Goal: Information Seeking & Learning: Understand process/instructions

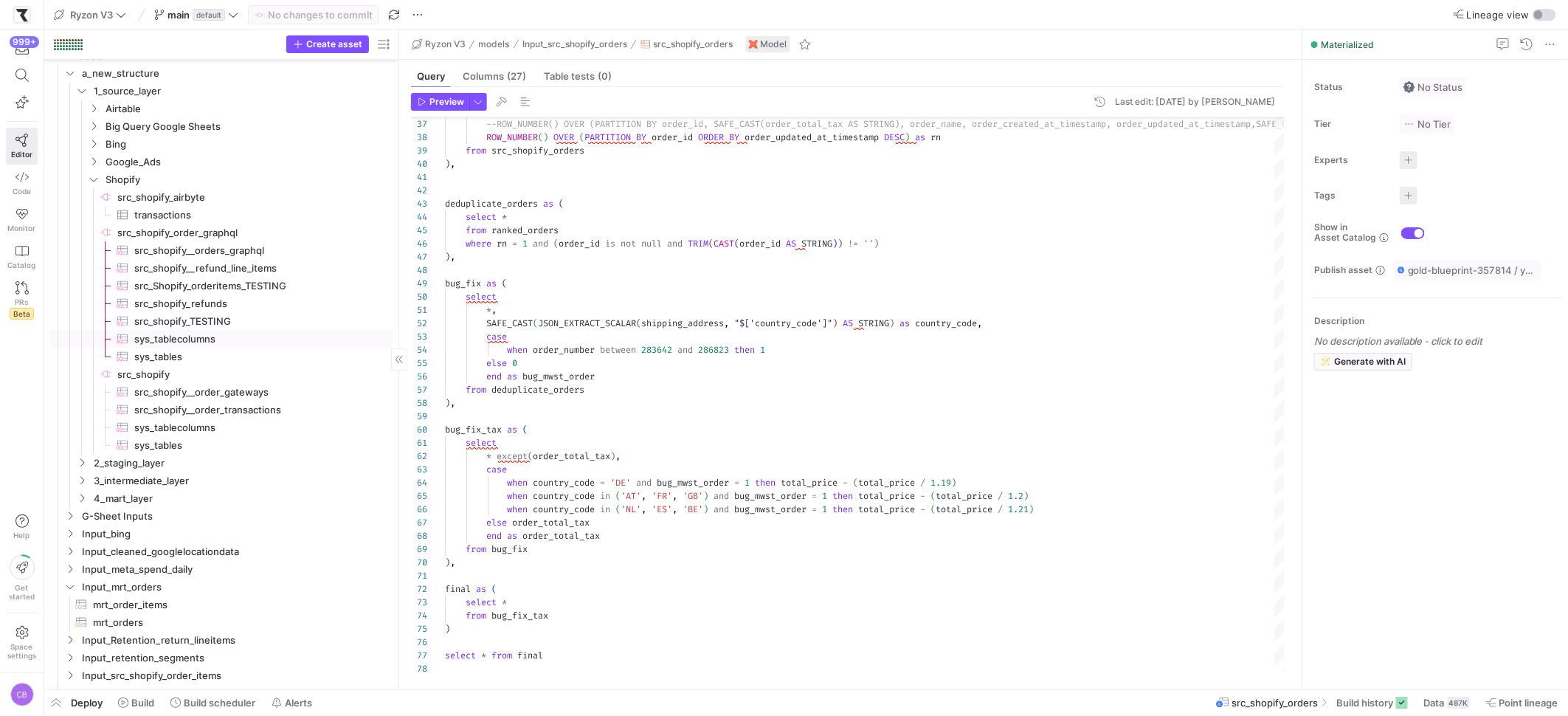
scroll to position [42, 0]
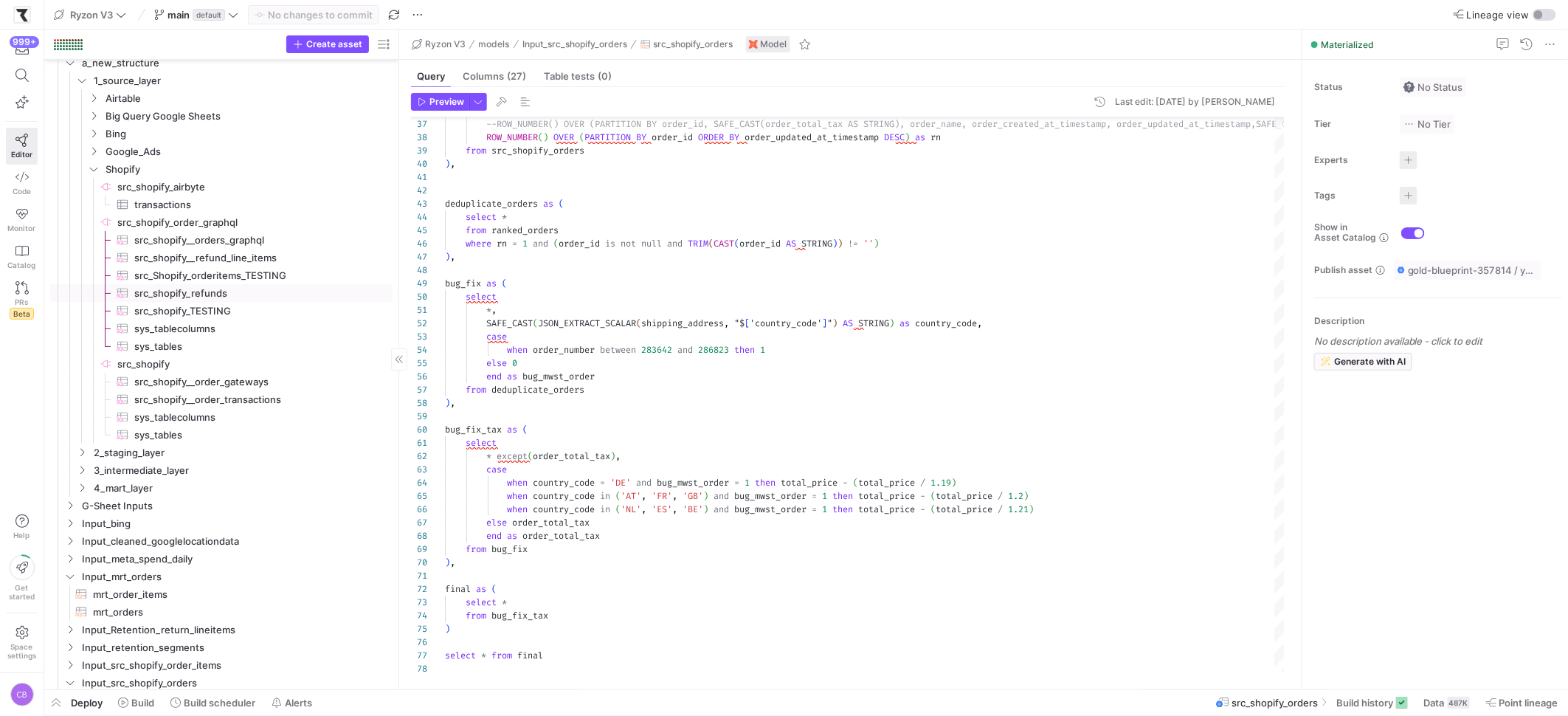
click at [173, 293] on span "src_shopify_refunds​​​​​​​​​" at bounding box center [254, 293] width 241 height 17
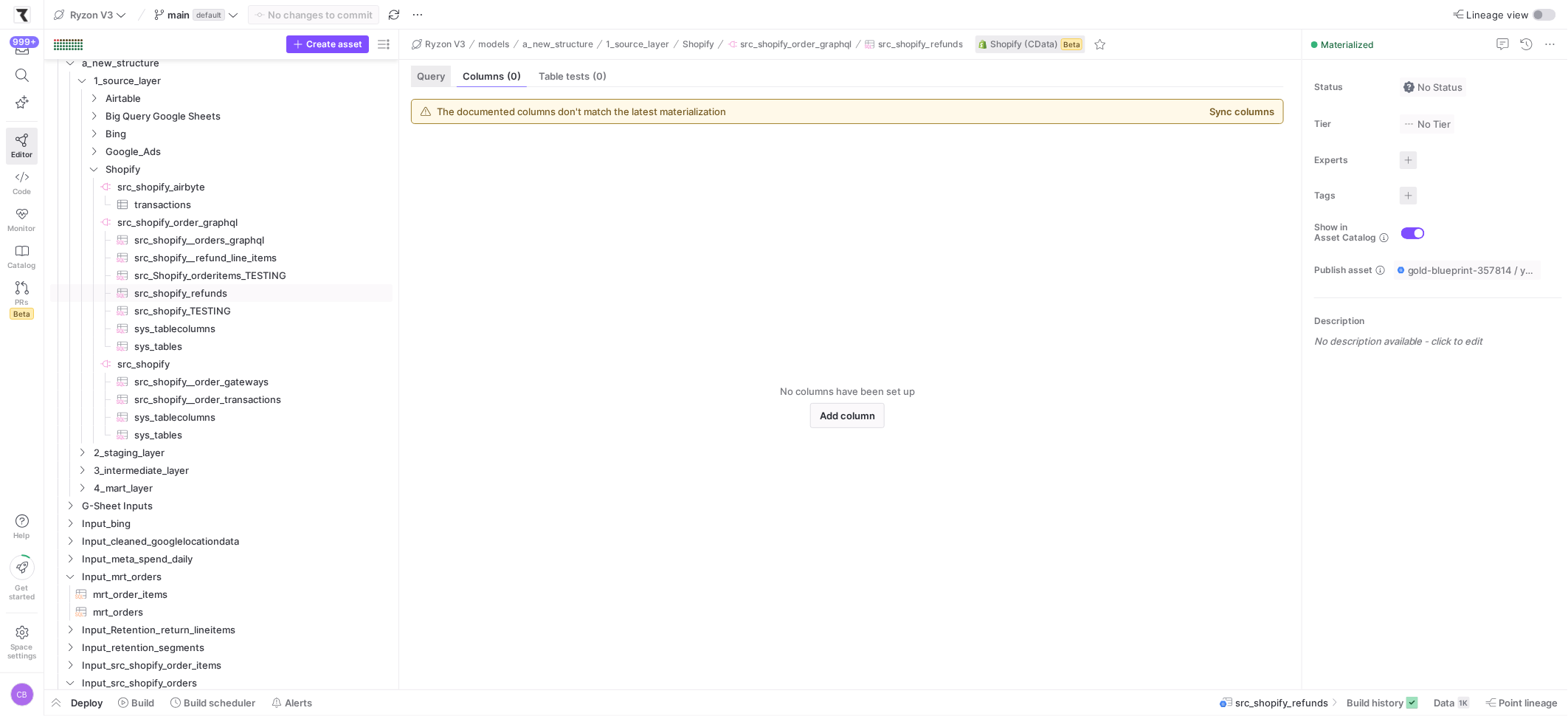
click at [429, 74] on span "Query" at bounding box center [431, 76] width 28 height 10
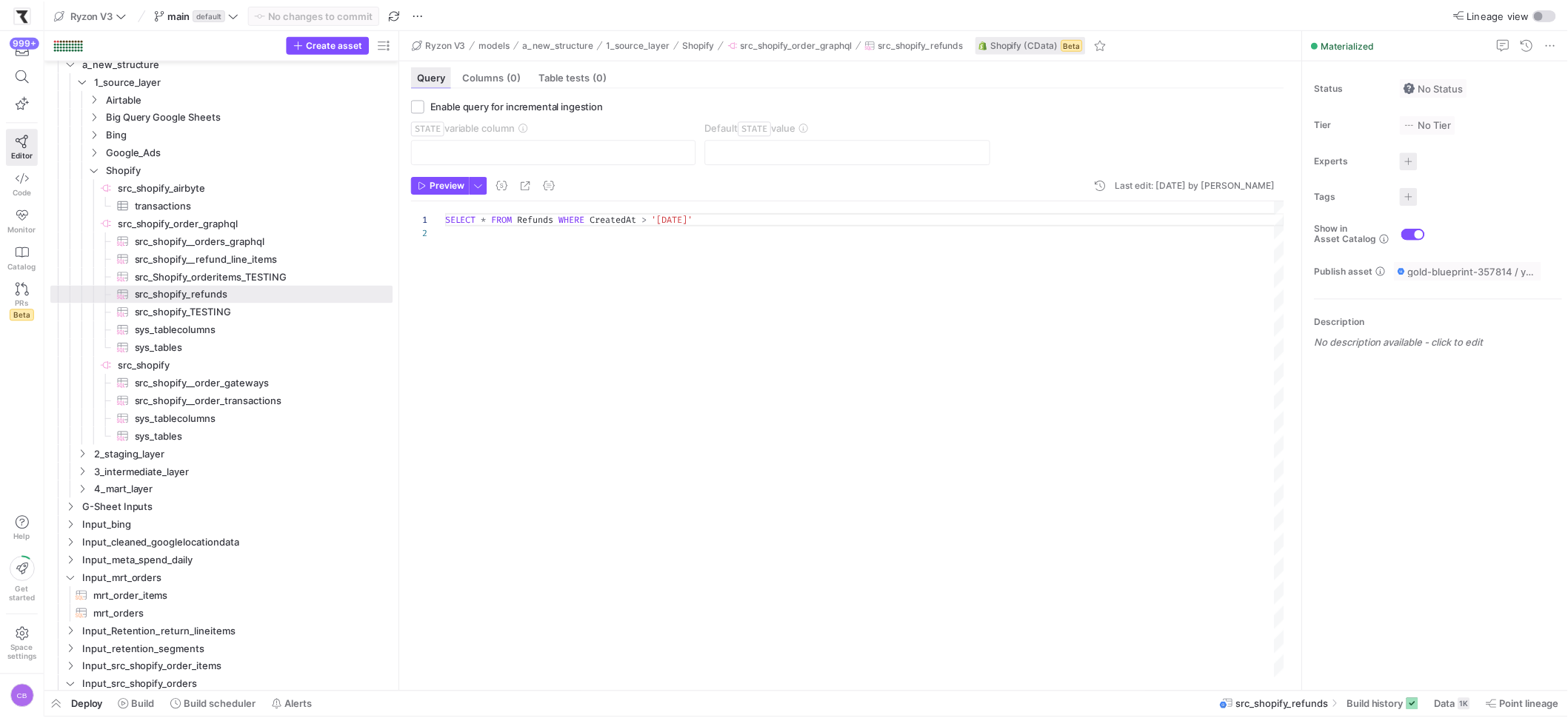
scroll to position [12, 0]
click at [1405, 704] on span "Build history" at bounding box center [1380, 705] width 57 height 12
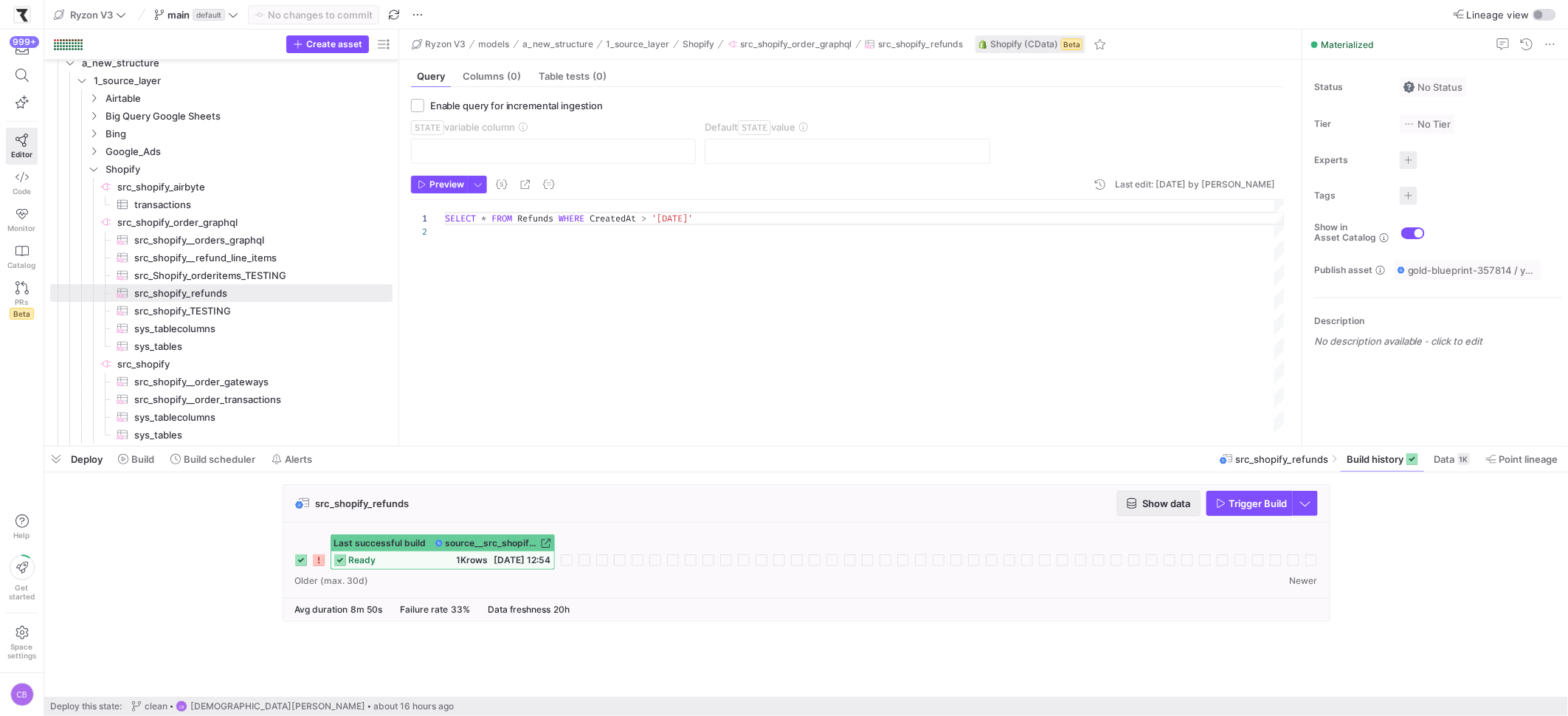
click at [1132, 503] on icon "button" at bounding box center [1132, 504] width 10 height 10
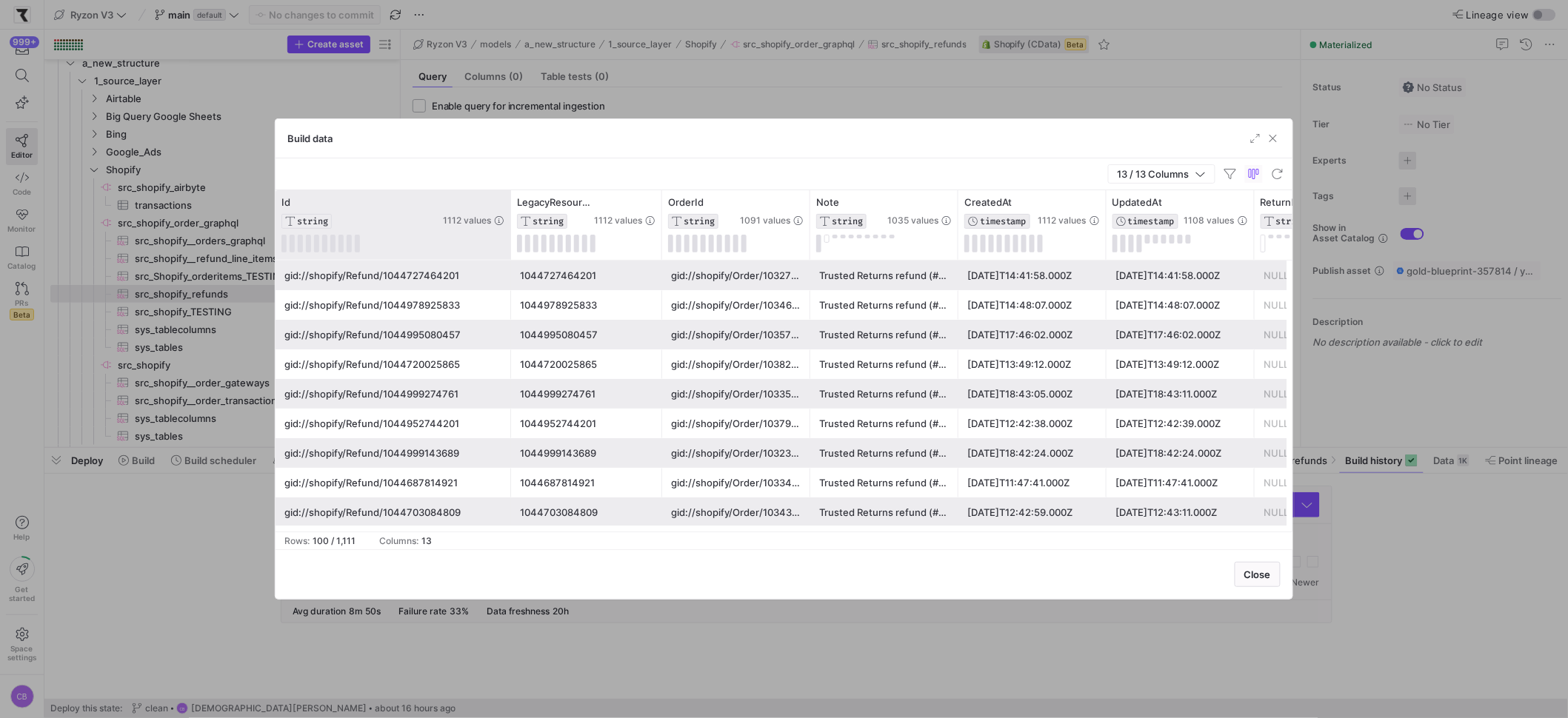
drag, startPoint x: 427, startPoint y: 214, endPoint x: 512, endPoint y: 221, distance: 85.3
click at [512, 221] on div at bounding box center [510, 225] width 6 height 69
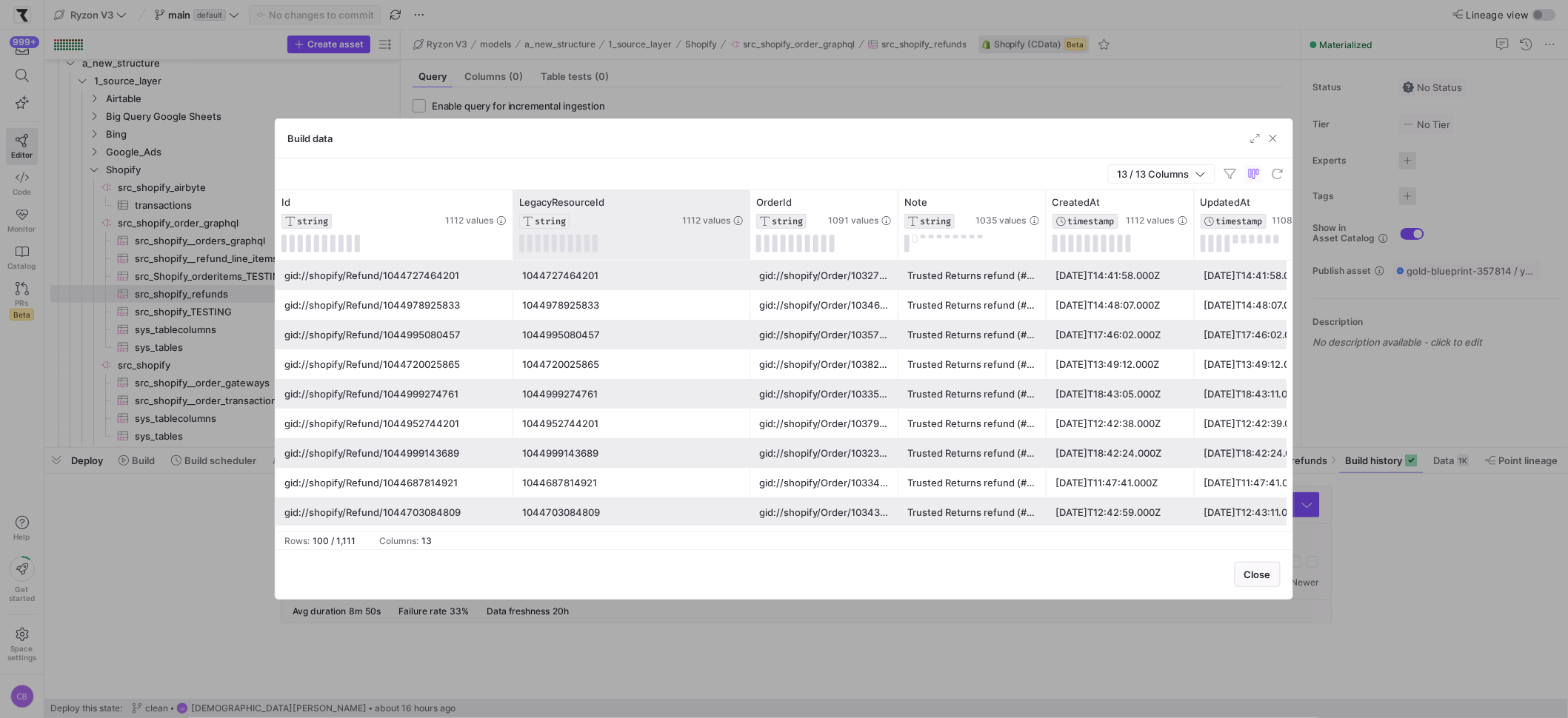
drag, startPoint x: 661, startPoint y: 221, endPoint x: 747, endPoint y: 230, distance: 86.5
click at [747, 230] on div at bounding box center [749, 225] width 6 height 69
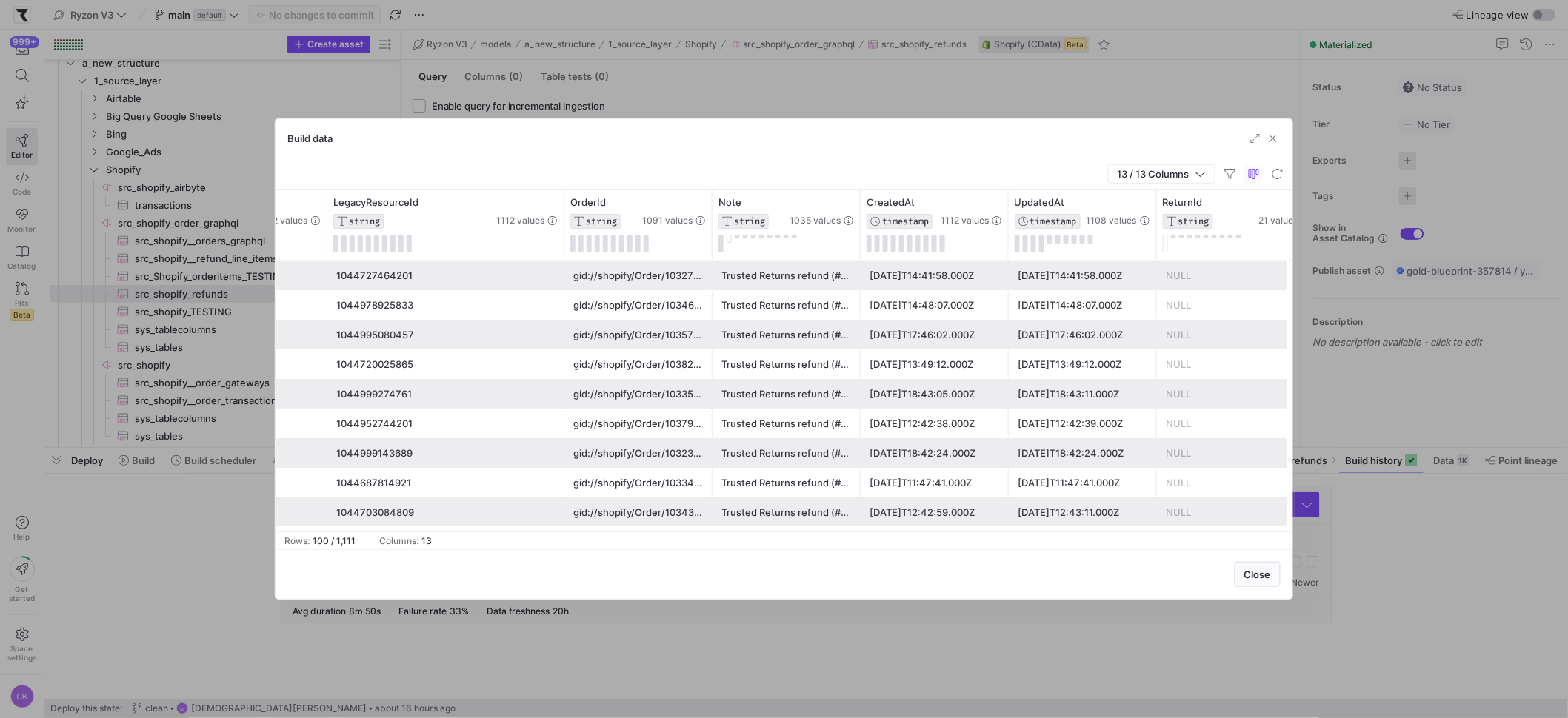
scroll to position [0, 286]
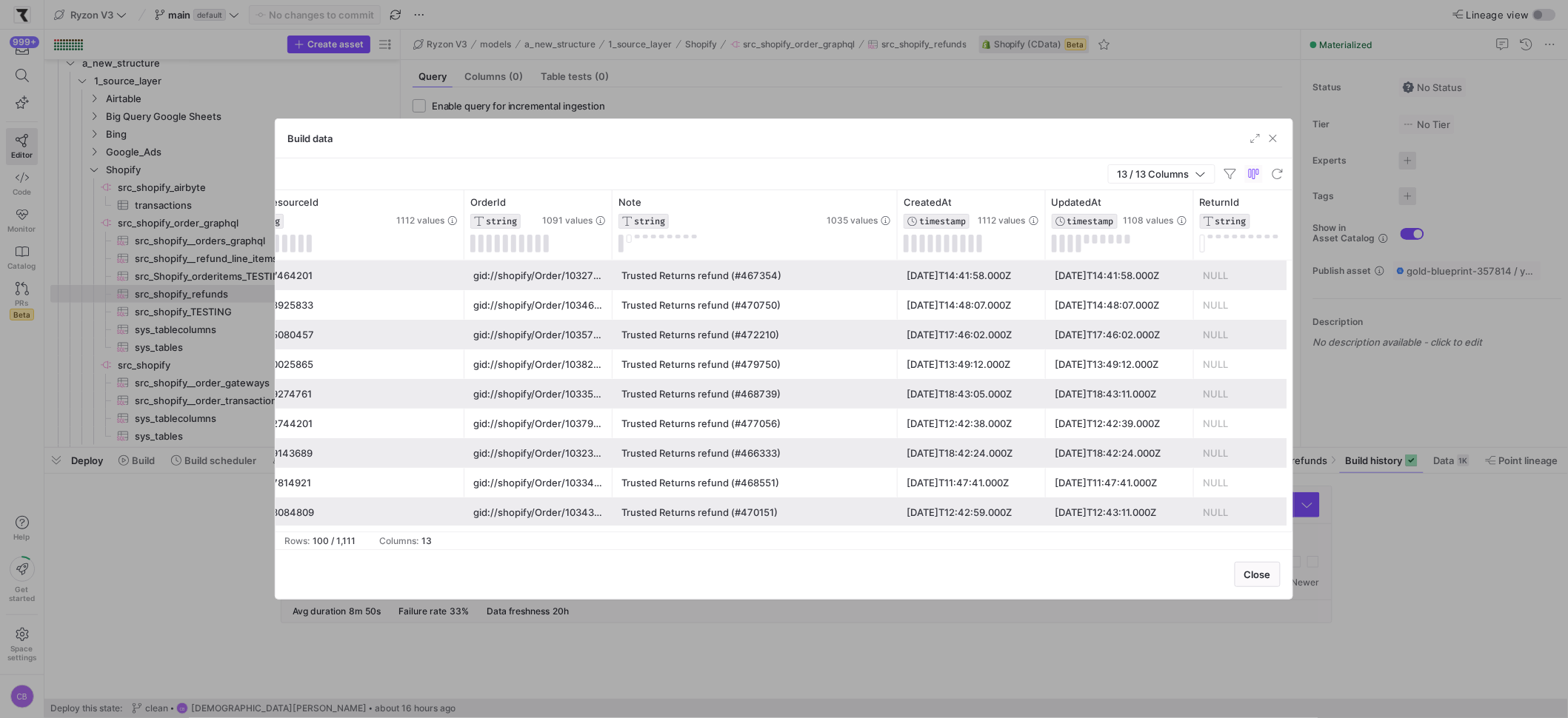
drag, startPoint x: 757, startPoint y: 239, endPoint x: 896, endPoint y: 262, distance: 140.9
click at [896, 262] on div "Id STRING 1112 values LegacyResourceId STRING 1112 values OrderId STRING 1091 v…" at bounding box center [784, 360] width 1017 height 341
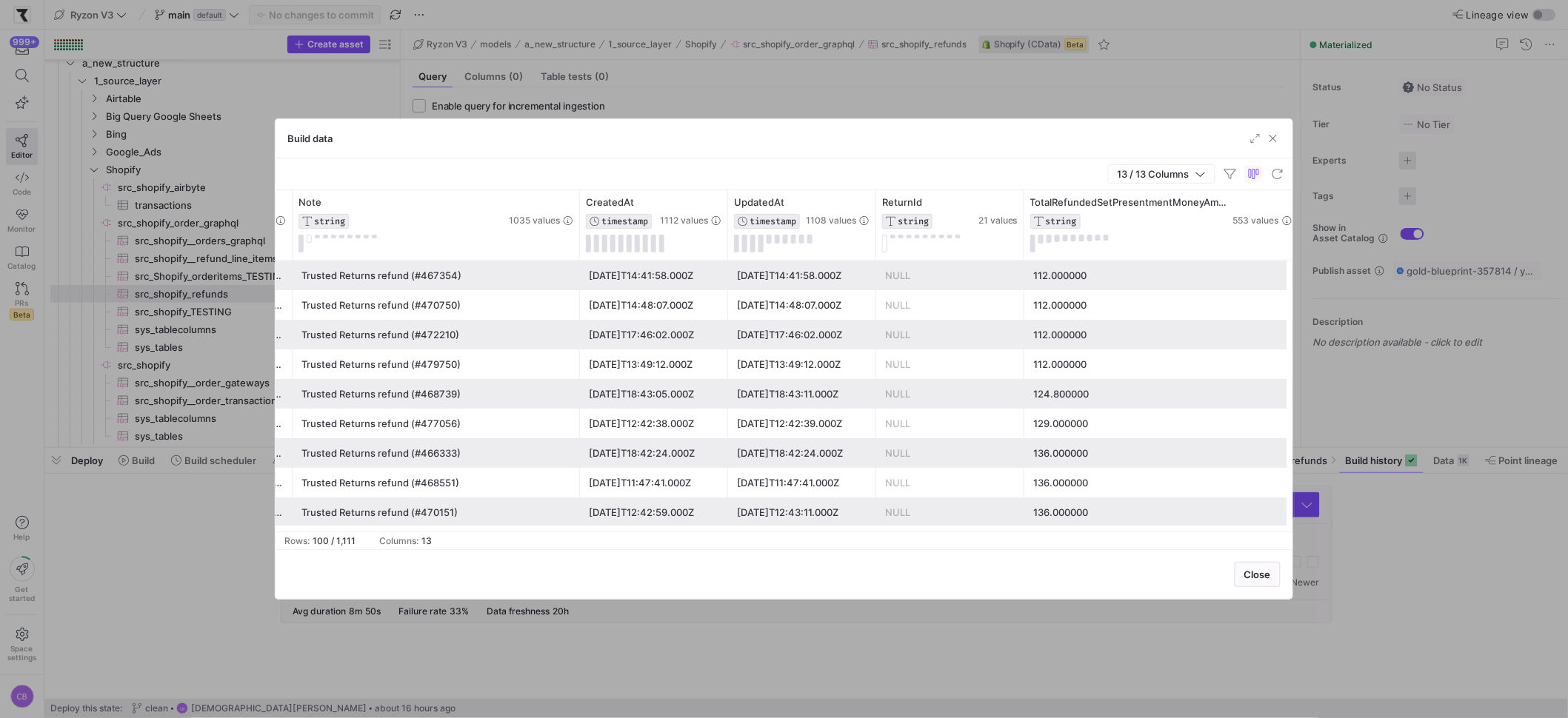
scroll to position [0, 0]
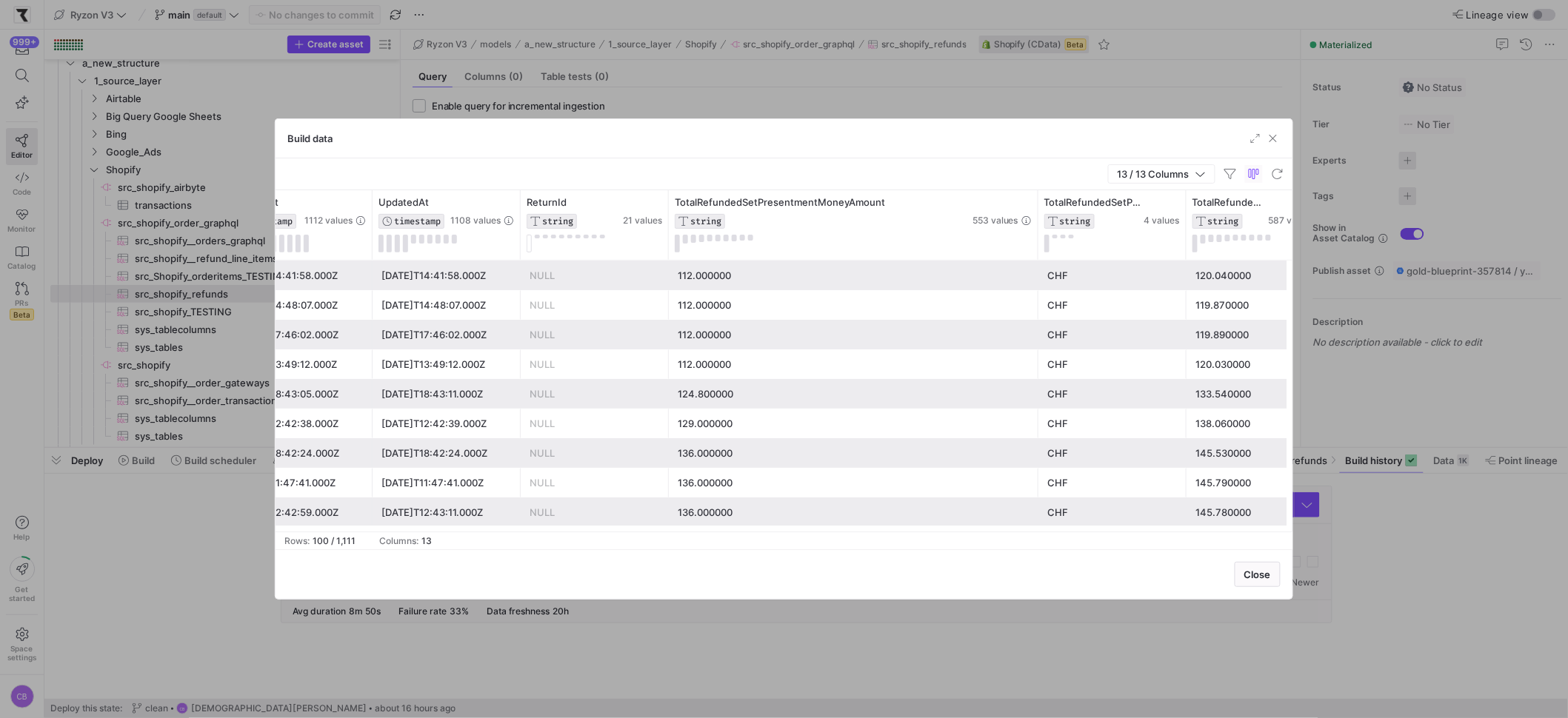
drag, startPoint x: 940, startPoint y: 235, endPoint x: 1039, endPoint y: 254, distance: 100.8
click at [1039, 254] on div "Note STRING 1035 values CreatedAt TIMESTAMP 1112 values UpdatedAt TIMESTAMP 110…" at bounding box center [546, 225] width 2464 height 69
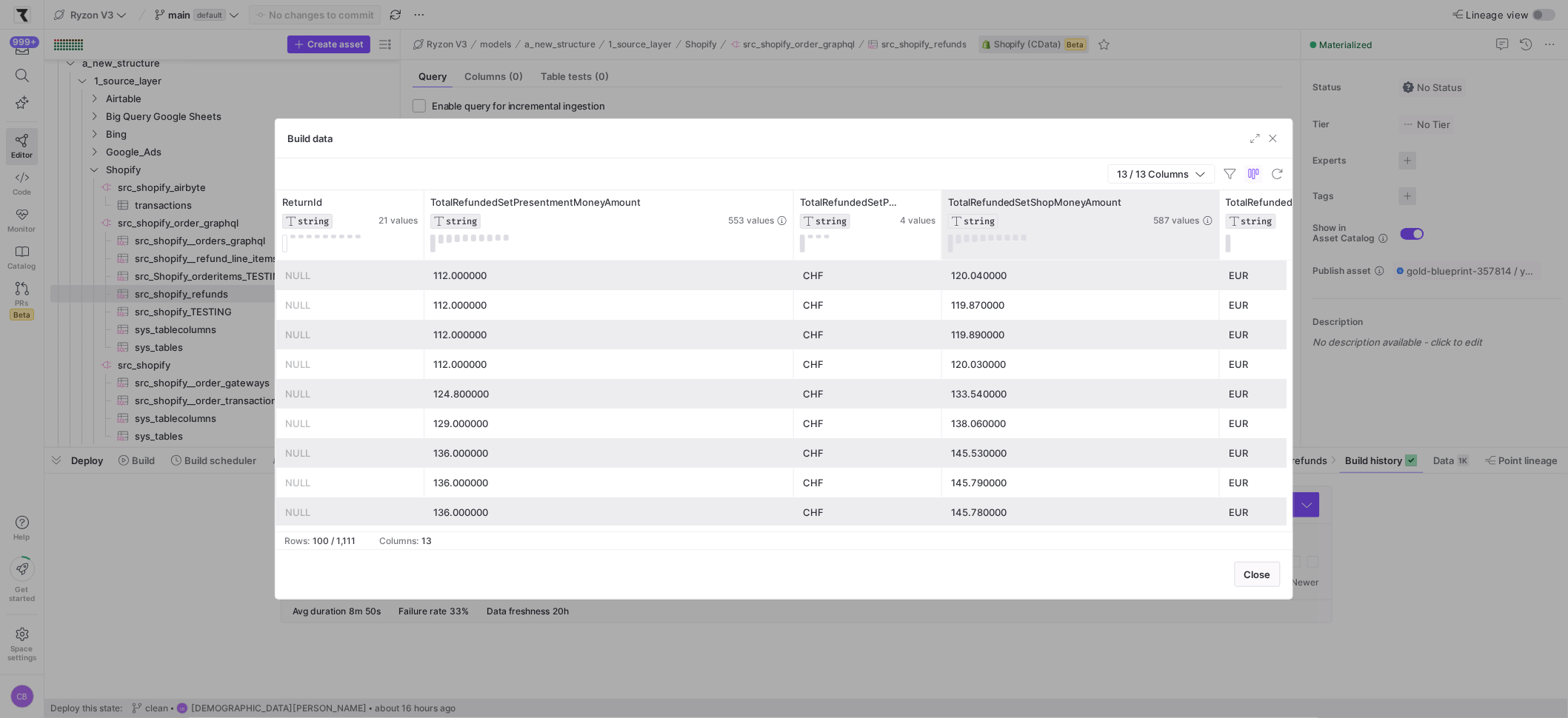
drag, startPoint x: 1088, startPoint y: 224, endPoint x: 1217, endPoint y: 229, distance: 129.1
click at [1217, 229] on div at bounding box center [1219, 225] width 6 height 69
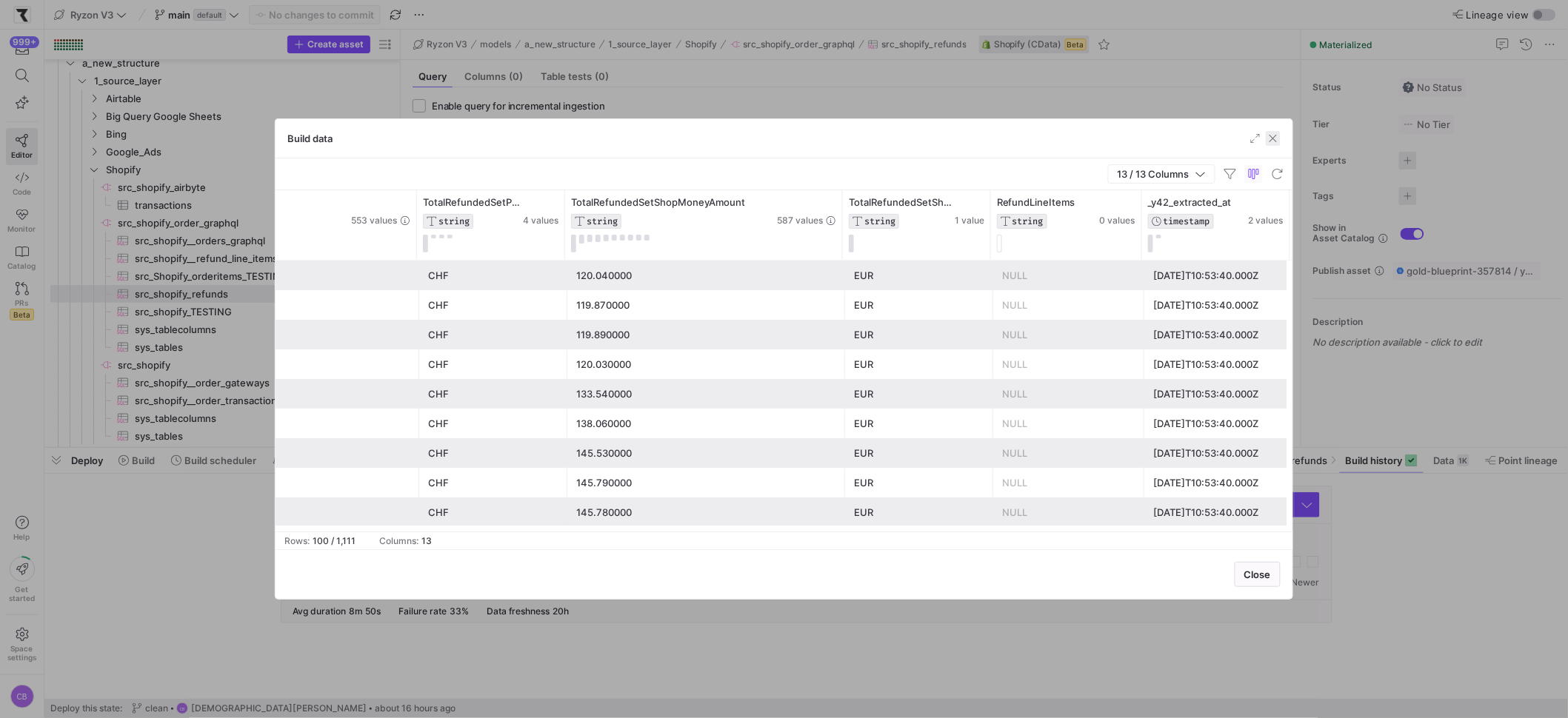
click at [1271, 142] on span "button" at bounding box center [1273, 138] width 15 height 15
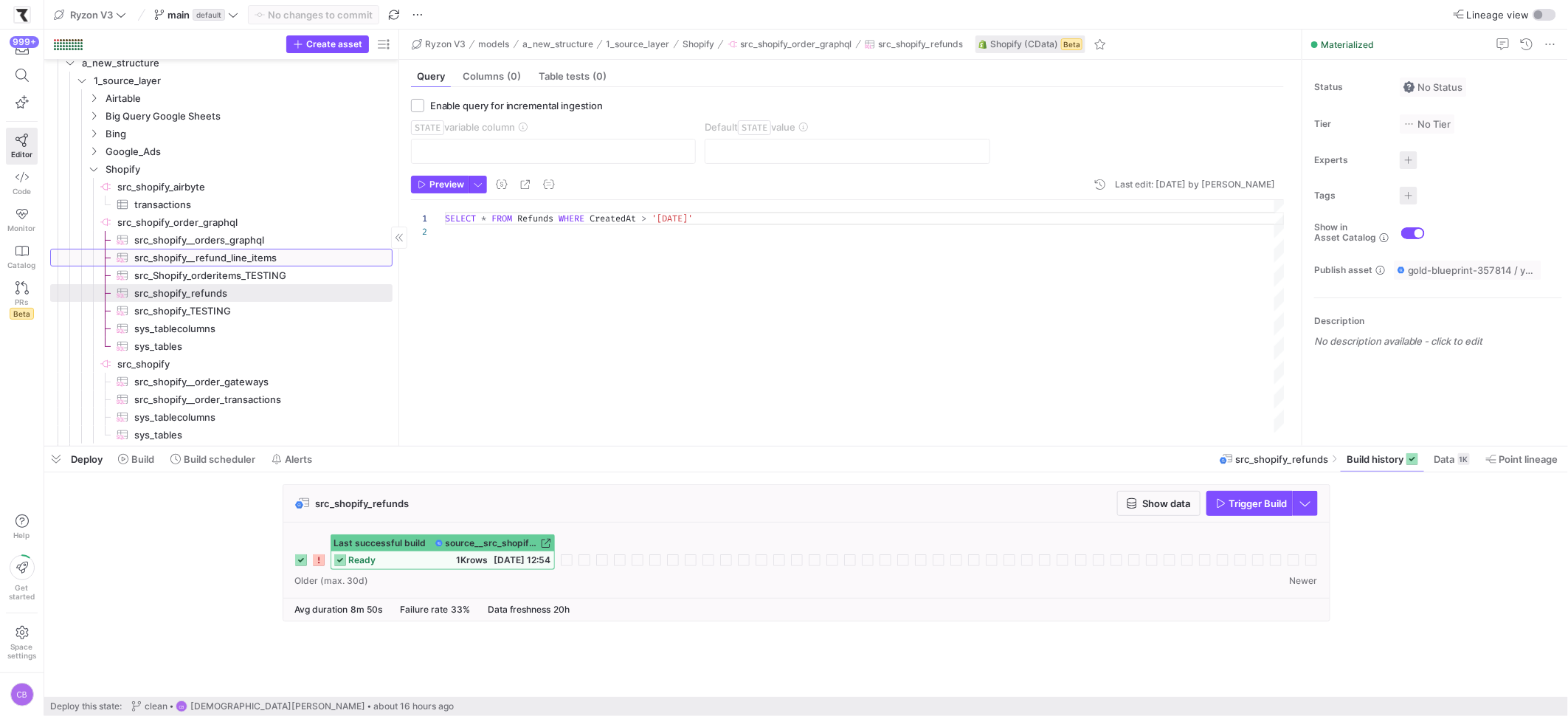
click at [274, 260] on span "src_shopify__refund_line_items​​​​​​​​​" at bounding box center [254, 258] width 241 height 17
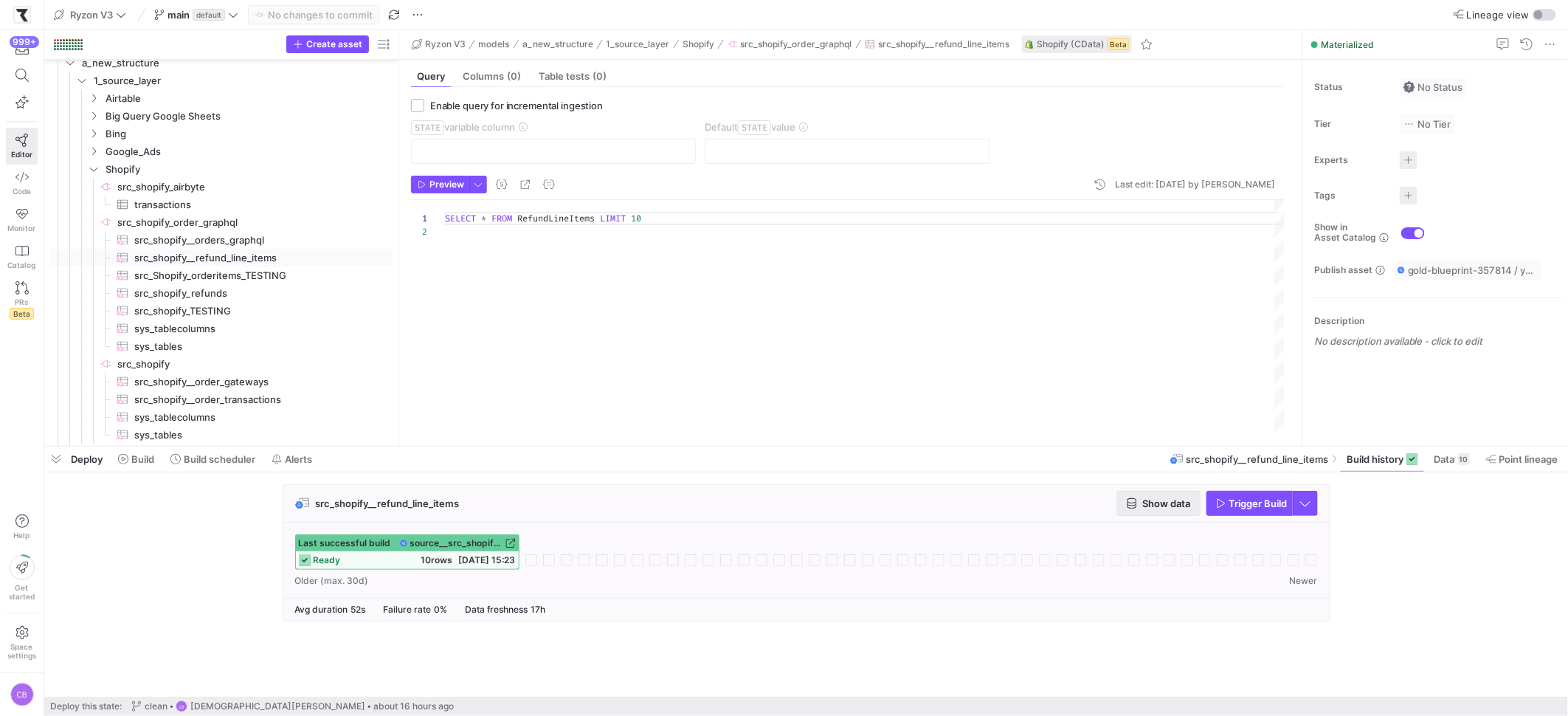
click at [1146, 507] on span "Show data" at bounding box center [1166, 504] width 48 height 12
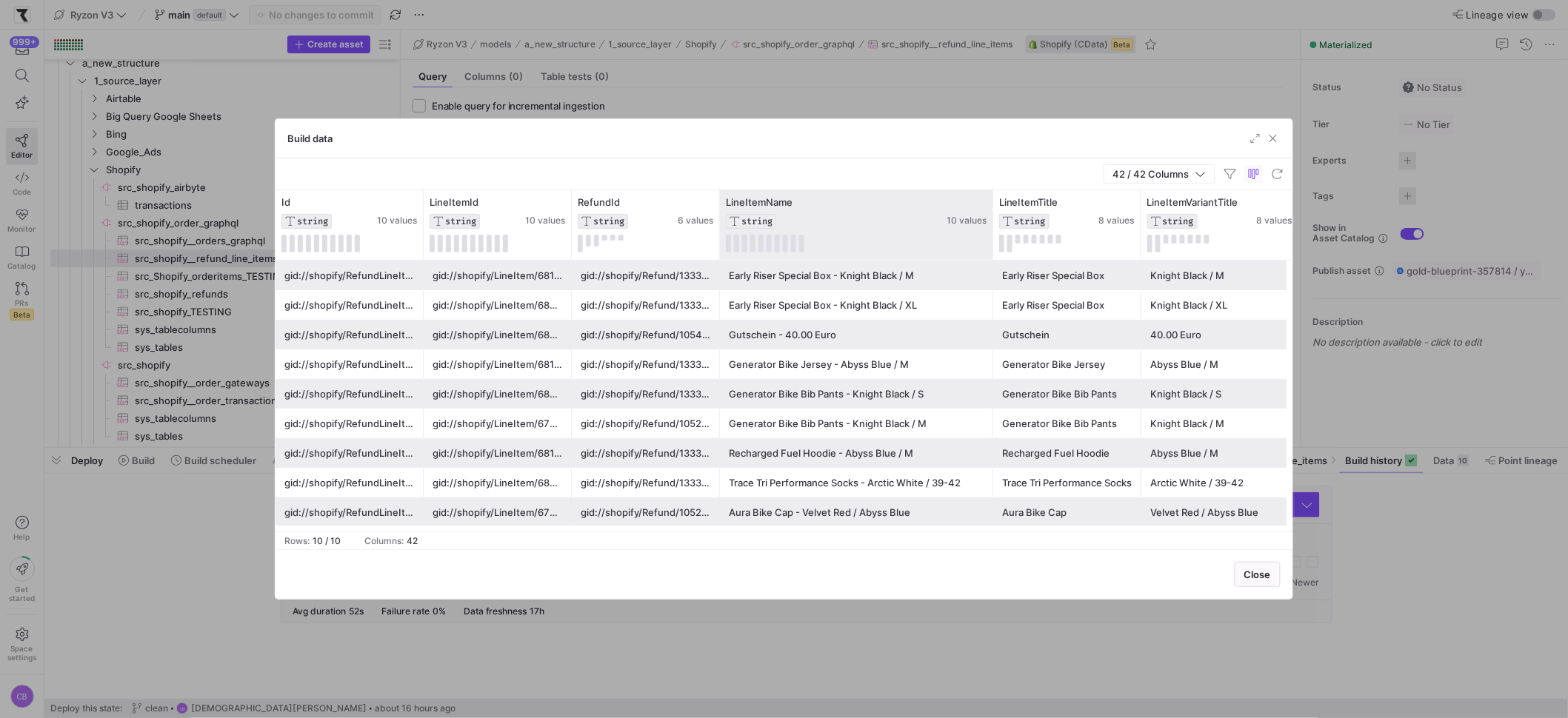
drag, startPoint x: 864, startPoint y: 227, endPoint x: 989, endPoint y: 247, distance: 126.6
click at [989, 247] on div at bounding box center [992, 225] width 6 height 69
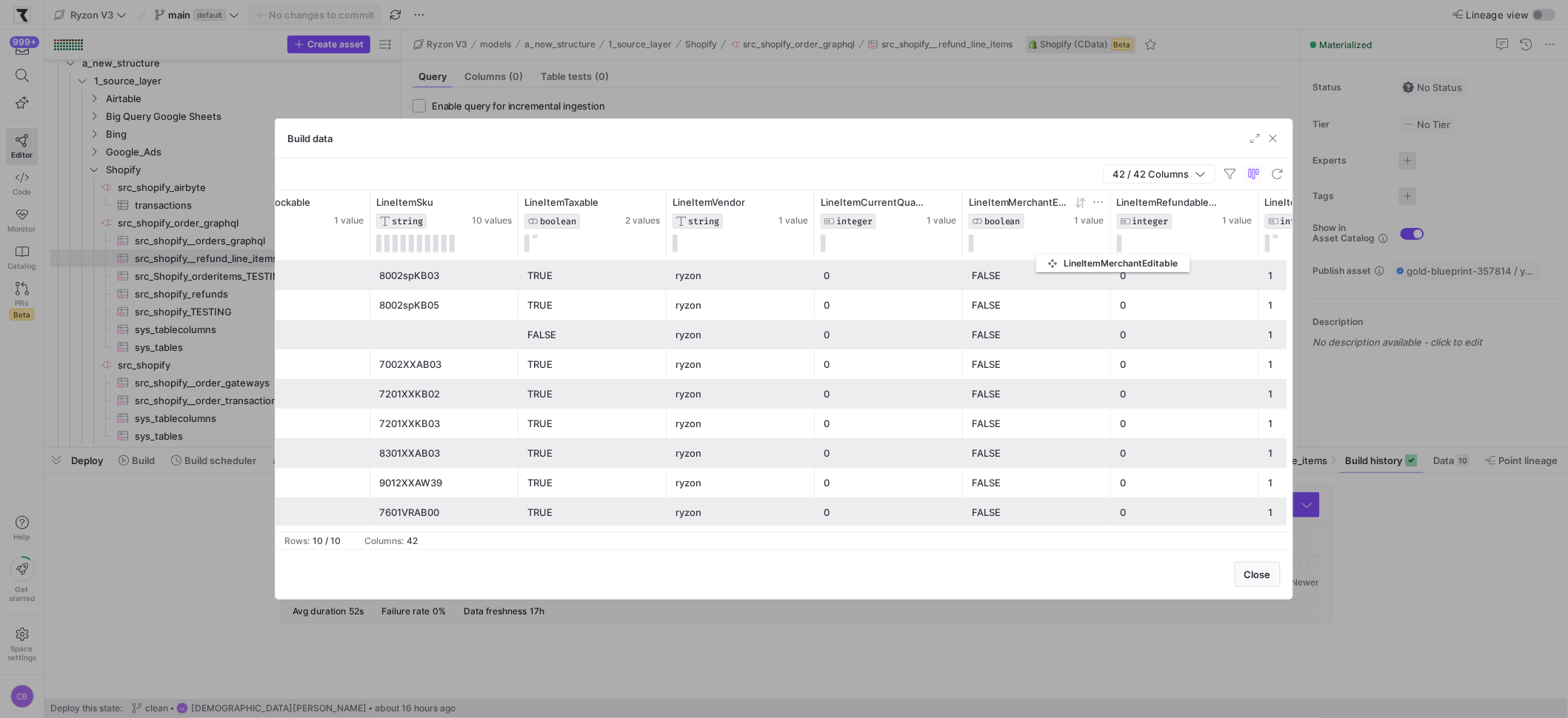
drag, startPoint x: 963, startPoint y: 244, endPoint x: 1043, endPoint y: 252, distance: 80.4
click at [1043, 252] on div "LineItemMerchantEditable BOOLEAN 1 value" at bounding box center [1036, 225] width 149 height 69
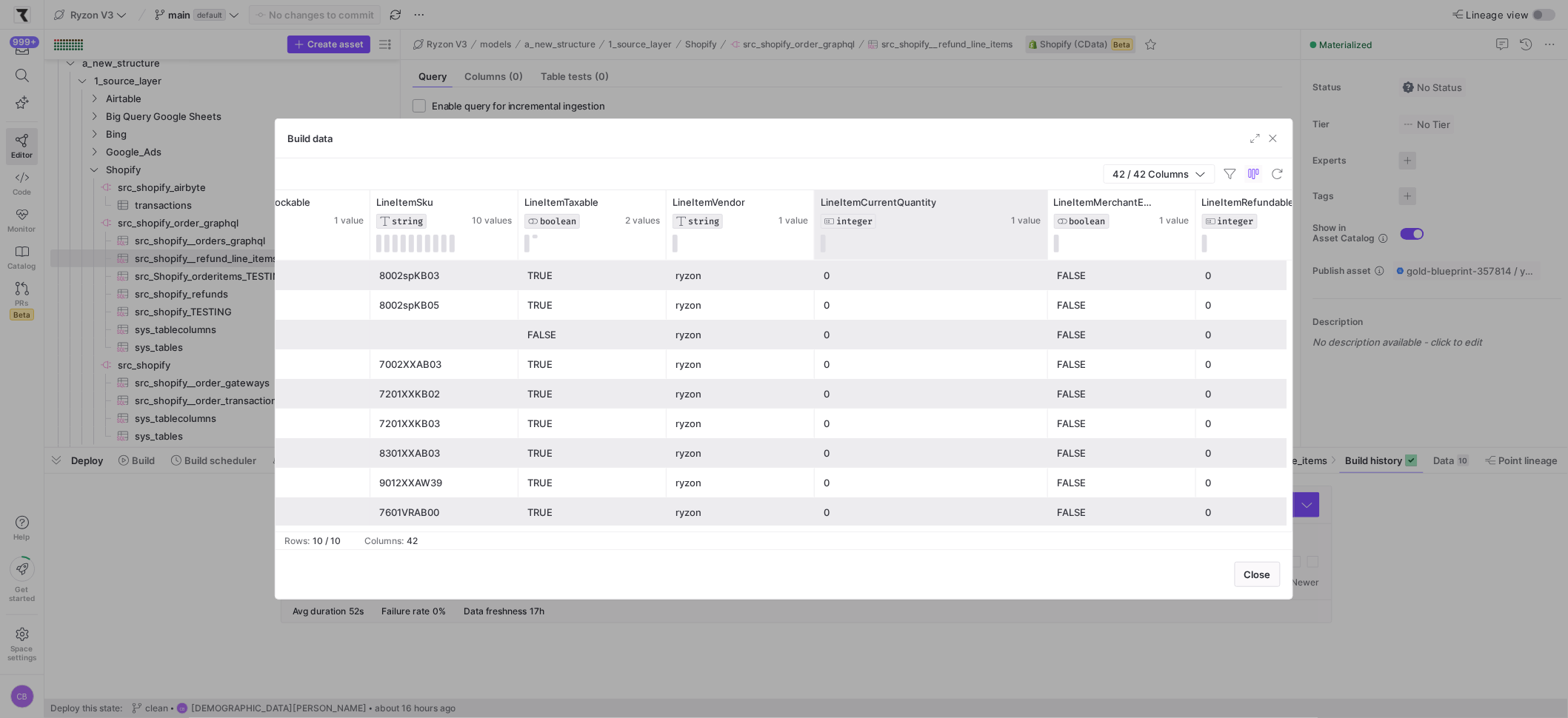
drag, startPoint x: 959, startPoint y: 228, endPoint x: 1044, endPoint y: 237, distance: 85.5
click at [1044, 237] on div at bounding box center [1047, 225] width 6 height 69
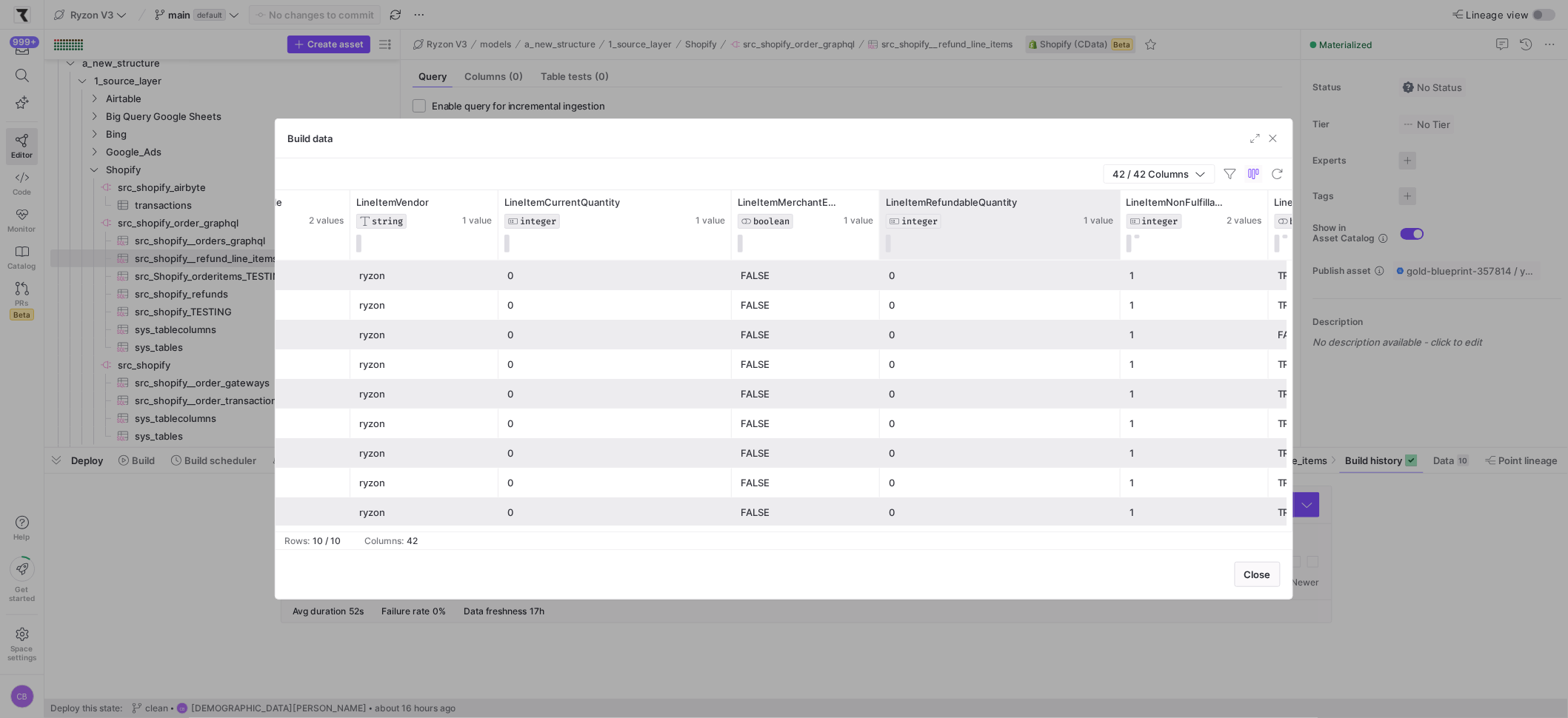
drag, startPoint x: 1024, startPoint y: 227, endPoint x: 1117, endPoint y: 224, distance: 93.0
click at [1117, 224] on div at bounding box center [1120, 225] width 6 height 69
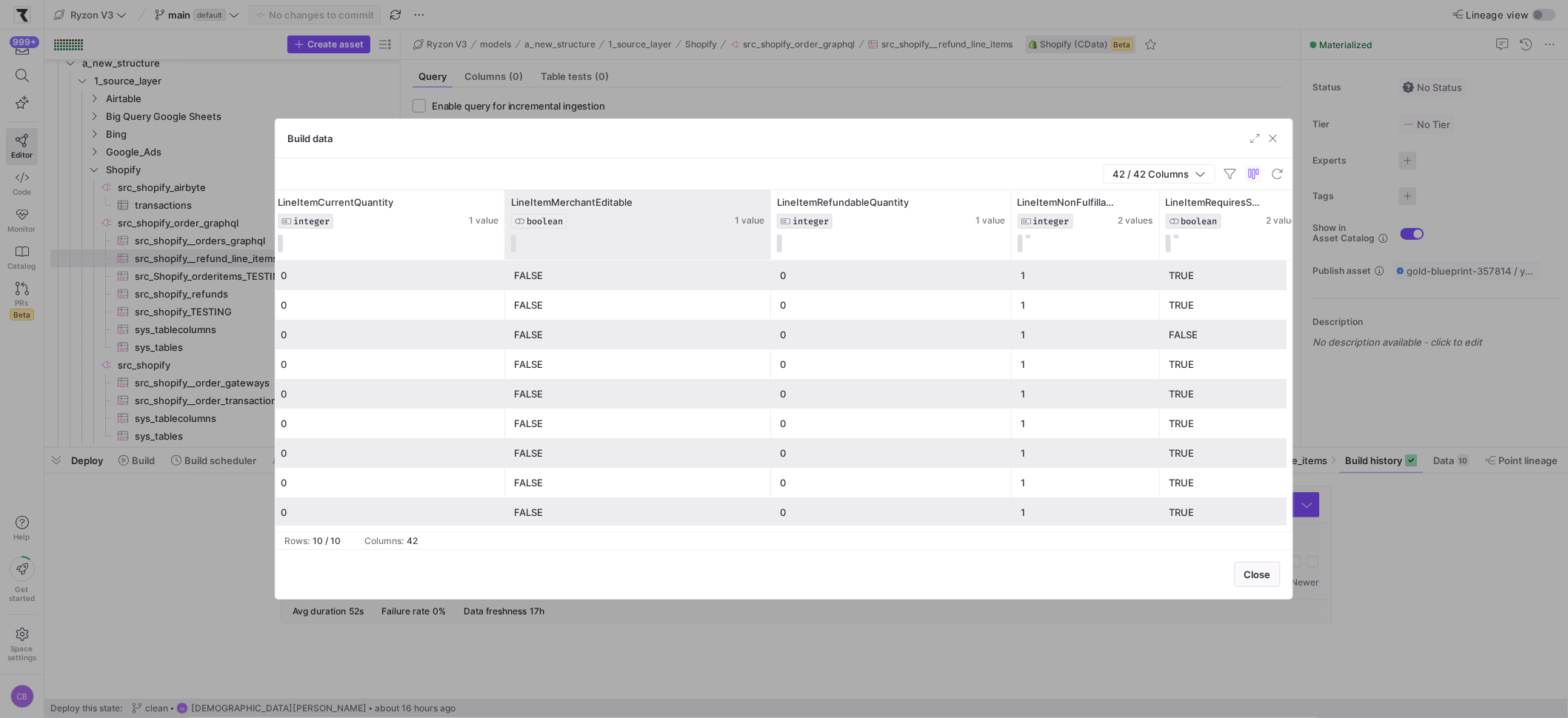
drag, startPoint x: 650, startPoint y: 200, endPoint x: 767, endPoint y: 211, distance: 117.5
click at [767, 211] on div at bounding box center [770, 225] width 6 height 69
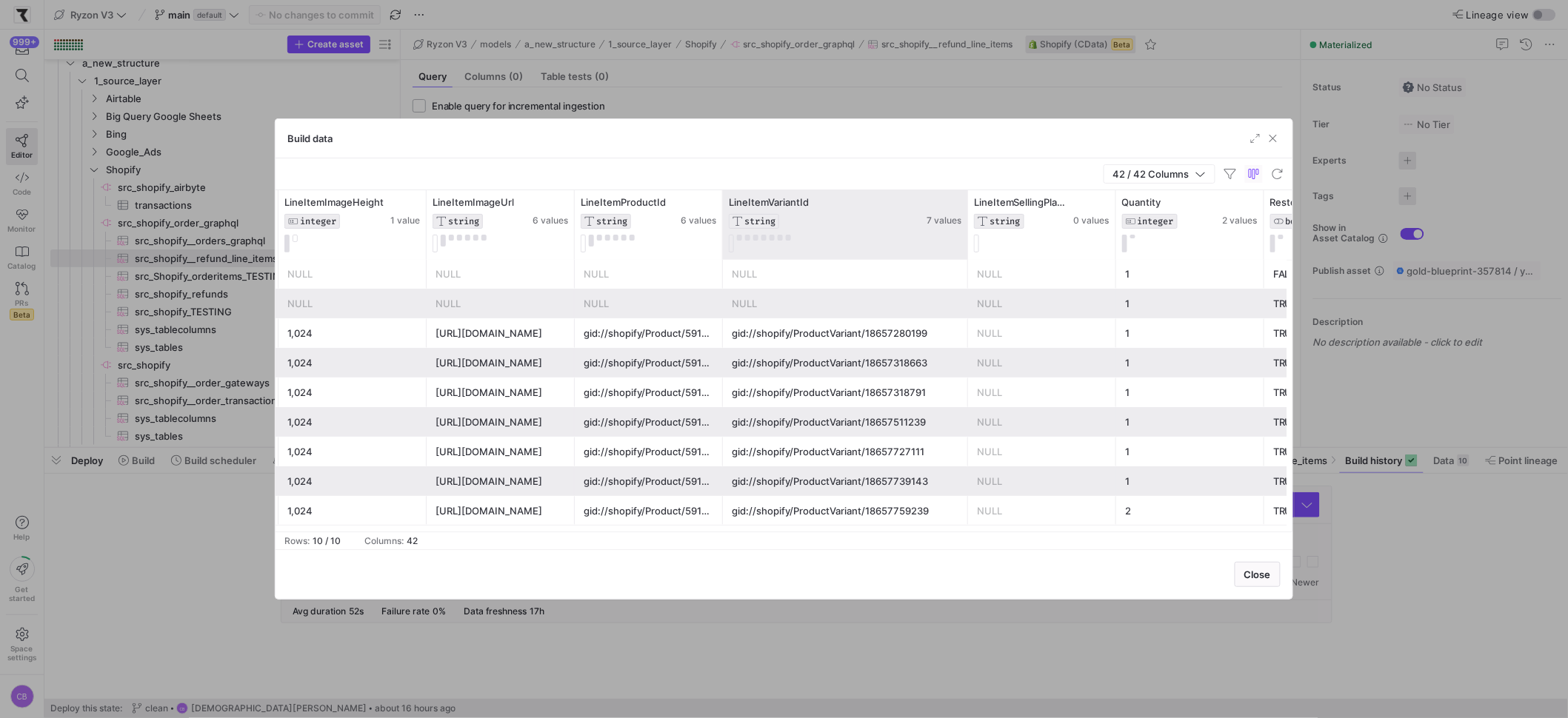
drag, startPoint x: 867, startPoint y: 239, endPoint x: 969, endPoint y: 246, distance: 102.2
click at [970, 245] on div at bounding box center [967, 225] width 6 height 69
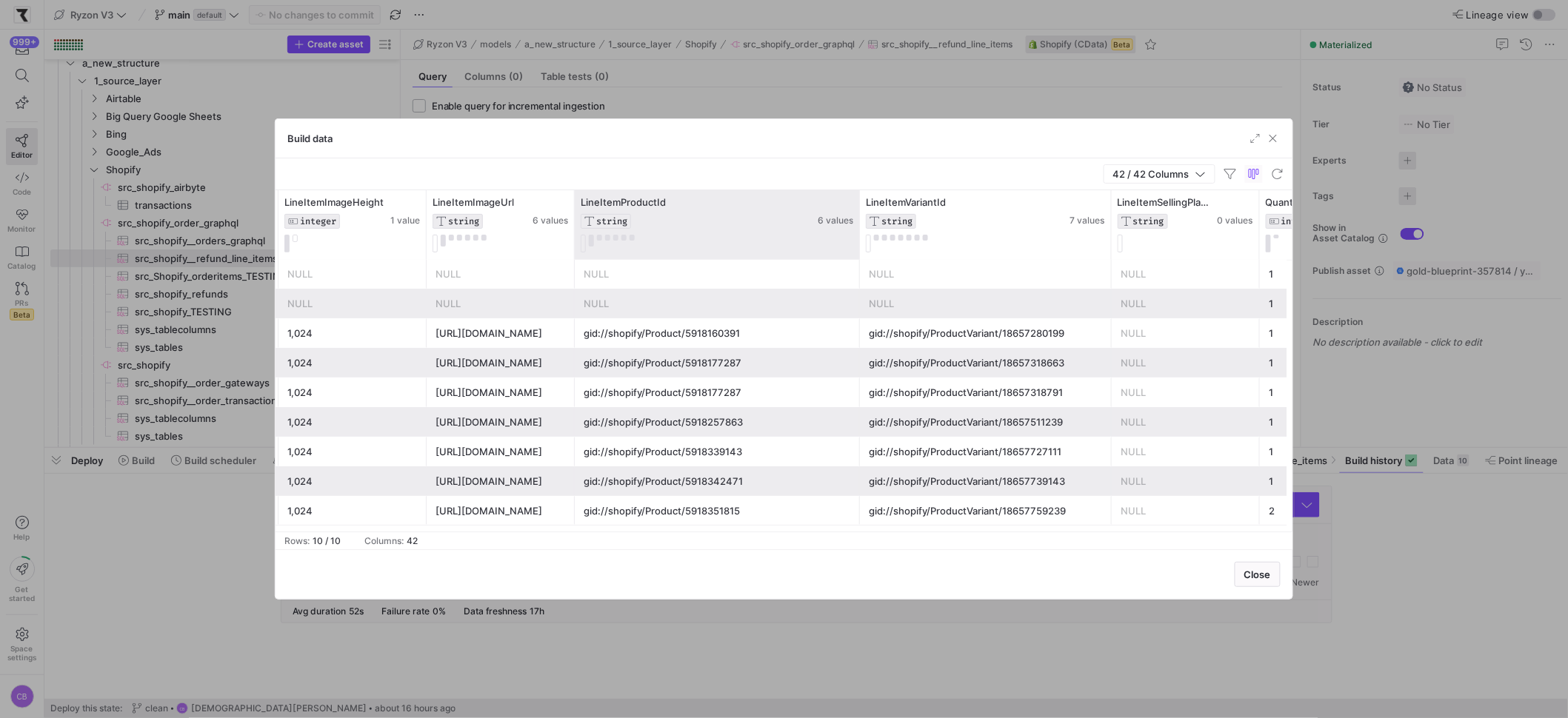
drag, startPoint x: 721, startPoint y: 207, endPoint x: 861, endPoint y: 211, distance: 140.1
click at [862, 211] on div "LineItemImageWidth INTEGER 1 value LineItemImageAltText STRING 2 values LineIte…" at bounding box center [325, 225] width 6907 height 69
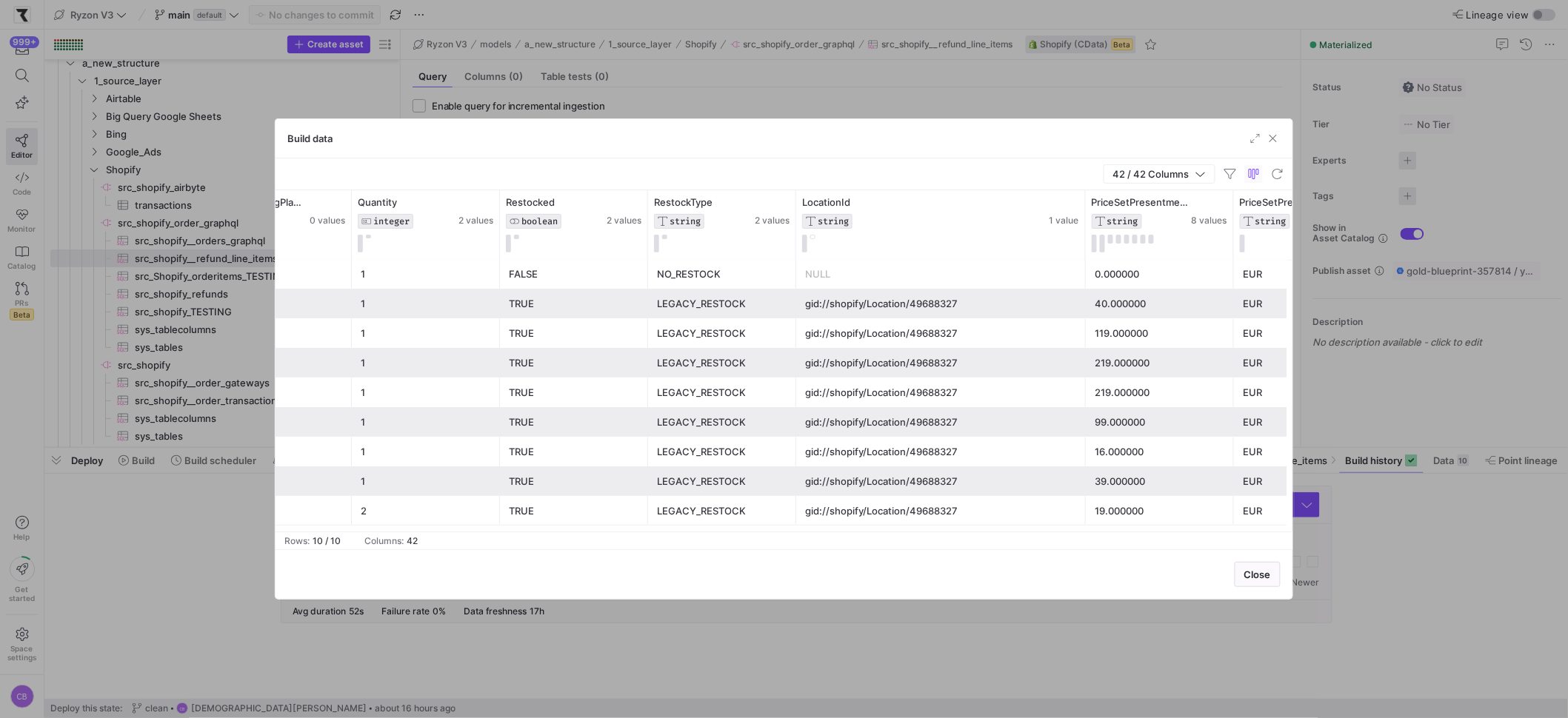
drag, startPoint x: 972, startPoint y: 254, endPoint x: 1069, endPoint y: 274, distance: 99.0
click at [1083, 255] on div at bounding box center [1085, 225] width 6 height 69
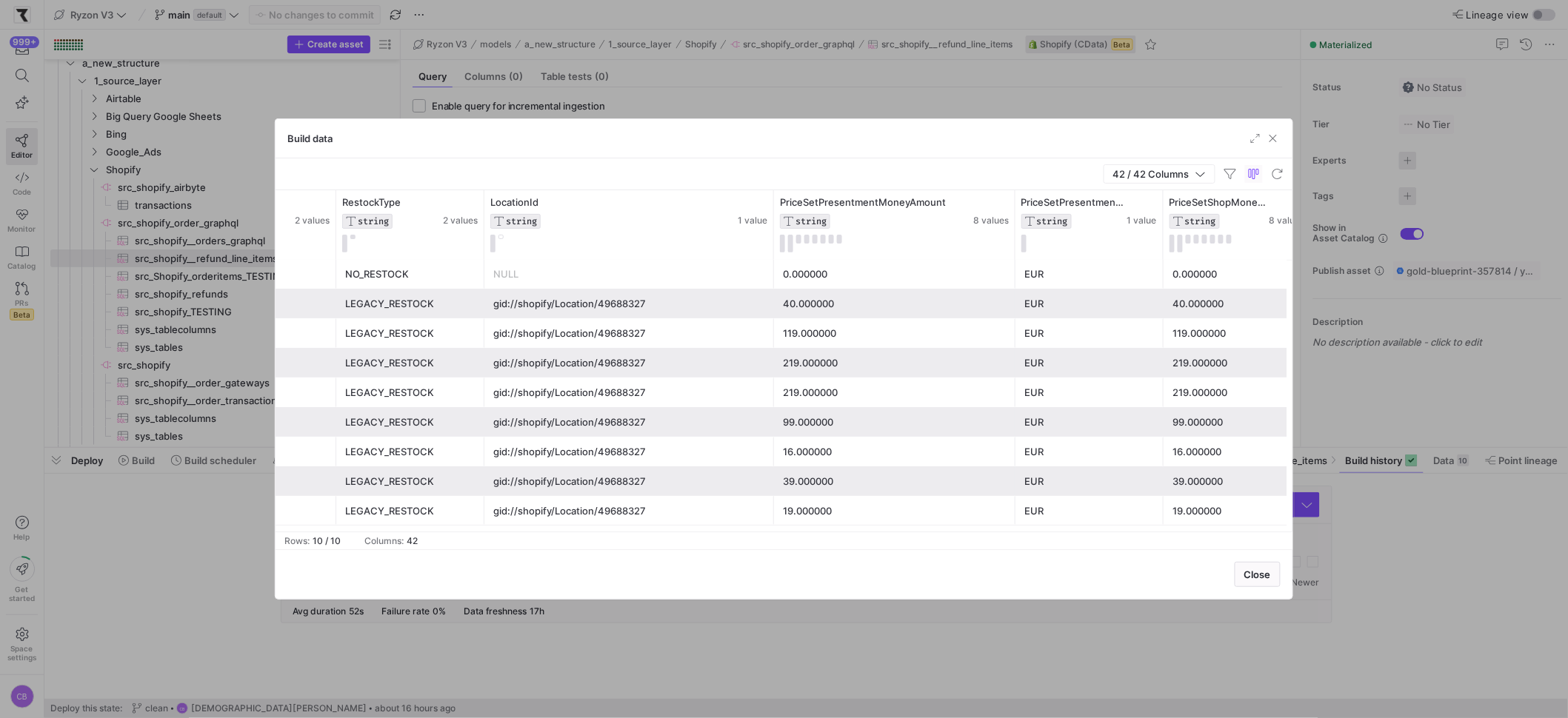
drag, startPoint x: 920, startPoint y: 247, endPoint x: 1013, endPoint y: 263, distance: 94.4
click at [1013, 263] on div "Quantity INTEGER 2 values Restocked BOOLEAN 2 values RestockType STRING 2 value…" at bounding box center [784, 360] width 1017 height 341
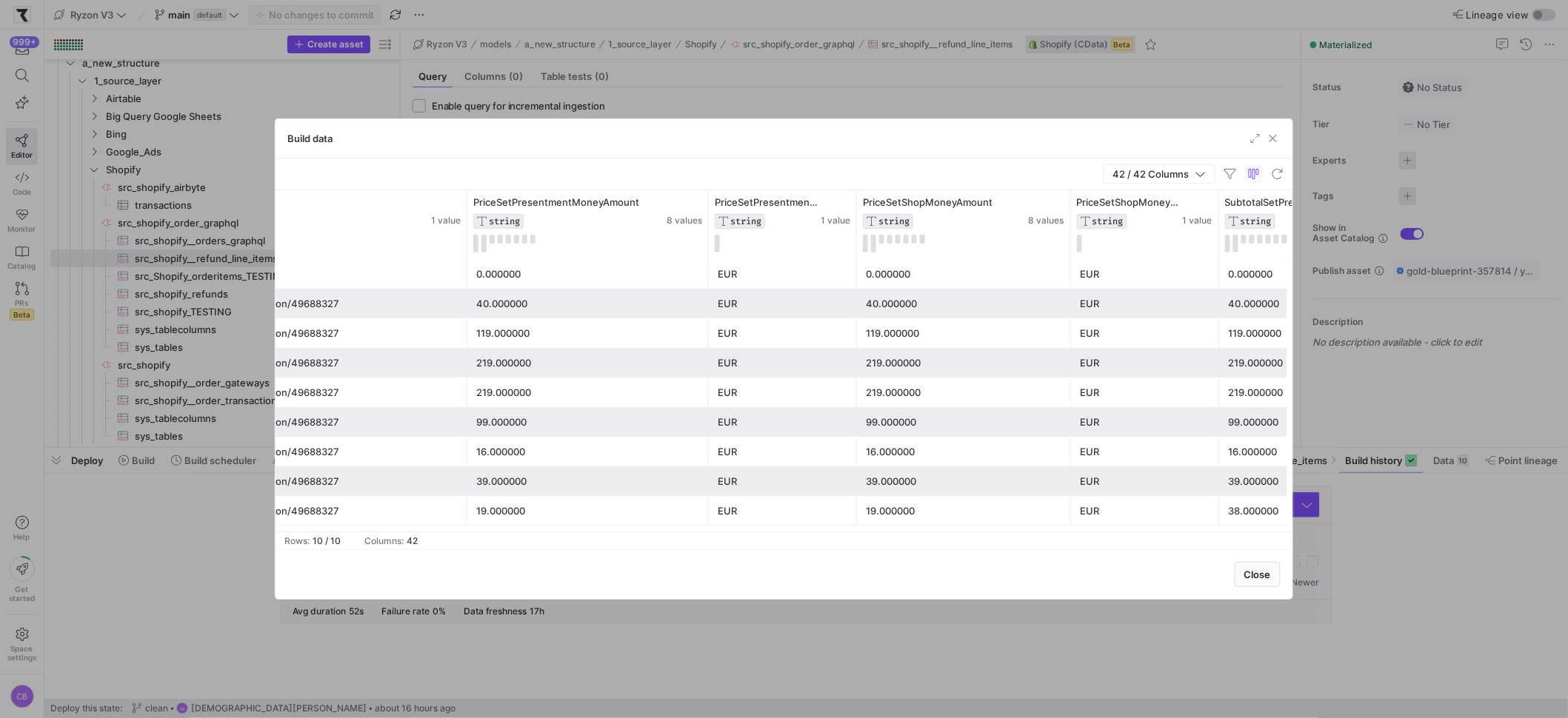
drag, startPoint x: 1003, startPoint y: 250, endPoint x: 1071, endPoint y: 262, distance: 69.1
click at [1071, 262] on div "RestockType STRING 2 values LocationId STRING 1 value PriceSetPresentmentMoneyA…" at bounding box center [784, 360] width 1017 height 341
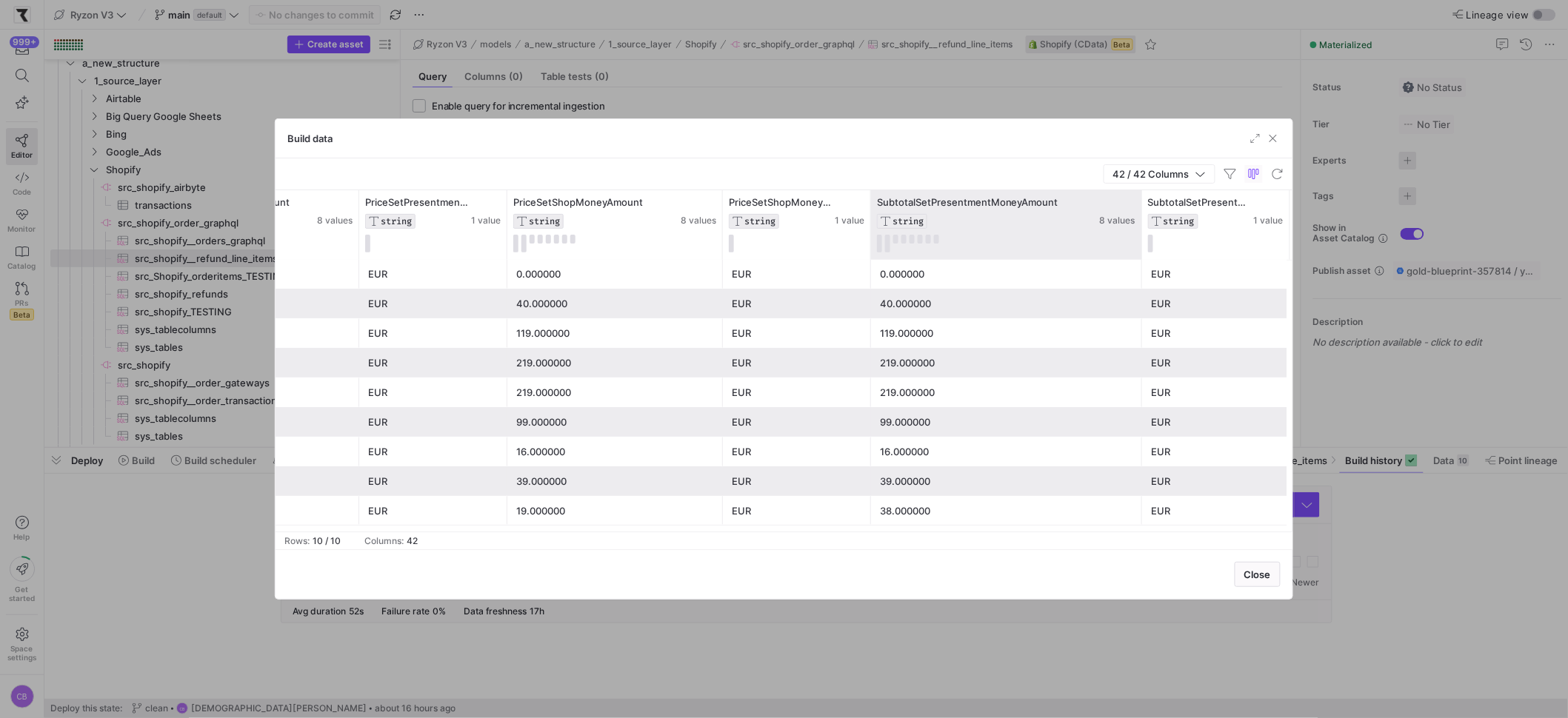
drag, startPoint x: 1016, startPoint y: 214, endPoint x: 1136, endPoint y: 210, distance: 120.1
click at [1139, 210] on div at bounding box center [1141, 225] width 6 height 69
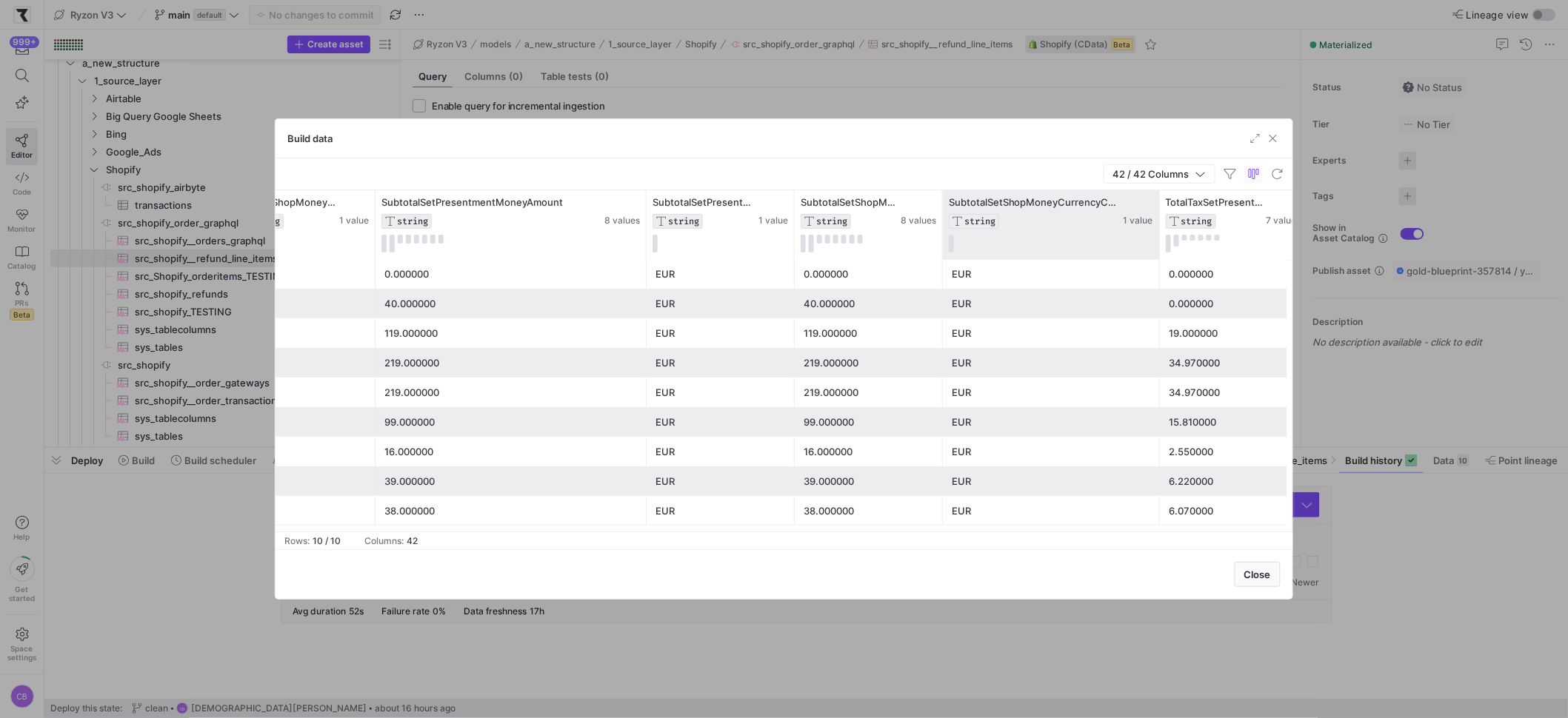
drag, startPoint x: 1088, startPoint y: 237, endPoint x: 1156, endPoint y: 242, distance: 68.2
click at [1156, 242] on div at bounding box center [1159, 225] width 6 height 69
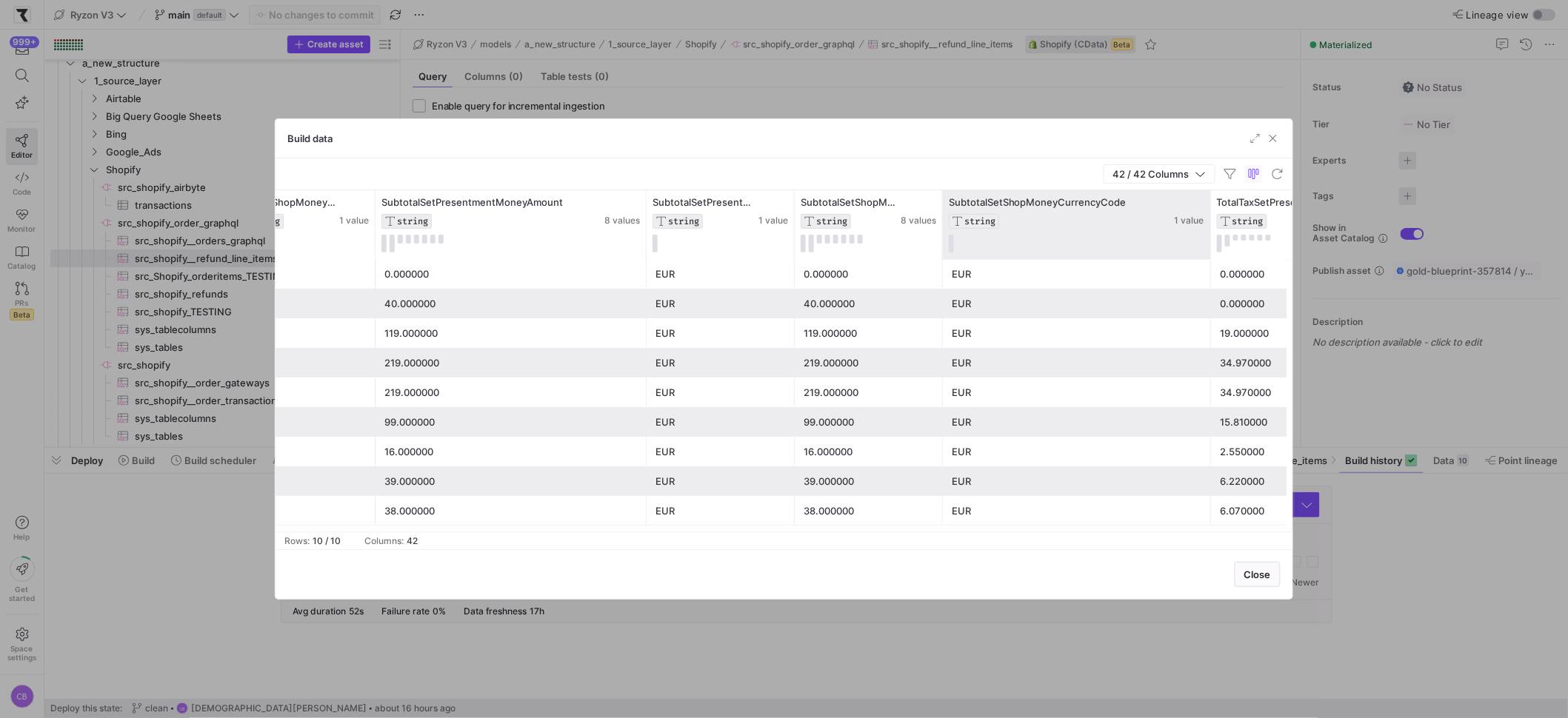
drag, startPoint x: 1156, startPoint y: 235, endPoint x: 1229, endPoint y: 240, distance: 73.2
click at [1214, 240] on div at bounding box center [1210, 225] width 6 height 69
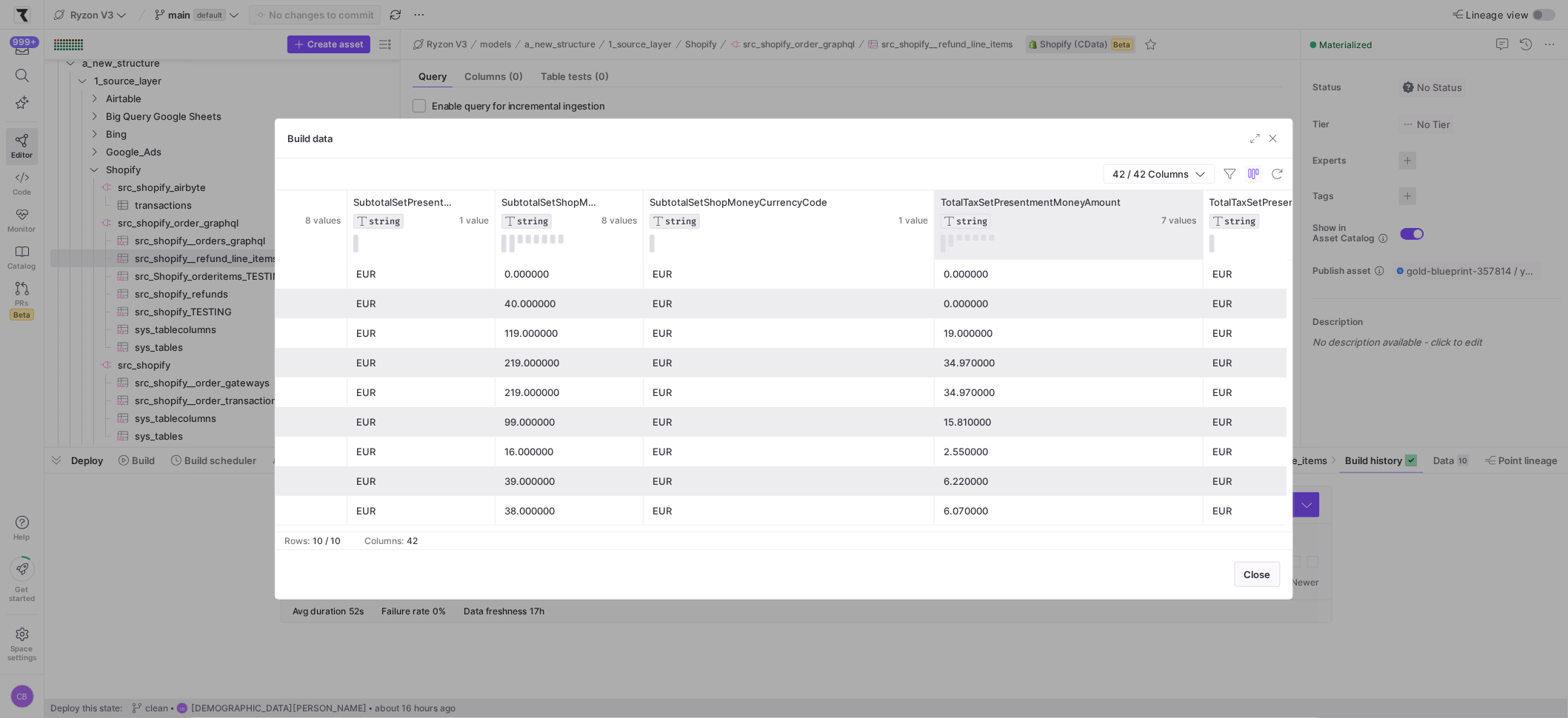
drag, startPoint x: 1081, startPoint y: 238, endPoint x: 1201, endPoint y: 235, distance: 120.0
click at [1201, 235] on div at bounding box center [1202, 225] width 6 height 69
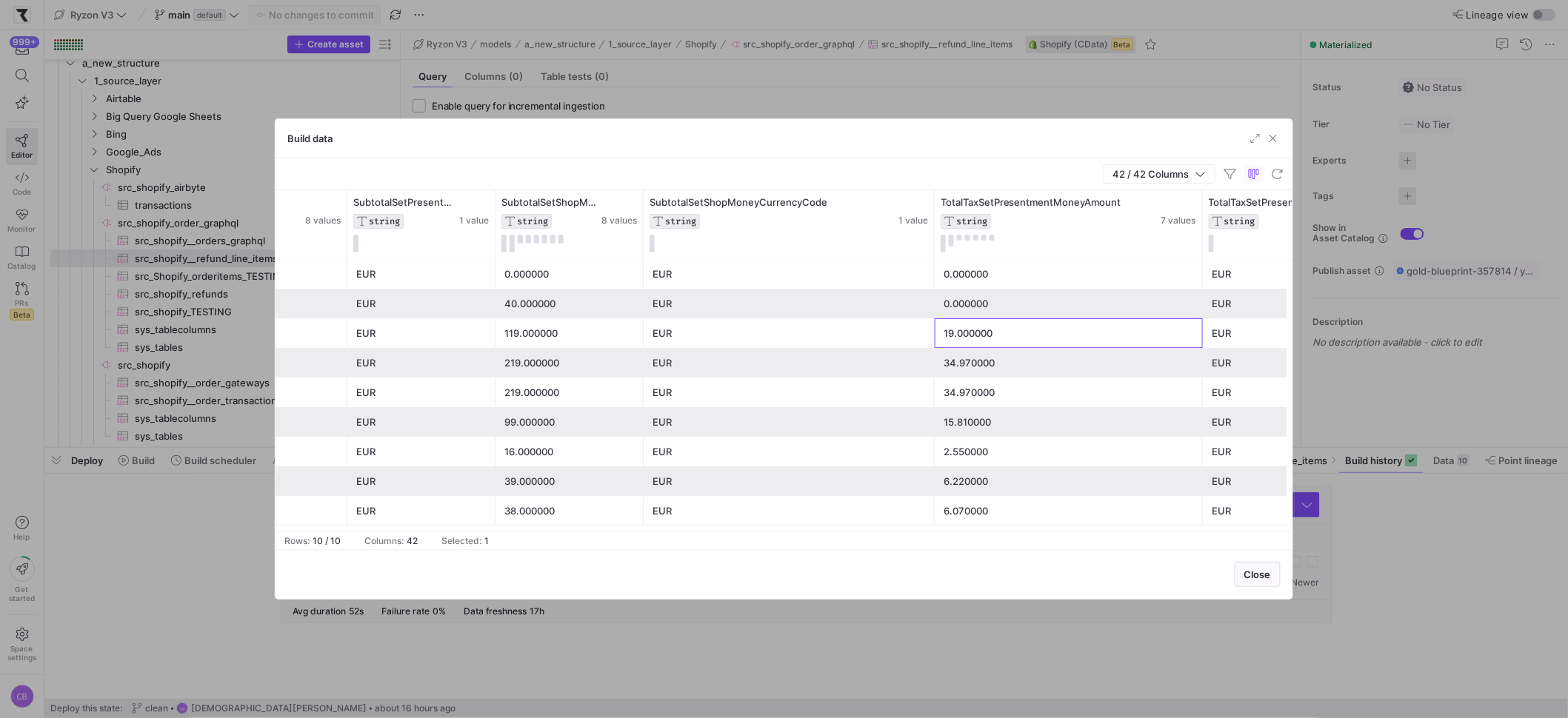
click at [1013, 344] on div "19.000000" at bounding box center [1068, 333] width 250 height 29
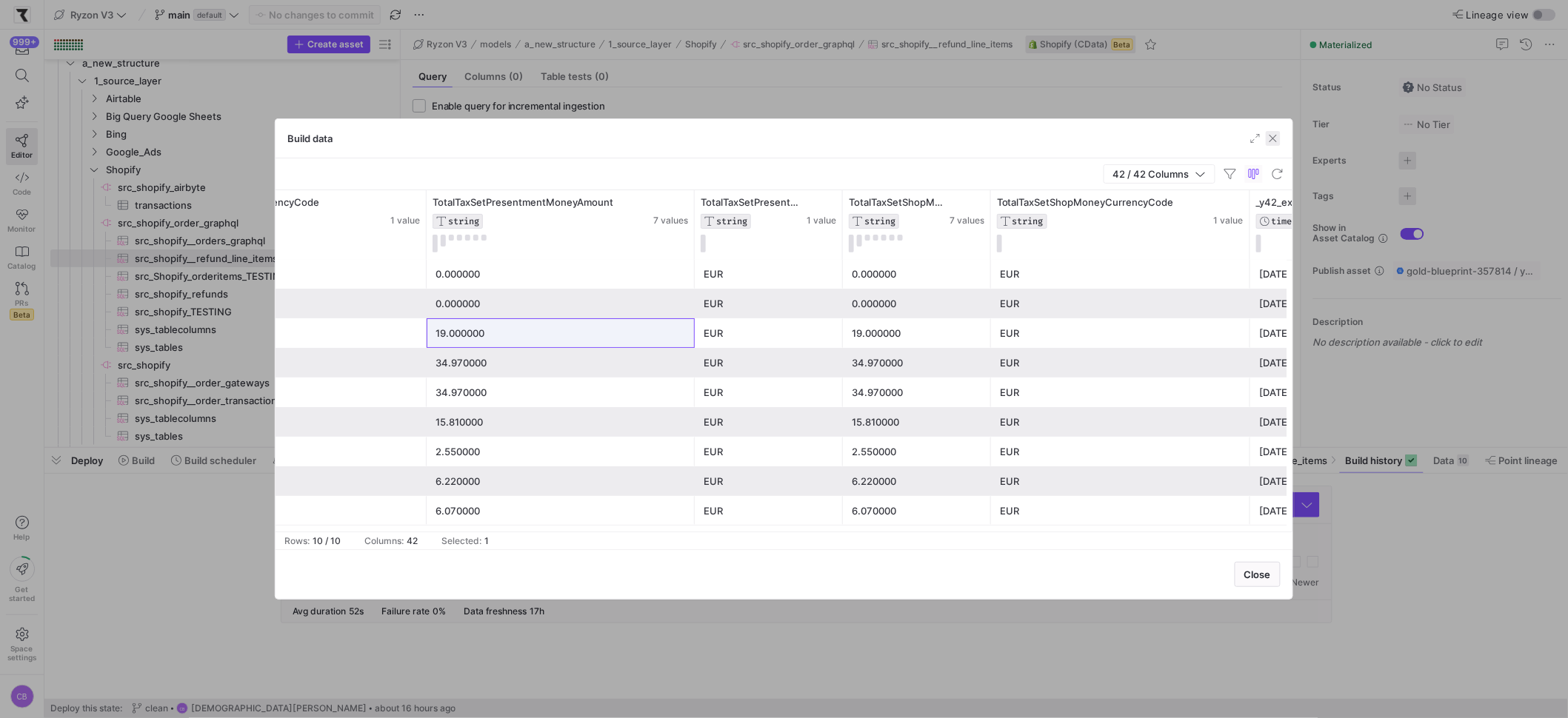
click at [1266, 142] on span "button" at bounding box center [1273, 138] width 15 height 15
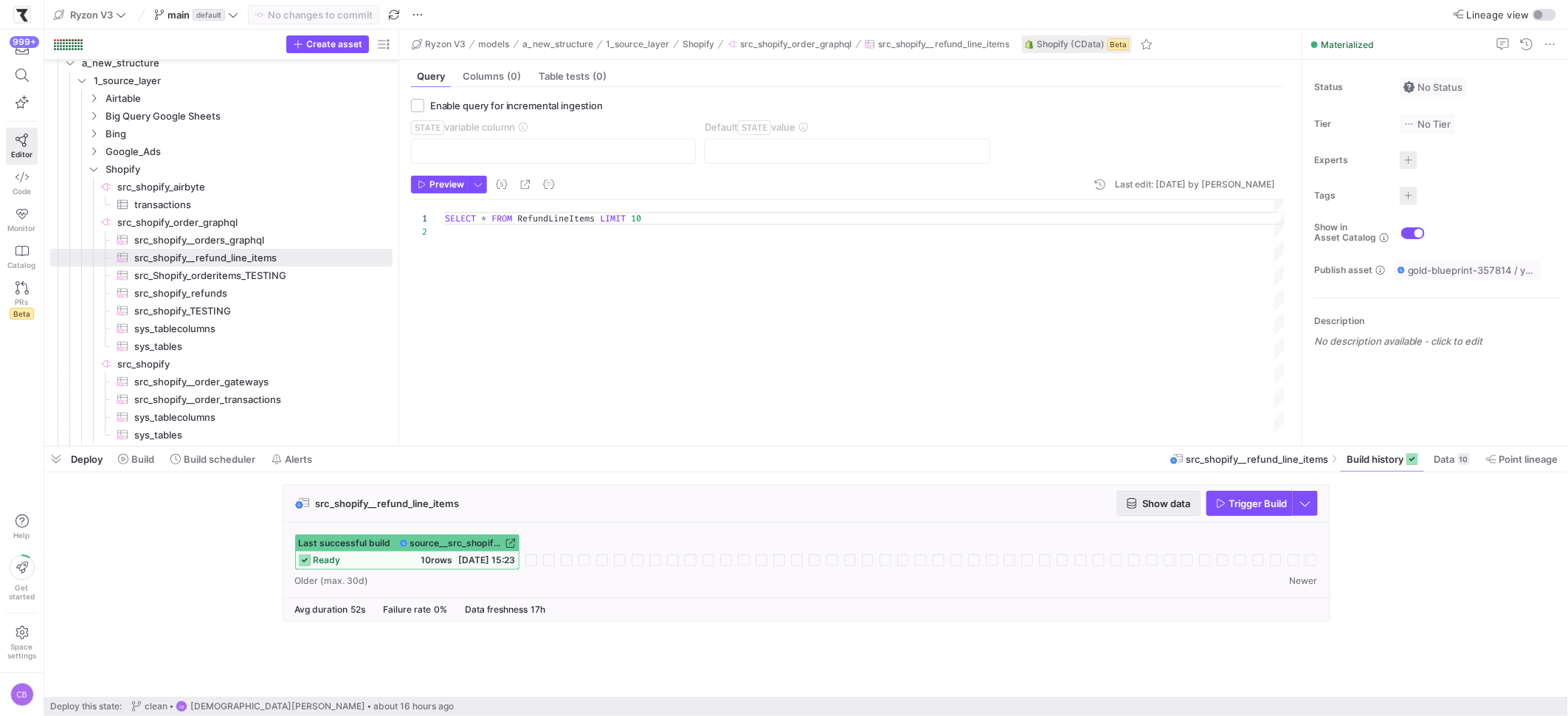
click at [1144, 507] on span "Show data" at bounding box center [1166, 504] width 48 height 12
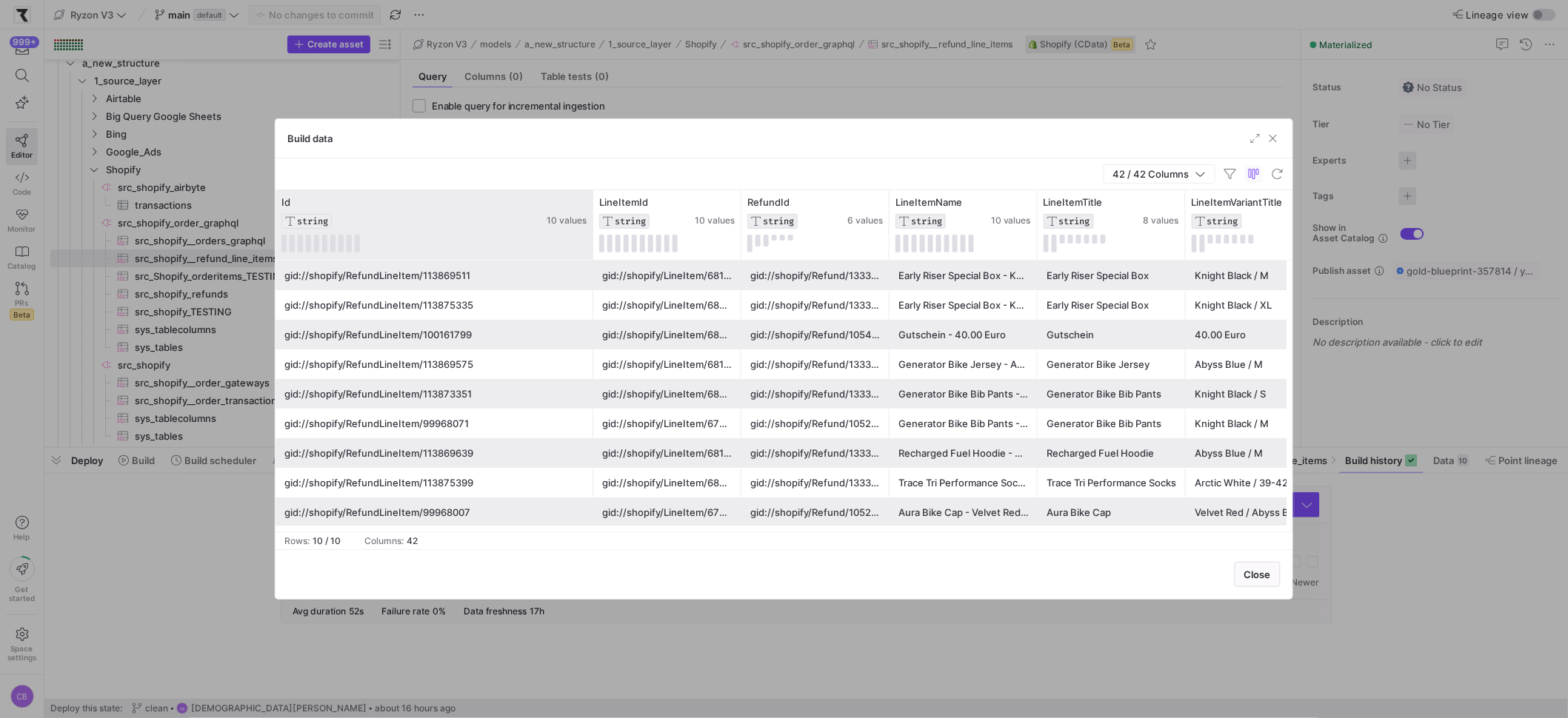
drag, startPoint x: 420, startPoint y: 202, endPoint x: 587, endPoint y: 212, distance: 167.3
click at [590, 213] on div at bounding box center [592, 225] width 6 height 69
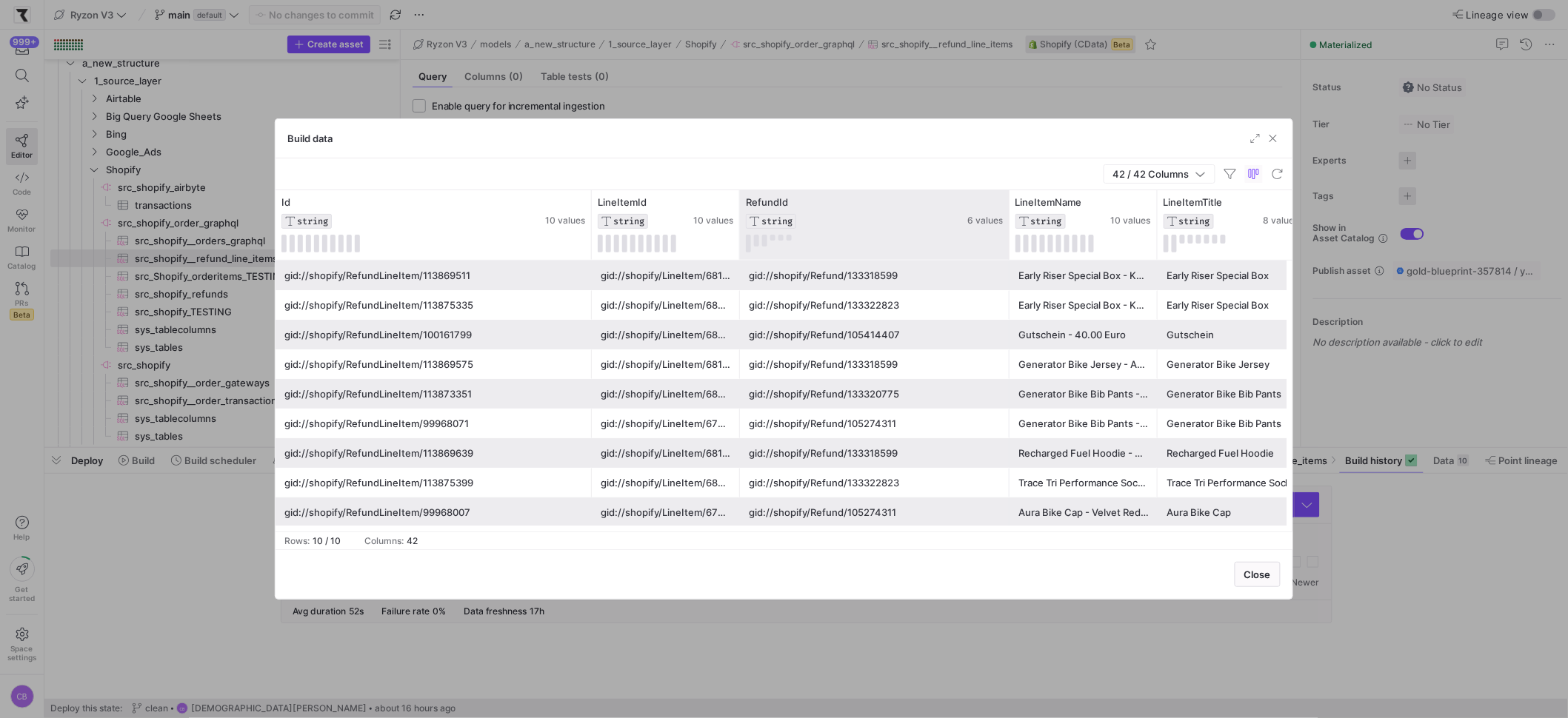
drag, startPoint x: 884, startPoint y: 227, endPoint x: 1006, endPoint y: 237, distance: 122.4
click at [1006, 237] on div at bounding box center [1009, 225] width 6 height 69
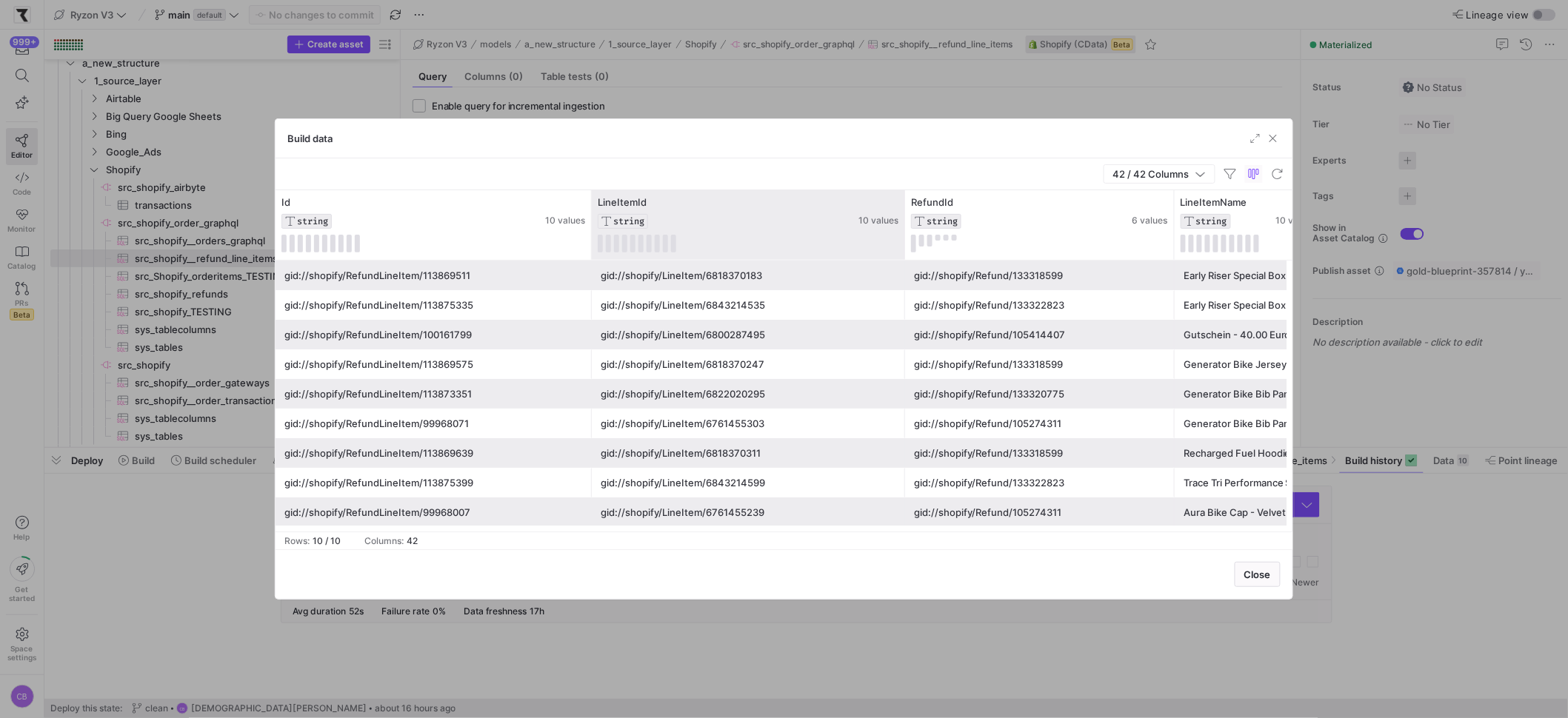
drag, startPoint x: 736, startPoint y: 219, endPoint x: 902, endPoint y: 227, distance: 166.2
click at [902, 227] on div at bounding box center [904, 225] width 6 height 69
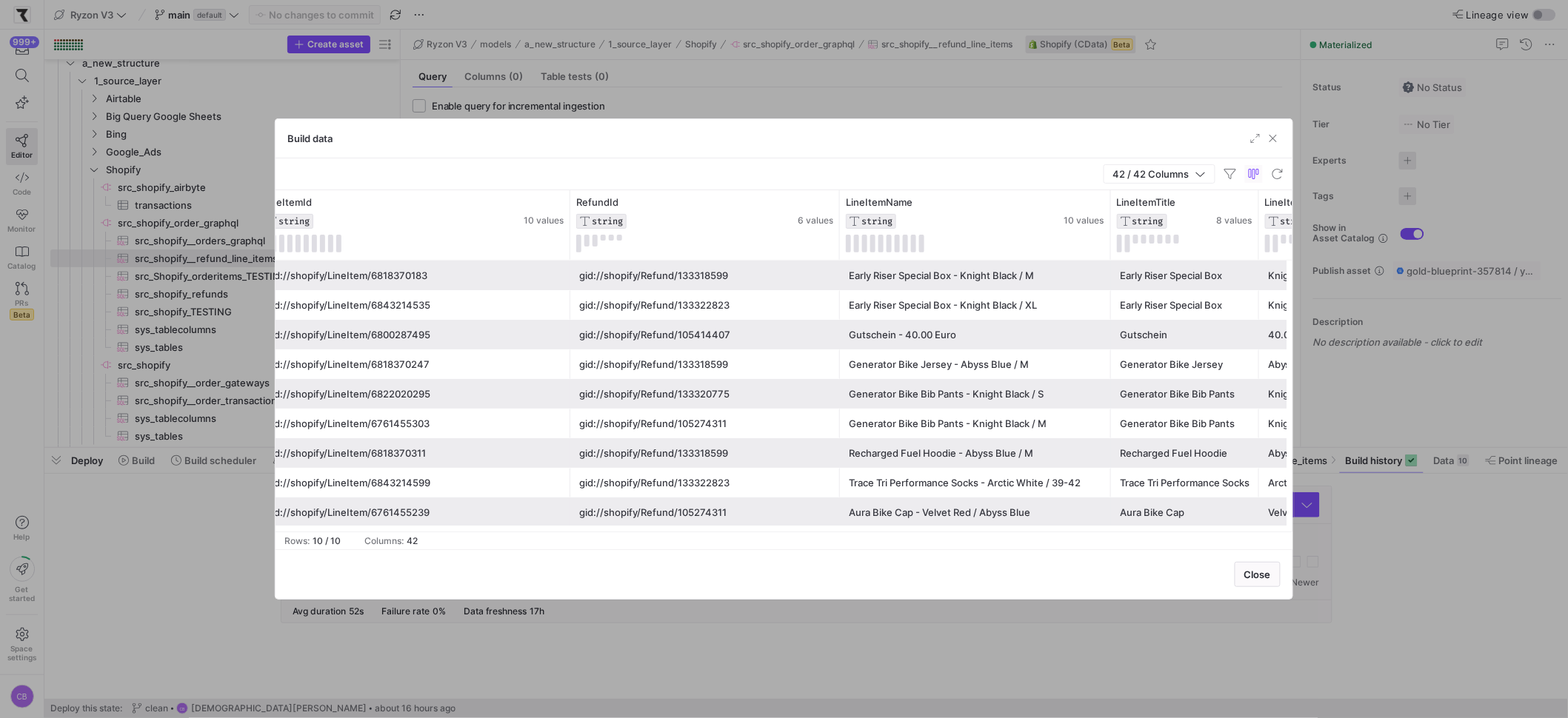
drag, startPoint x: 987, startPoint y: 248, endPoint x: 1093, endPoint y: 261, distance: 106.8
click at [1109, 261] on div "LineItemTitle STRING 8 values LineItemName STRING 10 values LineItemId STRING 1…" at bounding box center [784, 360] width 1017 height 341
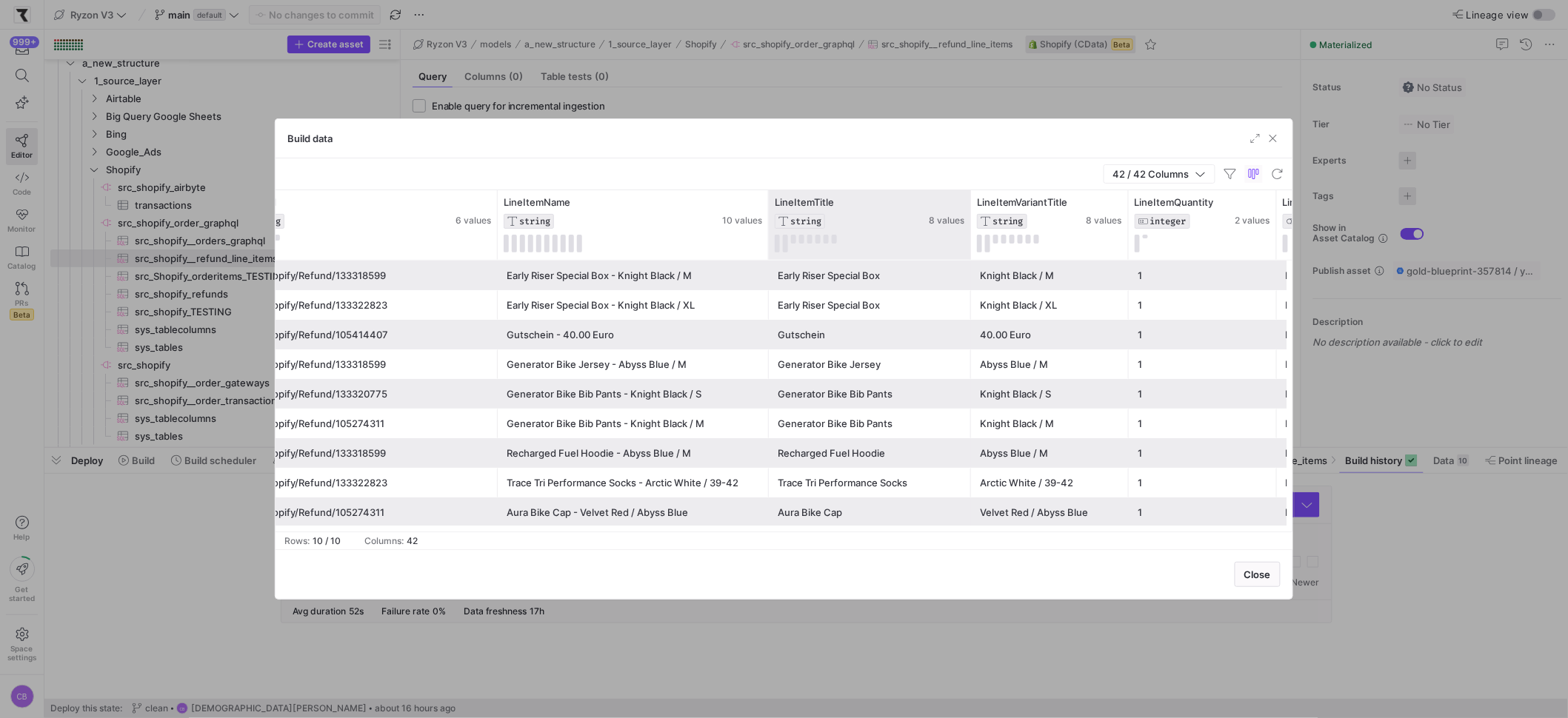
drag, startPoint x: 915, startPoint y: 215, endPoint x: 969, endPoint y: 219, distance: 54.1
click at [969, 219] on div at bounding box center [969, 225] width 6 height 69
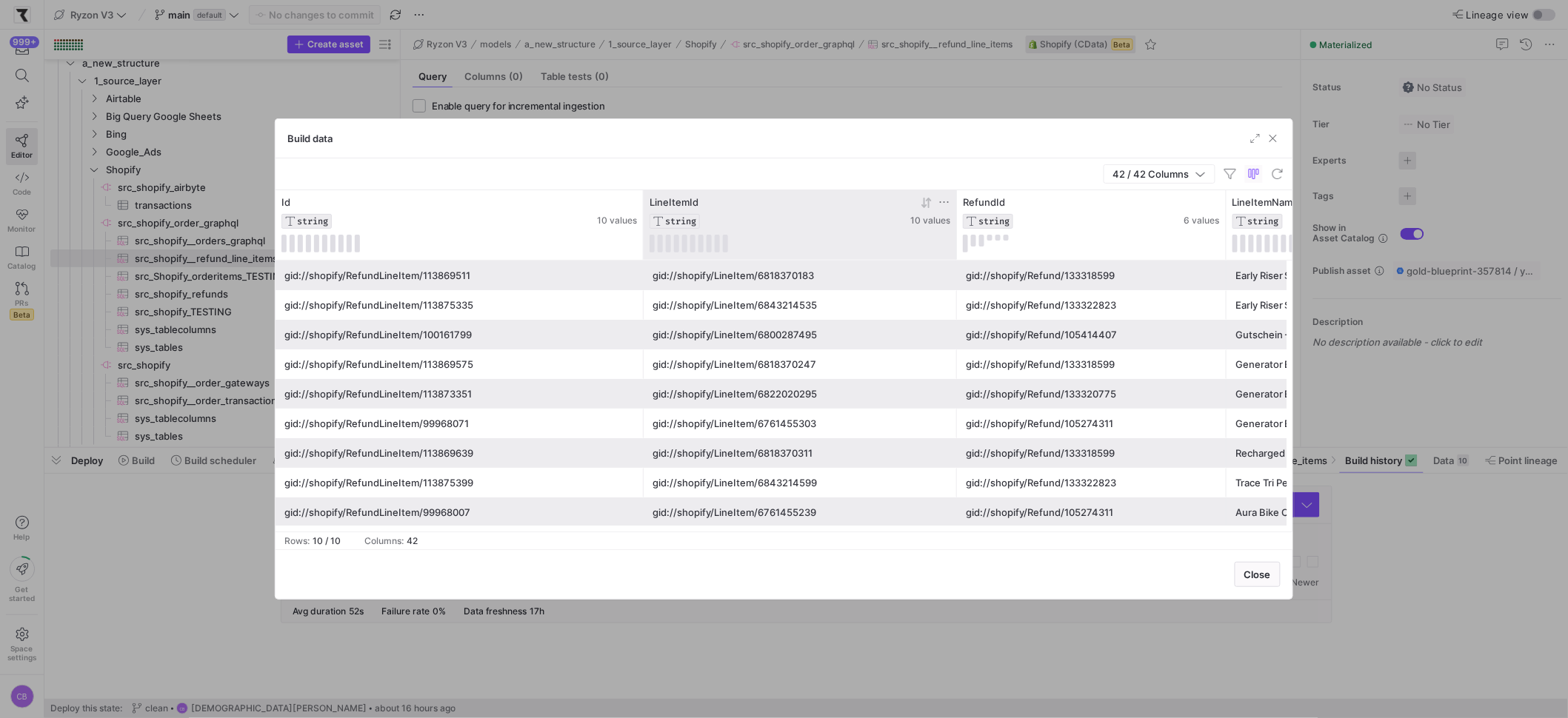
drag, startPoint x: 591, startPoint y: 208, endPoint x: 678, endPoint y: 212, distance: 87.1
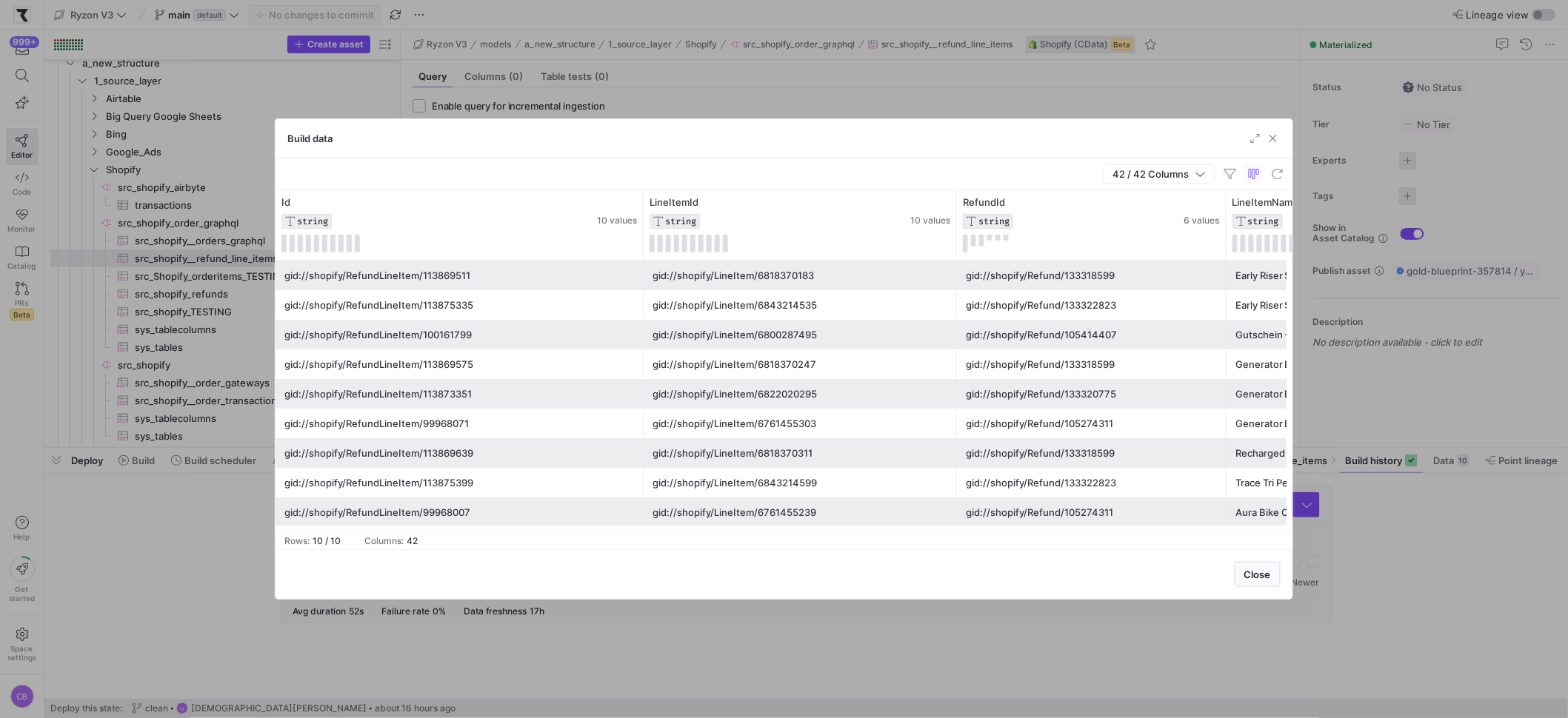
click at [500, 269] on div "gid://shopify/RefundLineItem/113869511" at bounding box center [459, 275] width 350 height 29
click at [791, 274] on div "gid://shopify/LineItem/6818370183" at bounding box center [800, 275] width 295 height 29
click at [791, 274] on div "gid://shopify/LineItem/6818370183" at bounding box center [800, 275] width 295 height 29
click at [792, 274] on div "gid://shopify/LineItem/6818370183" at bounding box center [800, 275] width 295 height 29
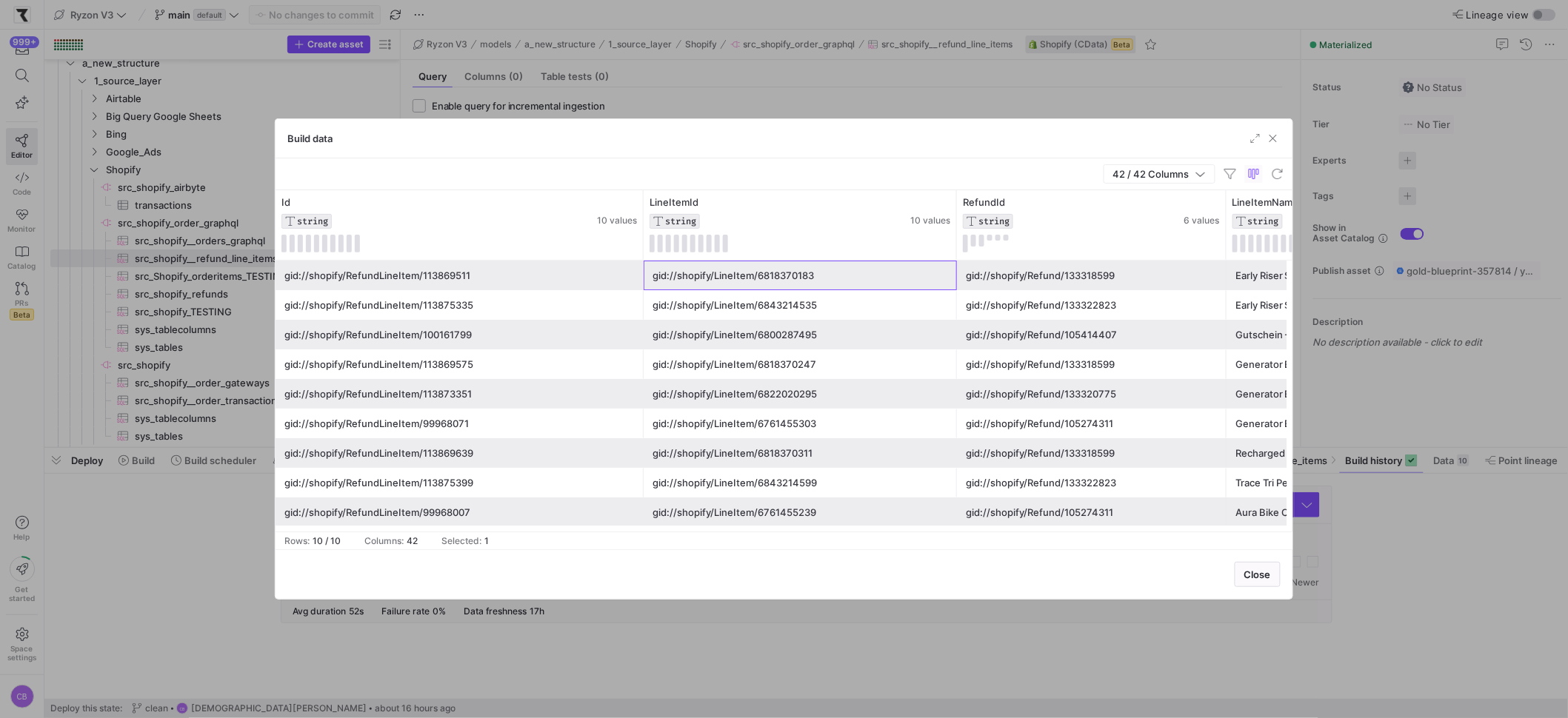
drag, startPoint x: 756, startPoint y: 276, endPoint x: 819, endPoint y: 279, distance: 63.1
click at [819, 279] on div "gid://shopify/LineItem/6818370183" at bounding box center [800, 275] width 295 height 29
click at [994, 285] on div "gid://shopify/Refund/133318599" at bounding box center [1092, 275] width 252 height 29
click at [1274, 139] on span "button" at bounding box center [1273, 138] width 15 height 15
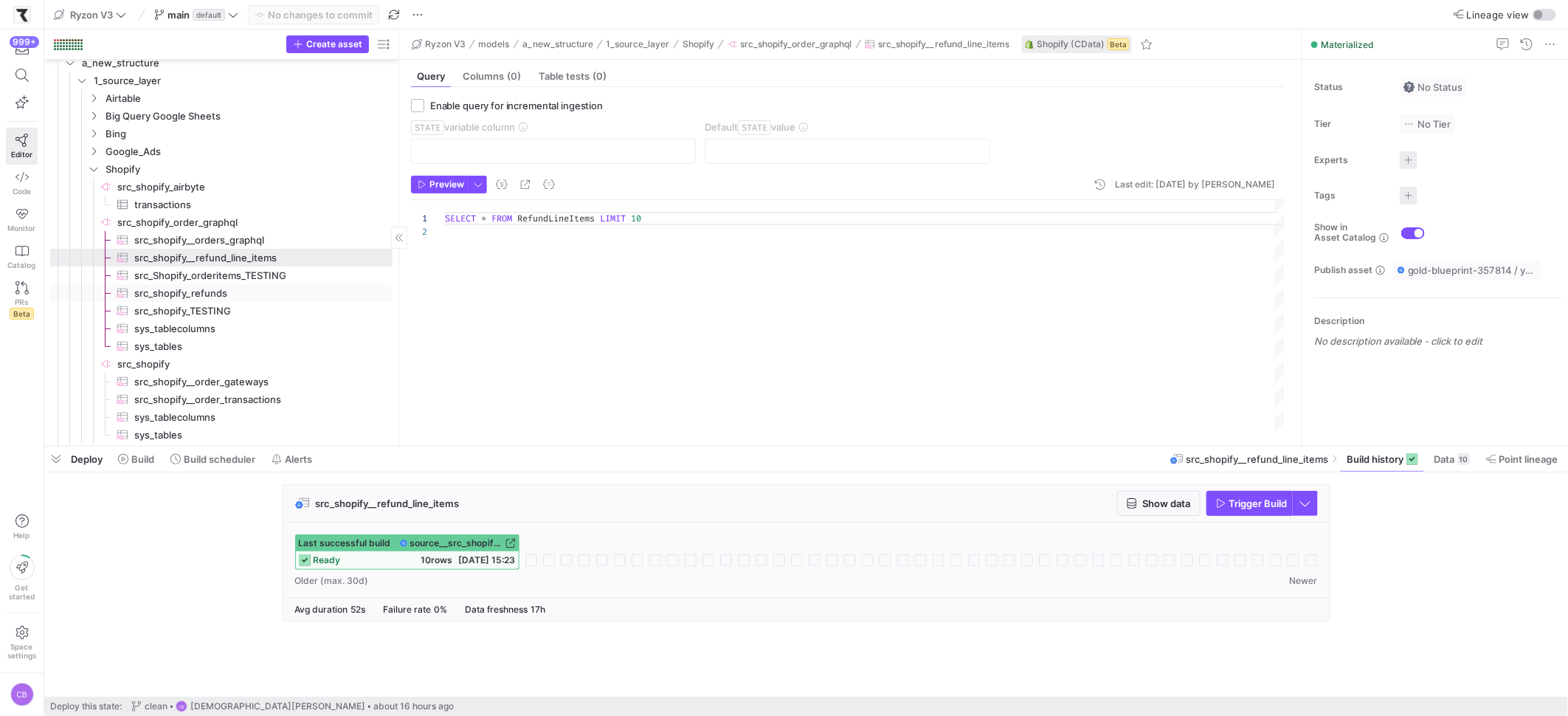
click at [197, 289] on span "src_shopify_refunds​​​​​​​​​" at bounding box center [254, 293] width 241 height 17
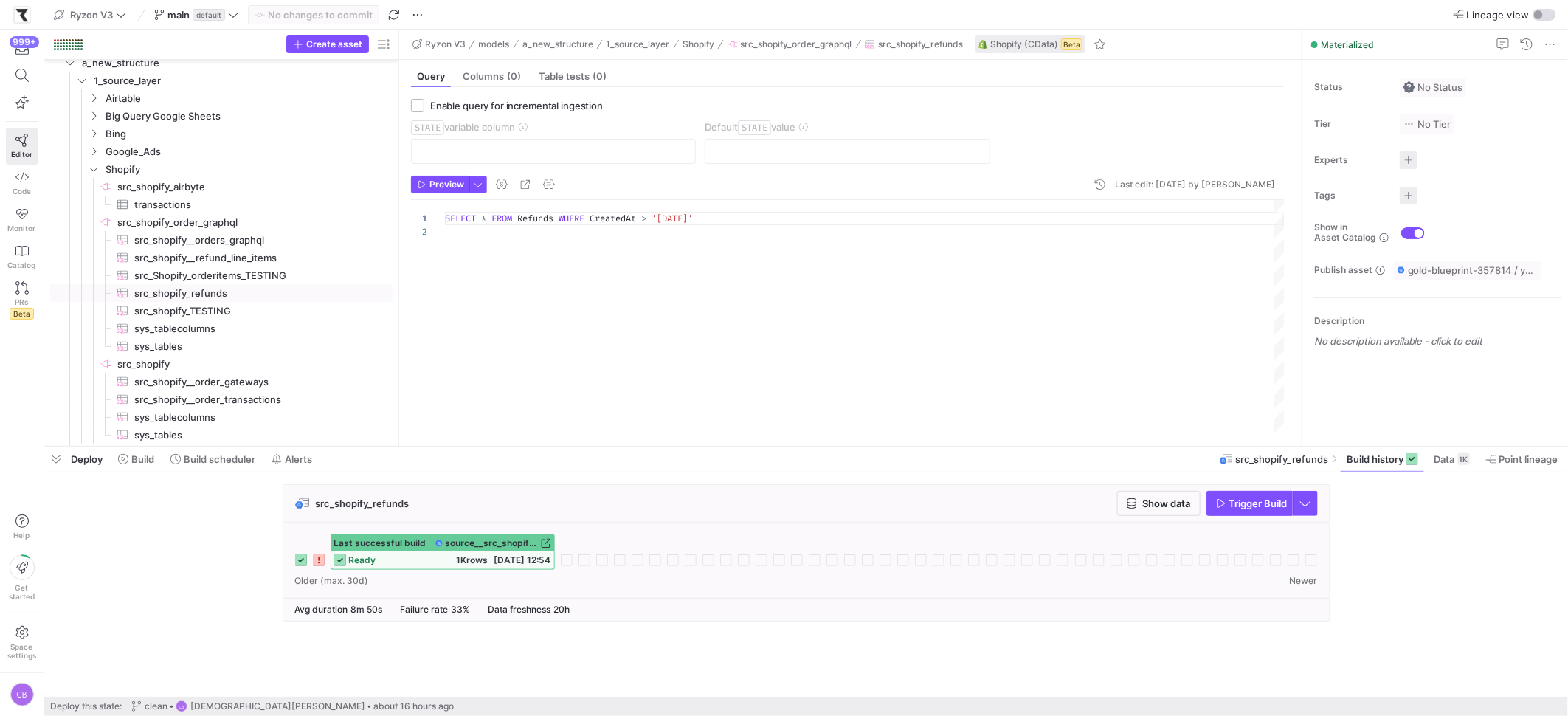
scroll to position [12, 0]
click at [220, 243] on span "src_shopify__orders_graphql​​​​​​​​​" at bounding box center [254, 241] width 241 height 17
type textarea "SELECT * FROM Orders WHERE CreatedAt > '2025-09-01'"
click at [1134, 507] on span "Show data" at bounding box center [1159, 504] width 64 height 12
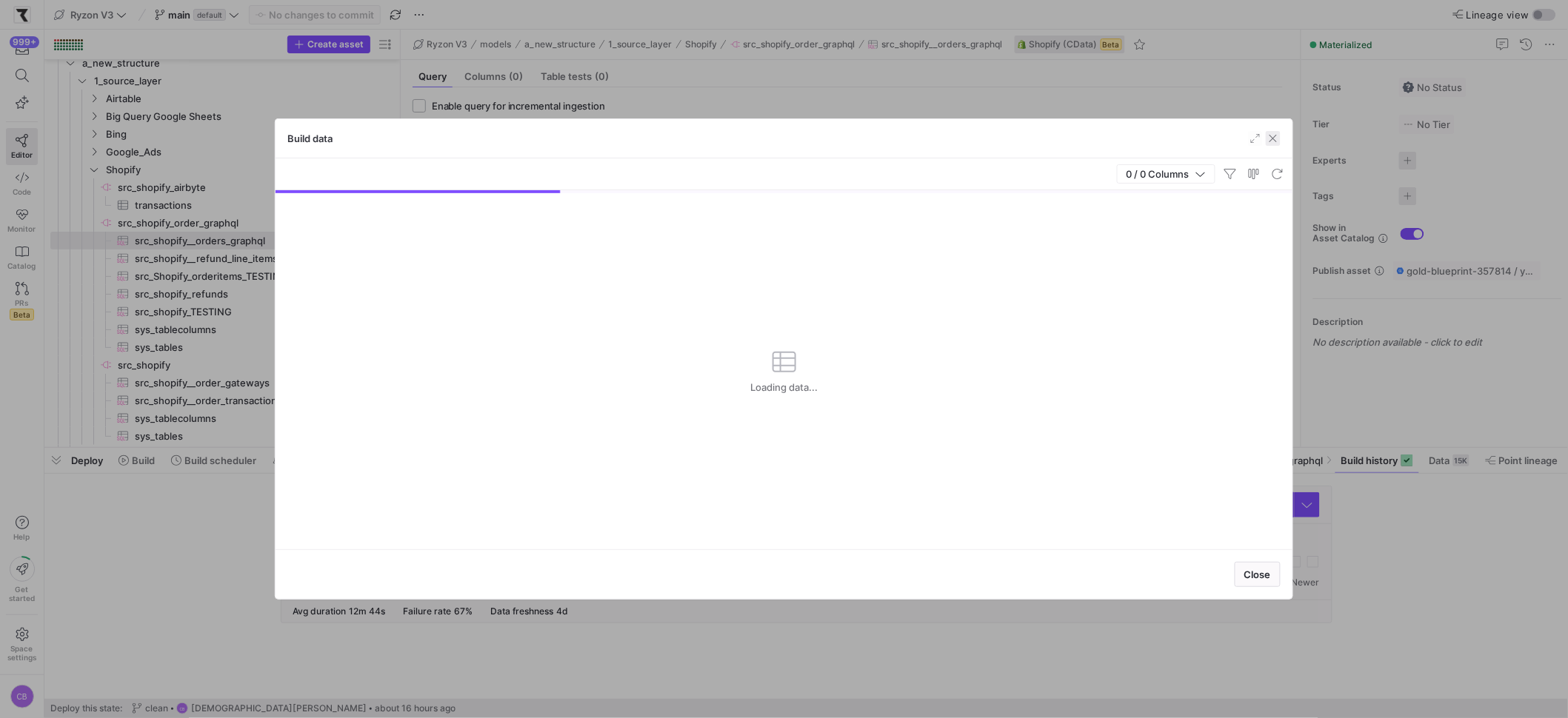
click at [1278, 136] on span "button" at bounding box center [1273, 138] width 15 height 15
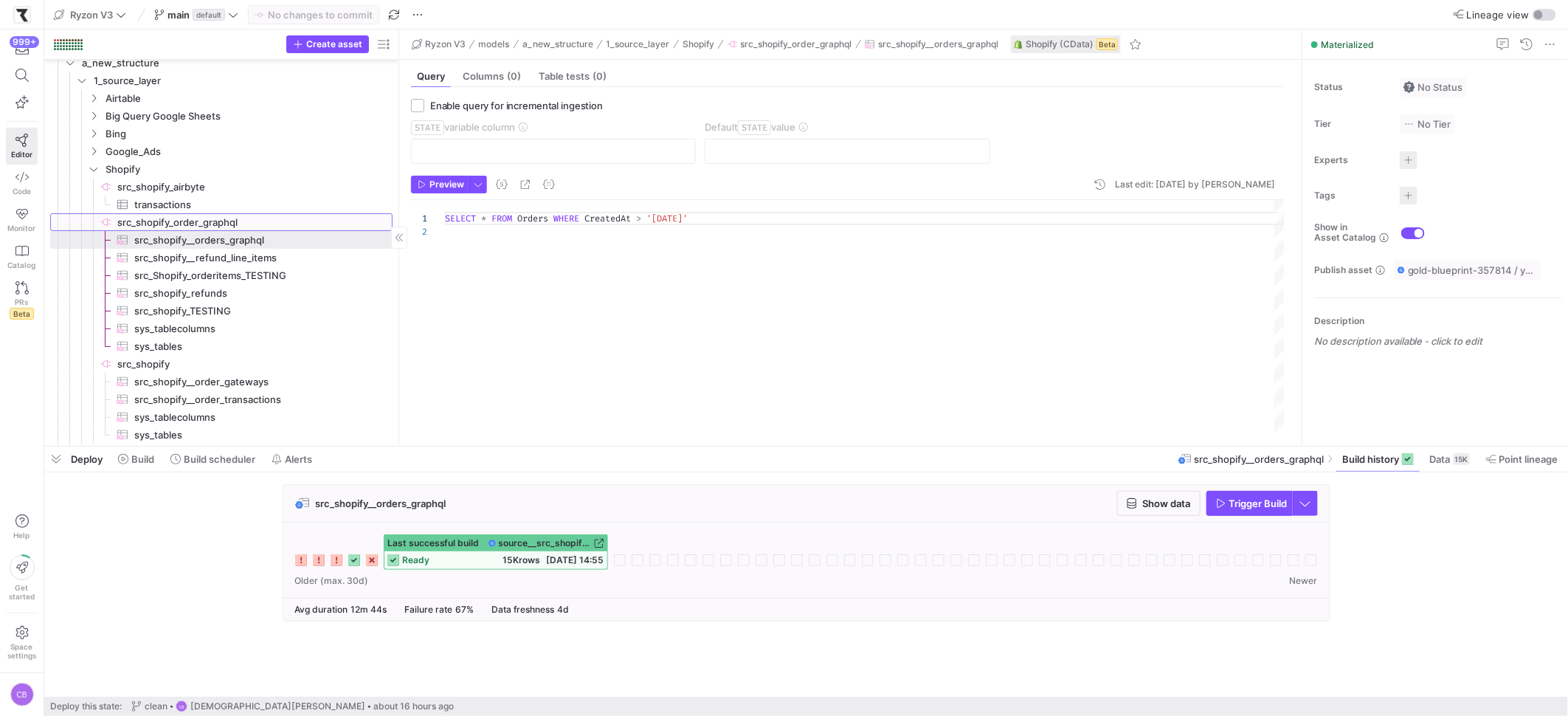
click at [220, 218] on span "src_shopify_order_graphql​​​​​​​​" at bounding box center [254, 223] width 273 height 17
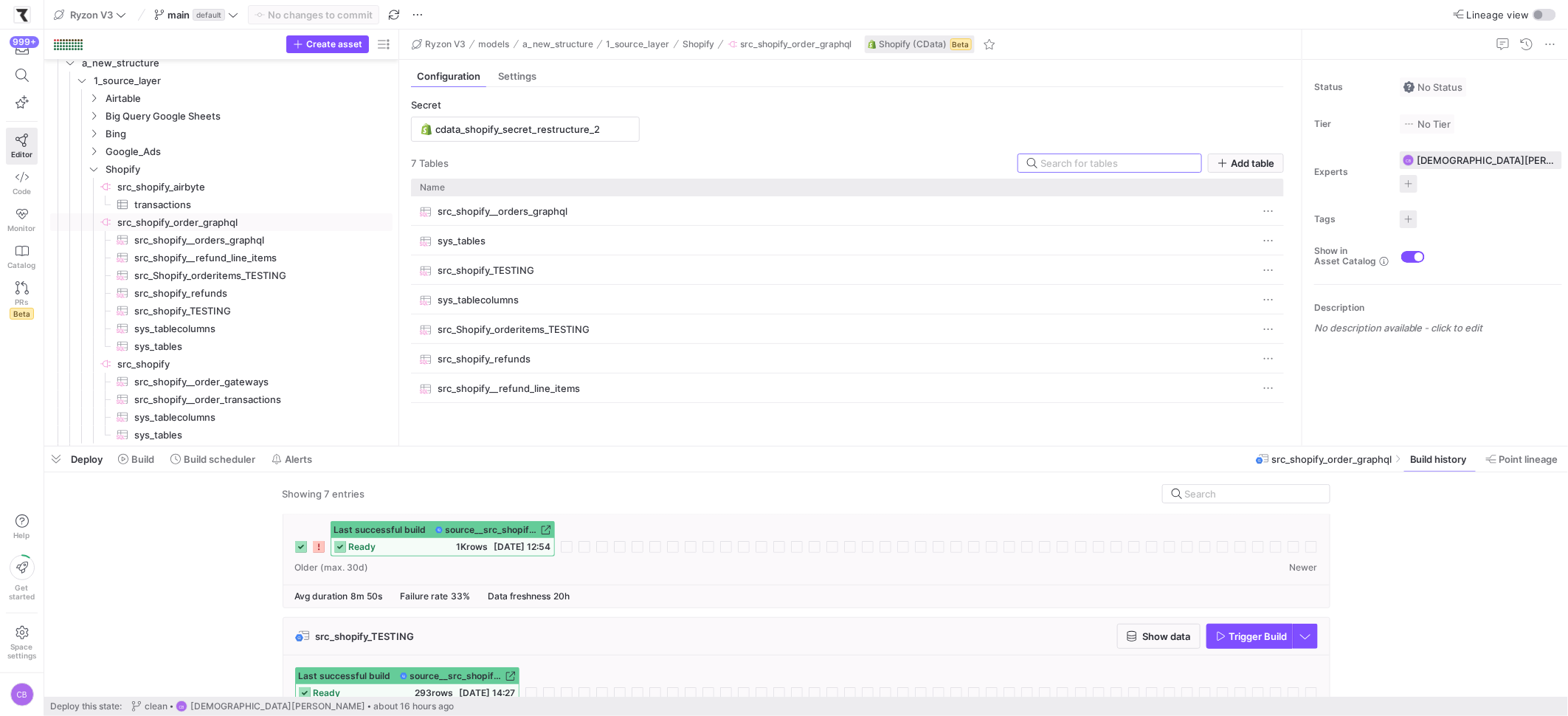
scroll to position [584, 0]
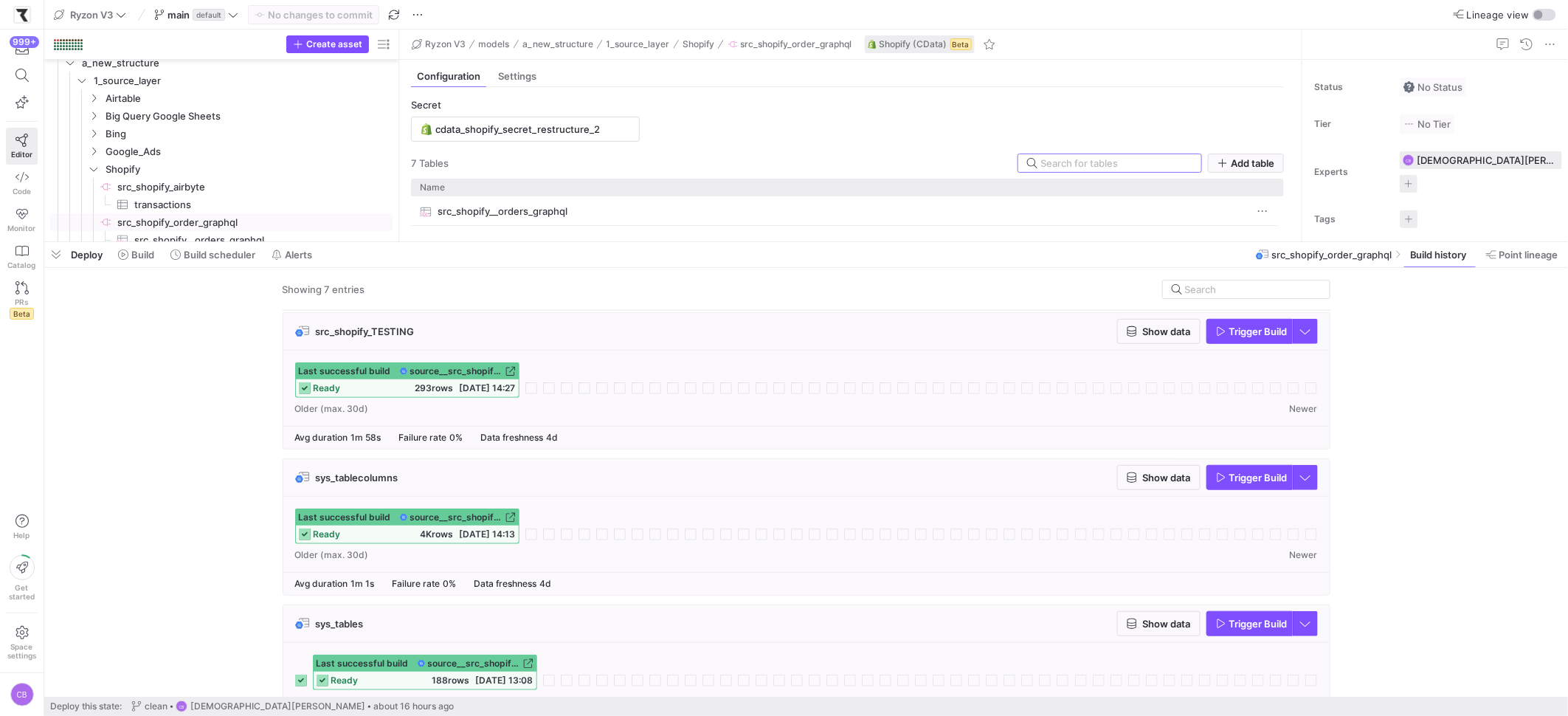
drag, startPoint x: 403, startPoint y: 448, endPoint x: 434, endPoint y: 261, distance: 189.6
click at [431, 239] on div at bounding box center [806, 242] width 1524 height 6
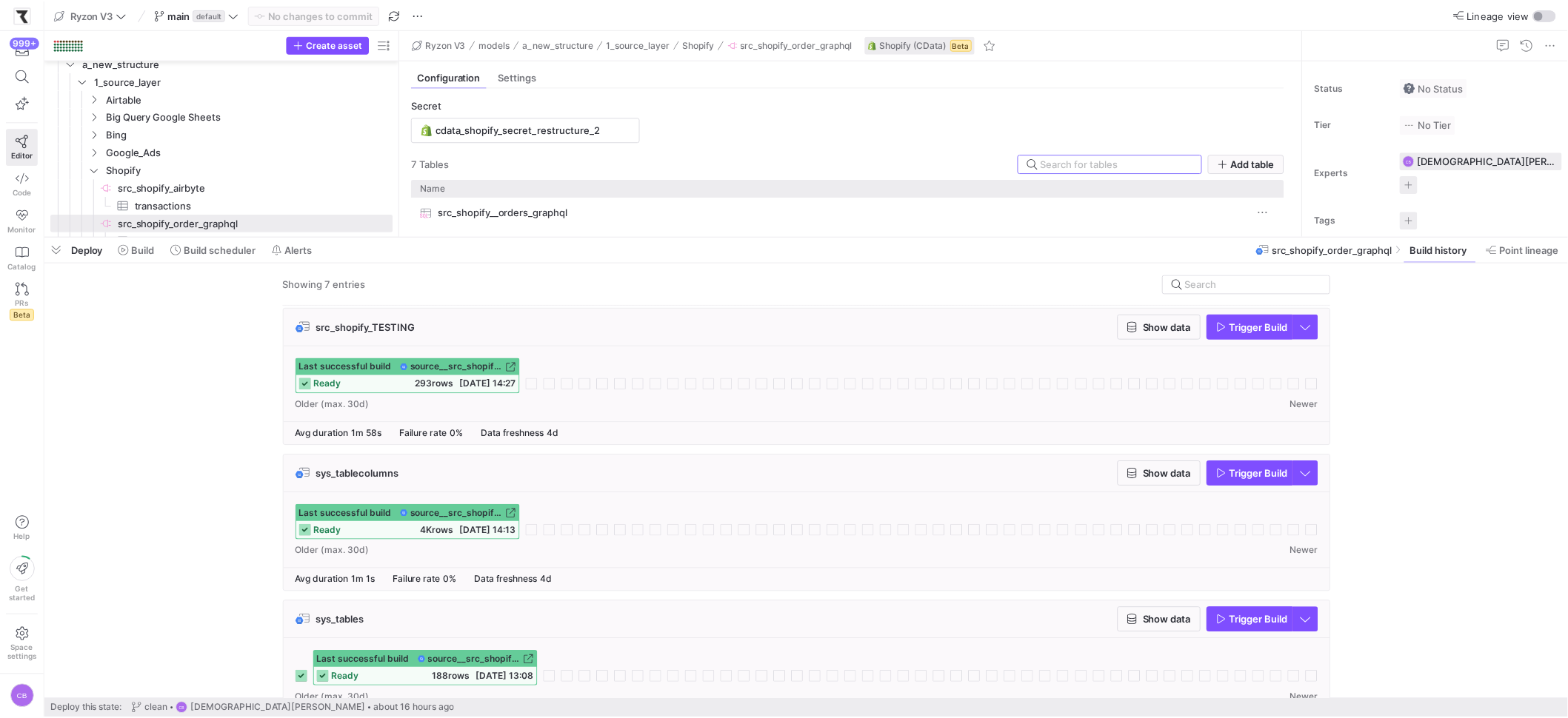
scroll to position [636, 0]
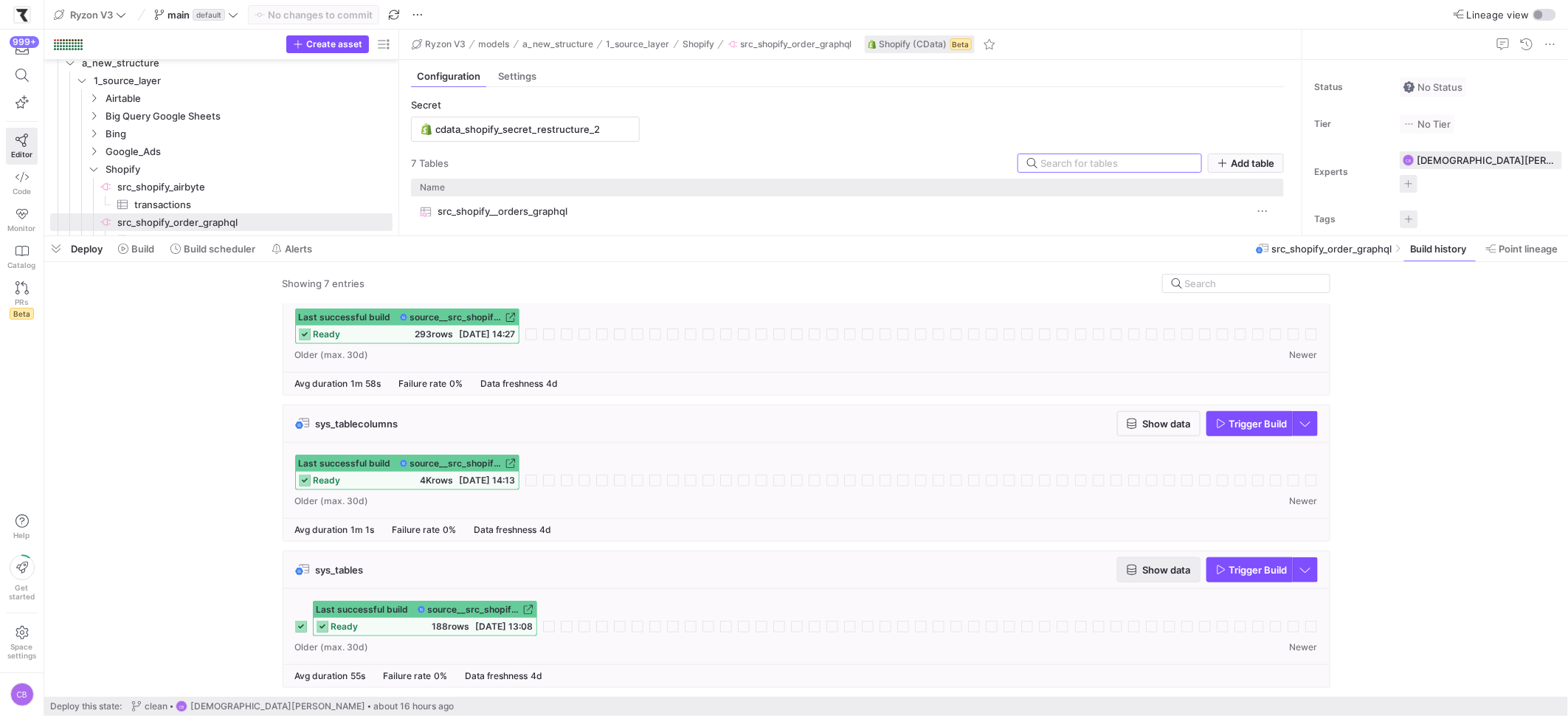
click at [1187, 567] on span "Show data" at bounding box center [1166, 570] width 48 height 12
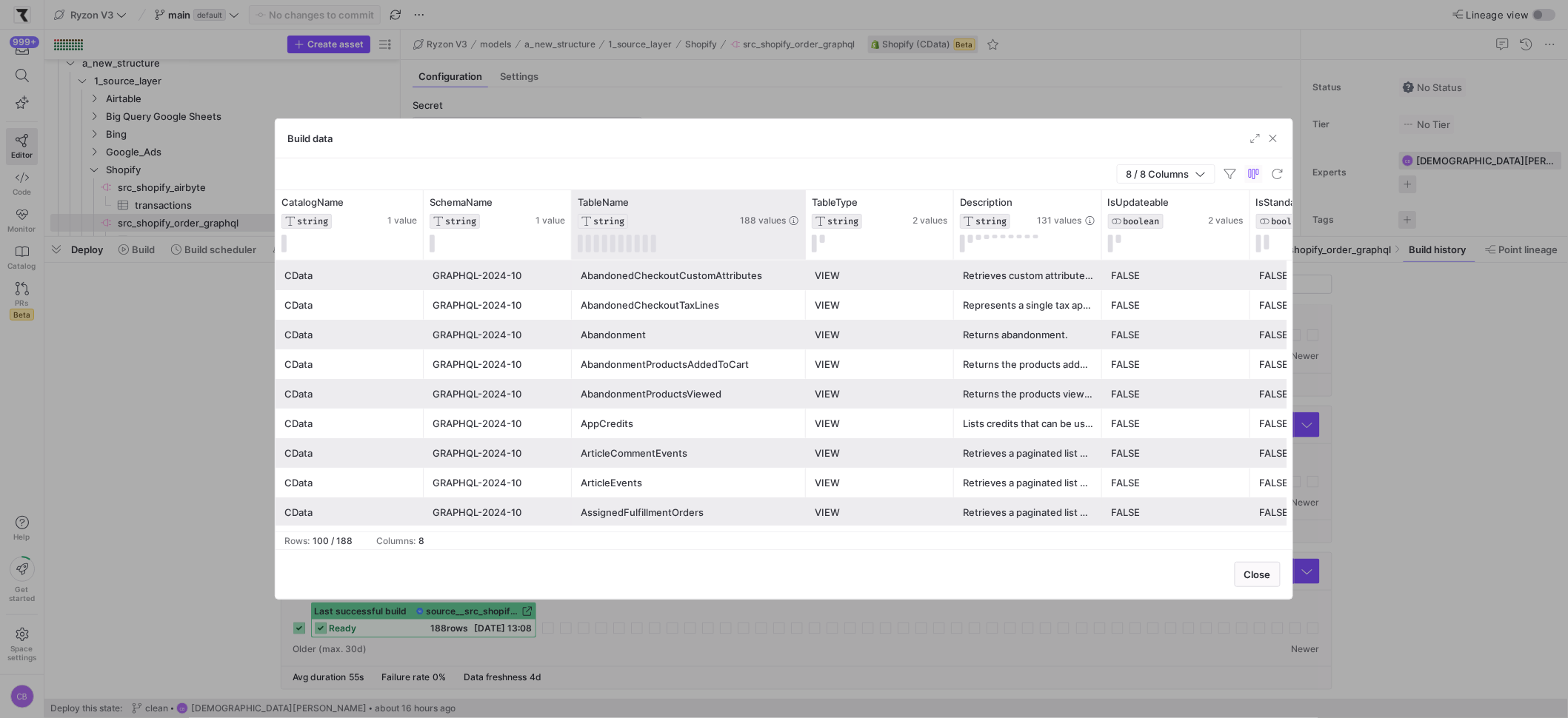
drag, startPoint x: 716, startPoint y: 245, endPoint x: 806, endPoint y: 254, distance: 90.4
click at [806, 254] on div at bounding box center [804, 225] width 6 height 69
click at [793, 201] on icon at bounding box center [797, 202] width 9 height 2
type input "Line"
click at [896, 344] on button "Apply" at bounding box center [918, 353] width 45 height 19
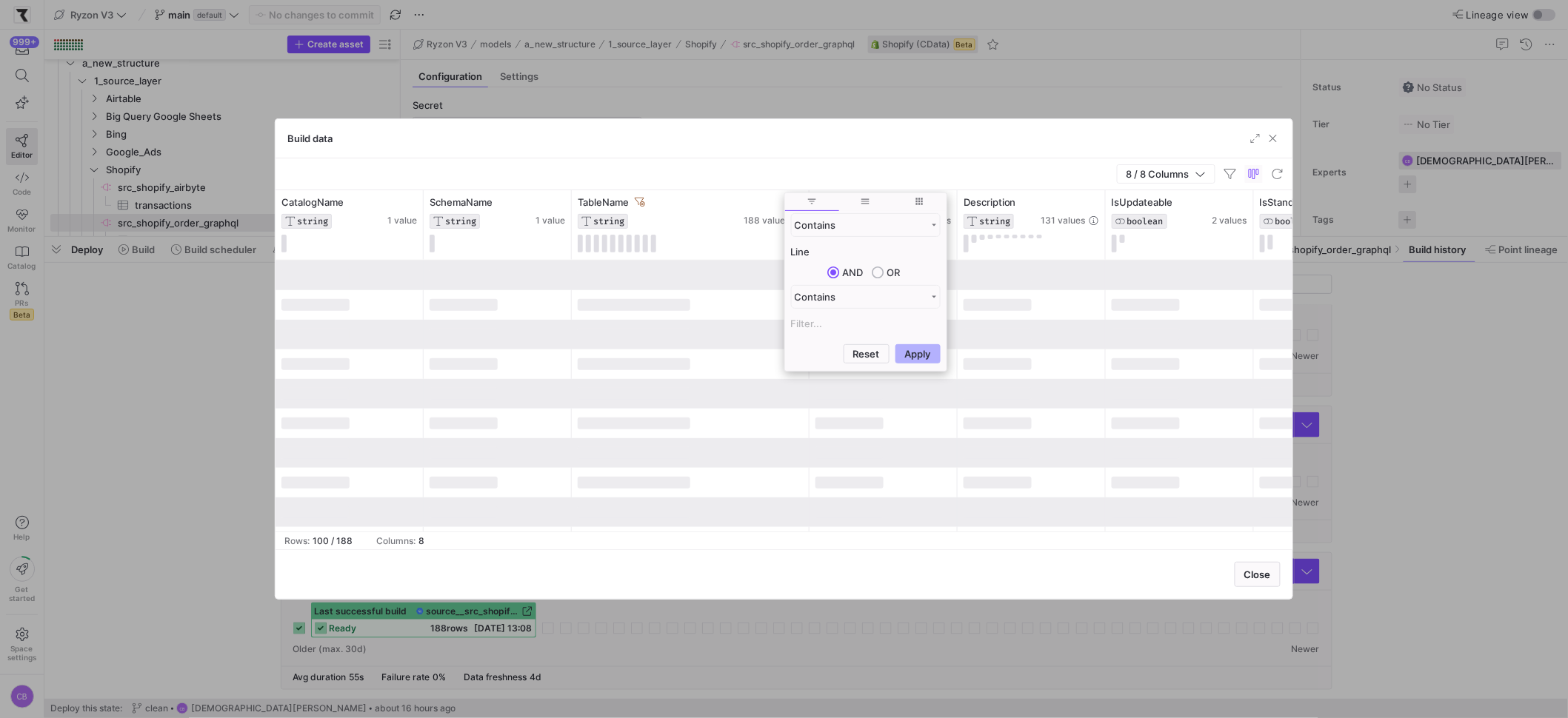
click at [740, 179] on div "8 / 8 Columns" at bounding box center [784, 174] width 1017 height 32
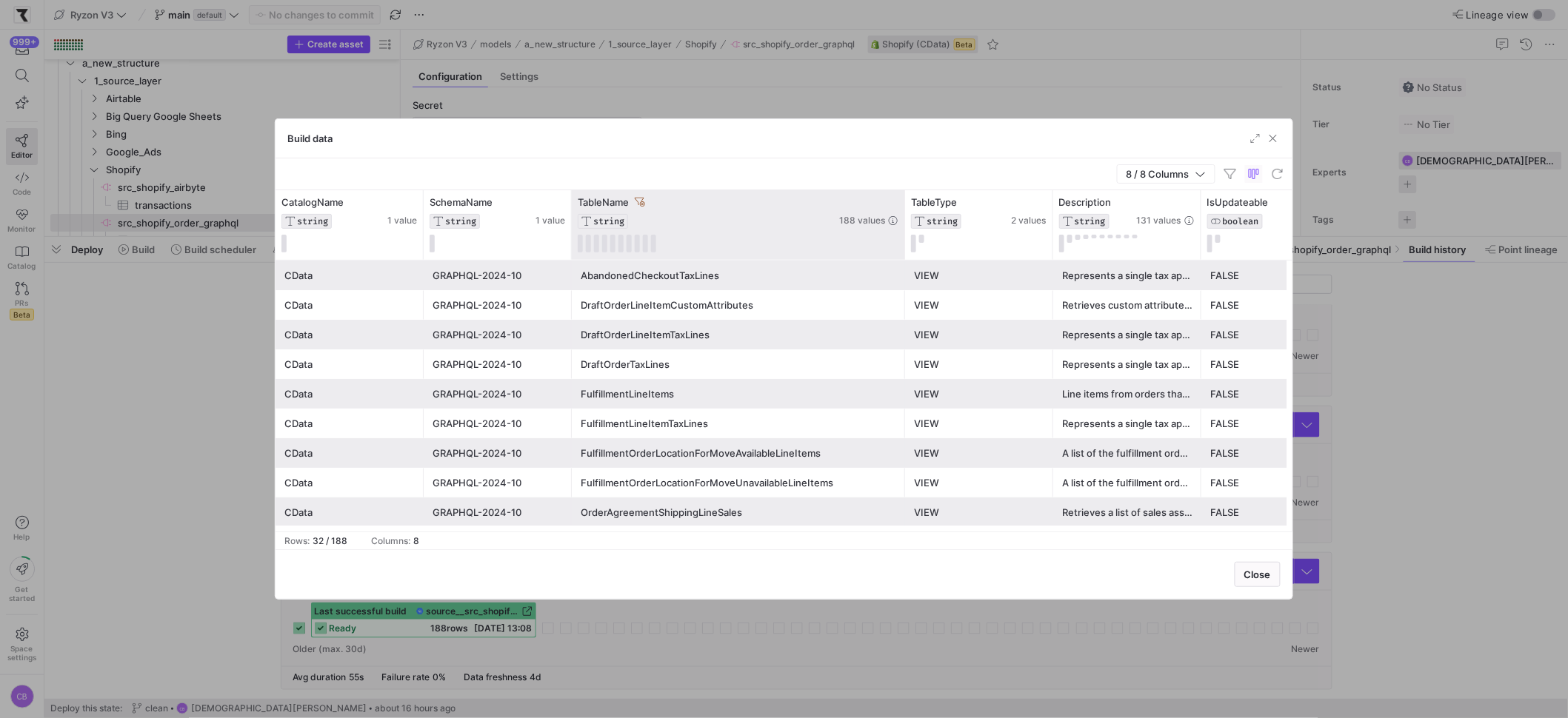
drag, startPoint x: 806, startPoint y: 221, endPoint x: 905, endPoint y: 228, distance: 99.2
click at [906, 227] on div at bounding box center [904, 225] width 6 height 69
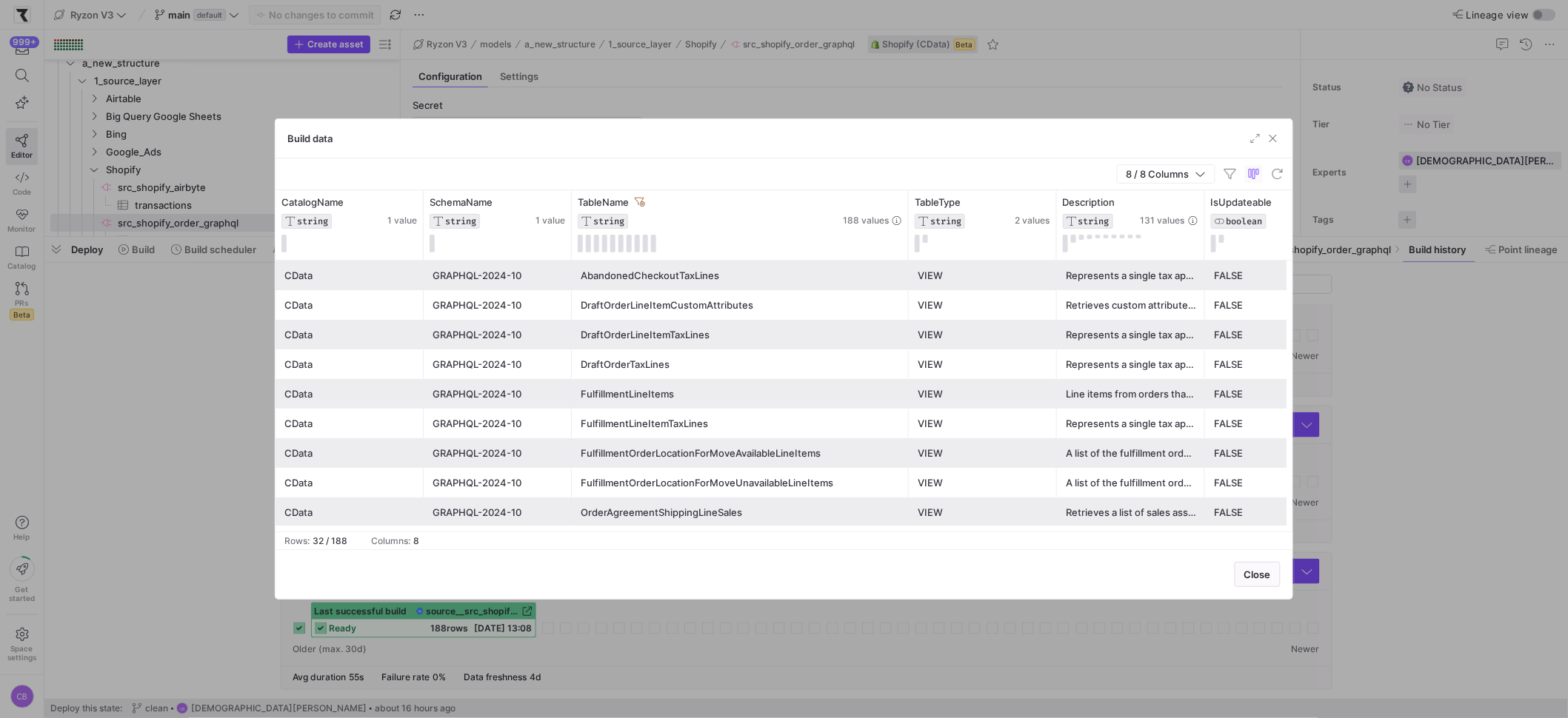
scroll to position [514, 0]
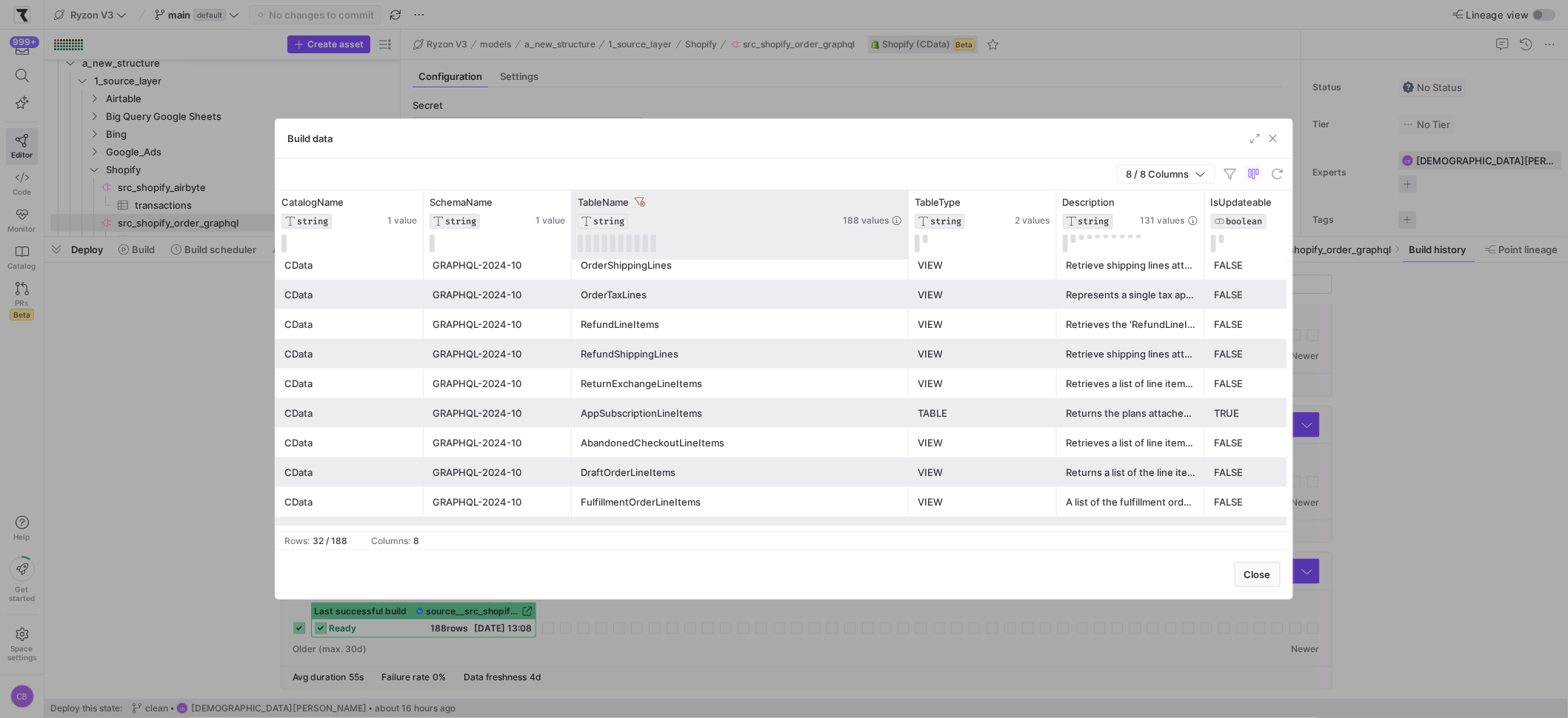
click at [892, 194] on div "TableName STRING 188 values" at bounding box center [740, 225] width 337 height 69
click at [901, 210] on div "188 values" at bounding box center [872, 211] width 59 height 30
click at [897, 199] on icon at bounding box center [896, 202] width 12 height 12
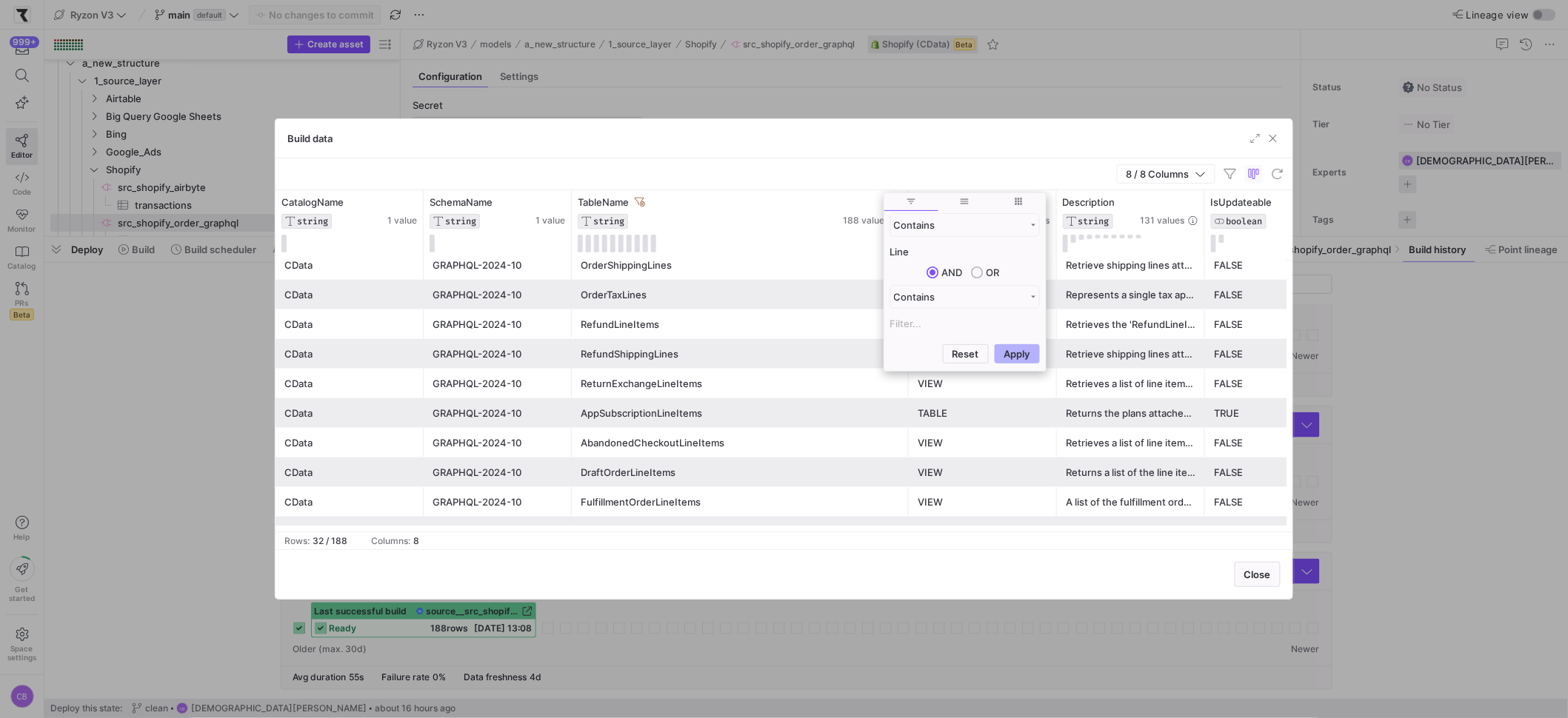
drag, startPoint x: 917, startPoint y: 243, endPoint x: 916, endPoint y: 253, distance: 10.0
click at [916, 248] on input "Line" at bounding box center [965, 252] width 149 height 17
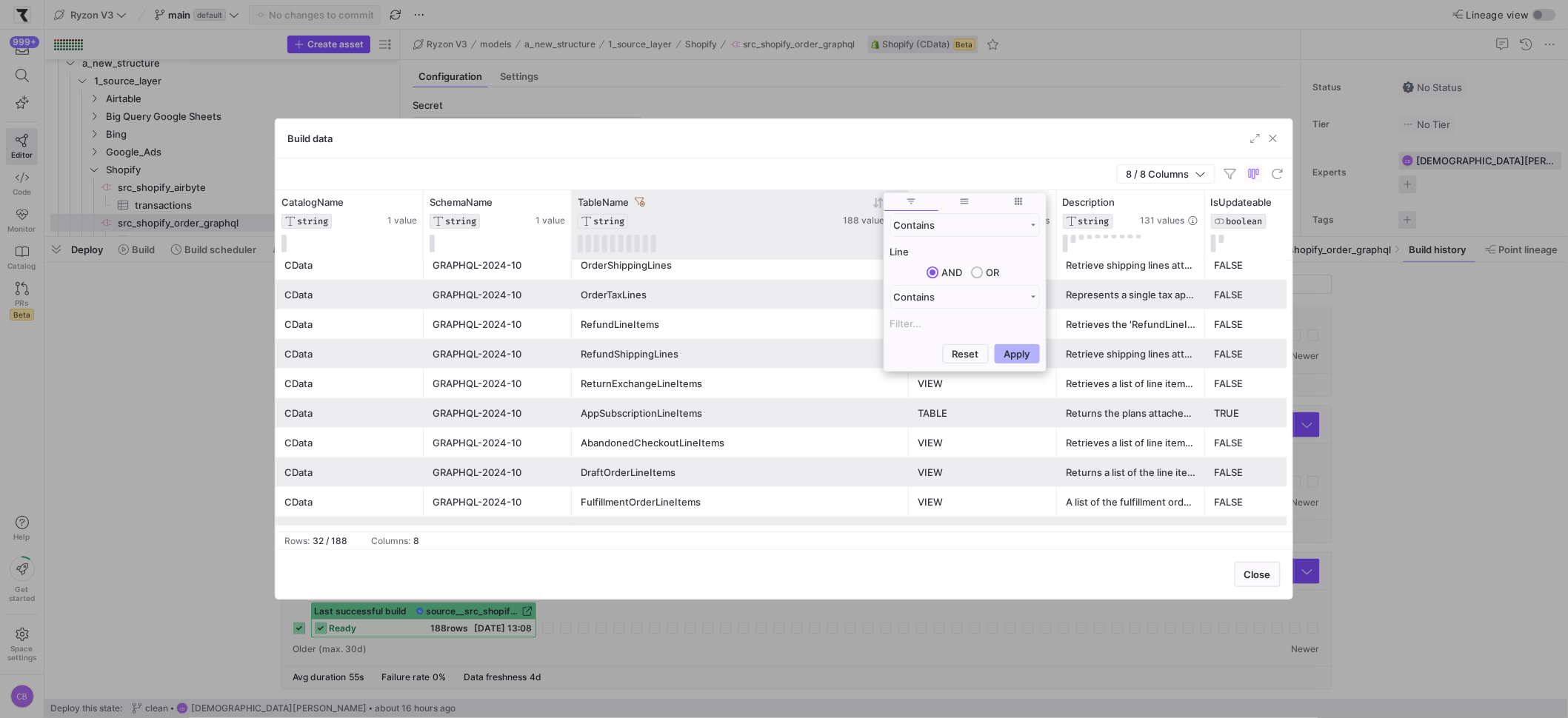
drag, startPoint x: 916, startPoint y: 253, endPoint x: 867, endPoint y: 234, distance: 52.6
click at [884, 250] on div "Contains Line AND OR Contains" at bounding box center [965, 275] width 162 height 126
type input "OrderLineItems"
click at [995, 344] on button "Apply" at bounding box center [1017, 353] width 45 height 19
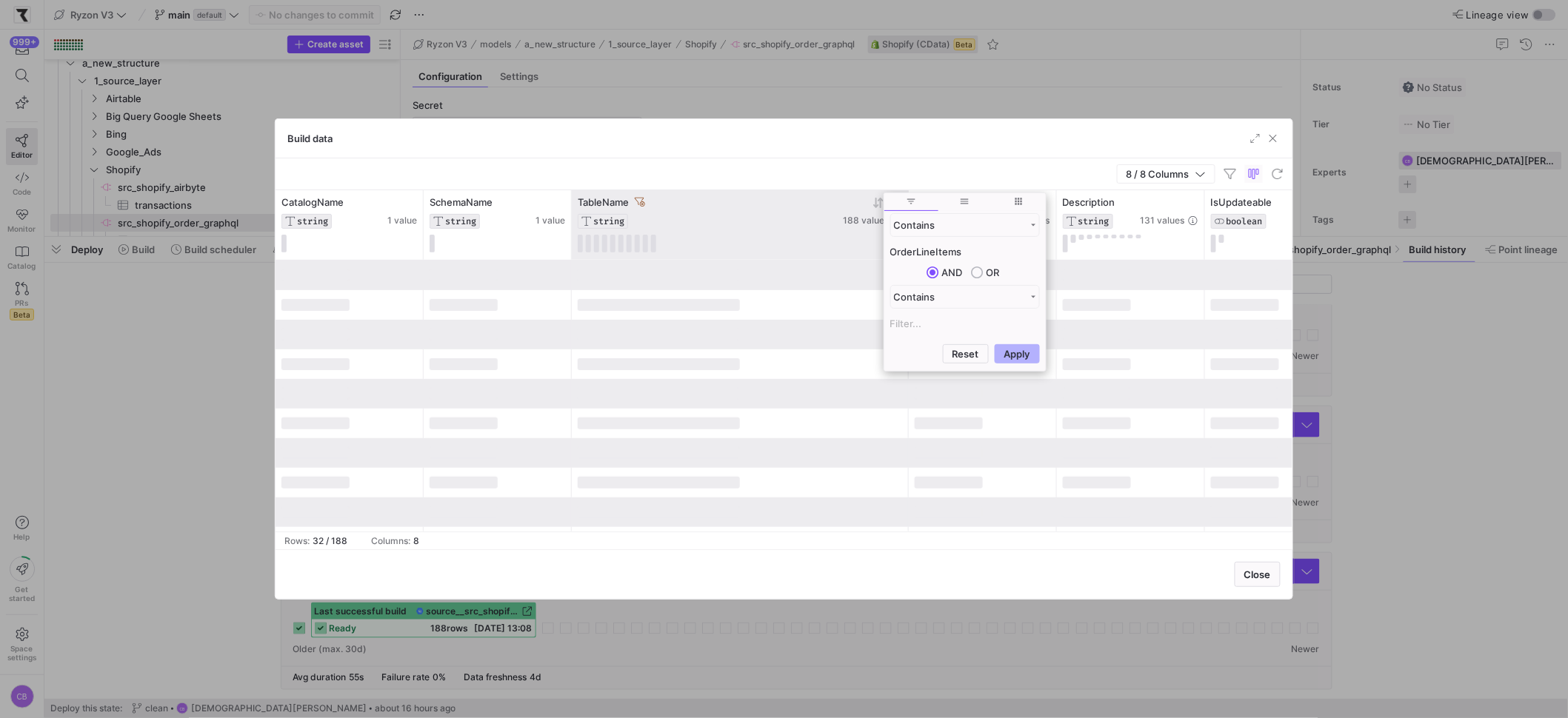
scroll to position [0, 0]
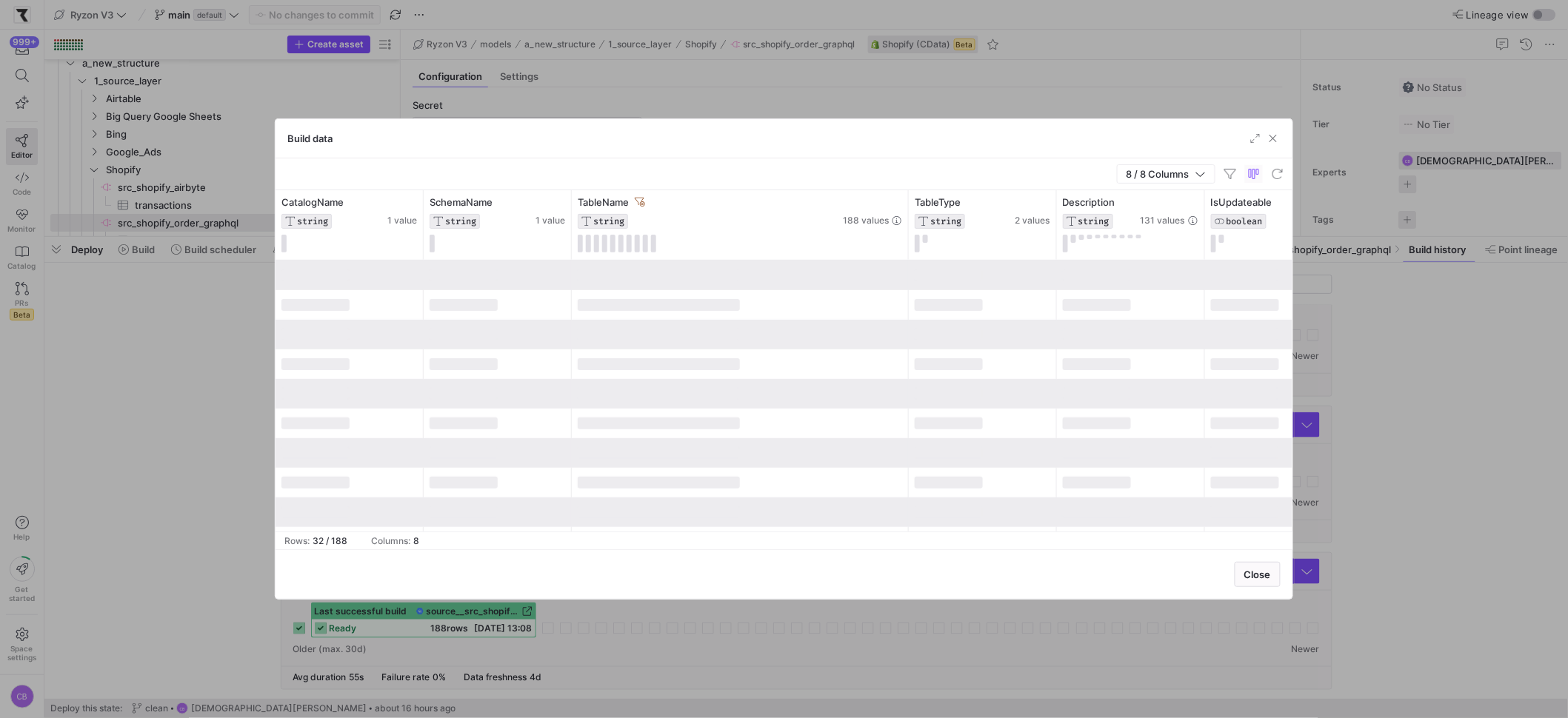
click at [717, 145] on div "Build data" at bounding box center [784, 138] width 1017 height 39
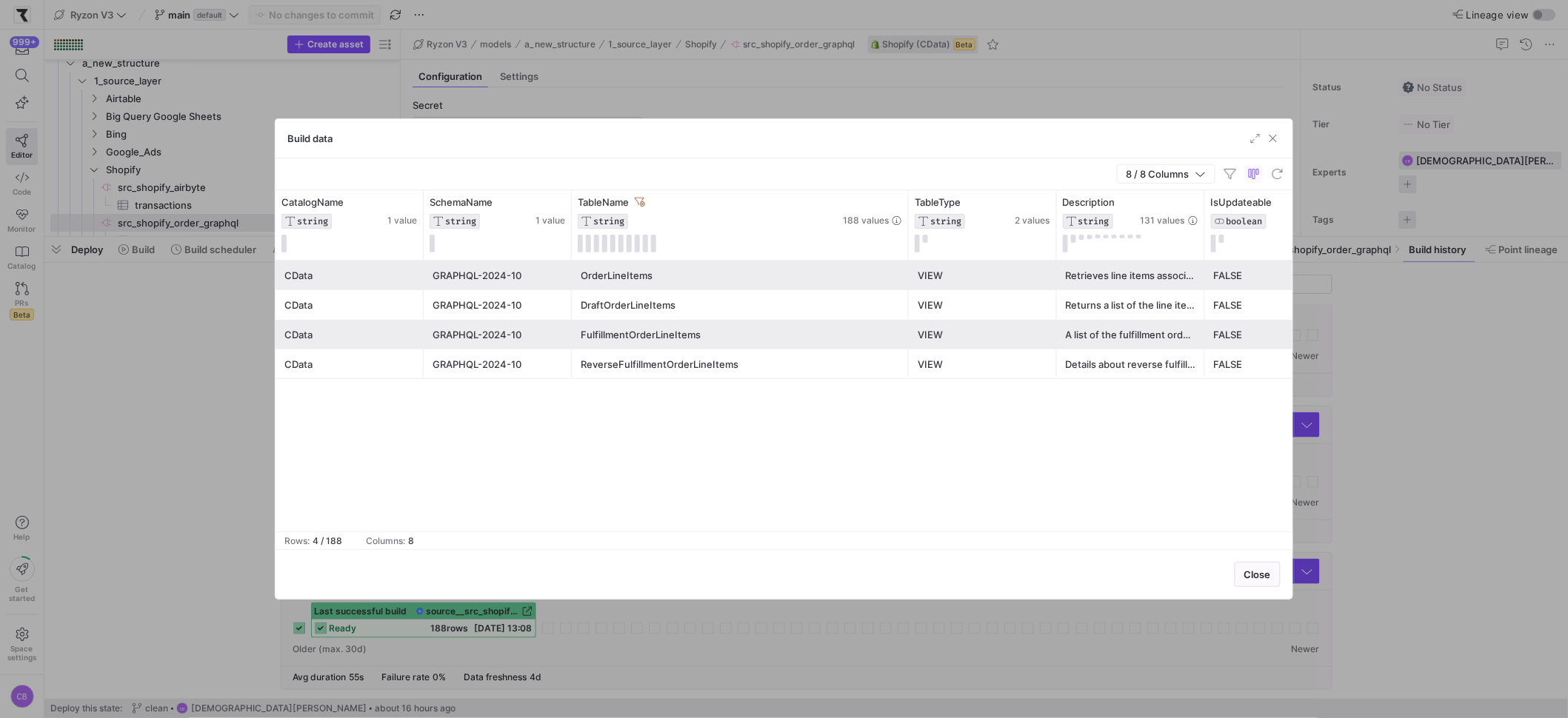
click at [647, 307] on div "DraftOrderLineItems" at bounding box center [739, 305] width 319 height 29
click at [645, 275] on div "OrderLineItems" at bounding box center [739, 275] width 319 height 29
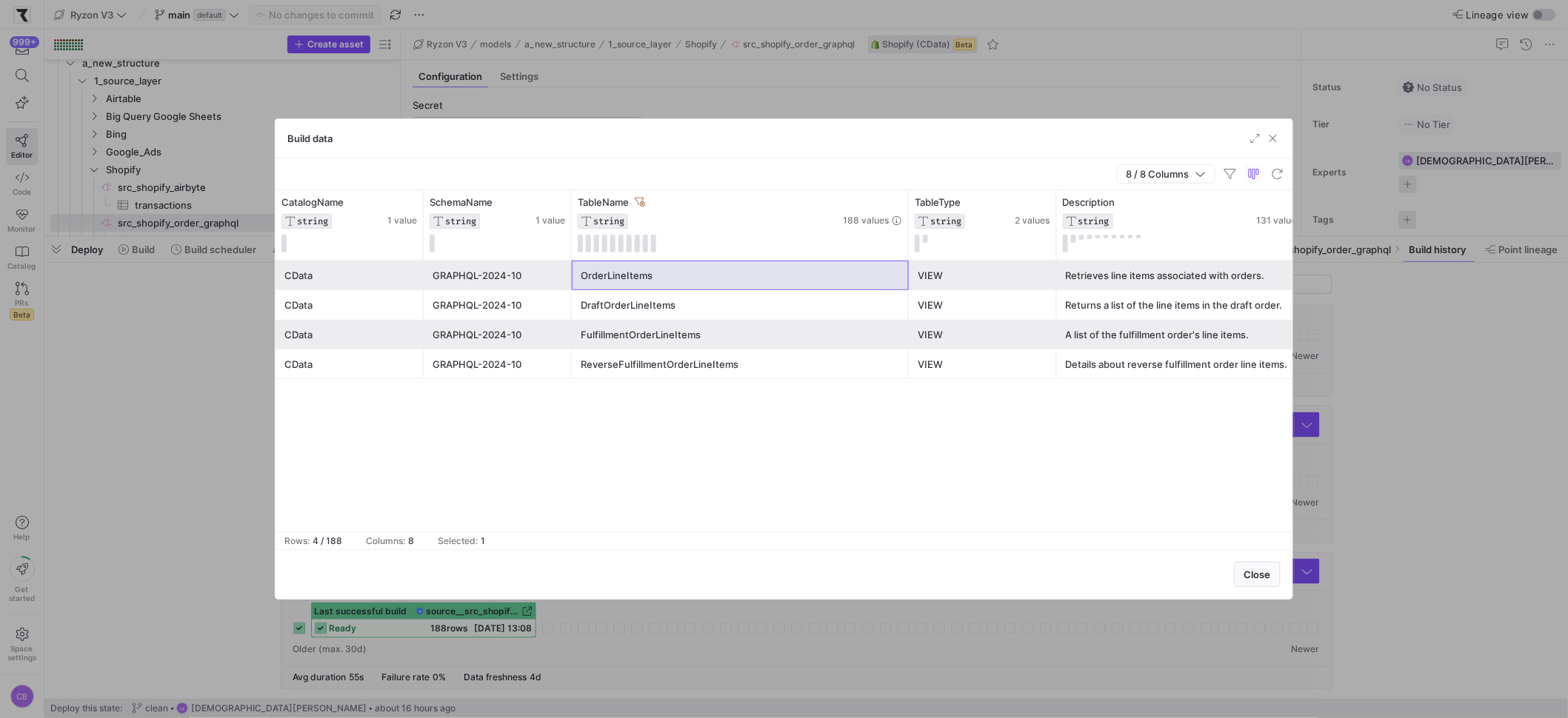
drag, startPoint x: 1232, startPoint y: 224, endPoint x: 1320, endPoint y: 231, distance: 88.3
click at [1320, 231] on div "Build data 8 / 8 Columns Drag here to set row groups Drag here to set column la…" at bounding box center [784, 359] width 1568 height 718
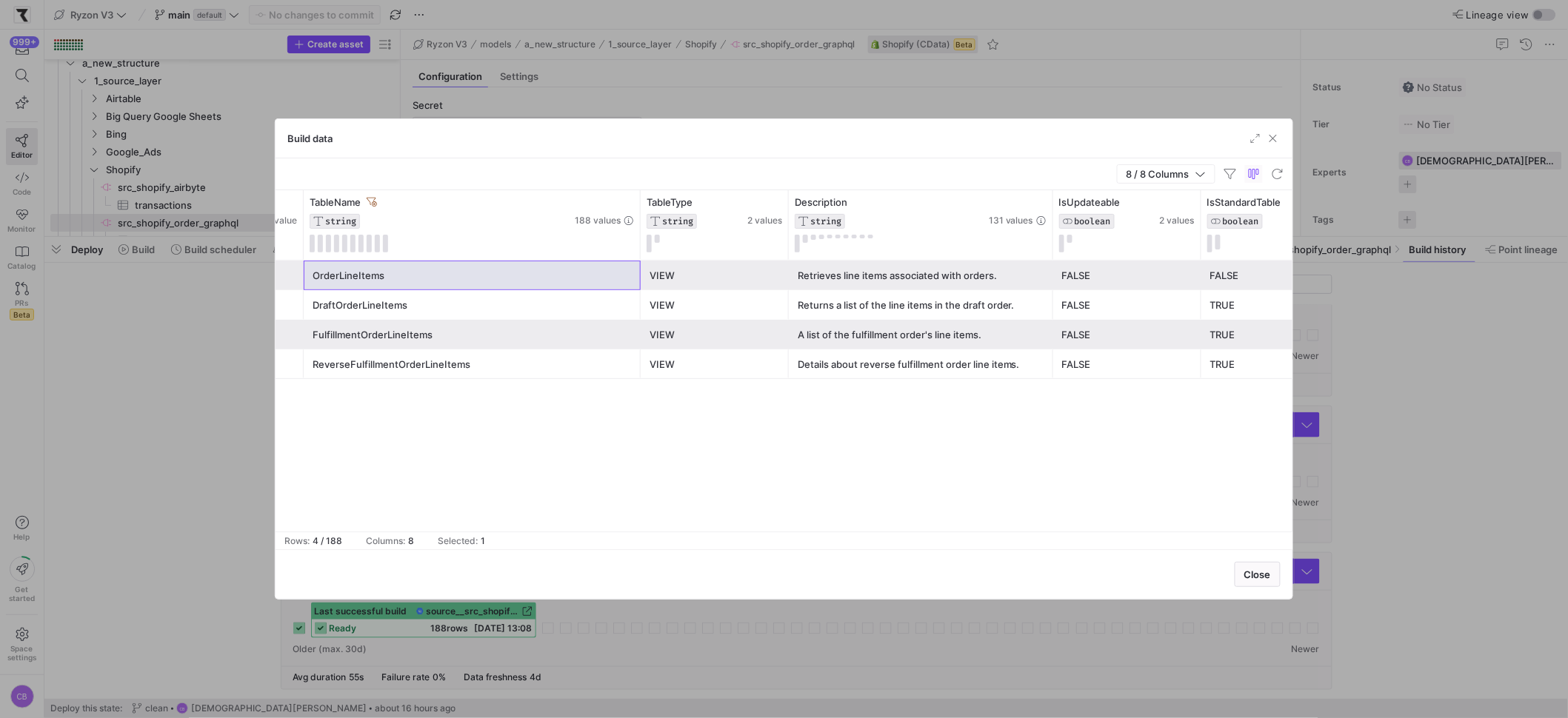
scroll to position [0, 275]
click at [937, 280] on div "Retrieves line items associated with orders." at bounding box center [914, 275] width 247 height 29
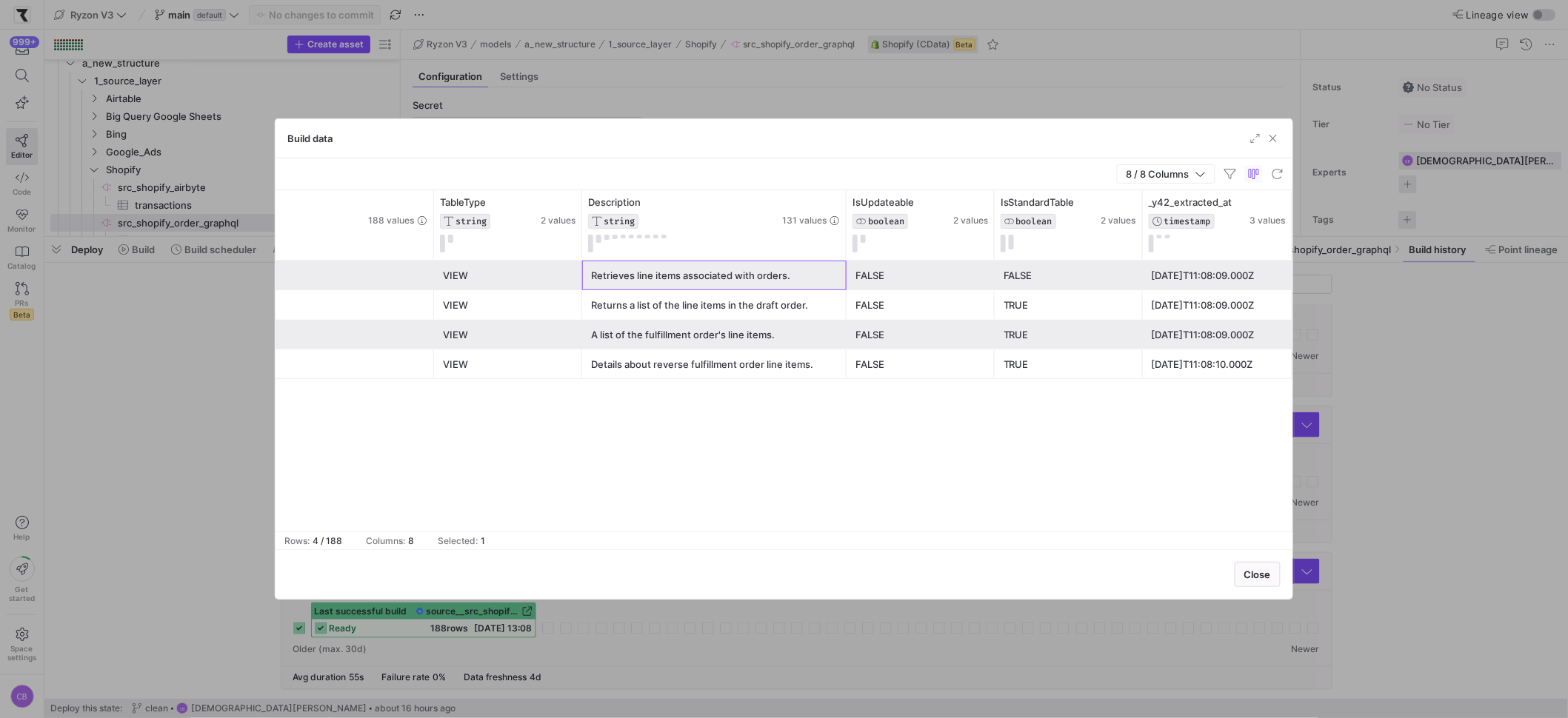
scroll to position [0, 334]
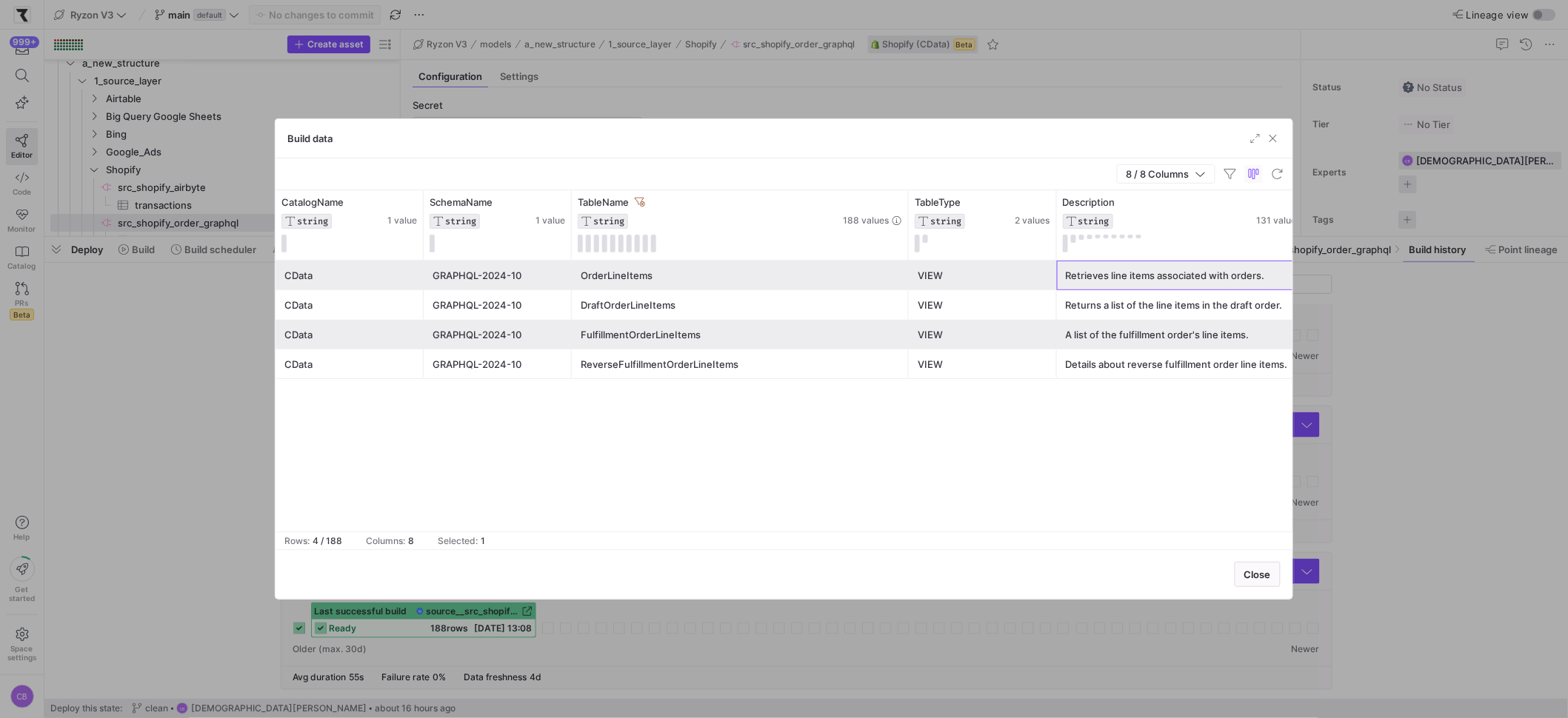
click at [731, 284] on div "OrderLineItems" at bounding box center [739, 275] width 319 height 29
click at [1274, 143] on span "button" at bounding box center [1273, 138] width 15 height 15
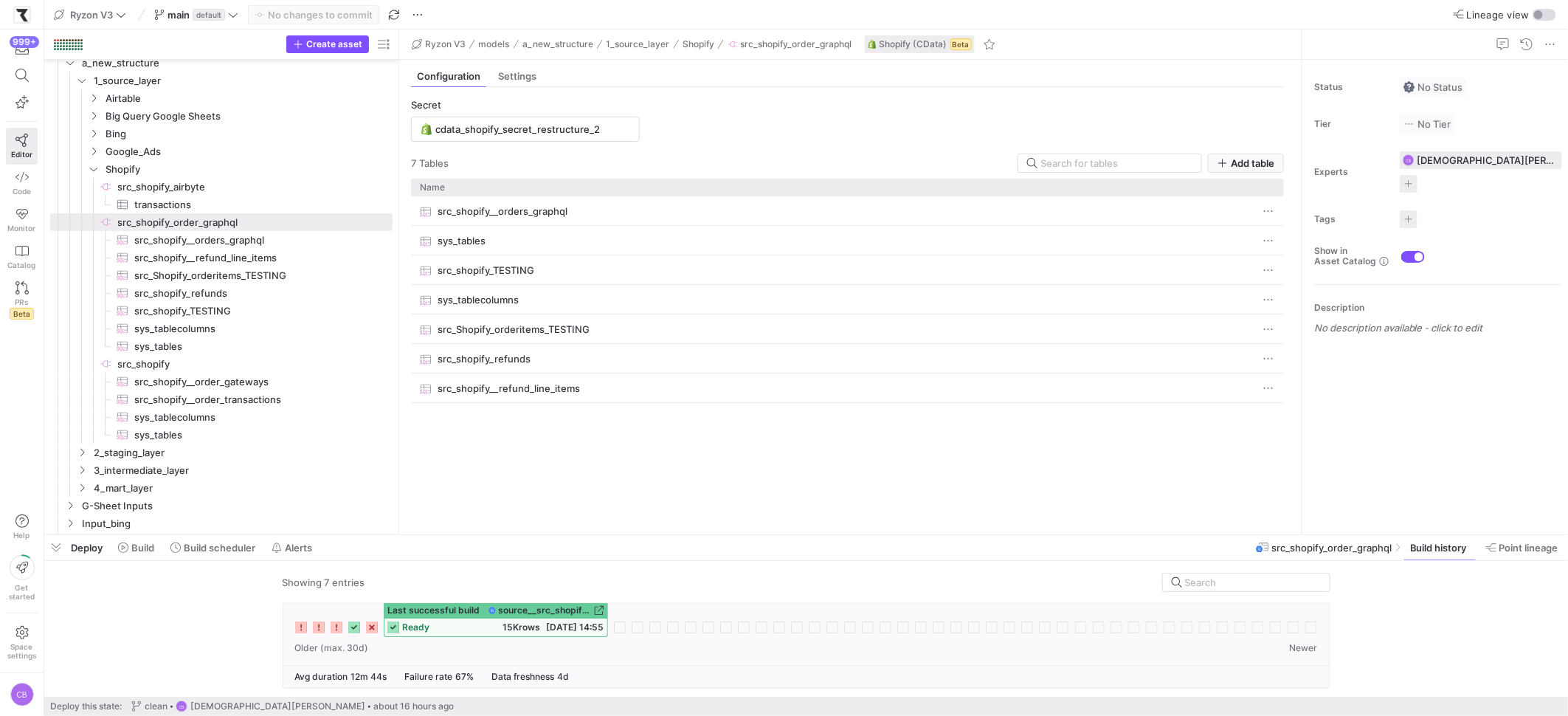
drag, startPoint x: 549, startPoint y: 238, endPoint x: 517, endPoint y: 258, distance: 37.7
click at [563, 536] on div at bounding box center [806, 535] width 1524 height 6
click at [1251, 162] on span "Add table" at bounding box center [1252, 164] width 43 height 12
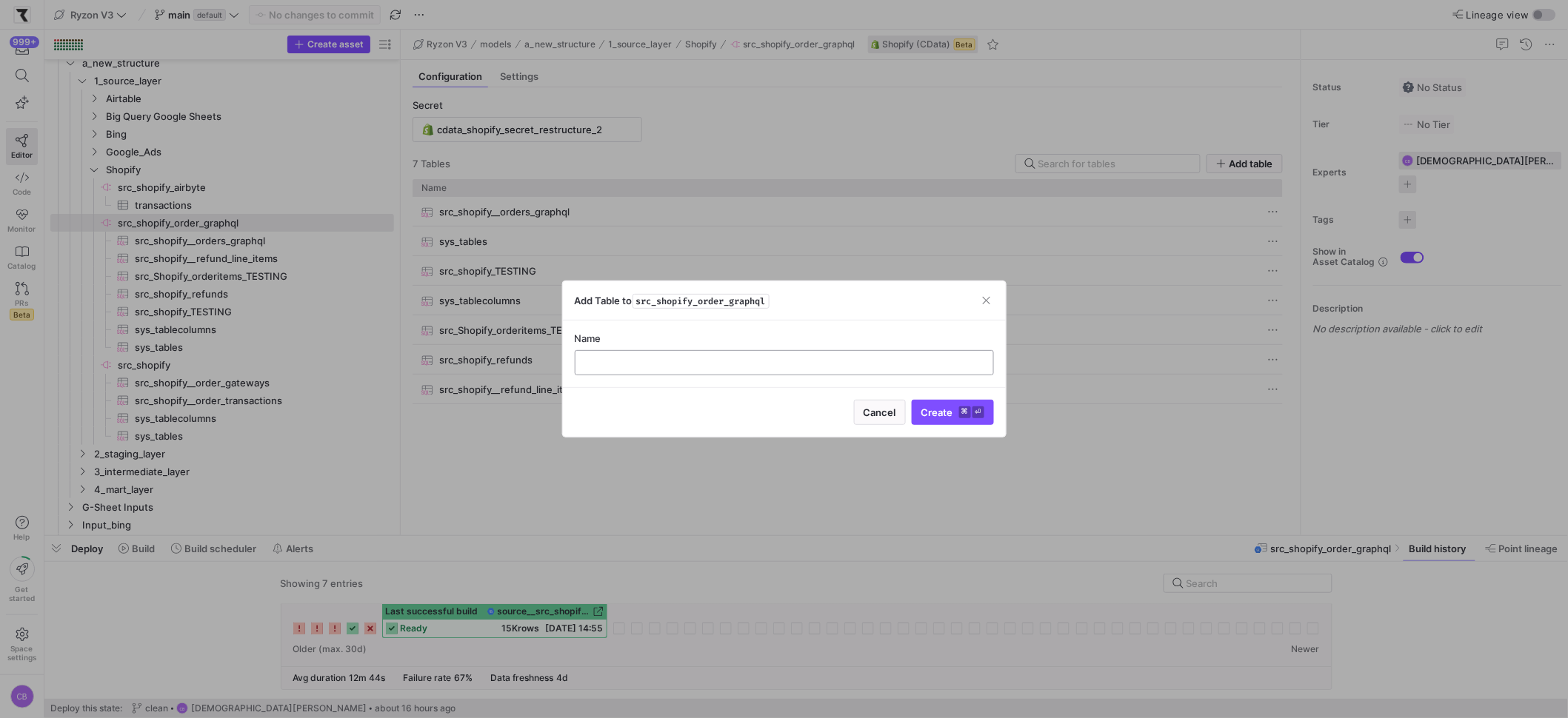
click at [605, 363] on input "text" at bounding box center [784, 363] width 394 height 12
type input "src_shopify_order_line_items"
click at [954, 419] on span "submit" at bounding box center [952, 412] width 81 height 23
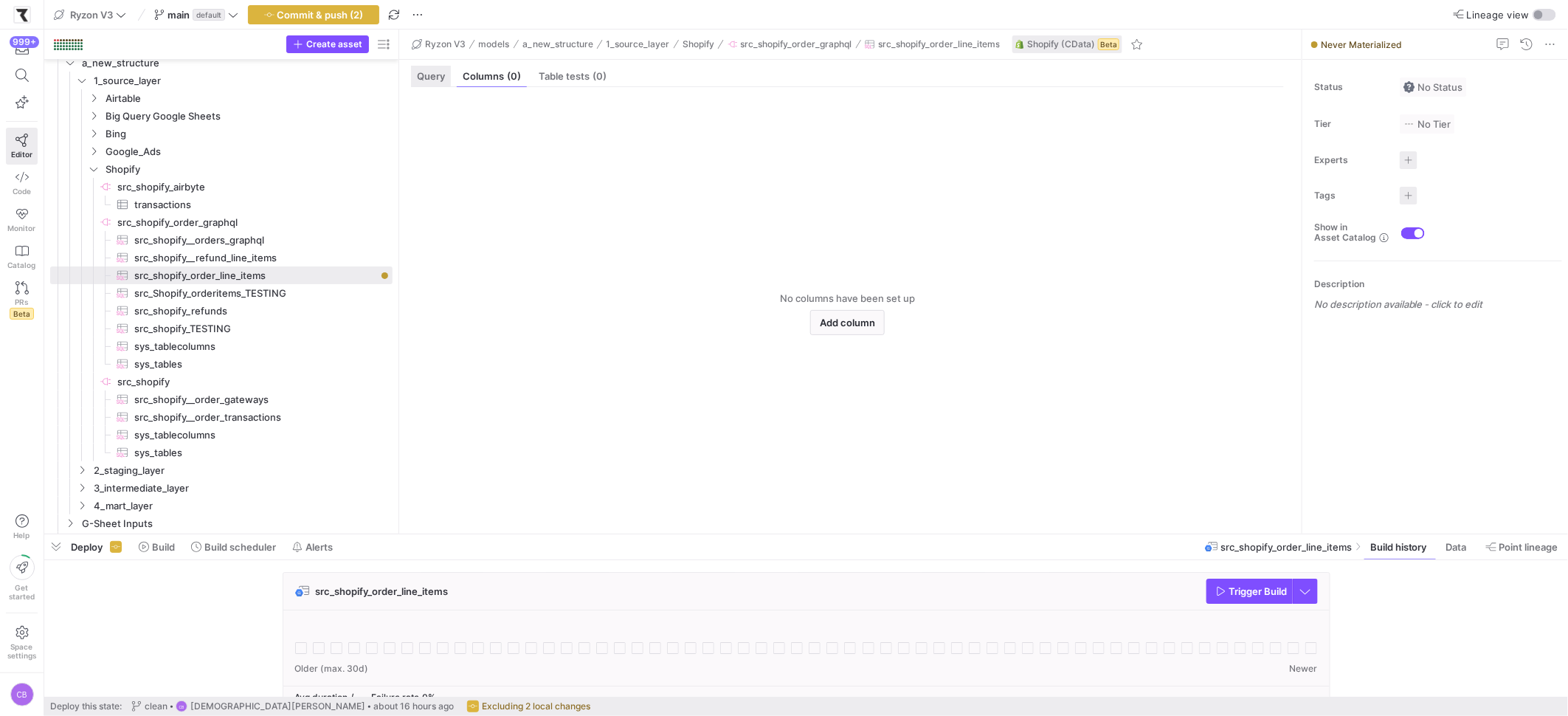
click at [420, 82] on div "Query" at bounding box center [431, 76] width 40 height 22
click at [491, 218] on div at bounding box center [864, 361] width 839 height 322
click at [667, 221] on div "SELECT * FROM OrderLineItems" at bounding box center [864, 361] width 839 height 322
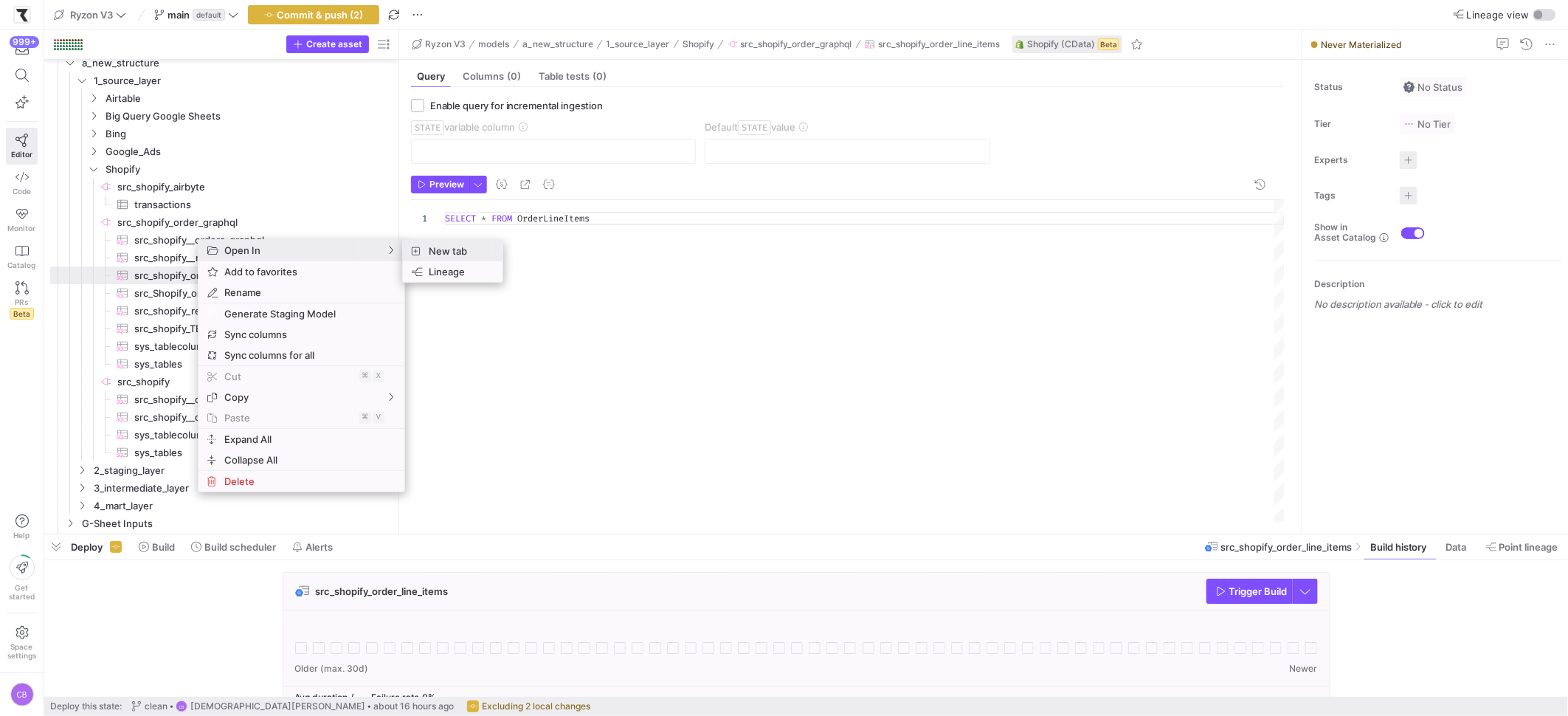
click at [460, 255] on span "New tab" at bounding box center [457, 251] width 67 height 21
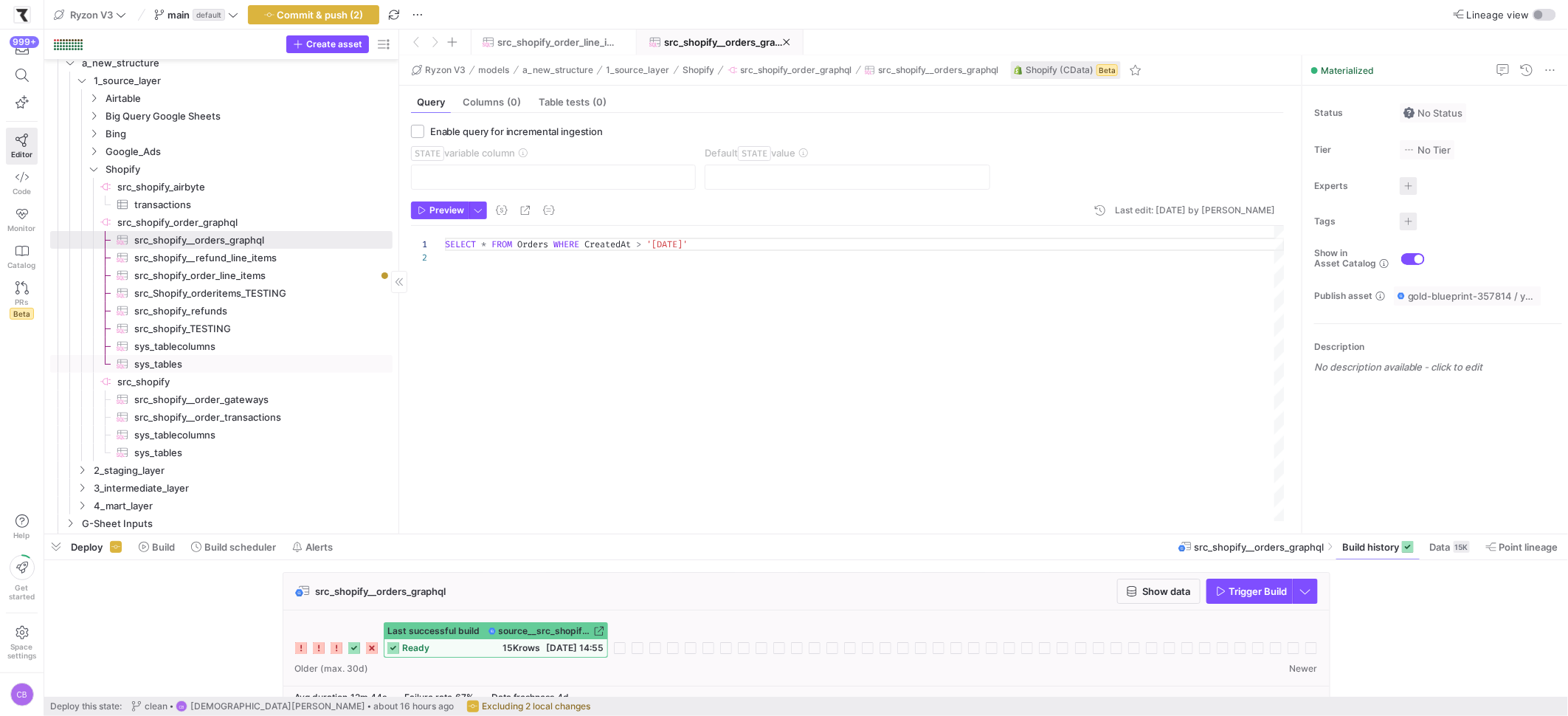
click at [192, 367] on span "sys_tables​​​​​​​​​" at bounding box center [254, 364] width 241 height 17
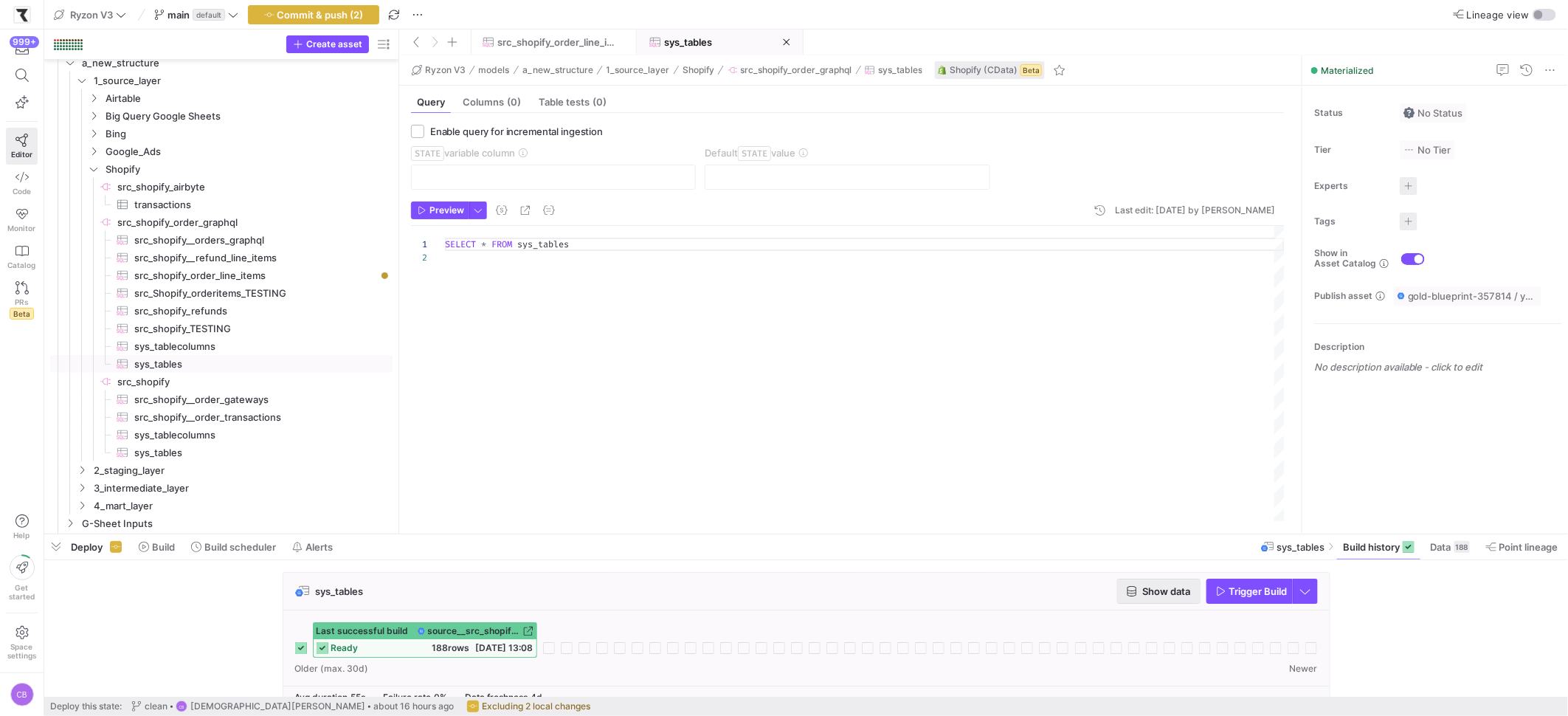
click at [1176, 594] on span "Show data" at bounding box center [1166, 591] width 48 height 12
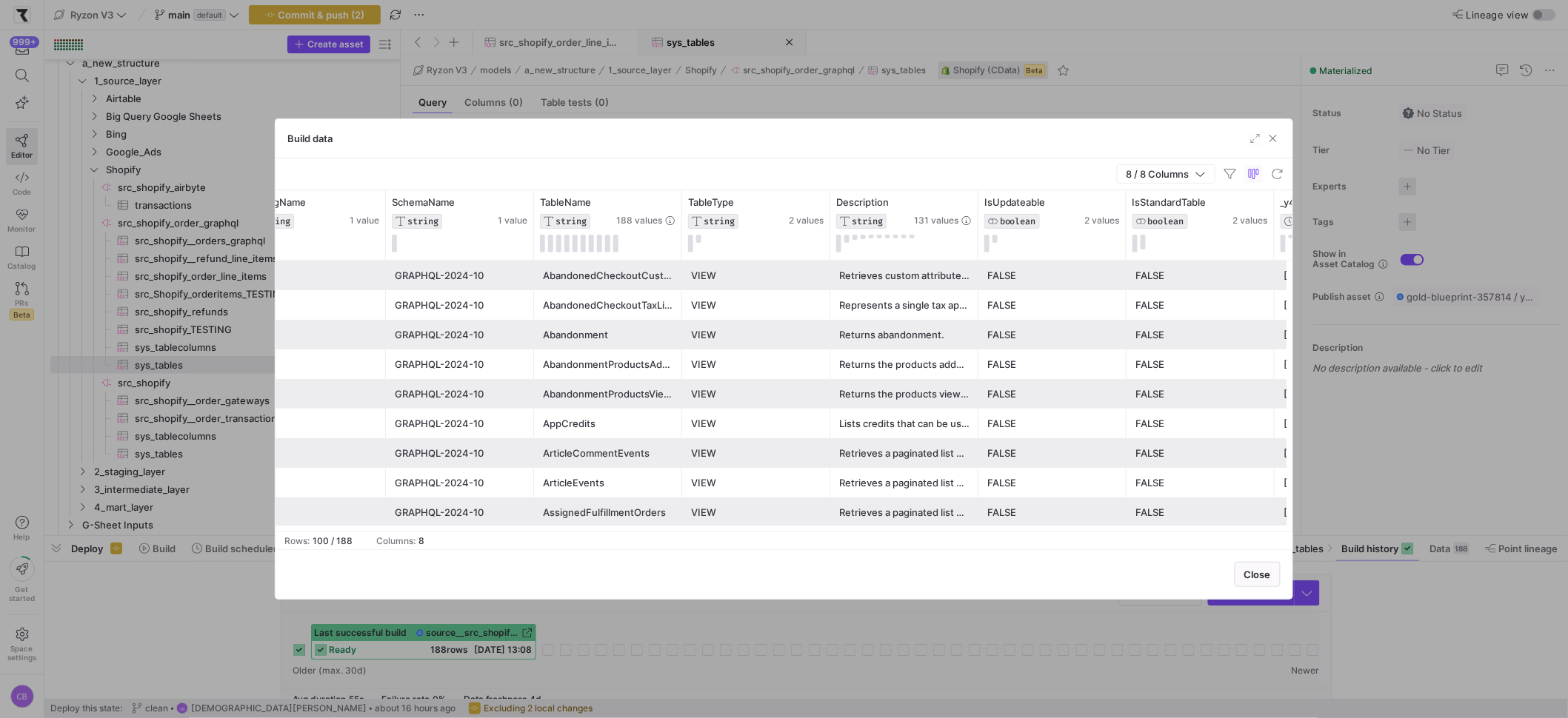
scroll to position [0, 69]
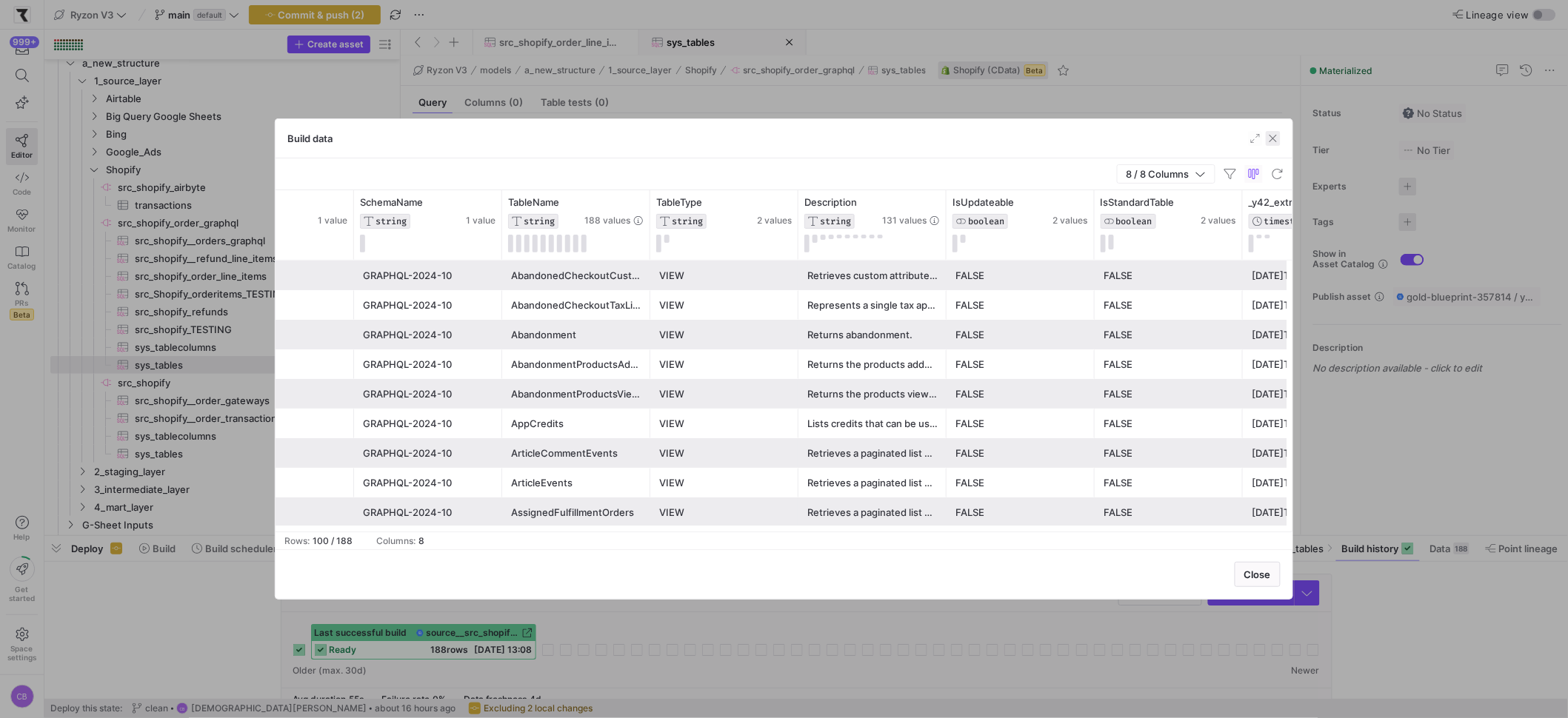
click at [1270, 142] on span "button" at bounding box center [1273, 138] width 15 height 15
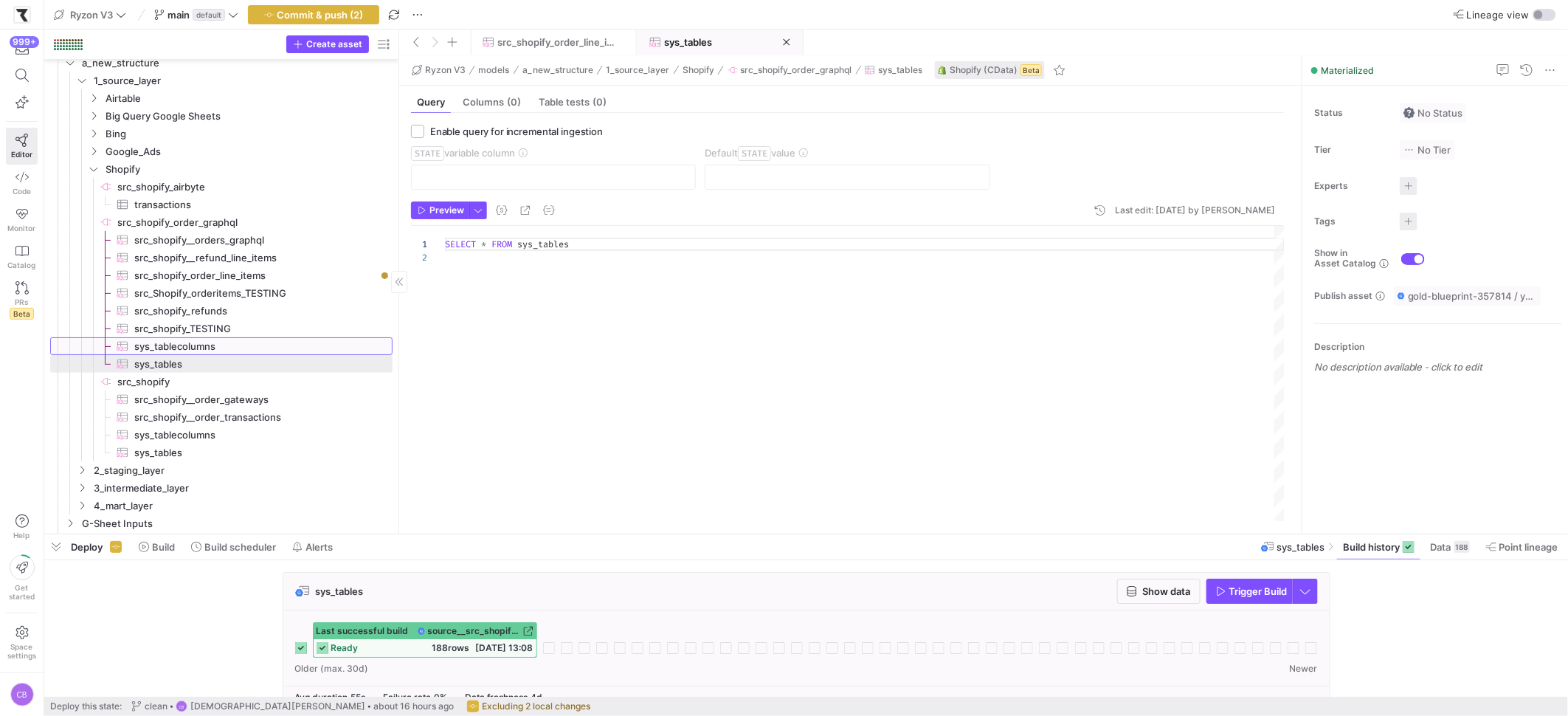
click at [228, 352] on span "sys_tablecolumns​​​​​​​​​" at bounding box center [254, 346] width 241 height 17
type textarea "SELECT * FROM sys_tablecolumns"
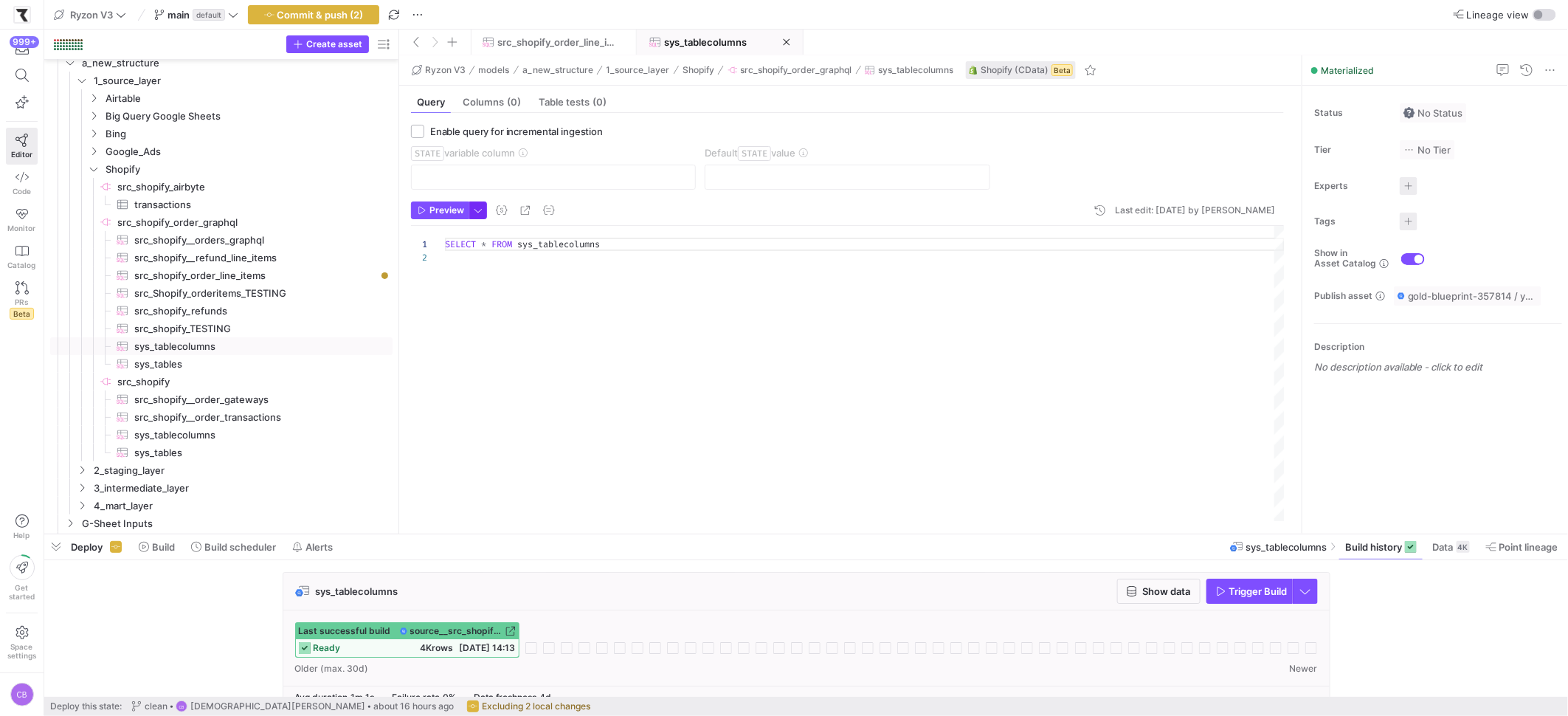
click at [474, 213] on span "button" at bounding box center [478, 210] width 16 height 16
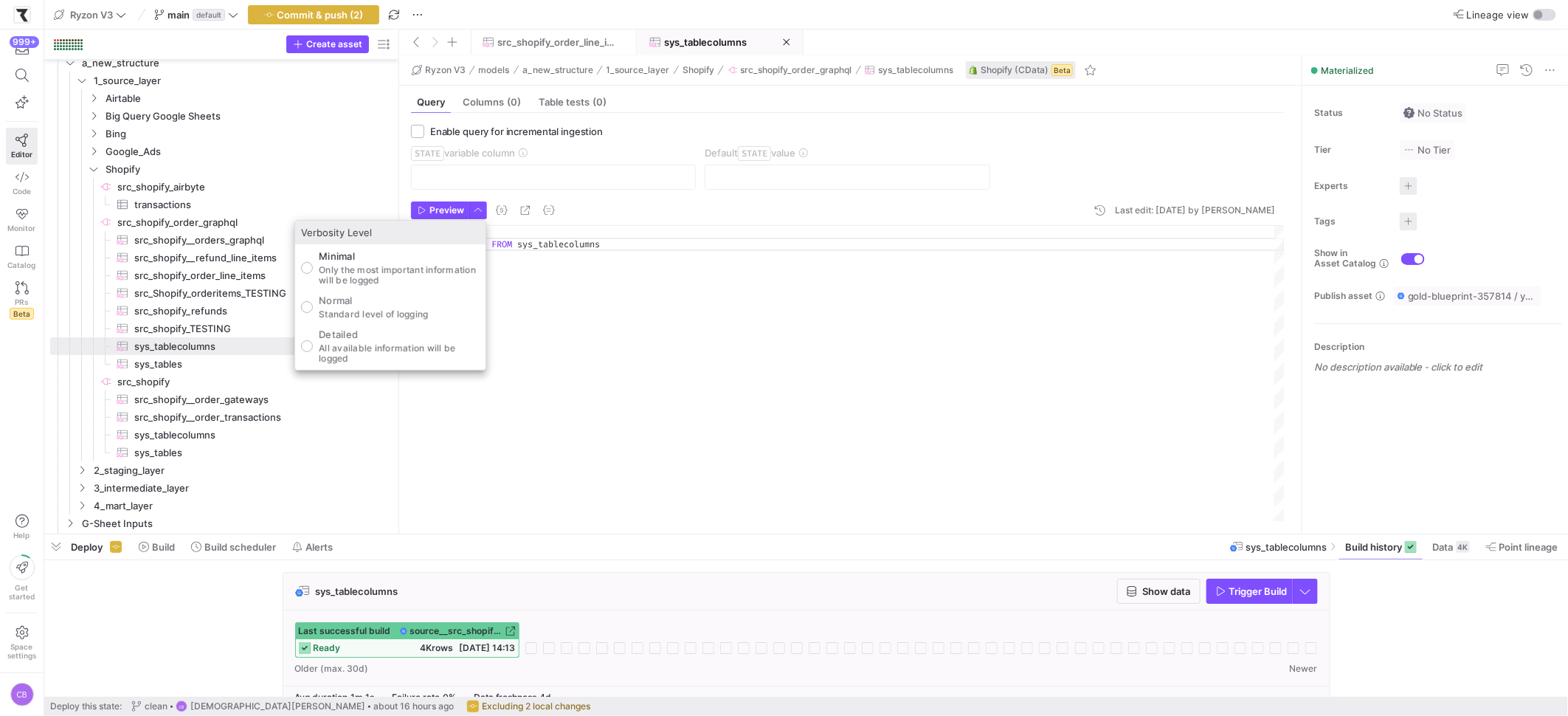
click at [1158, 591] on div at bounding box center [784, 358] width 1568 height 716
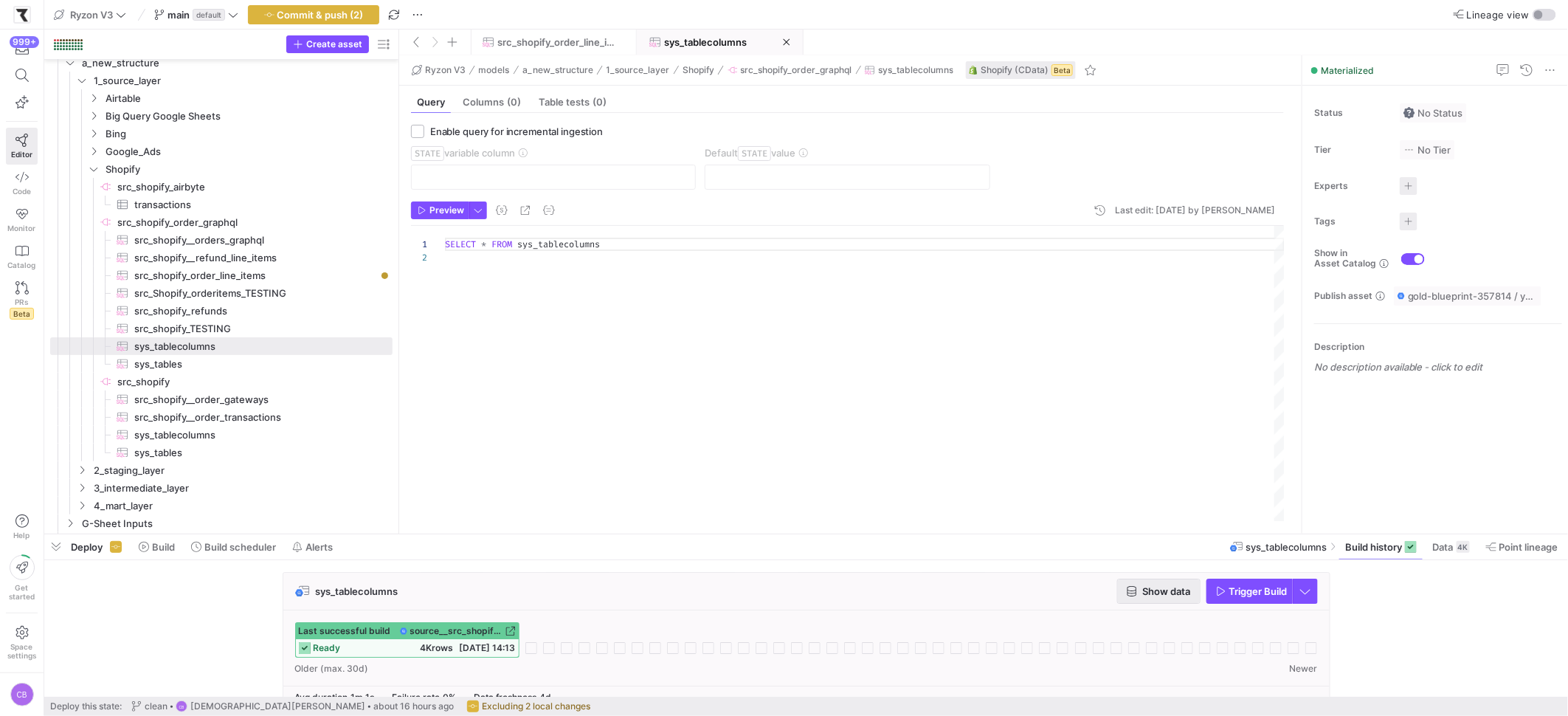
click at [1158, 591] on span "Show data" at bounding box center [1166, 591] width 48 height 12
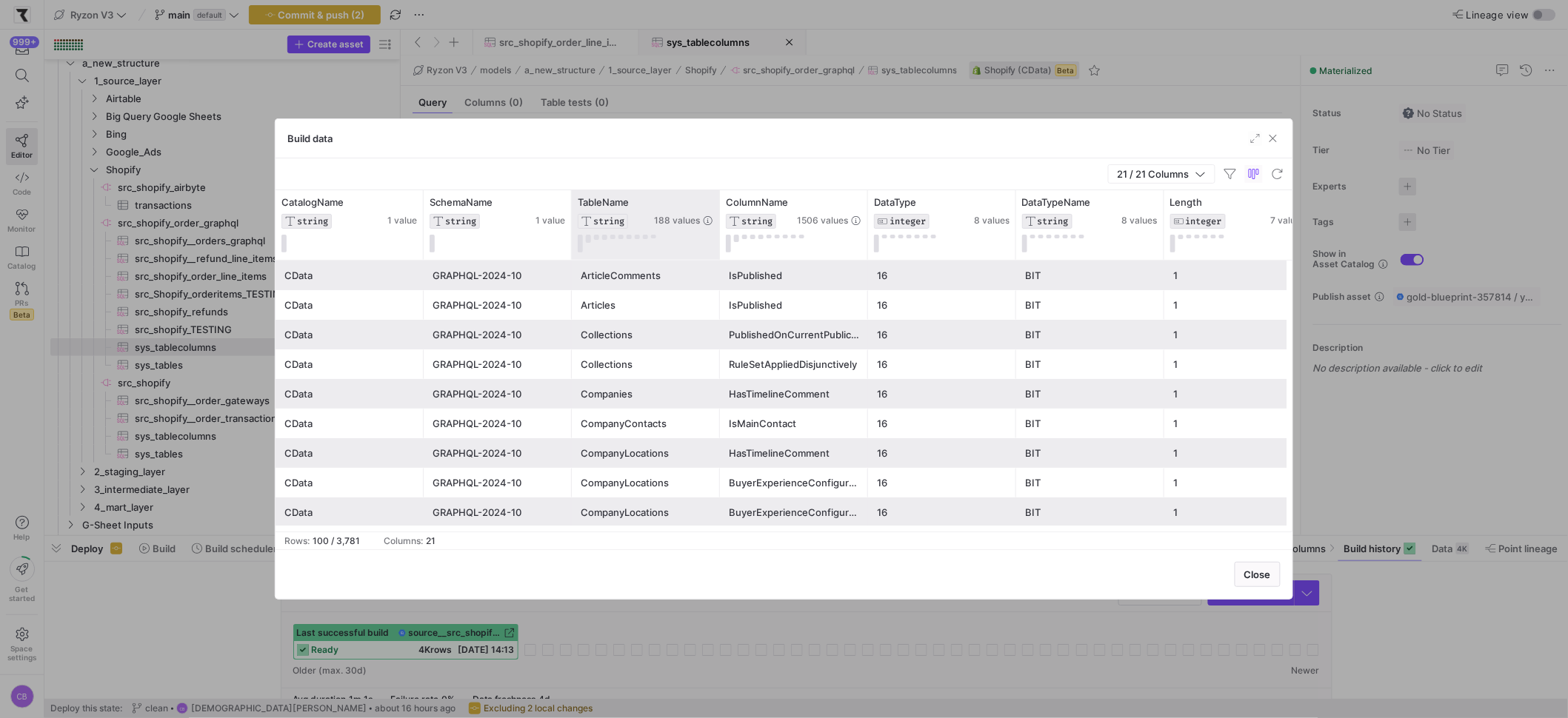
click at [714, 199] on div "TableName STRING 188 values" at bounding box center [645, 225] width 149 height 69
click at [707, 199] on icon at bounding box center [707, 202] width 12 height 12
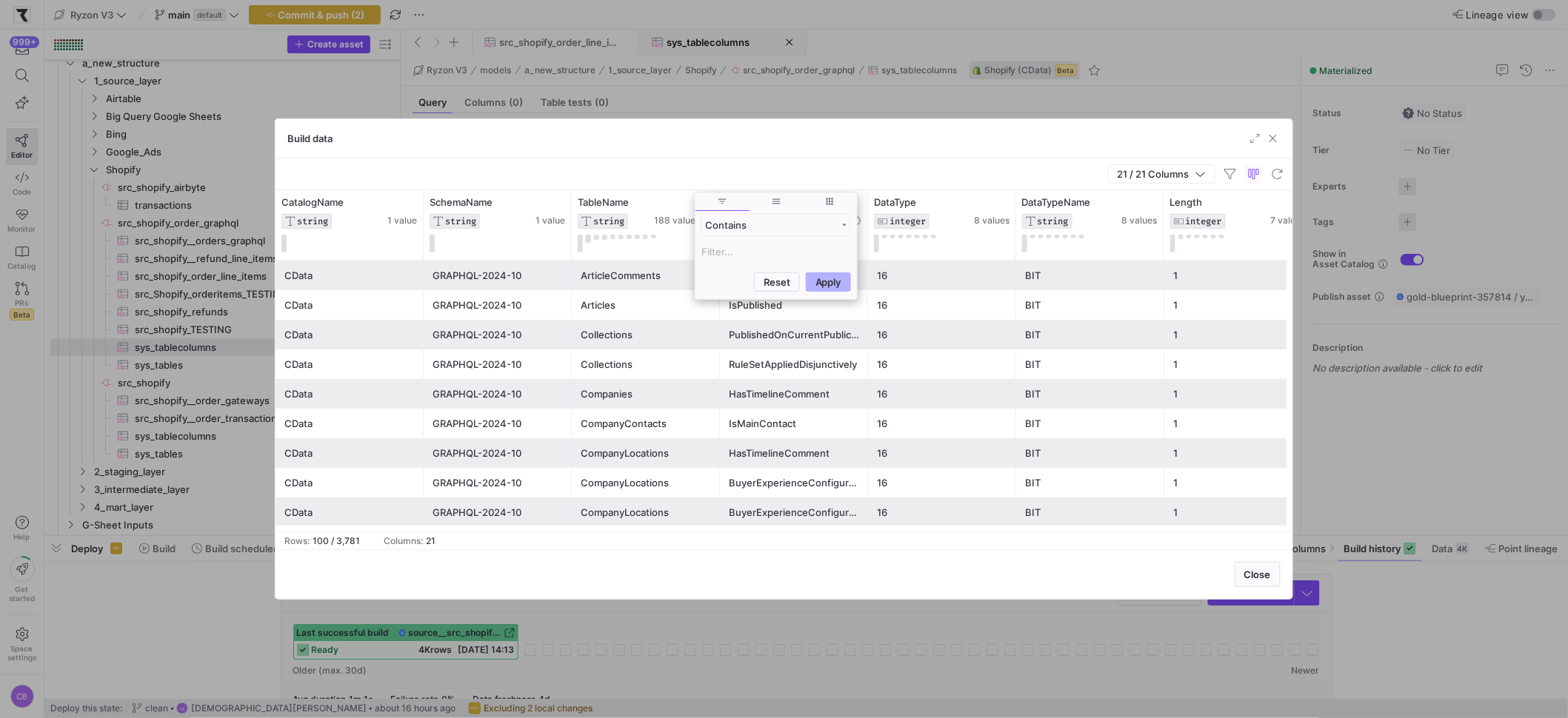
click at [714, 248] on input "Filter Value" at bounding box center [776, 252] width 149 height 17
type input "OrderLineItems"
click at [837, 359] on button "Apply" at bounding box center [829, 353] width 45 height 19
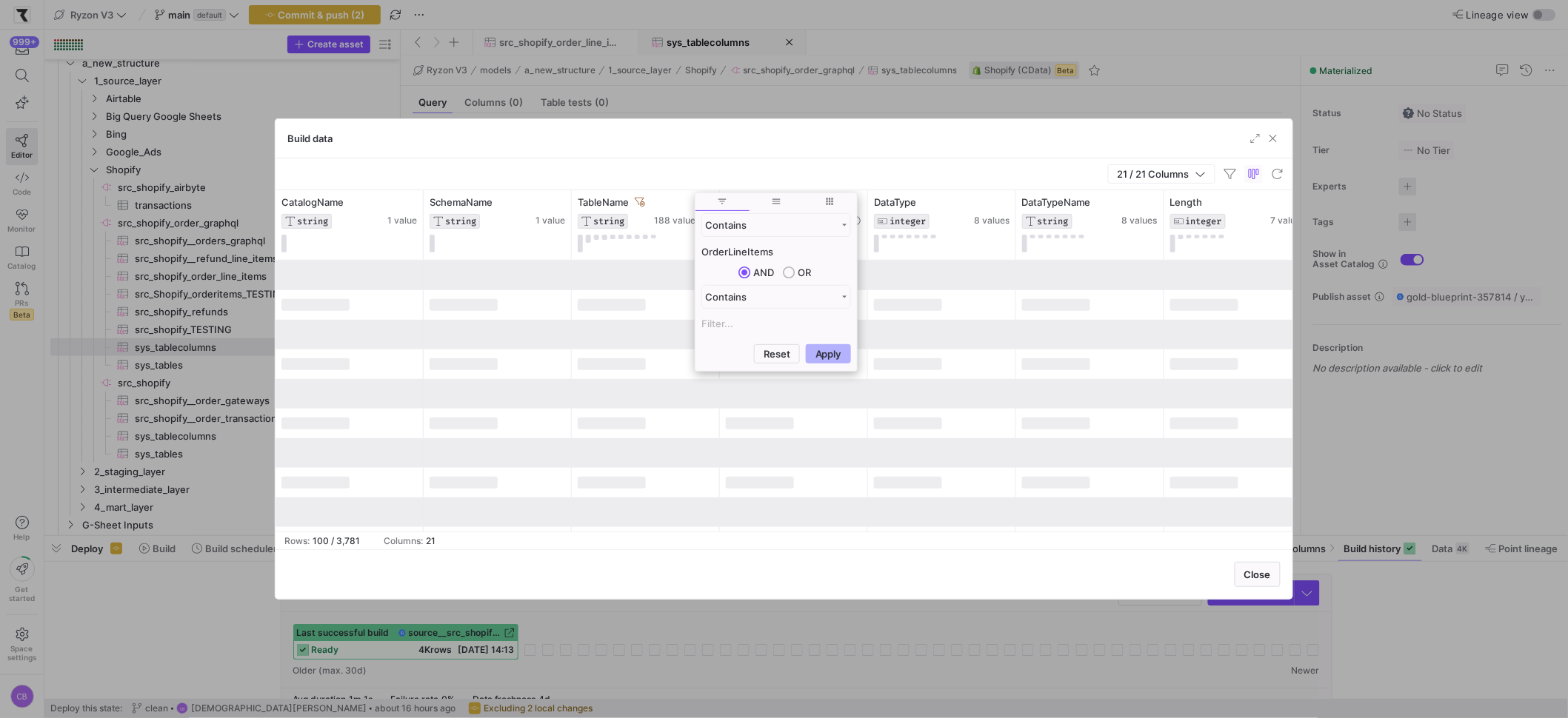
click at [794, 171] on div "21 / 21 Columns" at bounding box center [784, 174] width 1017 height 32
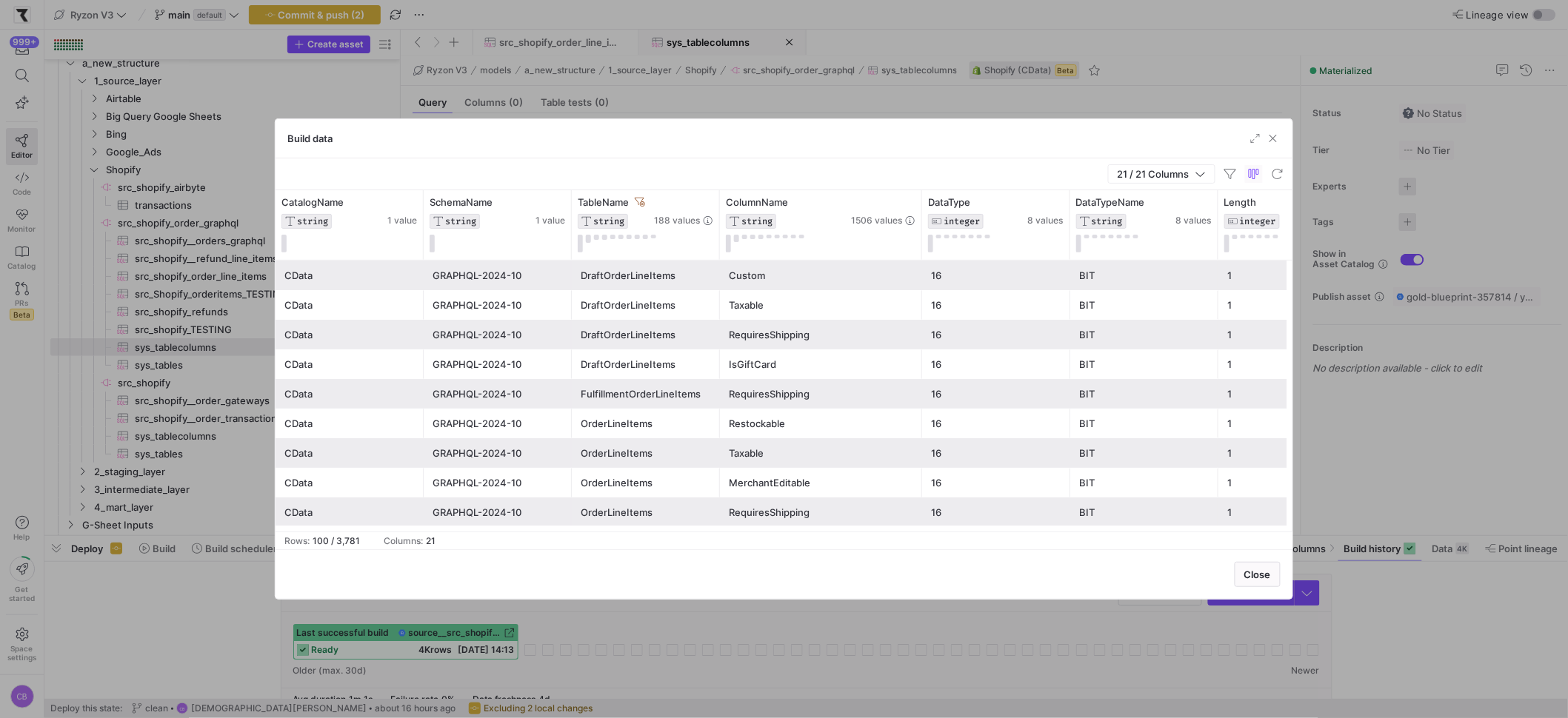
drag, startPoint x: 866, startPoint y: 230, endPoint x: 902, endPoint y: 273, distance: 56.1
click at [920, 247] on div at bounding box center [921, 225] width 6 height 69
click at [711, 203] on icon at bounding box center [707, 202] width 12 height 12
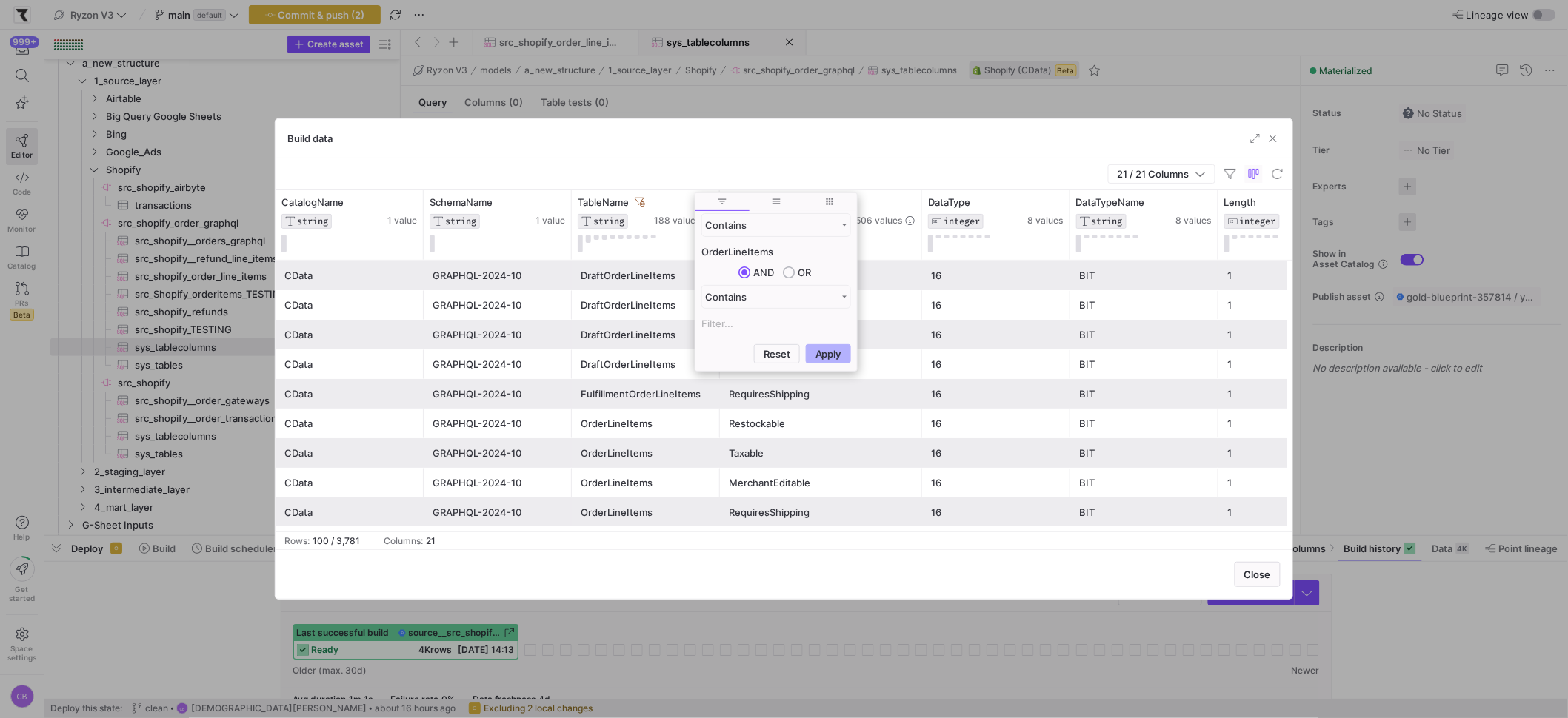
click at [705, 174] on div "21 / 21 Columns" at bounding box center [784, 174] width 1017 height 32
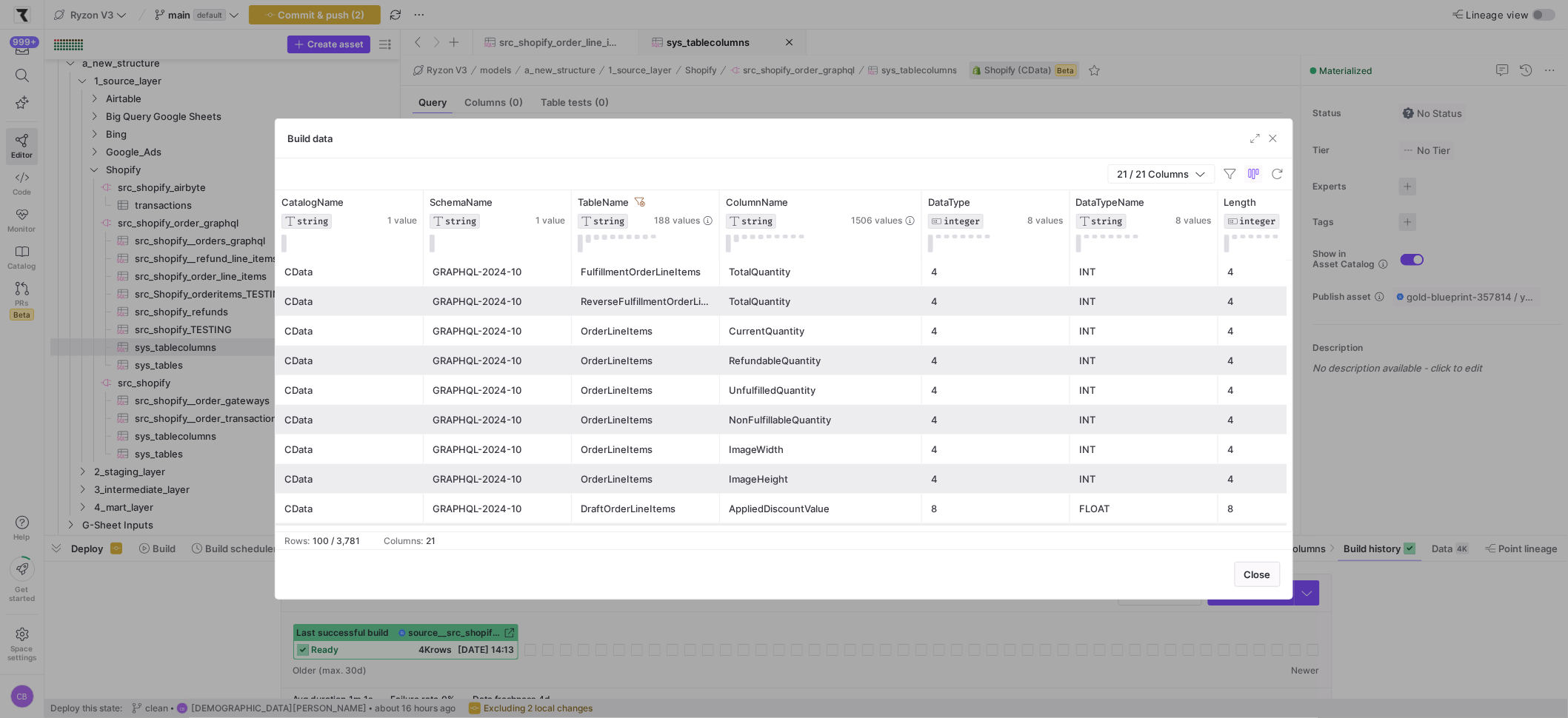
scroll to position [459, 0]
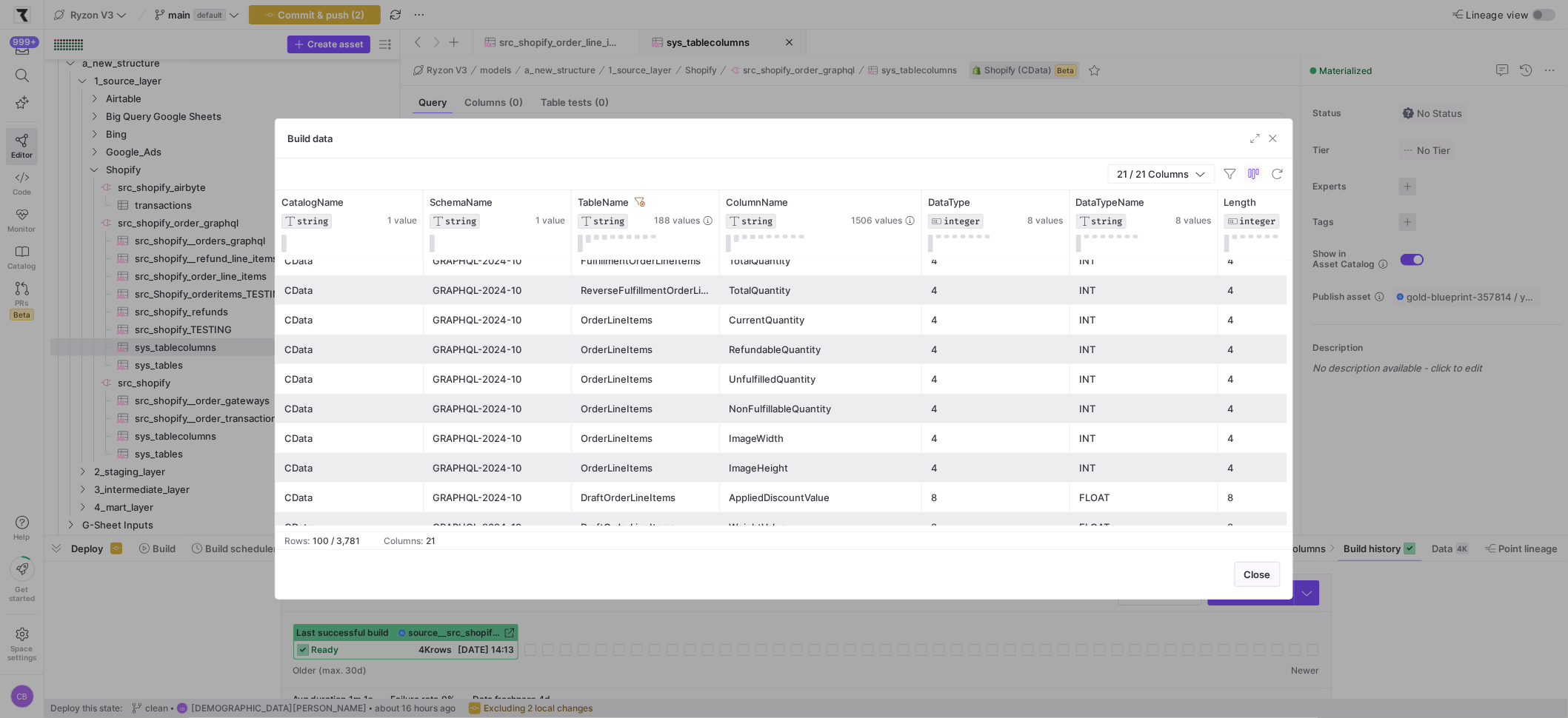
click at [662, 345] on div "OrderLineItems" at bounding box center [645, 349] width 130 height 29
click at [702, 199] on icon at bounding box center [707, 202] width 12 height 12
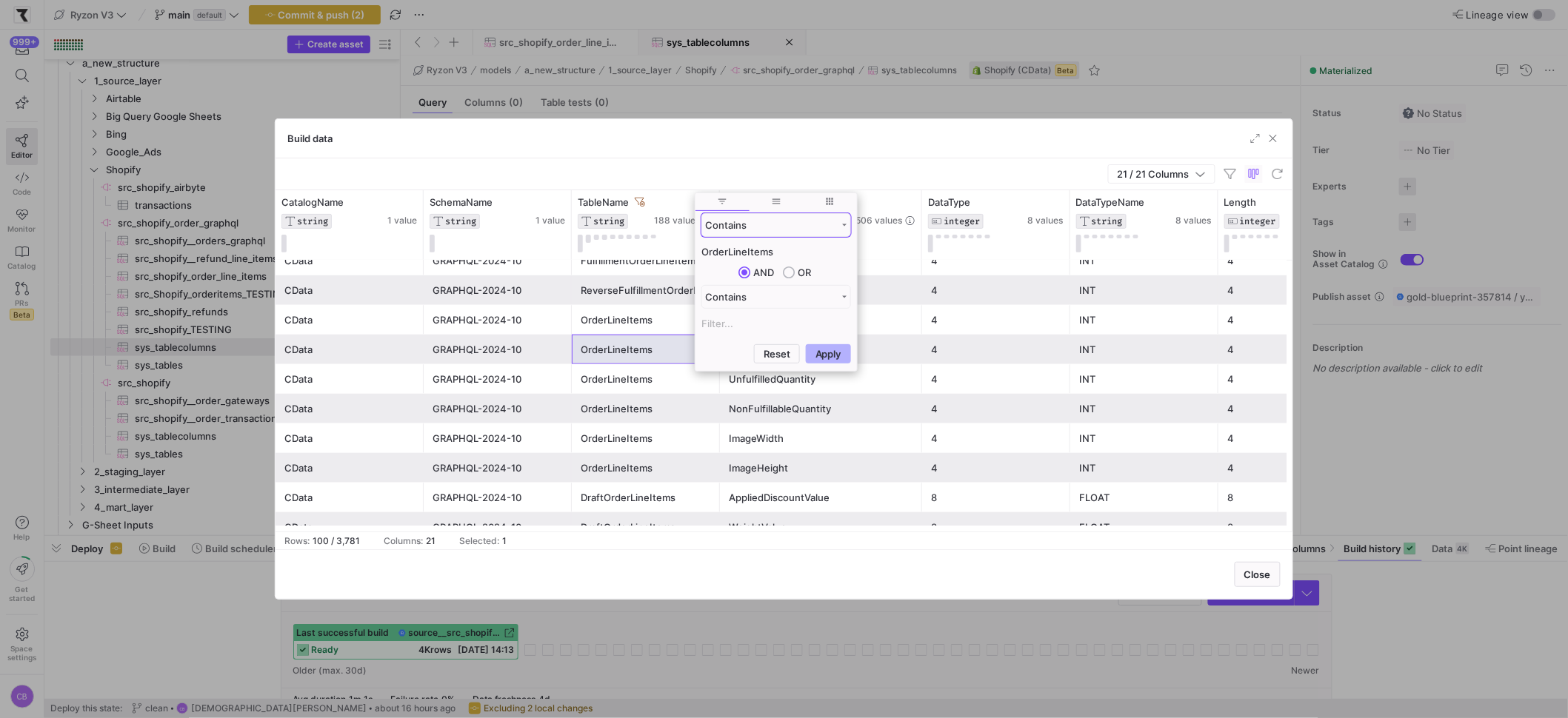
click at [764, 223] on div "Contains" at bounding box center [771, 225] width 132 height 12
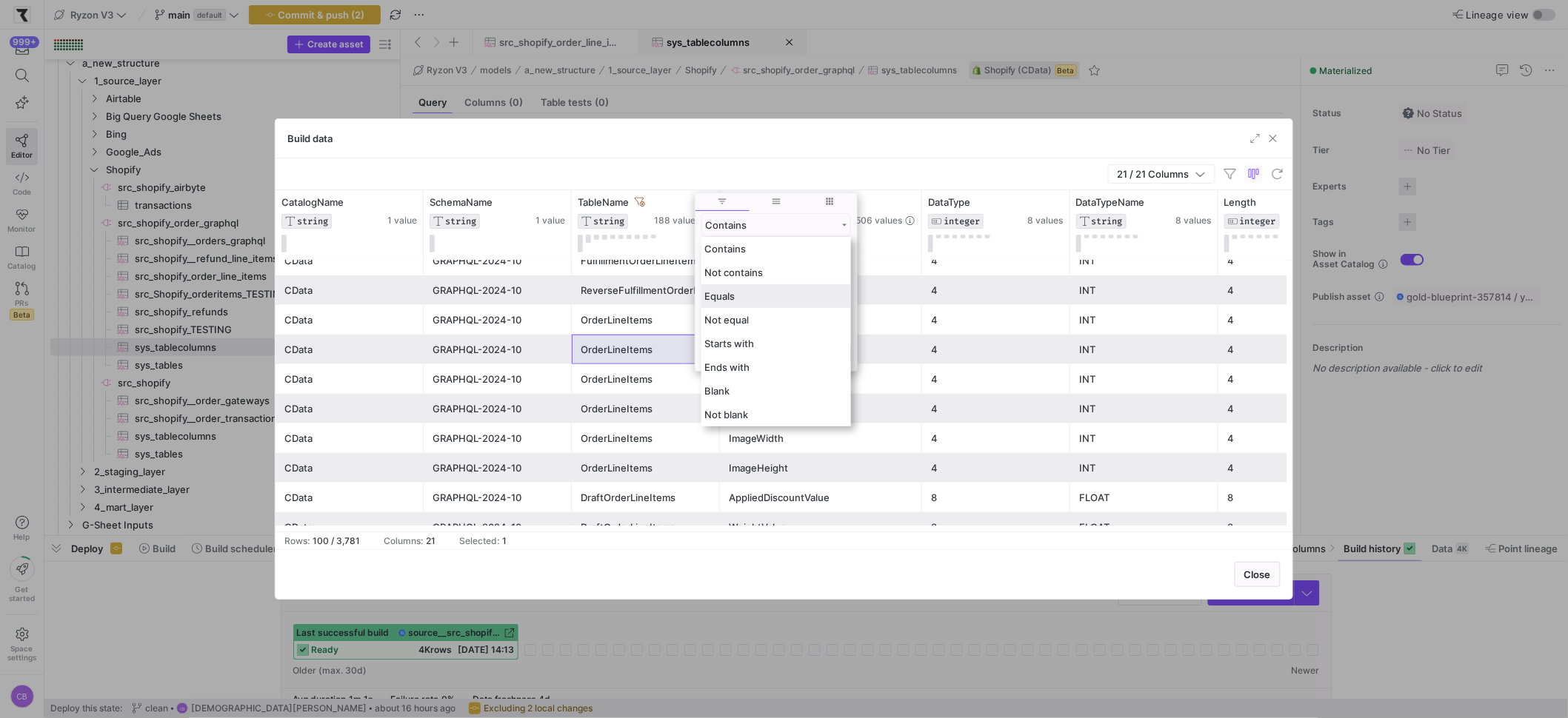
click at [742, 293] on div "Equals" at bounding box center [776, 295] width 149 height 23
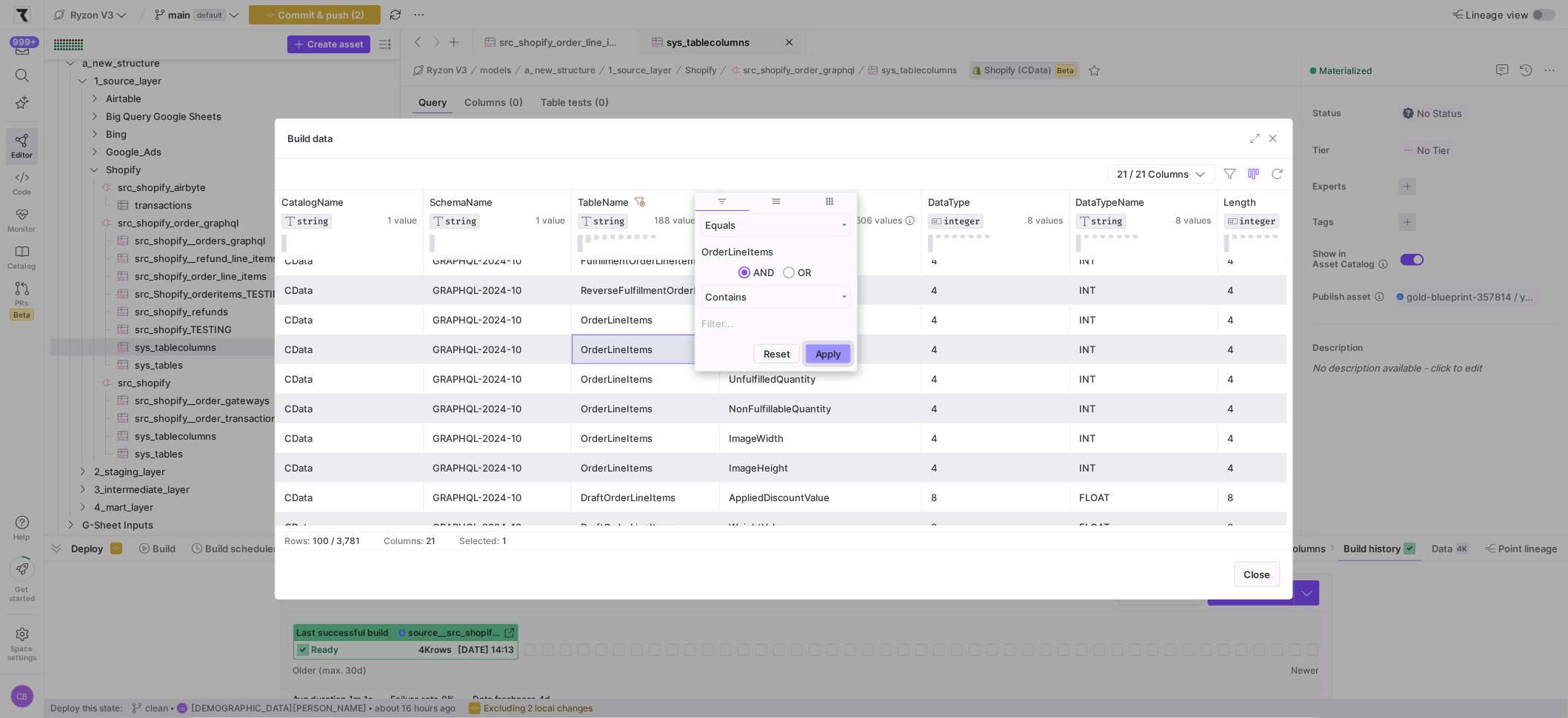
click at [830, 349] on button "Apply" at bounding box center [829, 353] width 45 height 19
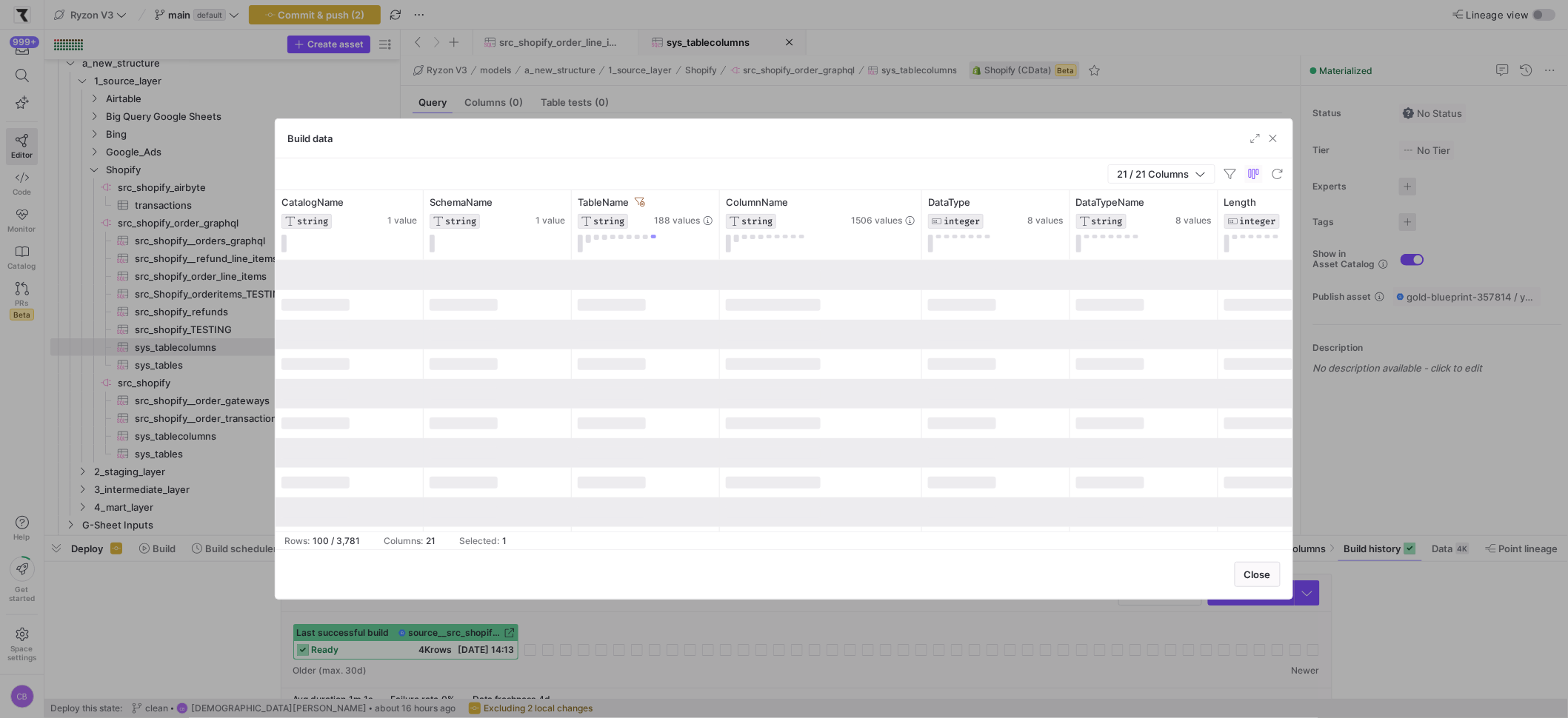
click at [762, 163] on div "21 / 21 Columns" at bounding box center [784, 174] width 1017 height 32
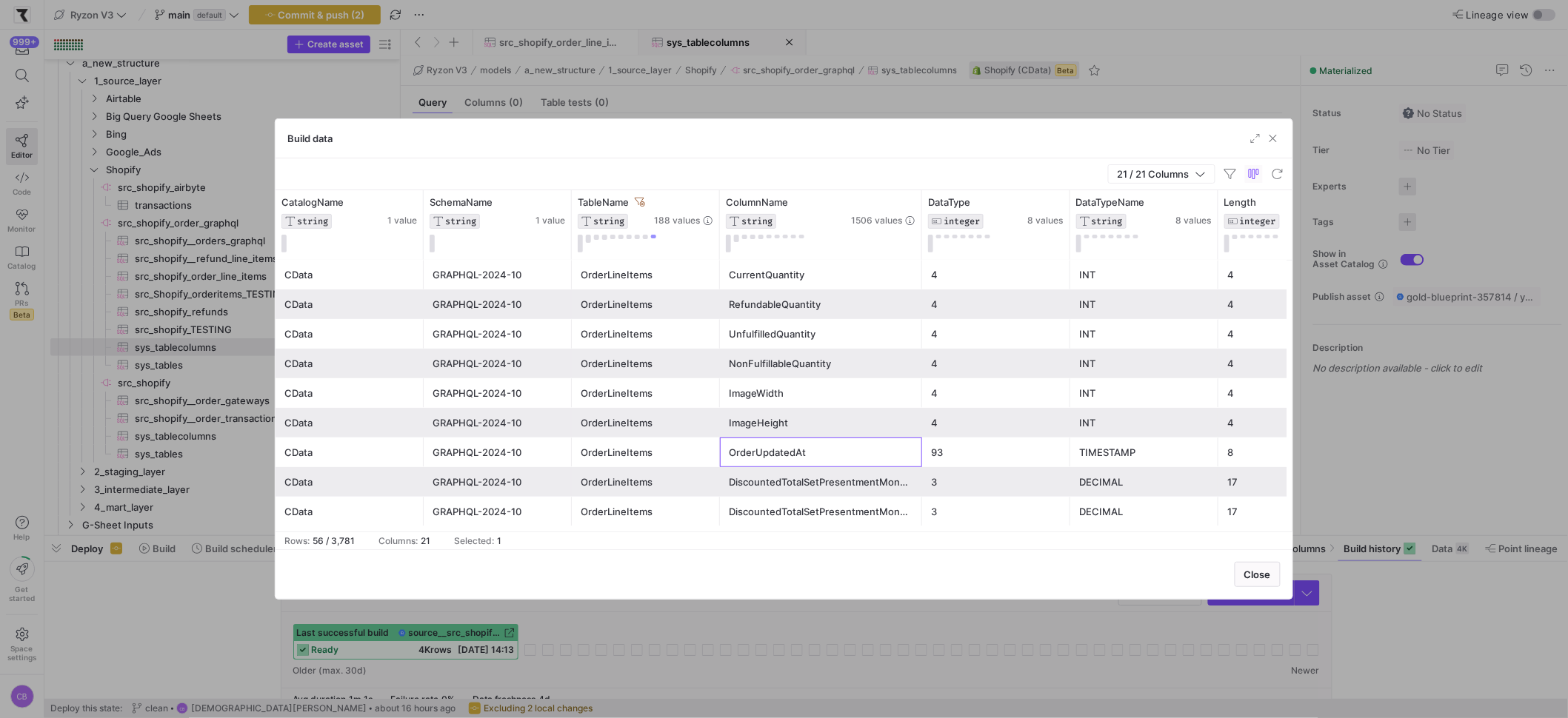
click at [777, 454] on div "OrderUpdatedAt" at bounding box center [821, 452] width 184 height 29
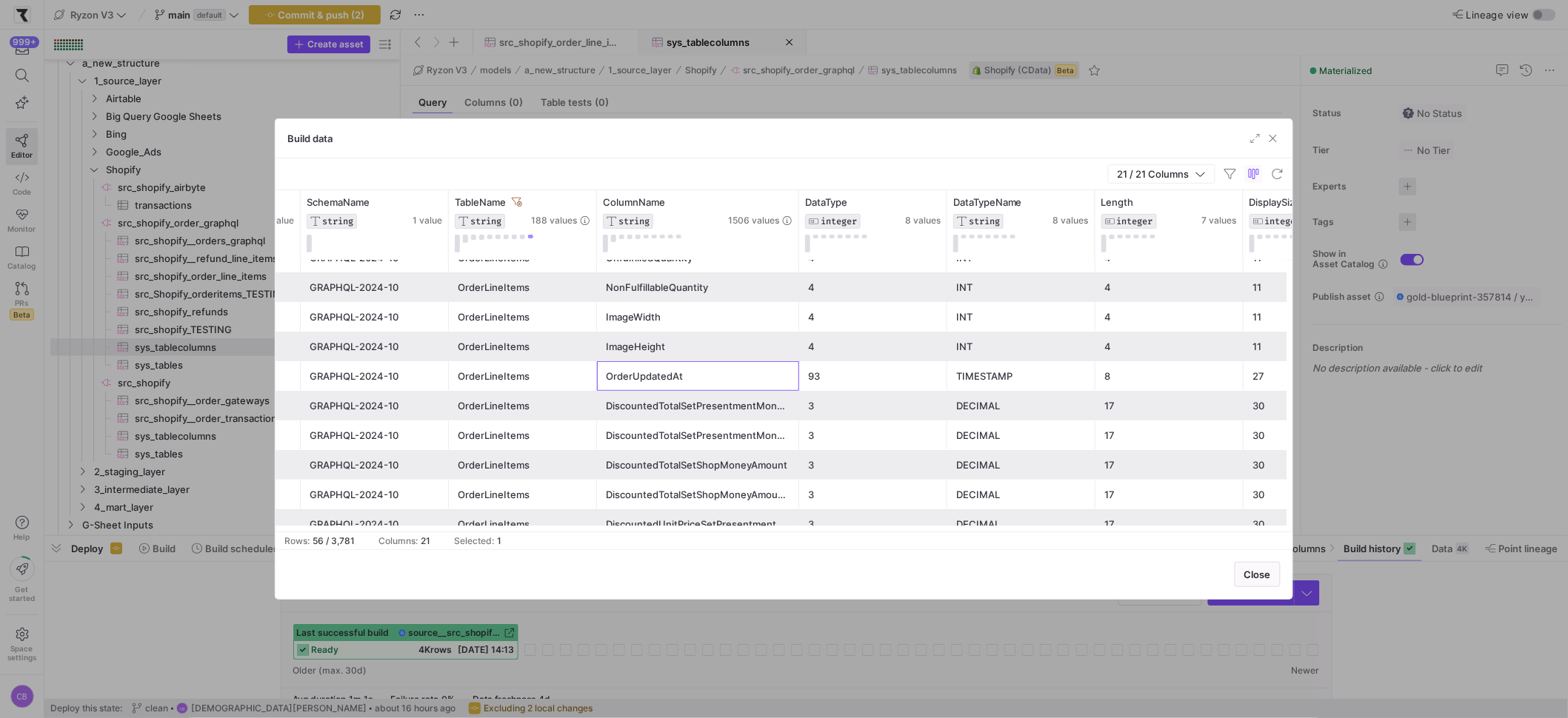
click at [777, 377] on div "OrderUpdatedAt" at bounding box center [698, 376] width 184 height 29
click at [1274, 143] on span "button" at bounding box center [1273, 138] width 15 height 15
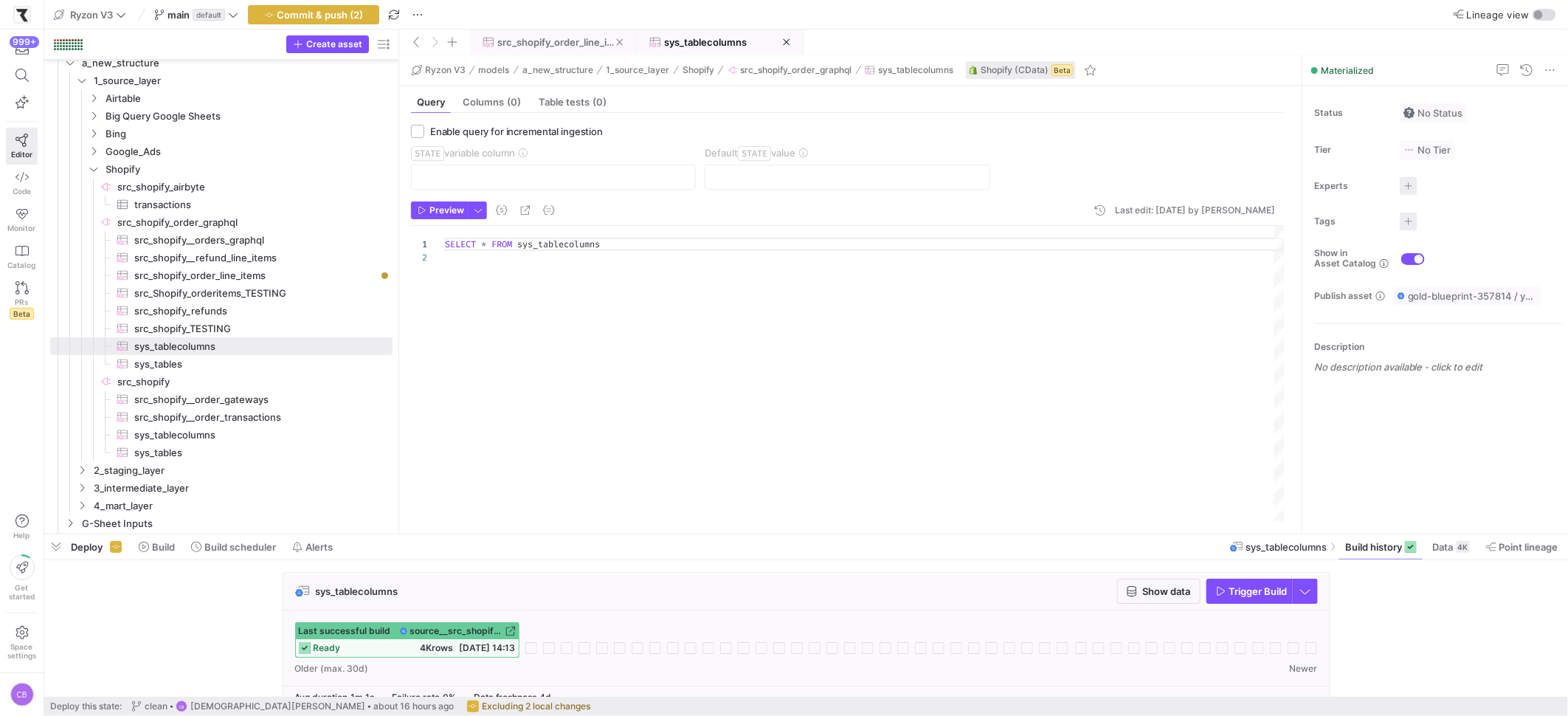
click at [535, 49] on span at bounding box center [553, 42] width 164 height 23
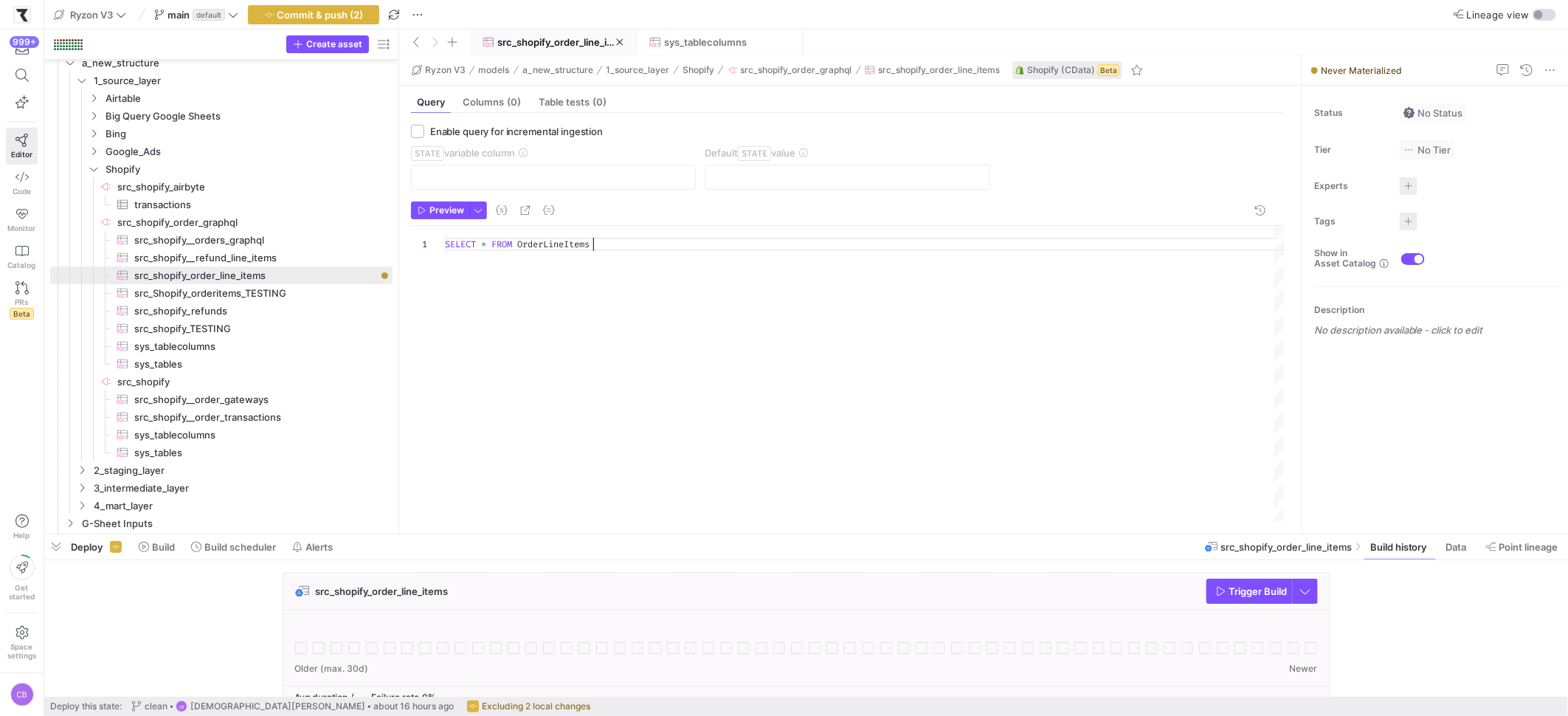
click at [628, 246] on div "SELECT * FROM OrderLineItems" at bounding box center [864, 373] width 839 height 295
click at [788, 274] on div "SELECT * FROM OrderLineItems WHERE OrderUpdatedAt > '2025-09-17 T00:00:00Z '" at bounding box center [864, 373] width 839 height 295
type textarea "SELECT * FROM OrderLineItems WHERE OrderUpdatedAt > '[DATE]'"
click at [349, 14] on span "Commit & push (2)" at bounding box center [321, 15] width 87 height 12
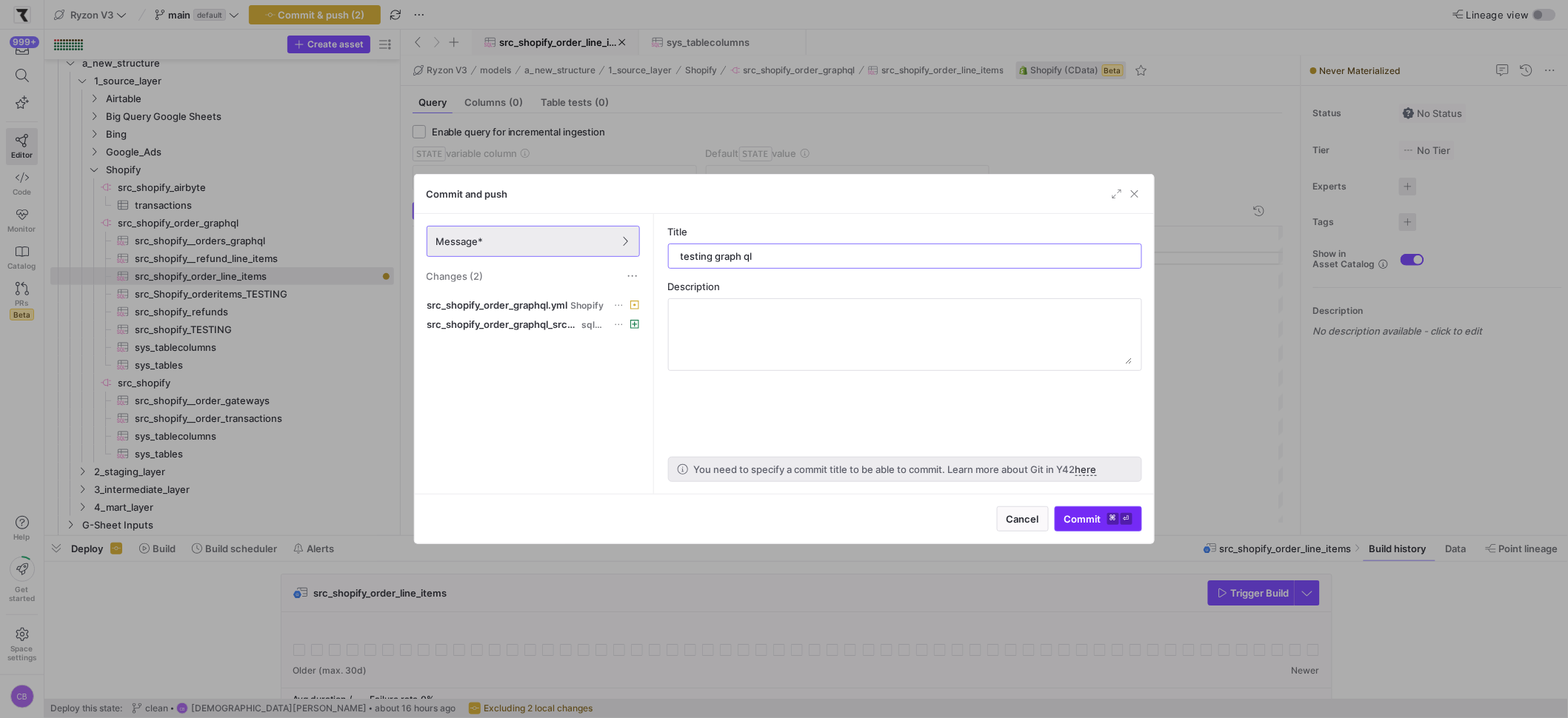
type input "testing graph ql"
click at [1088, 520] on span "Commit ⌘ ⏎" at bounding box center [1098, 519] width 68 height 12
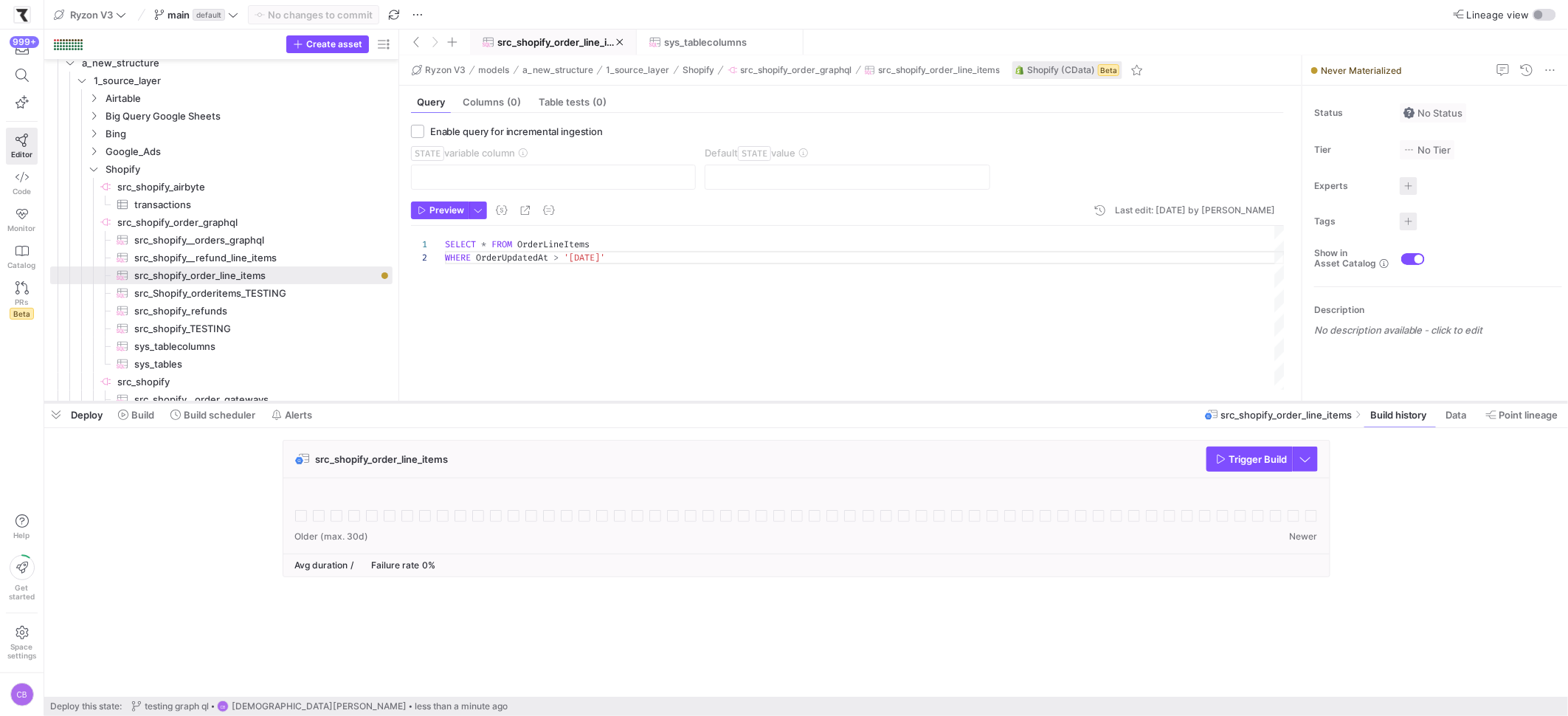
drag, startPoint x: 1224, startPoint y: 532, endPoint x: 1211, endPoint y: 398, distance: 134.6
click at [1211, 399] on div at bounding box center [806, 402] width 1524 height 6
click at [1263, 455] on span "Trigger Build" at bounding box center [1257, 459] width 58 height 12
click at [222, 259] on span "src_shopify__refund_line_items​​​​​​​​​" at bounding box center [254, 258] width 241 height 17
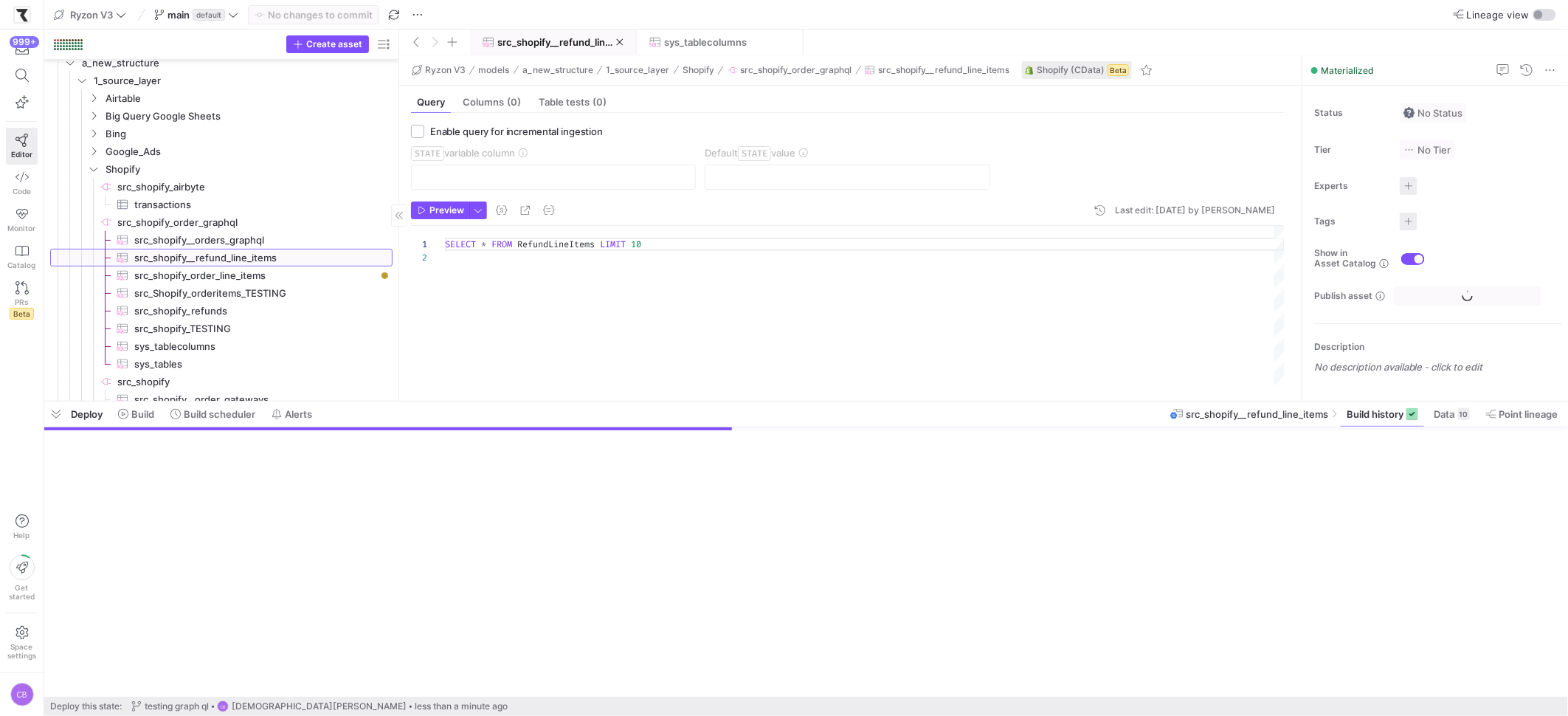
scroll to position [12, 0]
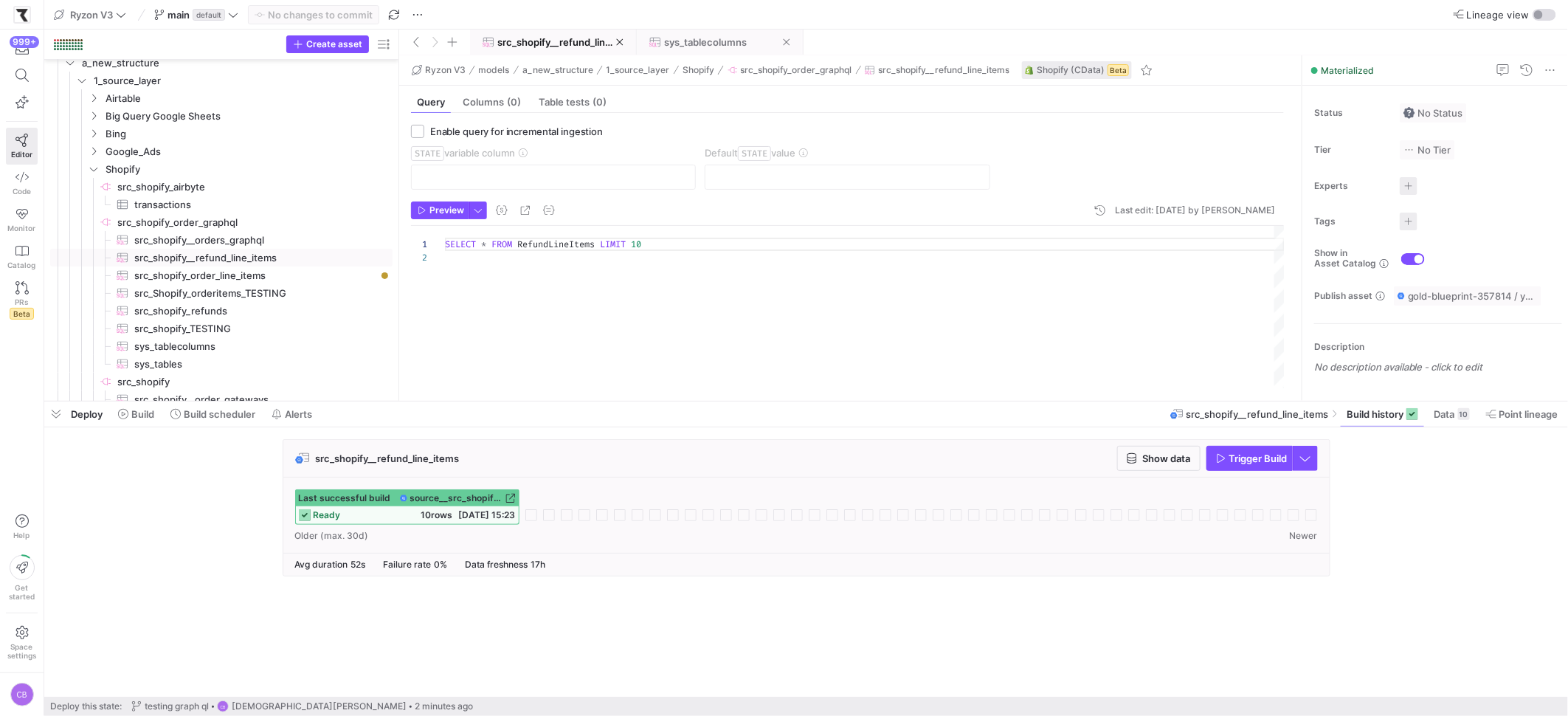
click at [656, 39] on icon at bounding box center [655, 42] width 12 height 12
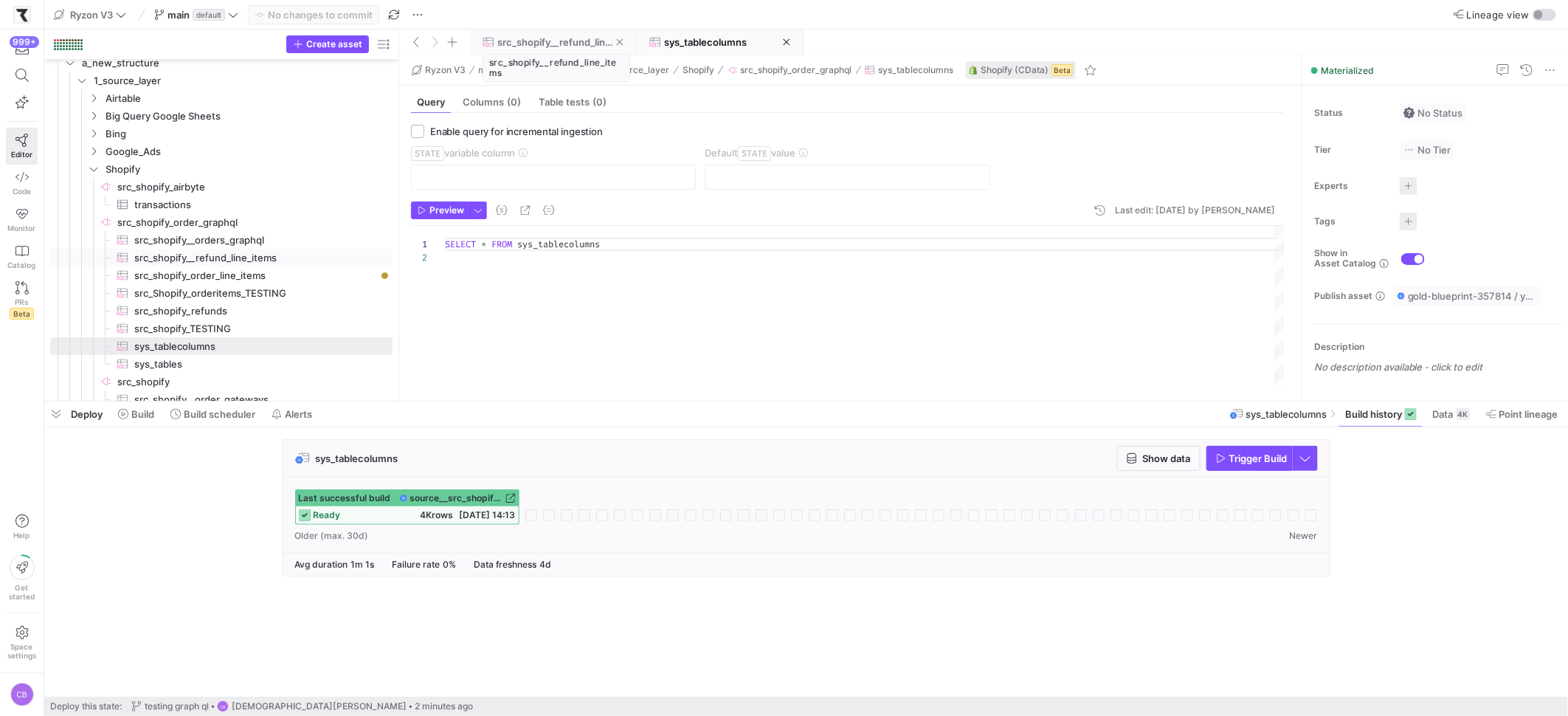
click at [599, 42] on span "src_shopify__refund_line_items" at bounding box center [556, 42] width 119 height 12
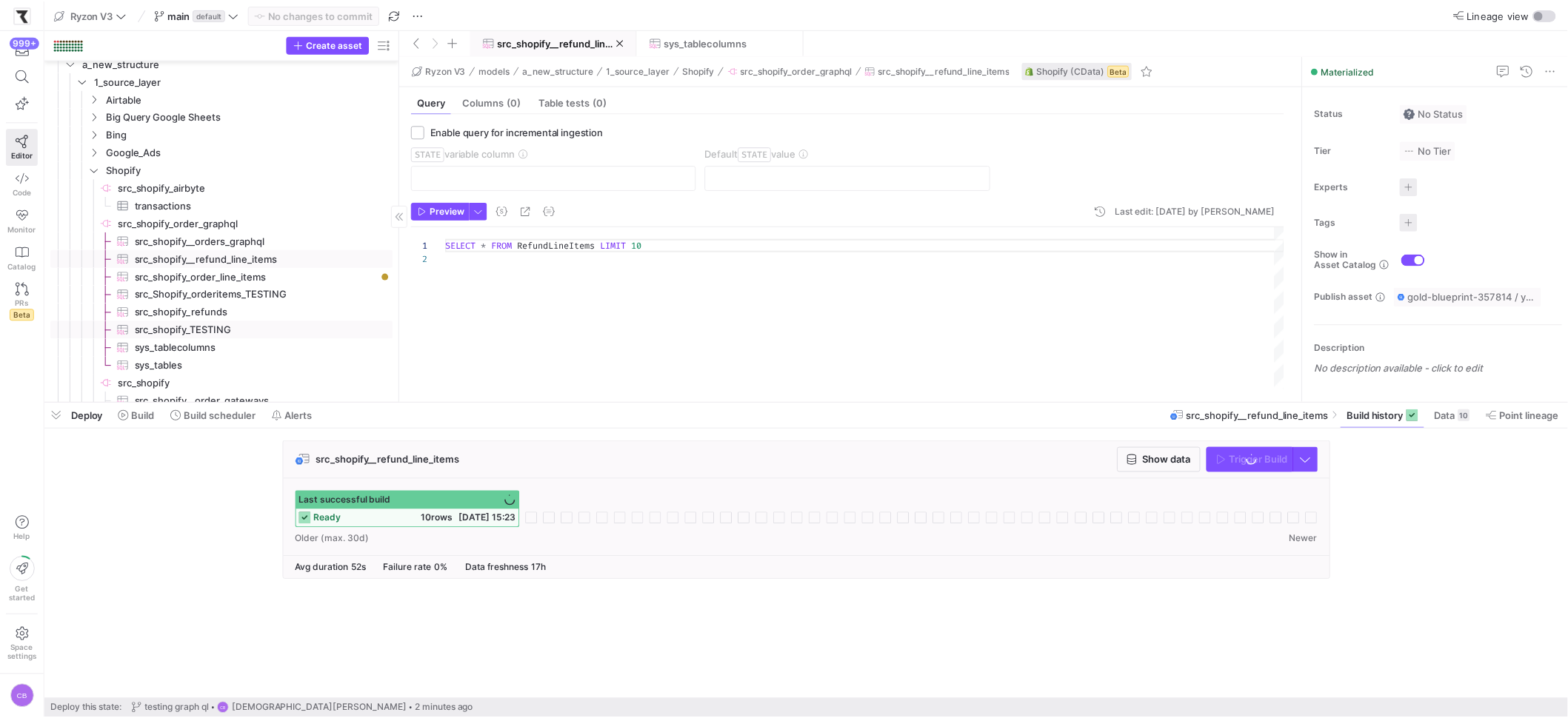
scroll to position [114, 0]
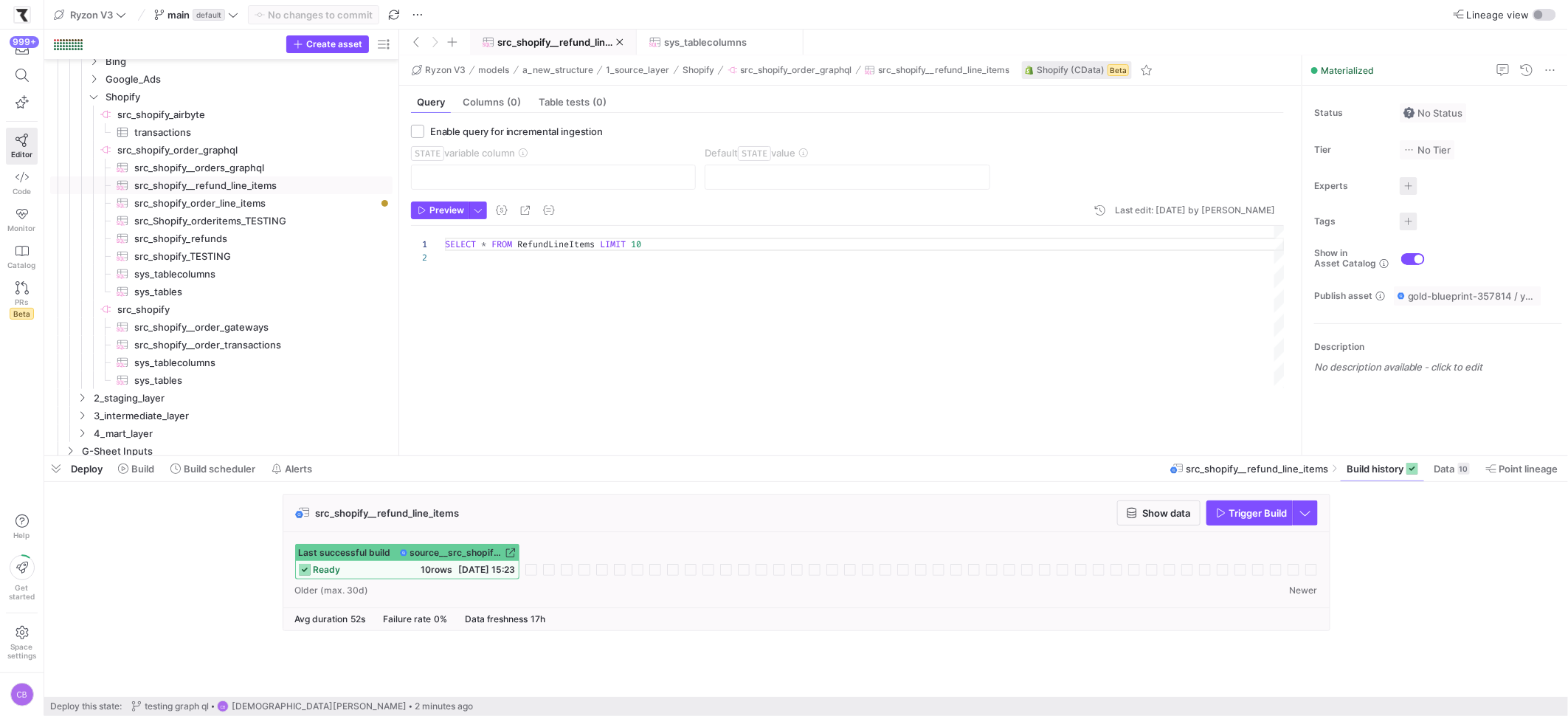
drag, startPoint x: 480, startPoint y: 402, endPoint x: 402, endPoint y: 360, distance: 88.6
click at [511, 458] on div at bounding box center [806, 455] width 1524 height 6
click at [218, 205] on span "src_shopify_order_line_items​​​​​​​​​" at bounding box center [254, 203] width 241 height 17
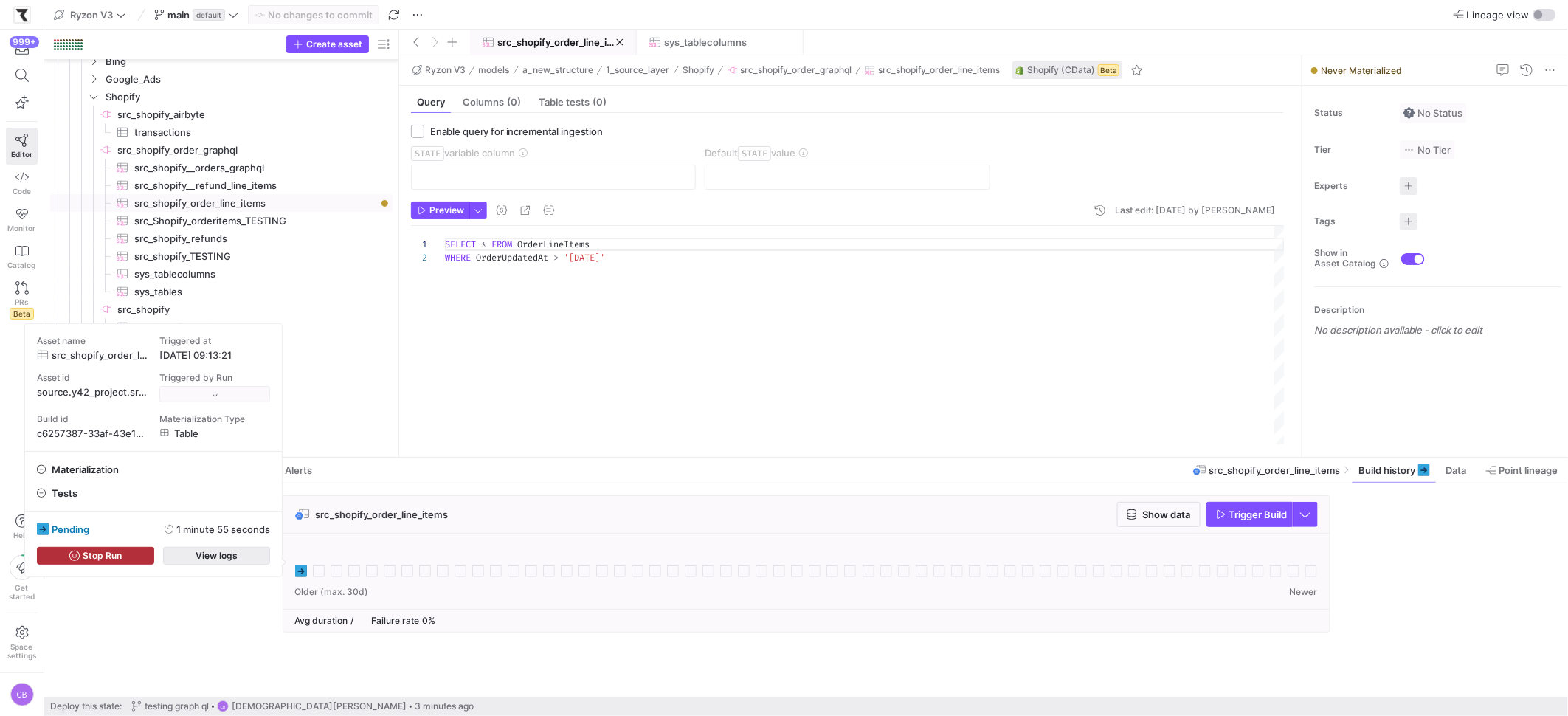
click at [216, 558] on span "View logs" at bounding box center [216, 556] width 42 height 10
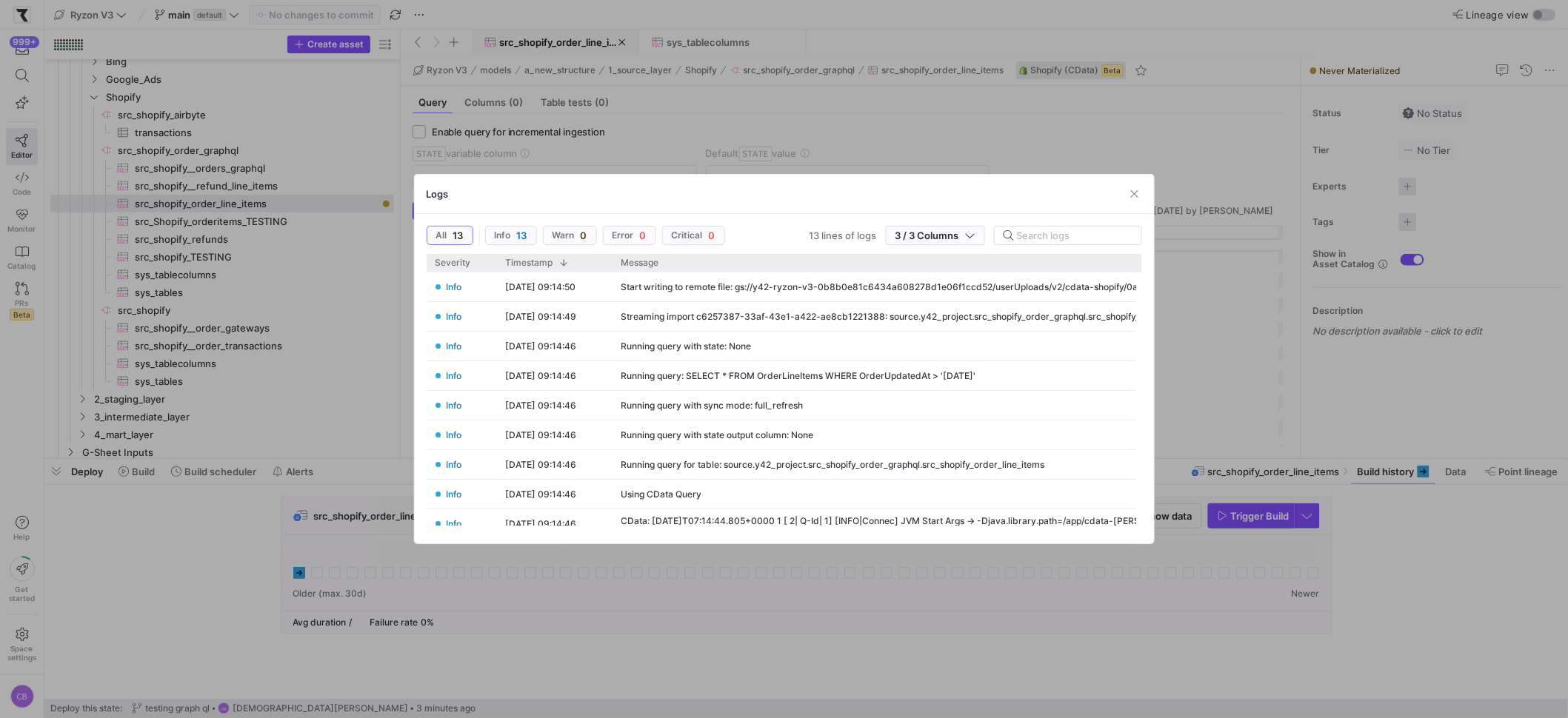
click at [400, 310] on div at bounding box center [784, 359] width 1568 height 718
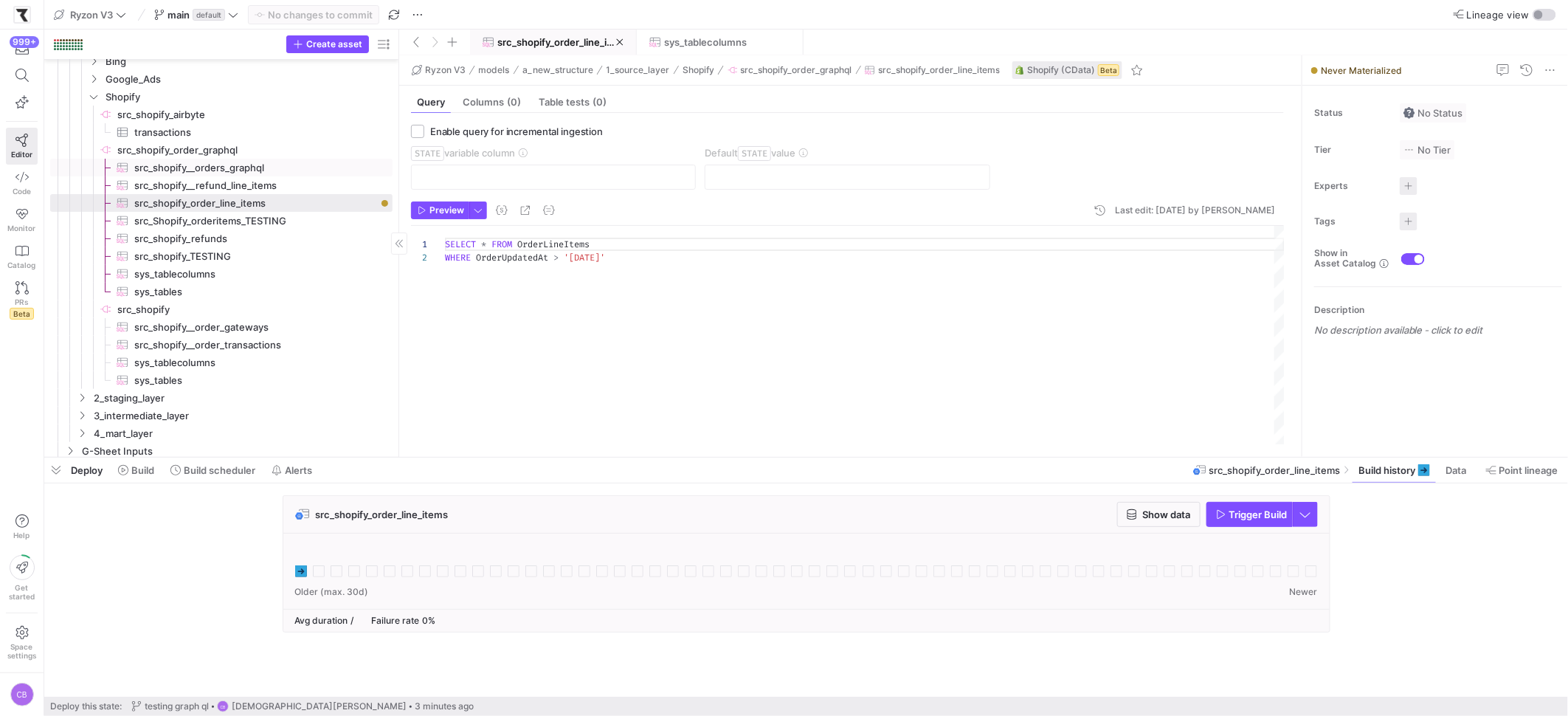
click at [215, 166] on span "src_shopify__orders_graphql​​​​​​​​​" at bounding box center [254, 168] width 241 height 17
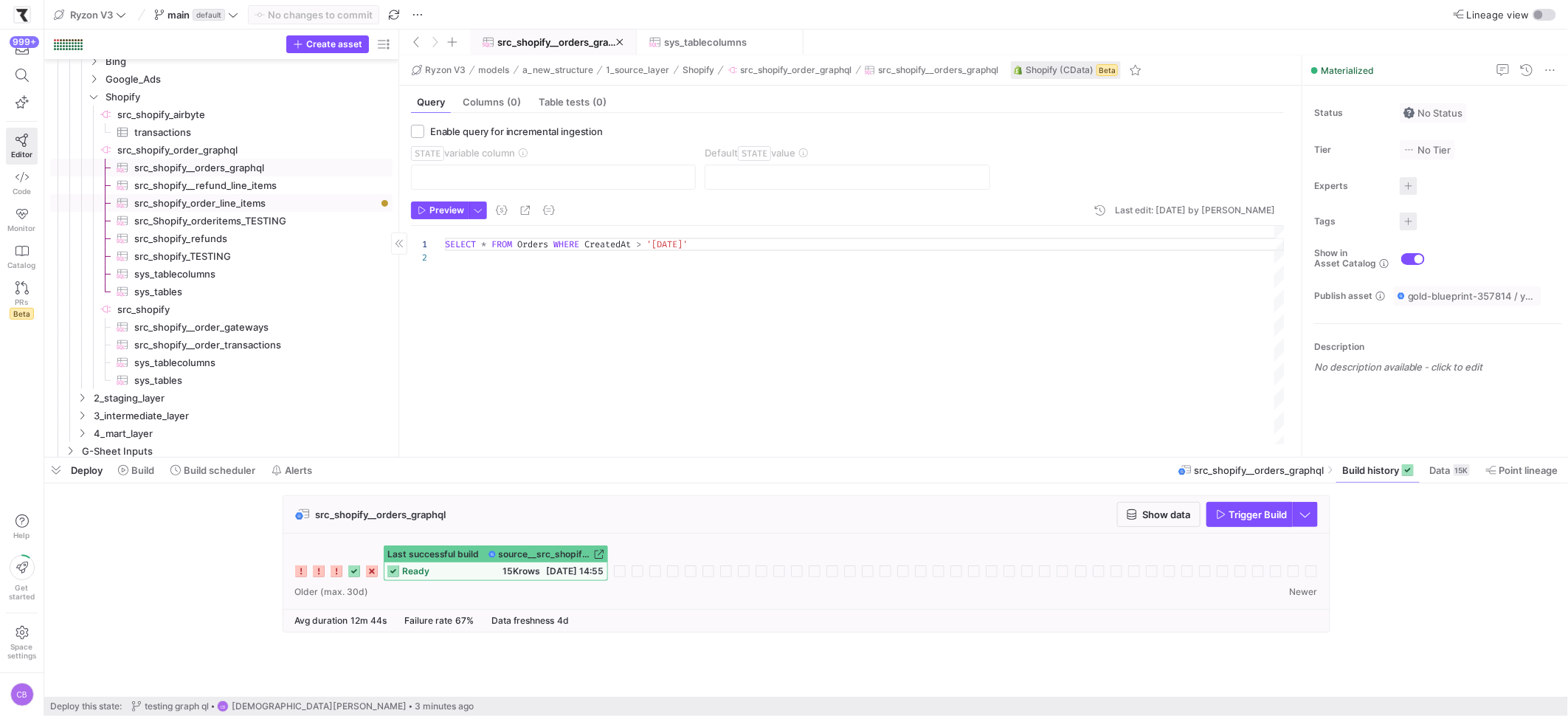
click at [323, 198] on span "src_shopify_order_line_items​​​​​​​​​" at bounding box center [254, 203] width 241 height 17
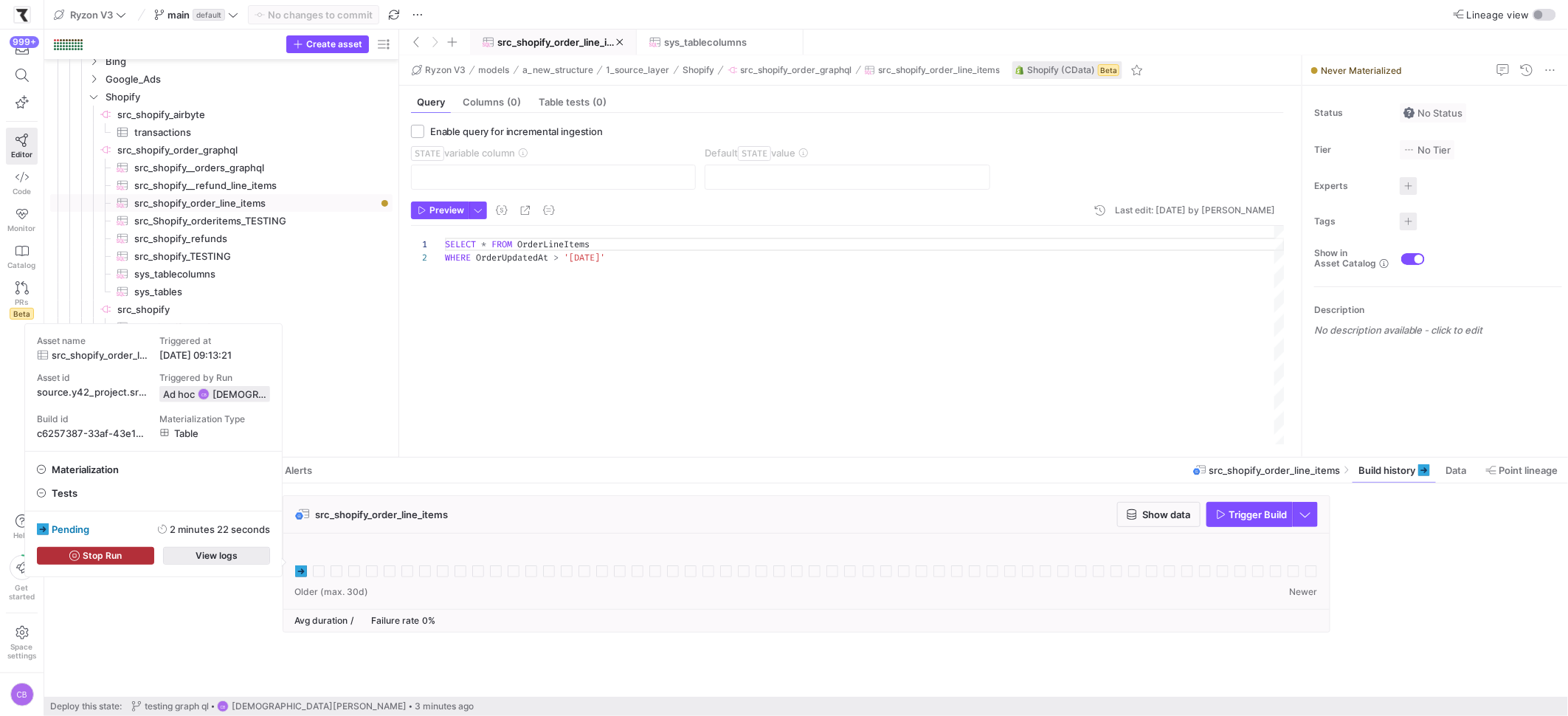
click at [231, 561] on span "button" at bounding box center [216, 556] width 106 height 16
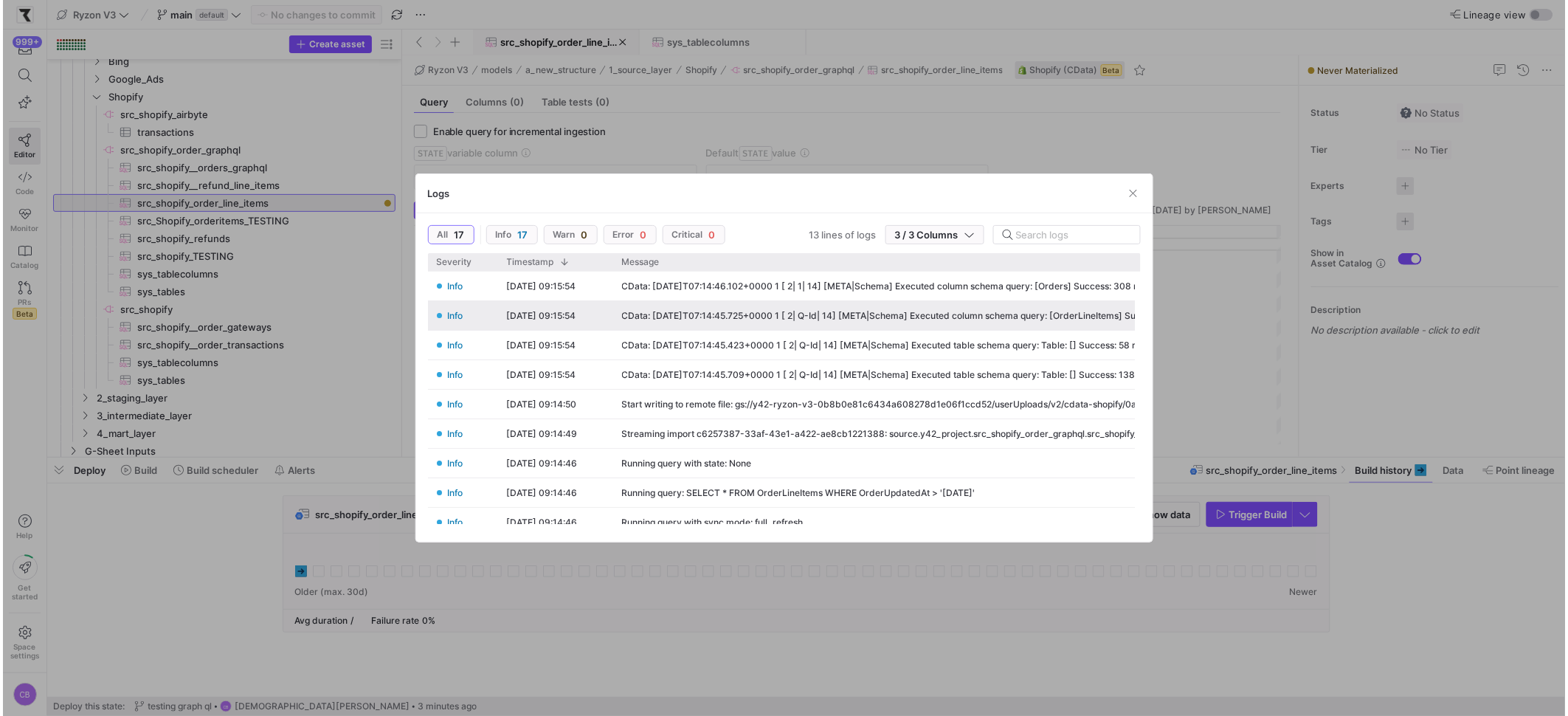
scroll to position [0, 199]
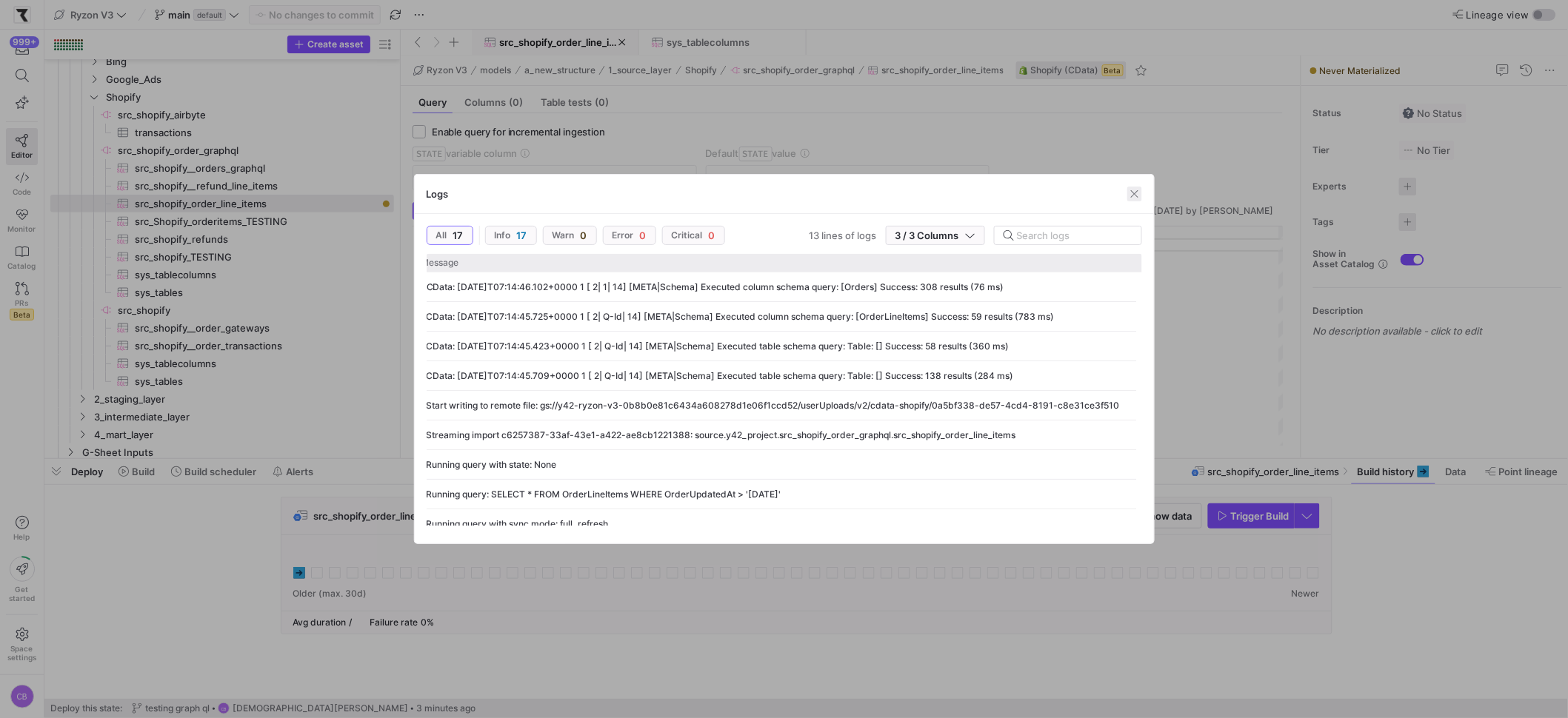
click at [1140, 198] on span "button" at bounding box center [1135, 194] width 15 height 15
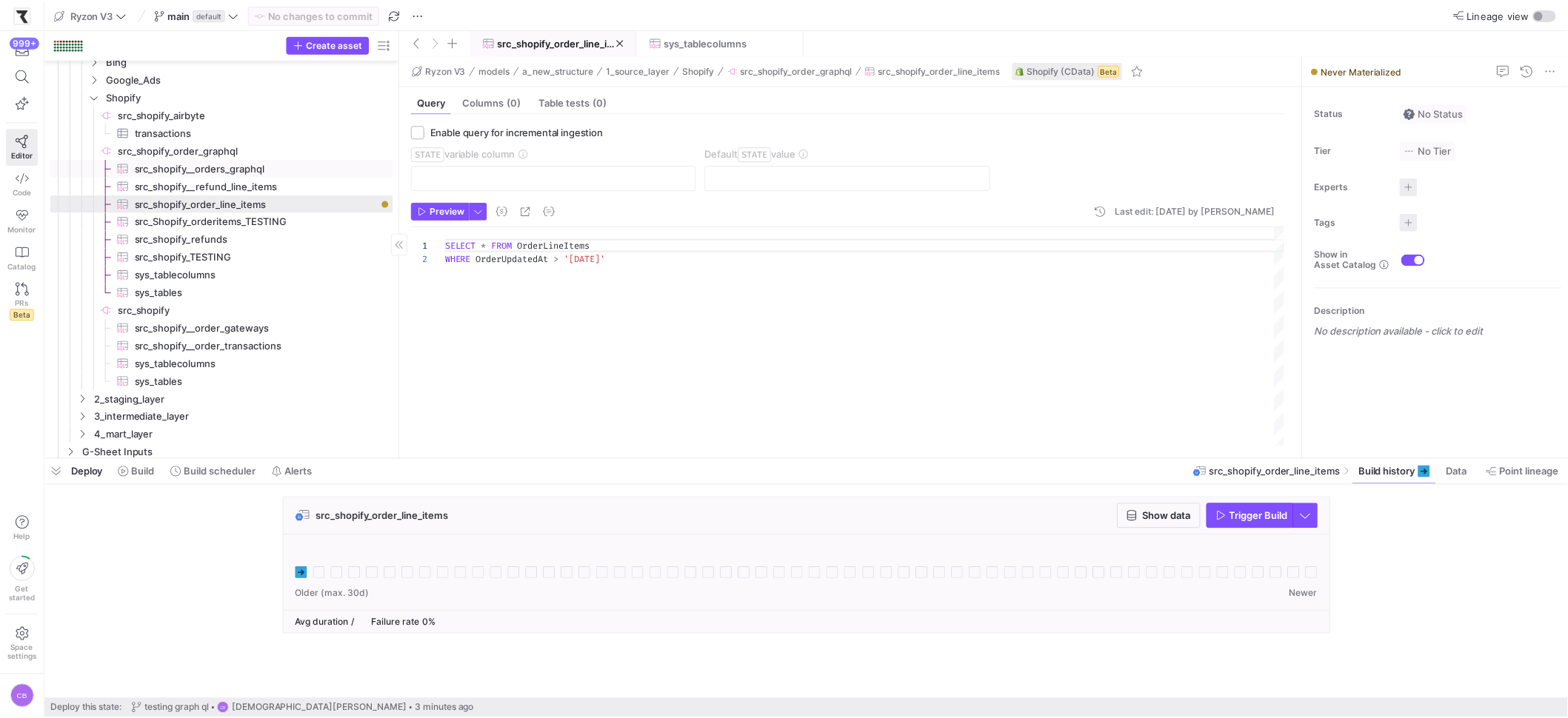
scroll to position [104, 0]
click at [178, 268] on span "src_shopify_TESTING​​​​​​​​​" at bounding box center [255, 267] width 242 height 17
type textarea "SELECT * FROM Orders WHERE CreatedAt > '2025-09-17'"
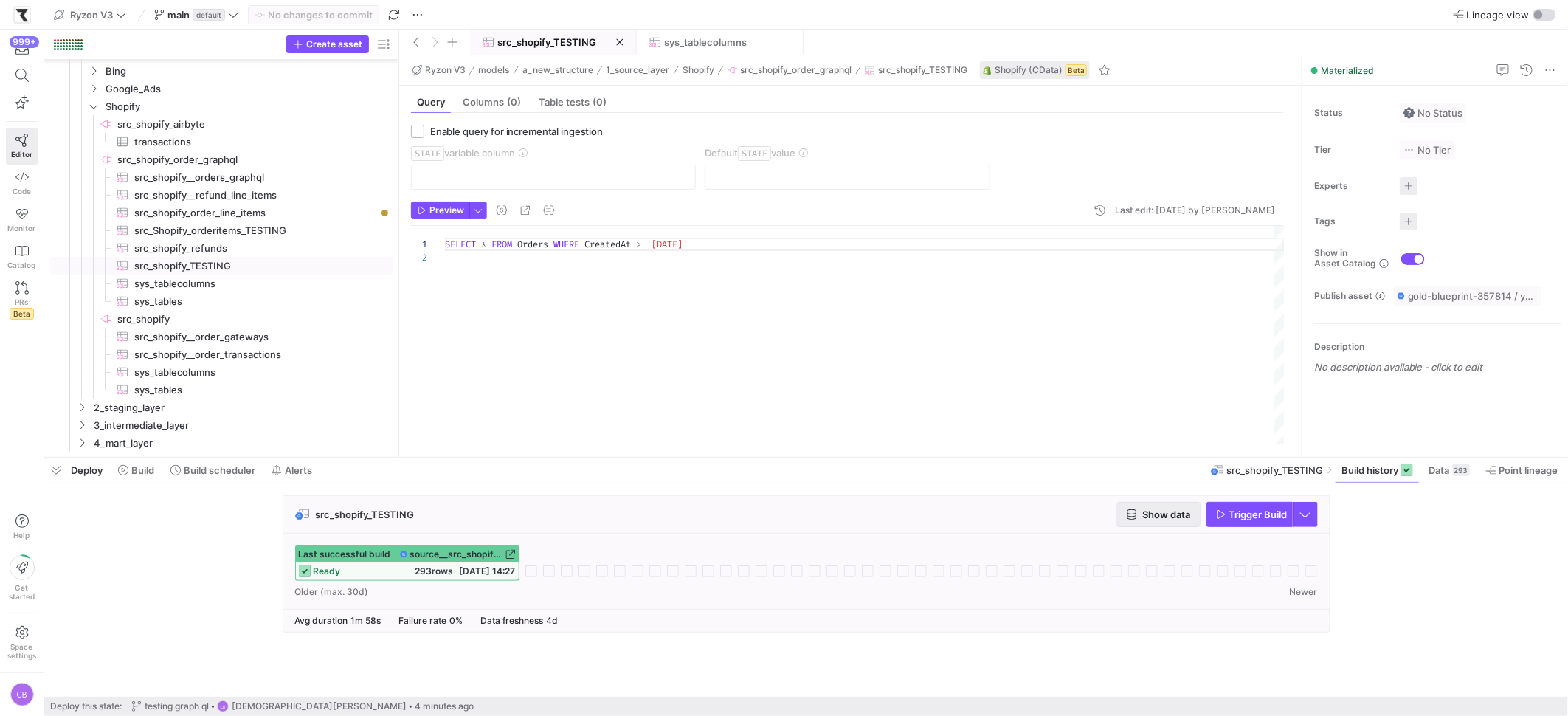
click at [1178, 519] on span "Show data" at bounding box center [1166, 514] width 48 height 12
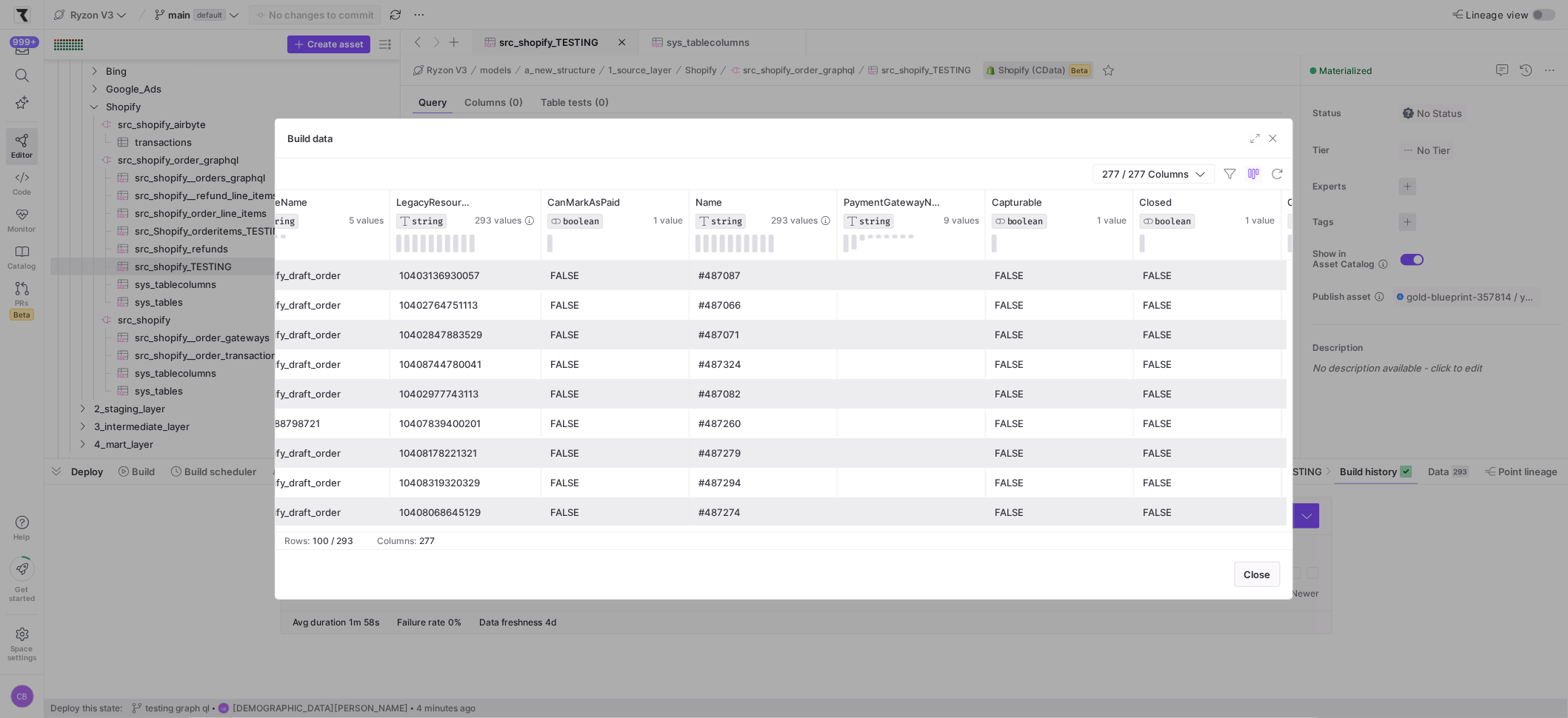
scroll to position [0, 838]
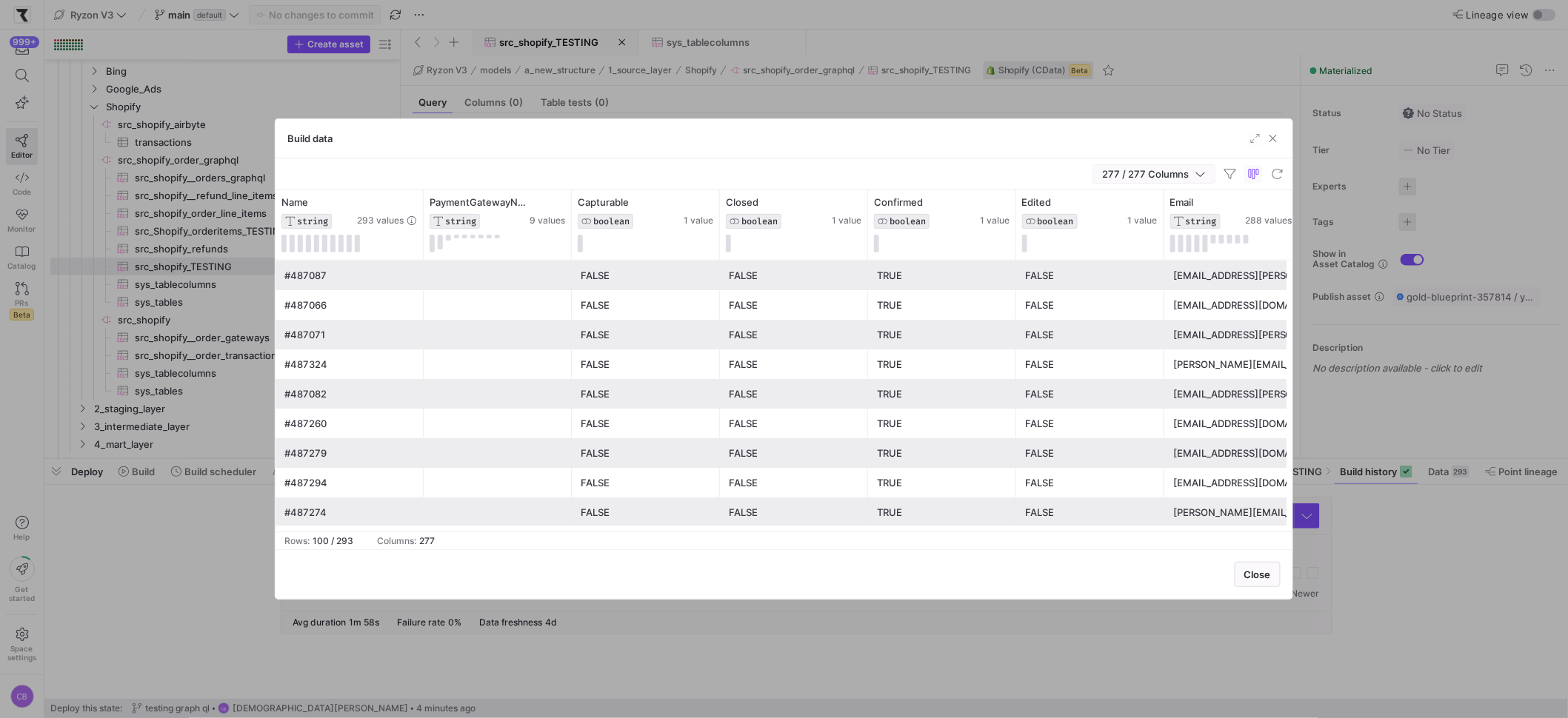
click at [1197, 176] on icon "button" at bounding box center [1201, 174] width 10 height 10
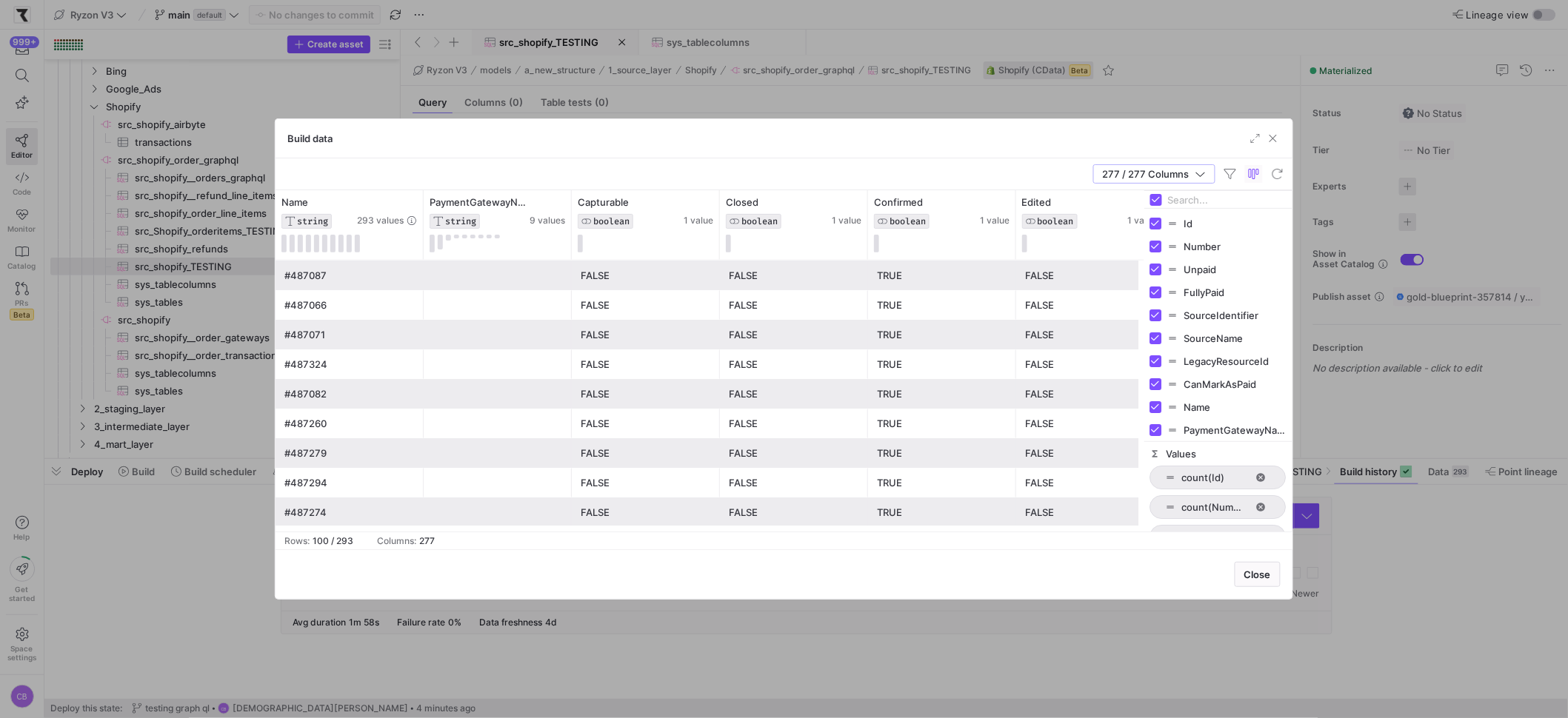
click at [1208, 195] on input "Filter Columns Input" at bounding box center [1227, 200] width 118 height 30
type input "e"
type input "refi"
checkbox input "false"
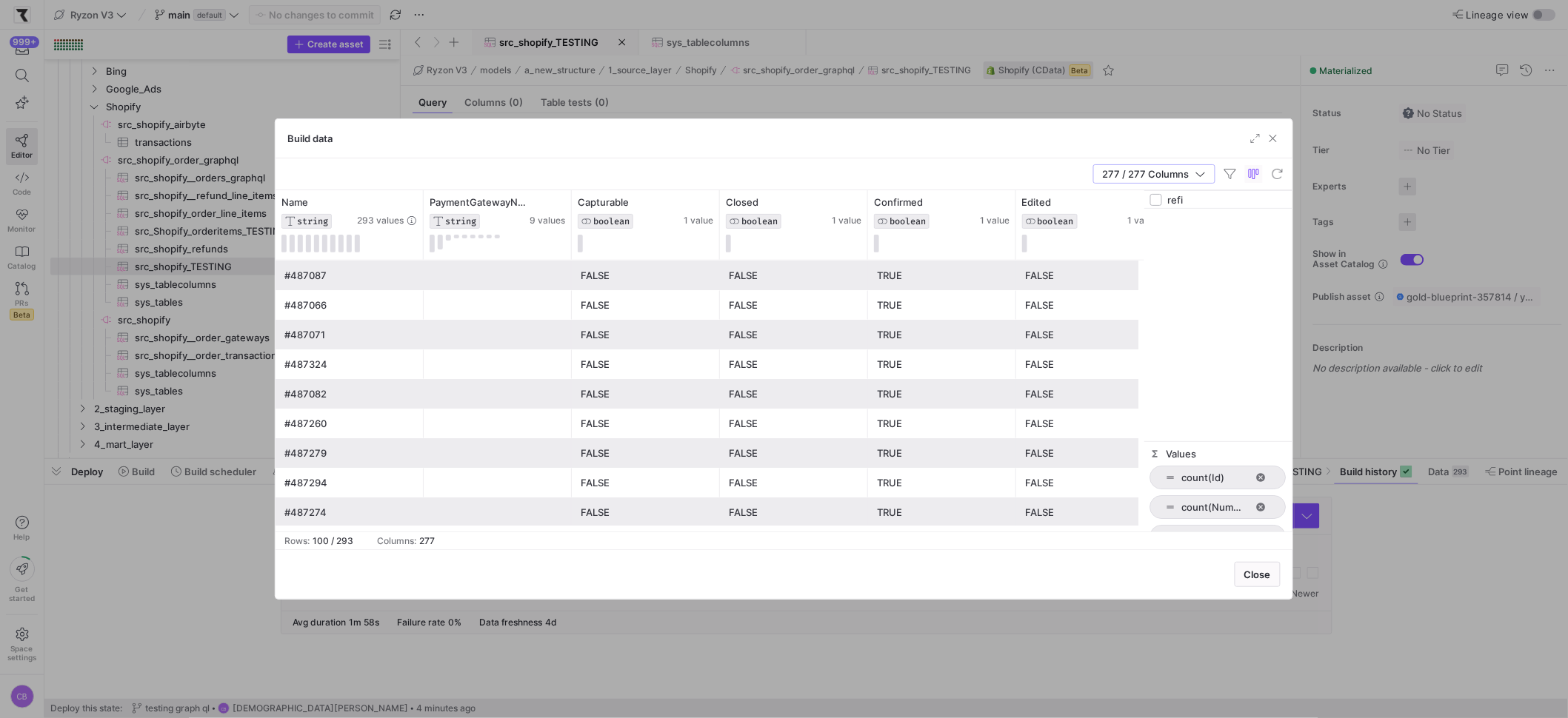
type input "ref"
checkbox input "true"
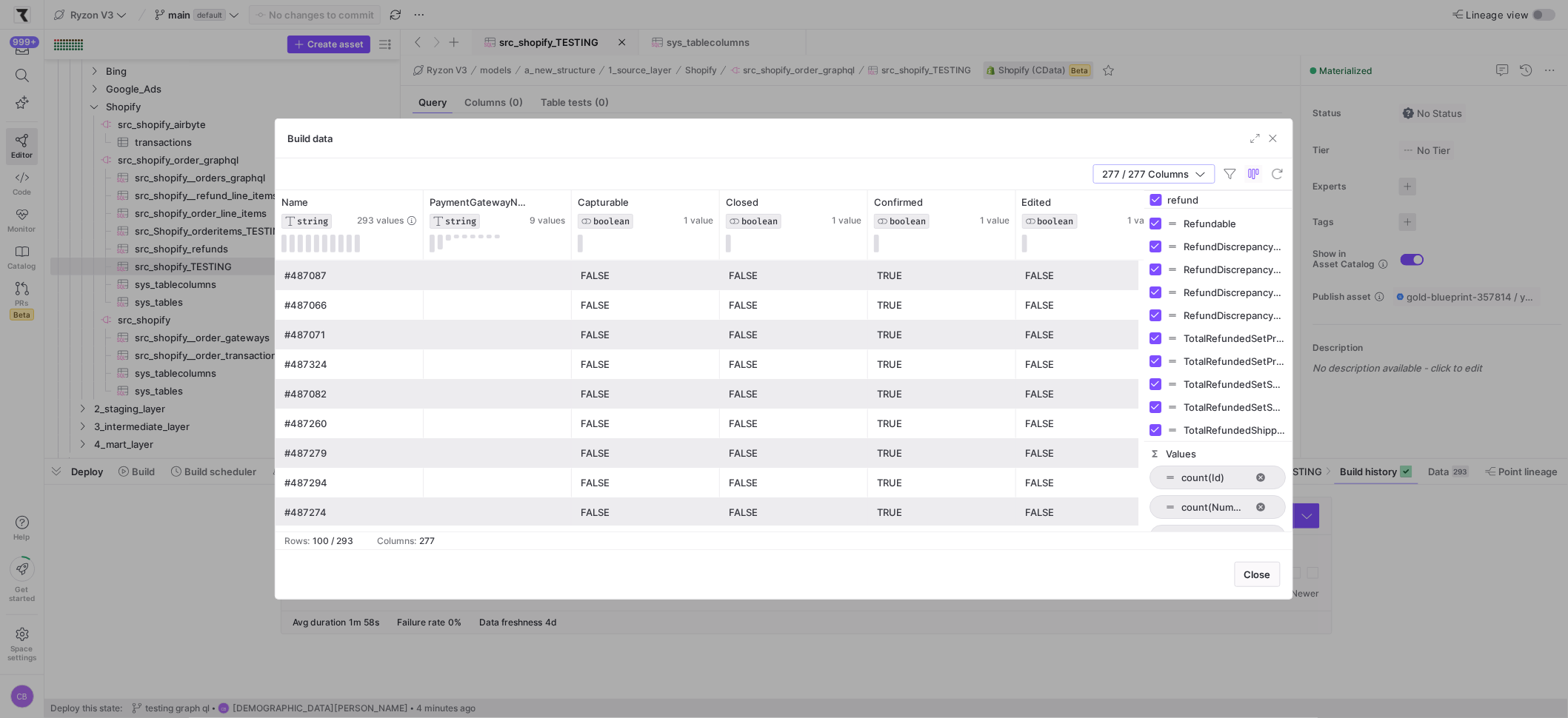
type input "refund"
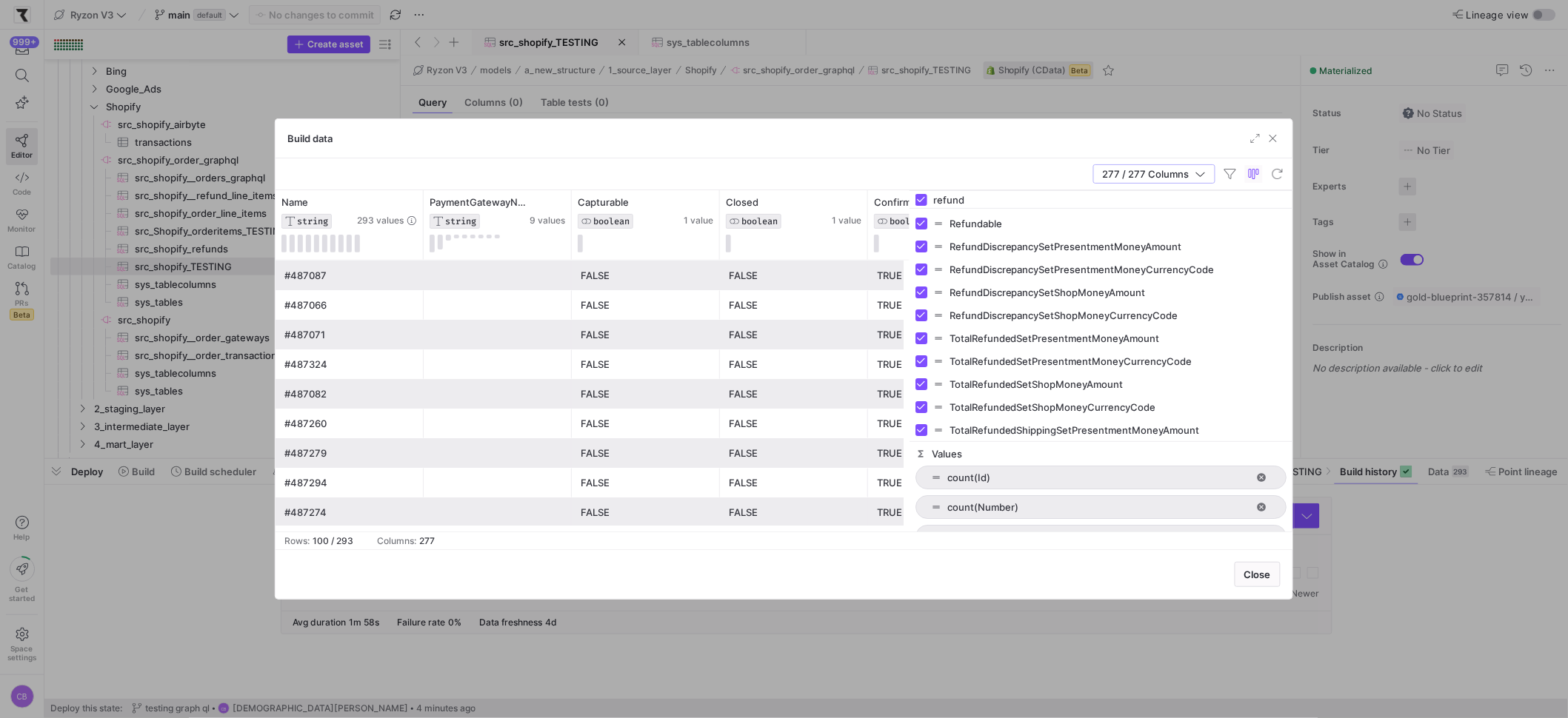
drag, startPoint x: 1145, startPoint y: 287, endPoint x: 910, endPoint y: 304, distance: 235.6
click at [910, 304] on div at bounding box center [909, 360] width 3 height 341
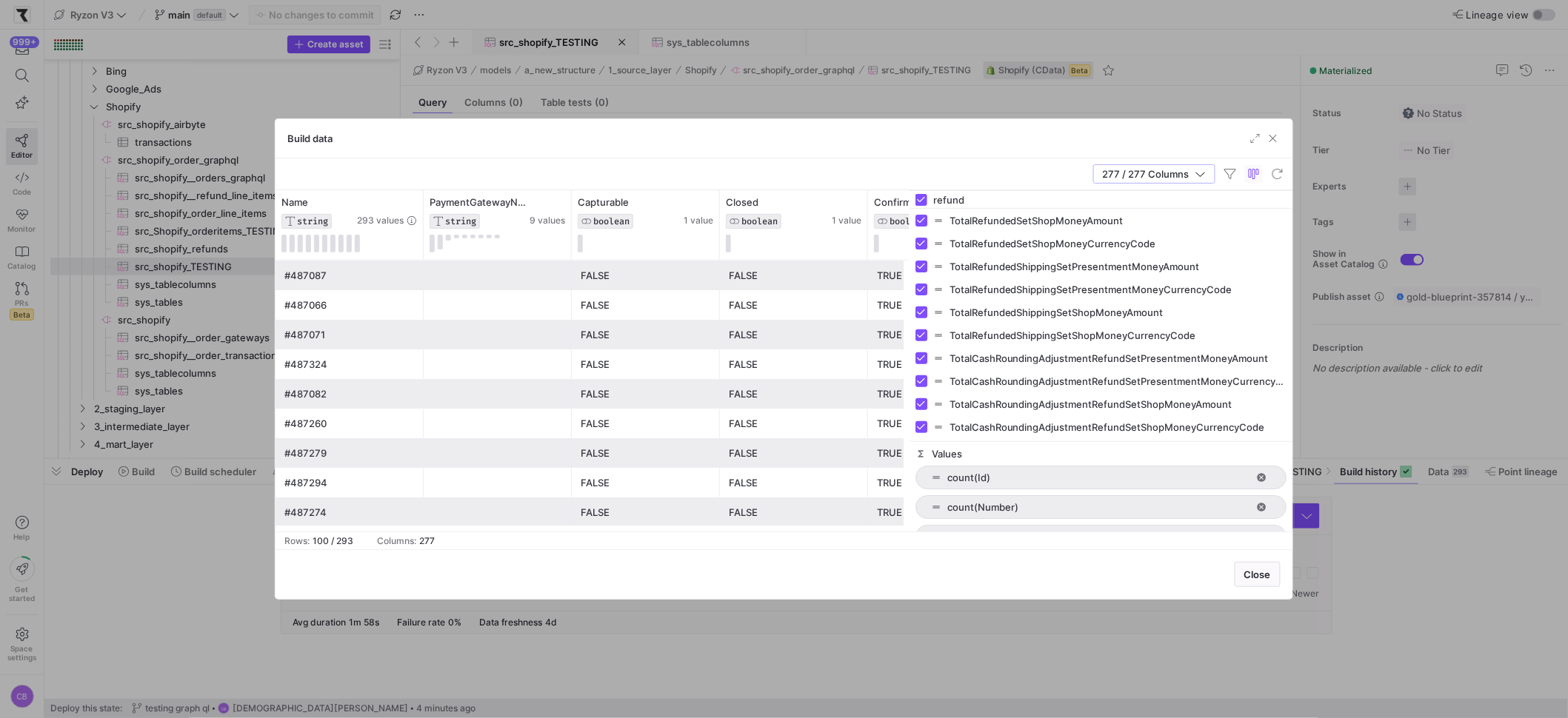
click at [850, 329] on div "FALSE" at bounding box center [794, 334] width 130 height 29
click at [1205, 173] on icon "button" at bounding box center [1201, 174] width 10 height 10
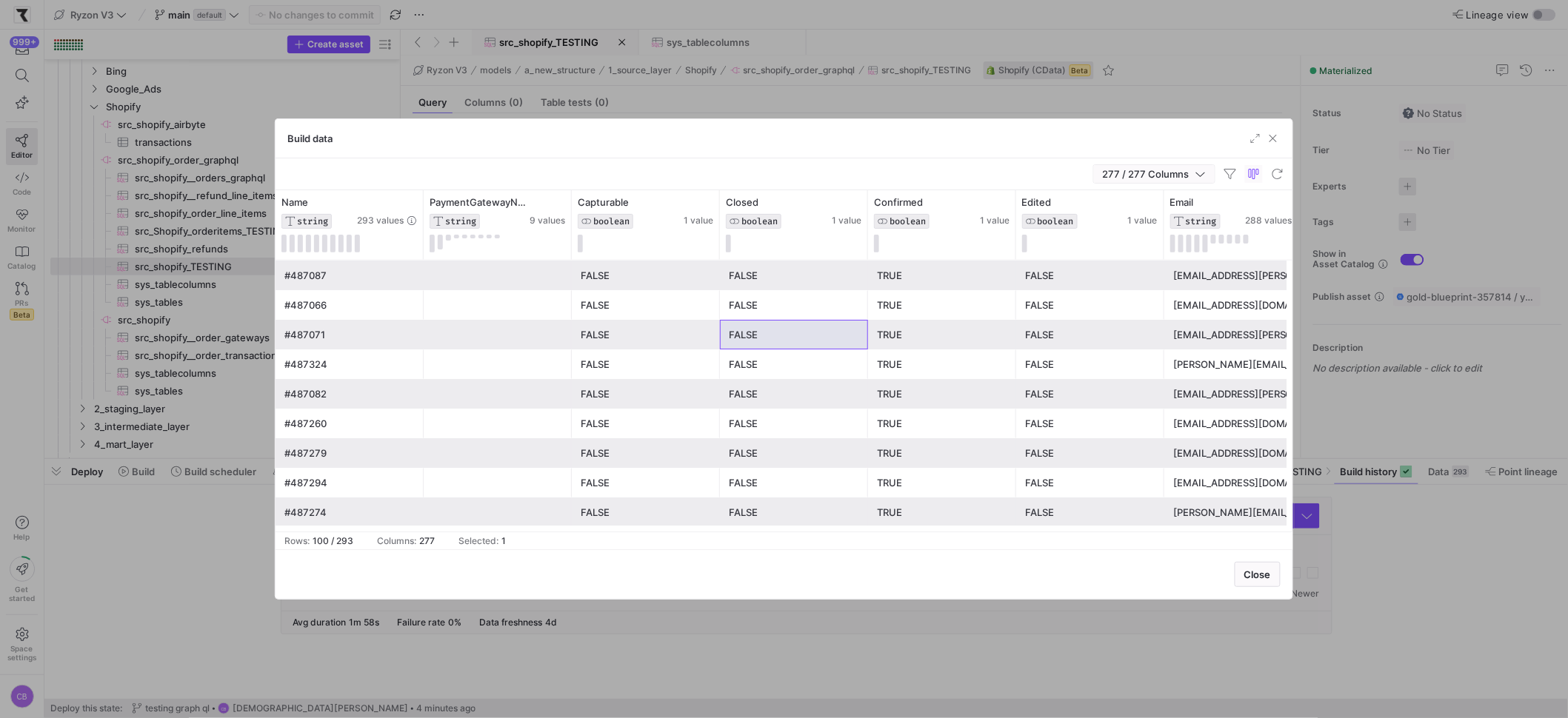
click at [1205, 173] on icon "button" at bounding box center [1201, 174] width 10 height 10
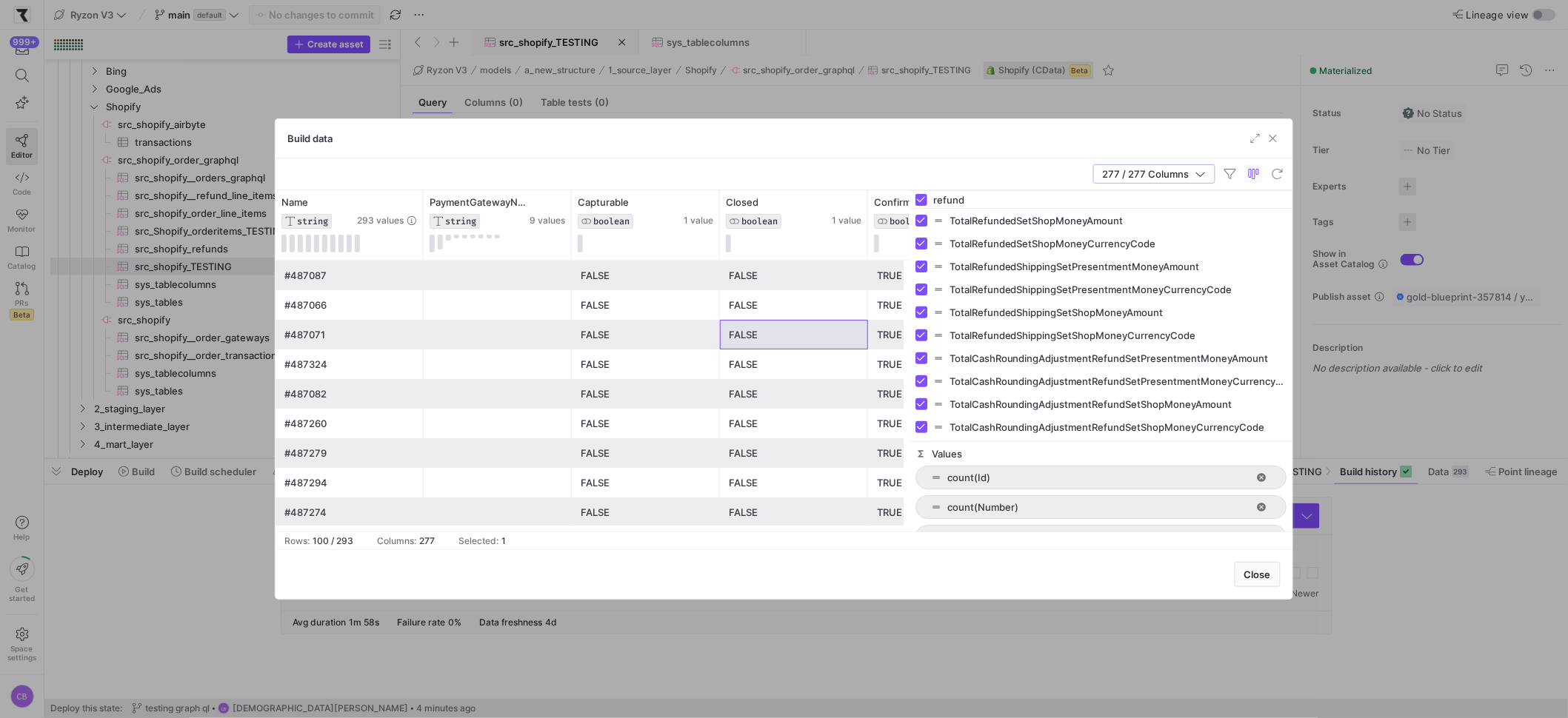
click at [1049, 179] on div "277 / 277 Columns" at bounding box center [784, 174] width 1017 height 32
click at [1201, 170] on icon "button" at bounding box center [1201, 174] width 10 height 10
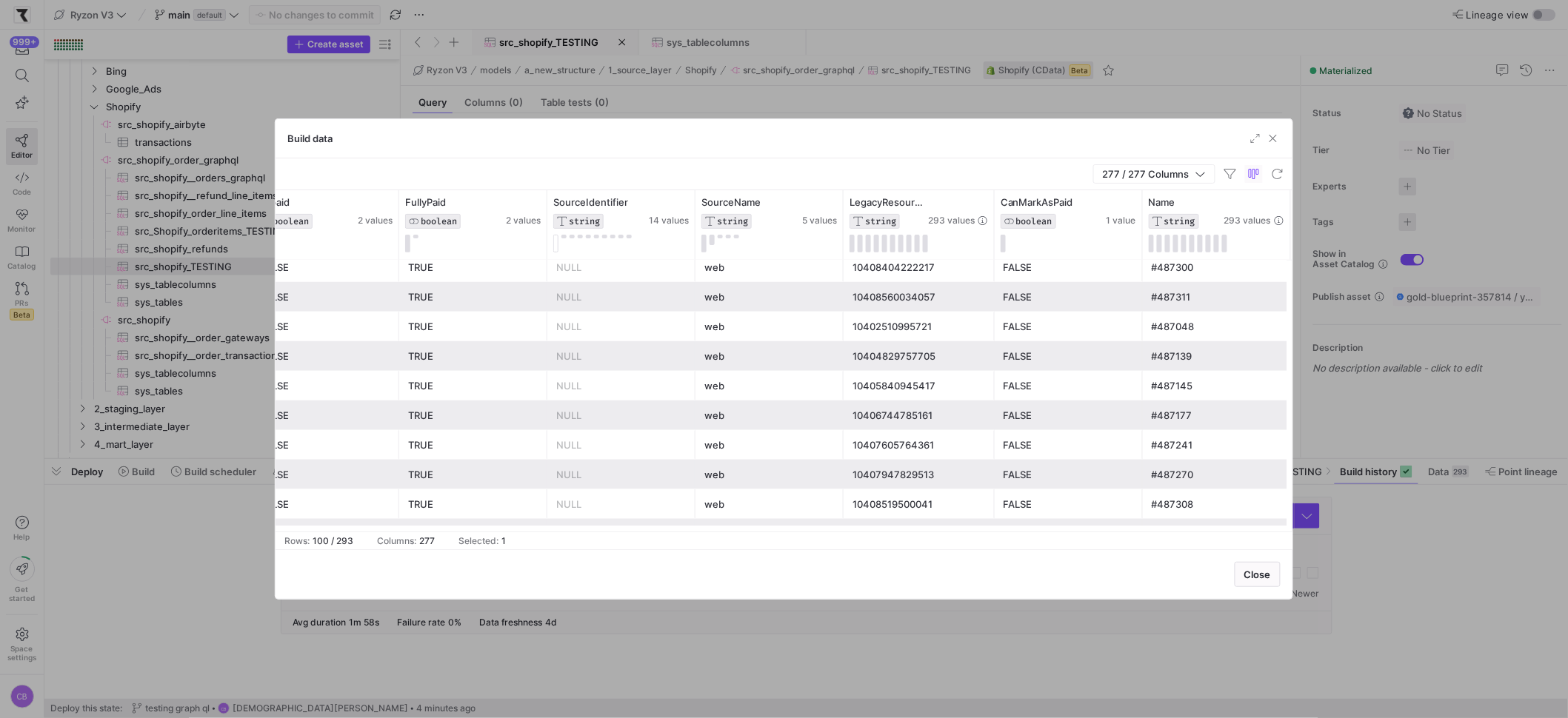
click at [808, 398] on div "web" at bounding box center [770, 385] width 130 height 29
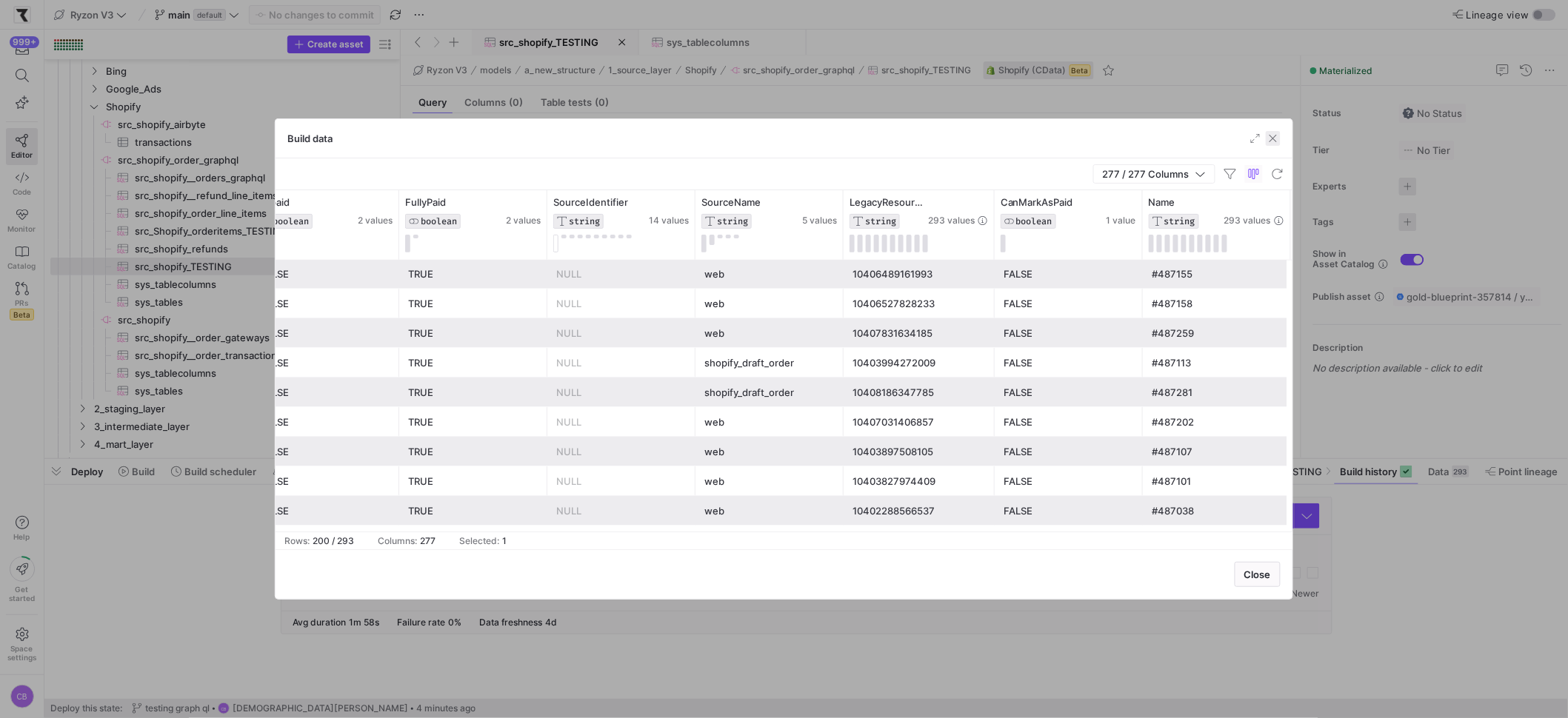
click at [1273, 138] on span "button" at bounding box center [1273, 138] width 15 height 15
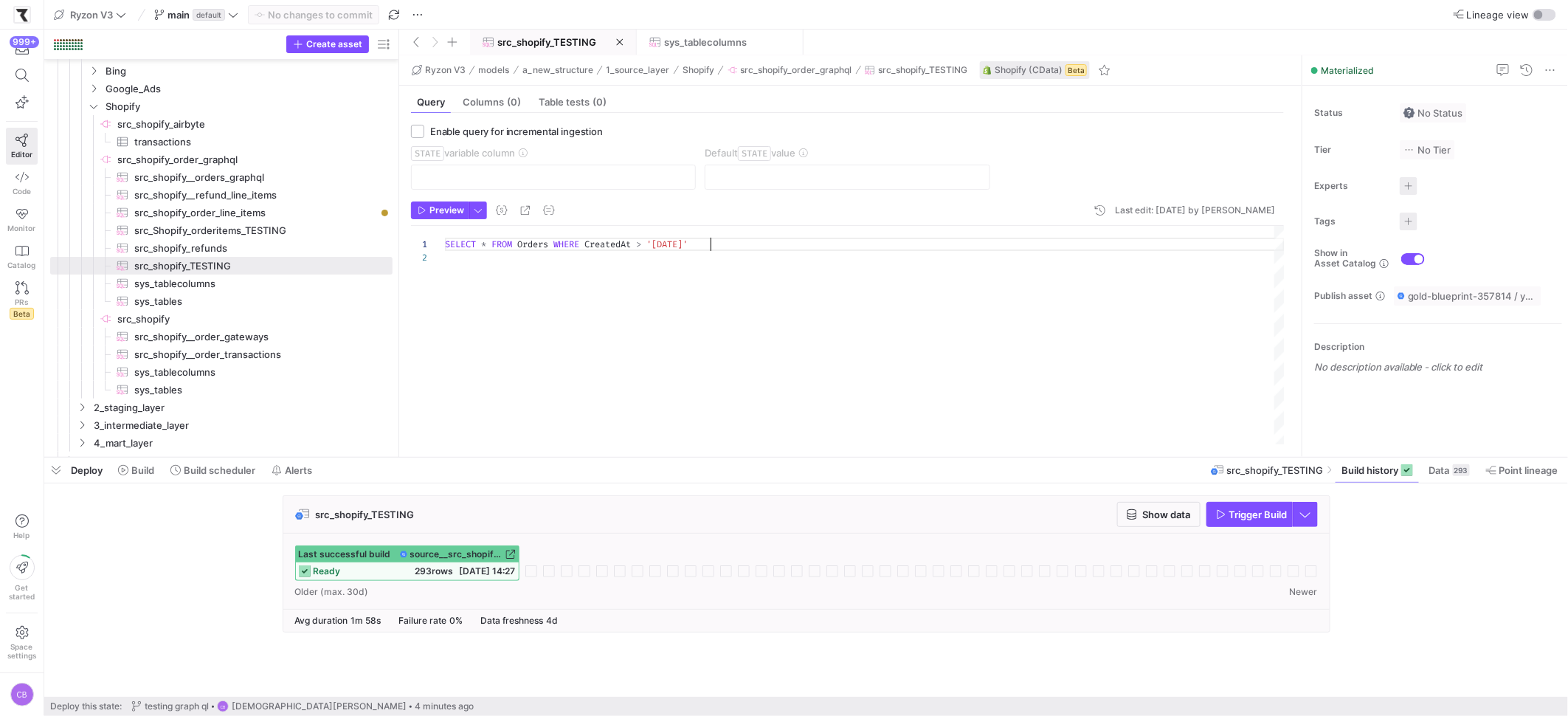
click at [708, 248] on div "SELECT * FROM Orders WHERE CreatedAt > '2025-09-17'" at bounding box center [864, 335] width 839 height 218
click at [1251, 510] on span "Trigger Build" at bounding box center [1257, 514] width 58 height 12
click at [1314, 509] on span "button" at bounding box center [1305, 514] width 23 height 23
click at [1043, 508] on div at bounding box center [784, 358] width 1568 height 716
click at [228, 218] on span "src_shopify_order_line_items​​​​​​​​​" at bounding box center [254, 213] width 241 height 17
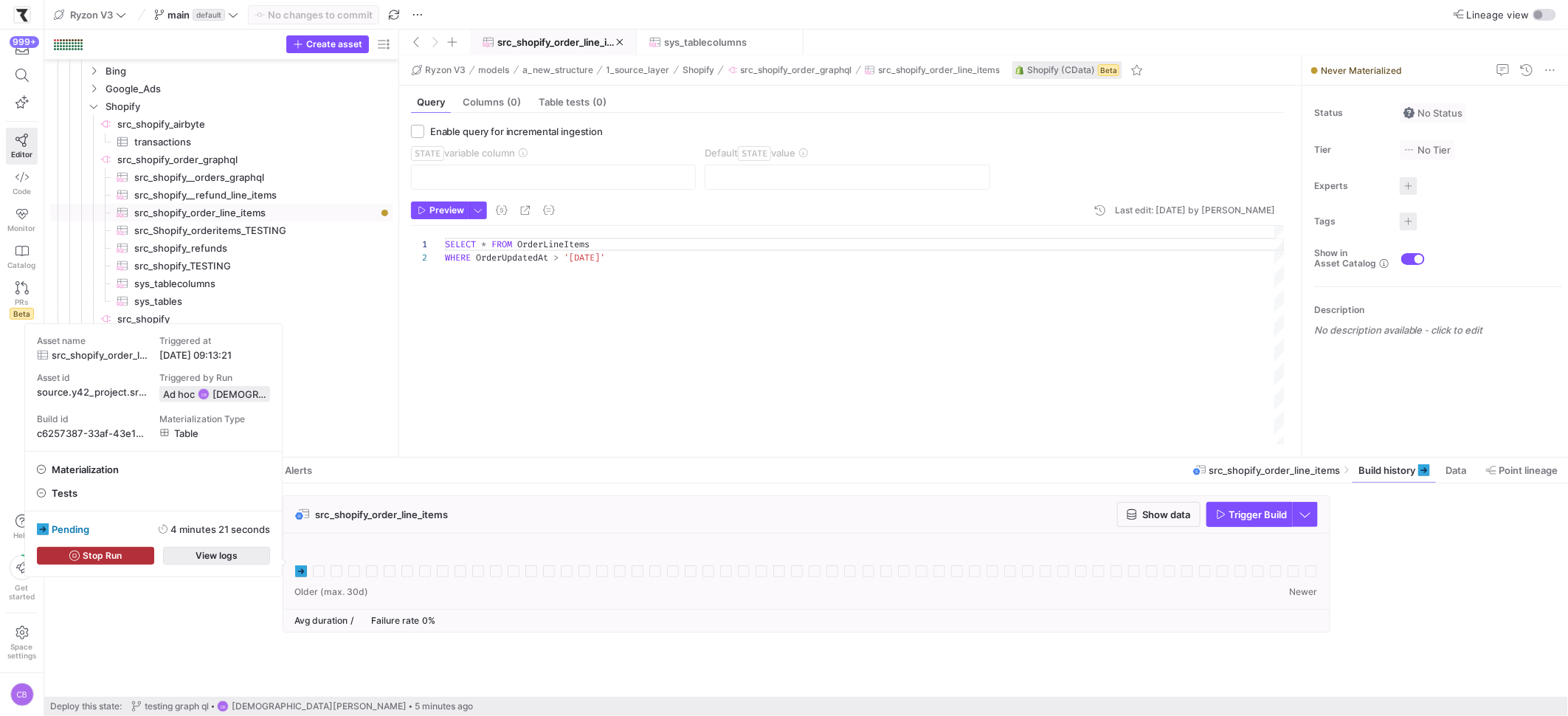
click at [210, 552] on span "View logs" at bounding box center [216, 556] width 42 height 10
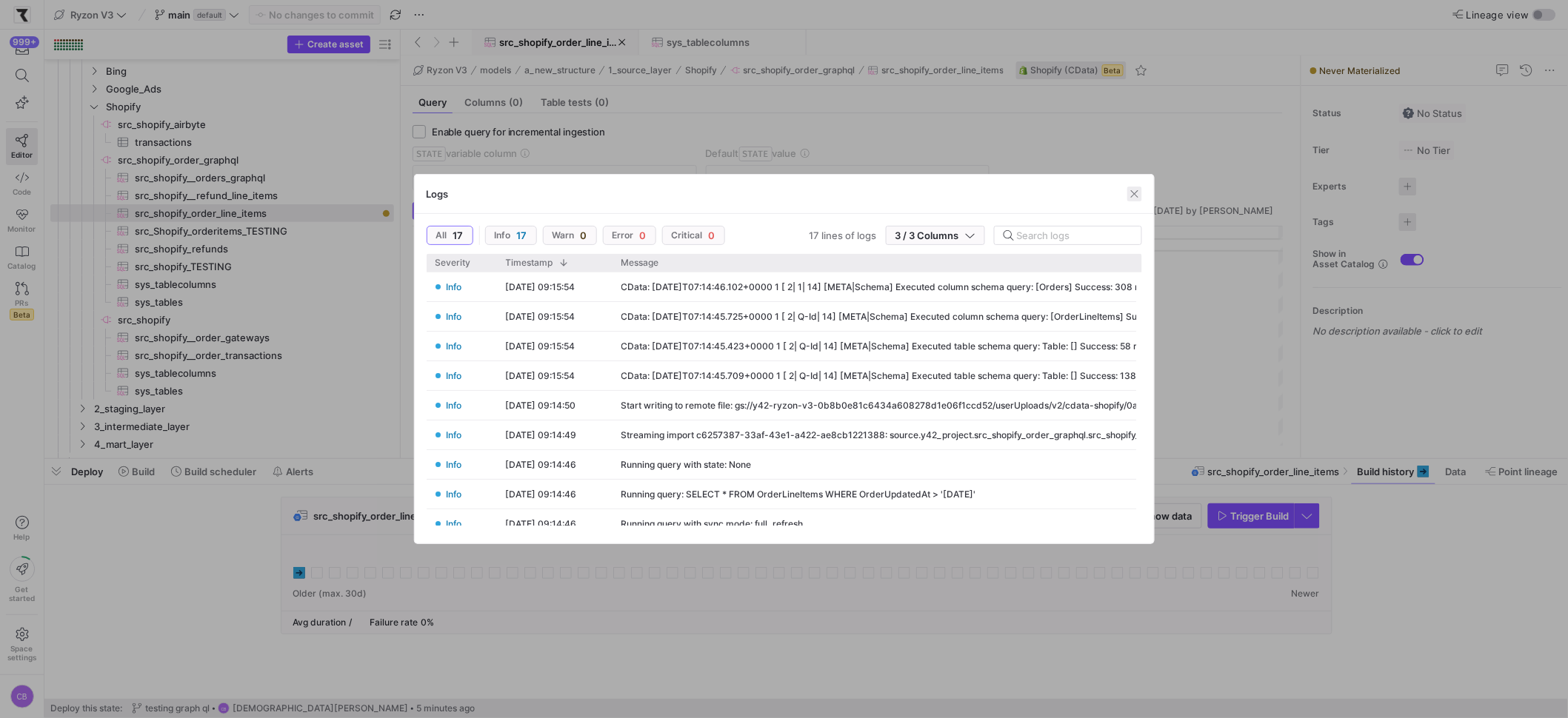
click at [1138, 194] on span "button" at bounding box center [1135, 194] width 15 height 15
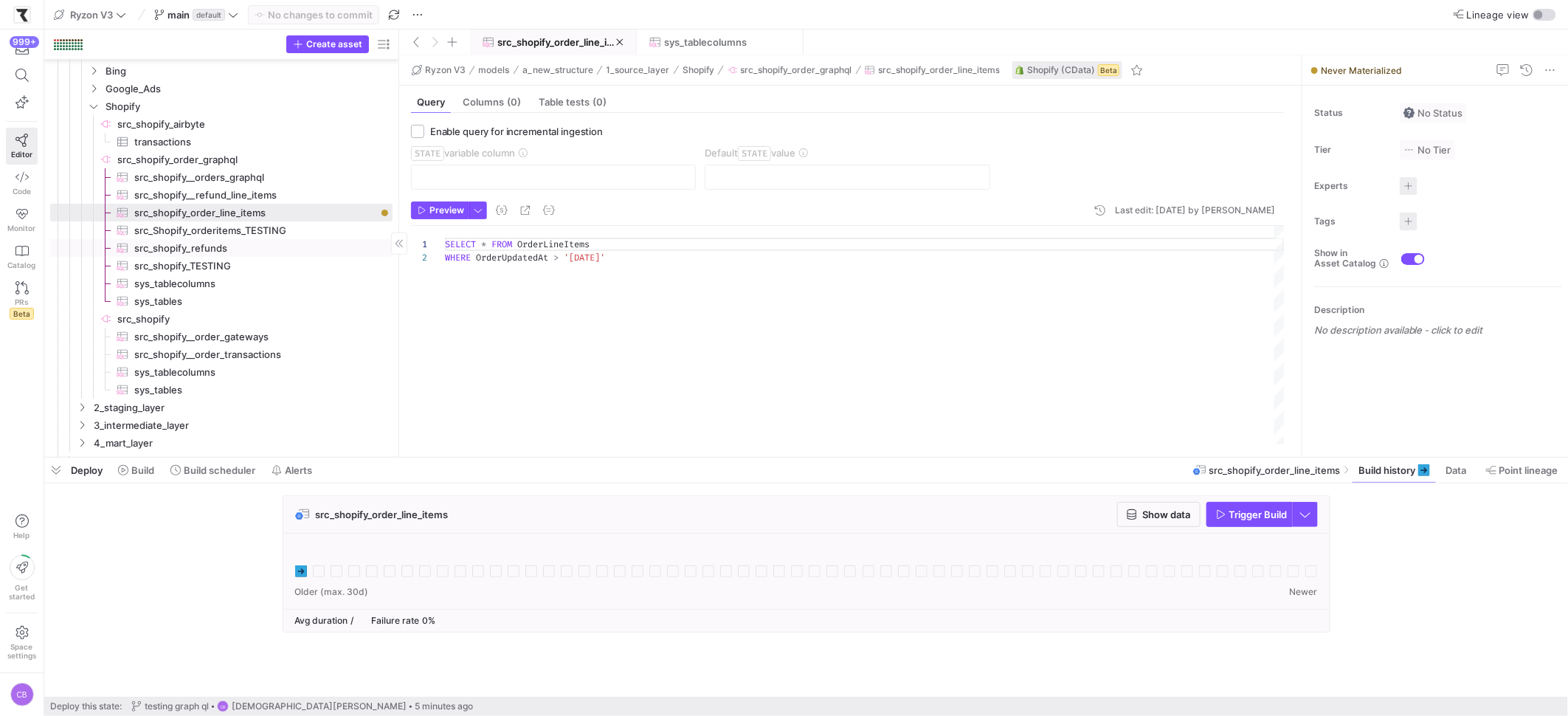
click at [201, 248] on span "src_shopify_refunds​​​​​​​​​" at bounding box center [254, 248] width 241 height 17
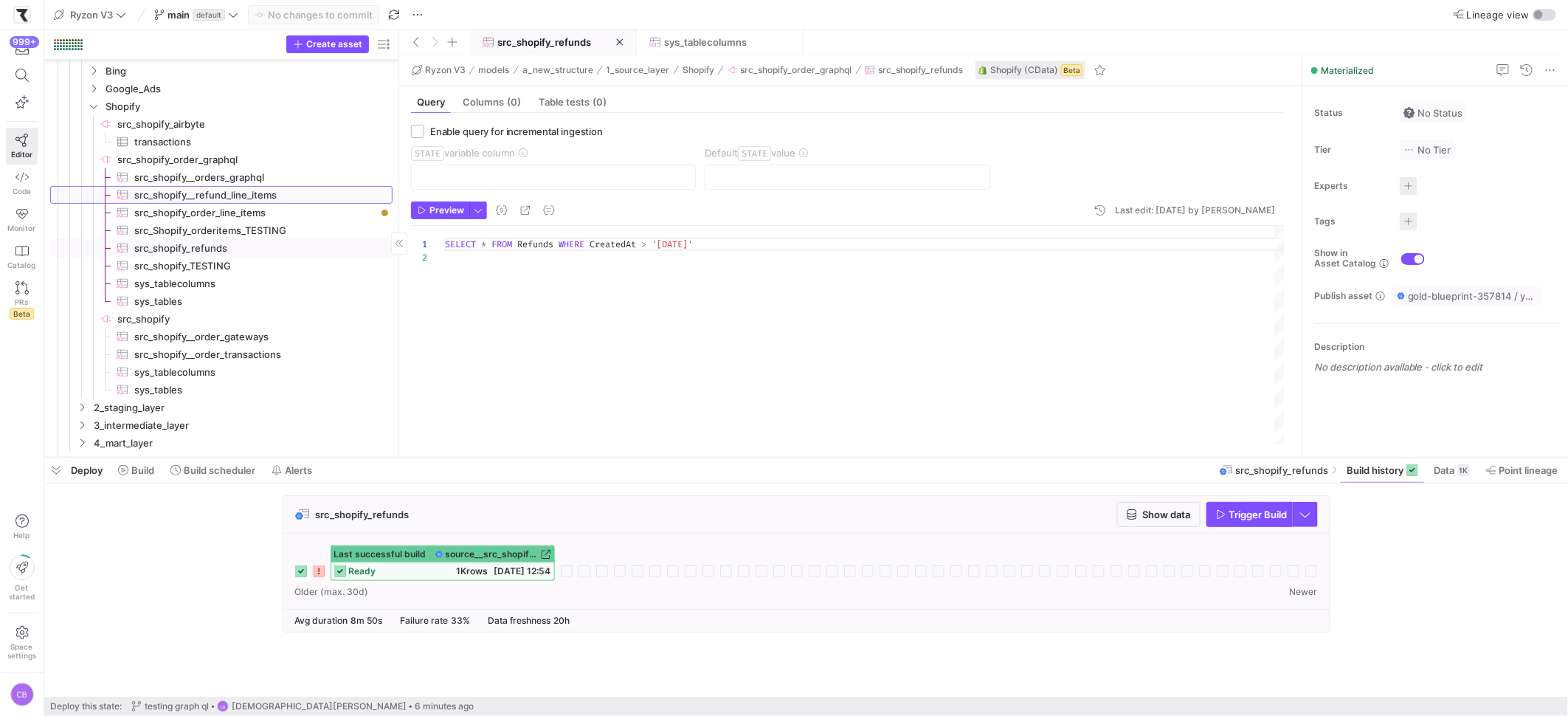
click at [224, 188] on span "src_shopify__refund_line_items​​​​​​​​​" at bounding box center [254, 196] width 241 height 17
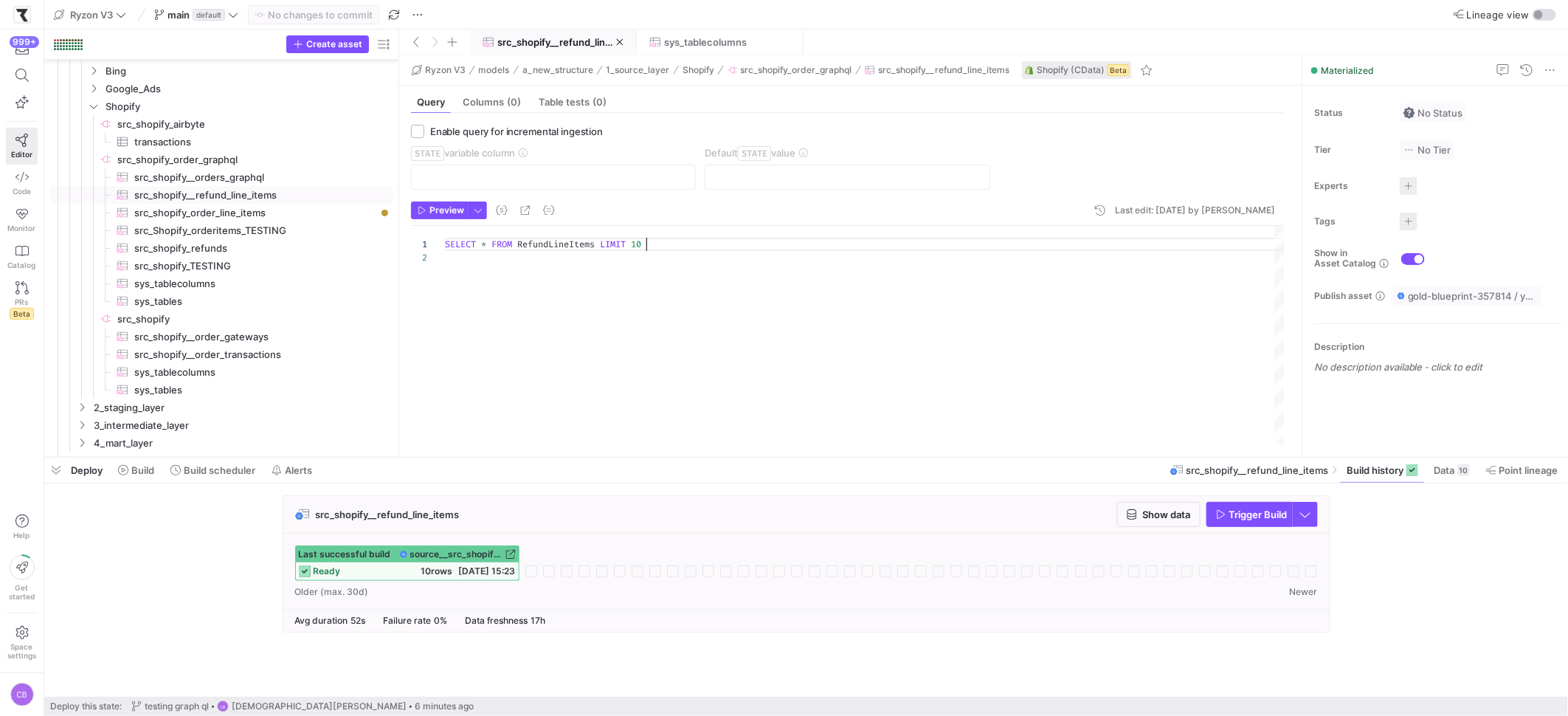
click at [648, 248] on div "SELECT * FROM RefundLineItems LIMIT 10" at bounding box center [864, 335] width 839 height 218
click at [650, 248] on div "SELECT * FROM RefundLineItems LIMIT 10" at bounding box center [864, 335] width 839 height 218
click at [1147, 519] on span "Show data" at bounding box center [1166, 514] width 48 height 12
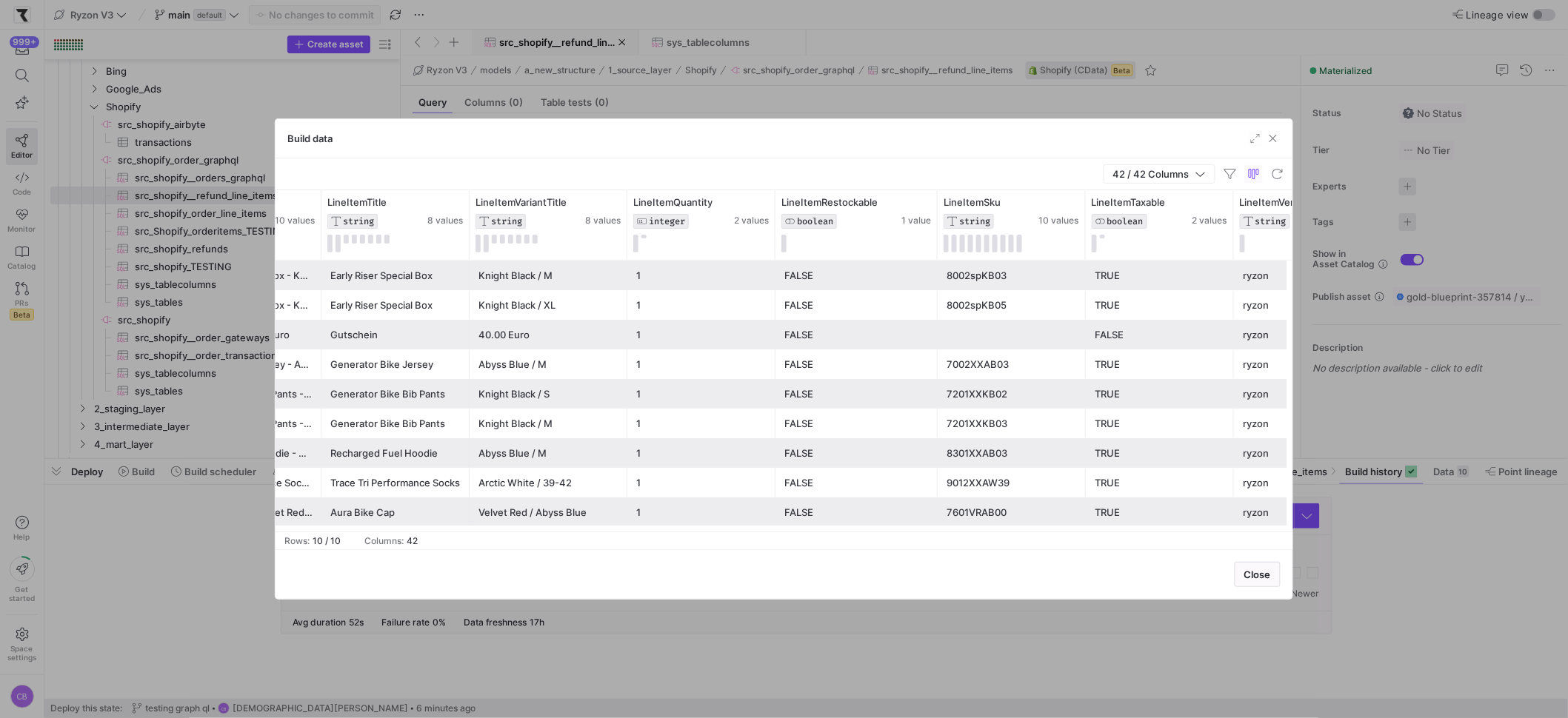
scroll to position [0, 817]
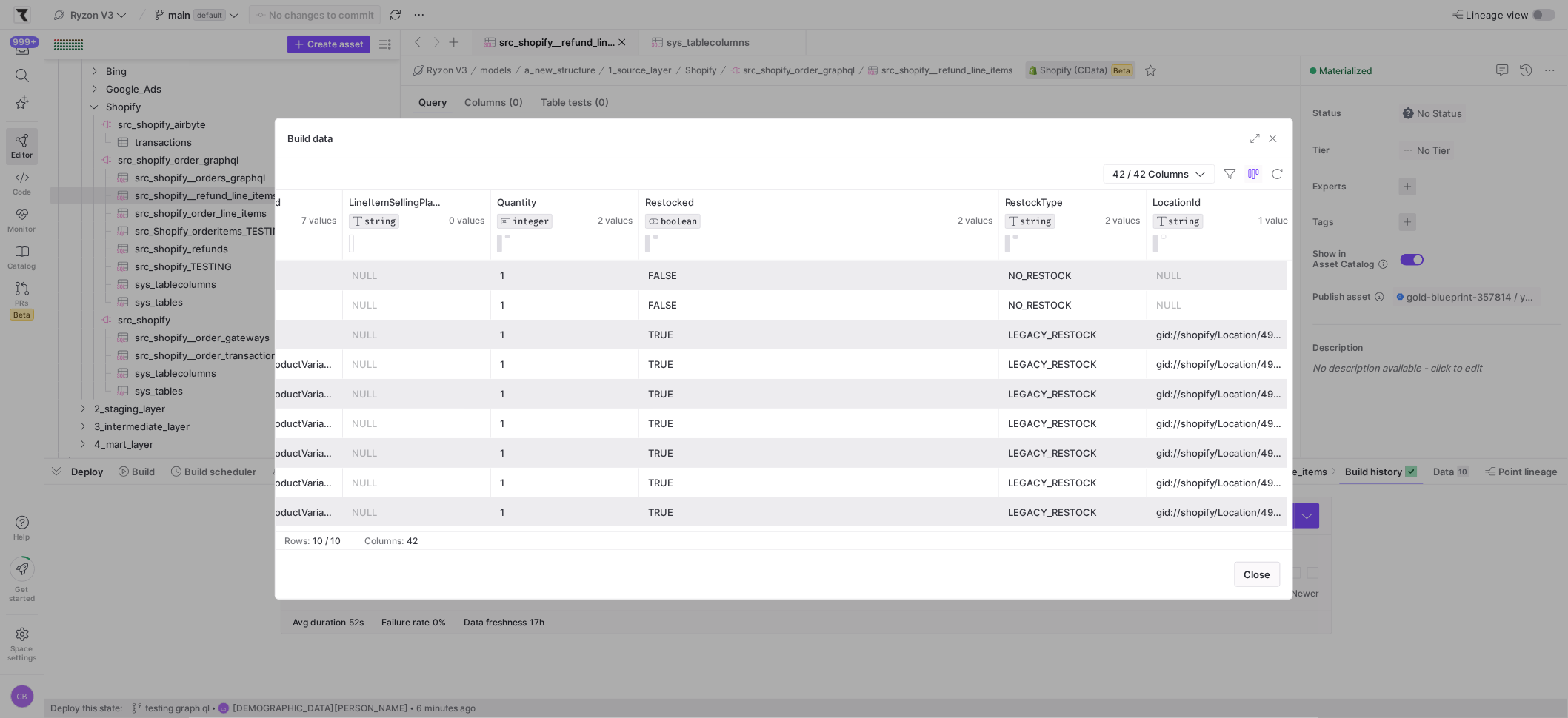
drag, startPoint x: 786, startPoint y: 247, endPoint x: 1036, endPoint y: 299, distance: 255.4
click at [1036, 299] on div "LineItemProductId STRING 6 values LineItemVariantId STRING 7 values LineItemSel…" at bounding box center [784, 360] width 1017 height 341
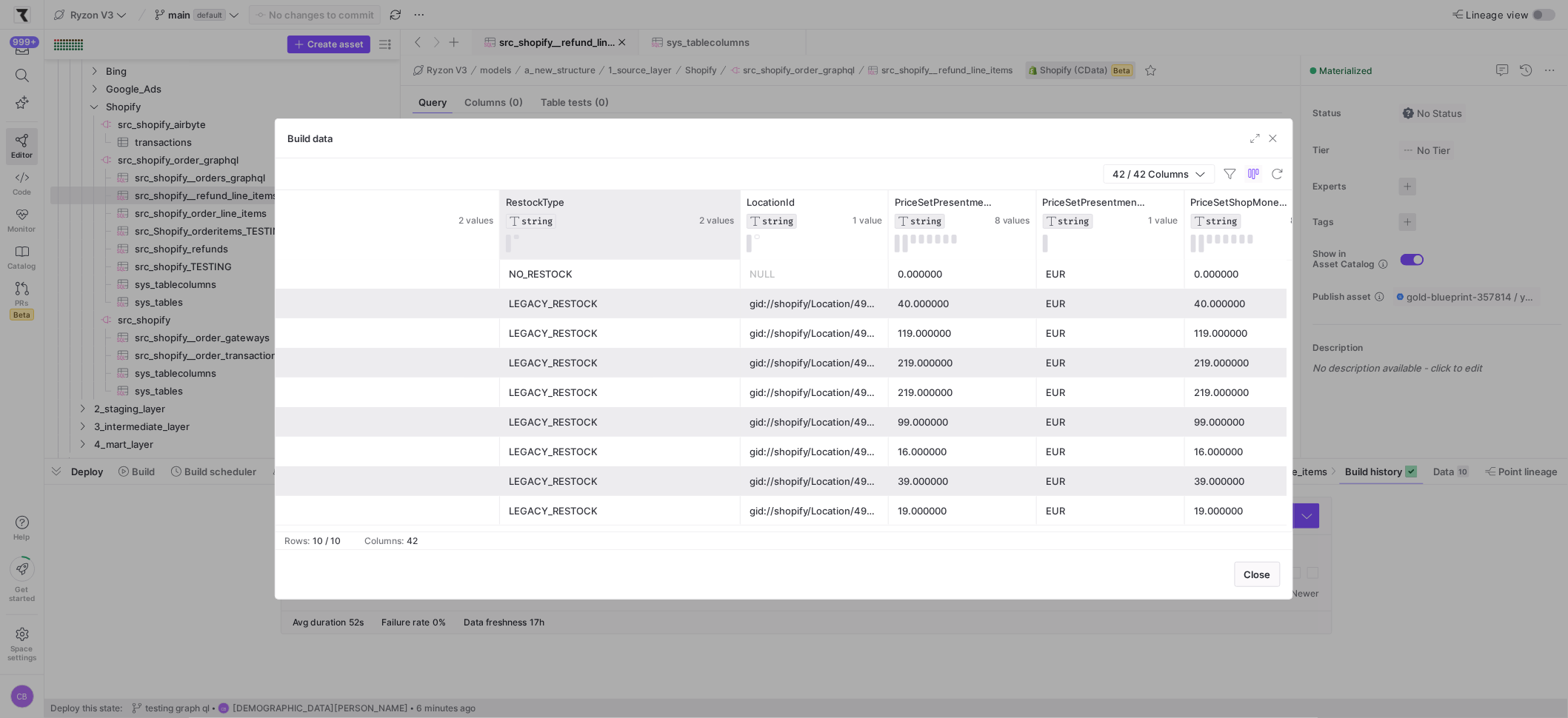
drag, startPoint x: 645, startPoint y: 228, endPoint x: 738, endPoint y: 245, distance: 94.5
click at [738, 245] on div at bounding box center [739, 225] width 6 height 69
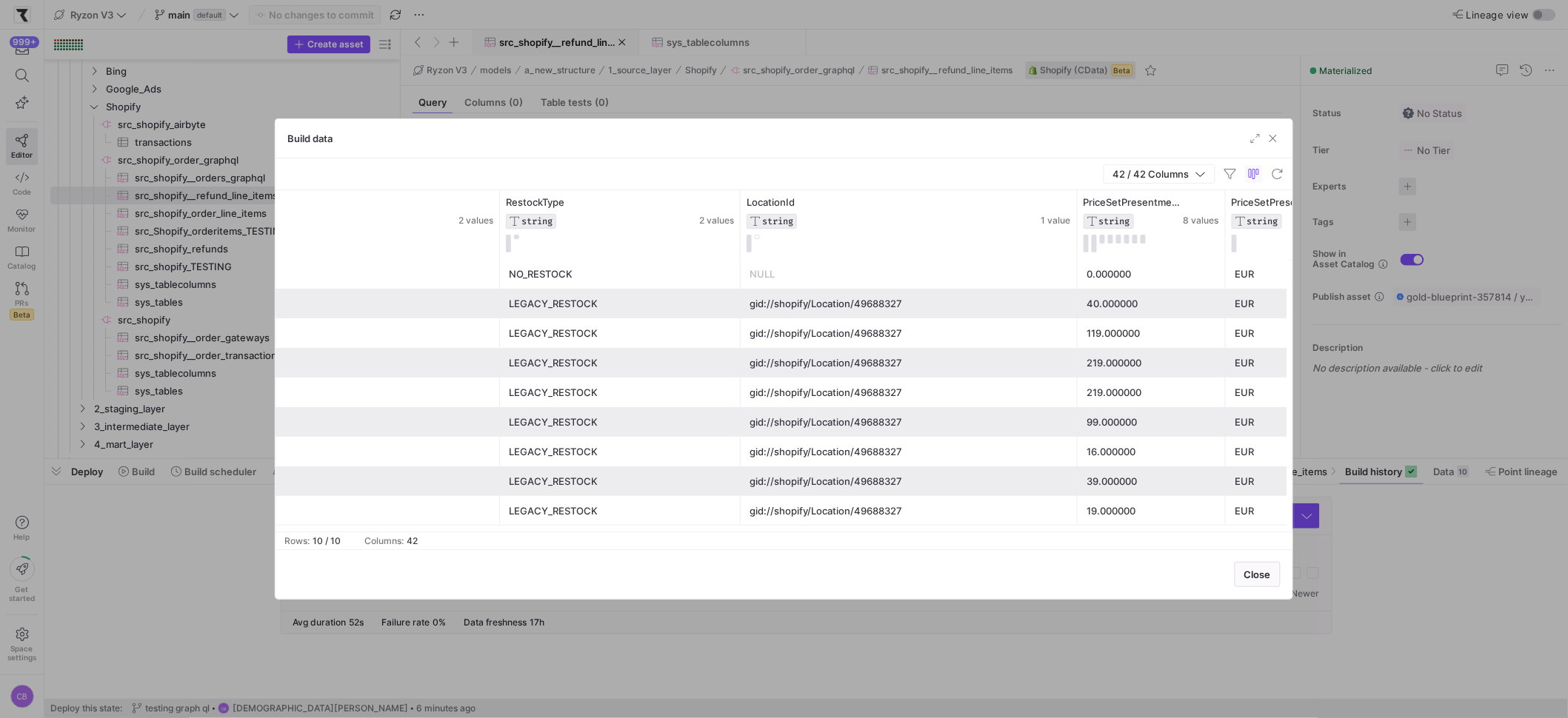
drag, startPoint x: 884, startPoint y: 244, endPoint x: 1073, endPoint y: 271, distance: 190.9
click at [1073, 271] on div "Quantity INTEGER 2 values Restocked BOOLEAN 2 values RestockType STRING 2 value…" at bounding box center [784, 360] width 1017 height 341
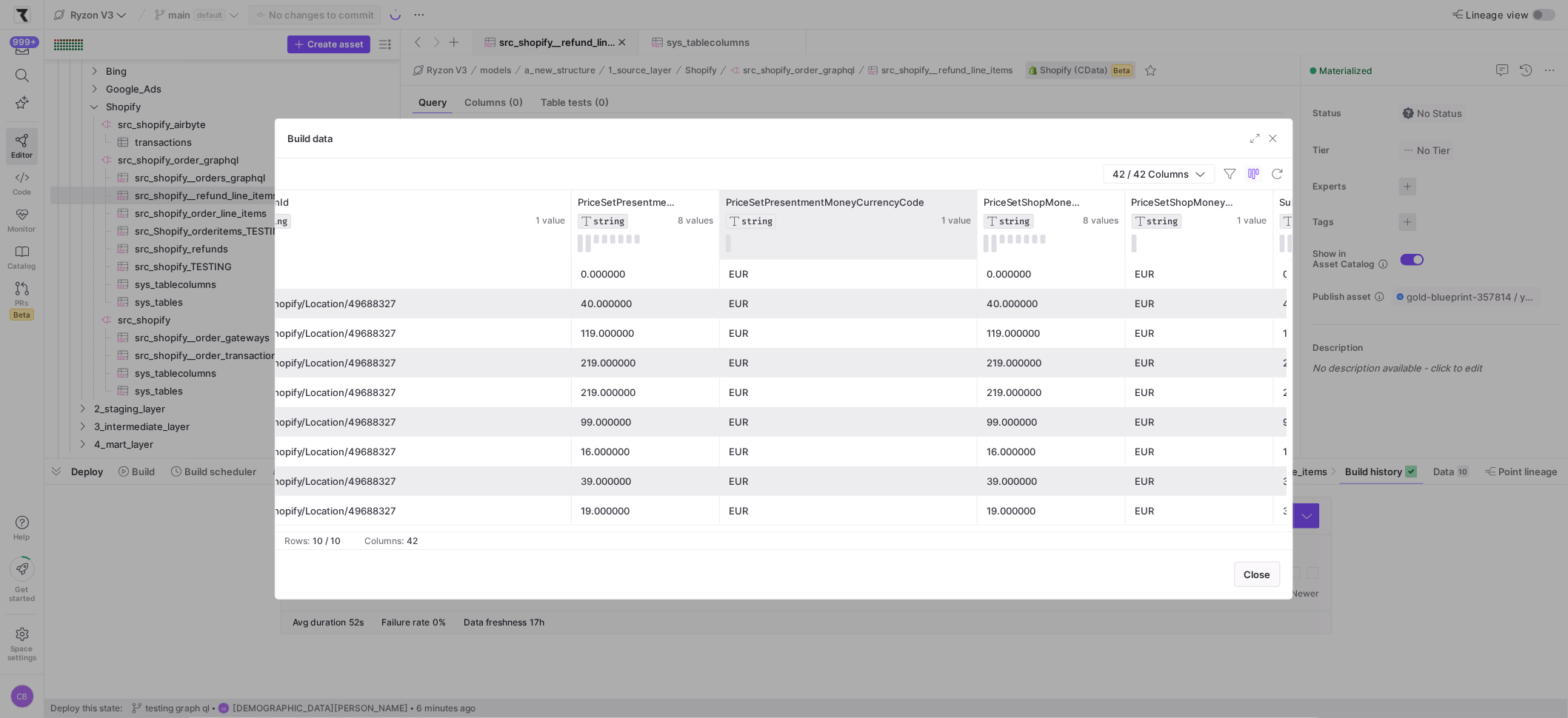
drag, startPoint x: 865, startPoint y: 211, endPoint x: 975, endPoint y: 218, distance: 110.2
click at [975, 218] on div at bounding box center [976, 225] width 6 height 69
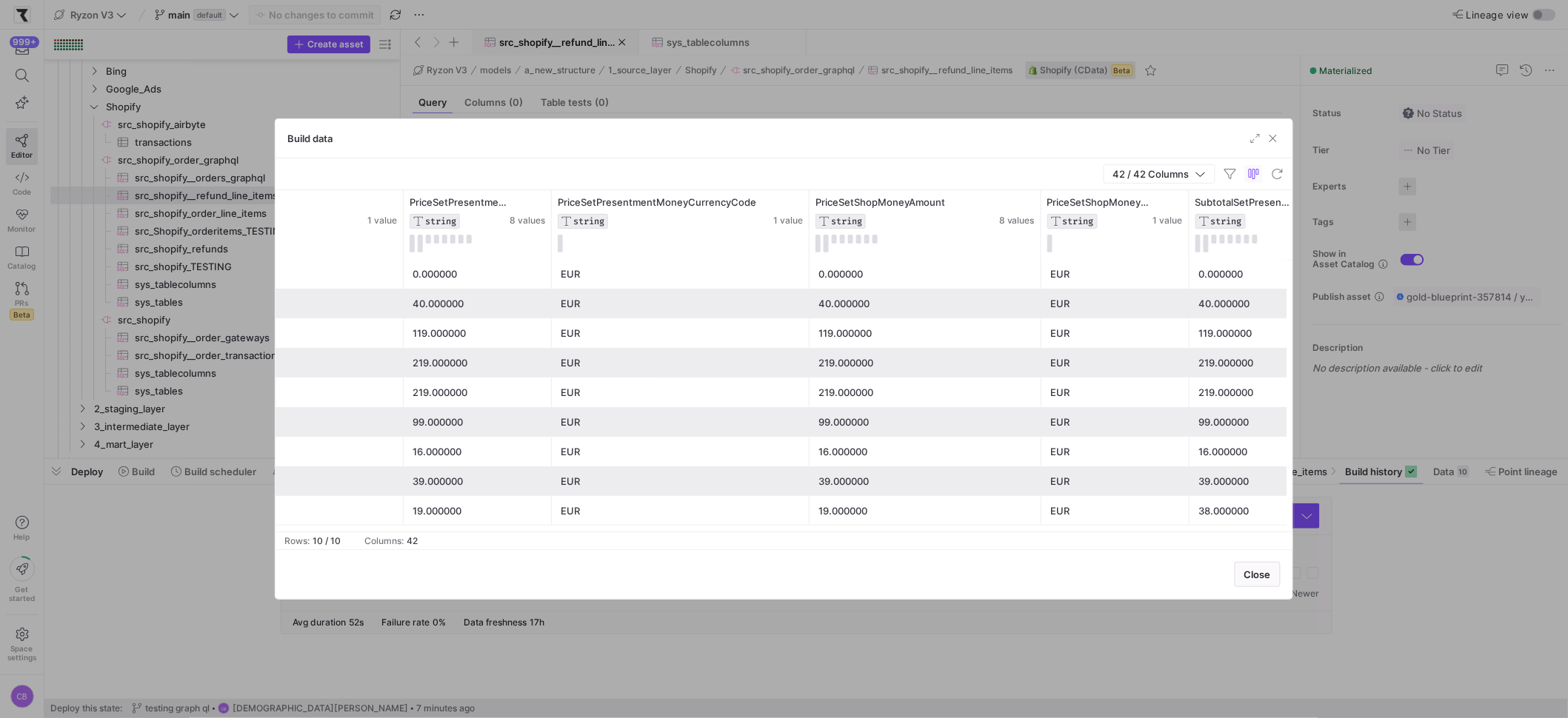
drag, startPoint x: 956, startPoint y: 234, endPoint x: 1040, endPoint y: 254, distance: 86.3
click at [1040, 254] on div at bounding box center [1040, 225] width 6 height 69
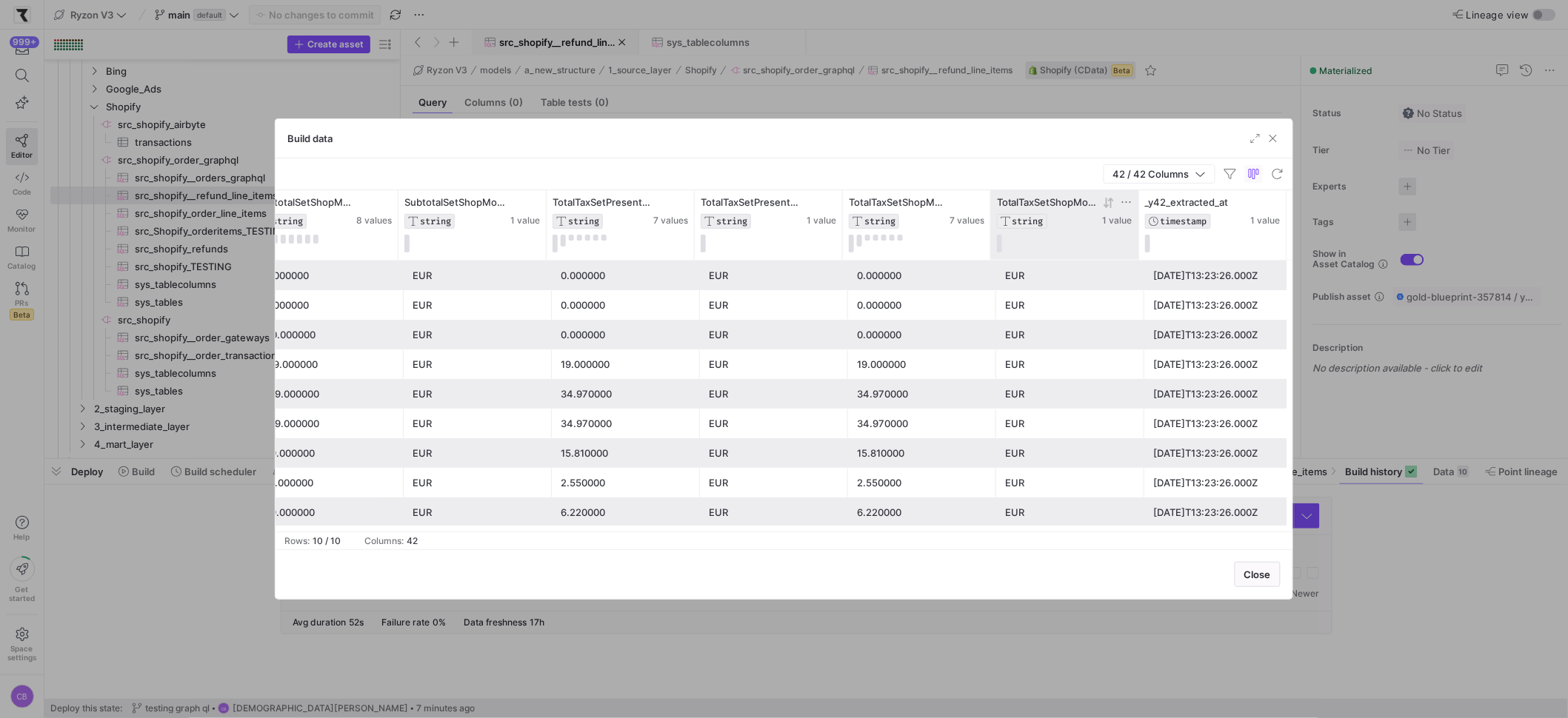
drag, startPoint x: 1136, startPoint y: 236, endPoint x: 1048, endPoint y: 247, distance: 88.7
click at [1046, 240] on div "TotalTaxSetShopMoneyCurrencyCode STRING 1 value" at bounding box center [1065, 225] width 149 height 69
click at [1277, 138] on span "button" at bounding box center [1273, 138] width 15 height 15
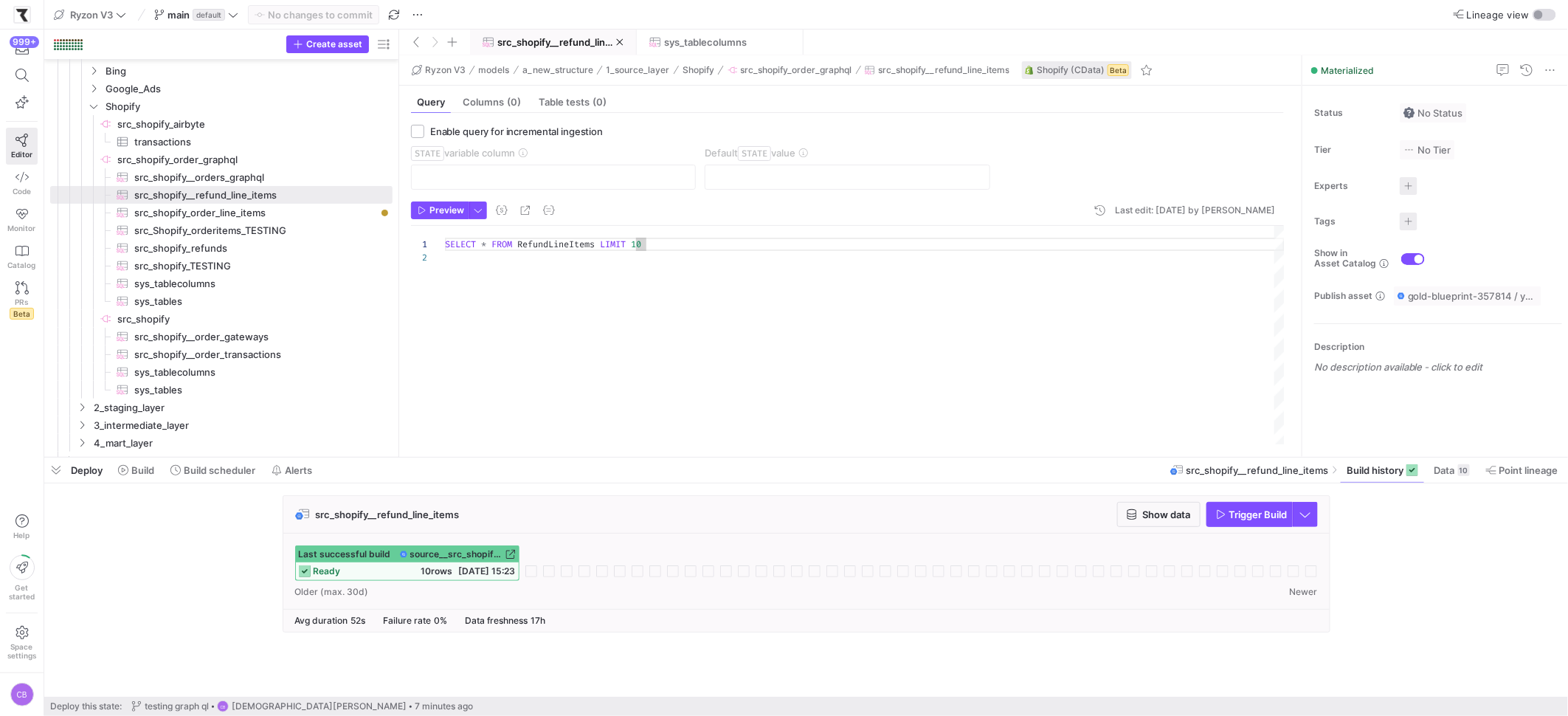
click at [749, 248] on div "SELECT * FROM RefundLineItems LIMIT 10" at bounding box center [864, 335] width 839 height 218
type textarea "SELECT * FROM RefundLineItems LIMIT 1000"
click at [312, 10] on span "Commit & push (1)" at bounding box center [320, 15] width 85 height 12
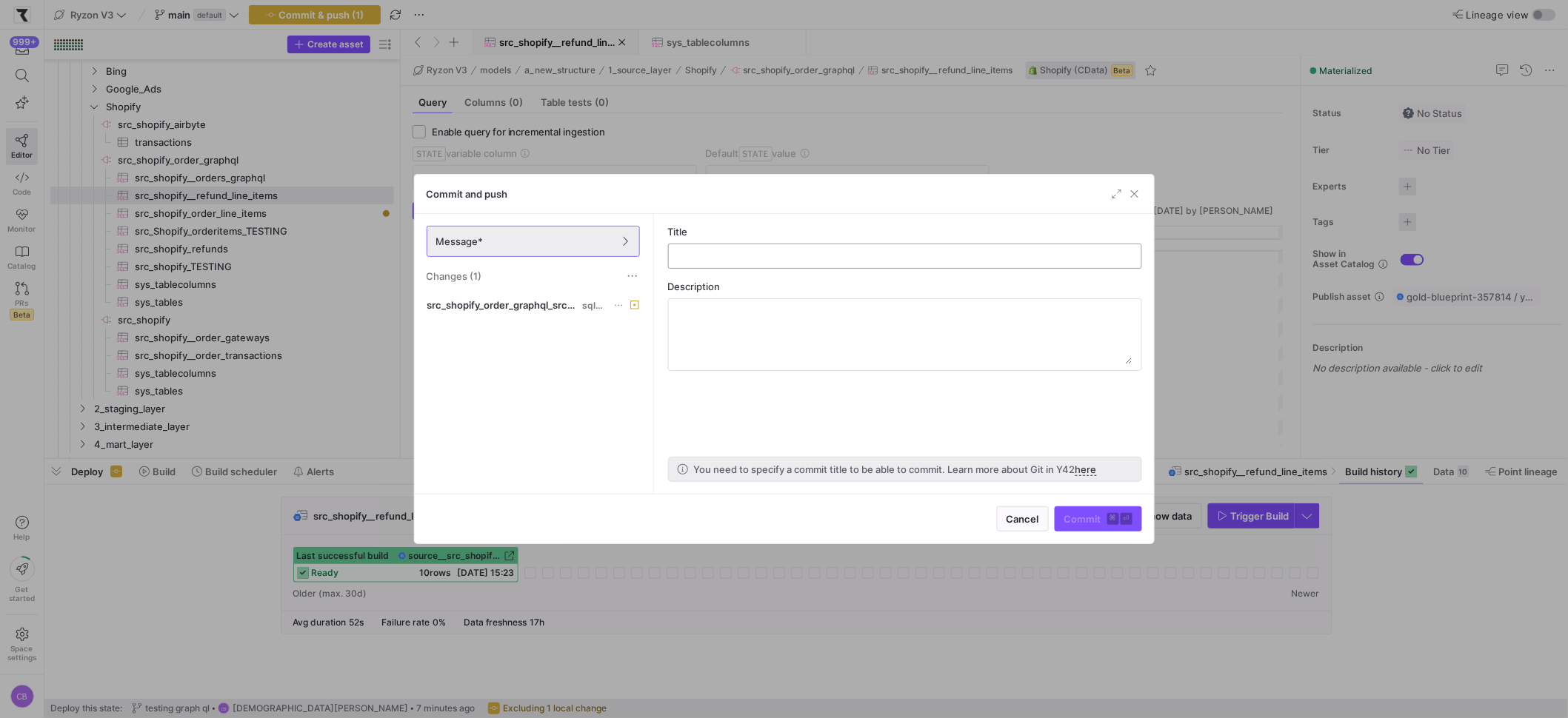
click at [724, 254] on input "text" at bounding box center [905, 256] width 449 height 12
type input "testing graph ql"
click at [1087, 524] on span "submit" at bounding box center [1098, 518] width 86 height 23
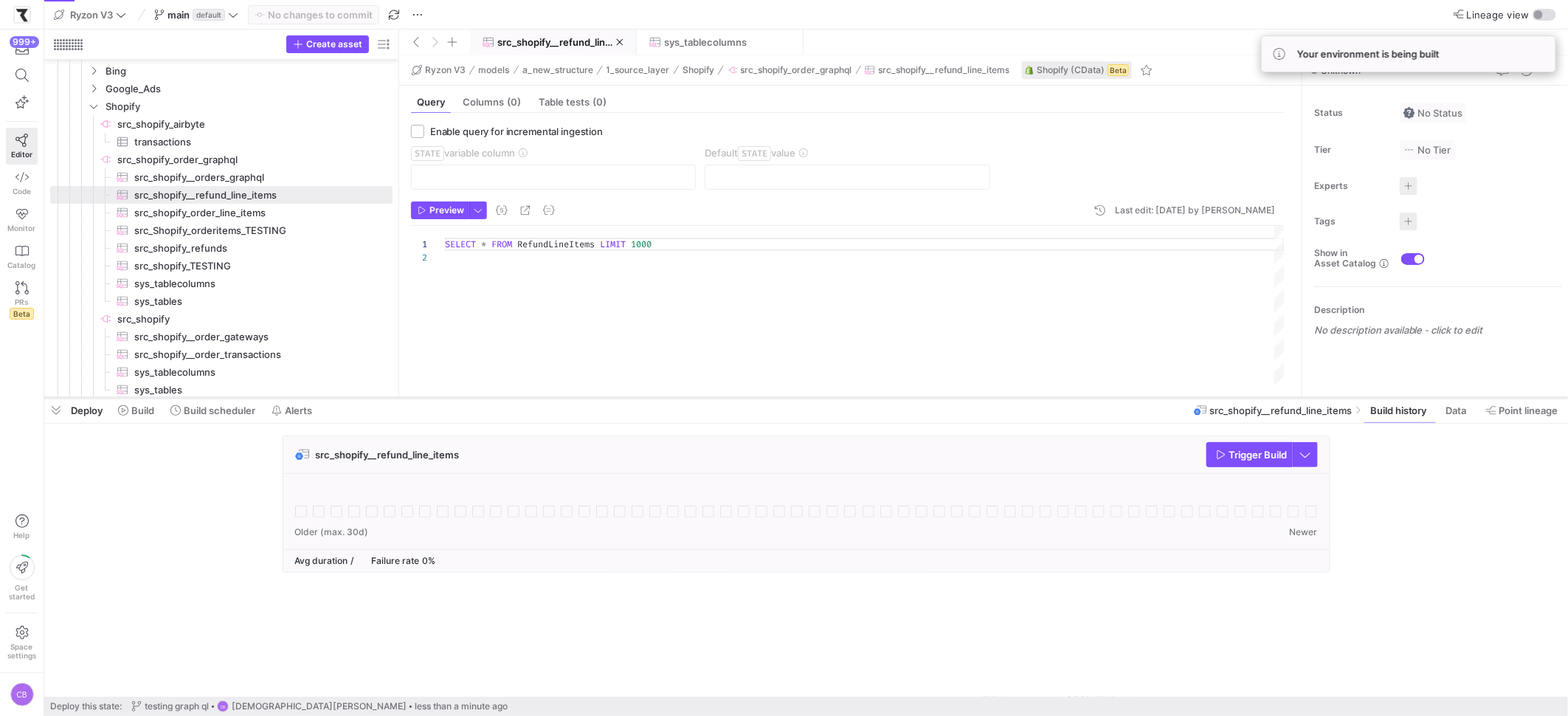
drag, startPoint x: 488, startPoint y: 458, endPoint x: 492, endPoint y: 398, distance: 60.1
click at [492, 398] on div at bounding box center [806, 397] width 1524 height 6
click at [490, 401] on div at bounding box center [806, 397] width 1524 height 6
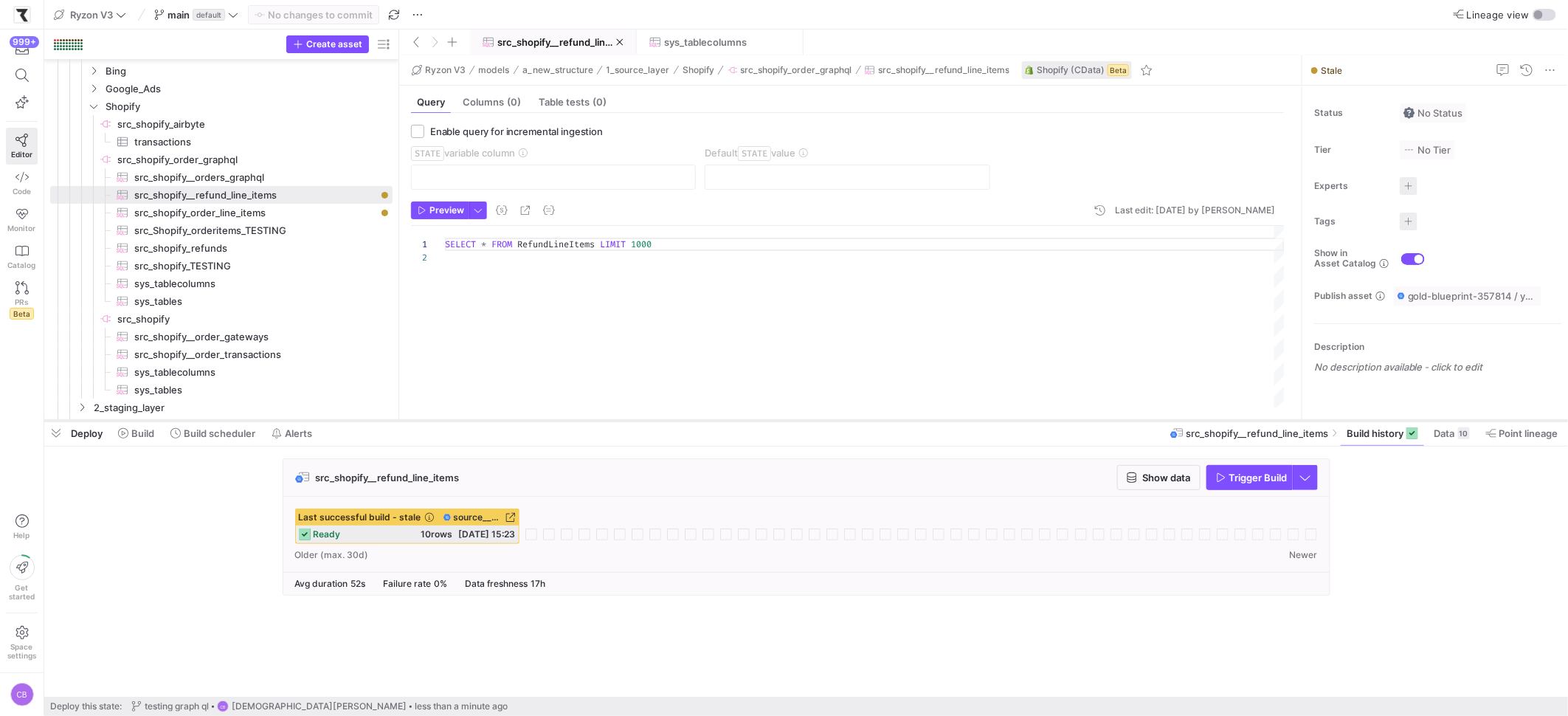
drag, startPoint x: 490, startPoint y: 408, endPoint x: 490, endPoint y: 418, distance: 10.0
click at [490, 418] on div at bounding box center [806, 421] width 1524 height 6
click at [1147, 486] on span "button" at bounding box center [1159, 477] width 82 height 23
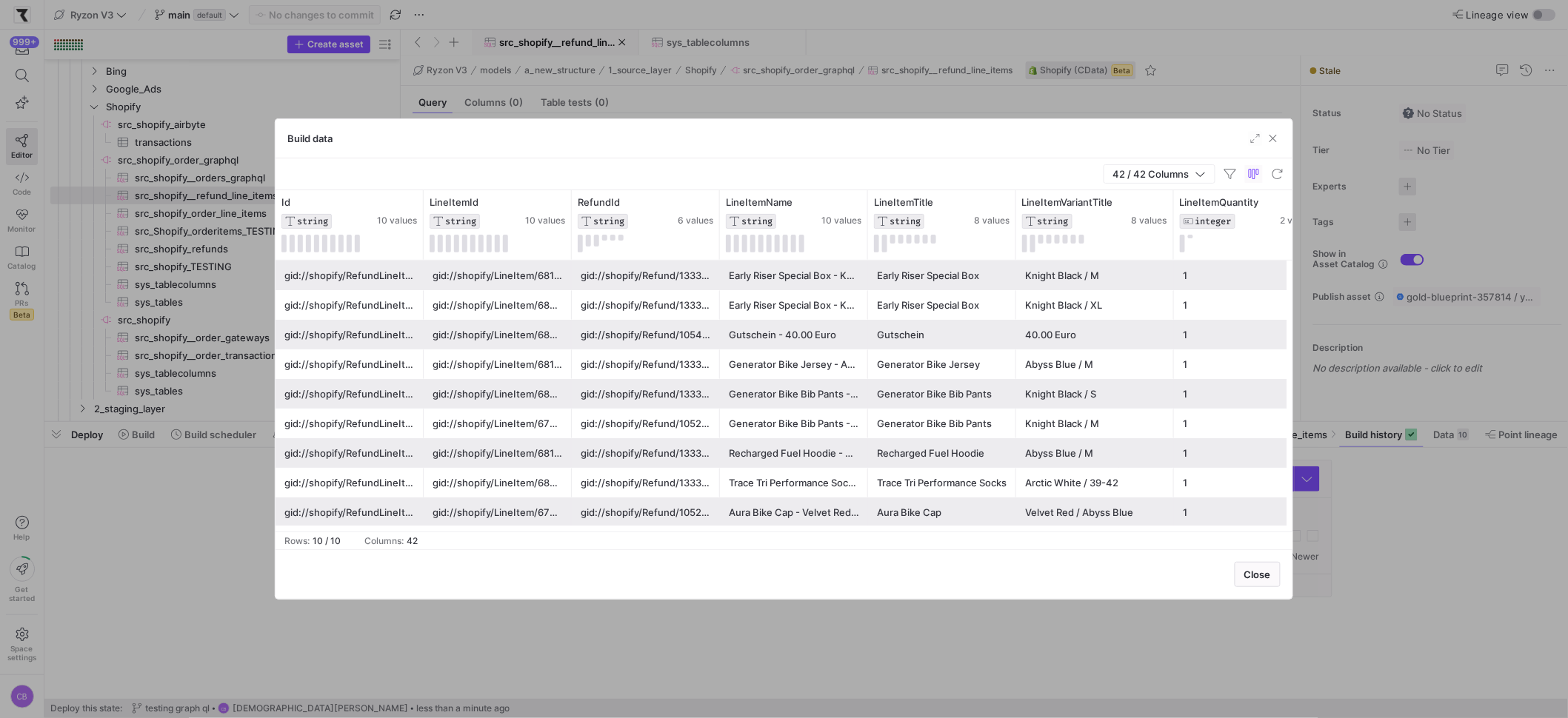
scroll to position [0, 75]
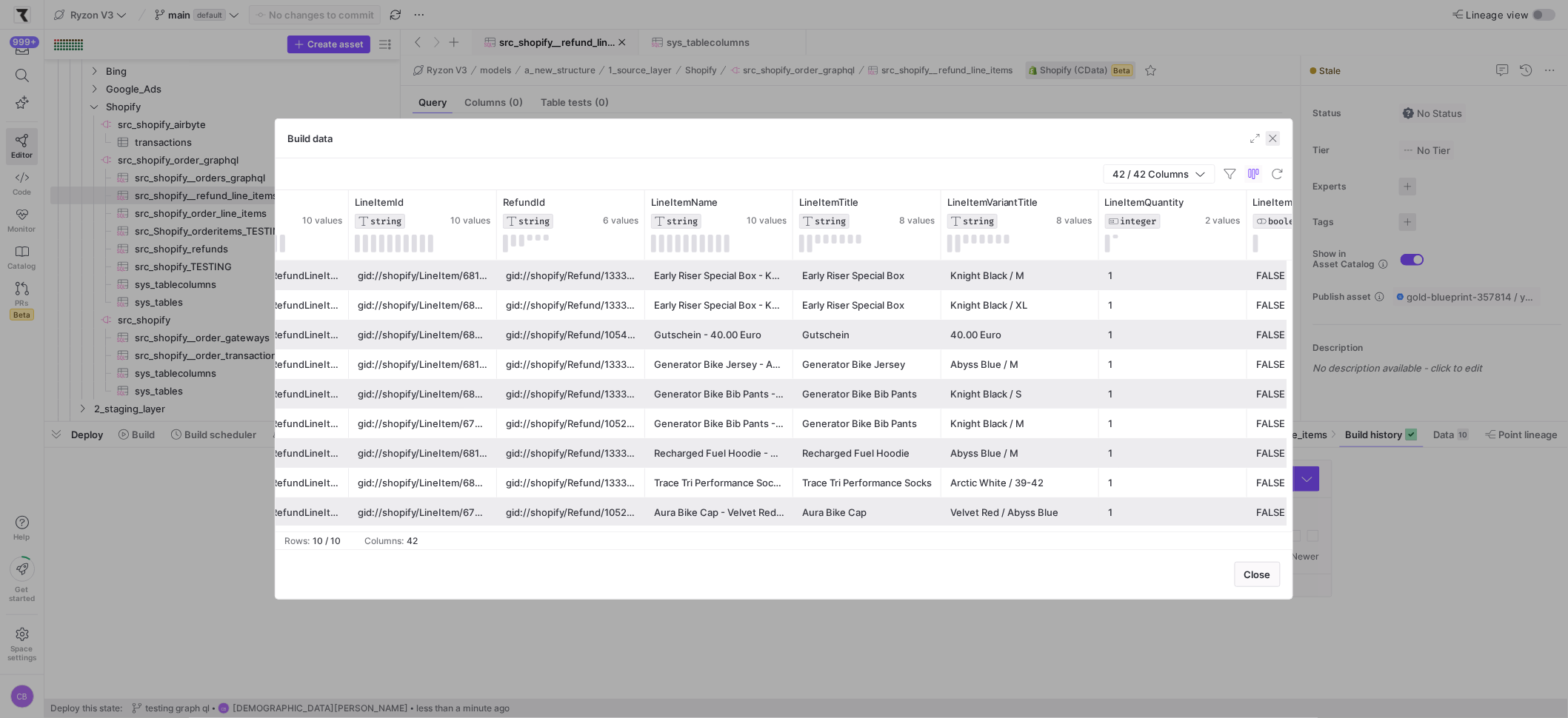
click at [1269, 138] on span "button" at bounding box center [1273, 138] width 15 height 15
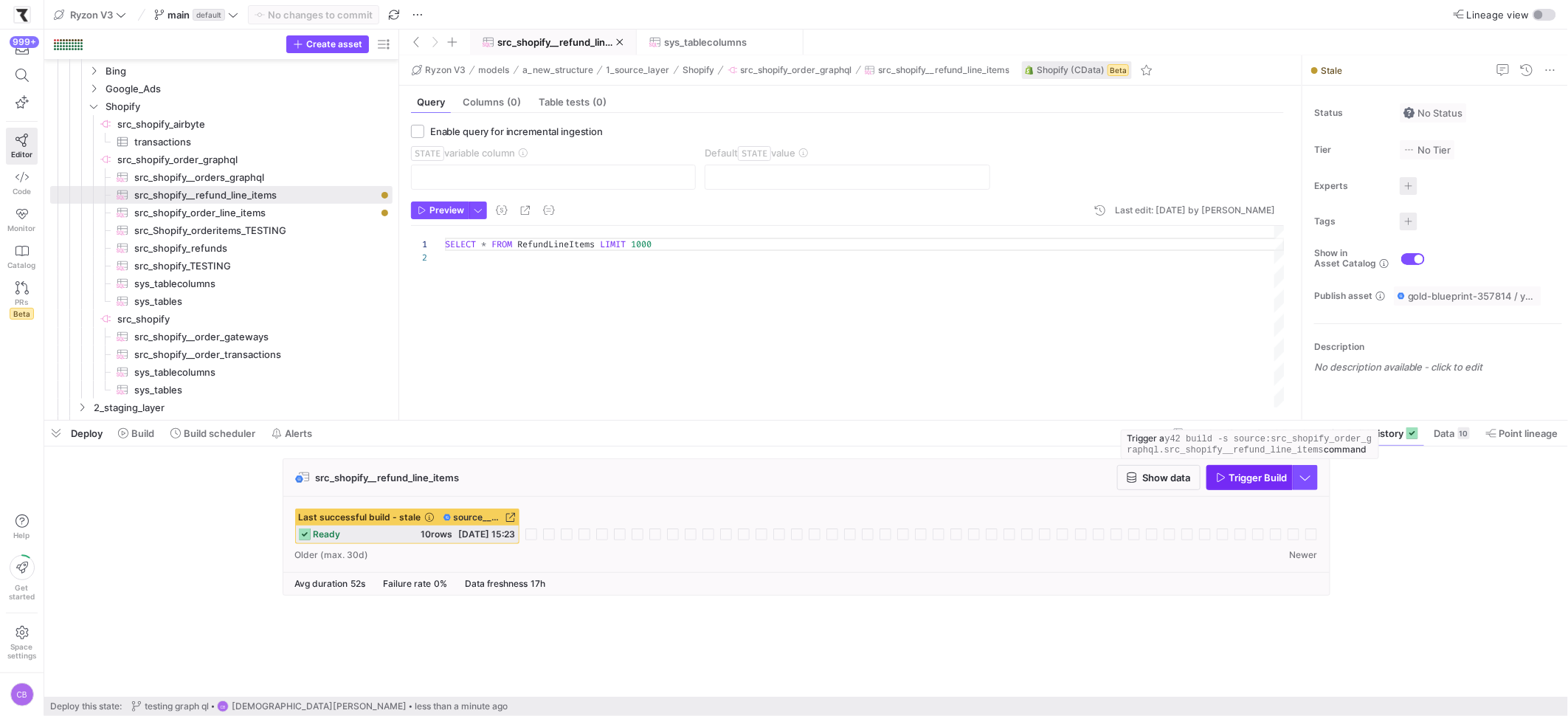
click at [1246, 479] on span "Trigger Build" at bounding box center [1257, 478] width 58 height 12
click at [1186, 478] on span "Show data" at bounding box center [1166, 478] width 48 height 12
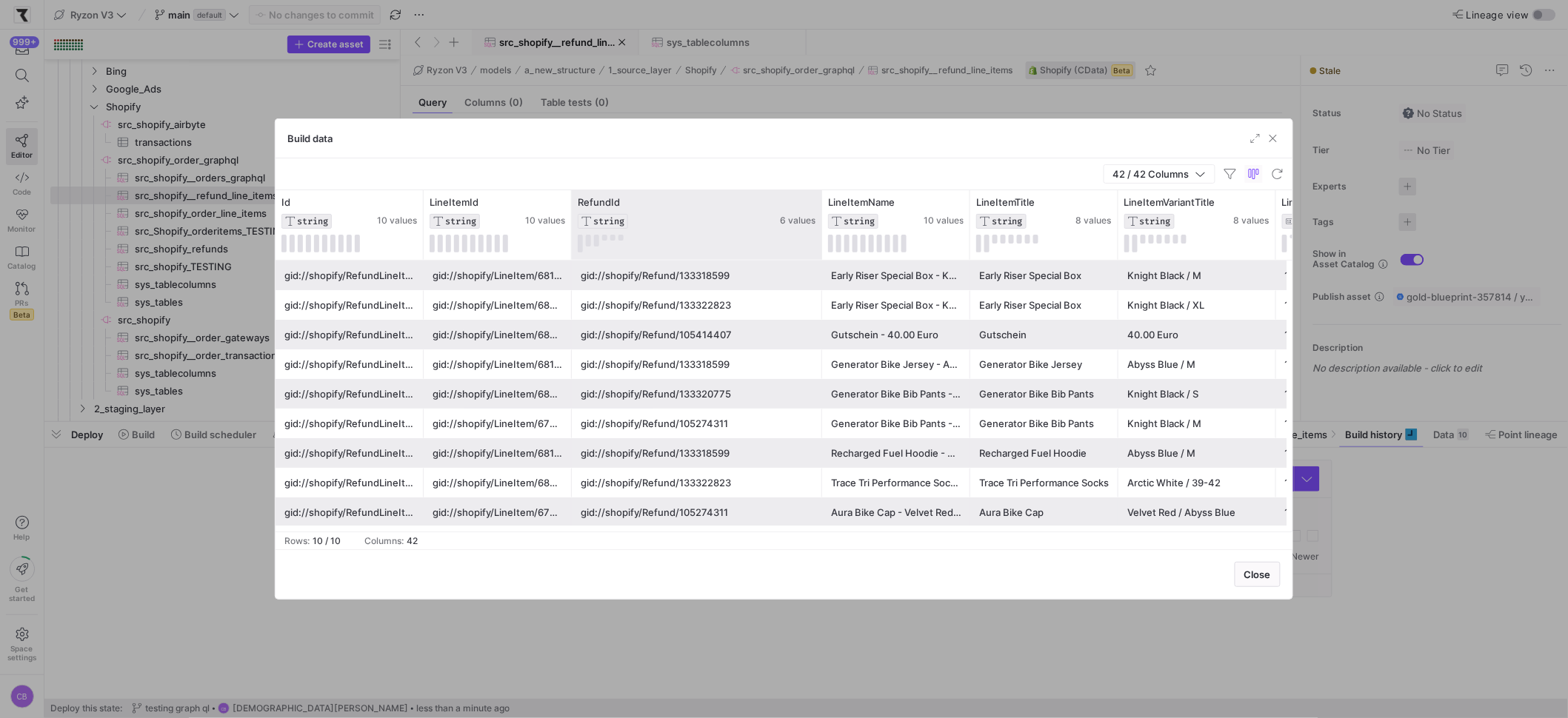
drag, startPoint x: 718, startPoint y: 215, endPoint x: 820, endPoint y: 218, distance: 102.0
click at [820, 218] on div at bounding box center [821, 225] width 6 height 69
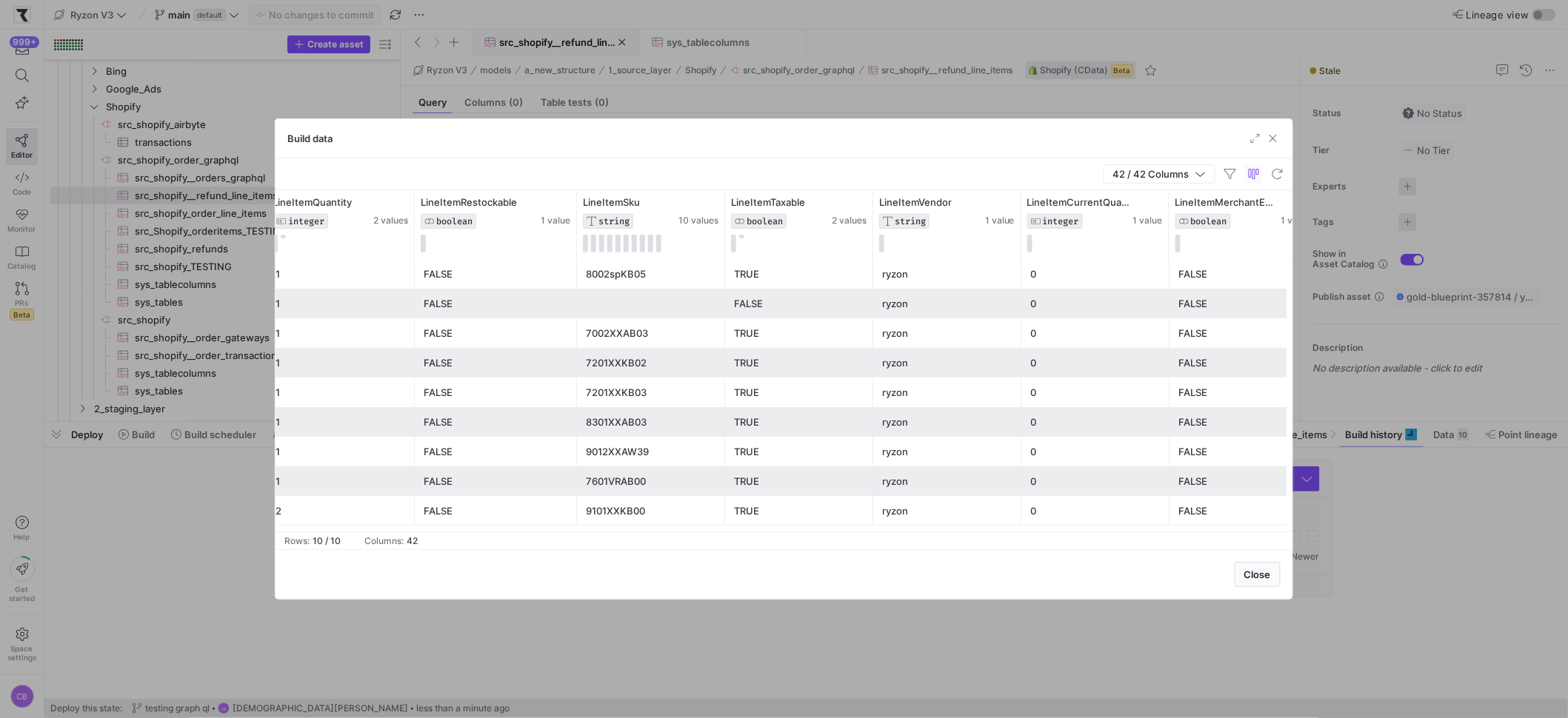
scroll to position [0, 1109]
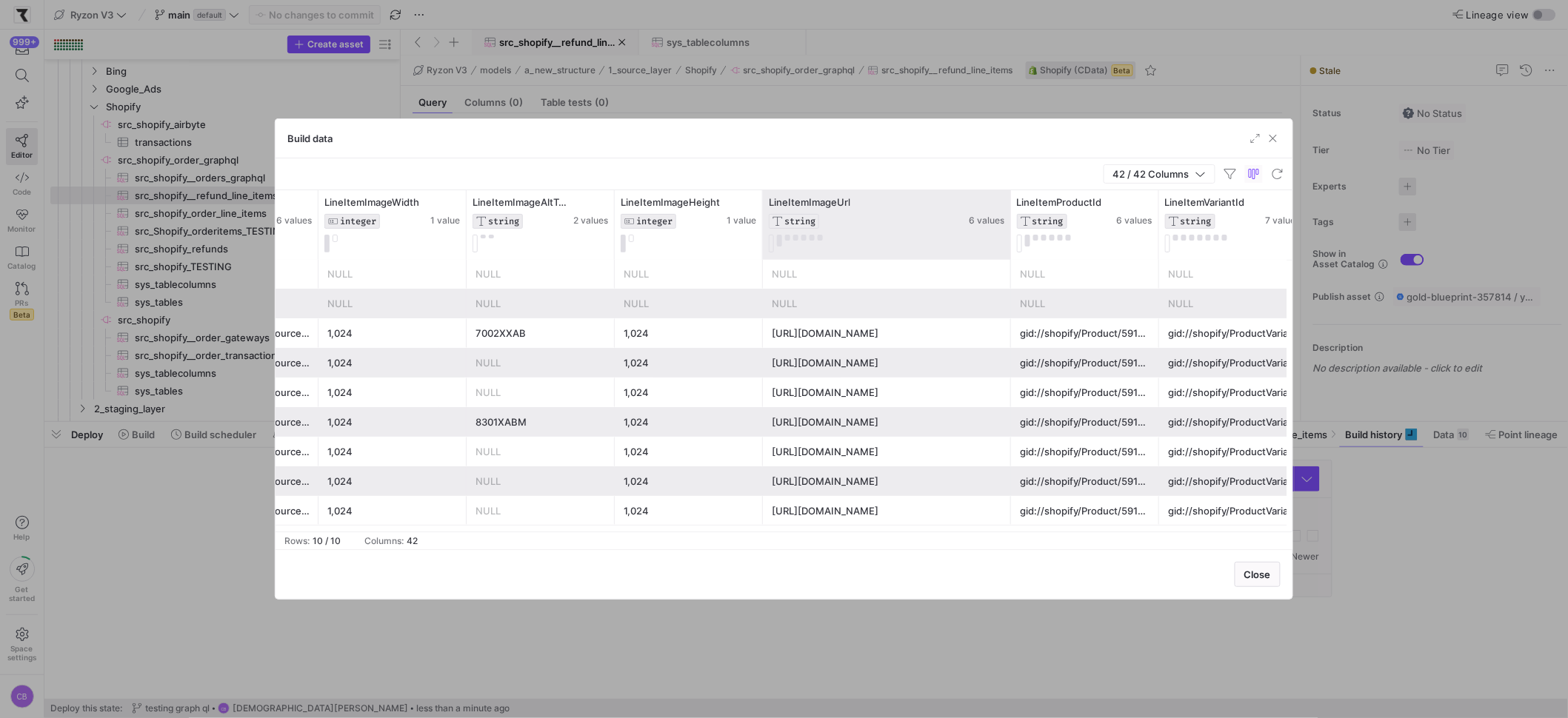
drag, startPoint x: 910, startPoint y: 241, endPoint x: 1048, endPoint y: 244, distance: 138.0
click at [1013, 244] on div at bounding box center [1010, 225] width 6 height 69
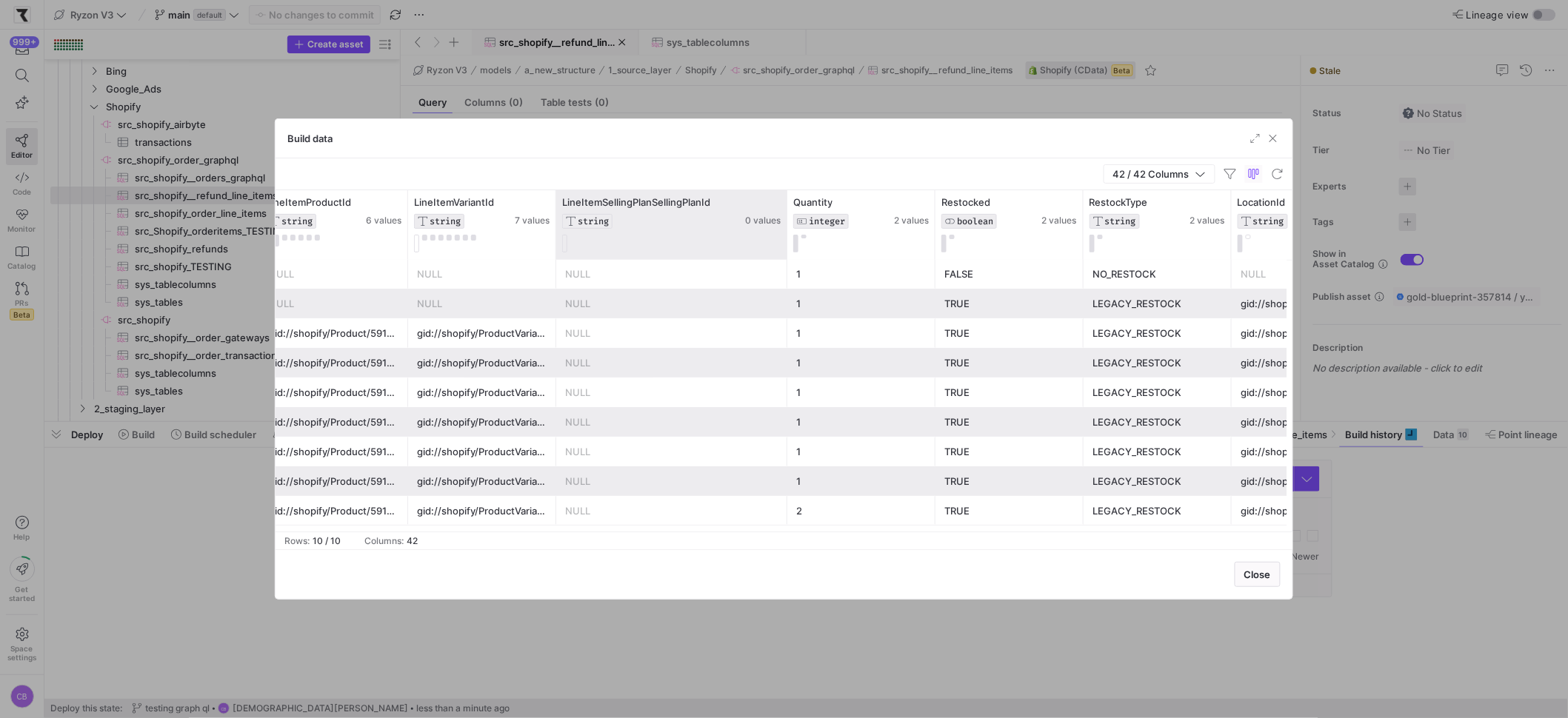
drag, startPoint x: 701, startPoint y: 243, endPoint x: 785, endPoint y: 260, distance: 85.7
click at [785, 259] on div at bounding box center [786, 225] width 6 height 69
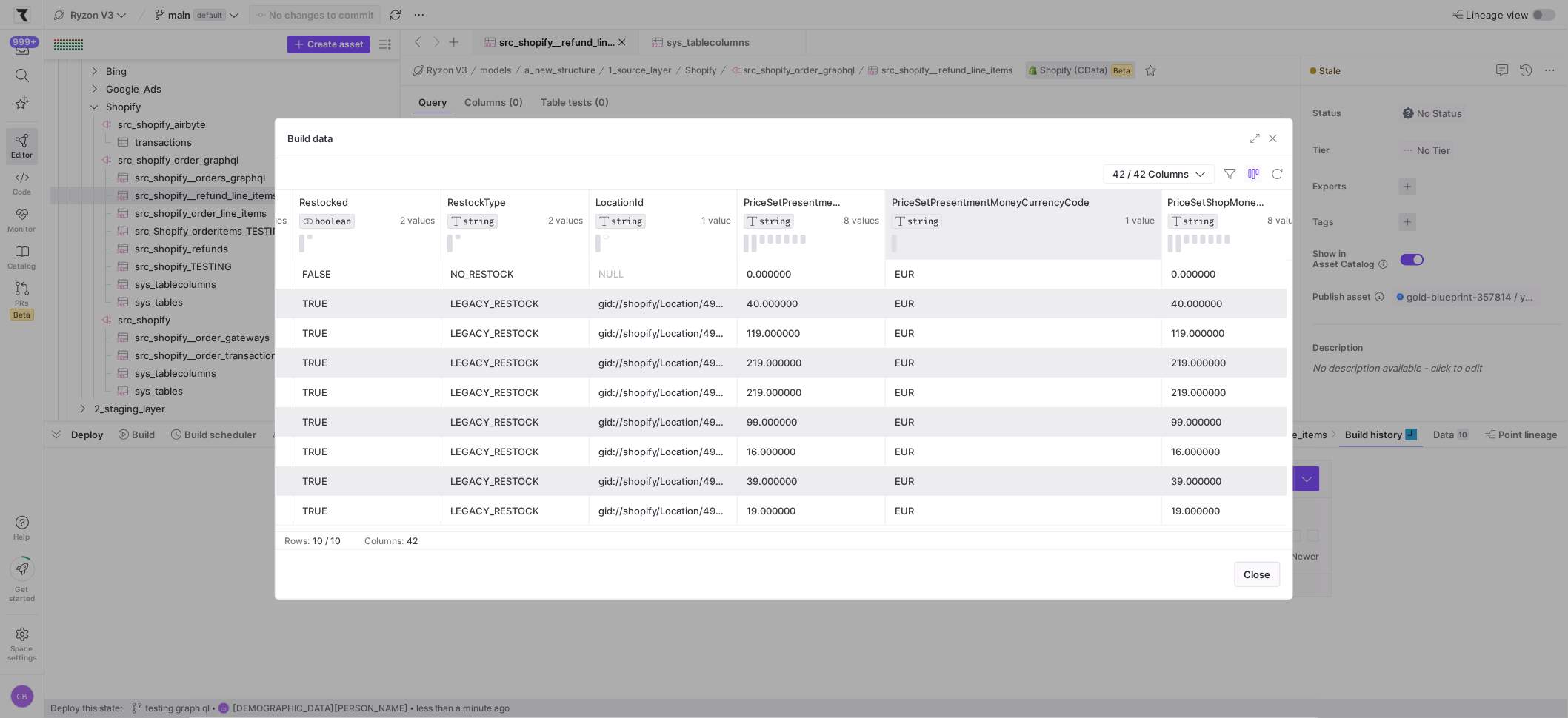
drag, startPoint x: 1032, startPoint y: 222, endPoint x: 1160, endPoint y: 234, distance: 128.6
click at [1160, 234] on div at bounding box center [1161, 225] width 6 height 69
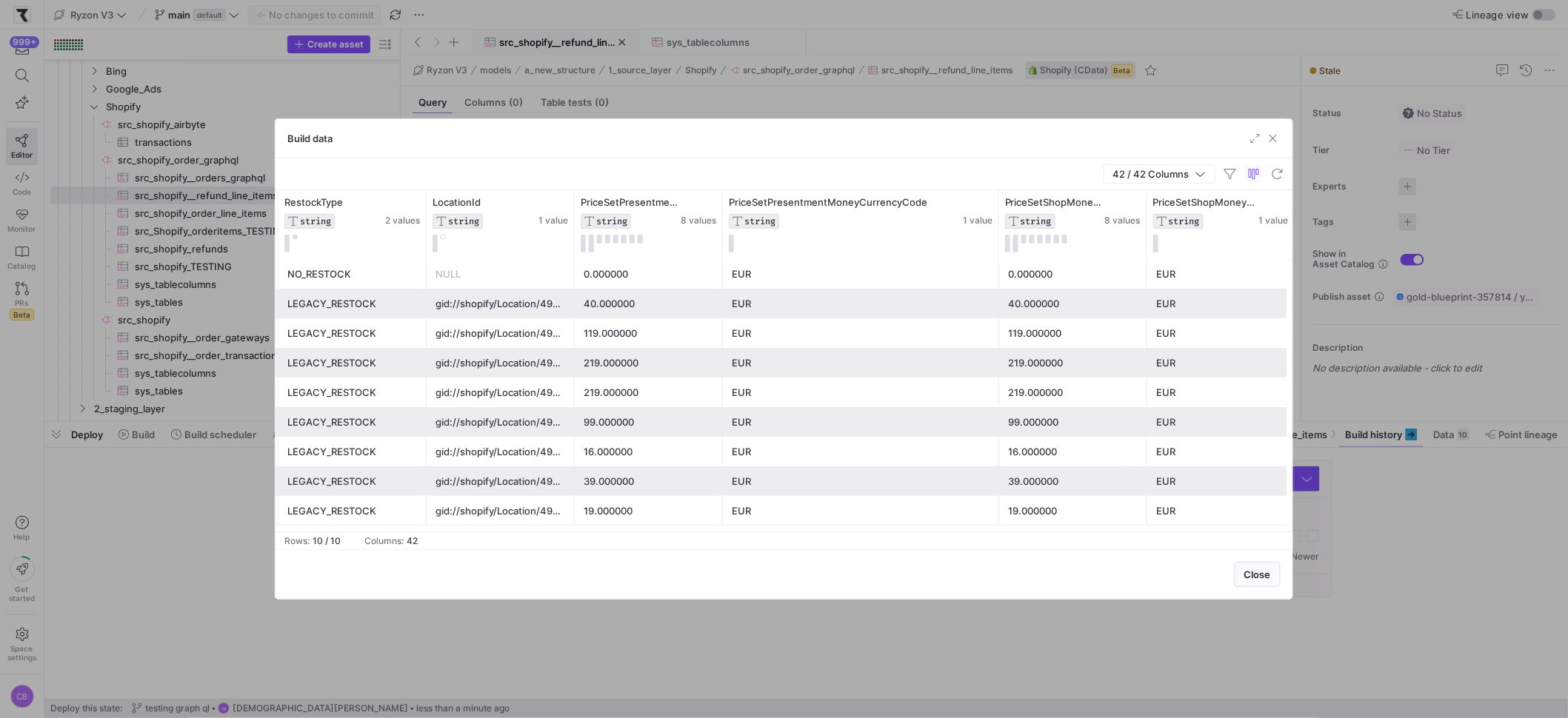
drag, startPoint x: 1270, startPoint y: 138, endPoint x: 1162, endPoint y: 140, distance: 108.0
click at [1162, 140] on div "Build data" at bounding box center [784, 138] width 1017 height 39
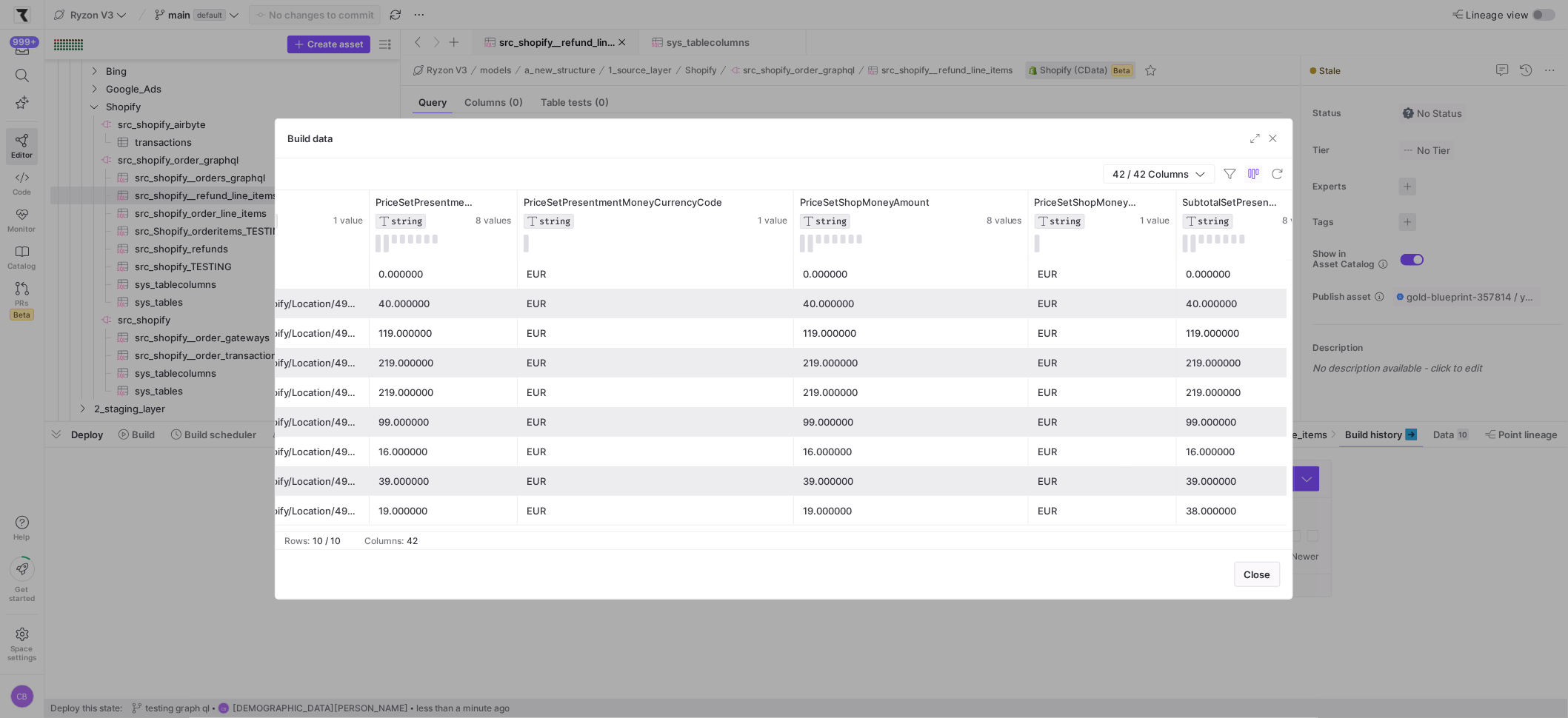
drag, startPoint x: 941, startPoint y: 237, endPoint x: 1028, endPoint y: 267, distance: 92.0
click at [1028, 267] on div "RestockType STRING 2 values LocationId STRING 1 value PriceSetPresentmentMoneyA…" at bounding box center [784, 360] width 1017 height 341
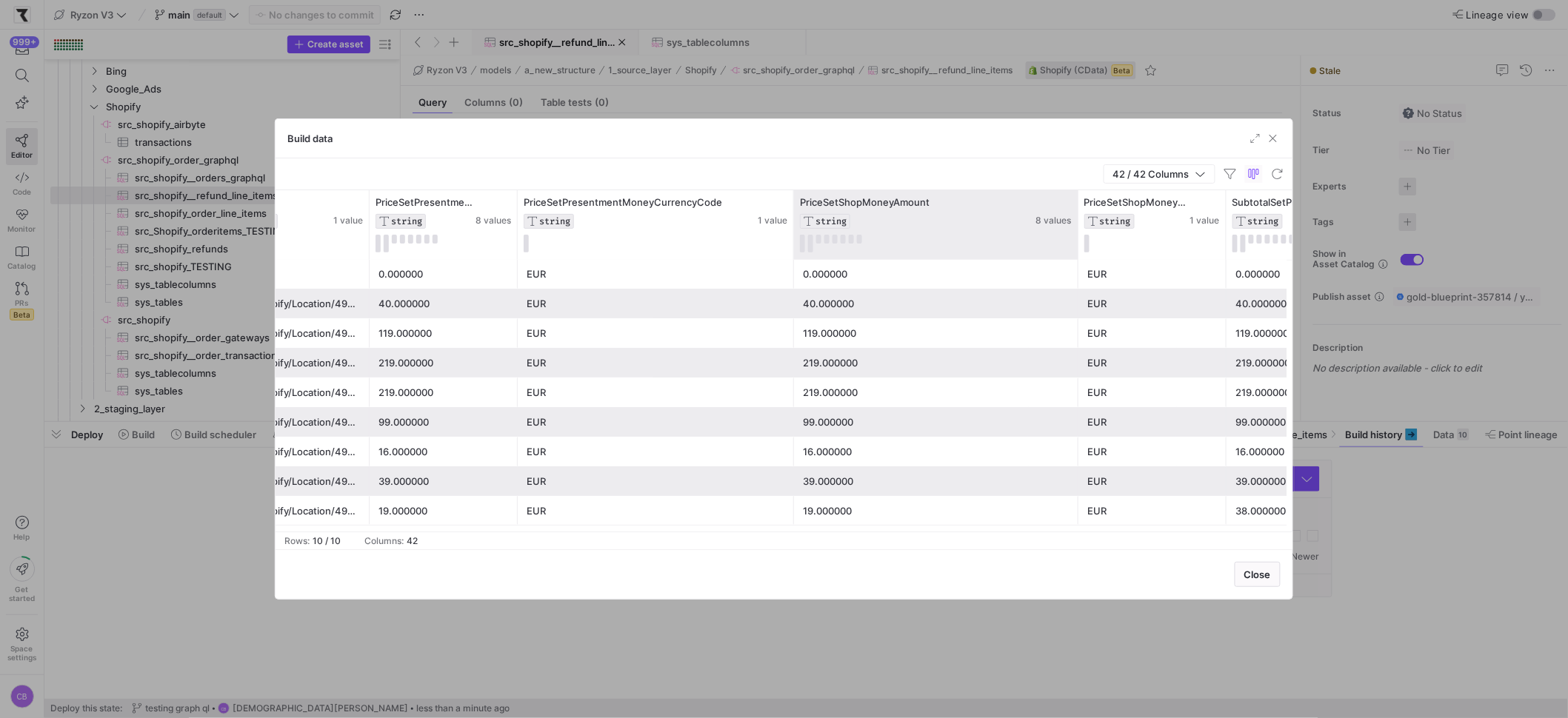
drag, startPoint x: 1025, startPoint y: 248, endPoint x: 1075, endPoint y: 250, distance: 50.0
click at [1075, 250] on div at bounding box center [1077, 225] width 6 height 69
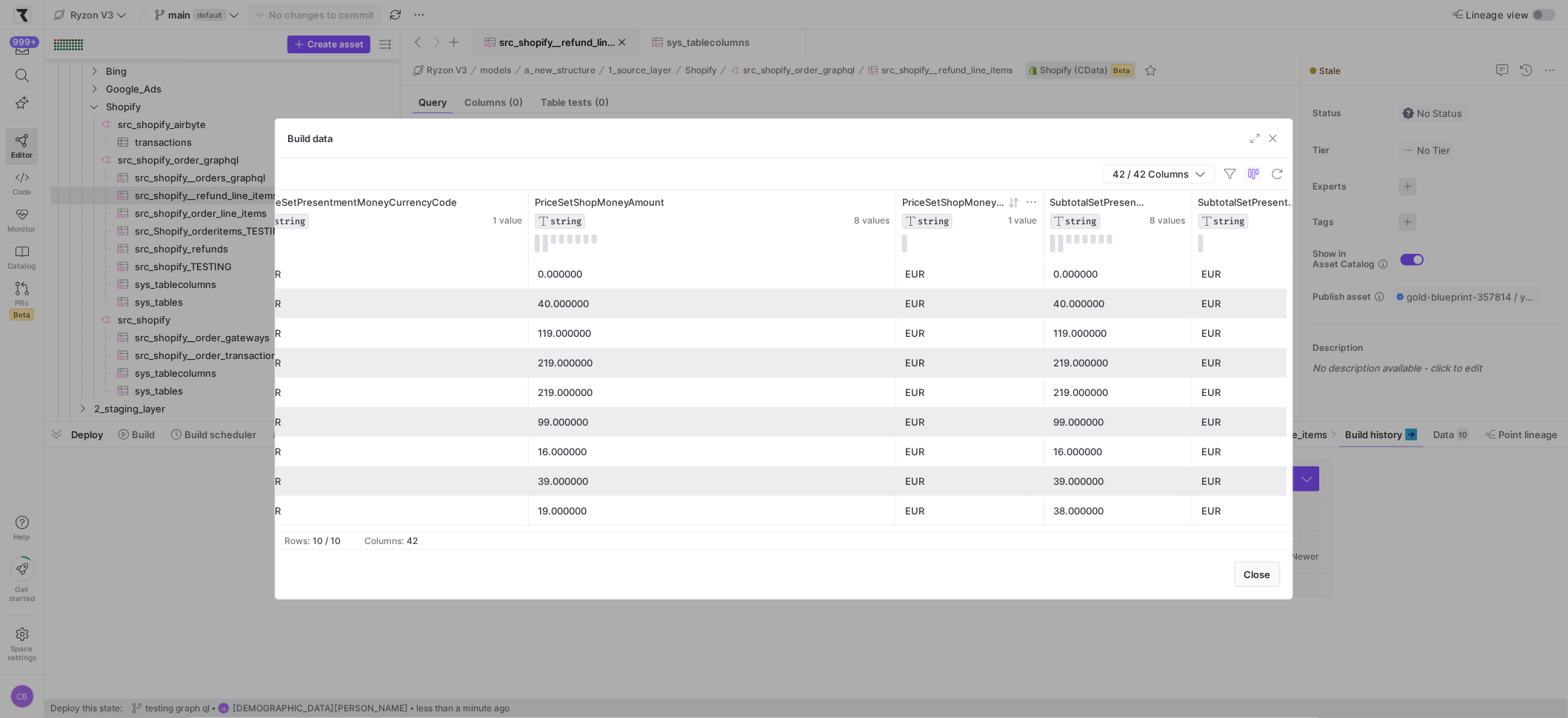
drag, startPoint x: 811, startPoint y: 226, endPoint x: 912, endPoint y: 228, distance: 101.0
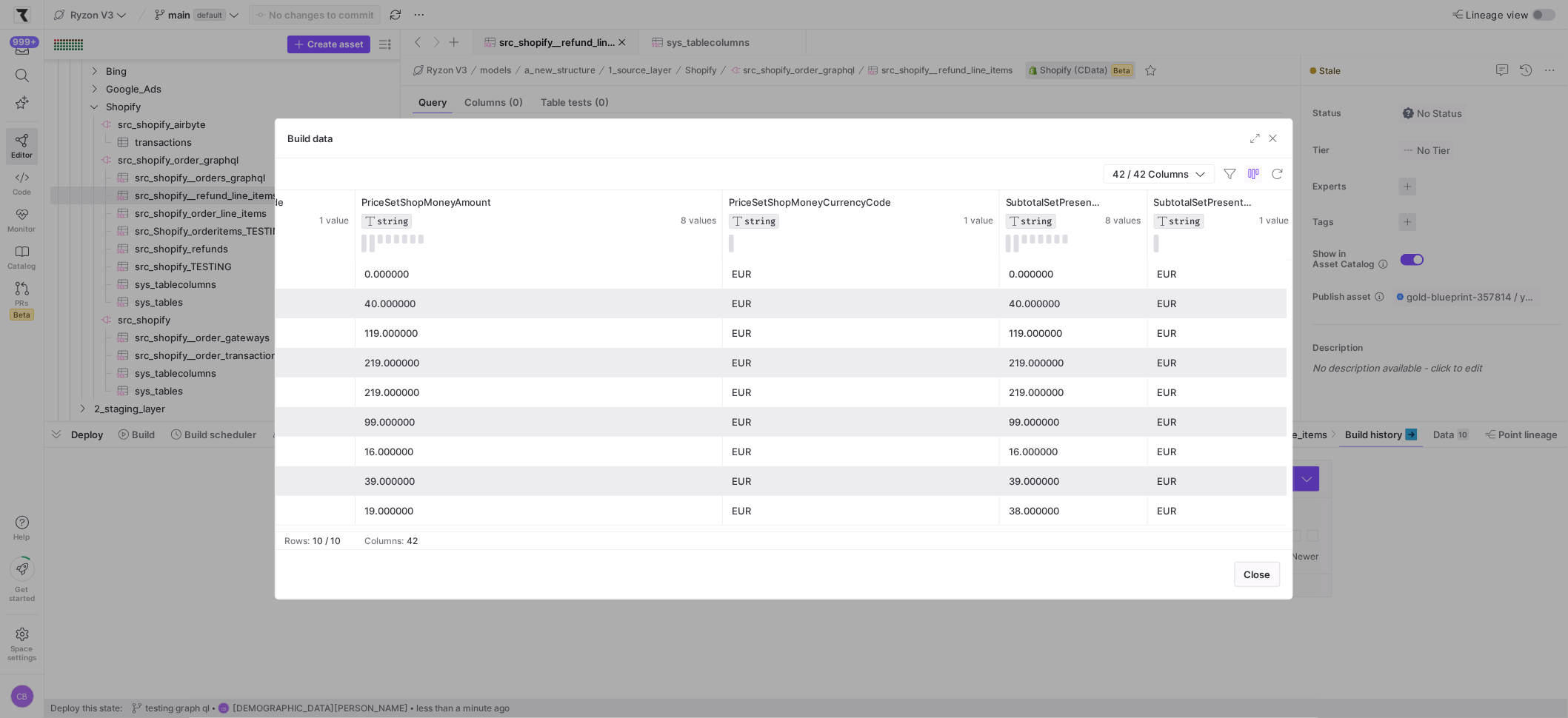
drag, startPoint x: 868, startPoint y: 245, endPoint x: 989, endPoint y: 261, distance: 122.1
click at [996, 261] on div "PriceSetPresentmentMoneyCurrencyCode STRING 1 value PriceSetShopMoneyAmount STR…" at bounding box center [784, 360] width 1017 height 341
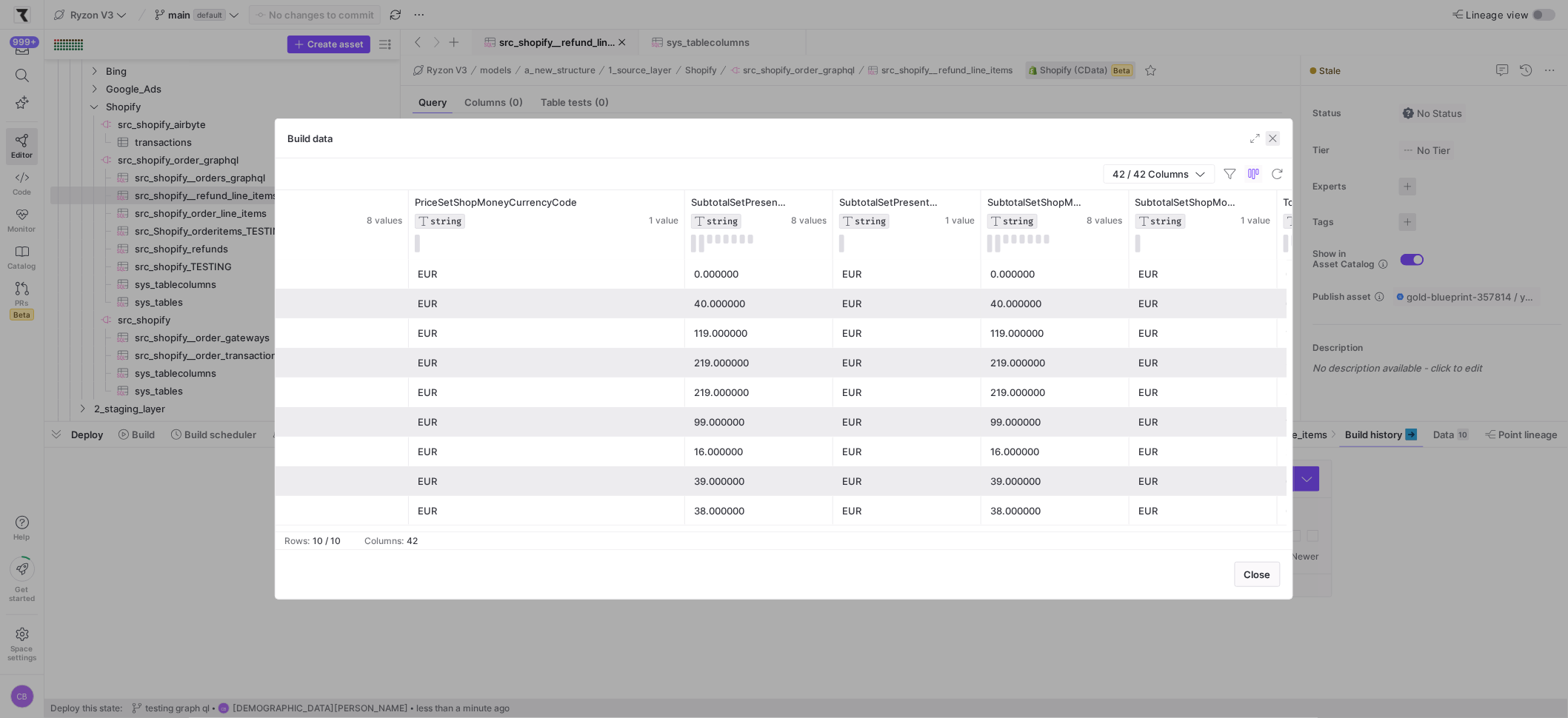
click at [1276, 138] on span "button" at bounding box center [1273, 138] width 15 height 15
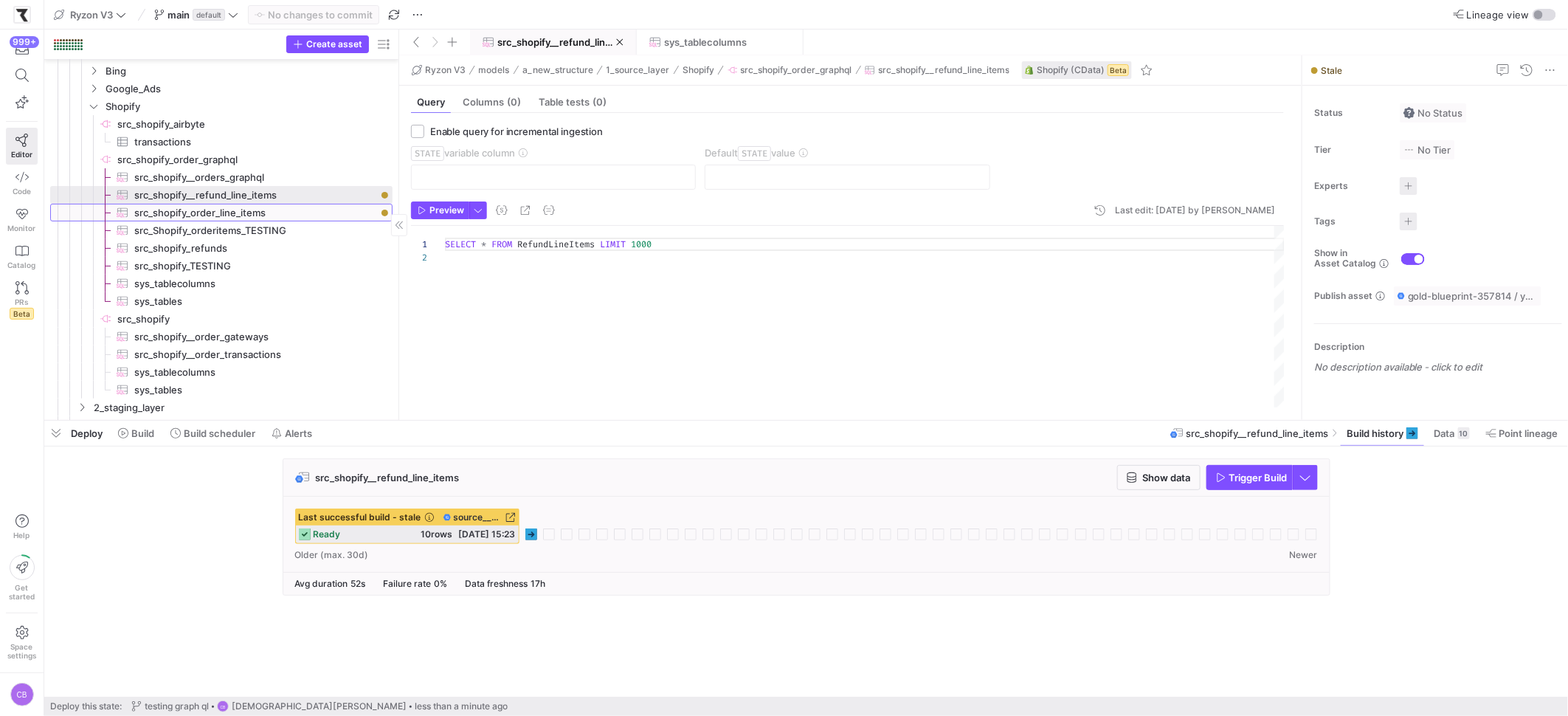
click at [341, 205] on span "src_shopify_order_line_items​​​​​​​​​" at bounding box center [254, 213] width 241 height 17
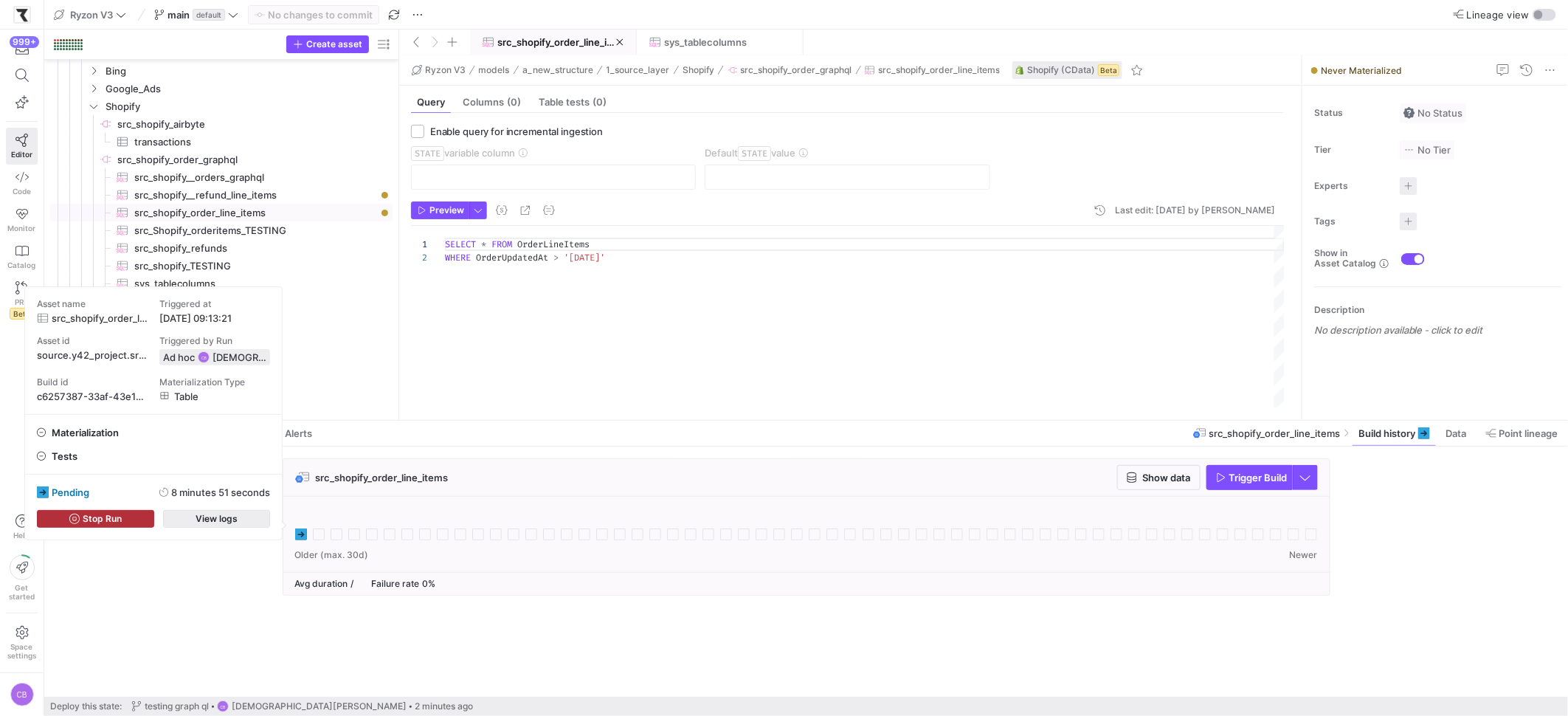
click at [248, 520] on span "button" at bounding box center [216, 519] width 106 height 16
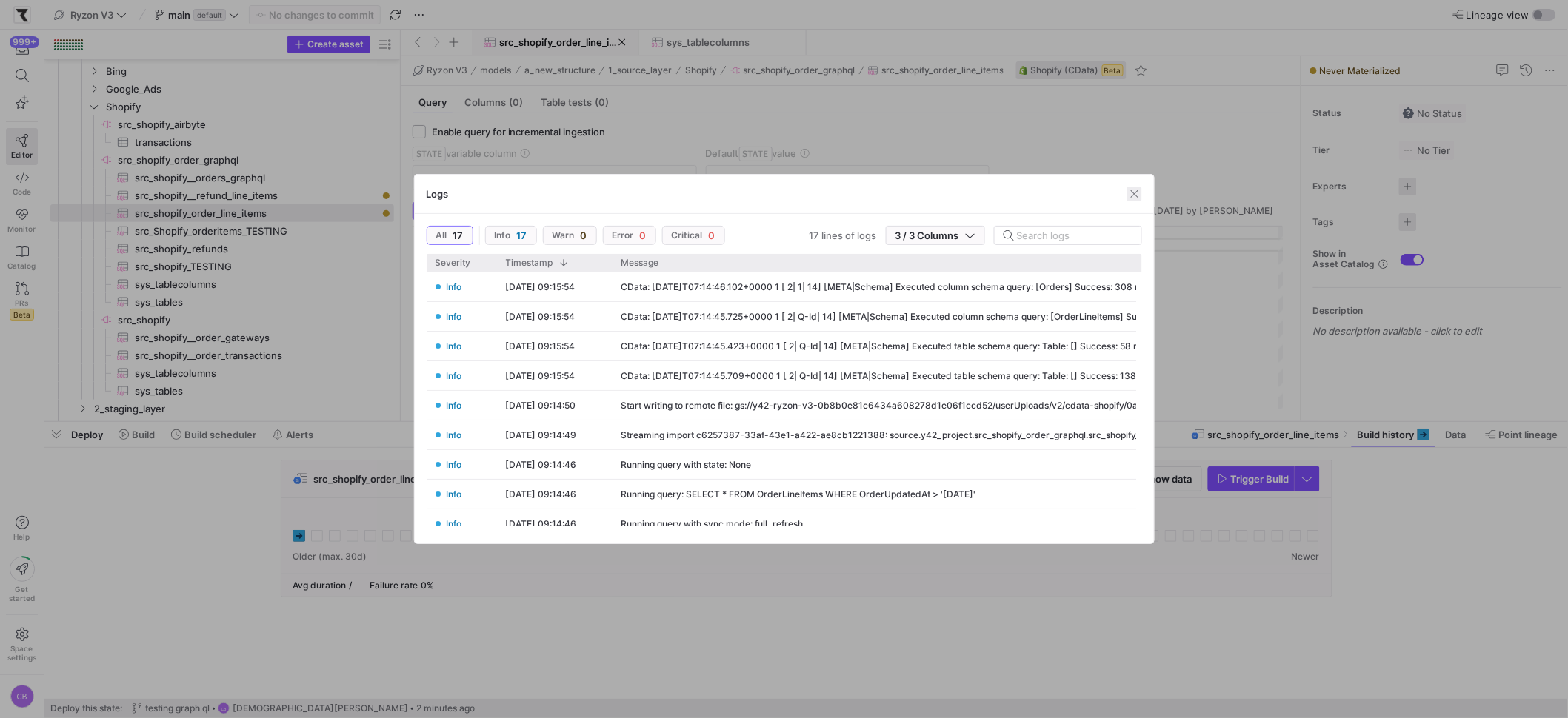
click at [1133, 194] on span "button" at bounding box center [1135, 194] width 15 height 15
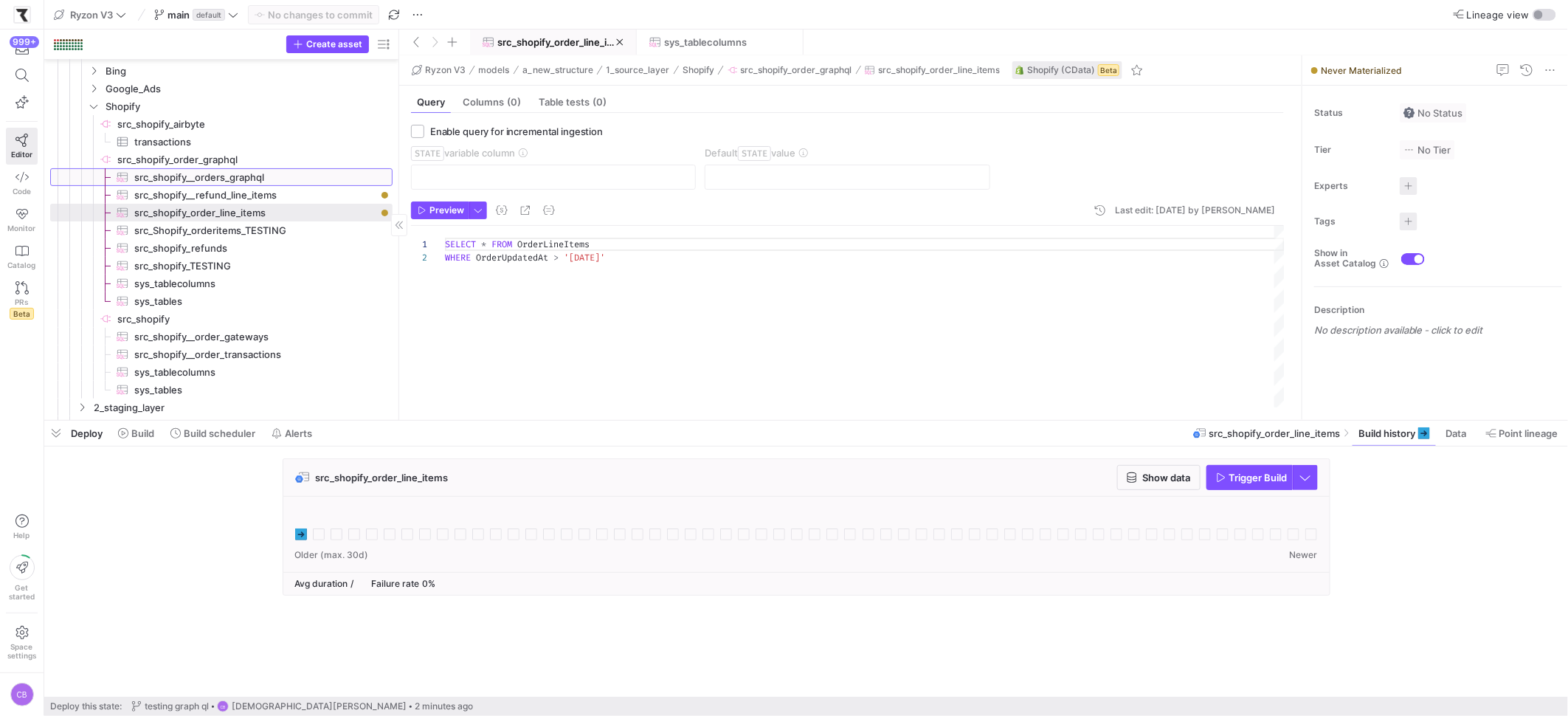
click at [194, 182] on span "src_shopify__orders_graphql​​​​​​​​​" at bounding box center [254, 177] width 241 height 17
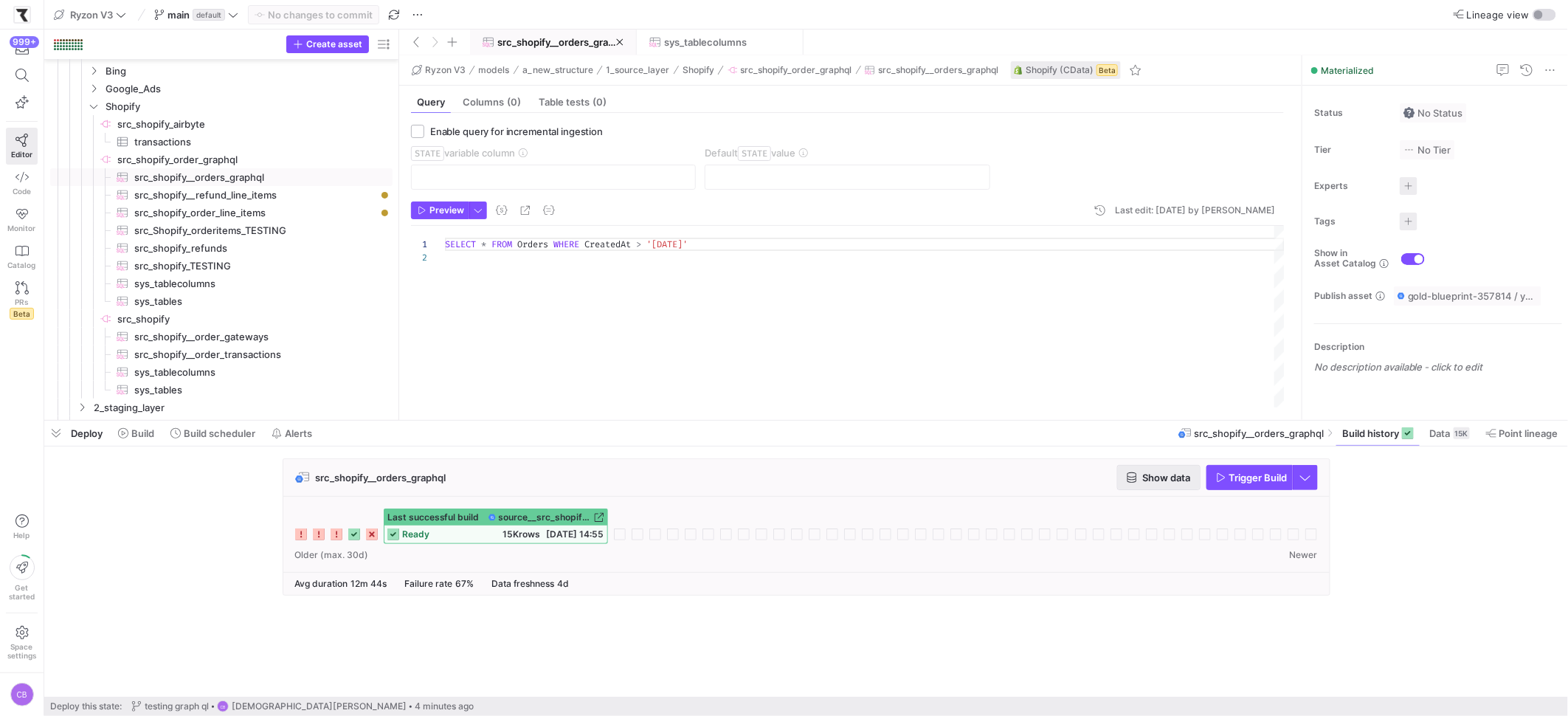
click at [1132, 483] on span "Show data" at bounding box center [1159, 478] width 64 height 12
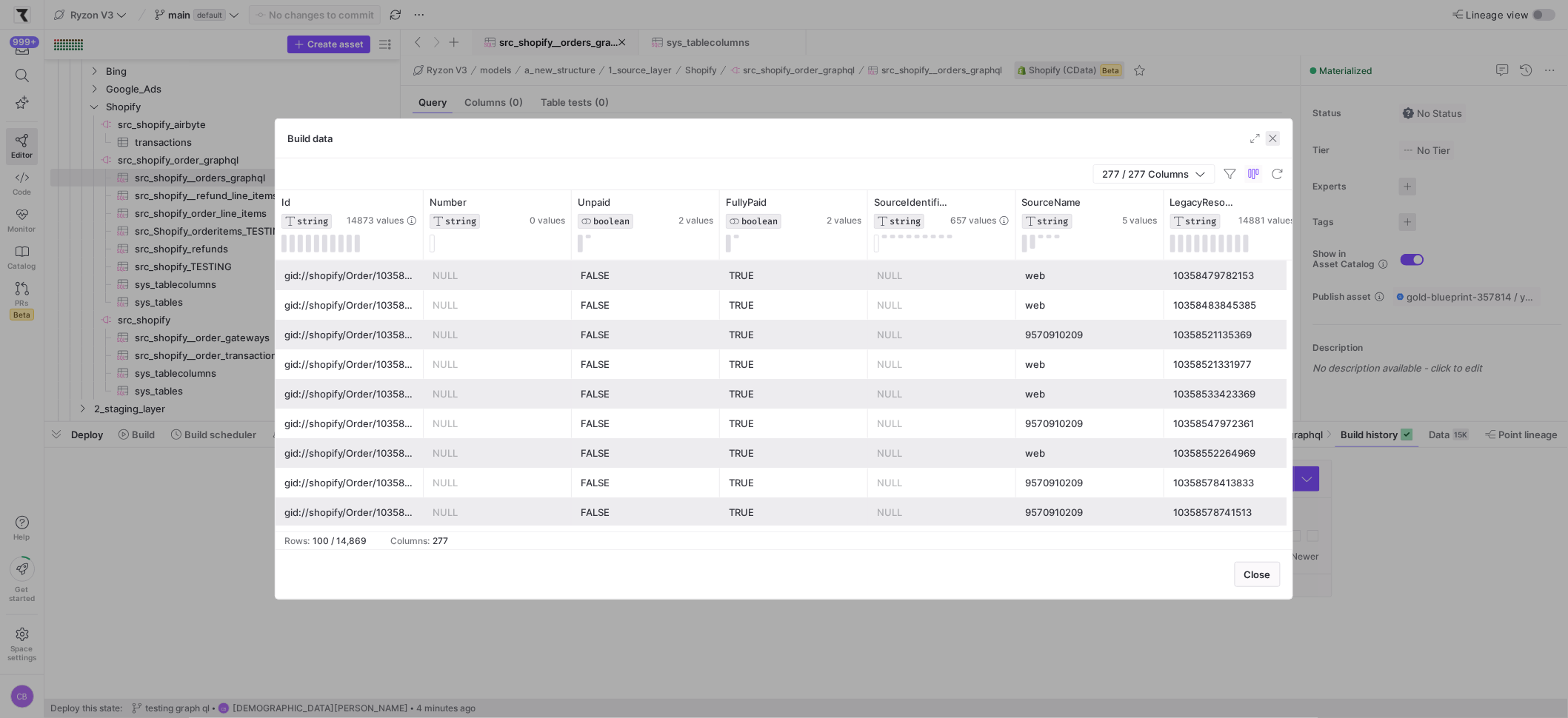
click at [1279, 133] on span "button" at bounding box center [1273, 138] width 15 height 15
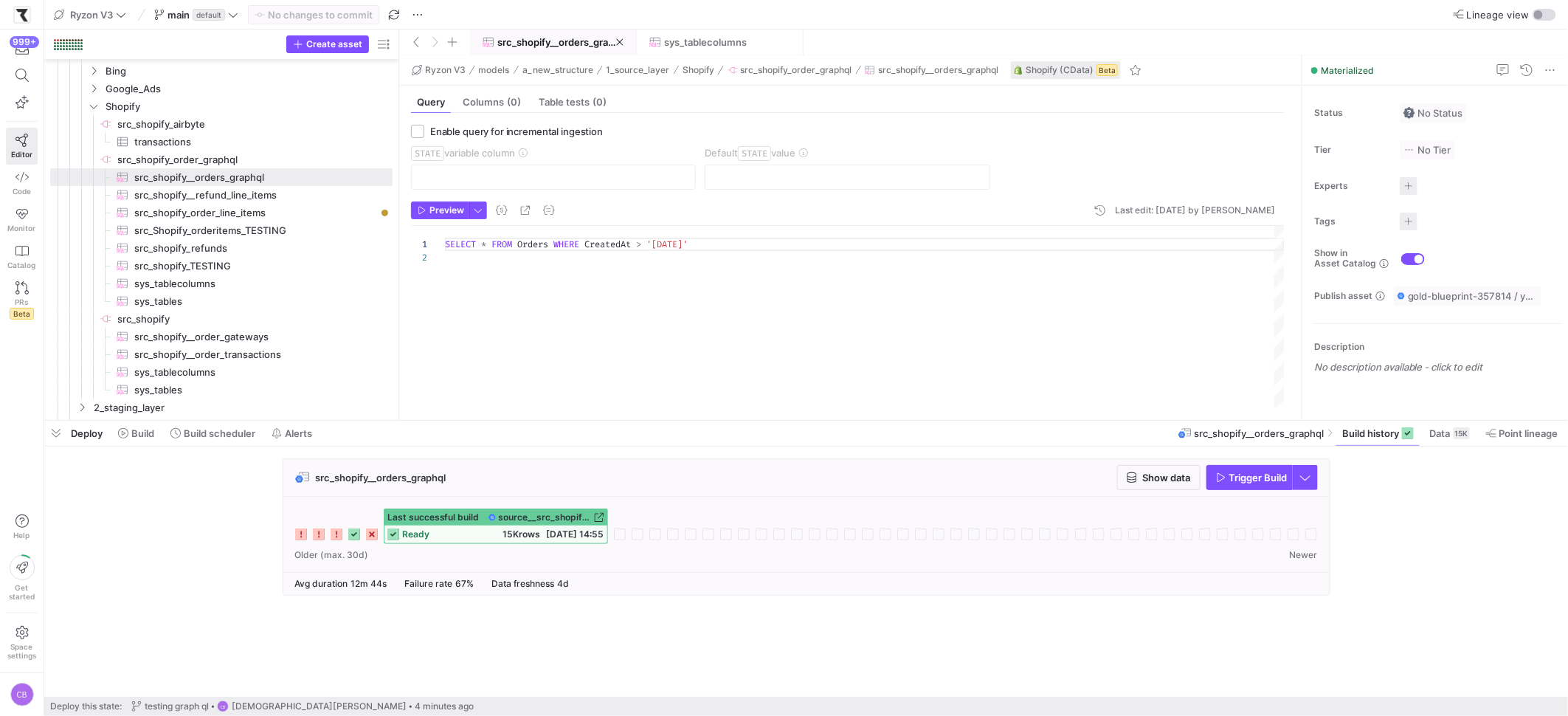
click at [710, 245] on div "SELECT * FROM Orders WHERE CreatedAt > '2025-09-01'" at bounding box center [864, 317] width 839 height 182
click at [790, 321] on div "SELECT * FROM Orders WHERE CreatedAt > '2025-09-01'" at bounding box center [864, 317] width 839 height 182
click at [273, 215] on span "src_shopify_order_line_items​​​​​​​​​" at bounding box center [254, 213] width 241 height 17
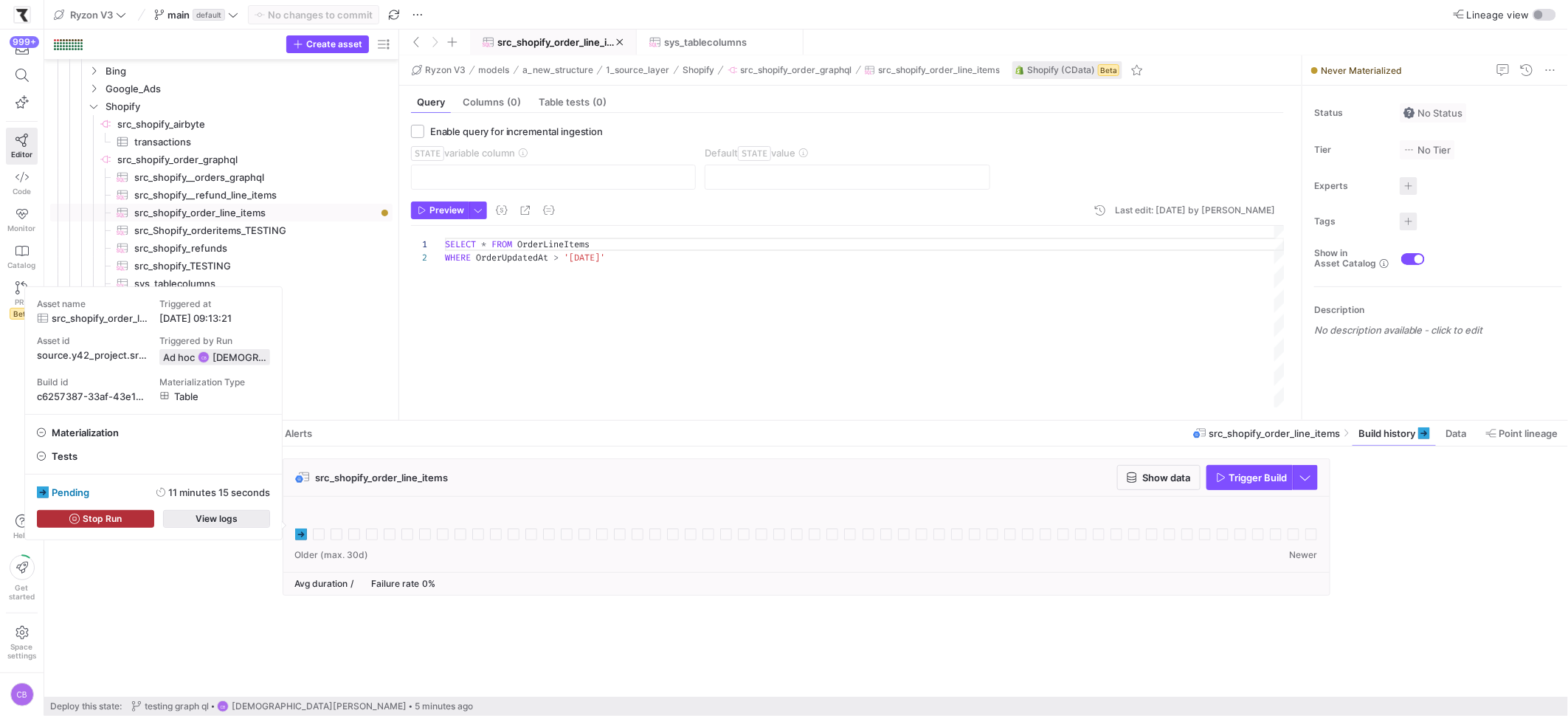
click at [253, 518] on span "button" at bounding box center [216, 519] width 106 height 16
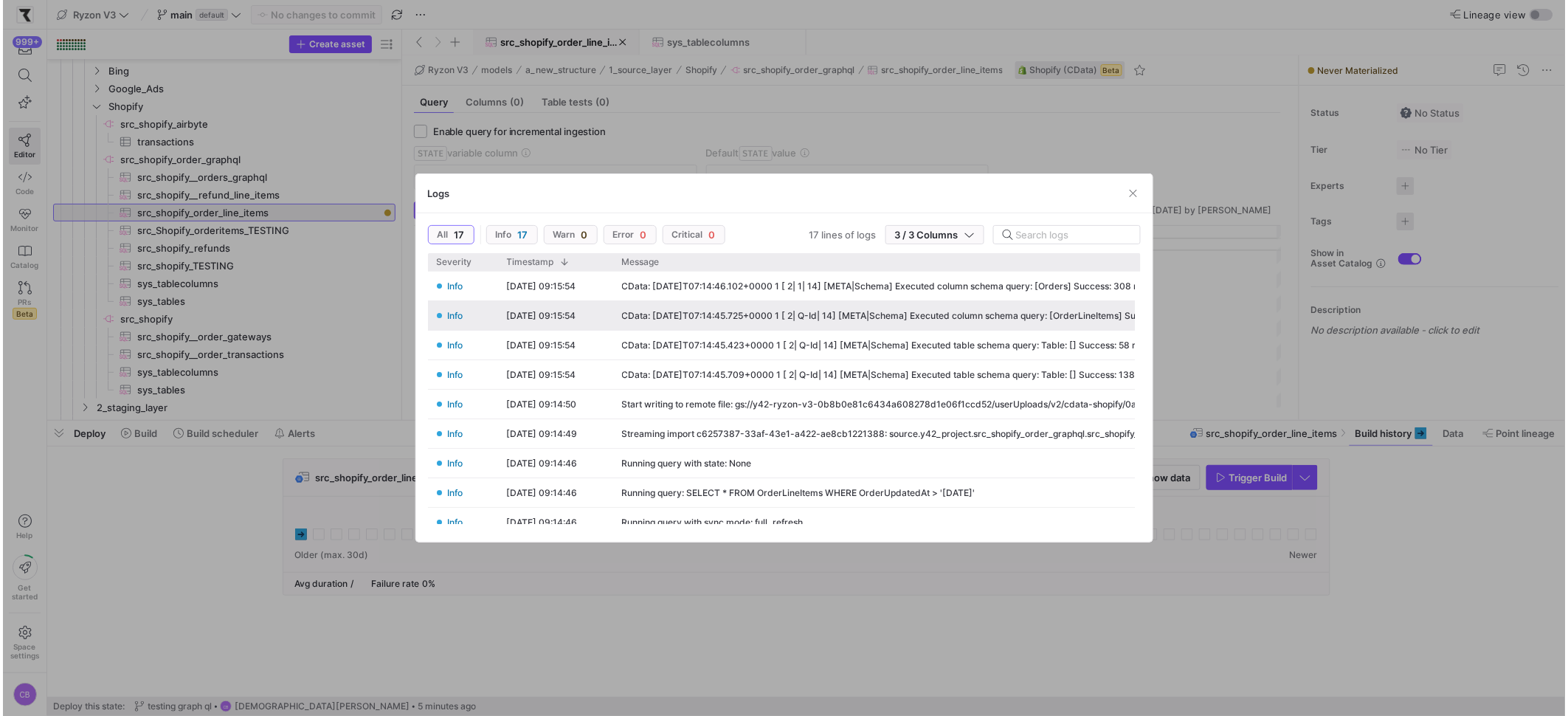
scroll to position [0, 199]
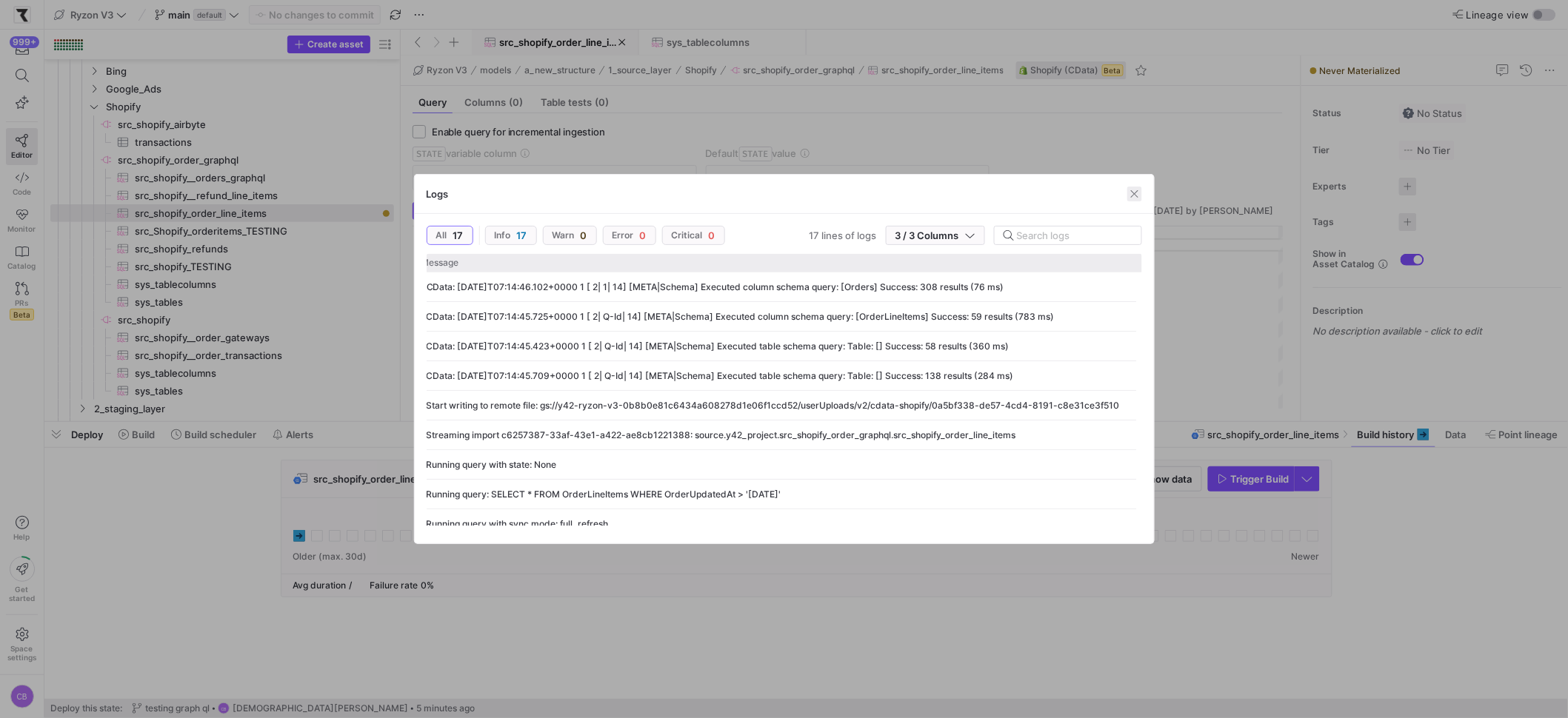
click at [1135, 194] on span "button" at bounding box center [1135, 194] width 15 height 15
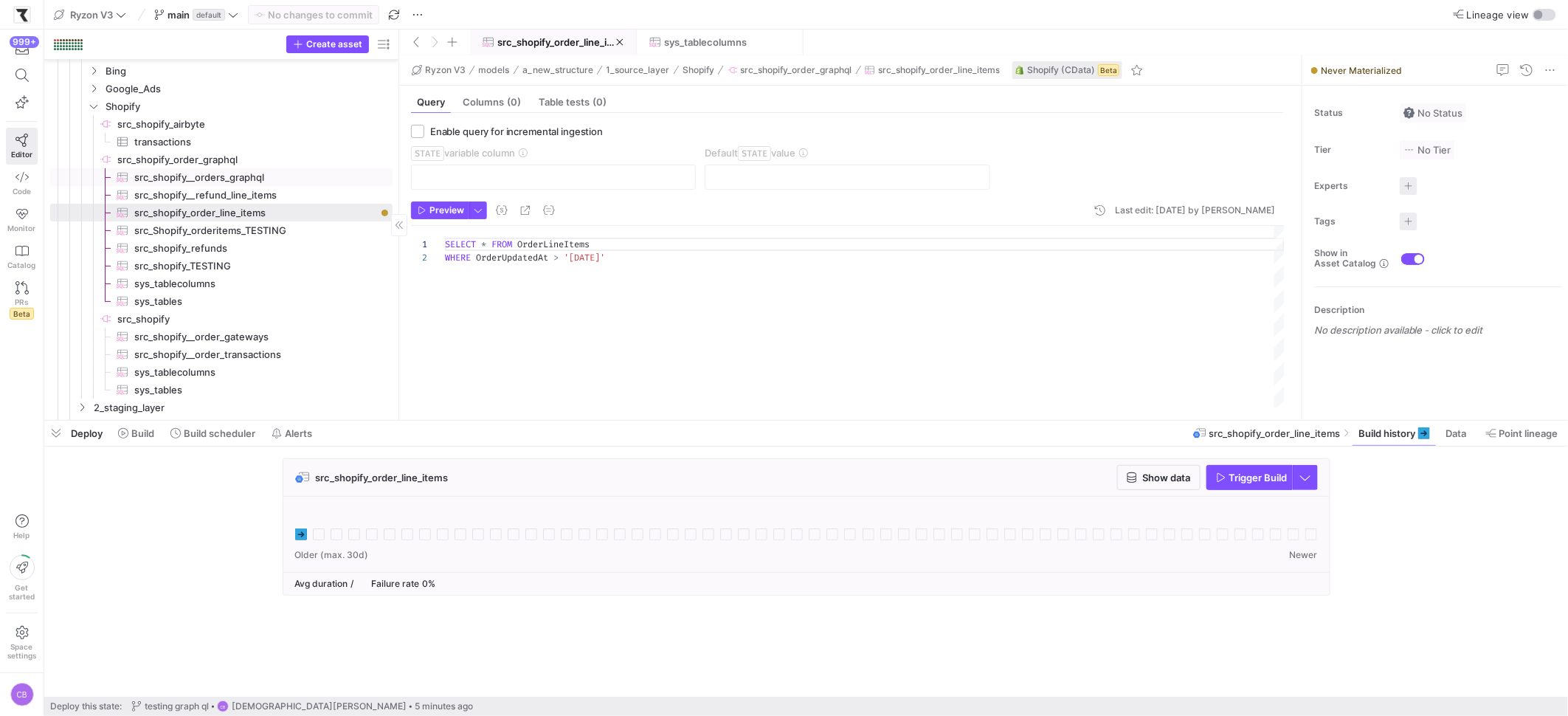
click at [245, 182] on span "src_shopify__orders_graphql​​​​​​​​​" at bounding box center [254, 177] width 241 height 17
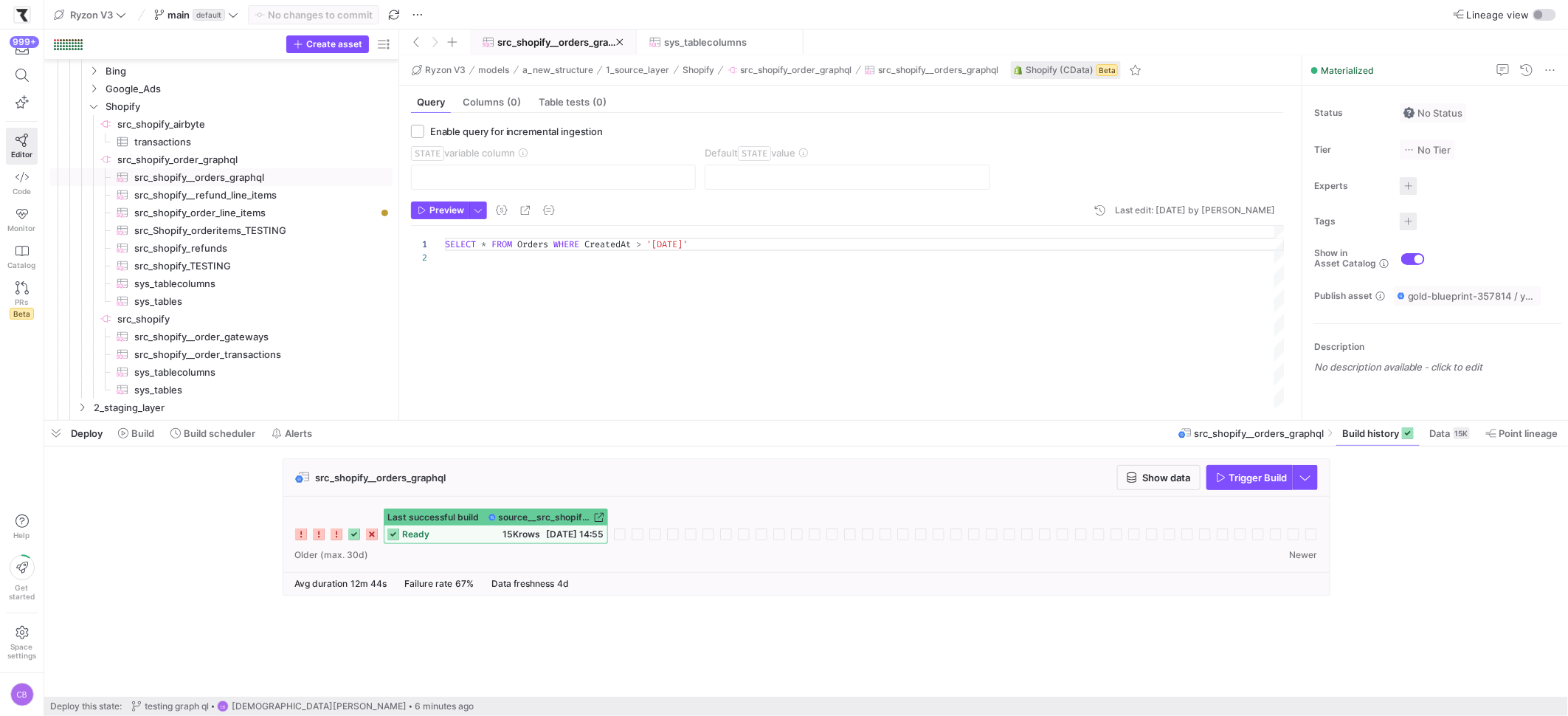
drag, startPoint x: 1230, startPoint y: 482, endPoint x: 1226, endPoint y: 498, distance: 16.5
click at [1226, 498] on div "src_shopify__orders_graphql Show data Trigger Build Last successful build sourc…" at bounding box center [806, 526] width 1048 height 138
drag, startPoint x: 398, startPoint y: 132, endPoint x: 437, endPoint y: 130, distance: 39.1
click at [437, 130] on as-split "Create asset Drag here to set row groups Drag here to set column labels Group 1…" at bounding box center [806, 224] width 1524 height 390
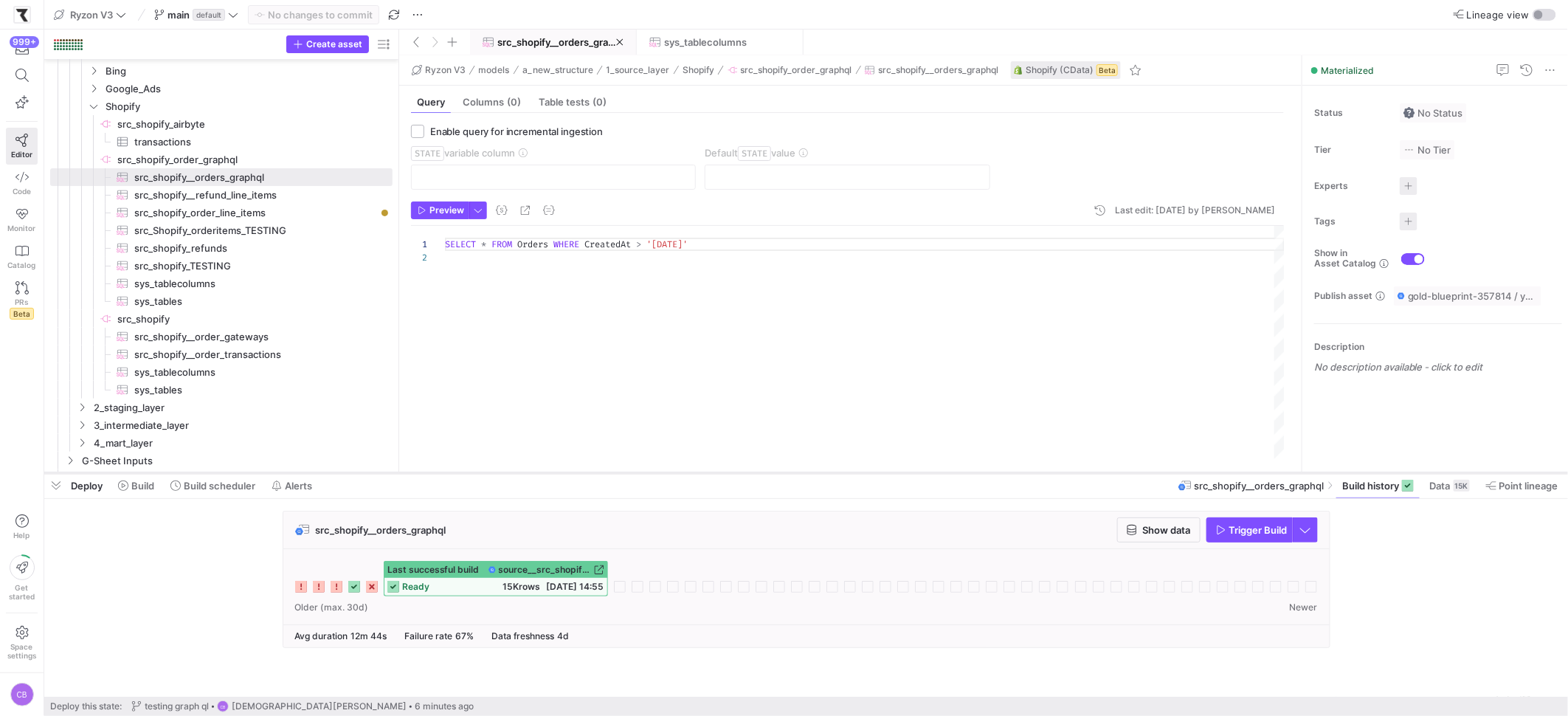
drag, startPoint x: 418, startPoint y: 420, endPoint x: 431, endPoint y: 472, distance: 53.6
click at [432, 473] on div at bounding box center [806, 473] width 1524 height 6
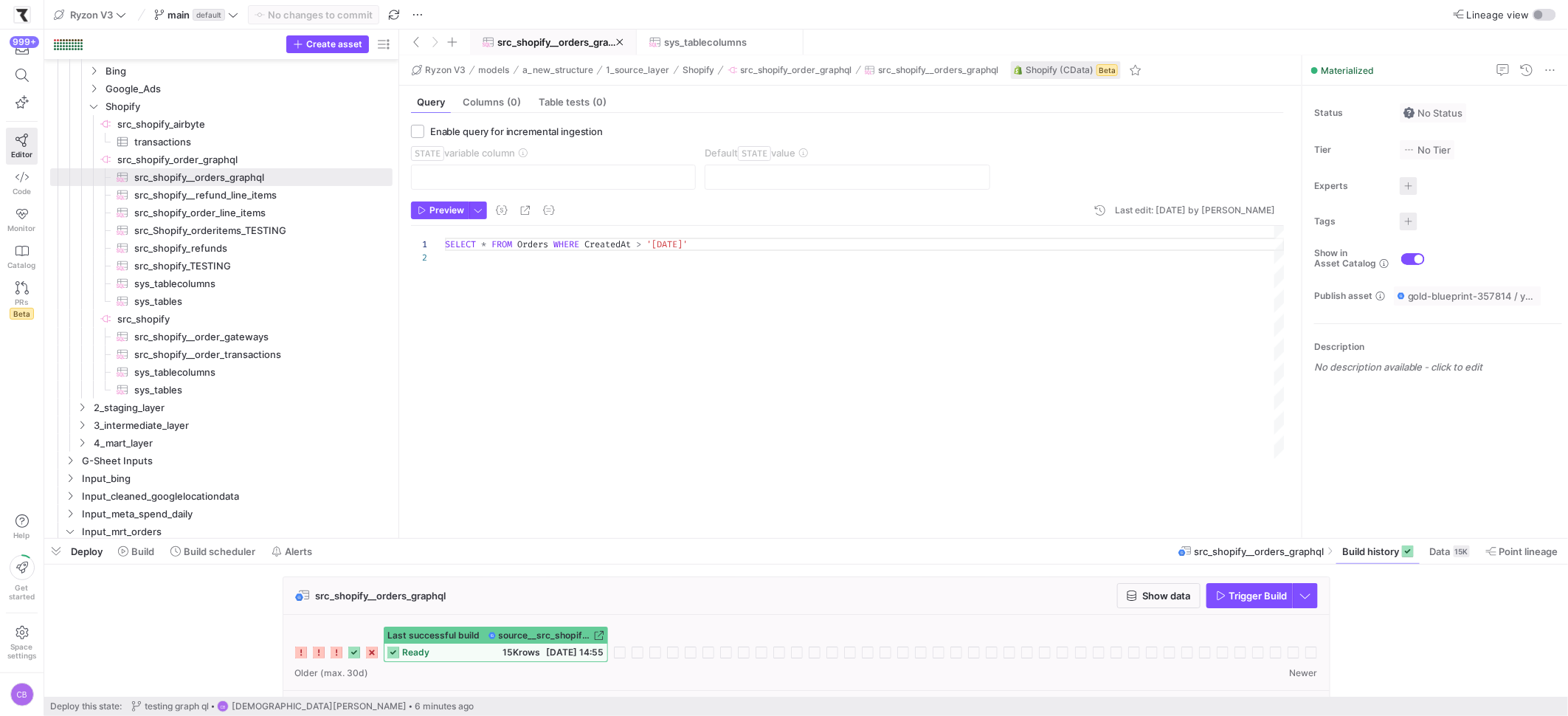
drag, startPoint x: 510, startPoint y: 473, endPoint x: 517, endPoint y: 560, distance: 87.3
click at [533, 542] on div at bounding box center [806, 539] width 1524 height 6
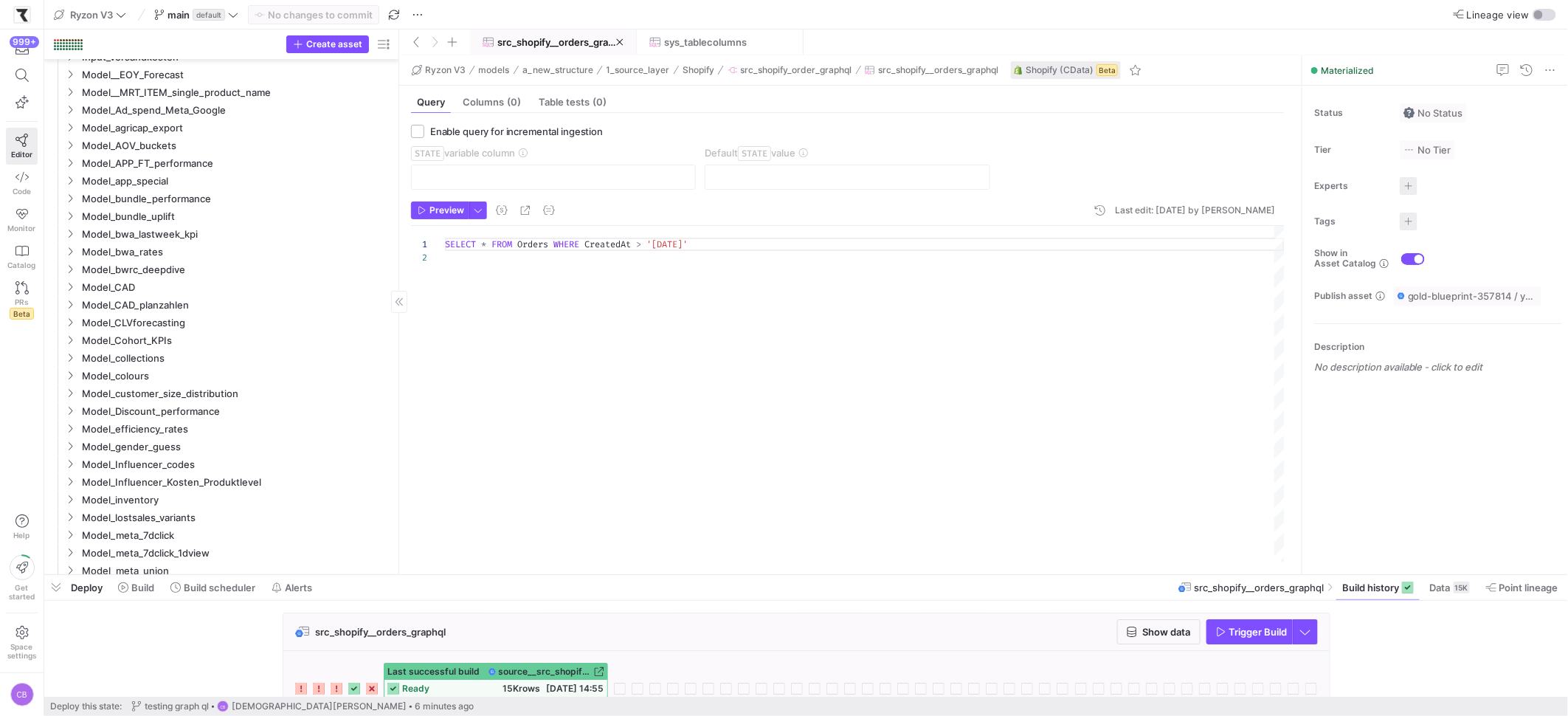
scroll to position [1250, 0]
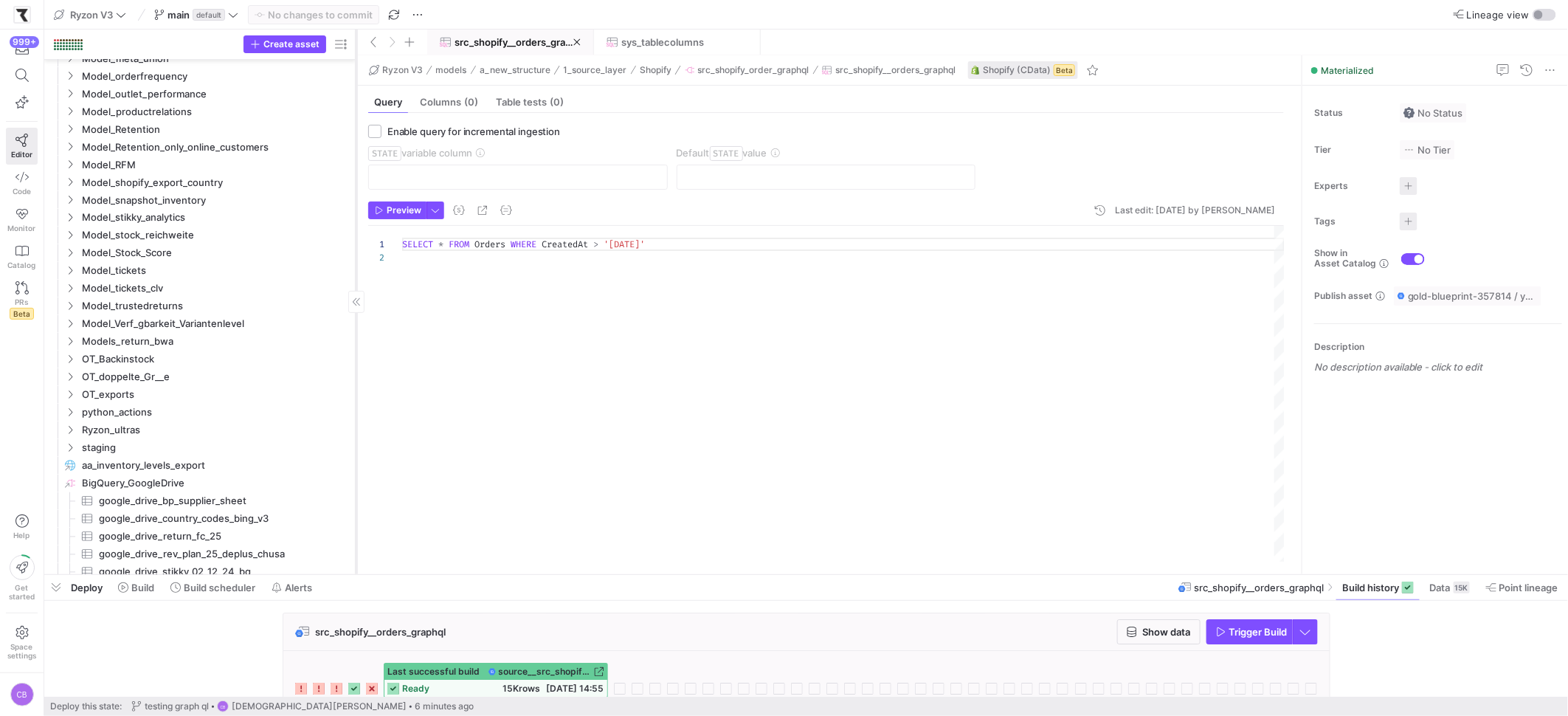
drag, startPoint x: 398, startPoint y: 403, endPoint x: 355, endPoint y: 393, distance: 44.1
click at [356, 393] on div at bounding box center [356, 301] width 1 height 545
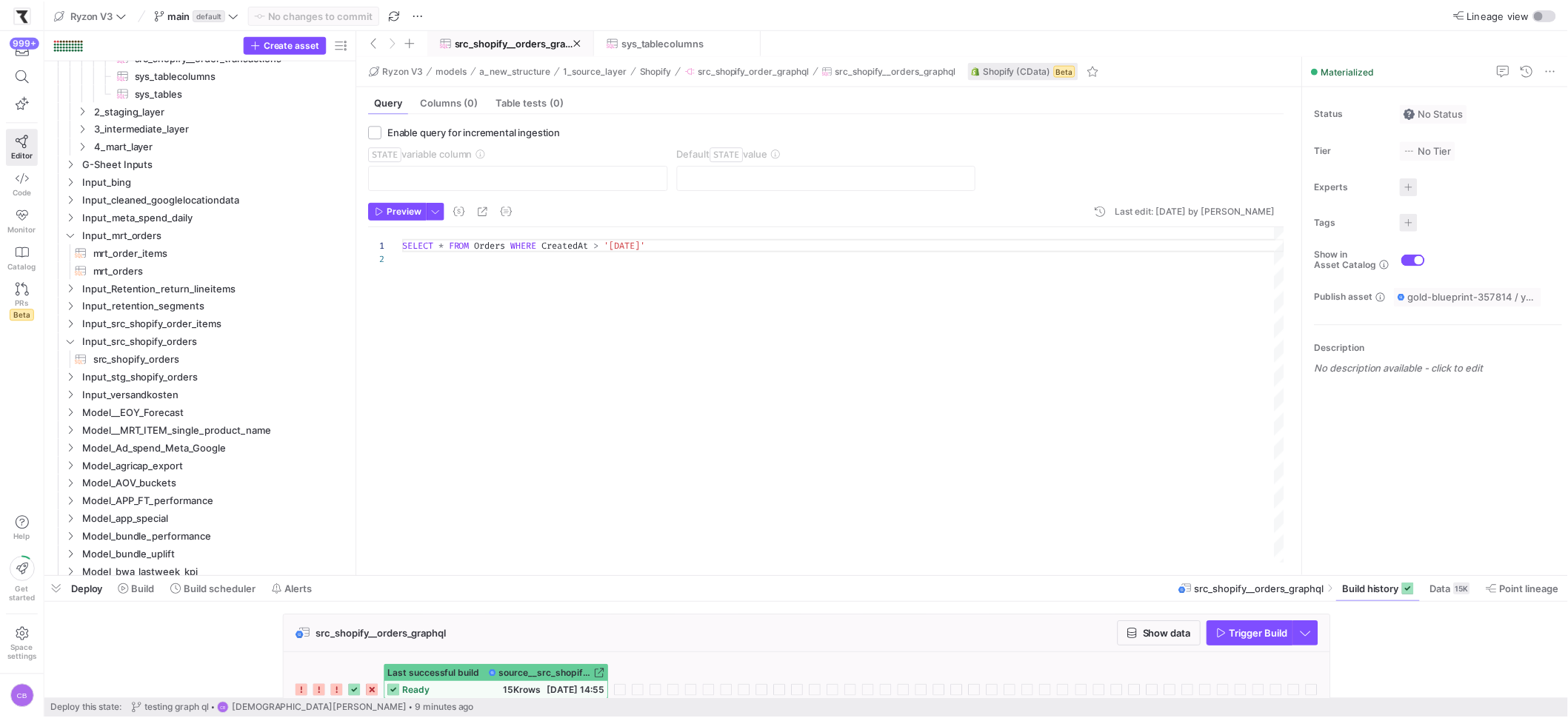
scroll to position [0, 0]
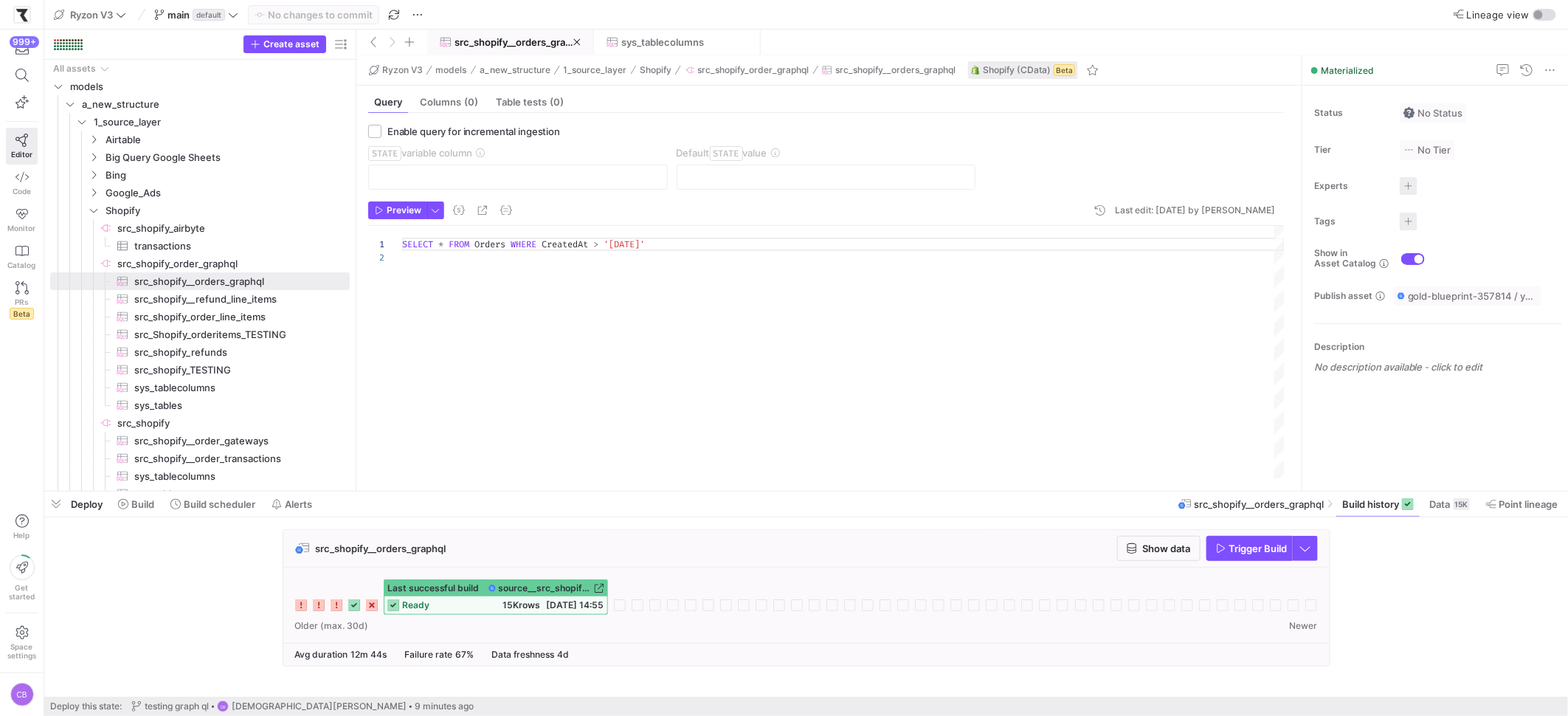
drag, startPoint x: 707, startPoint y: 571, endPoint x: 392, endPoint y: 367, distance: 375.3
click at [699, 488] on div at bounding box center [806, 491] width 1524 height 6
click at [228, 297] on span "src_shopify__refund_line_items​​​​​​​​​" at bounding box center [233, 300] width 198 height 17
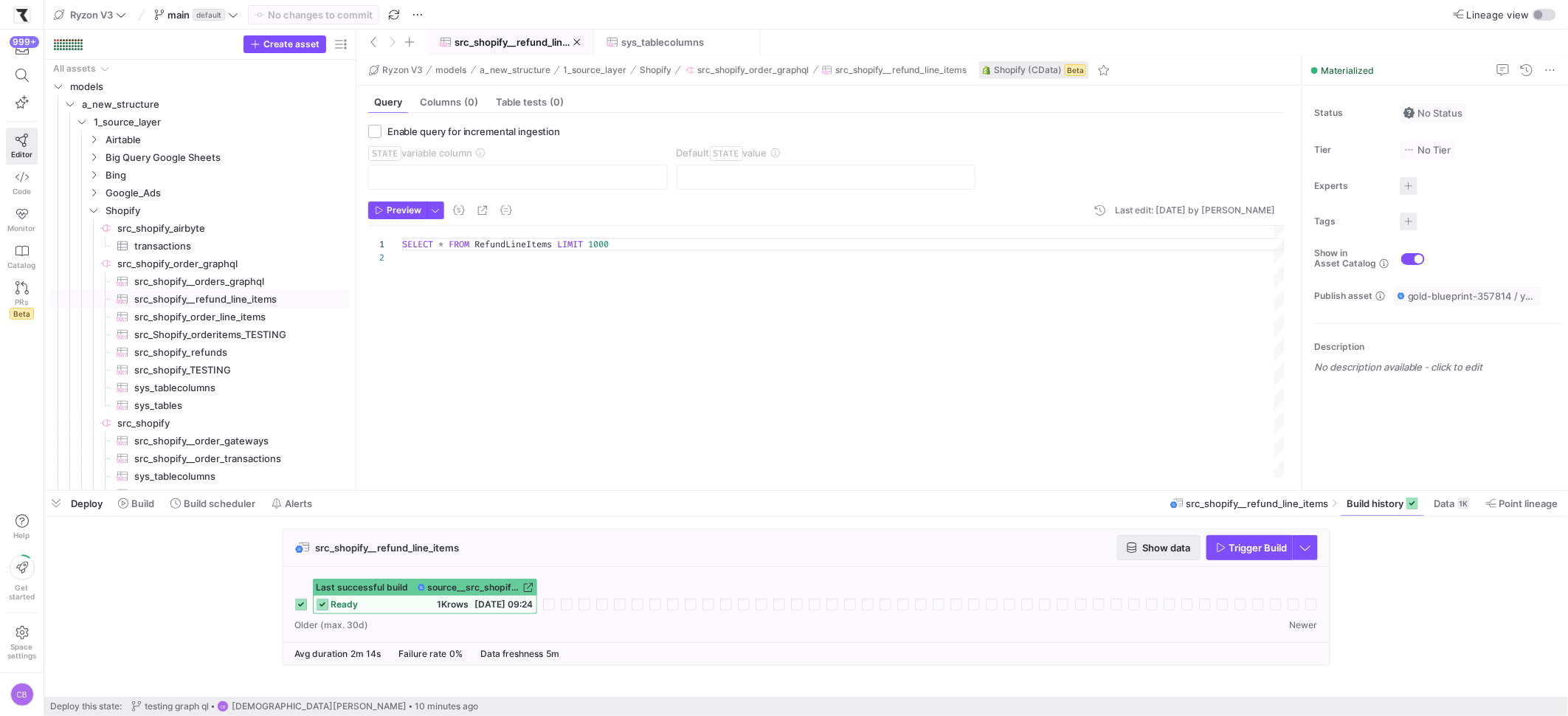
click at [1169, 542] on span "Show data" at bounding box center [1166, 548] width 48 height 12
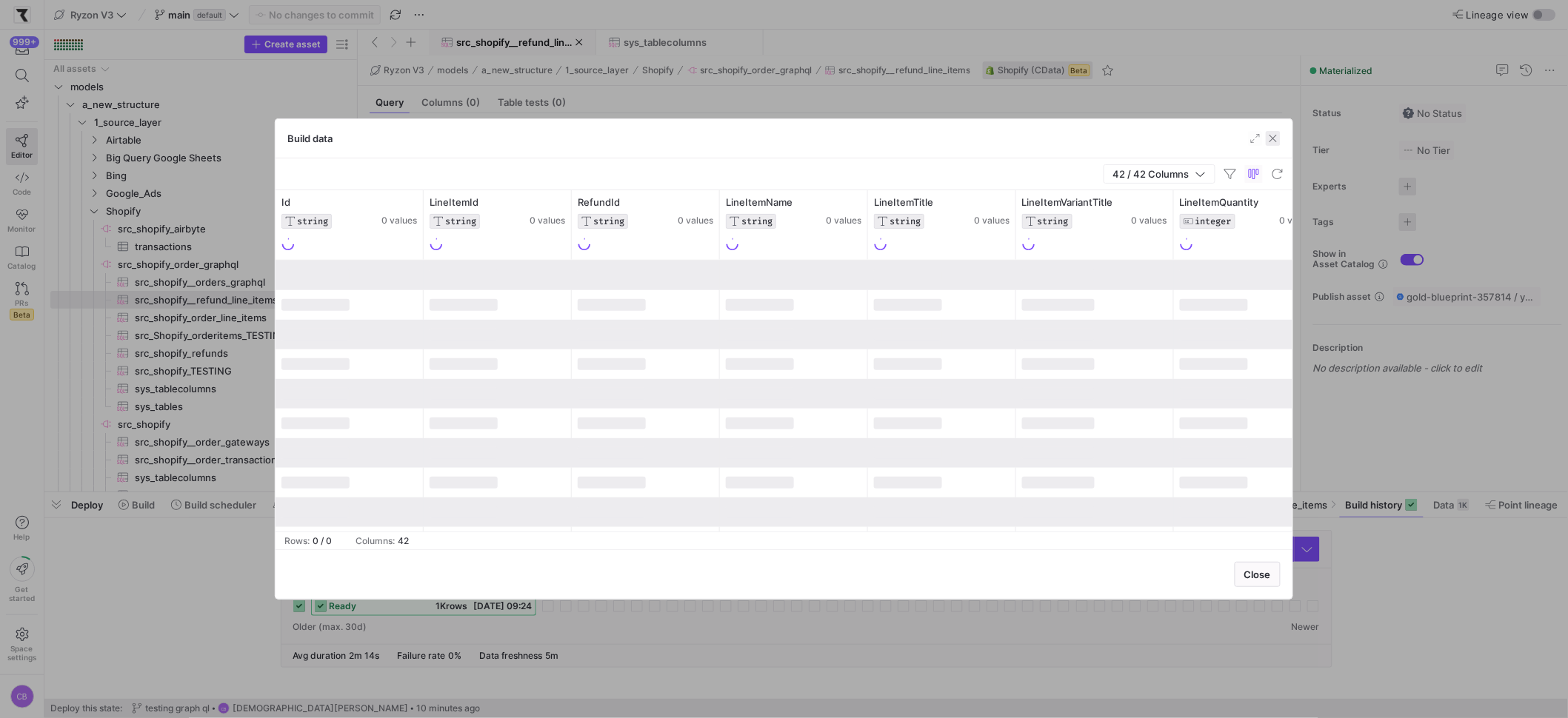
click at [1276, 135] on span "button" at bounding box center [1273, 138] width 15 height 15
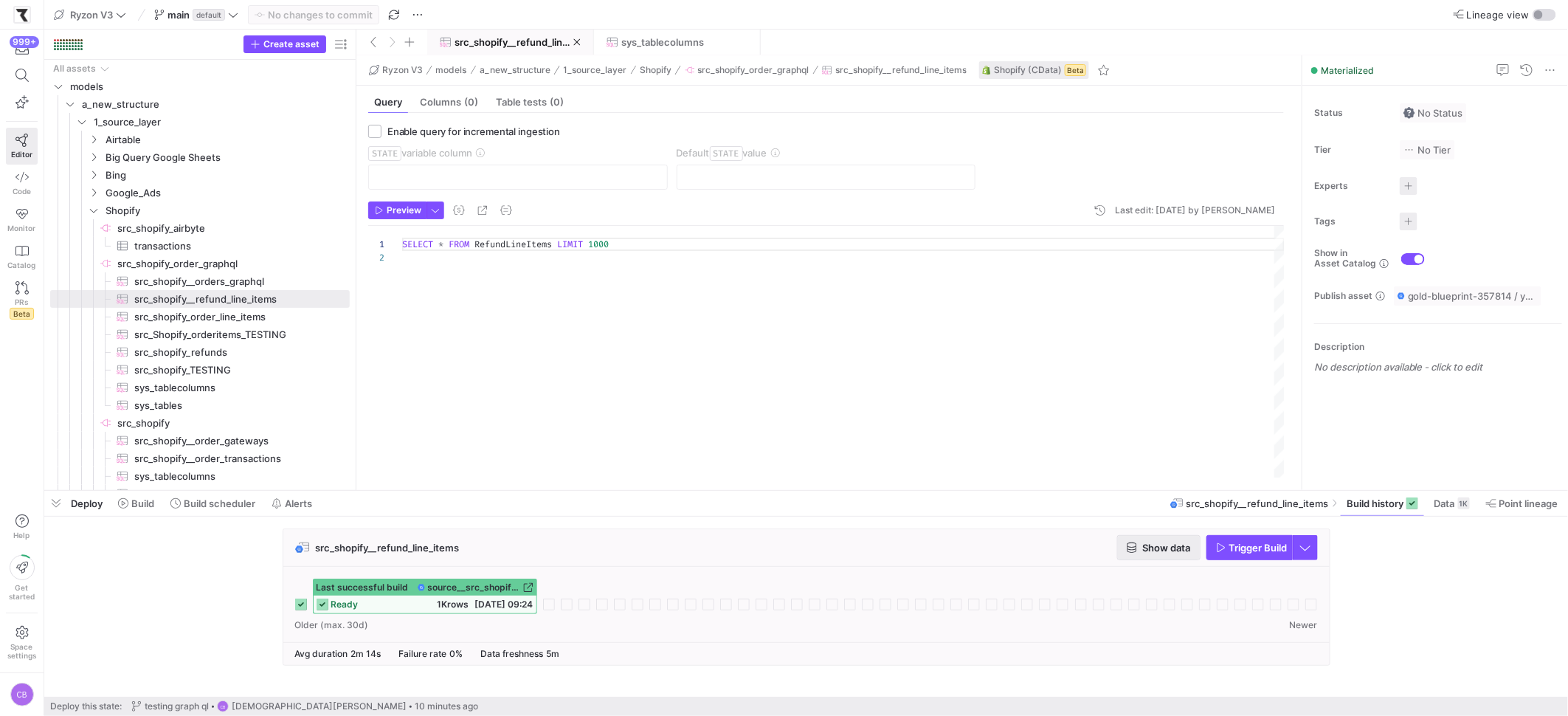
click at [1157, 552] on span "Show data" at bounding box center [1166, 548] width 48 height 12
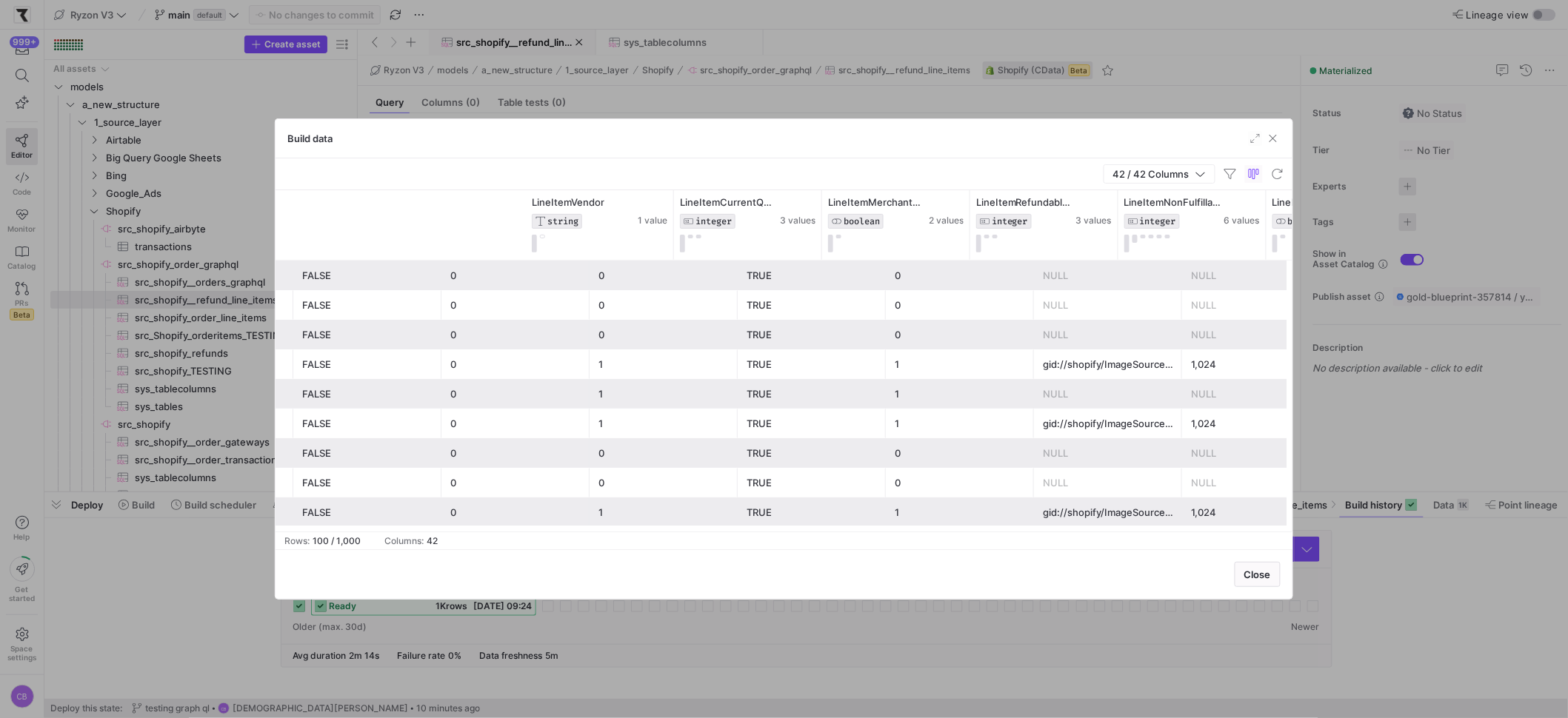
scroll to position [0, 1783]
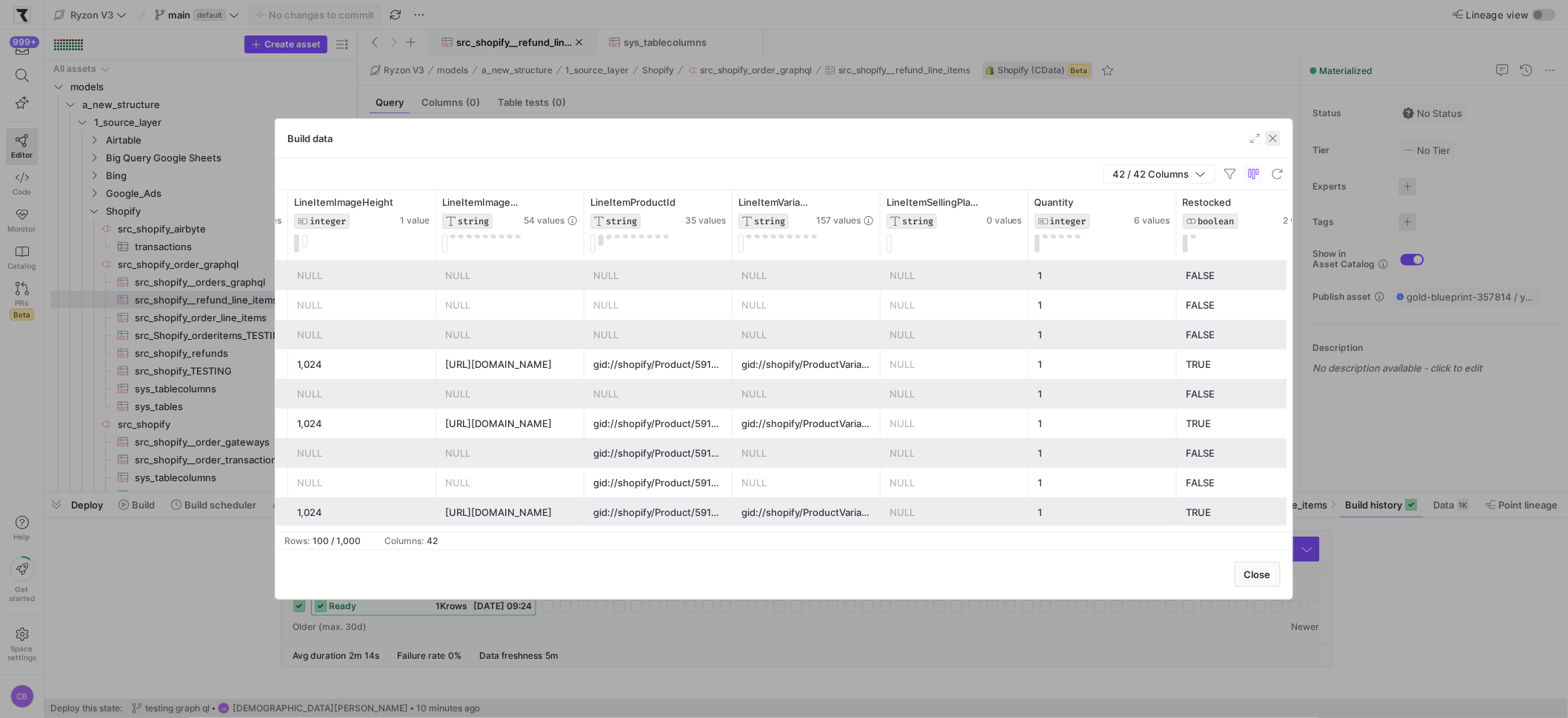
click at [1279, 133] on span "button" at bounding box center [1273, 138] width 15 height 15
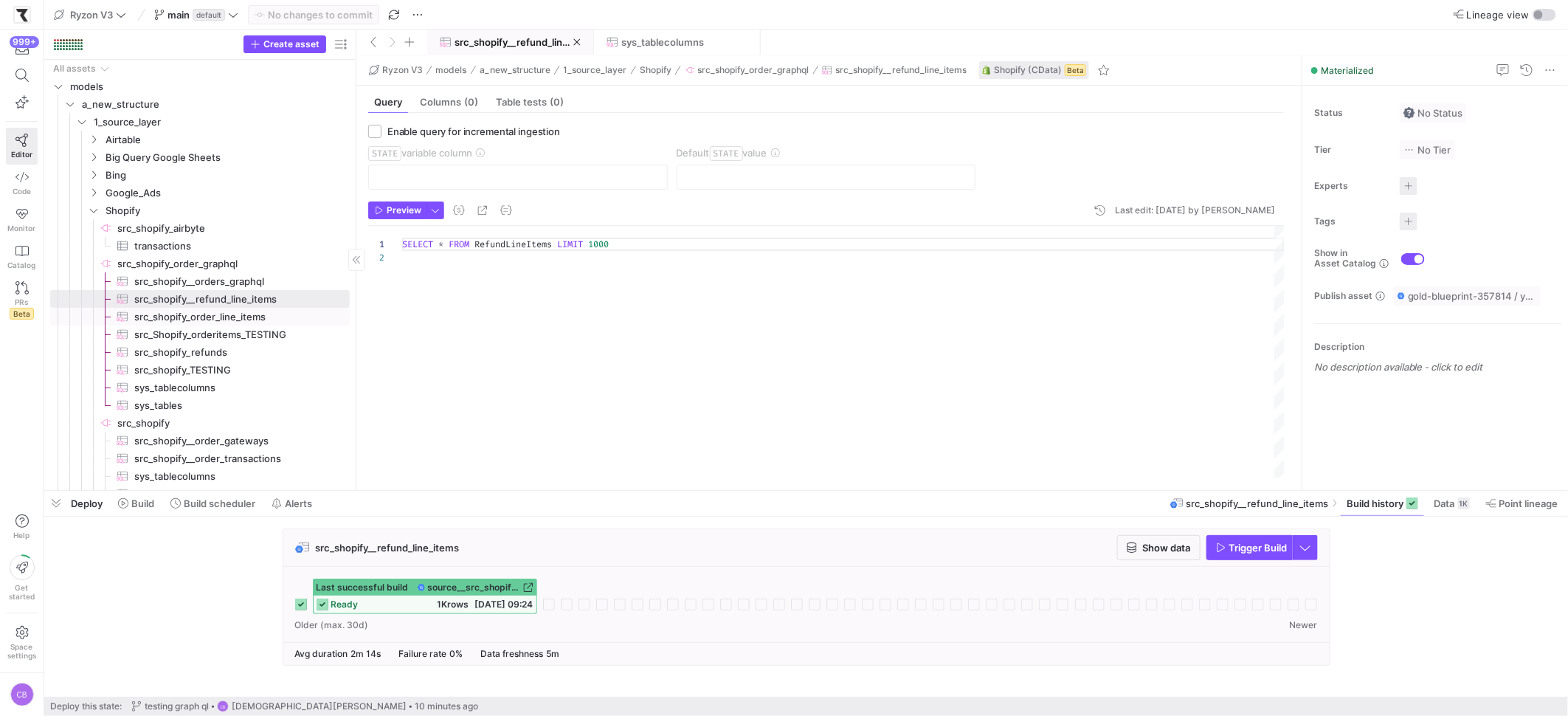
click at [197, 319] on span "src_shopify_order_line_items​​​​​​​​​" at bounding box center [233, 317] width 198 height 17
type textarea "SELECT * FROM OrderLineItems WHERE OrderUpdatedAt > '[DATE]'"
click at [1127, 548] on icon "button" at bounding box center [1132, 548] width 10 height 10
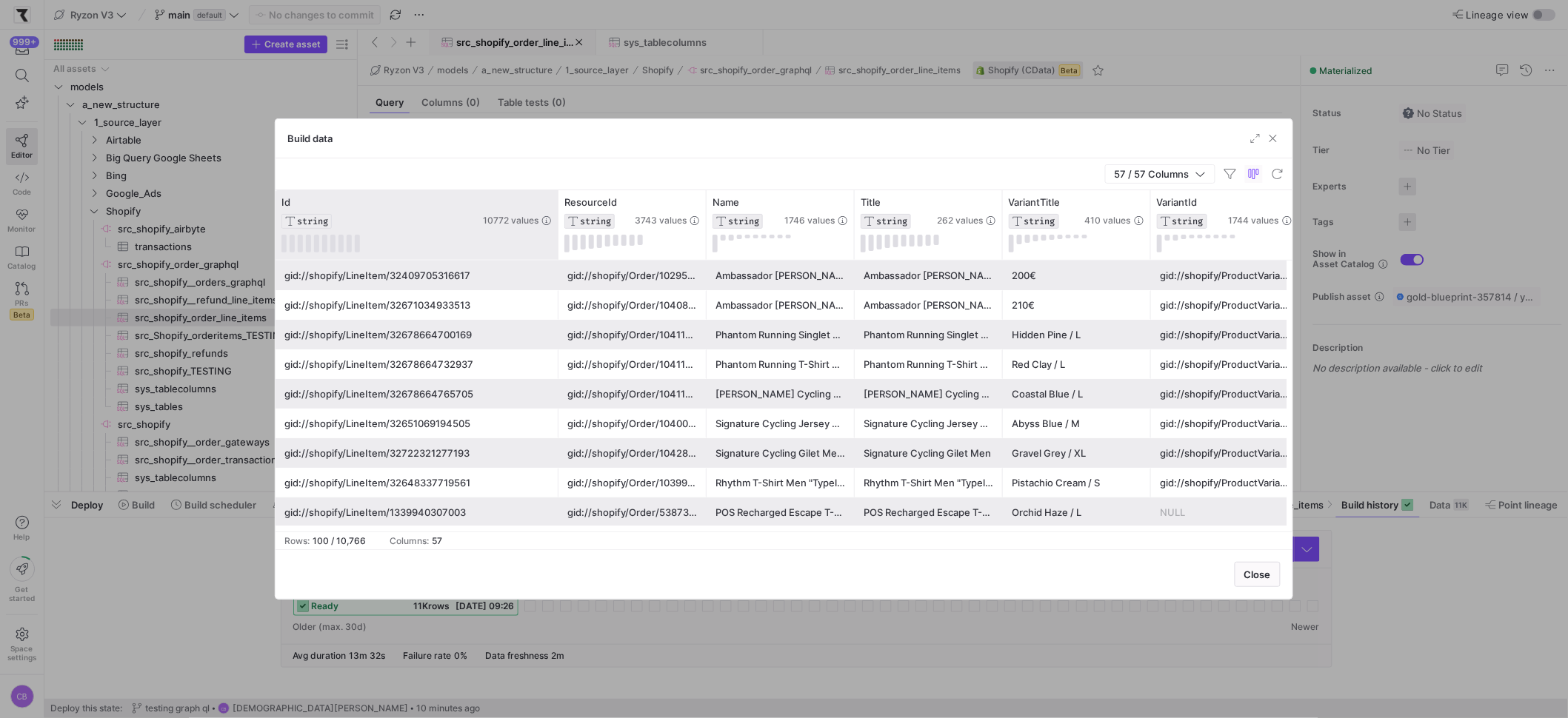
drag, startPoint x: 420, startPoint y: 219, endPoint x: 555, endPoint y: 221, distance: 135.0
click at [555, 221] on div at bounding box center [558, 225] width 6 height 69
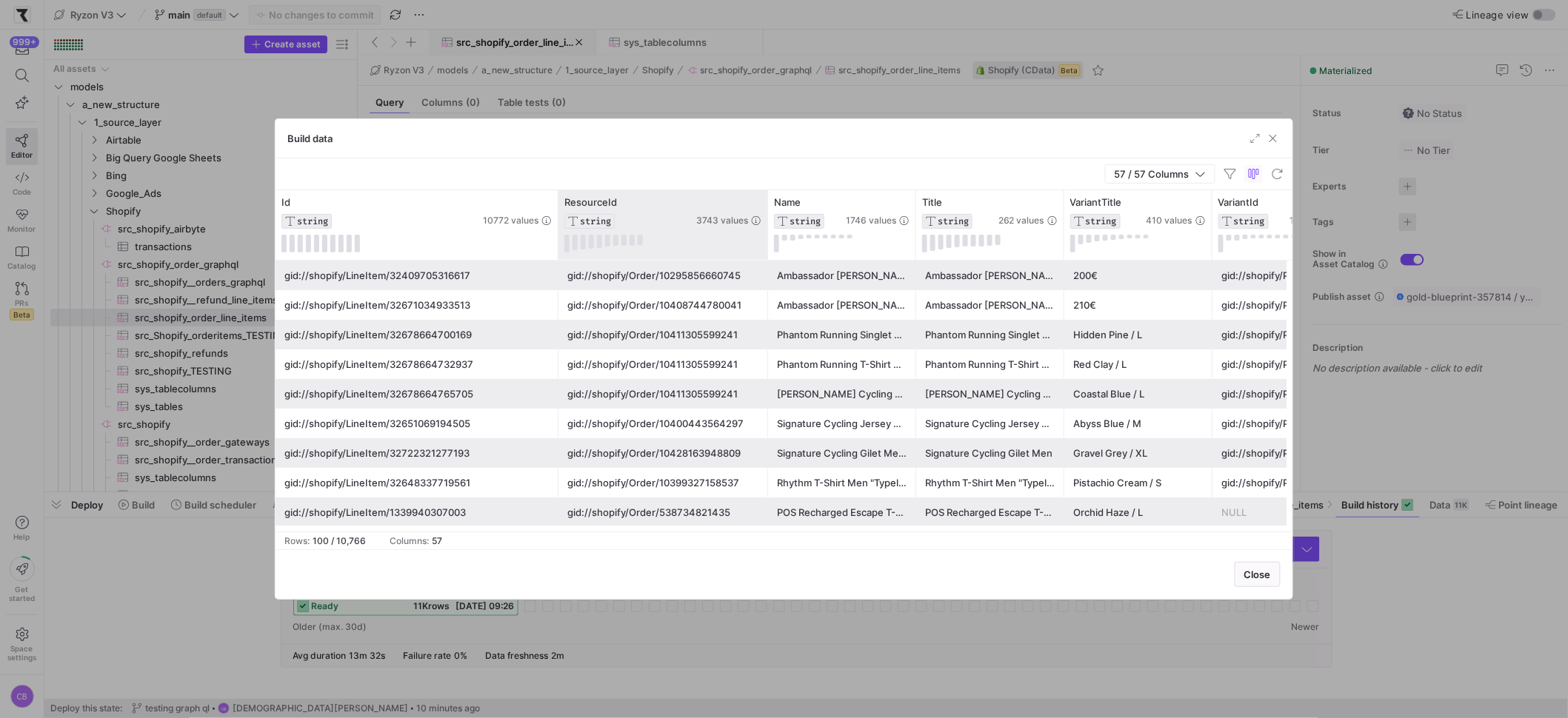
drag, startPoint x: 704, startPoint y: 249, endPoint x: 781, endPoint y: 259, distance: 77.6
click at [771, 259] on div at bounding box center [767, 225] width 6 height 69
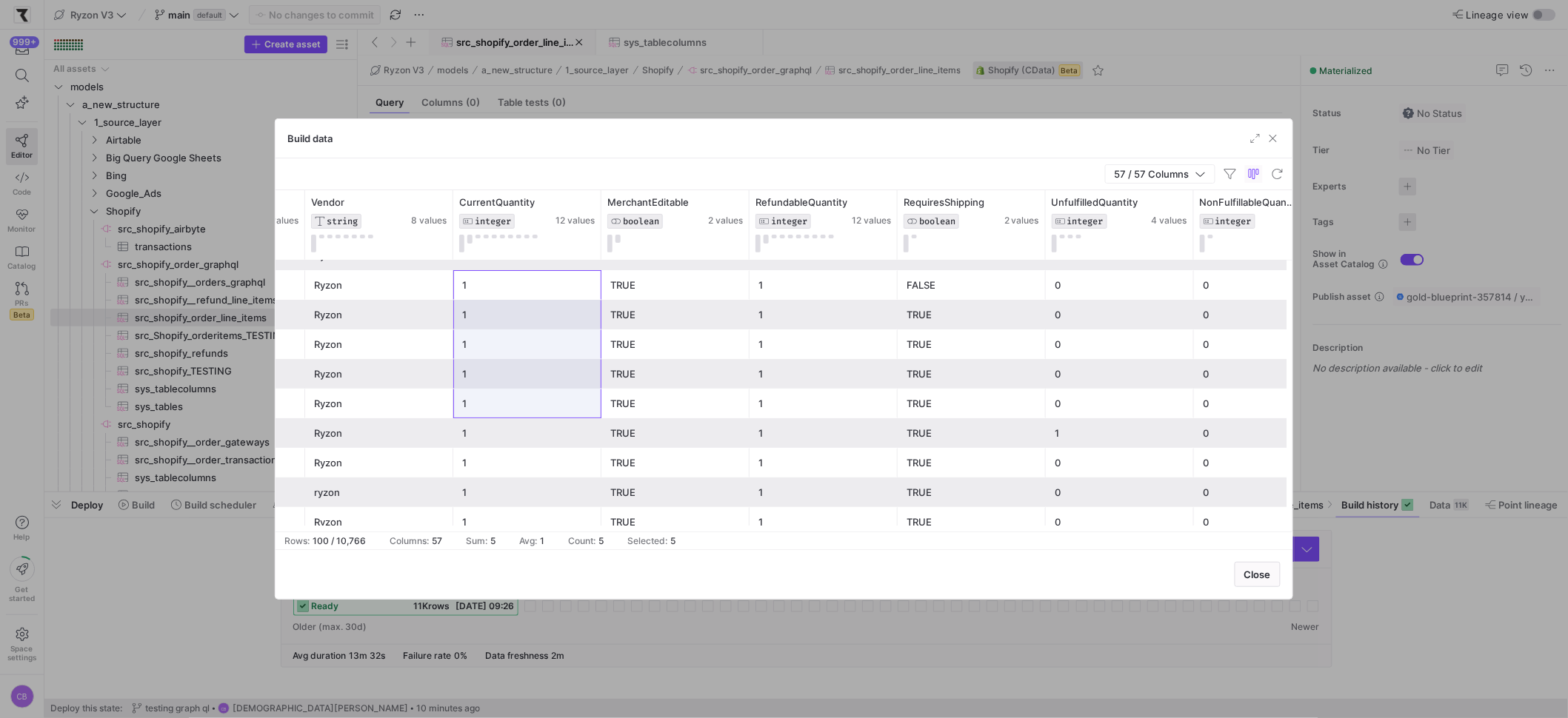
drag, startPoint x: 520, startPoint y: 283, endPoint x: 559, endPoint y: 431, distance: 153.1
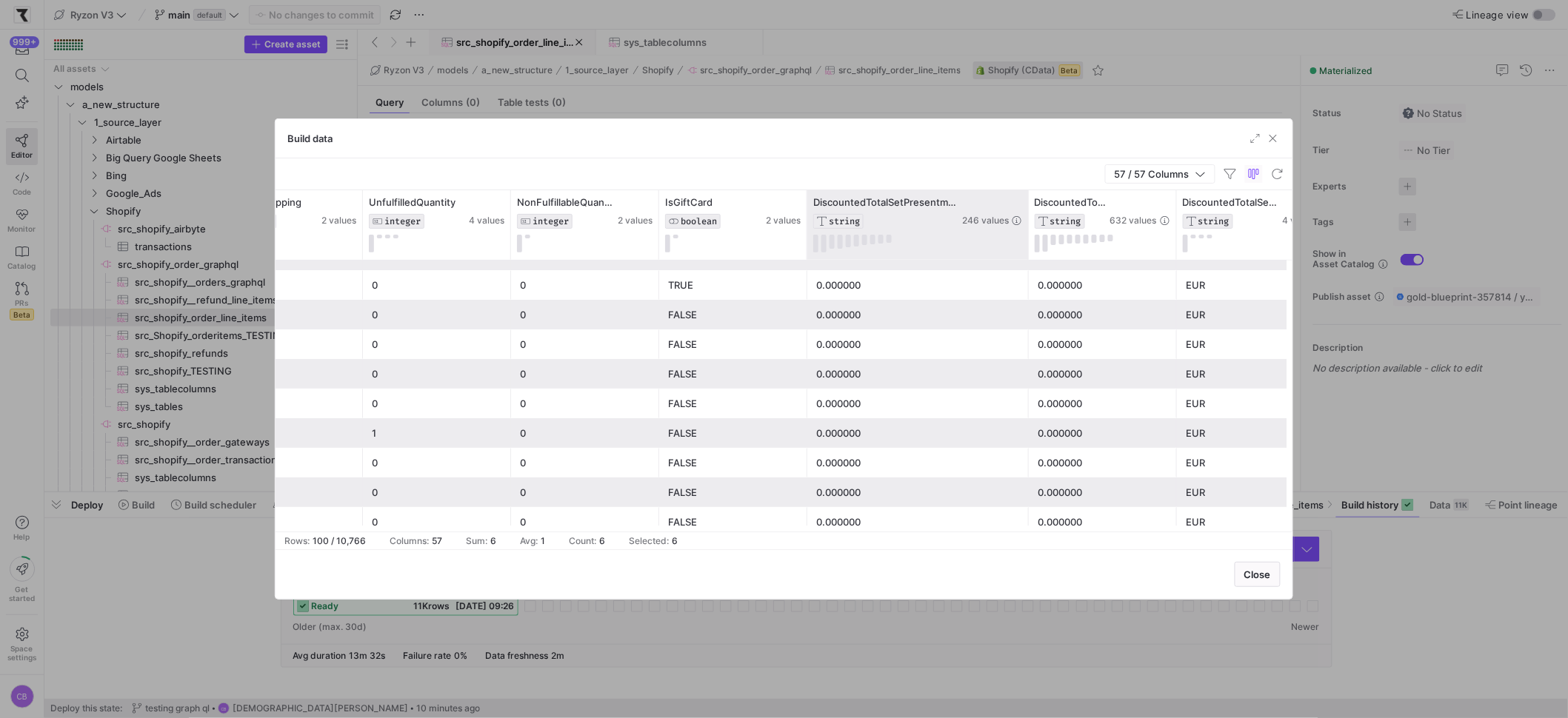
drag, startPoint x: 951, startPoint y: 209, endPoint x: 1048, endPoint y: 218, distance: 97.4
click at [1031, 218] on div at bounding box center [1028, 225] width 6 height 69
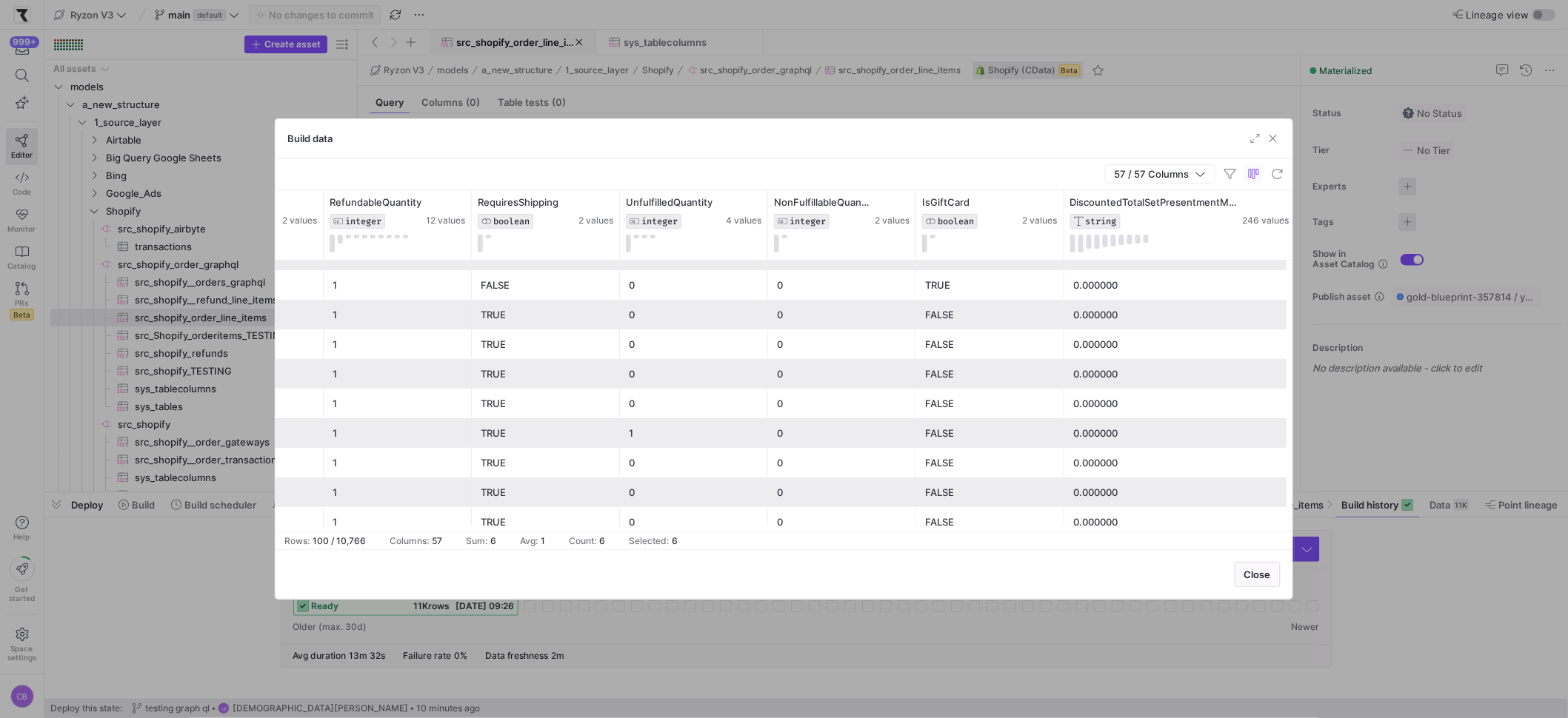
click at [653, 434] on div "1" at bounding box center [694, 433] width 130 height 29
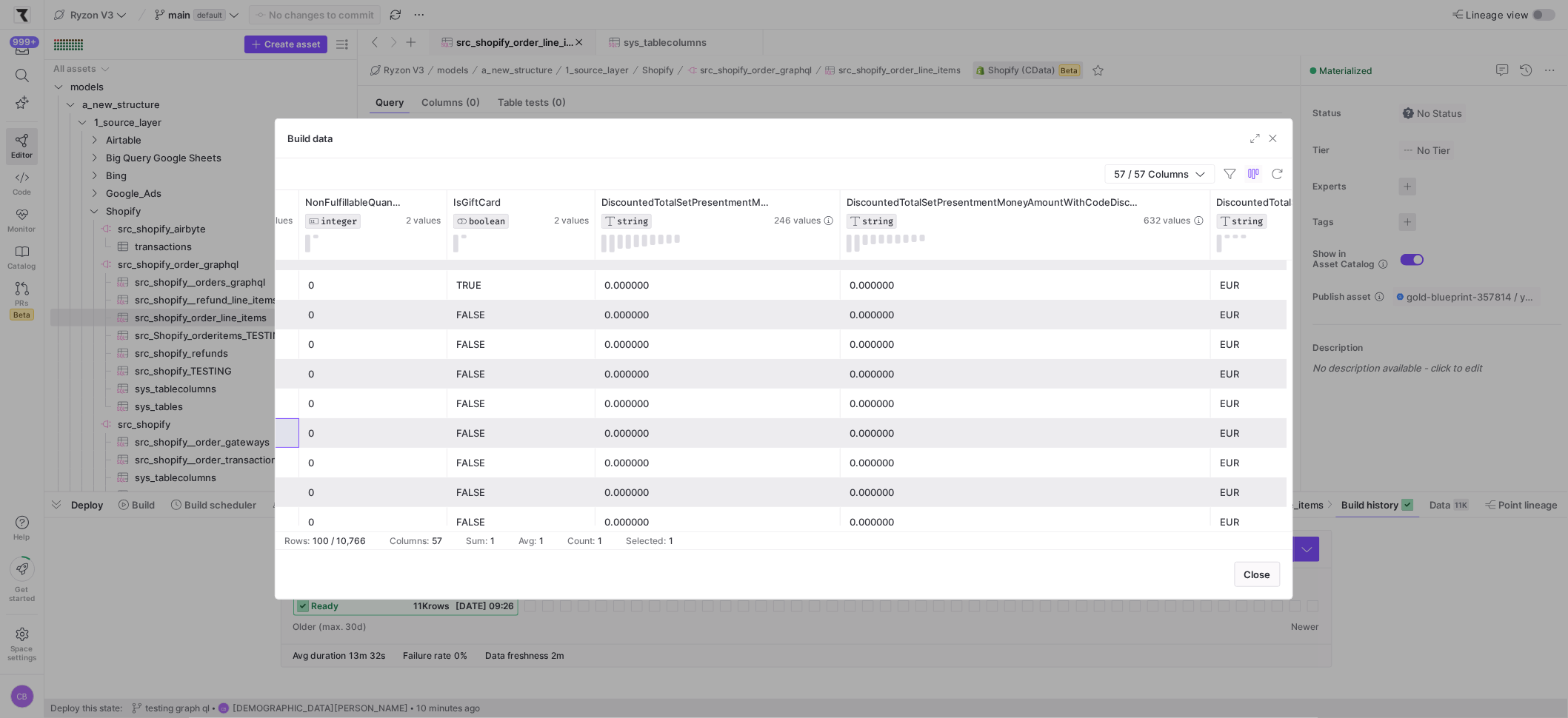
drag, startPoint x: 986, startPoint y: 237, endPoint x: 1257, endPoint y: 283, distance: 274.9
click at [1257, 283] on div "DiscountedTotalSetPresentmentMoneyAmount STRING 246 values RequiresShipping BOO…" at bounding box center [784, 360] width 1017 height 341
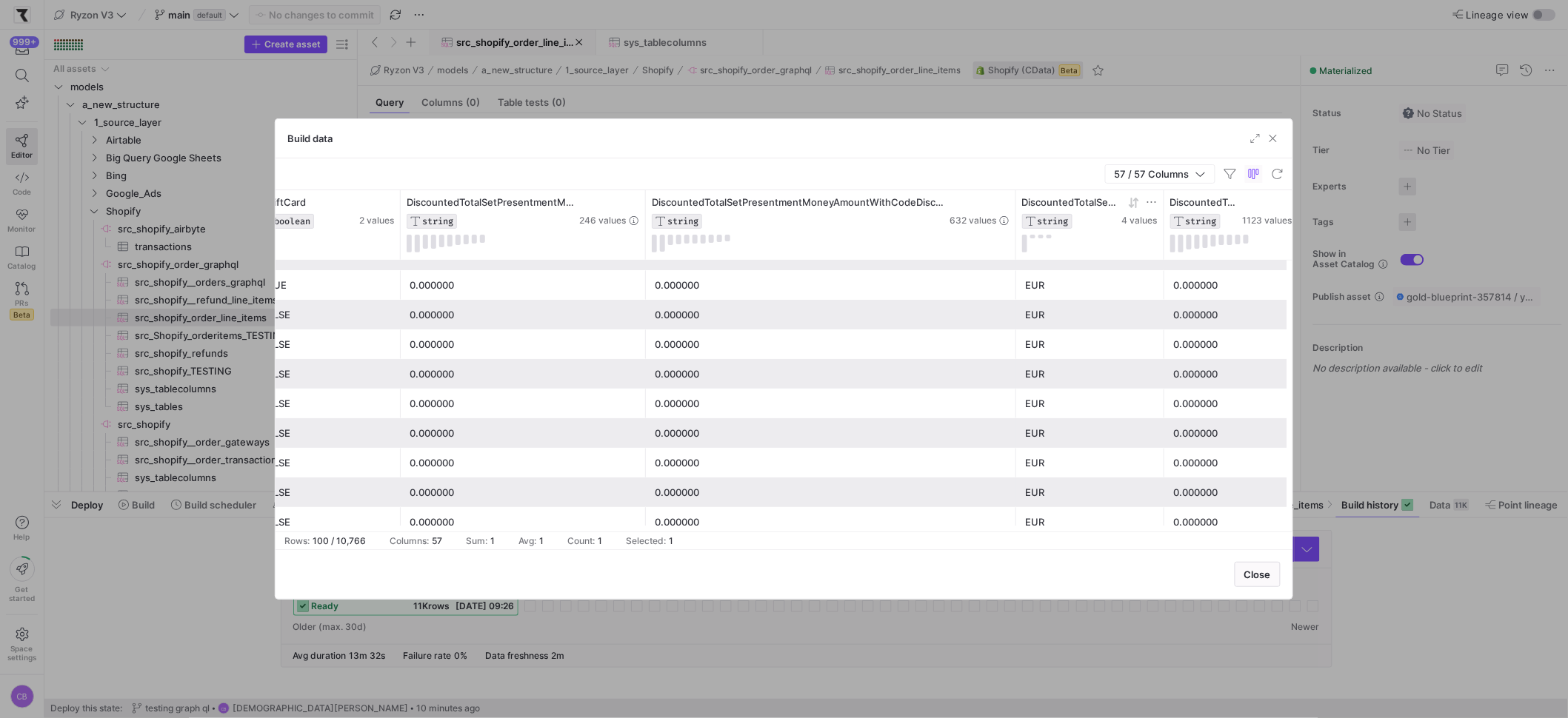
drag, startPoint x: 1016, startPoint y: 245, endPoint x: 1143, endPoint y: 232, distance: 127.7
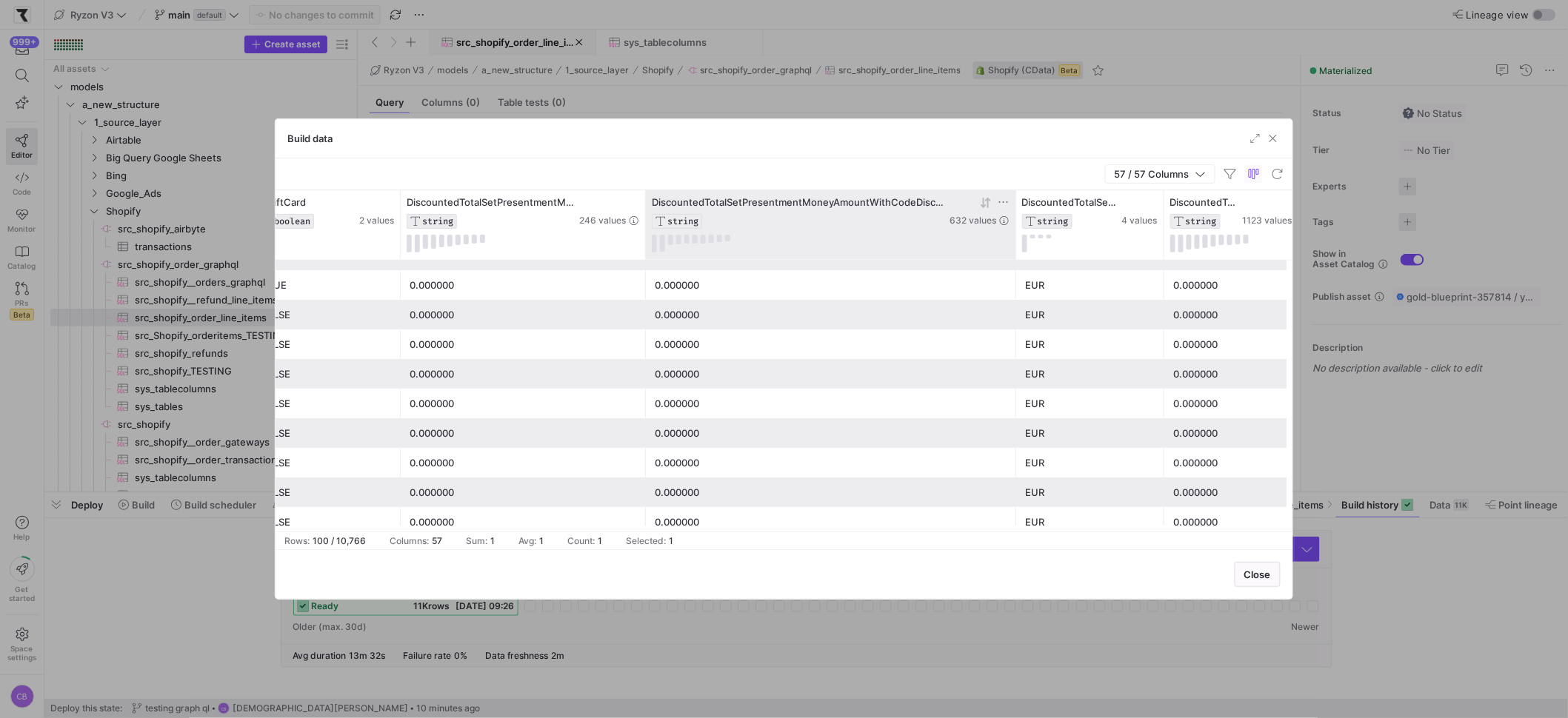
click at [896, 204] on span "DiscountedTotalSetPresentmentMoneyAmountWithCodeDiscounts" at bounding box center [798, 202] width 294 height 12
click at [923, 203] on span "DiscountedTotalSetPresentmentMoneyAmountWithCodeDiscounts" at bounding box center [798, 202] width 294 height 12
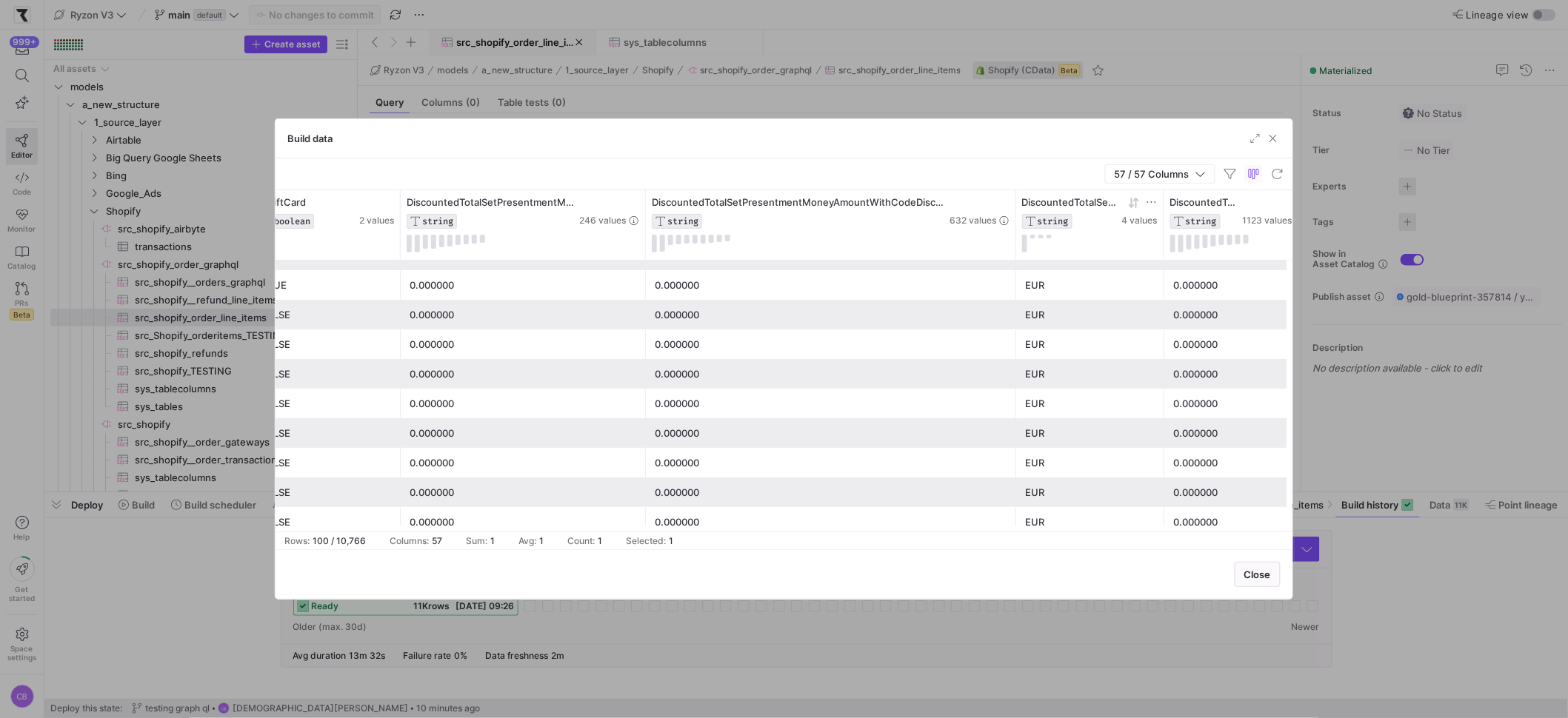
drag, startPoint x: 1013, startPoint y: 239, endPoint x: 1083, endPoint y: 243, distance: 70.1
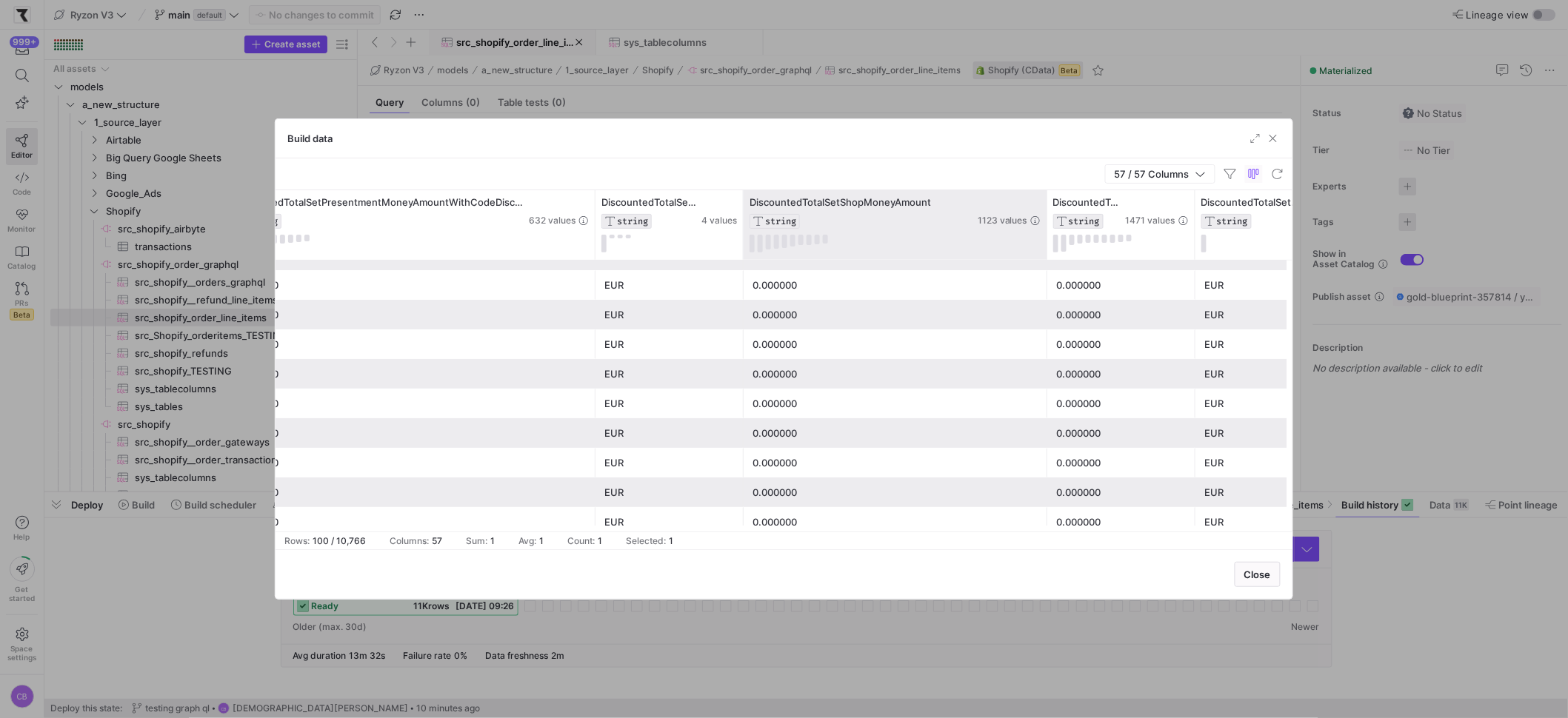
drag, startPoint x: 889, startPoint y: 198, endPoint x: 1047, endPoint y: 213, distance: 158.7
click at [1047, 213] on div at bounding box center [1046, 225] width 6 height 69
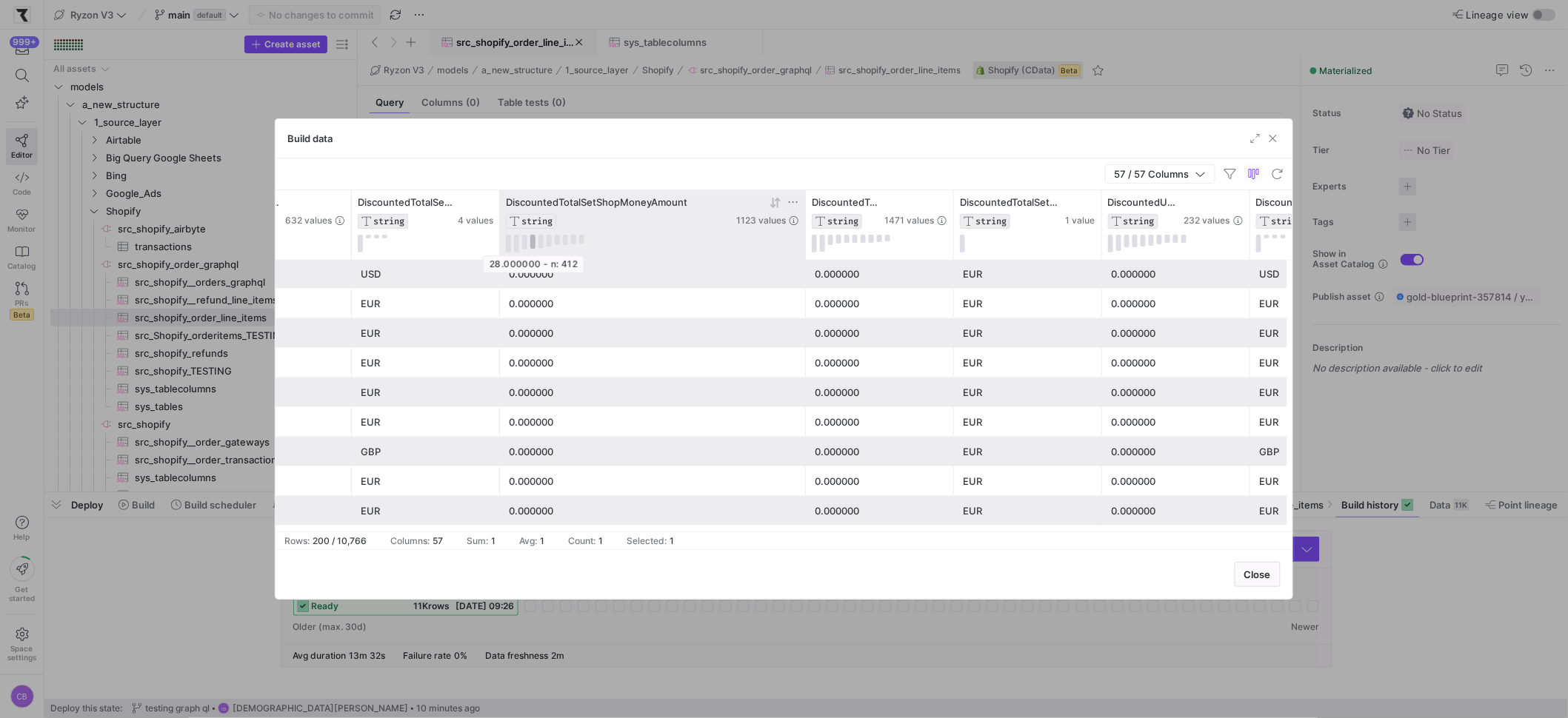
click at [534, 242] on button at bounding box center [533, 241] width 5 height 14
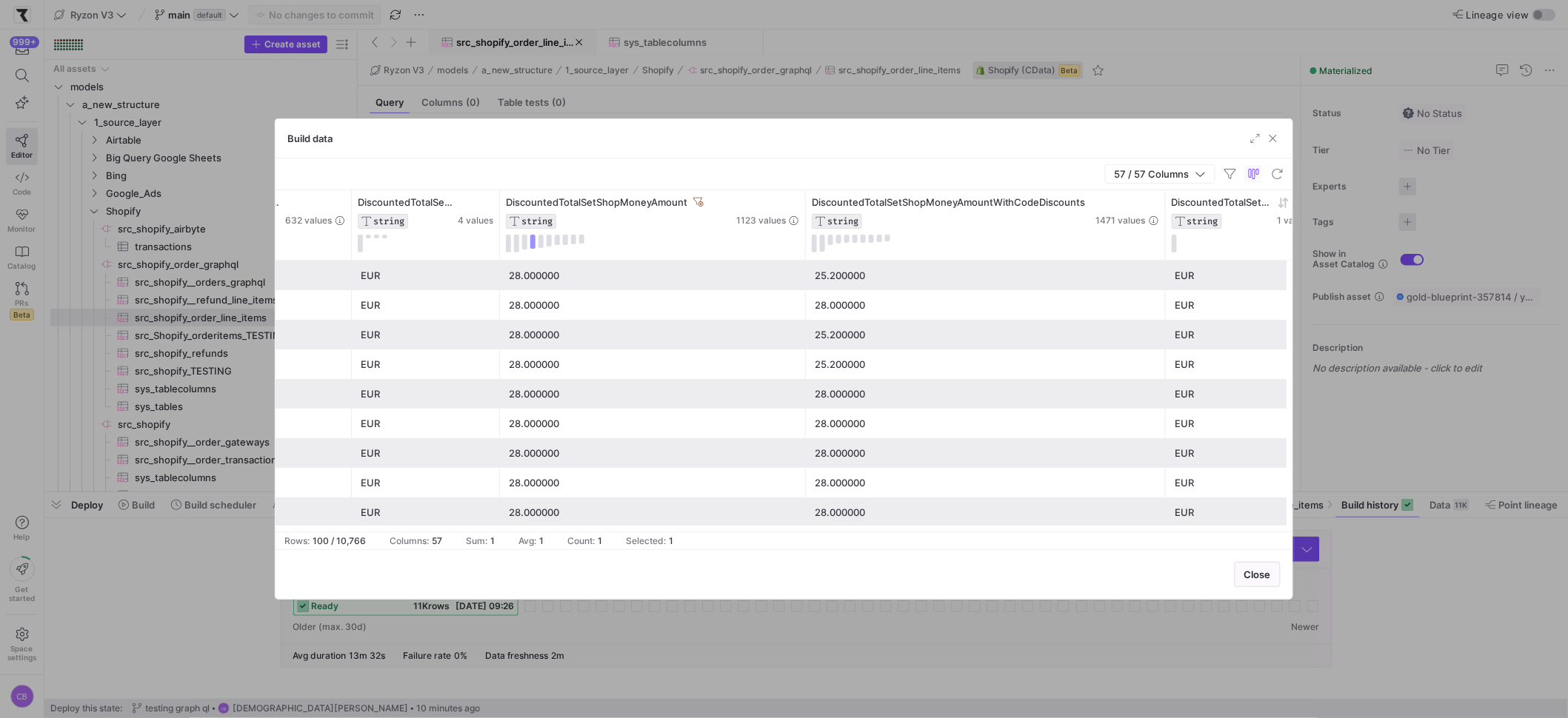
drag, startPoint x: 951, startPoint y: 203, endPoint x: 1250, endPoint y: 224, distance: 299.7
click at [1250, 224] on div "DiscountedTotalSetPresentmentMoneyAmountWithCodeDiscounts STRING 632 values Dis…" at bounding box center [1221, 225] width 9372 height 69
click at [907, 282] on div "25.200000" at bounding box center [986, 275] width 342 height 29
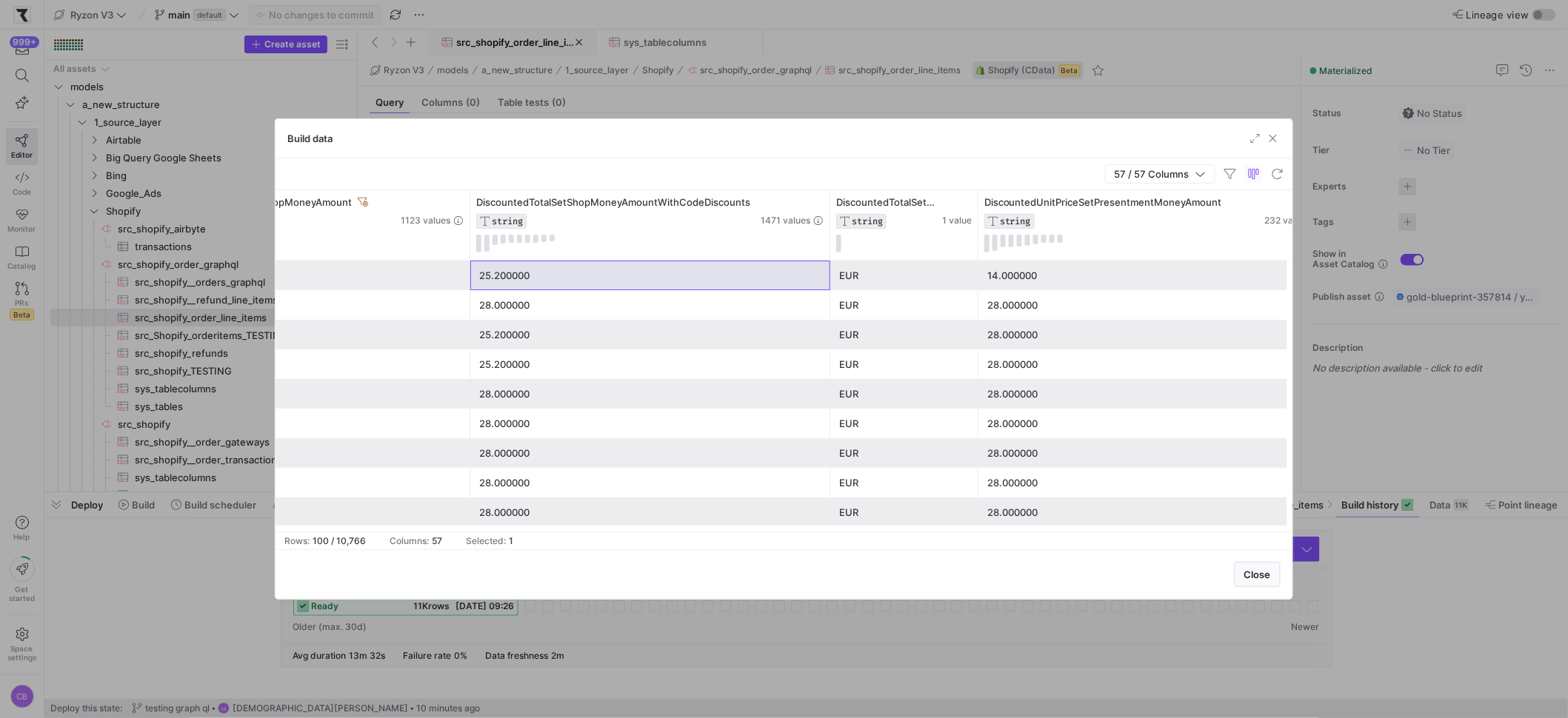
drag, startPoint x: 1125, startPoint y: 234, endPoint x: 1334, endPoint y: 264, distance: 211.1
click at [1334, 264] on div "Build data 57 / 57 Columns Drag here to set row groups Drag here to set column …" at bounding box center [784, 359] width 1568 height 718
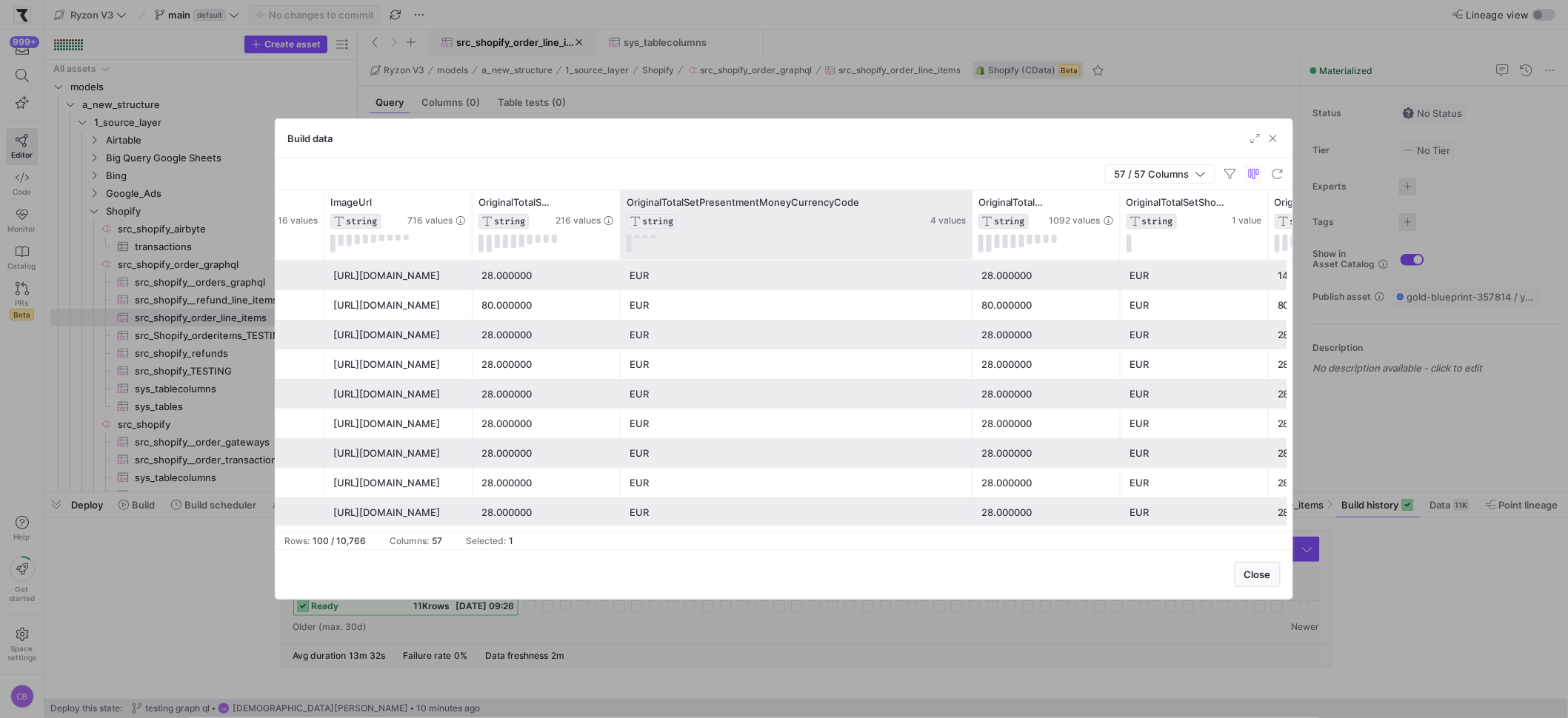
drag, startPoint x: 765, startPoint y: 201, endPoint x: 969, endPoint y: 254, distance: 210.8
click at [969, 254] on div at bounding box center [971, 225] width 6 height 69
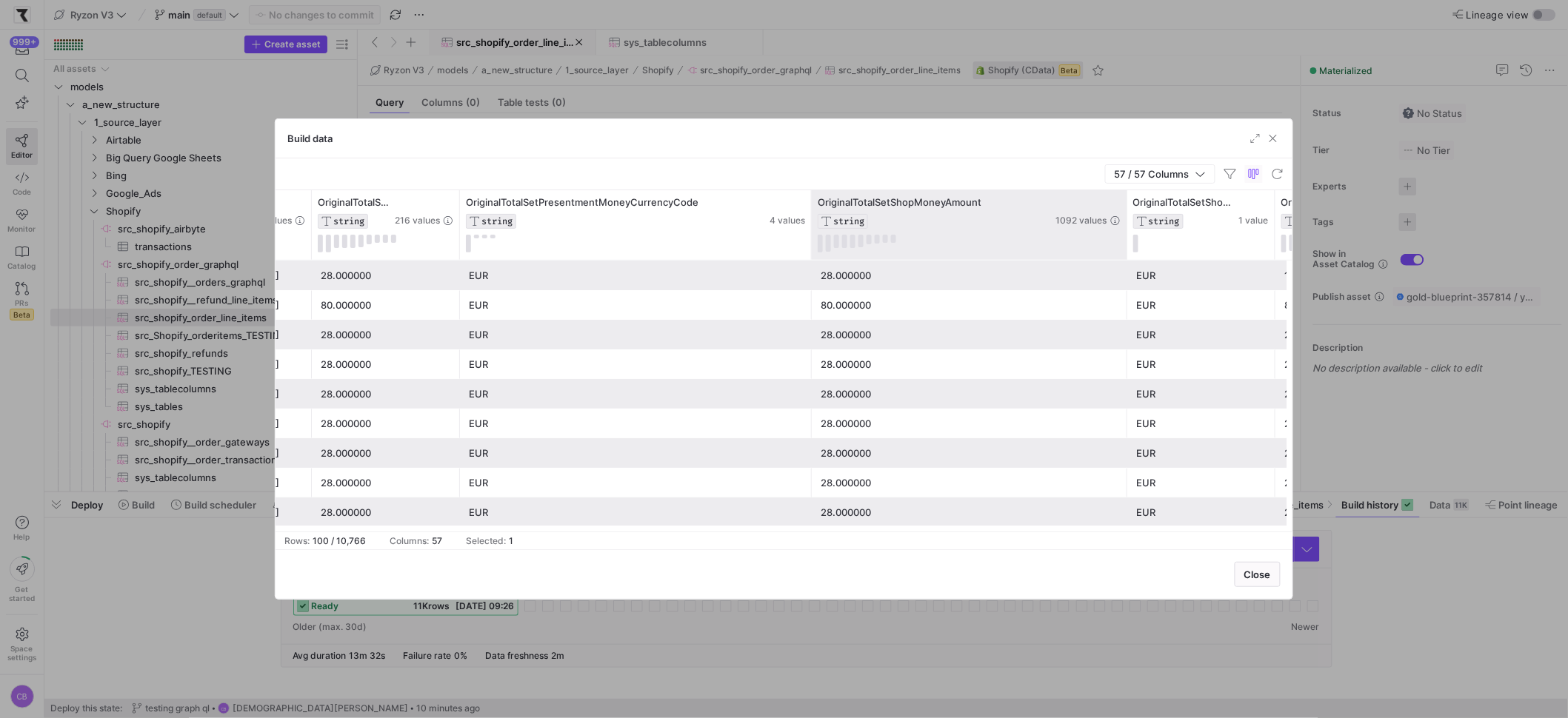
drag, startPoint x: 981, startPoint y: 222, endPoint x: 1123, endPoint y: 216, distance: 142.1
click at [1123, 216] on div at bounding box center [1126, 225] width 6 height 69
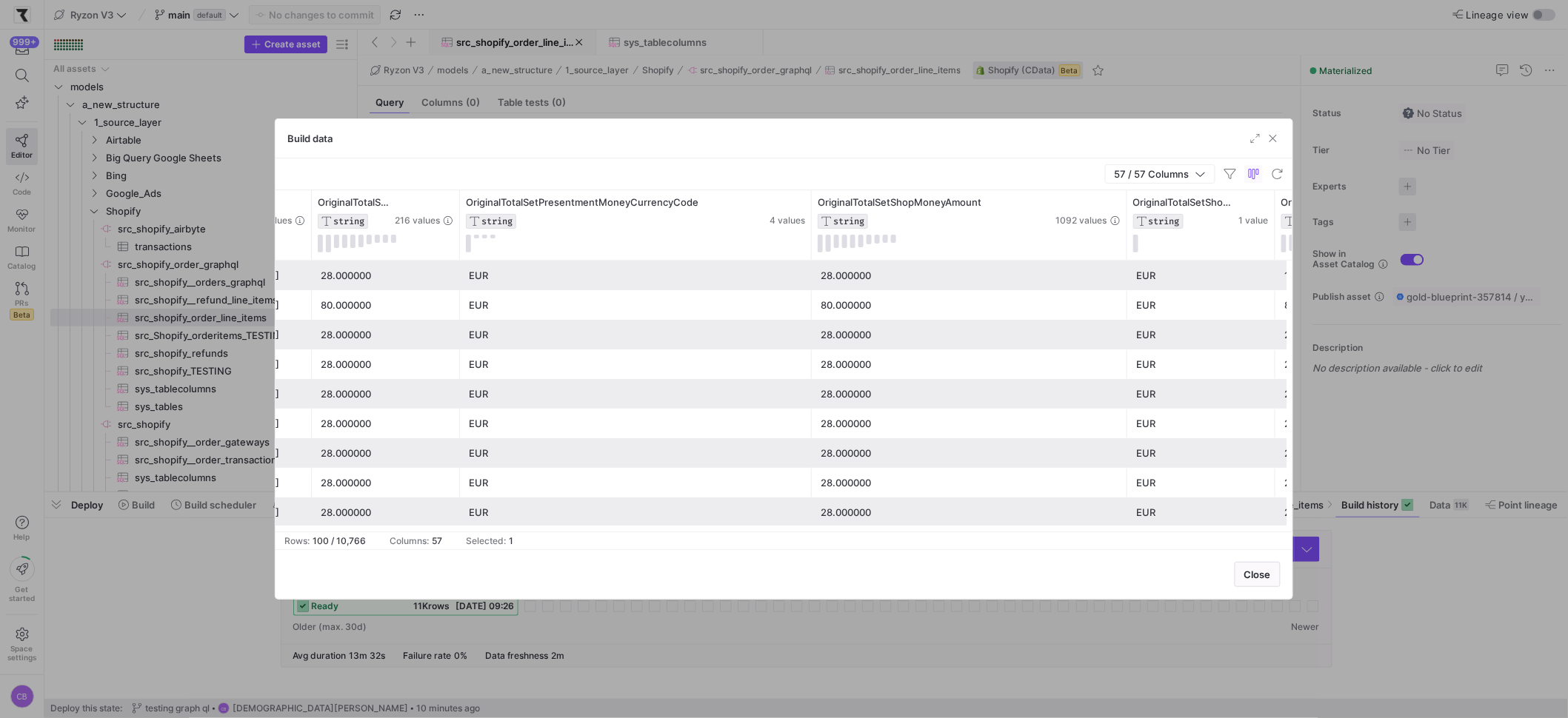
click at [872, 277] on div "28.000000" at bounding box center [969, 275] width 298 height 29
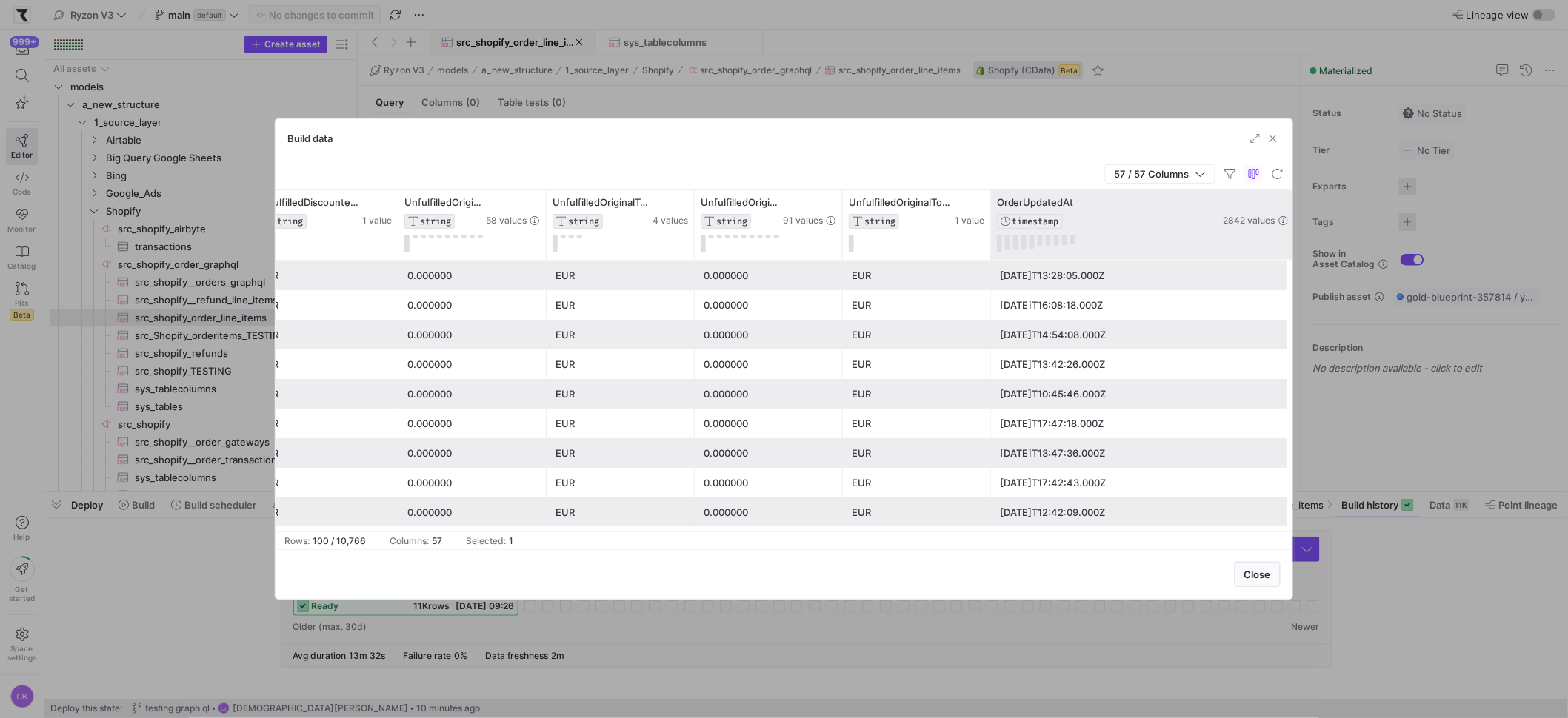
drag, startPoint x: 1137, startPoint y: 236, endPoint x: 1291, endPoint y: 235, distance: 154.0
click at [1293, 235] on div "Build data 57 / 57 Columns Drag here to set row groups Drag here to set column …" at bounding box center [784, 359] width 1018 height 481
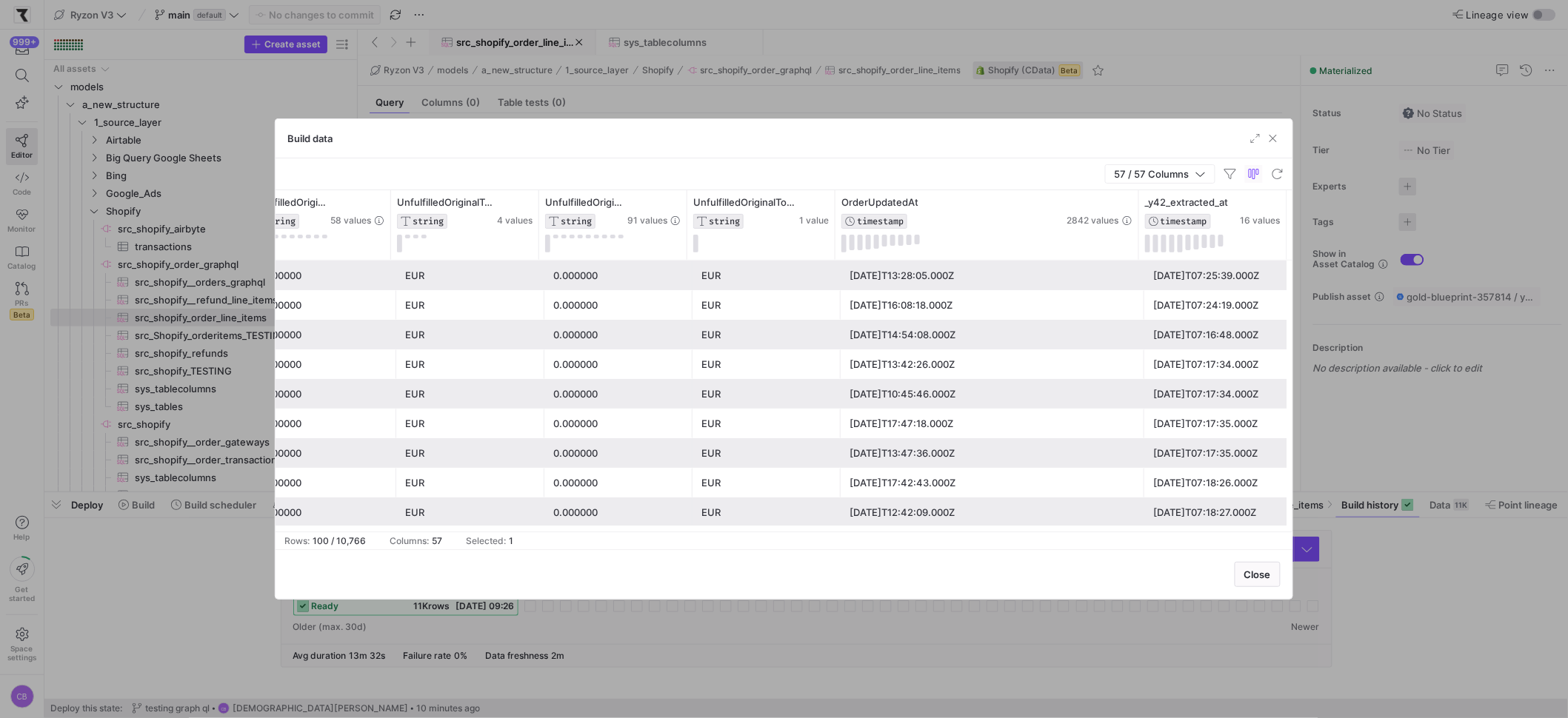
click at [986, 273] on div "2025-09-20T13:28:05.000Z" at bounding box center [992, 275] width 286 height 29
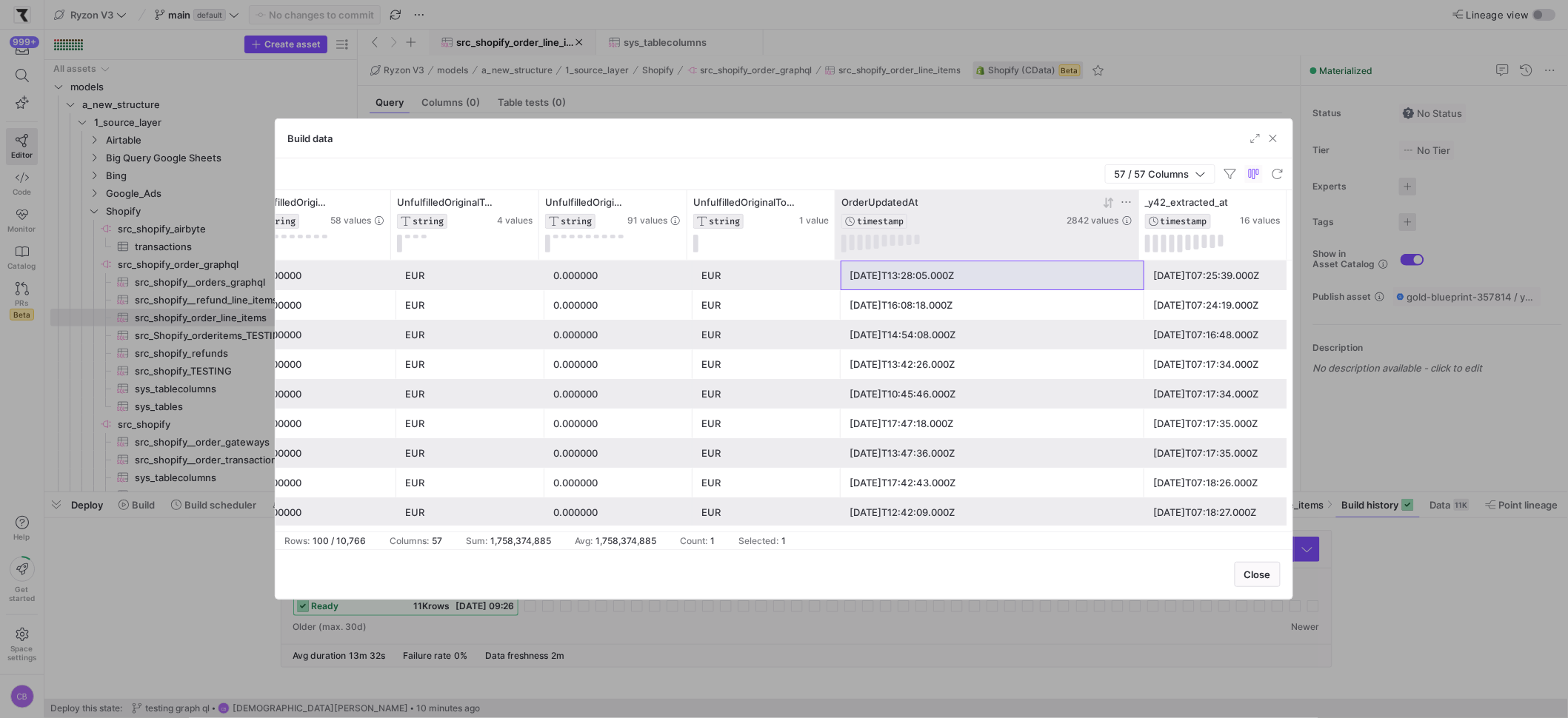
click at [1103, 205] on icon at bounding box center [1109, 203] width 12 height 12
click at [1105, 205] on icon at bounding box center [1109, 203] width 12 height 12
click at [872, 327] on div "2025-09-22T20:46:38.000Z" at bounding box center [992, 334] width 286 height 29
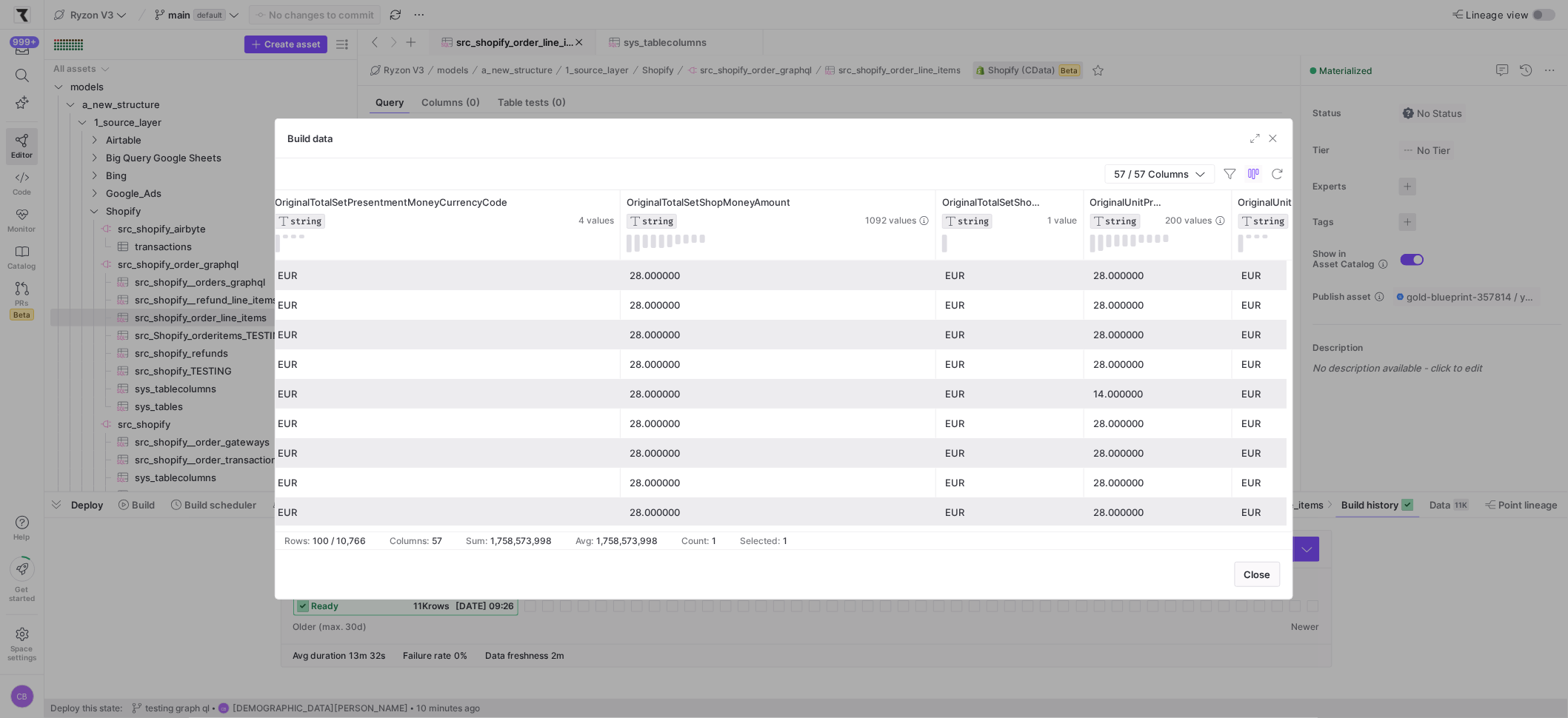
click at [716, 336] on div "28.000000" at bounding box center [778, 334] width 298 height 29
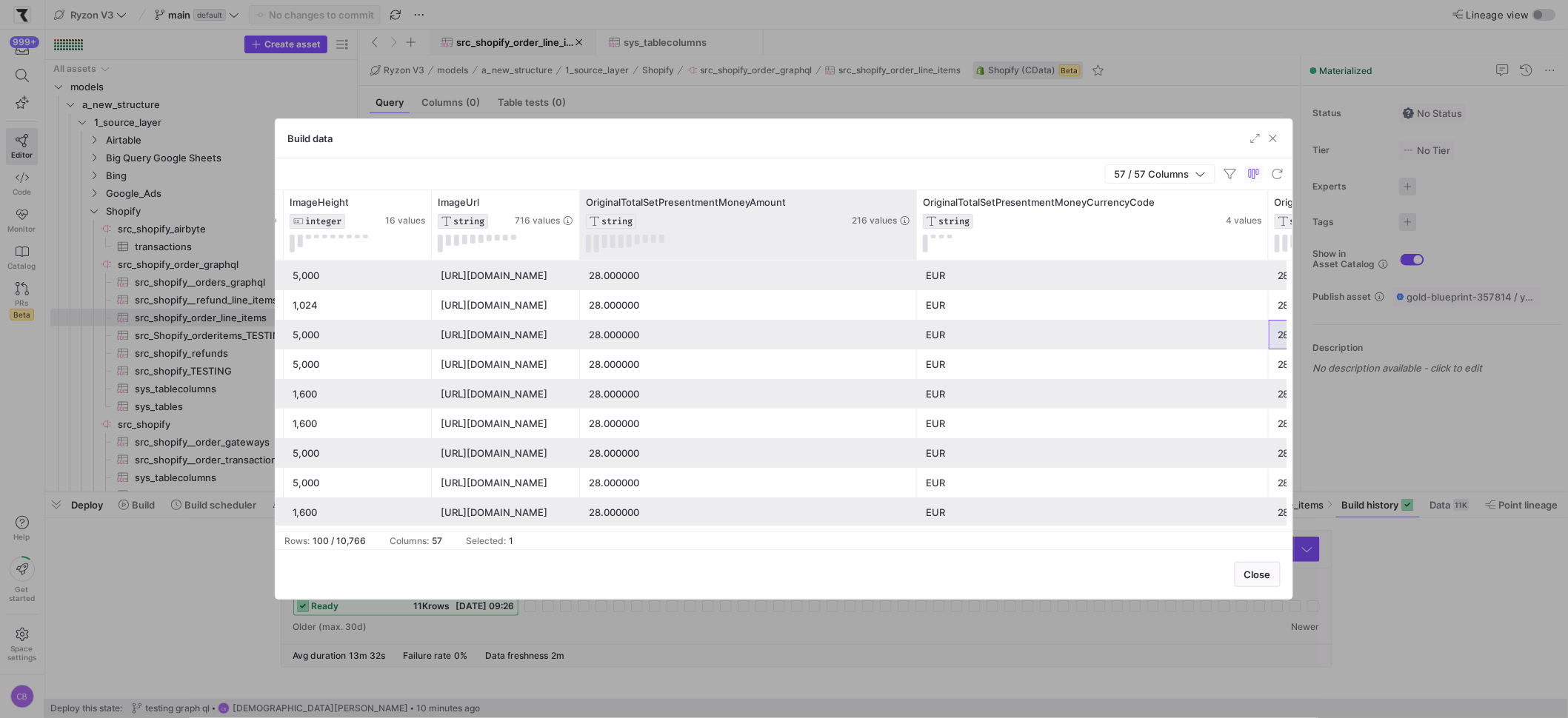
drag, startPoint x: 725, startPoint y: 227, endPoint x: 914, endPoint y: 254, distance: 190.9
click at [914, 254] on div at bounding box center [916, 225] width 6 height 69
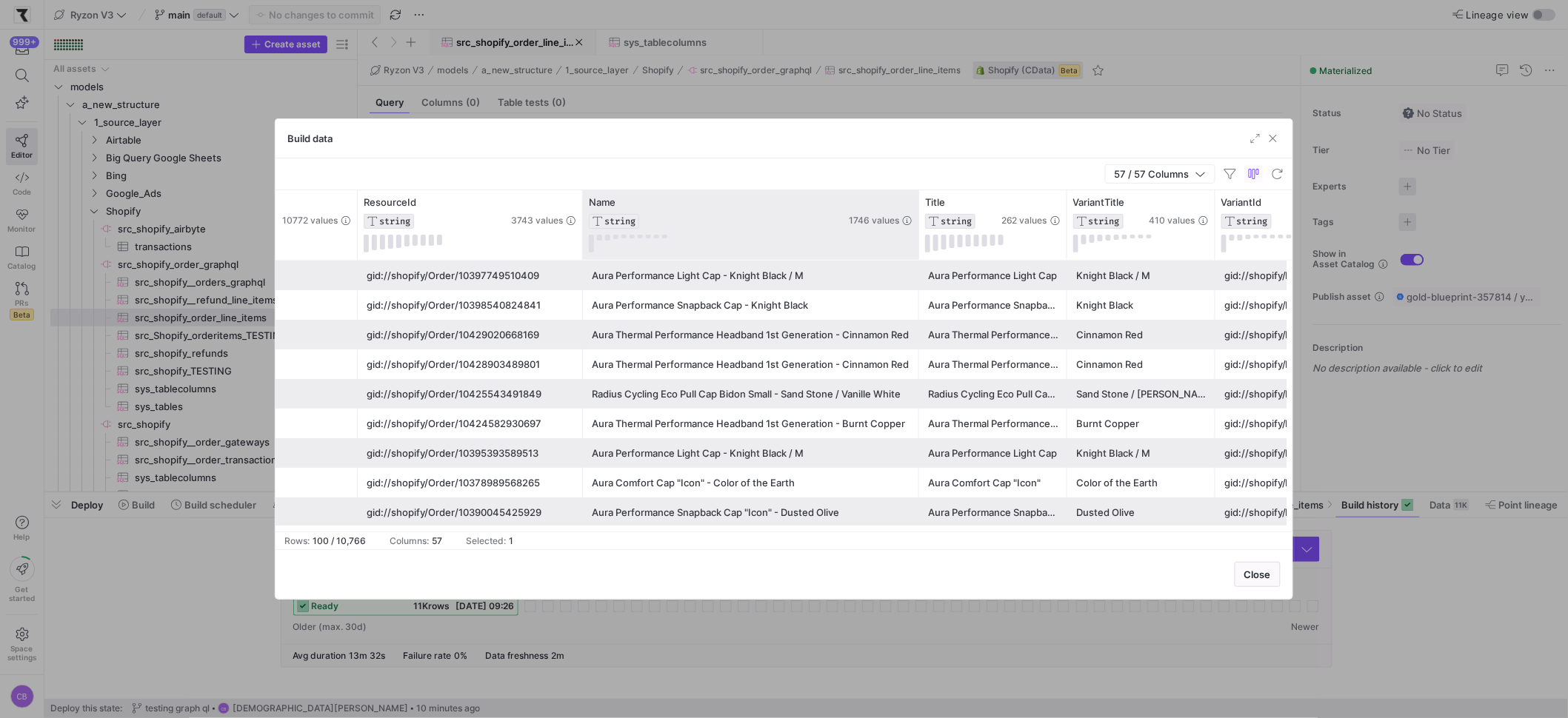
drag, startPoint x: 730, startPoint y: 228, endPoint x: 917, endPoint y: 236, distance: 187.2
click at [917, 236] on div at bounding box center [918, 225] width 6 height 69
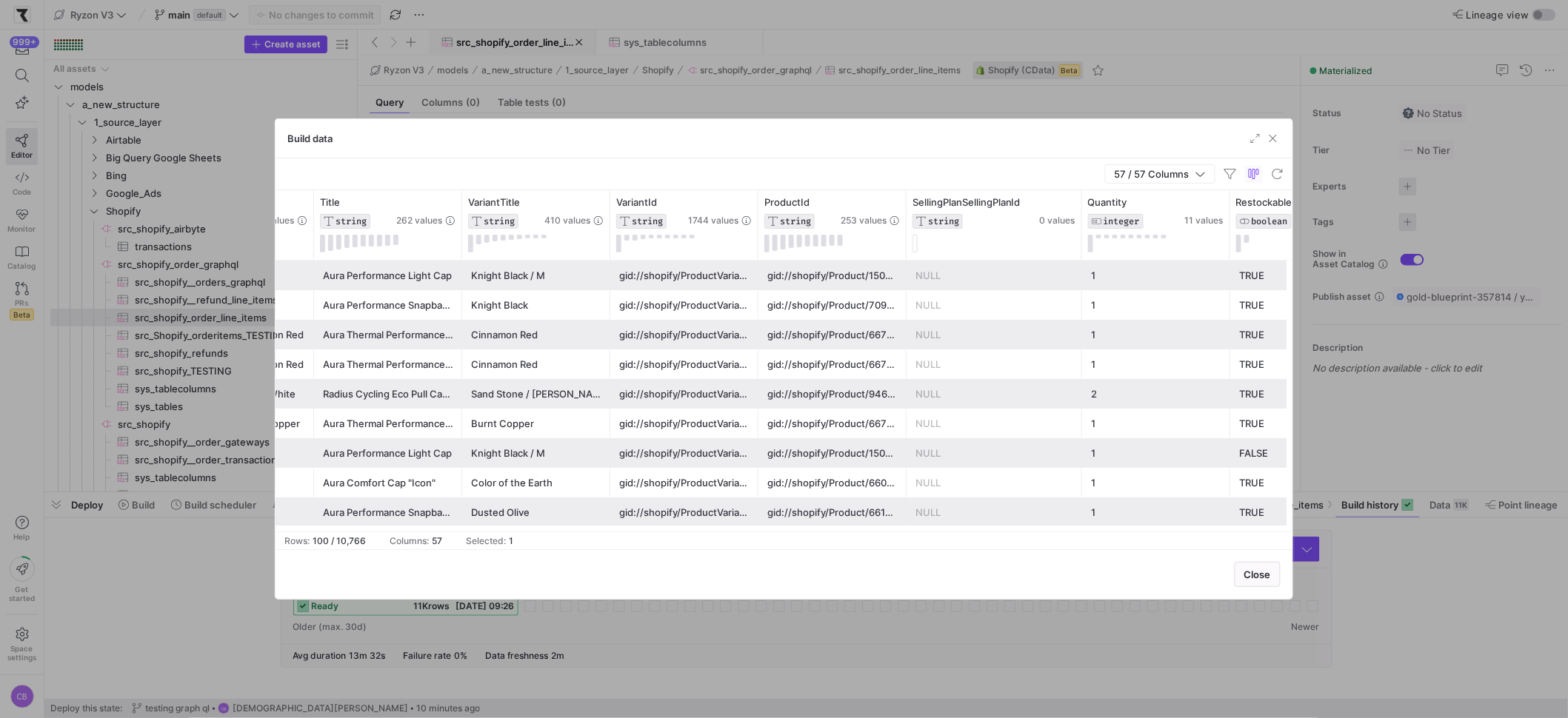
click at [707, 375] on div "gid://shopify/ProductVariant/45430889382153" at bounding box center [685, 364] width 130 height 29
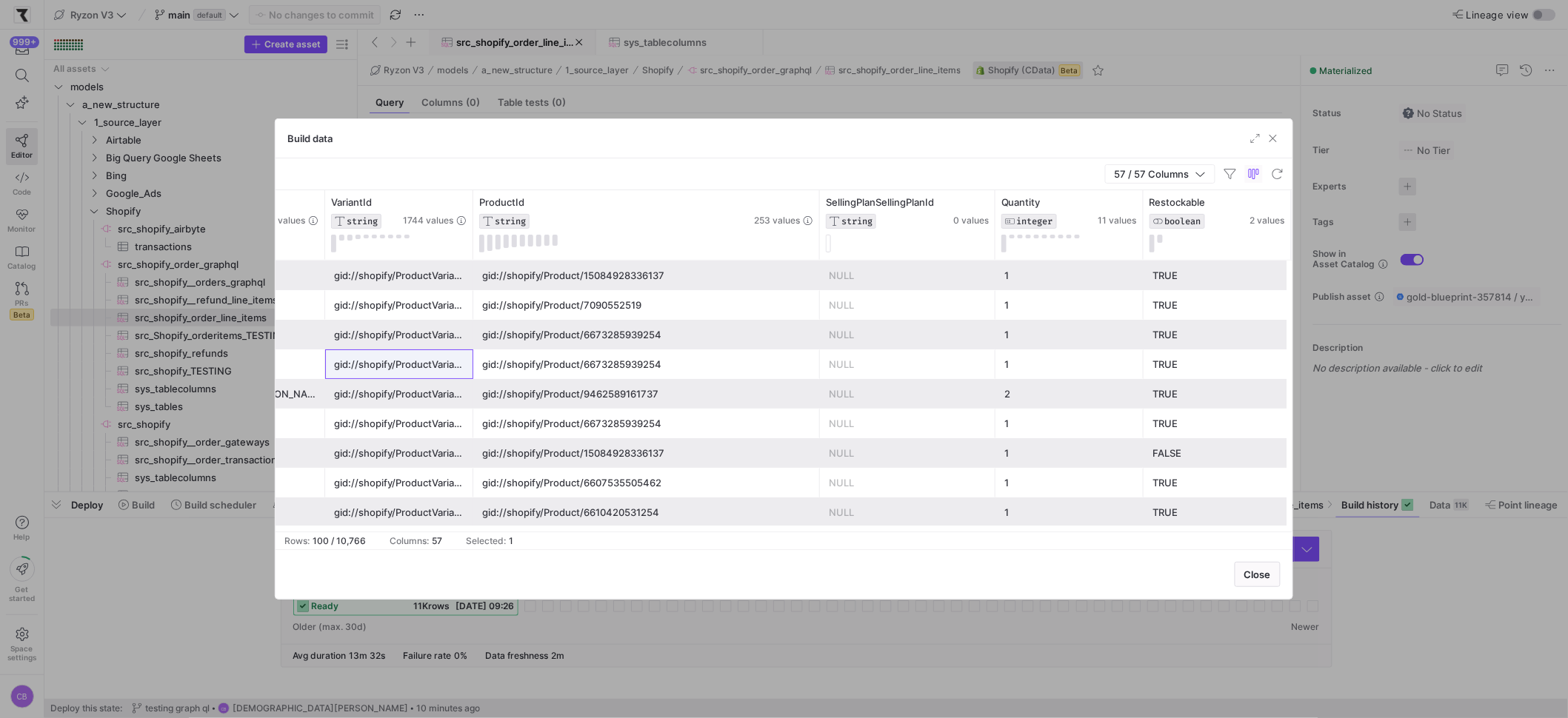
drag, startPoint x: 619, startPoint y: 234, endPoint x: 786, endPoint y: 317, distance: 186.5
click at [817, 292] on div "ProductId STRING 253 values VariantId STRING 1744 values VariantTitle STRING 41…" at bounding box center [784, 360] width 1017 height 341
click at [631, 366] on div "gid://shopify/Product/6673285939254" at bounding box center [646, 364] width 329 height 29
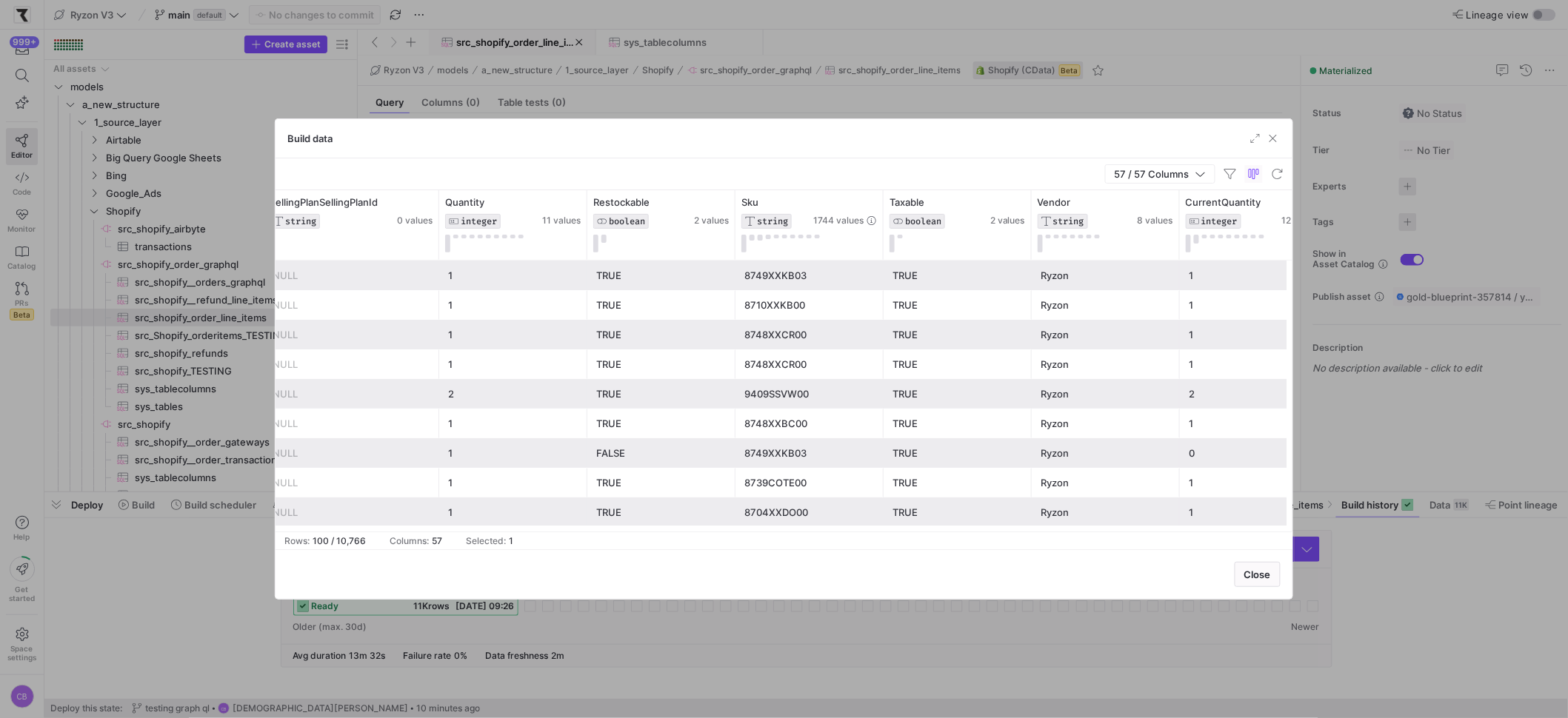
click at [817, 369] on div "8748XXCR00" at bounding box center [810, 364] width 130 height 29
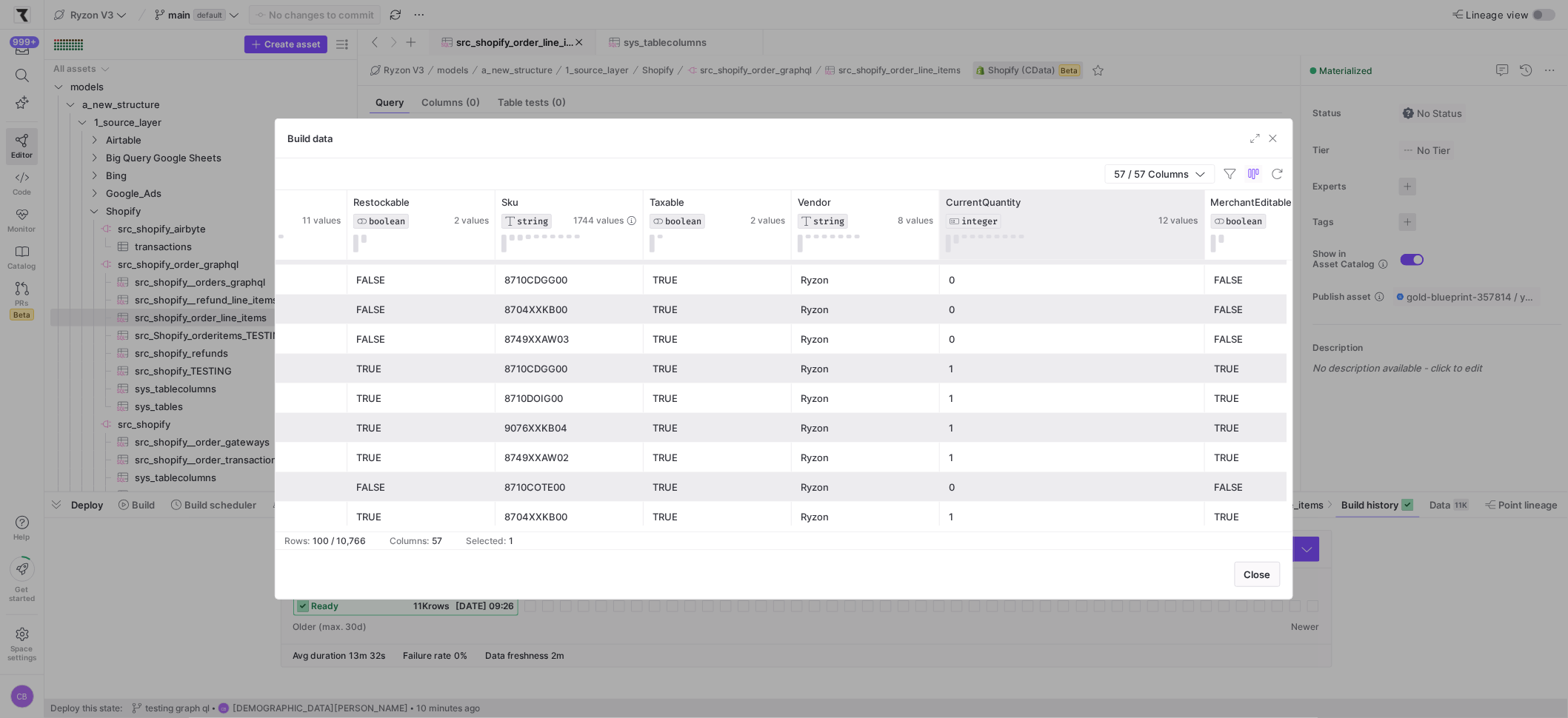
drag, startPoint x: 1086, startPoint y: 216, endPoint x: 1203, endPoint y: 240, distance: 119.4
click at [1203, 240] on div at bounding box center [1204, 225] width 6 height 69
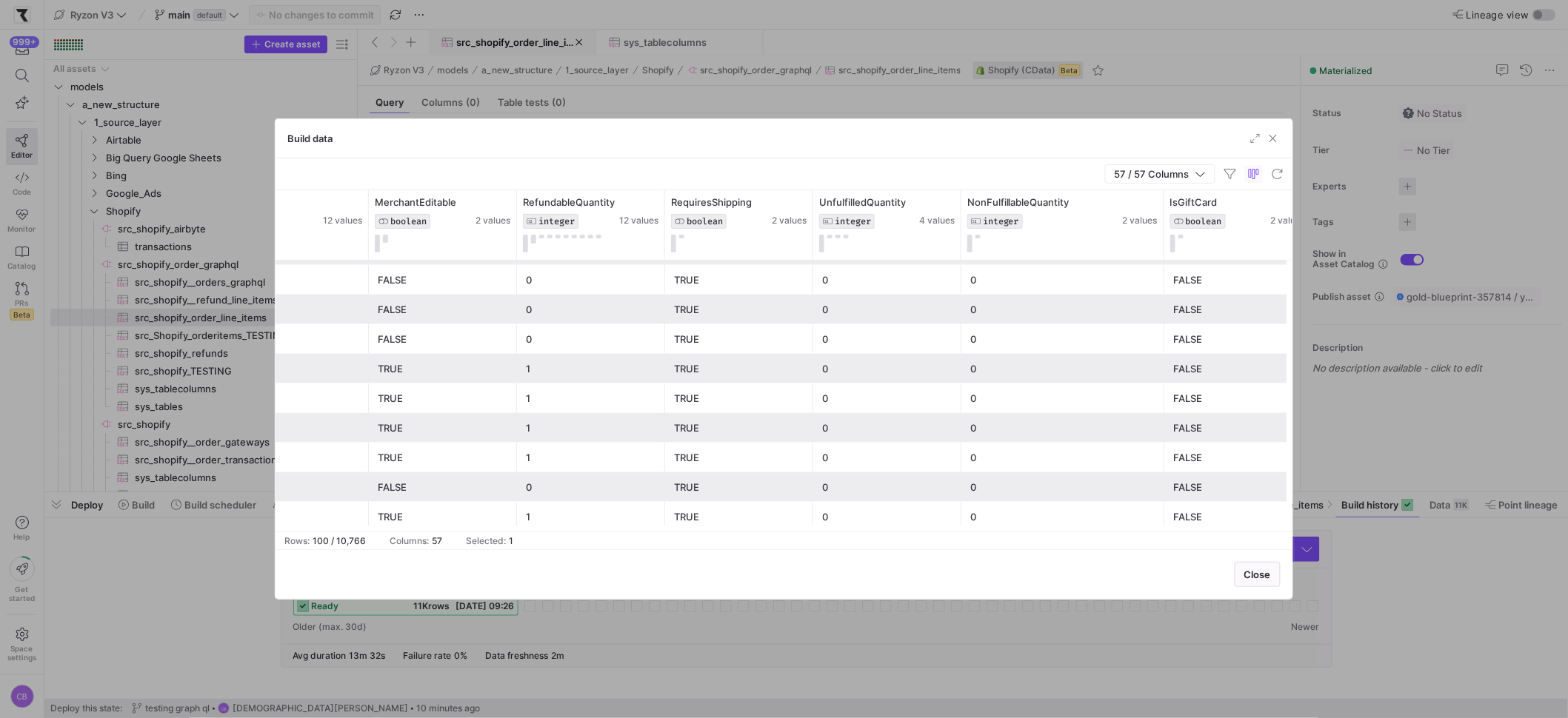
drag, startPoint x: 1107, startPoint y: 223, endPoint x: 1192, endPoint y: 267, distance: 95.7
click at [1192, 267] on div "CurrentQuantity INTEGER 12 values MerchantEditable BOOLEAN 2 values RefundableQ…" at bounding box center [784, 360] width 1017 height 341
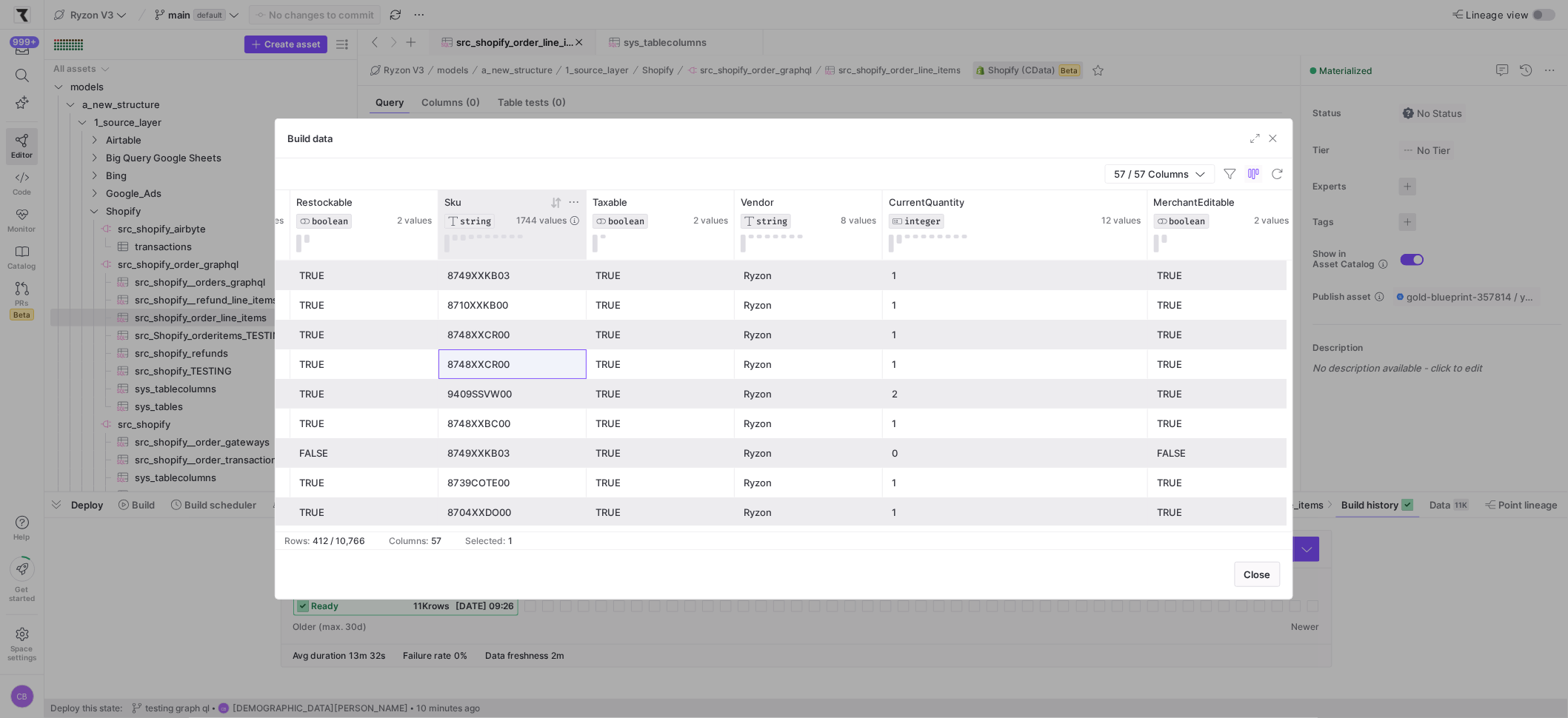
click at [553, 207] on icon at bounding box center [553, 203] width 5 height 10
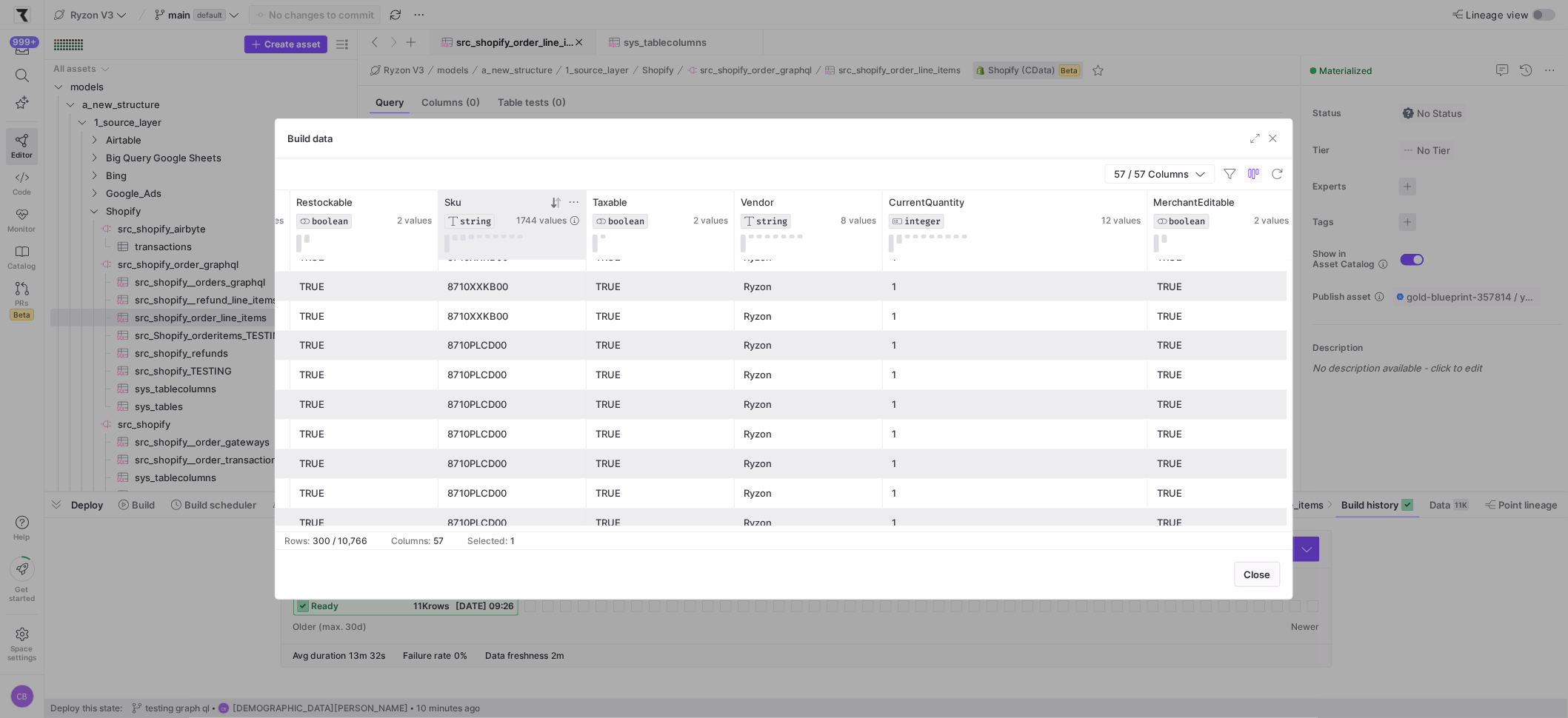
click at [559, 203] on icon at bounding box center [558, 202] width 5 height 10
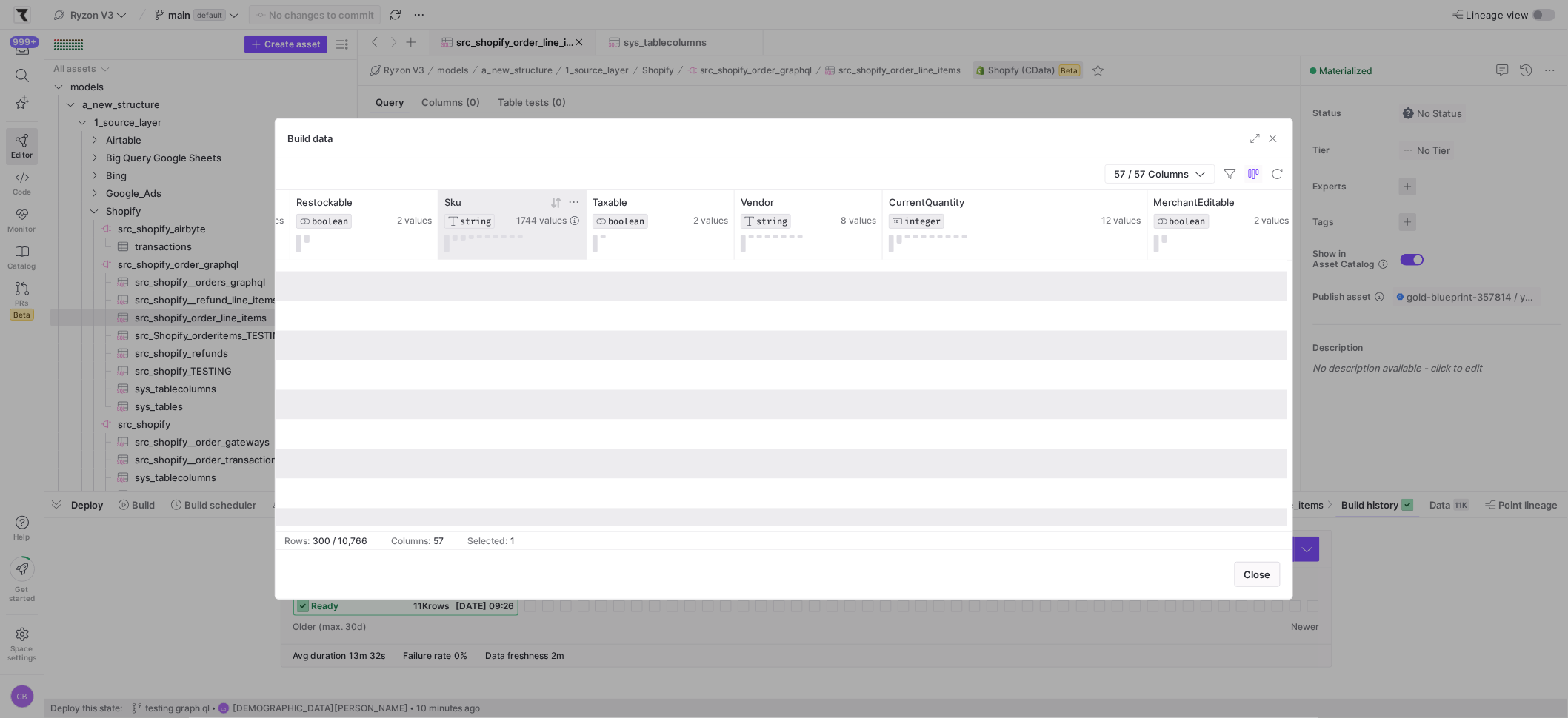
click at [559, 205] on icon at bounding box center [558, 202] width 5 height 10
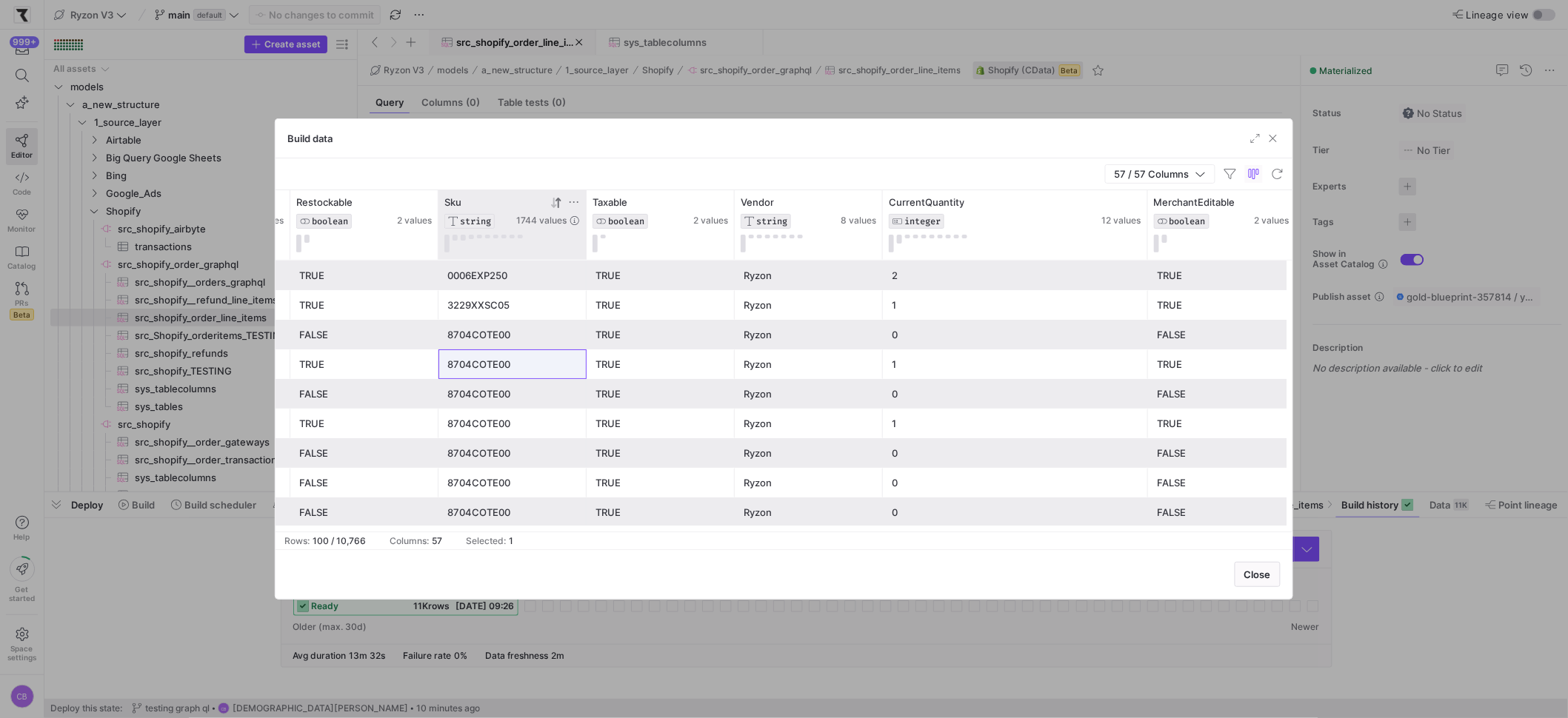
click at [554, 204] on icon at bounding box center [553, 203] width 5 height 10
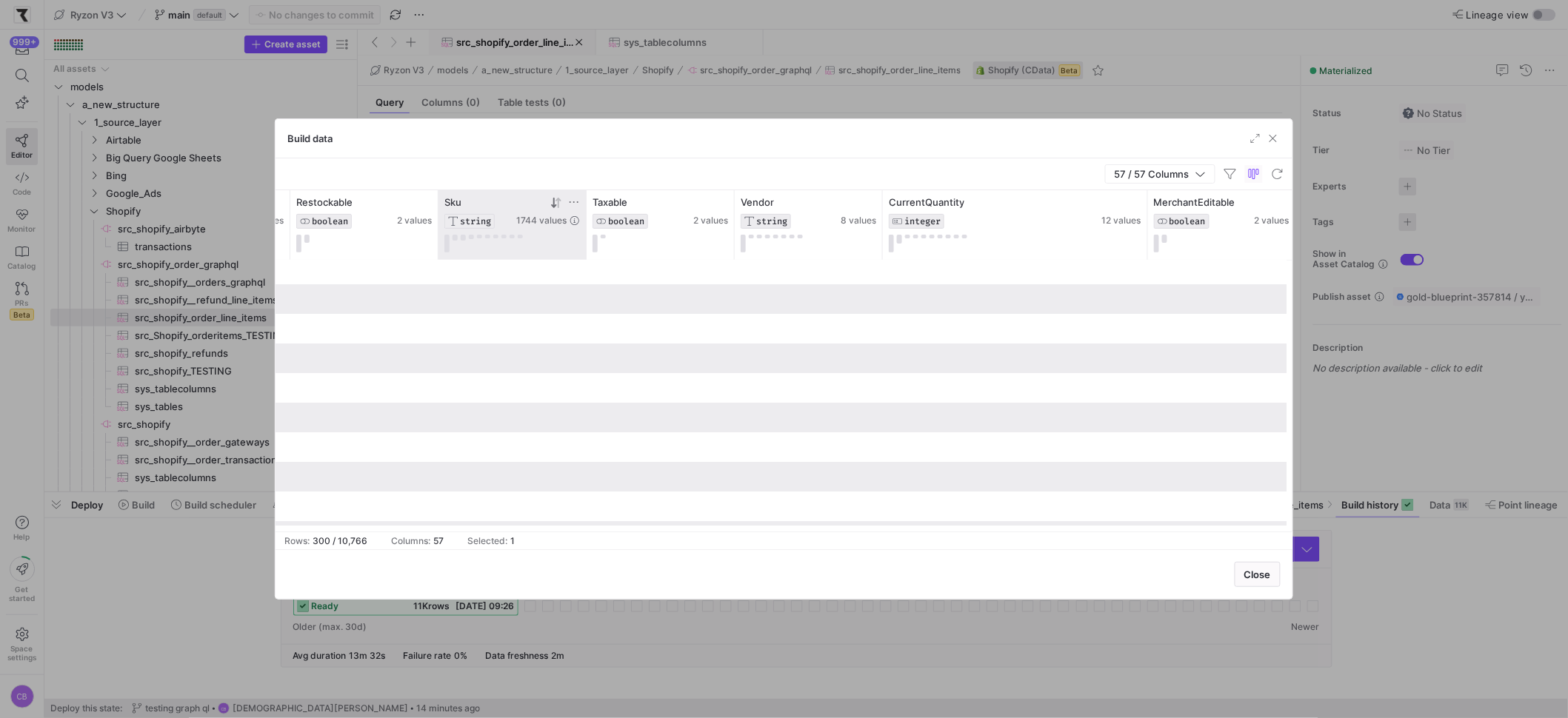
click at [572, 202] on icon at bounding box center [574, 202] width 12 height 12
click at [602, 259] on input "Filter Value" at bounding box center [642, 252] width 149 height 17
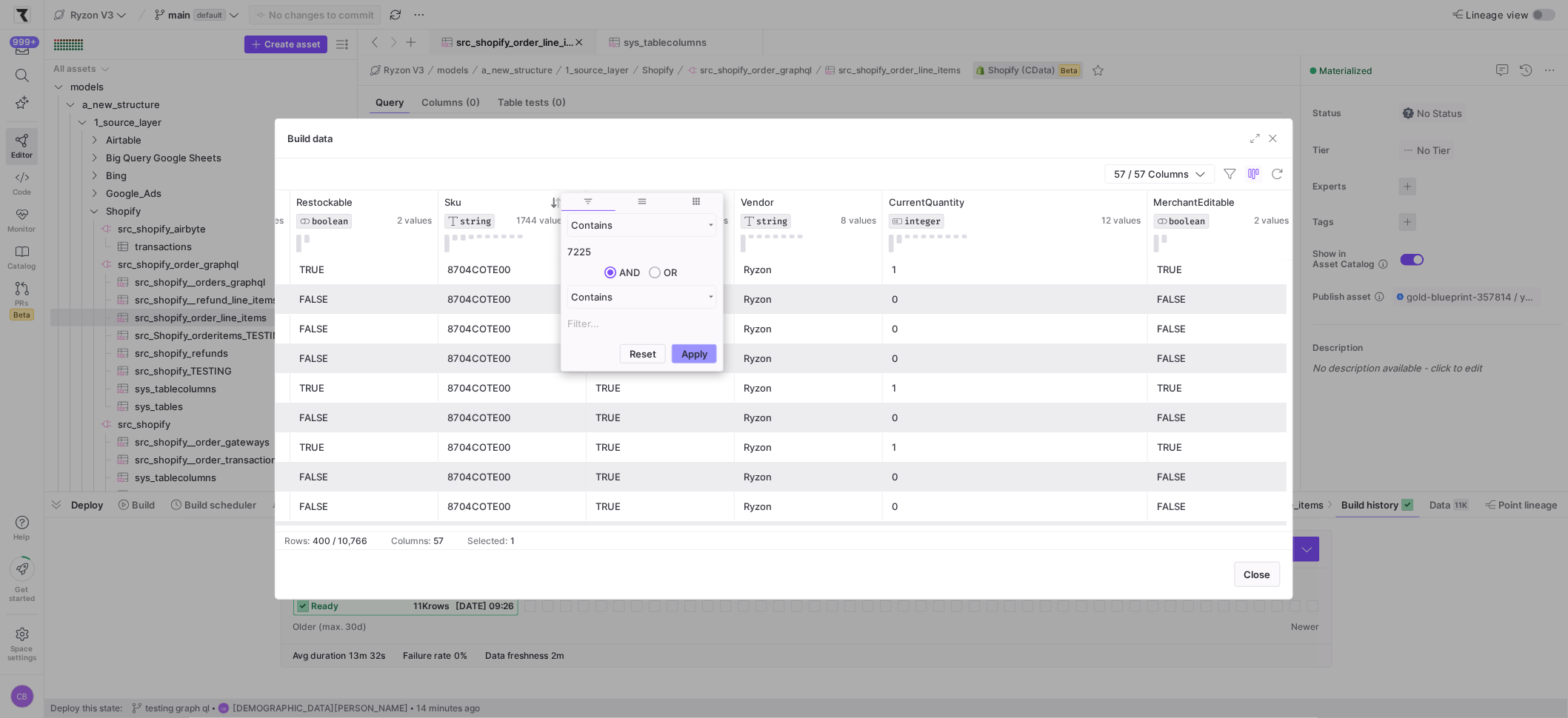
type input "7225"
click at [676, 351] on button "Apply" at bounding box center [694, 353] width 45 height 19
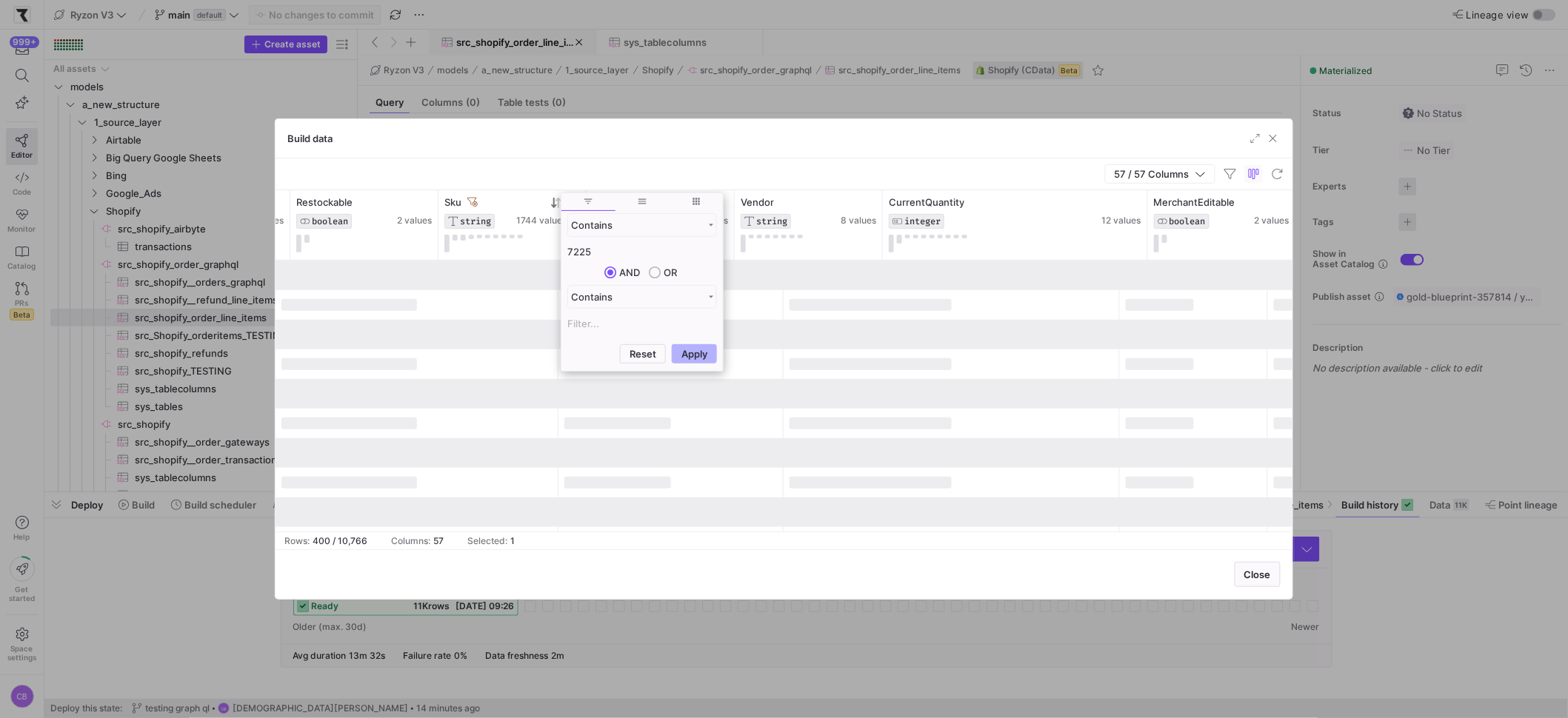
click at [557, 166] on div "57 / 57 Columns" at bounding box center [784, 174] width 1017 height 32
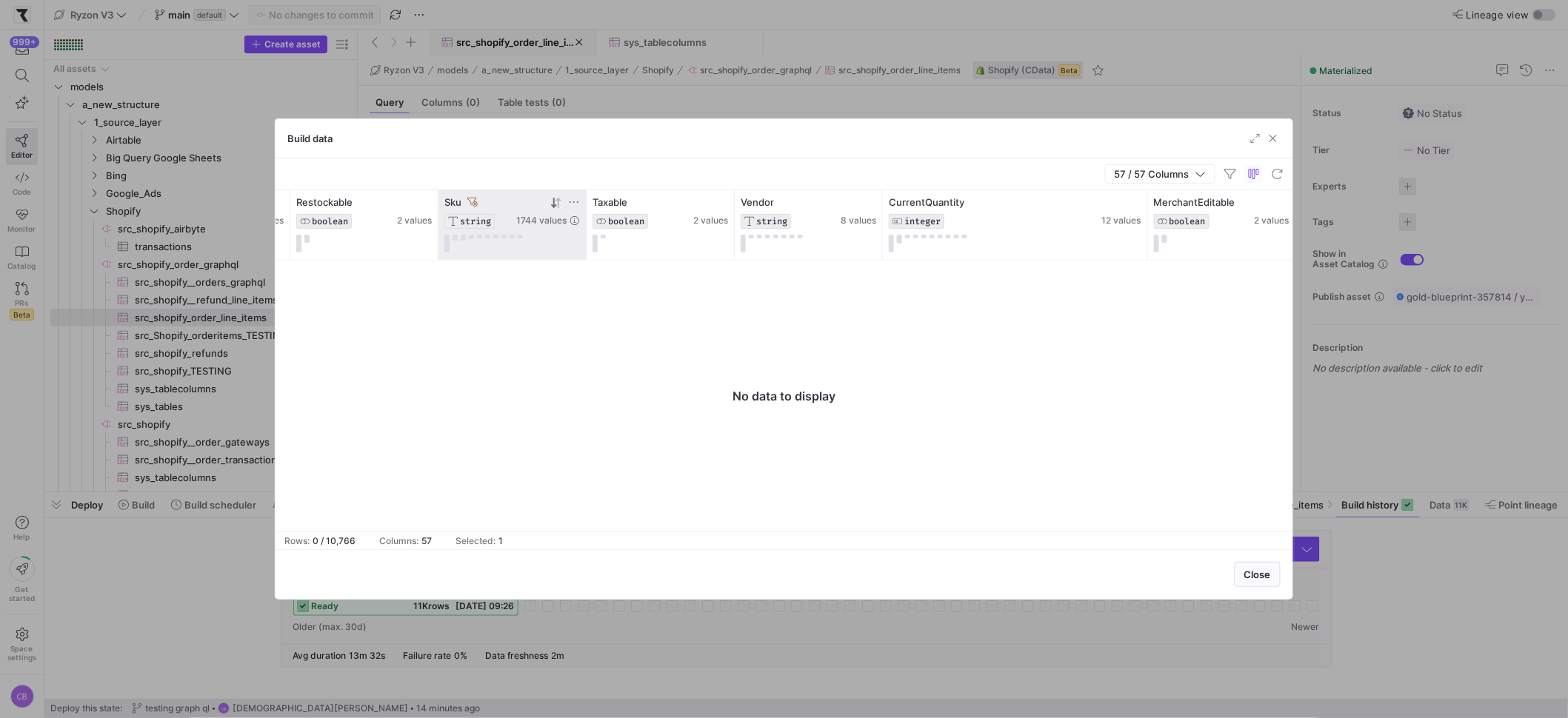
click at [474, 201] on icon at bounding box center [473, 202] width 10 height 10
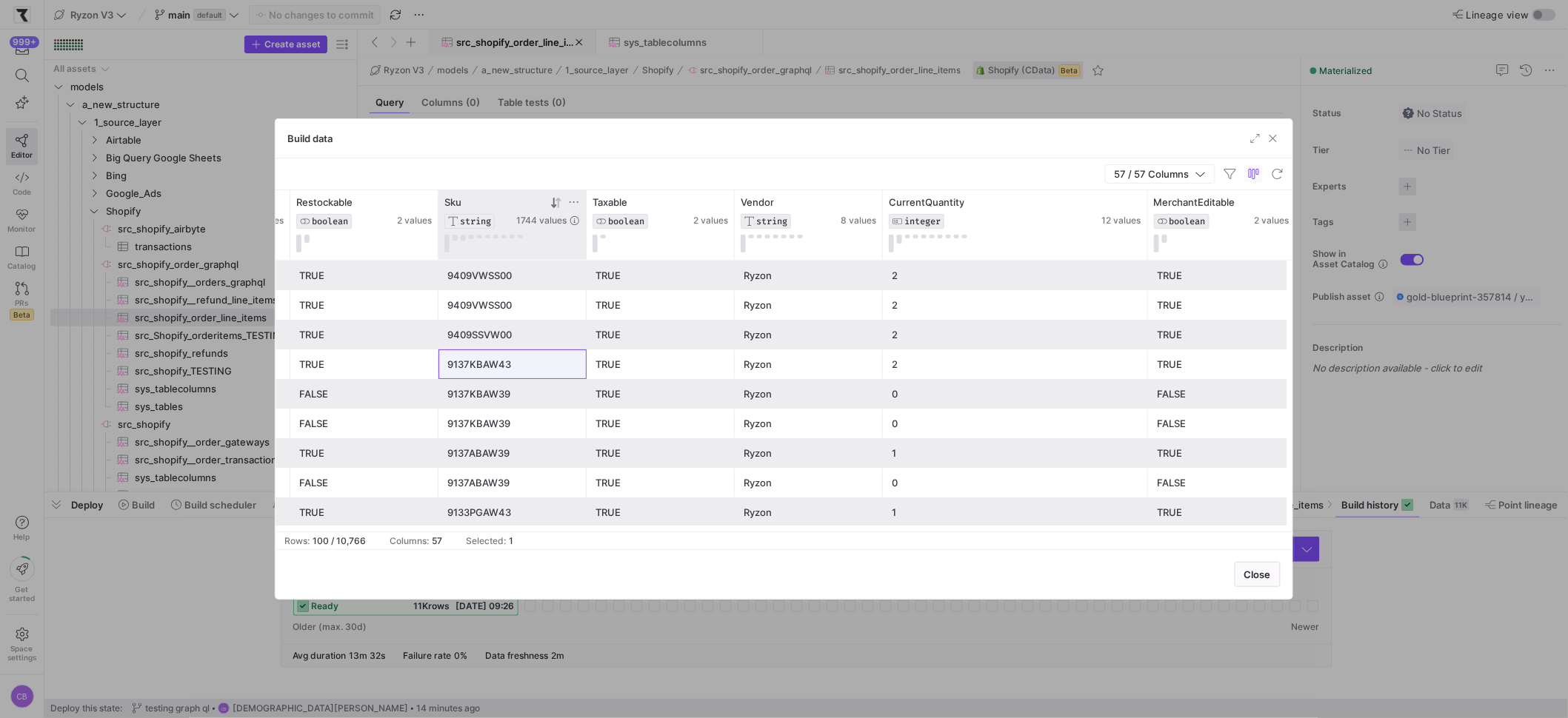
click at [571, 201] on icon at bounding box center [574, 202] width 12 height 12
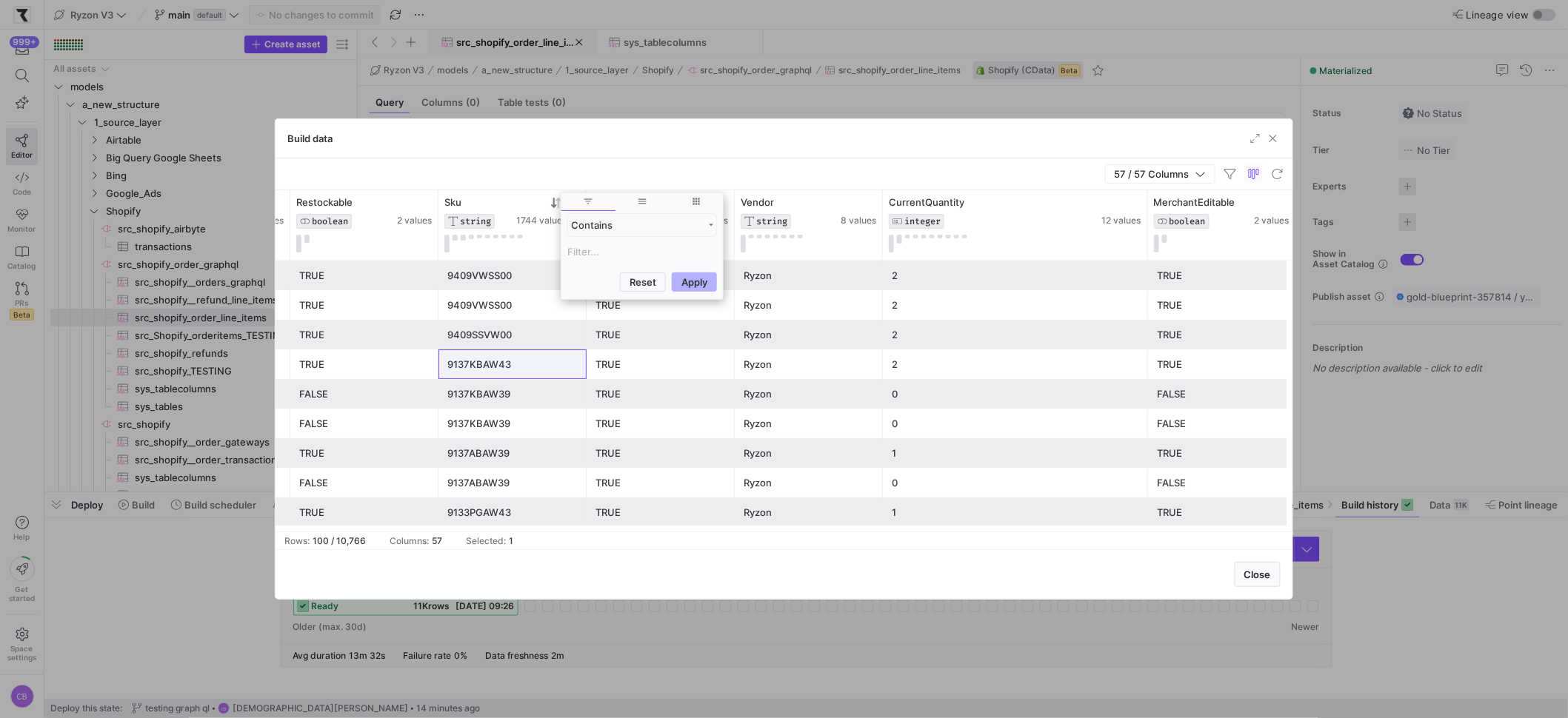
click at [585, 248] on input "Filter Value" at bounding box center [642, 252] width 149 height 17
type input "7025"
click at [698, 356] on button "Apply" at bounding box center [694, 353] width 45 height 19
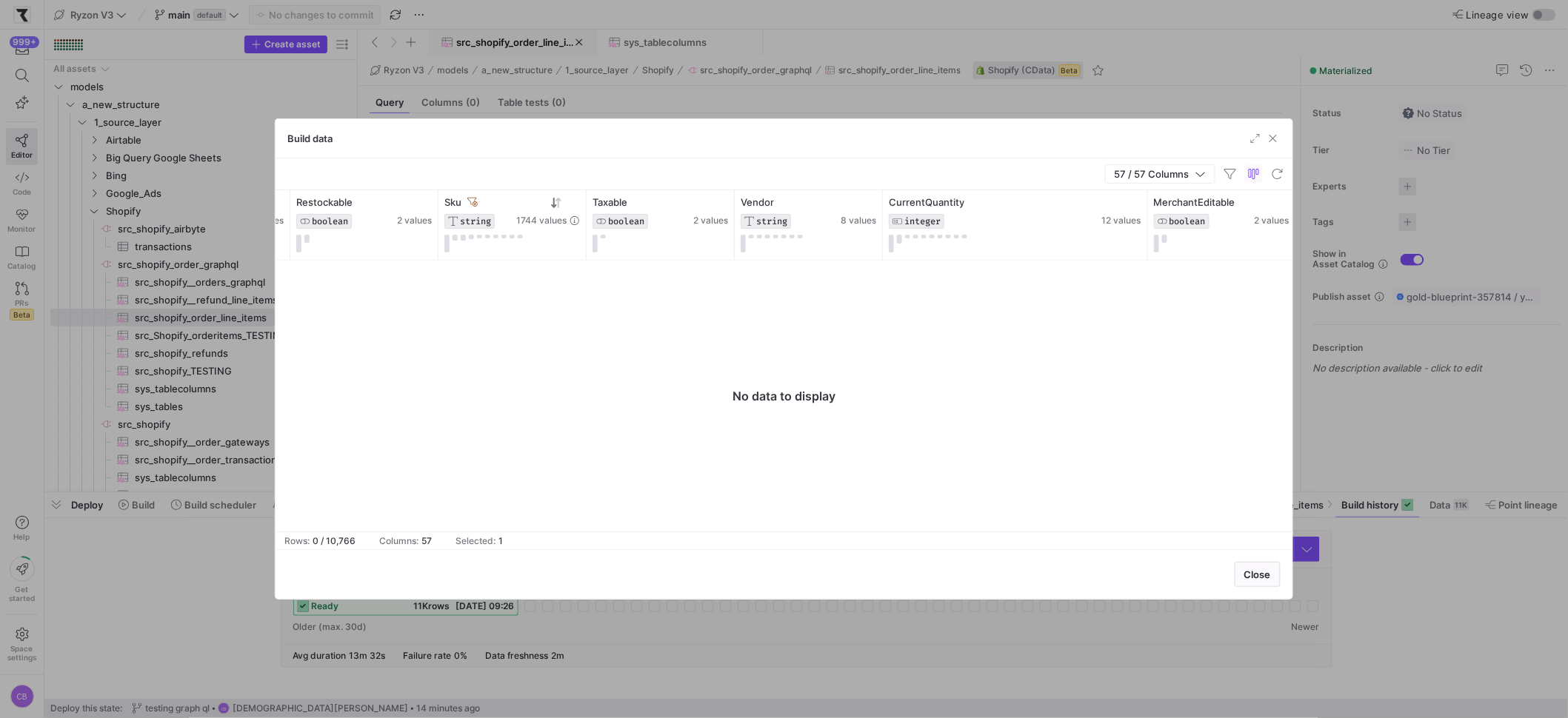
click at [600, 159] on div "57 / 57 Columns" at bounding box center [784, 174] width 1017 height 32
click at [470, 203] on icon at bounding box center [473, 202] width 10 height 10
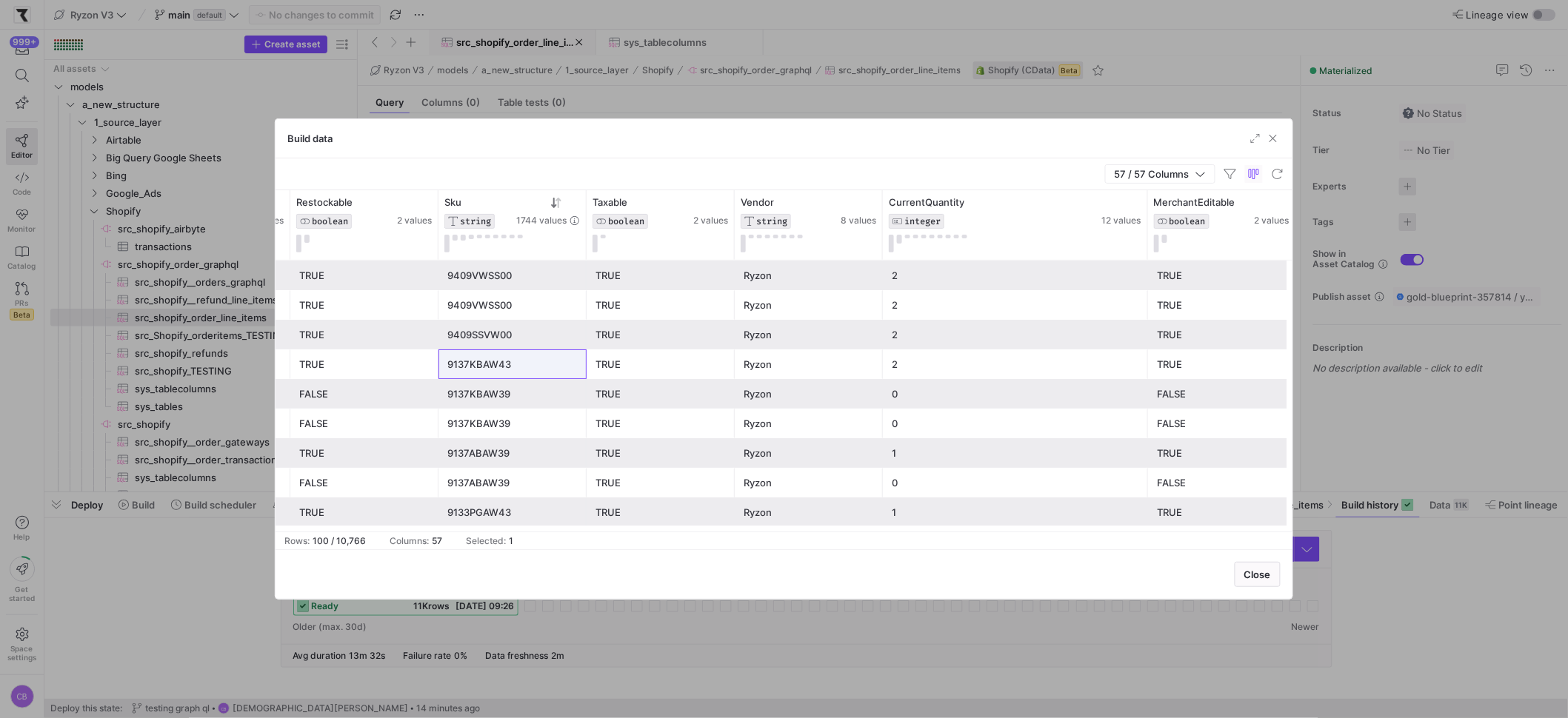
click at [502, 396] on div "9137KBAW39" at bounding box center [513, 393] width 130 height 29
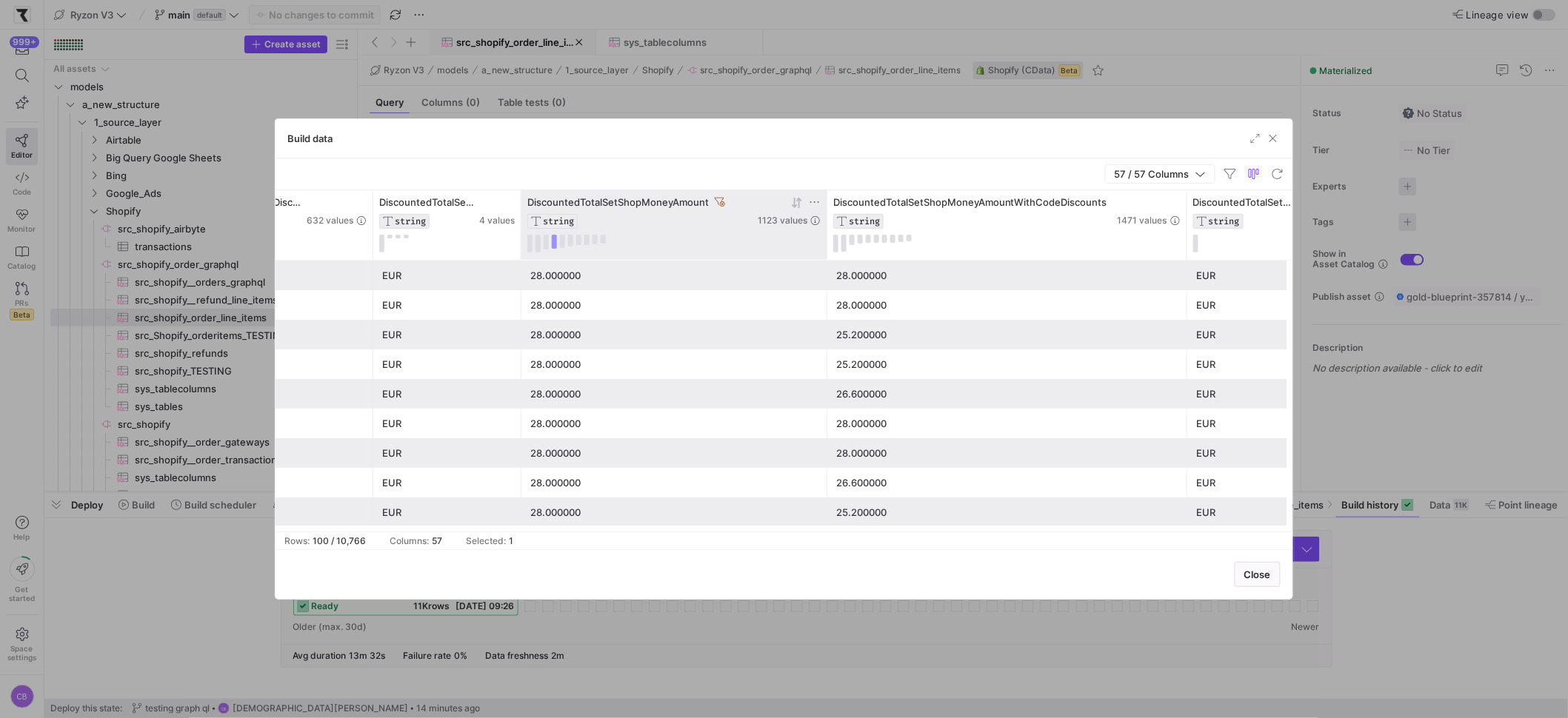
click at [724, 198] on div "DiscountedTotalSetShopMoneyAmount" at bounding box center [641, 202] width 228 height 12
click at [722, 202] on icon at bounding box center [720, 202] width 10 height 10
click at [599, 419] on div "0.000000" at bounding box center [674, 423] width 288 height 29
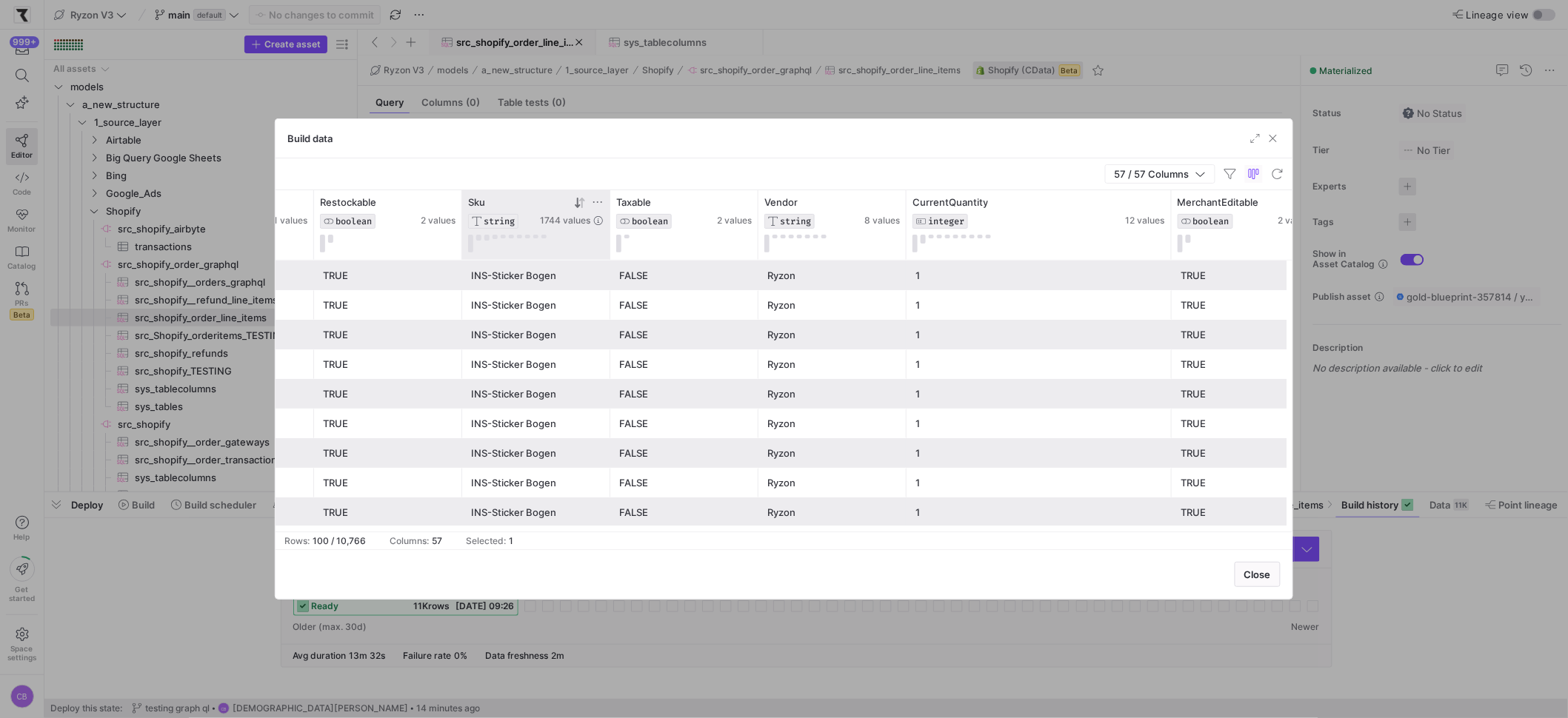
click at [582, 203] on icon at bounding box center [582, 202] width 5 height 10
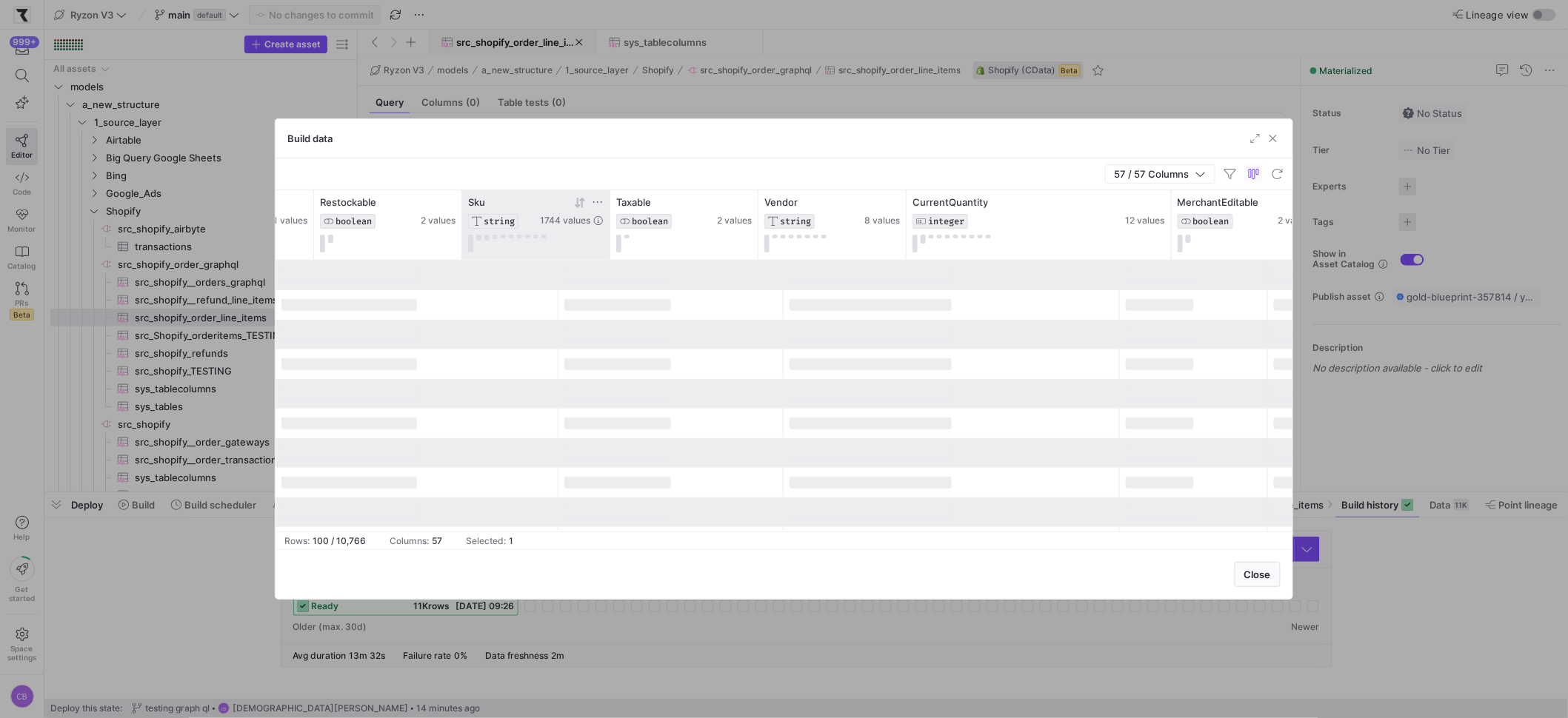
click at [582, 203] on icon at bounding box center [582, 202] width 5 height 10
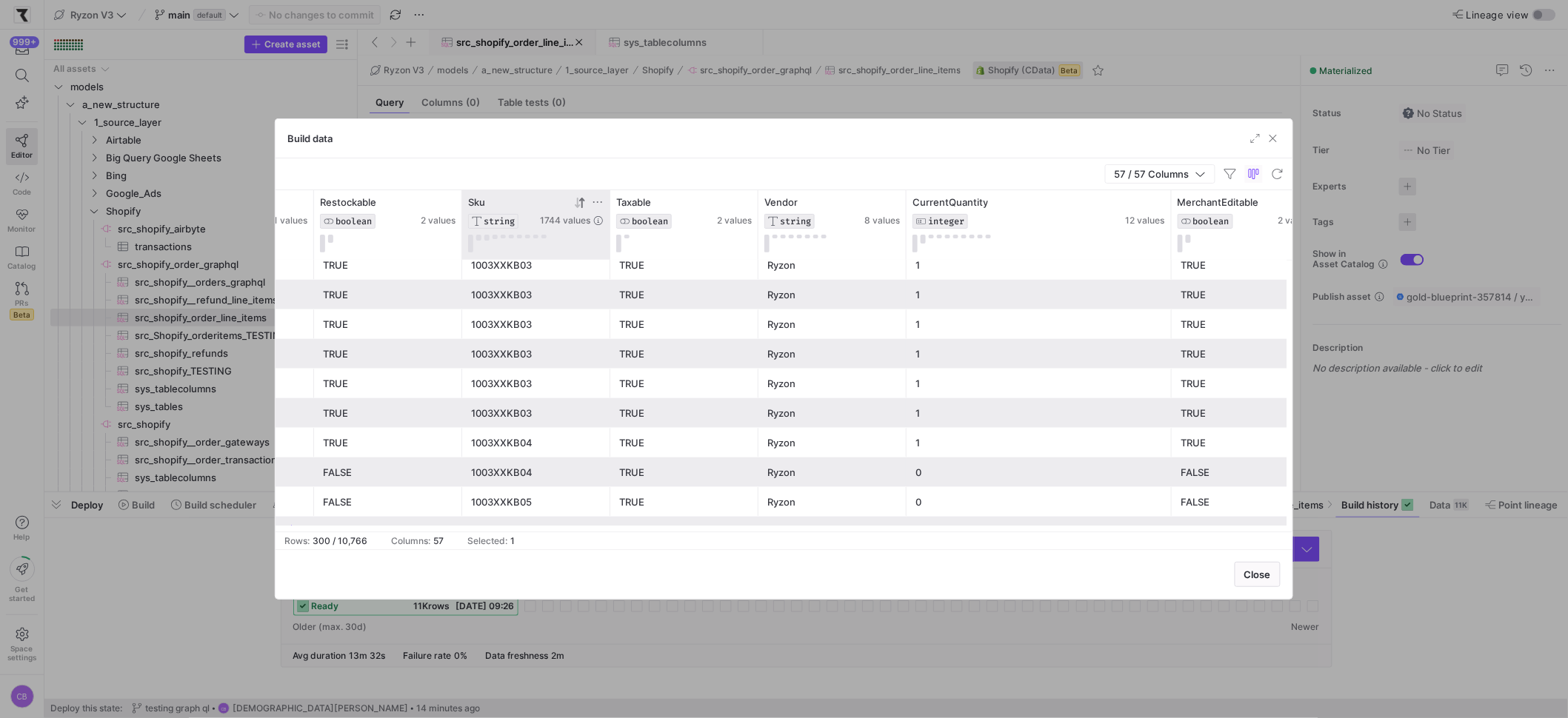
click at [598, 203] on icon at bounding box center [598, 202] width 12 height 12
click at [623, 254] on input "Filter Value" at bounding box center [666, 252] width 149 height 17
type input "7025"
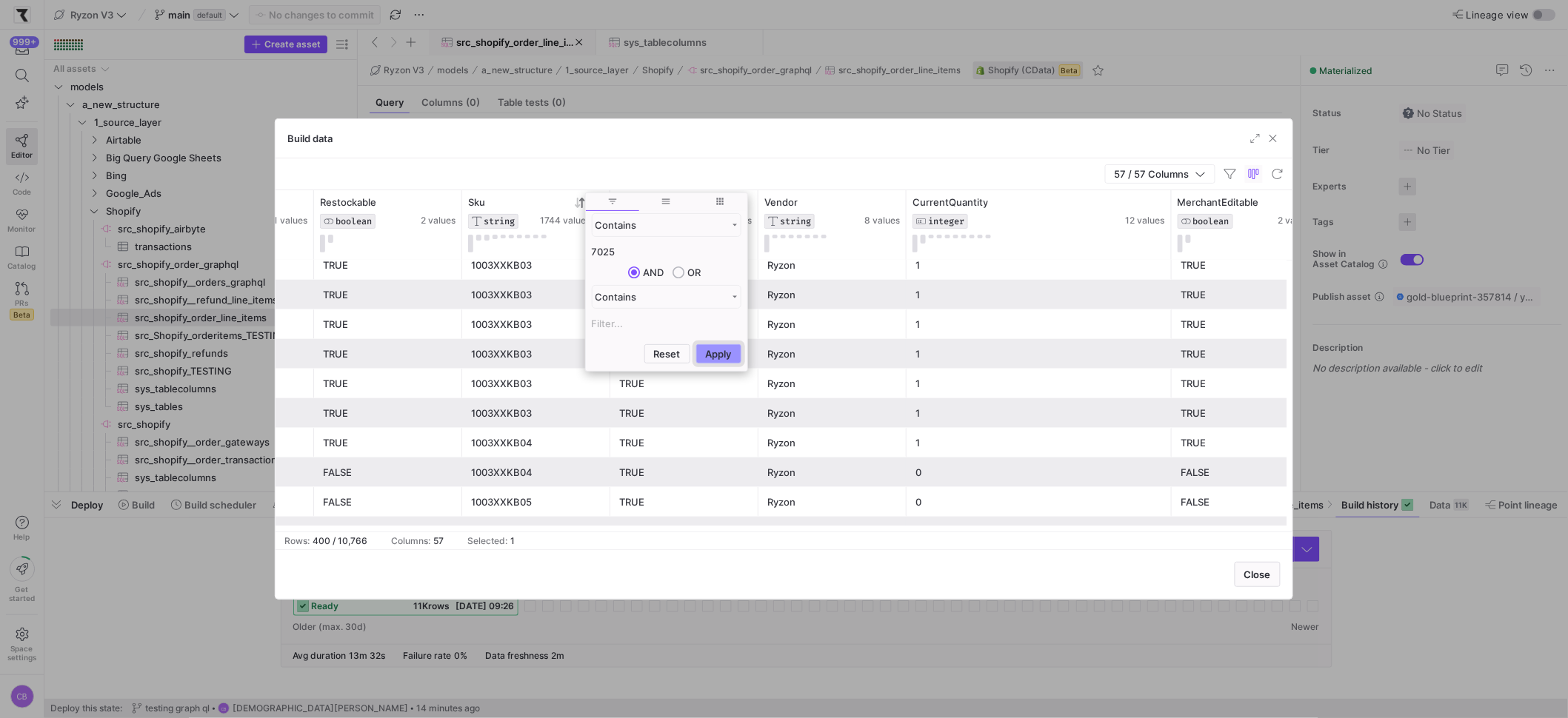
click at [733, 358] on button "Apply" at bounding box center [718, 353] width 45 height 19
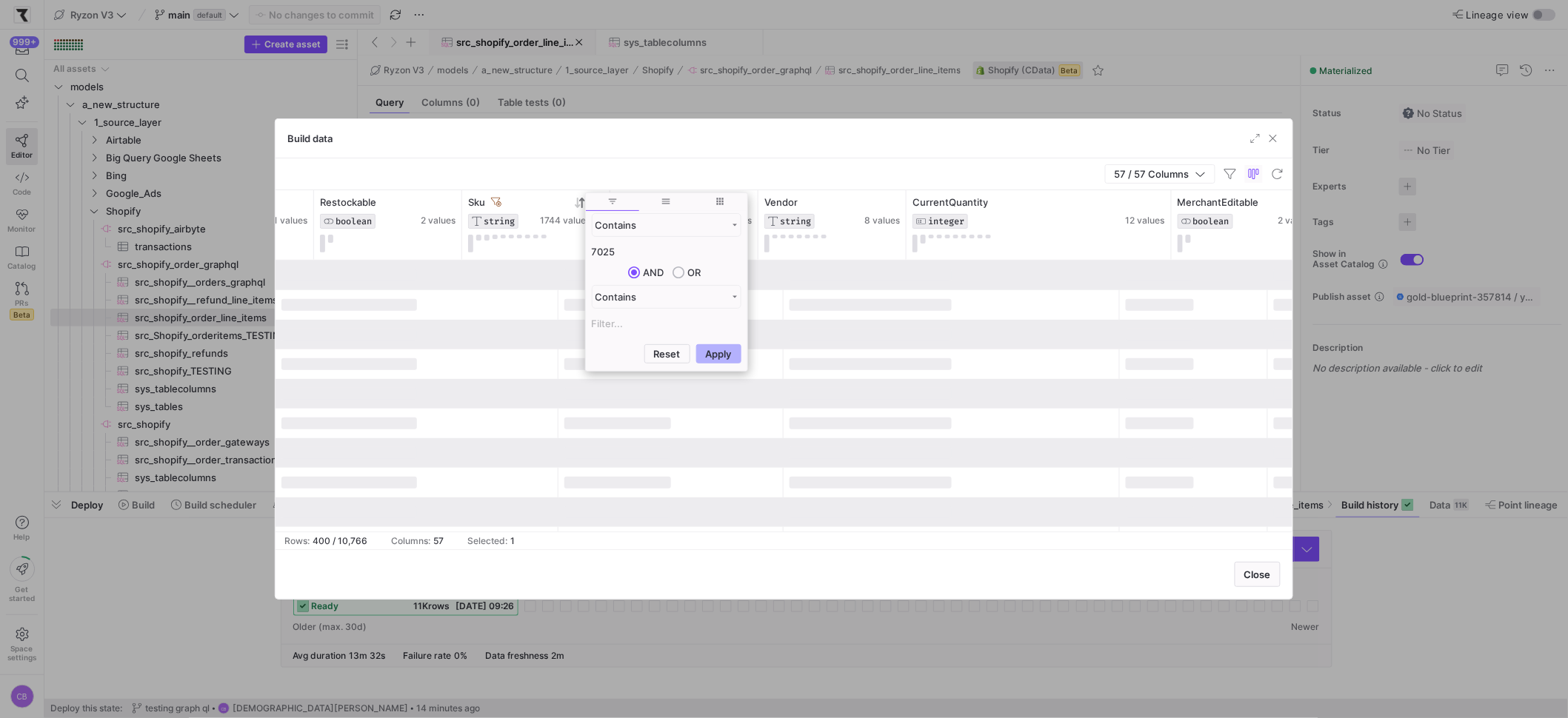
click at [633, 146] on div "Build data" at bounding box center [784, 138] width 1017 height 39
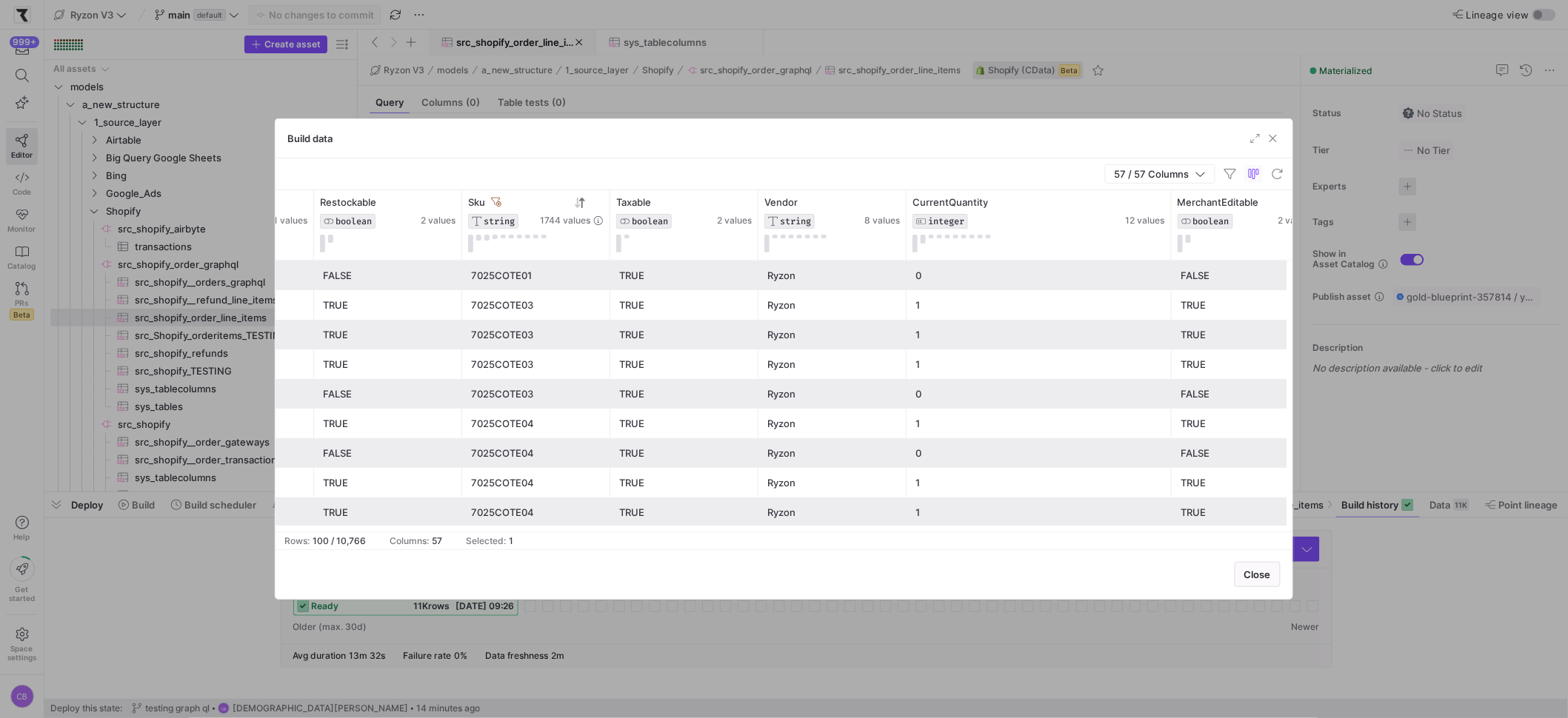
click at [522, 316] on div "7025COTE03" at bounding box center [536, 305] width 130 height 29
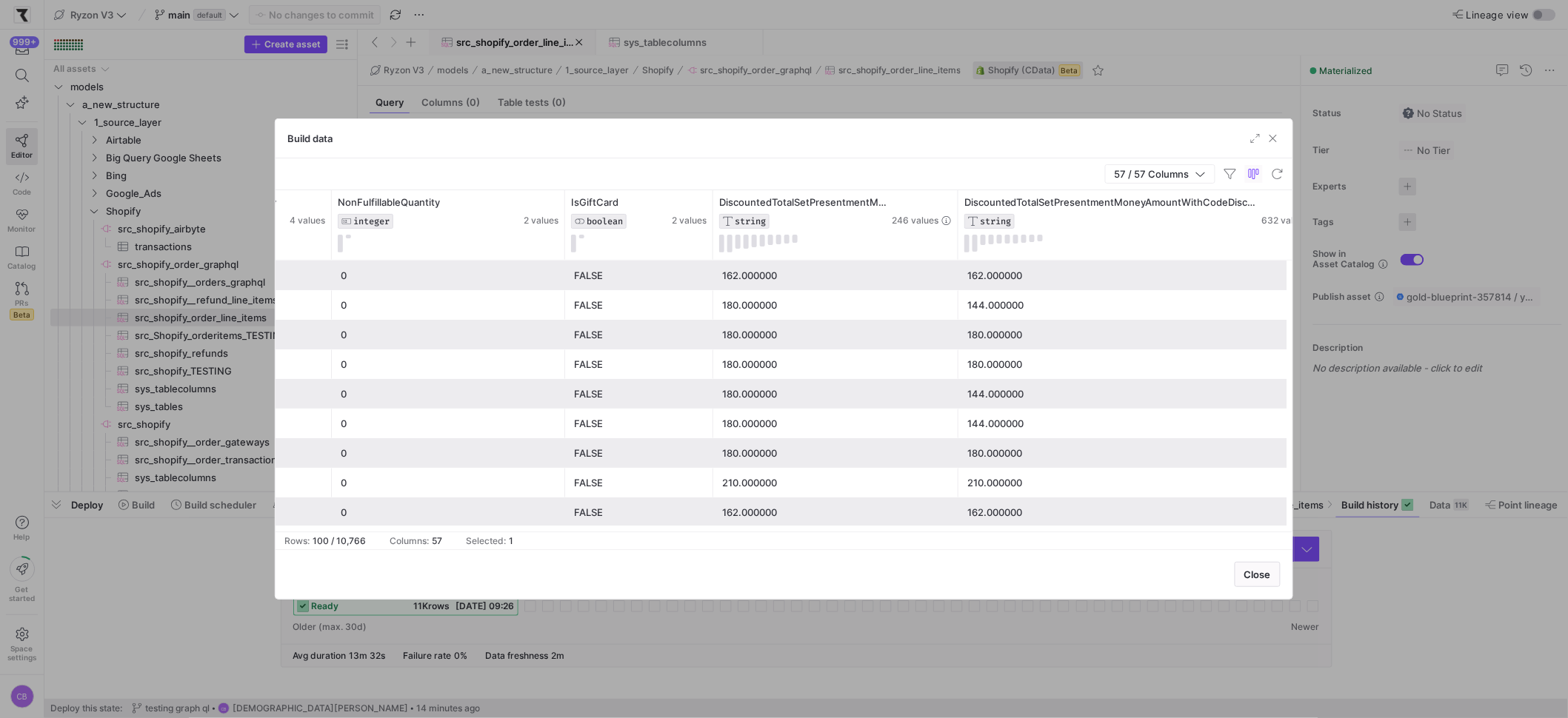
click at [863, 310] on div "180.000000" at bounding box center [836, 305] width 228 height 29
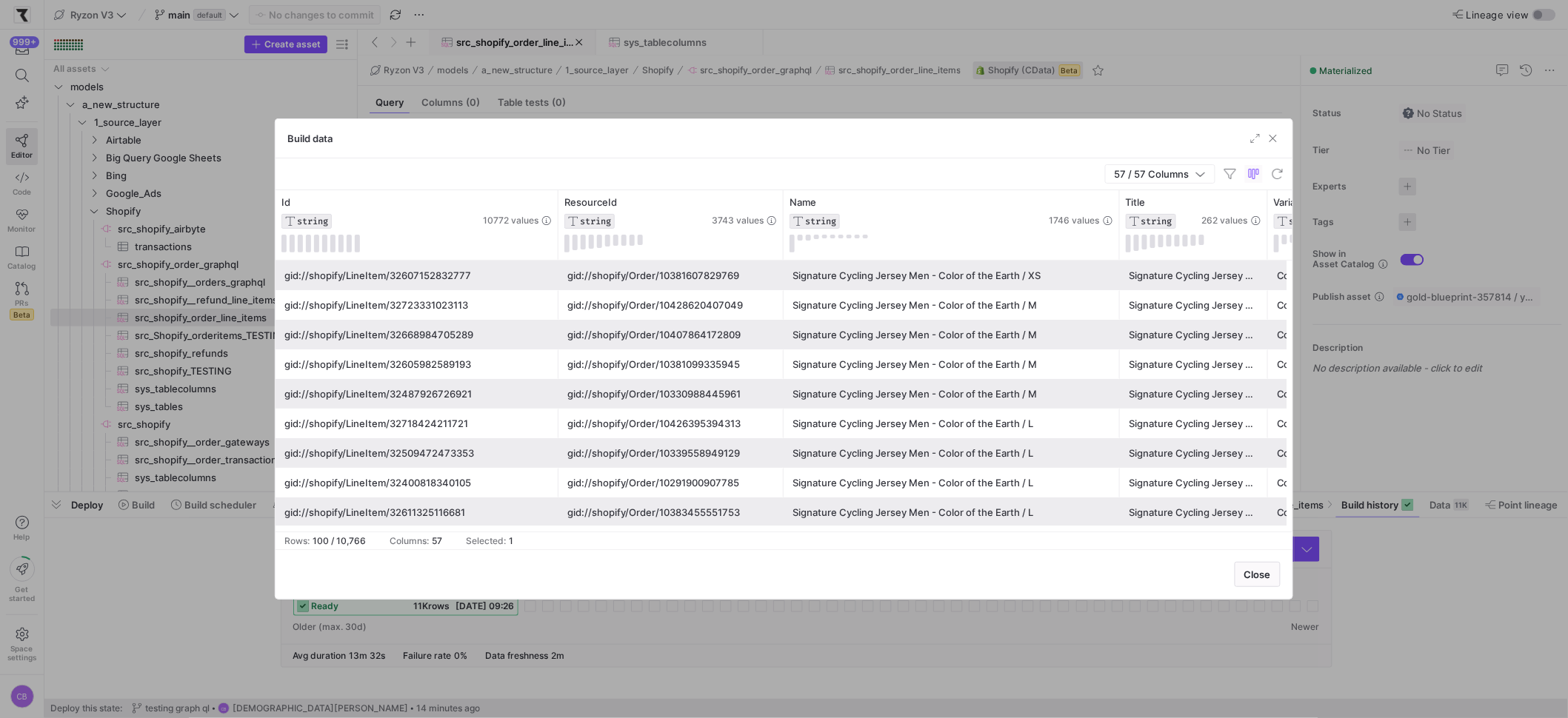
click at [404, 305] on div "gid://shopify/LineItem/32723331023113" at bounding box center [416, 305] width 265 height 29
click at [649, 306] on div "gid://shopify/Order/10428620407049" at bounding box center [671, 305] width 208 height 29
click at [447, 306] on div "gid://shopify/LineItem/32723331023113" at bounding box center [416, 305] width 265 height 29
click at [584, 304] on div "gid://shopify/Order/10428620407049" at bounding box center [671, 305] width 208 height 29
click at [773, 203] on icon at bounding box center [771, 202] width 12 height 12
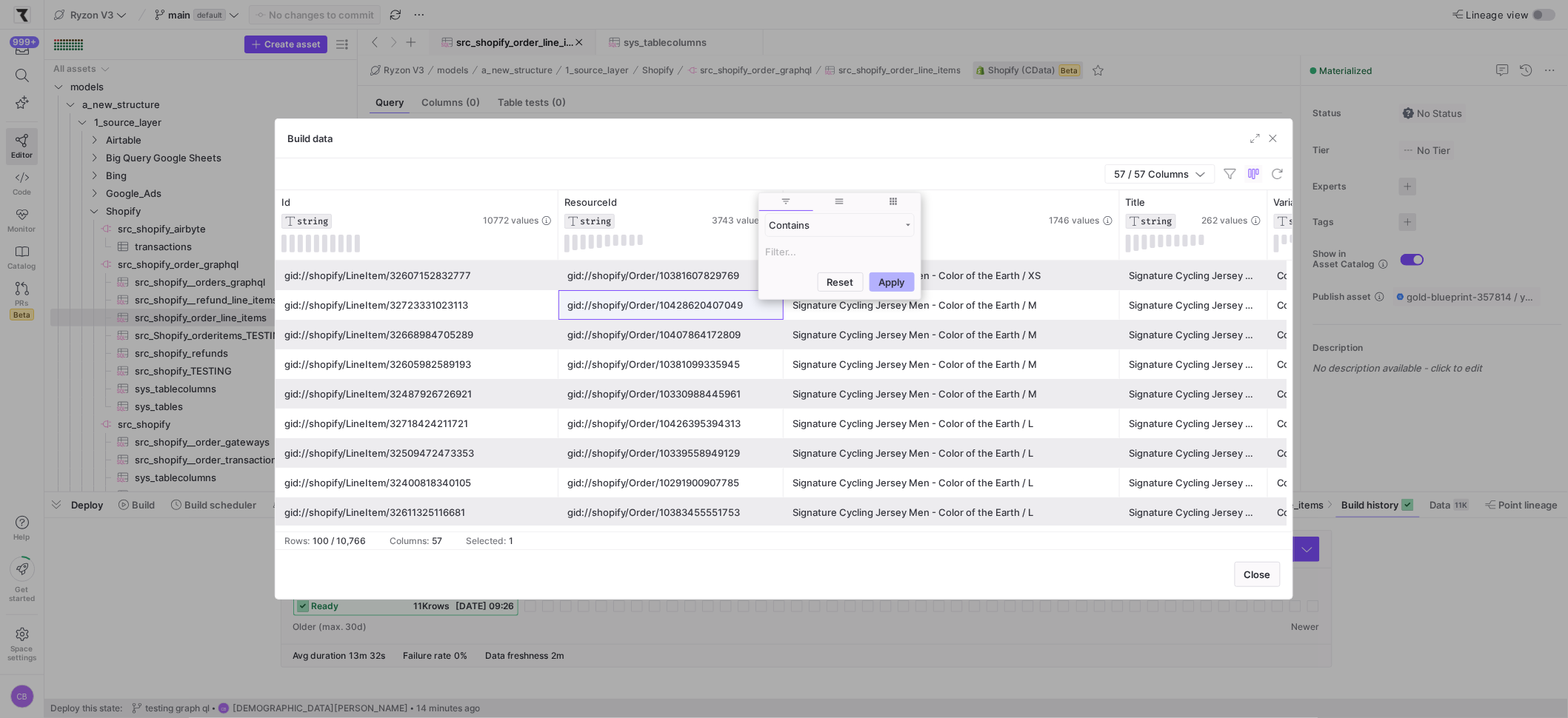
click at [768, 254] on input "Filter Value" at bounding box center [840, 252] width 149 height 17
type input "gid://shopify/Order/10428620407049"
click at [892, 357] on button "Apply" at bounding box center [892, 353] width 45 height 19
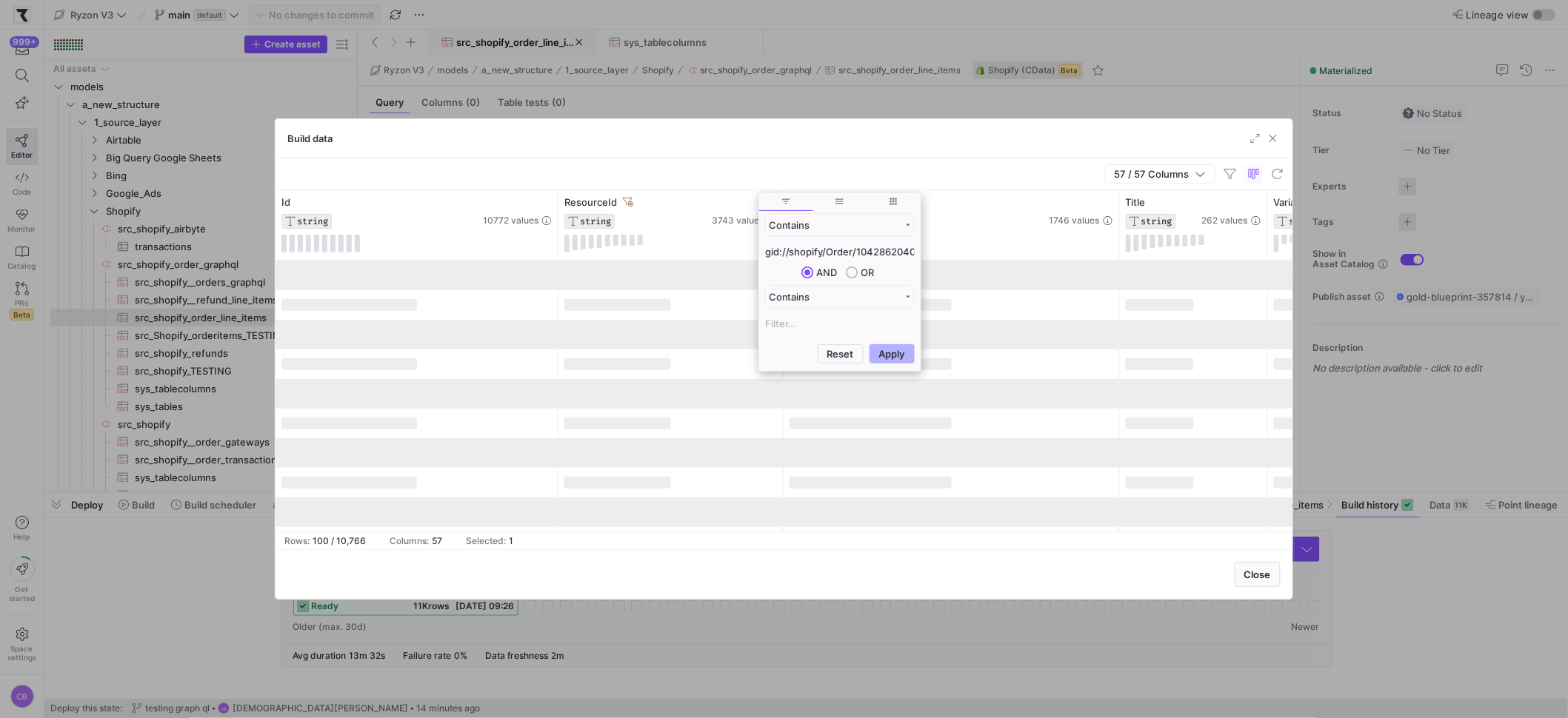
click at [870, 168] on div "57 / 57 Columns" at bounding box center [784, 174] width 1017 height 32
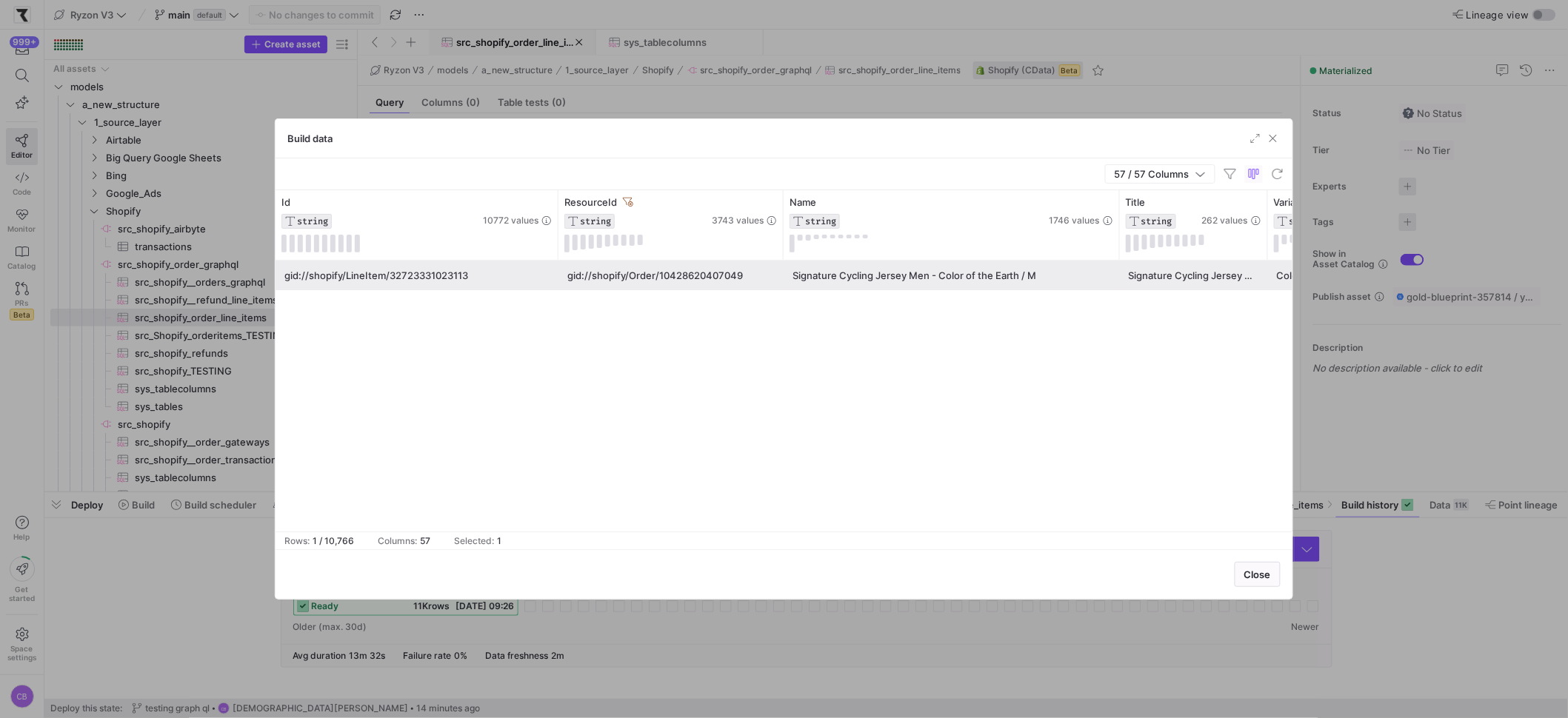
click at [621, 159] on div "57 / 57 Columns" at bounding box center [784, 174] width 1017 height 32
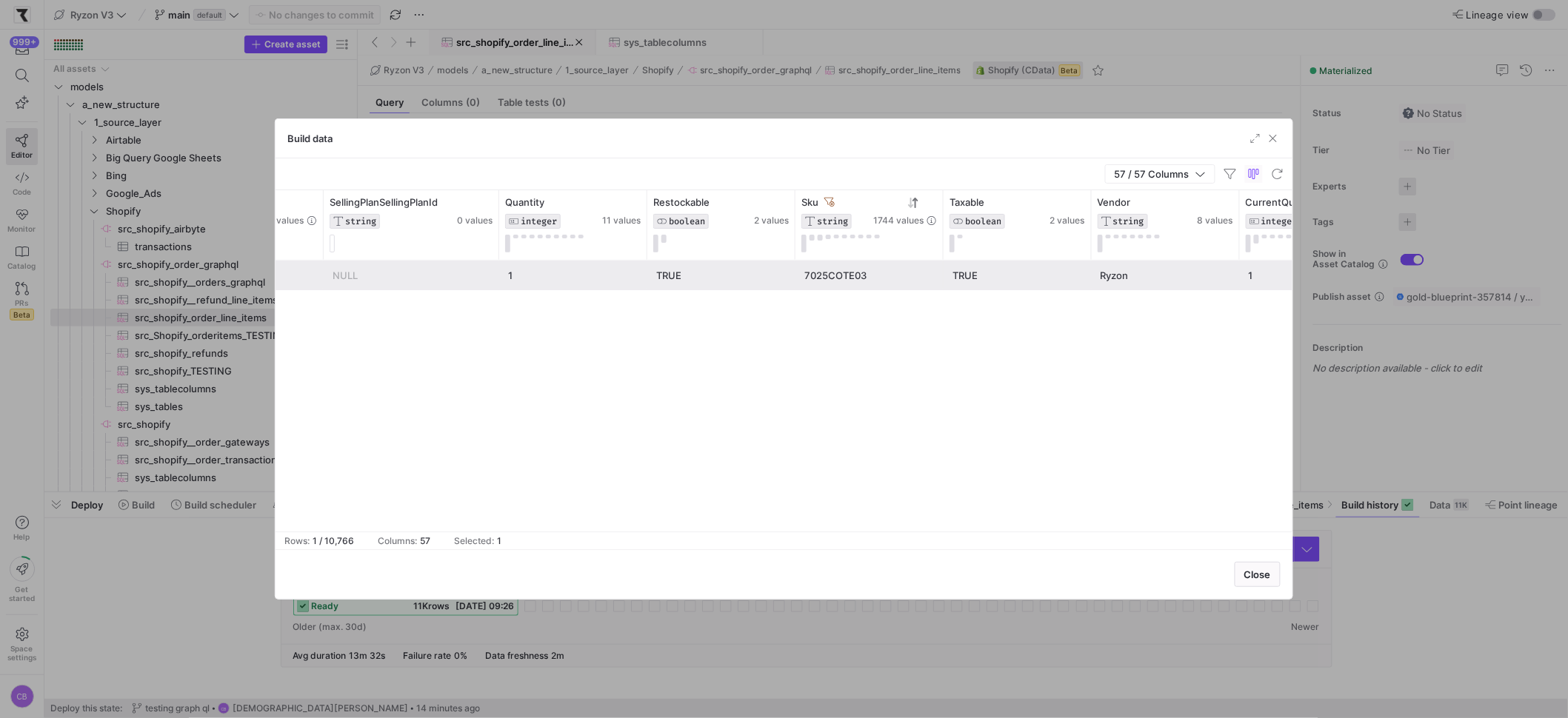
scroll to position [0, 1662]
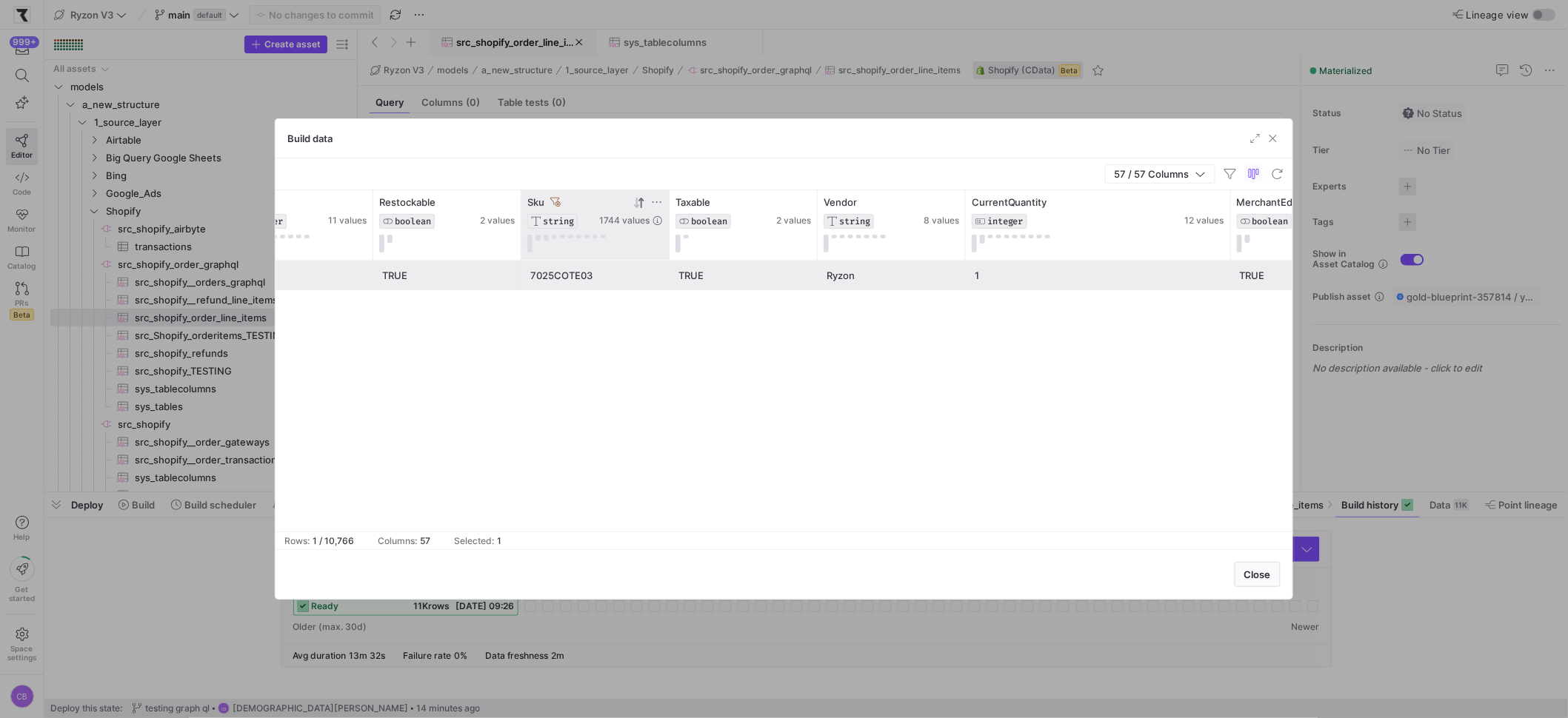
click at [560, 204] on icon at bounding box center [555, 202] width 10 height 10
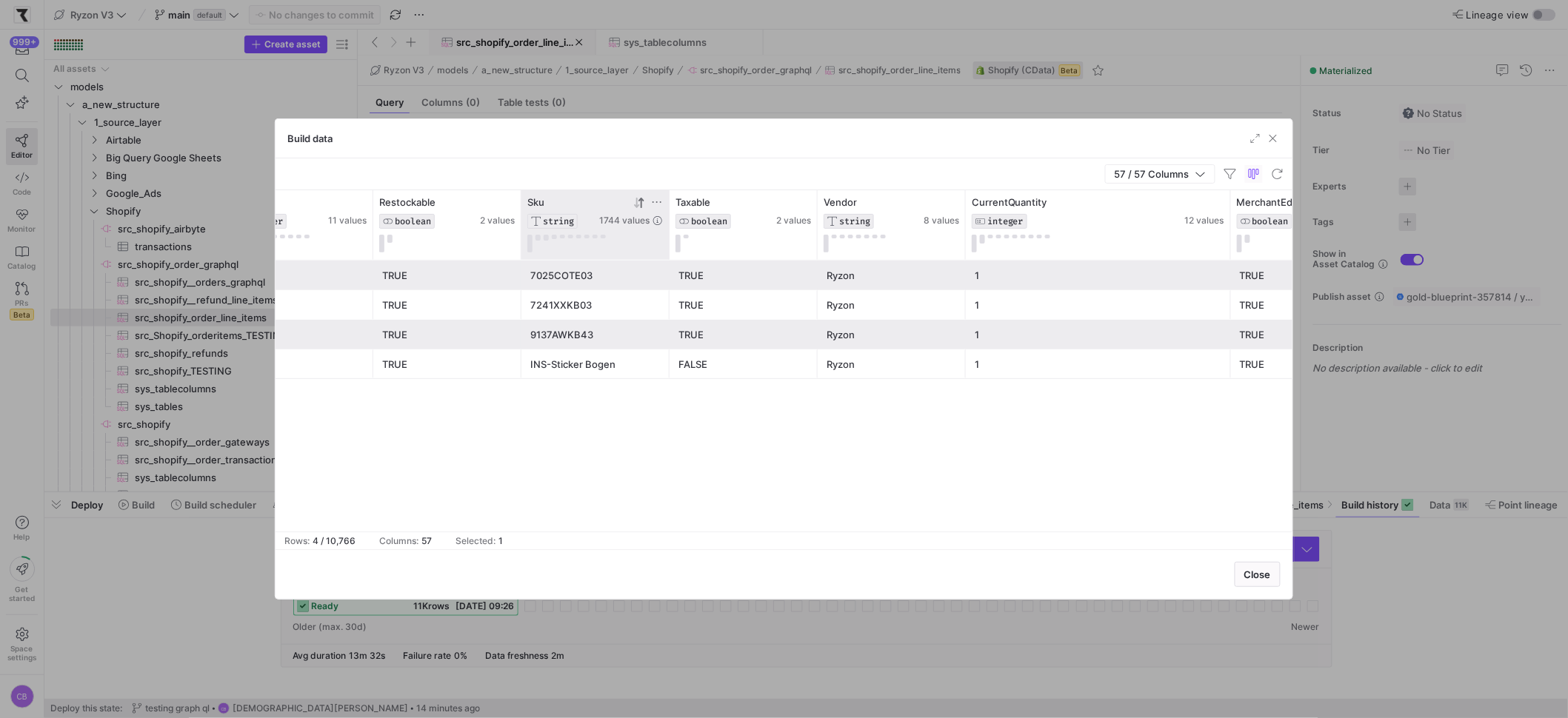
scroll to position [0, 1770]
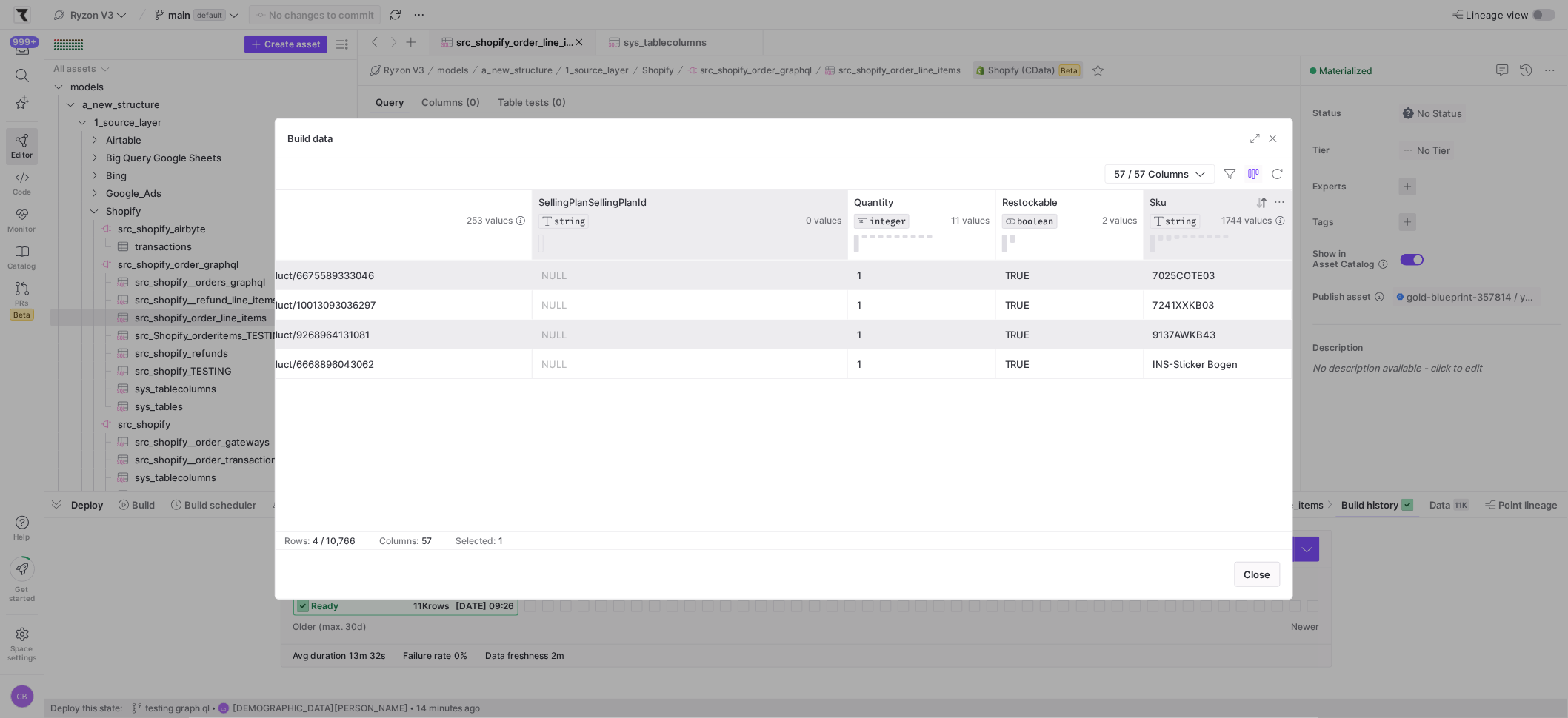
drag, startPoint x: 706, startPoint y: 233, endPoint x: 850, endPoint y: 234, distance: 144.0
click at [850, 234] on div at bounding box center [847, 225] width 6 height 69
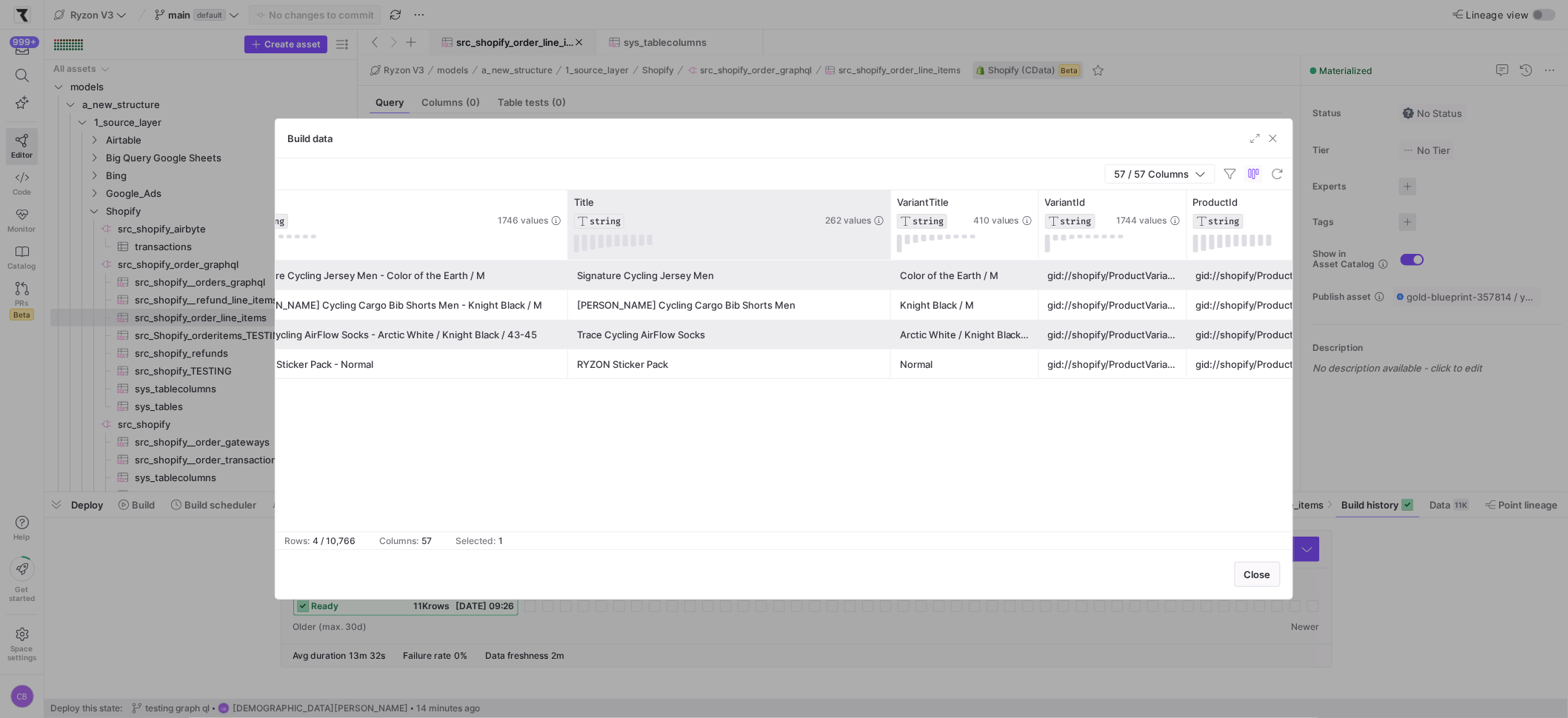
drag, startPoint x: 712, startPoint y: 234, endPoint x: 887, endPoint y: 234, distance: 175.0
click at [887, 234] on div at bounding box center [890, 225] width 6 height 69
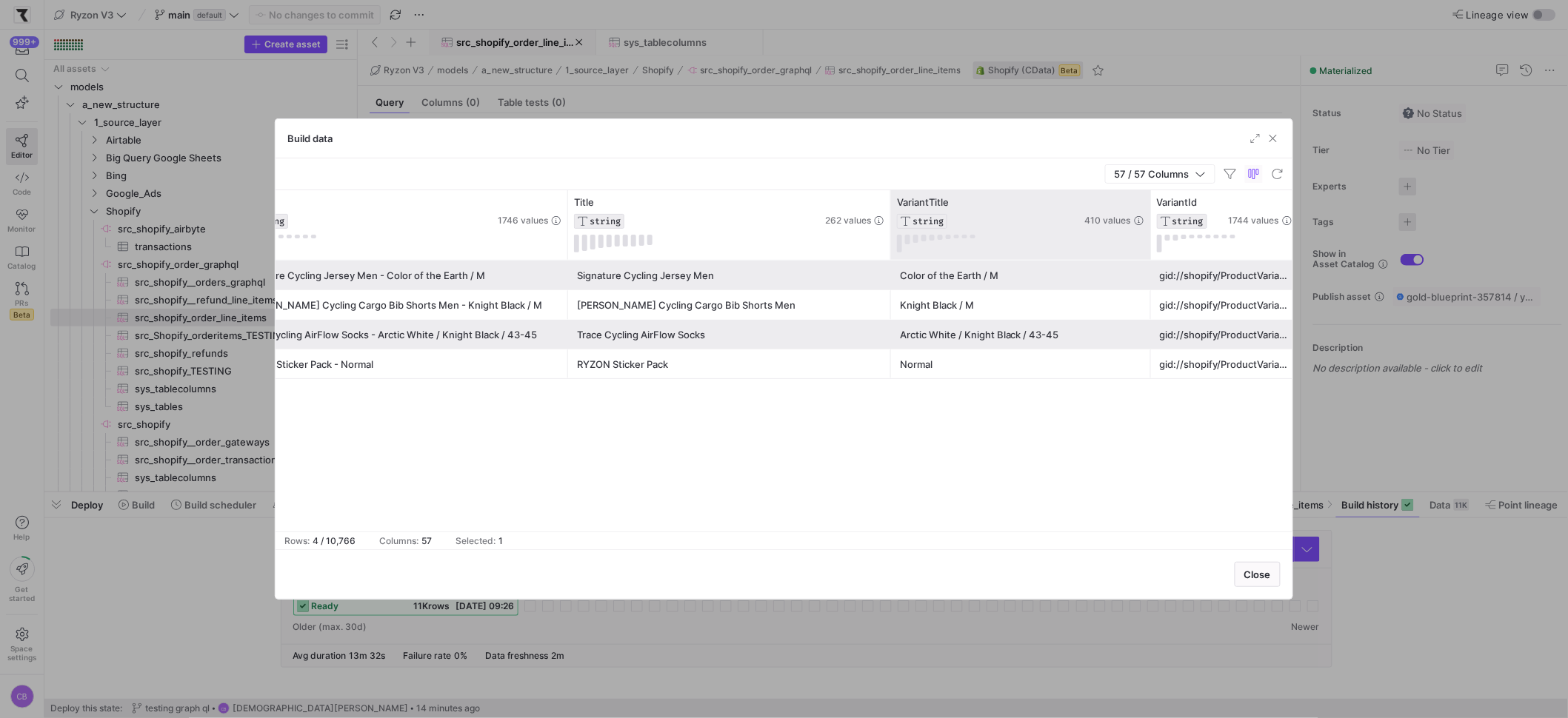
drag, startPoint x: 1035, startPoint y: 251, endPoint x: 1148, endPoint y: 251, distance: 113.0
click at [1148, 251] on div at bounding box center [1150, 225] width 6 height 69
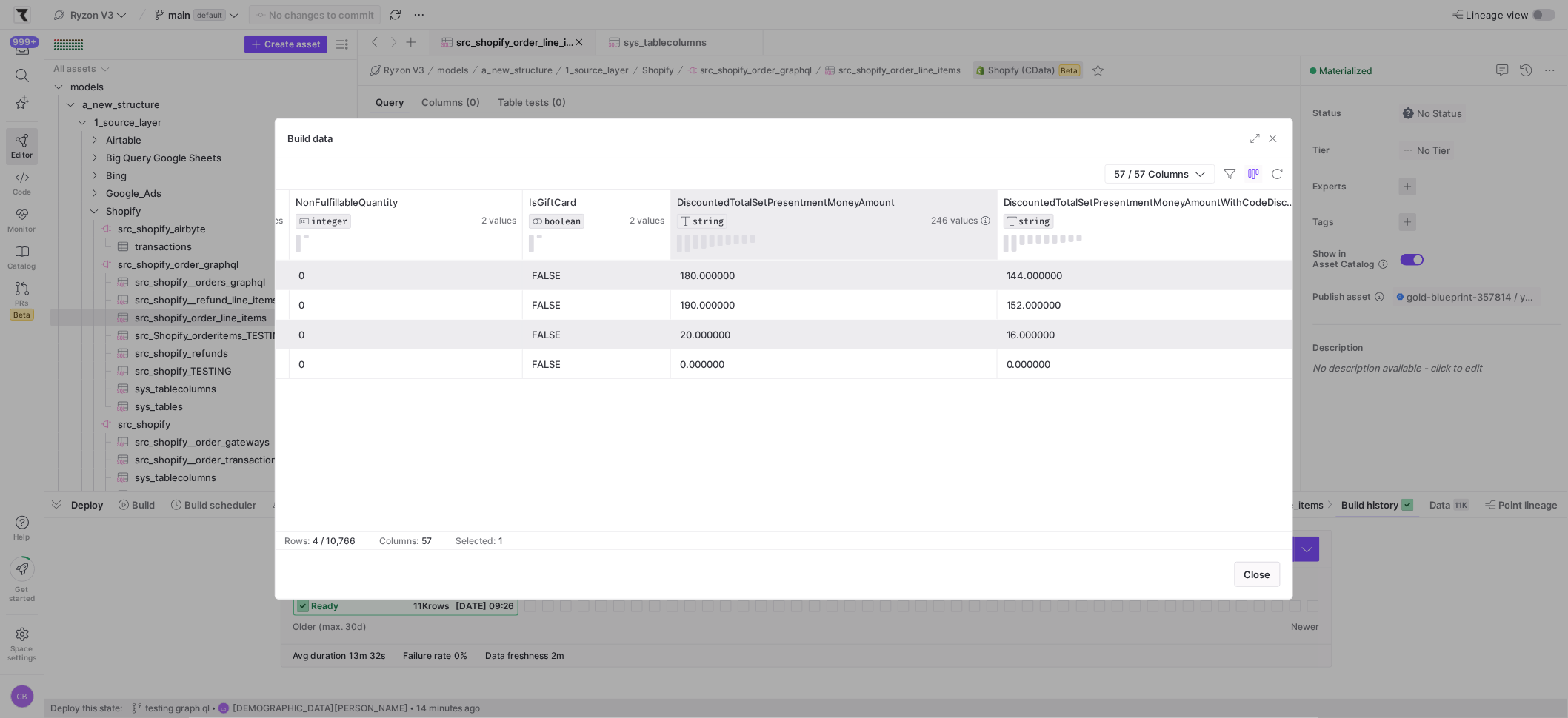
drag, startPoint x: 911, startPoint y: 204, endPoint x: 993, endPoint y: 209, distance: 82.2
click at [993, 209] on div "DiscountedTotalSetPresentmentMoneyAmount STRING 246 values" at bounding box center [834, 225] width 327 height 69
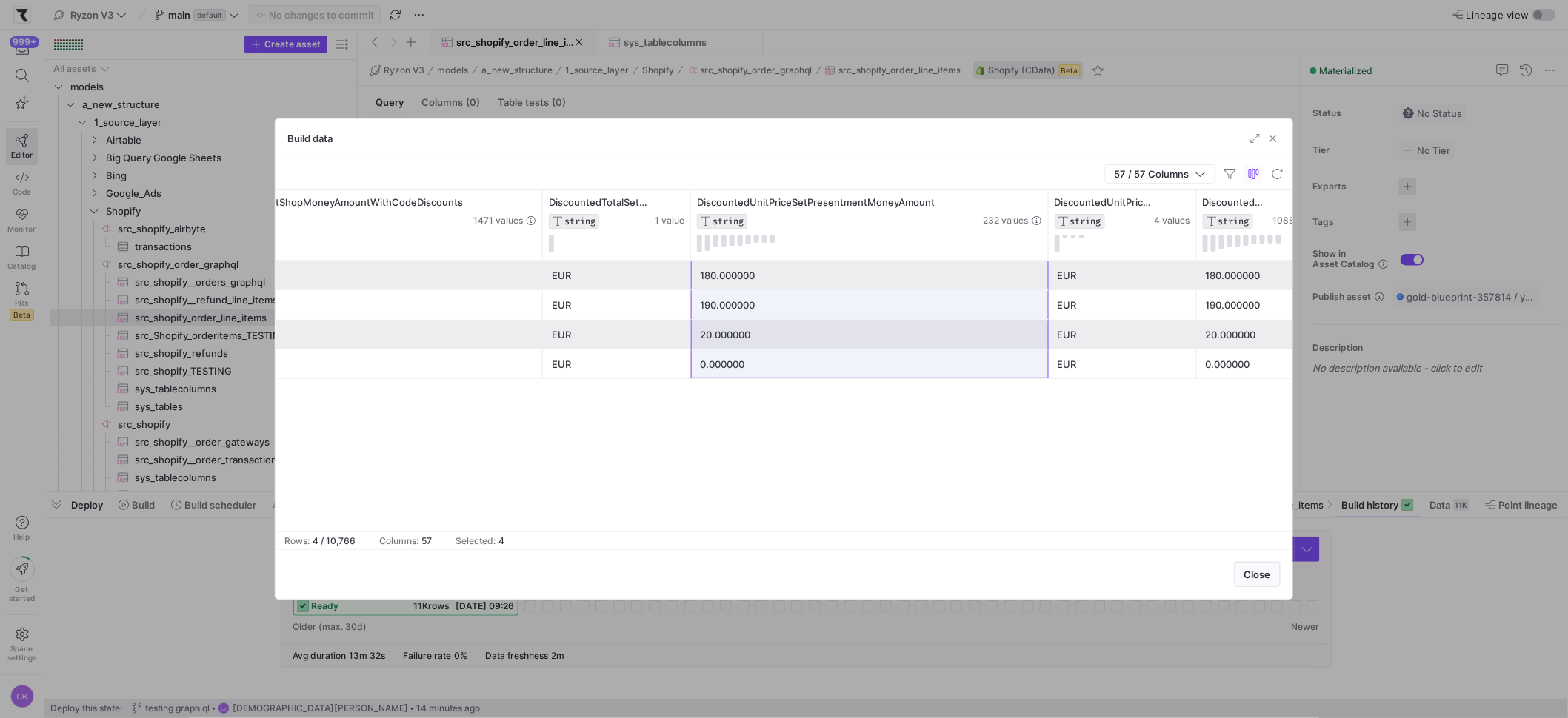
drag, startPoint x: 858, startPoint y: 279, endPoint x: 853, endPoint y: 359, distance: 80.2
click at [853, 359] on div "144.000000 EUR 180.000000 EUR 180.000000 EUR 180.000000 gid://shopify/Order/104…" at bounding box center [509, 319] width 11399 height 118
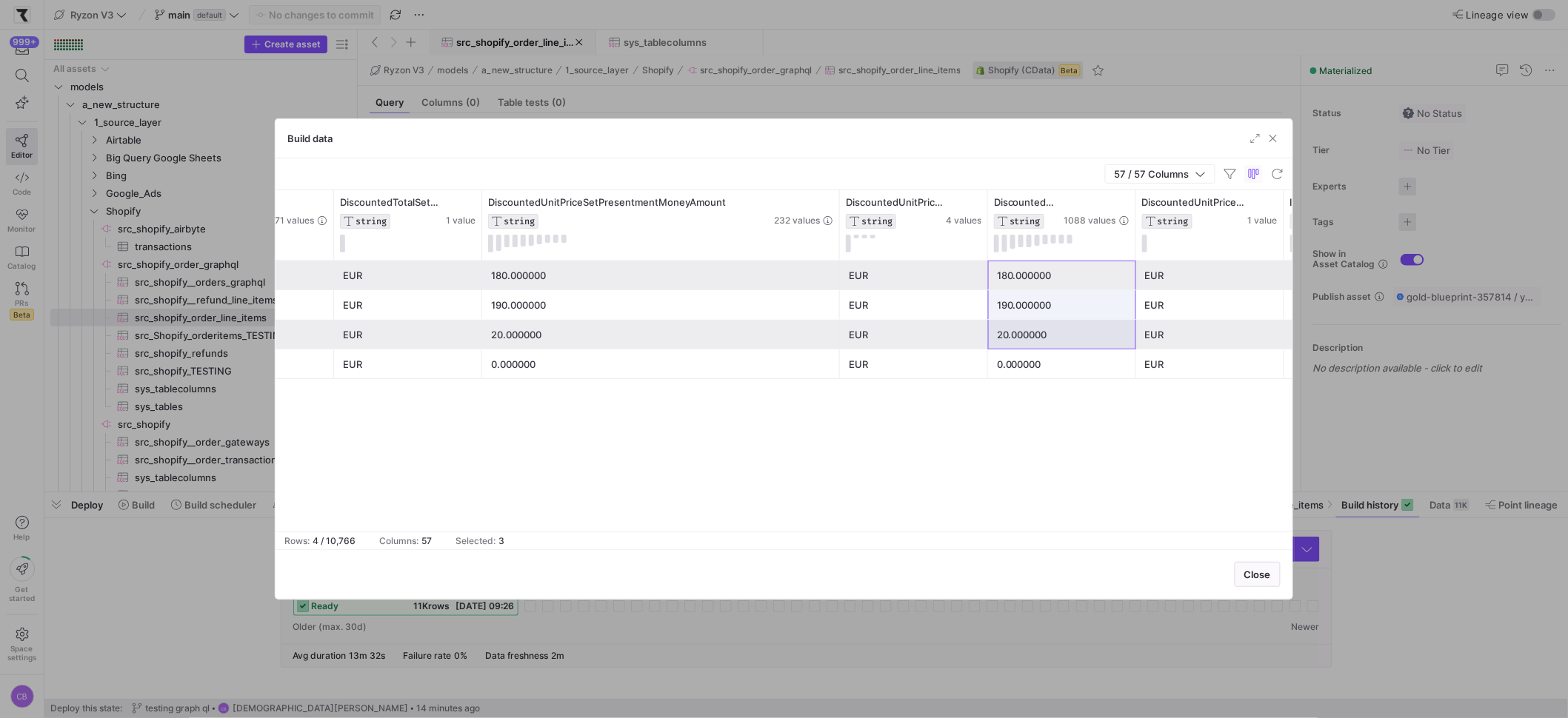
drag, startPoint x: 1008, startPoint y: 273, endPoint x: 1036, endPoint y: 319, distance: 53.9
click at [1031, 328] on div "144.000000 EUR 180.000000 EUR 180.000000 EUR gid://shopify/ImageSource/64827376…" at bounding box center [301, 319] width 11399 height 118
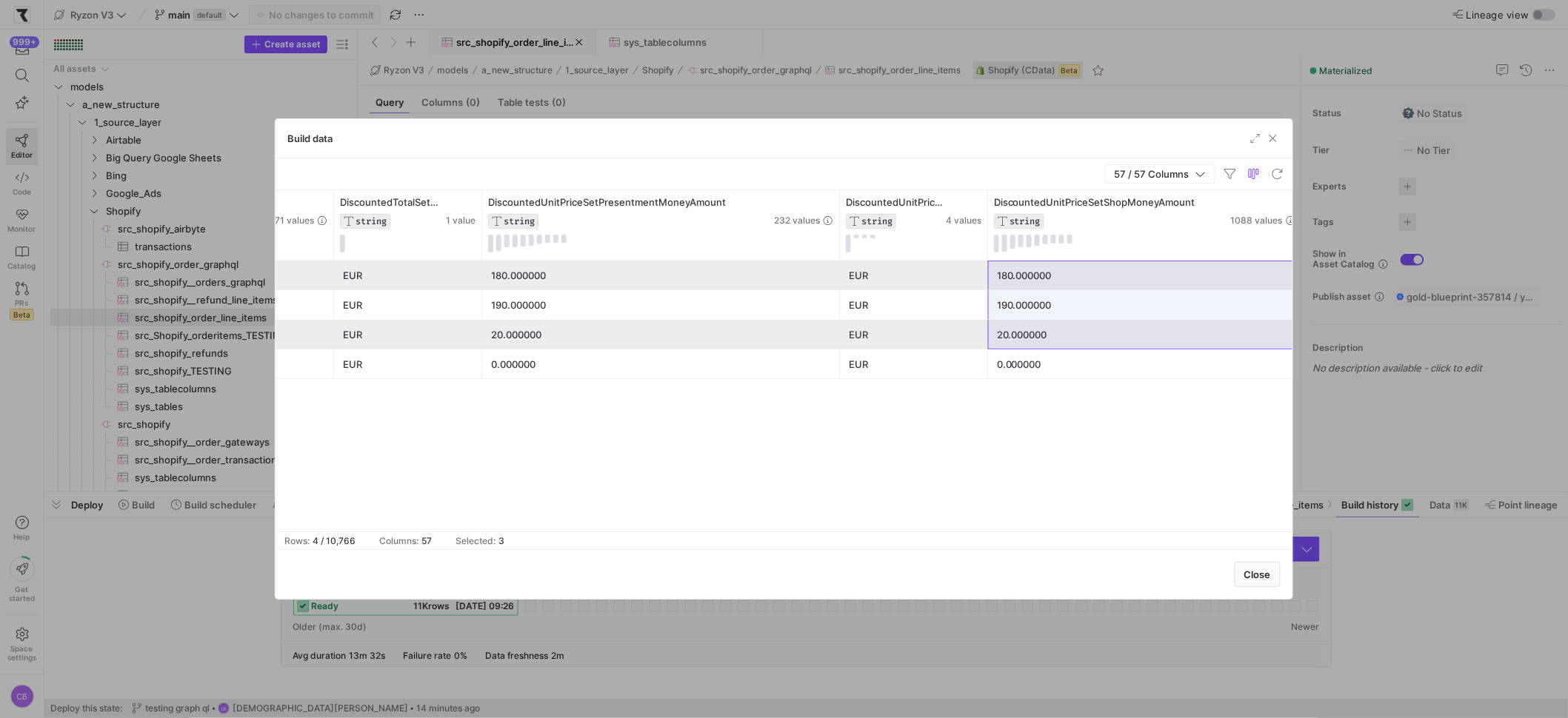
drag, startPoint x: 1134, startPoint y: 227, endPoint x: 1300, endPoint y: 229, distance: 166.0
click at [1300, 229] on div "Build data 57 / 57 Columns Drag here to set row groups Drag here to set column …" at bounding box center [784, 359] width 1568 height 718
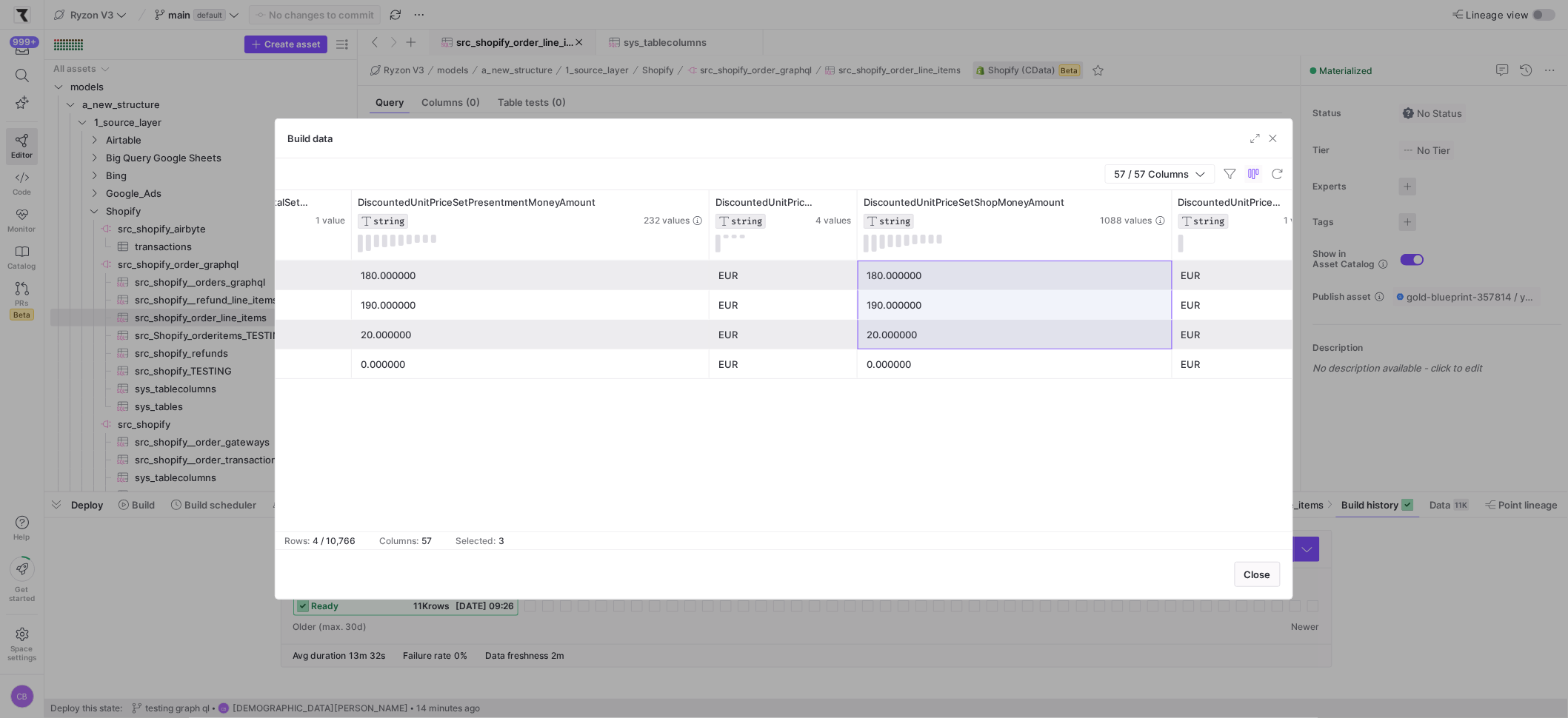
click at [1036, 273] on div "180.000000" at bounding box center [1016, 275] width 297 height 29
drag, startPoint x: 1036, startPoint y: 271, endPoint x: 1044, endPoint y: 356, distance: 85.4
click at [1044, 356] on div "144.000000 EUR 180.000000 EUR 180.000000 EUR gid://shopify/ImageSource/64827376…" at bounding box center [252, 319] width 11565 height 118
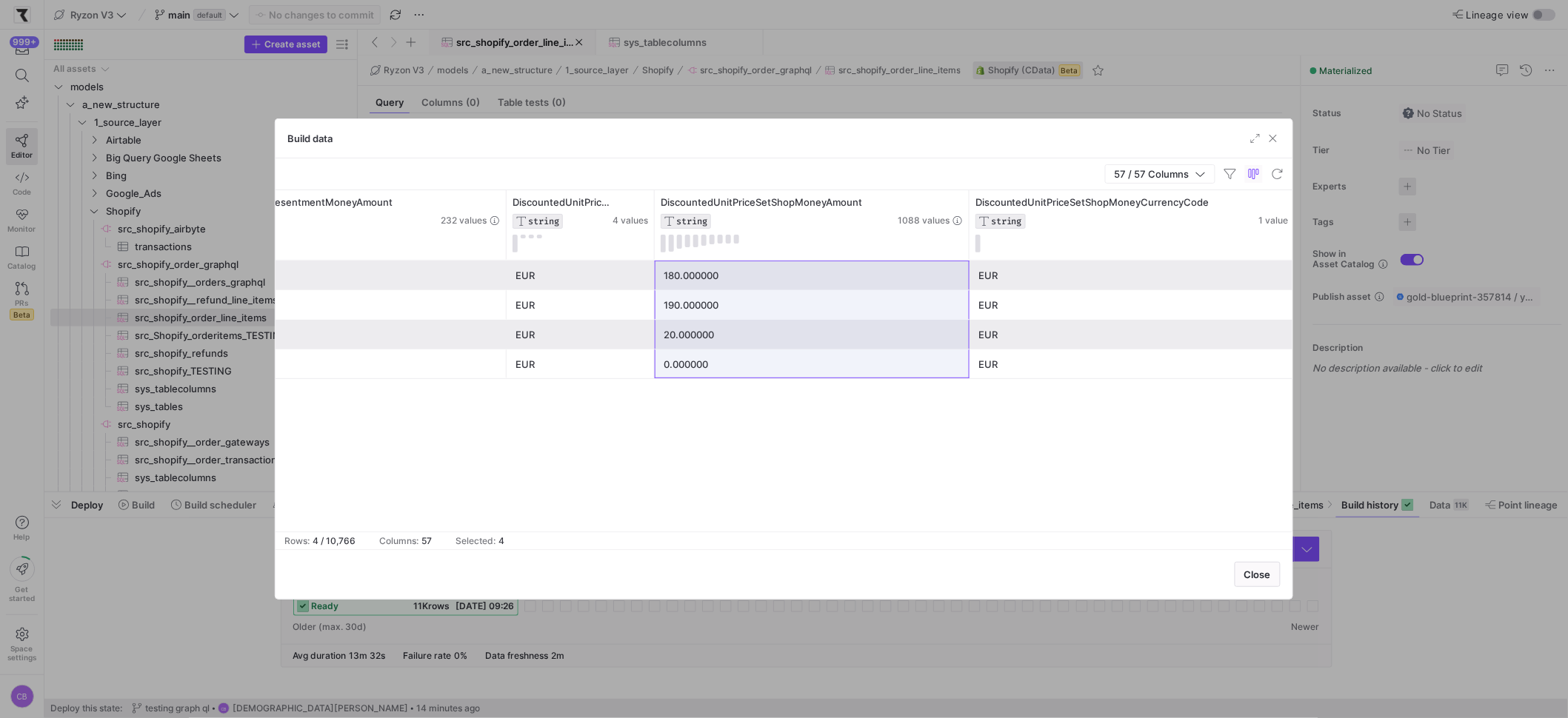
drag, startPoint x: 1114, startPoint y: 239, endPoint x: 1293, endPoint y: 268, distance: 181.3
click at [1293, 268] on div "Build data 57 / 57 Columns Drag here to set row groups Drag here to set column …" at bounding box center [784, 359] width 1568 height 718
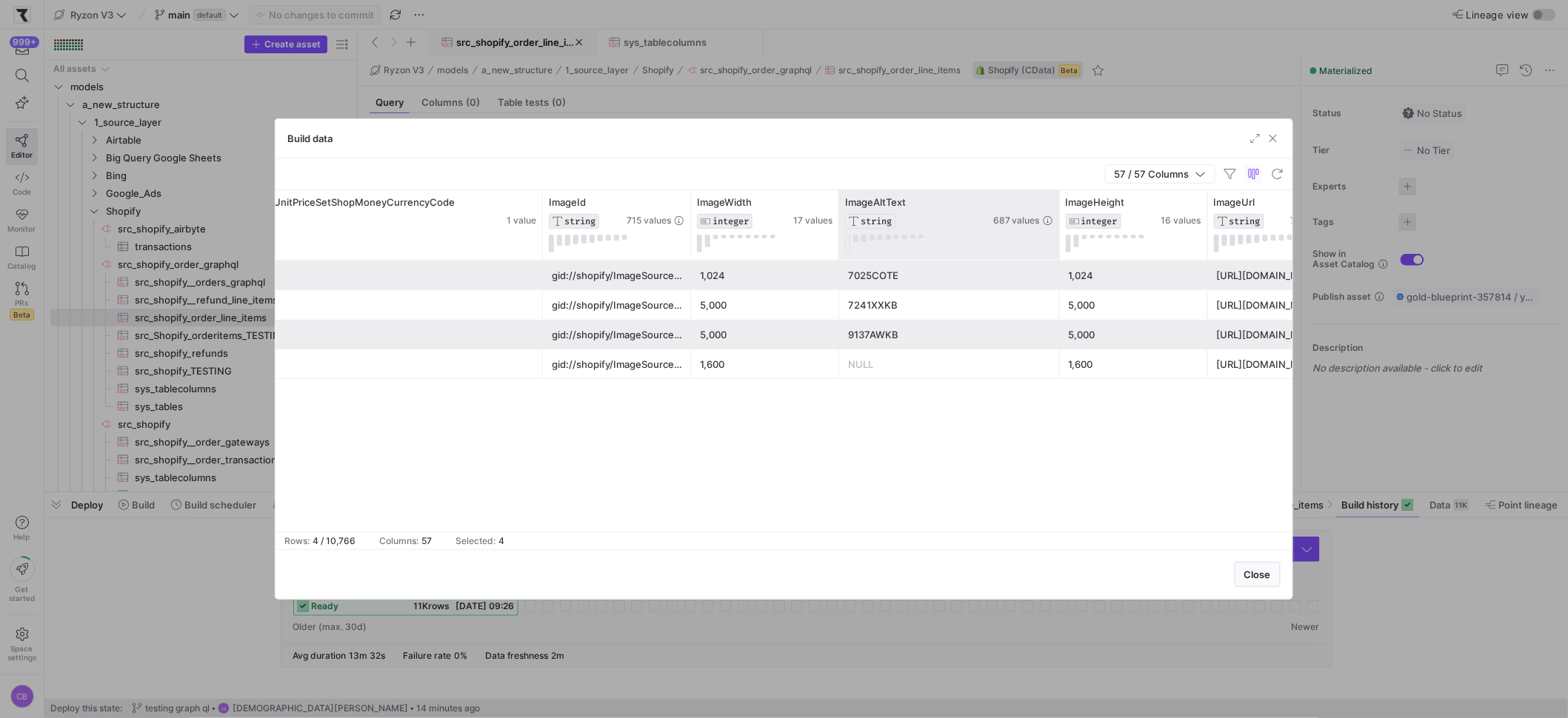
drag, startPoint x: 982, startPoint y: 242, endPoint x: 1062, endPoint y: 245, distance: 80.1
click at [1062, 245] on div at bounding box center [1059, 225] width 6 height 69
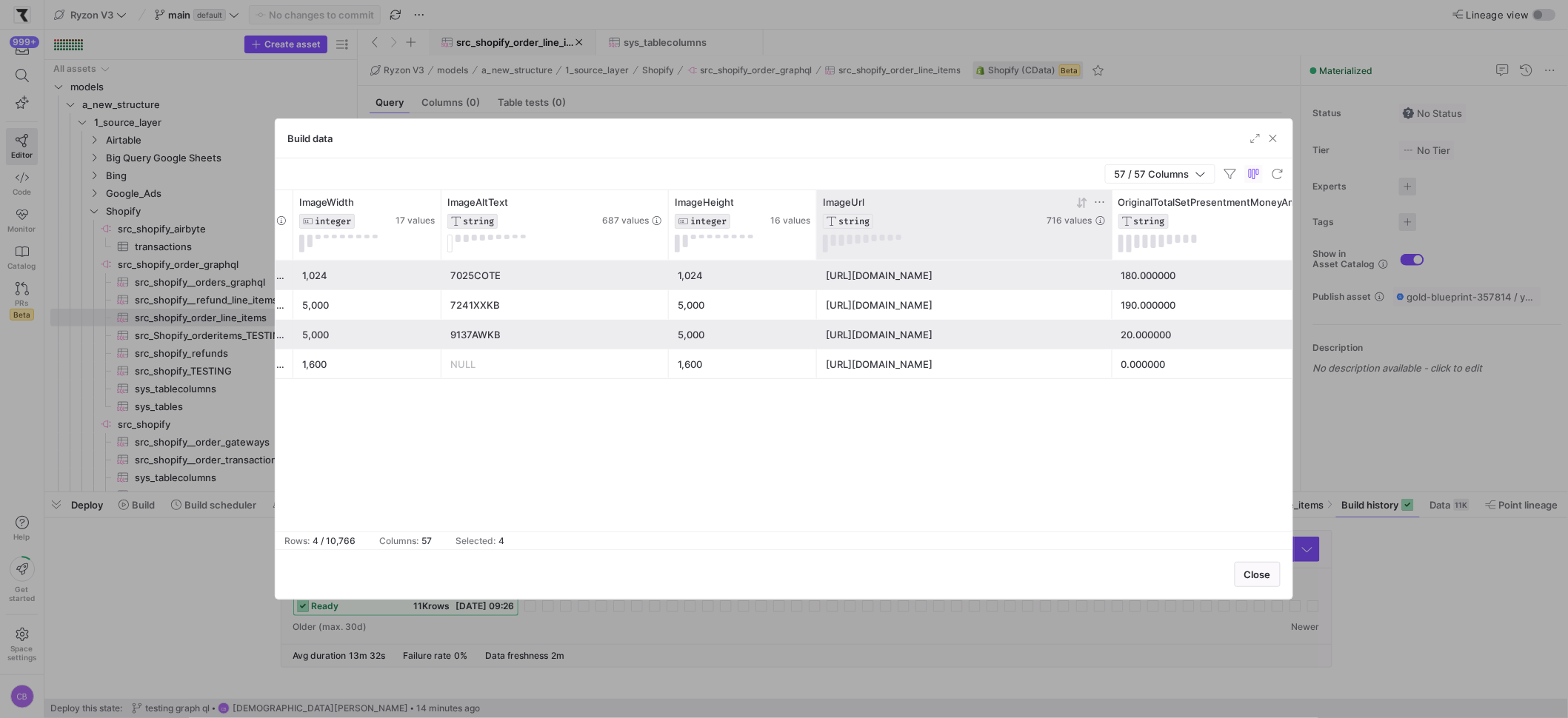
drag, startPoint x: 963, startPoint y: 221, endPoint x: 1098, endPoint y: 234, distance: 135.6
click at [1113, 230] on div at bounding box center [1111, 225] width 6 height 69
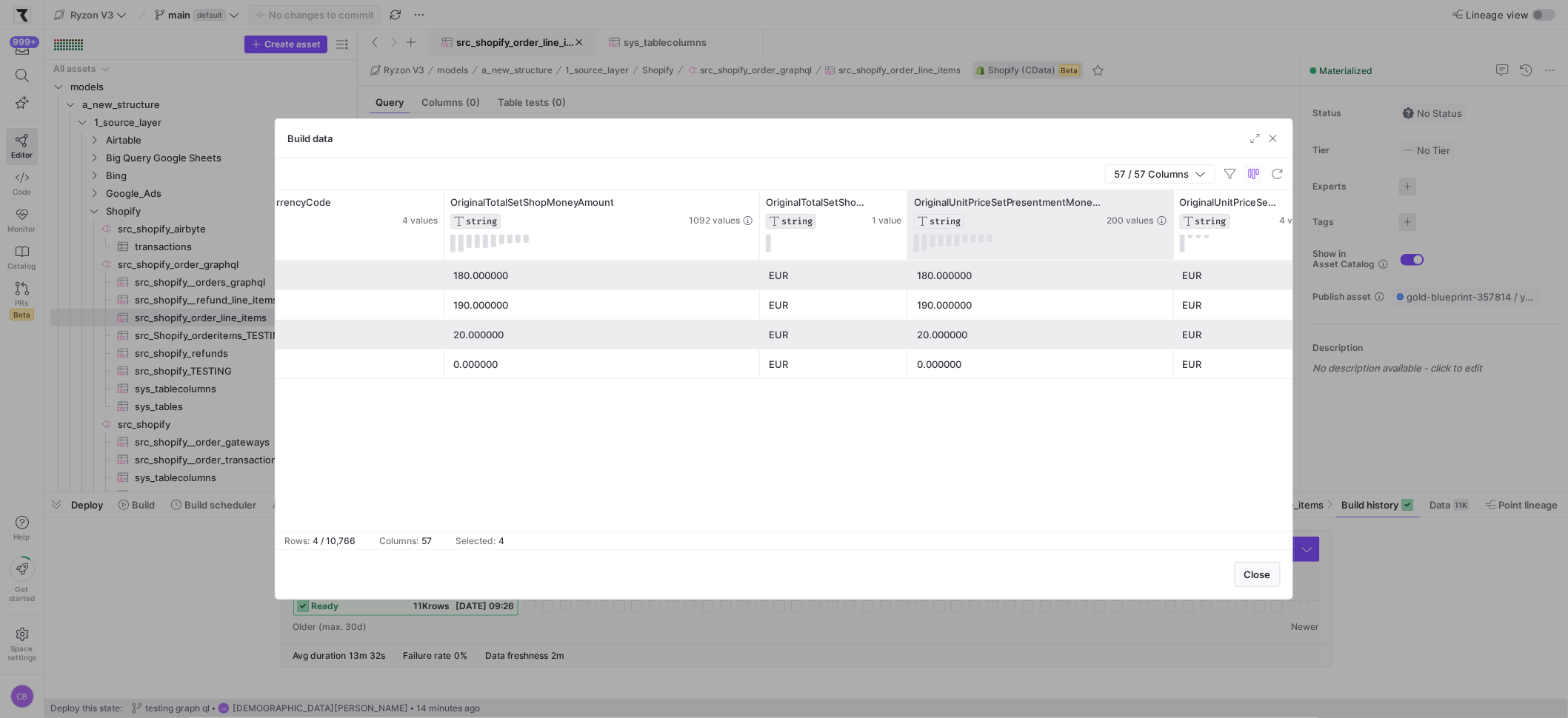
drag, startPoint x: 1053, startPoint y: 231, endPoint x: 1168, endPoint y: 255, distance: 117.5
click at [1170, 254] on div at bounding box center [1173, 225] width 6 height 69
drag, startPoint x: 1170, startPoint y: 242, endPoint x: 1259, endPoint y: 251, distance: 89.5
click at [1259, 251] on div at bounding box center [1258, 225] width 6 height 69
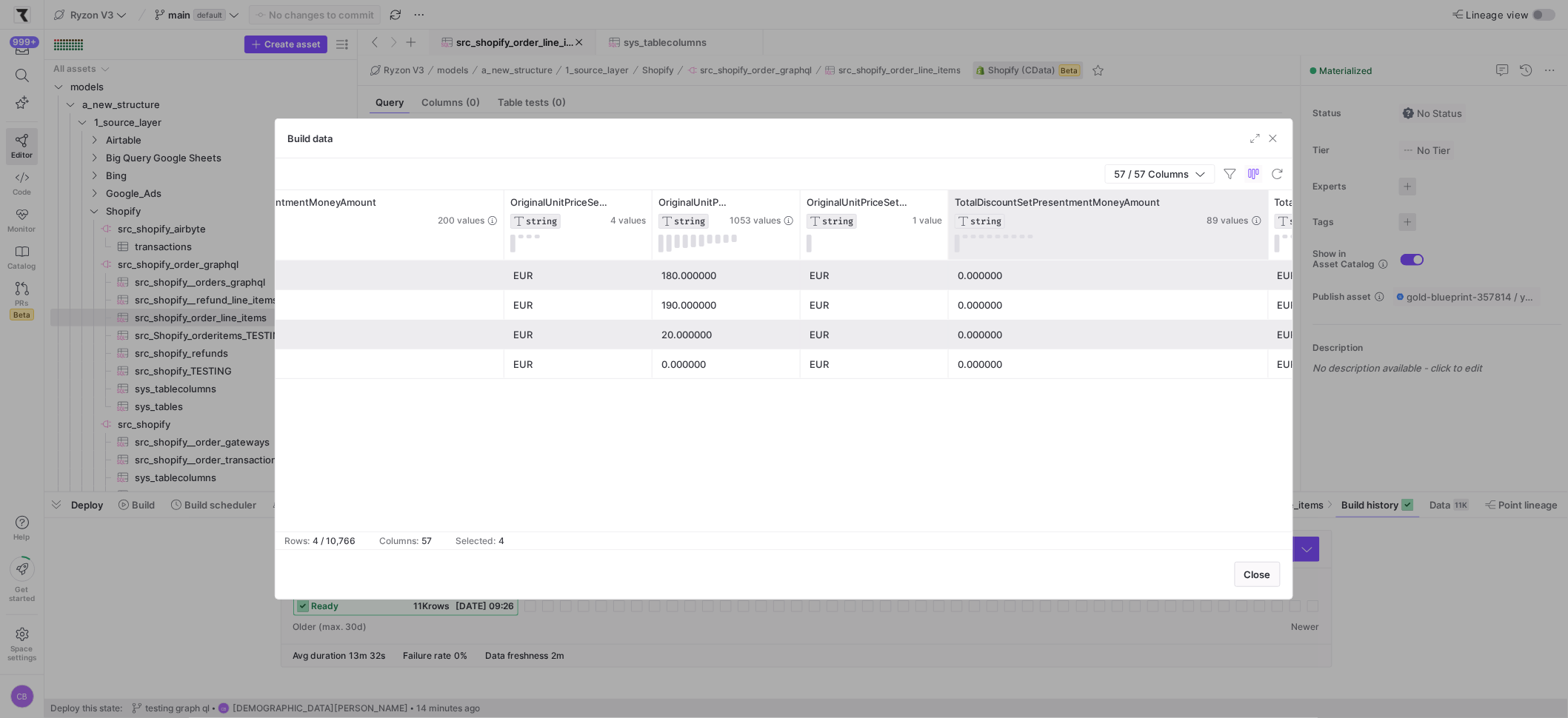
drag, startPoint x: 1093, startPoint y: 225, endPoint x: 1264, endPoint y: 229, distance: 171.0
click at [1265, 229] on div at bounding box center [1267, 225] width 6 height 69
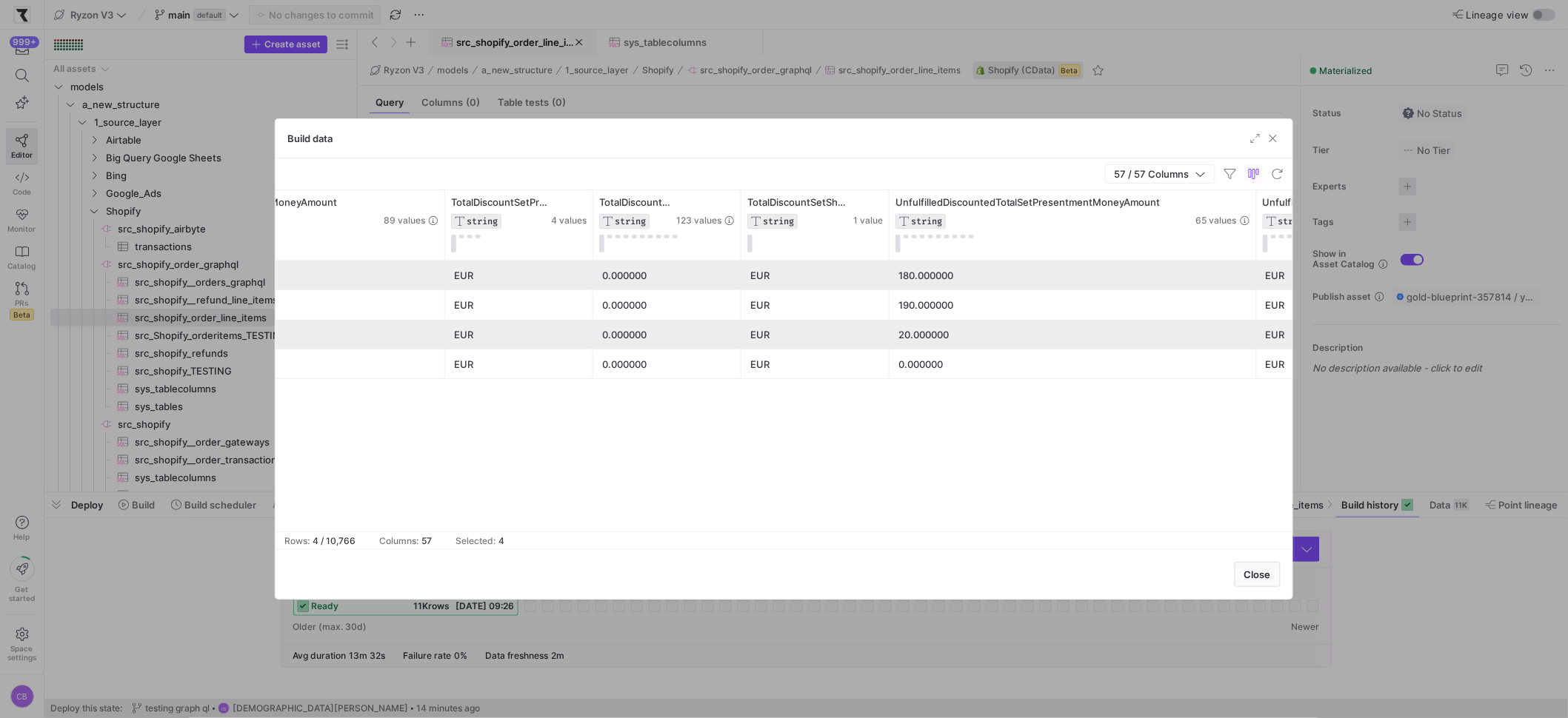
drag, startPoint x: 1036, startPoint y: 240, endPoint x: 1233, endPoint y: 284, distance: 201.9
click at [1255, 273] on div "TotalDiscountSetPresentmentMoneyAmount STRING 89 values TotalDiscountSetPresent…" at bounding box center [784, 360] width 1017 height 341
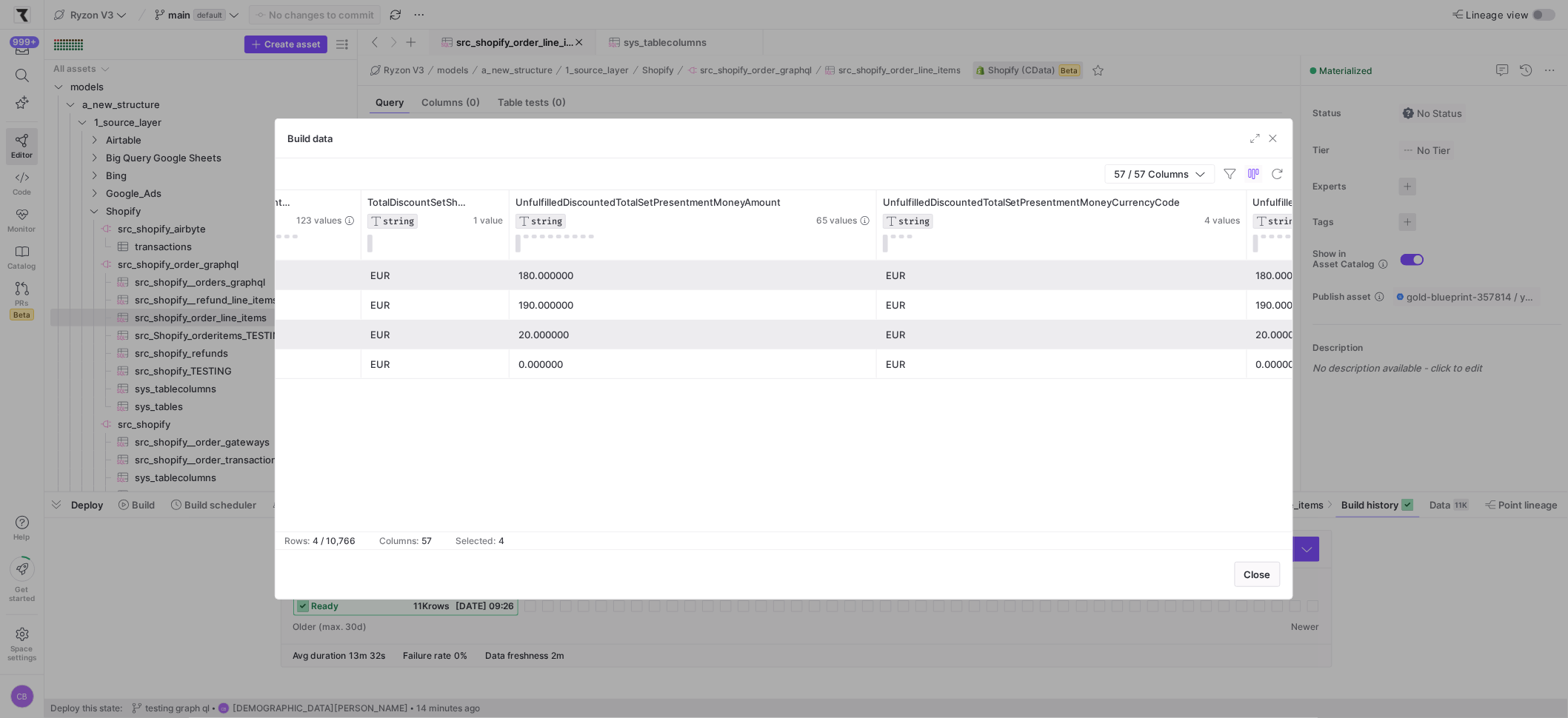
drag, startPoint x: 1022, startPoint y: 231, endPoint x: 1259, endPoint y: 235, distance: 237.0
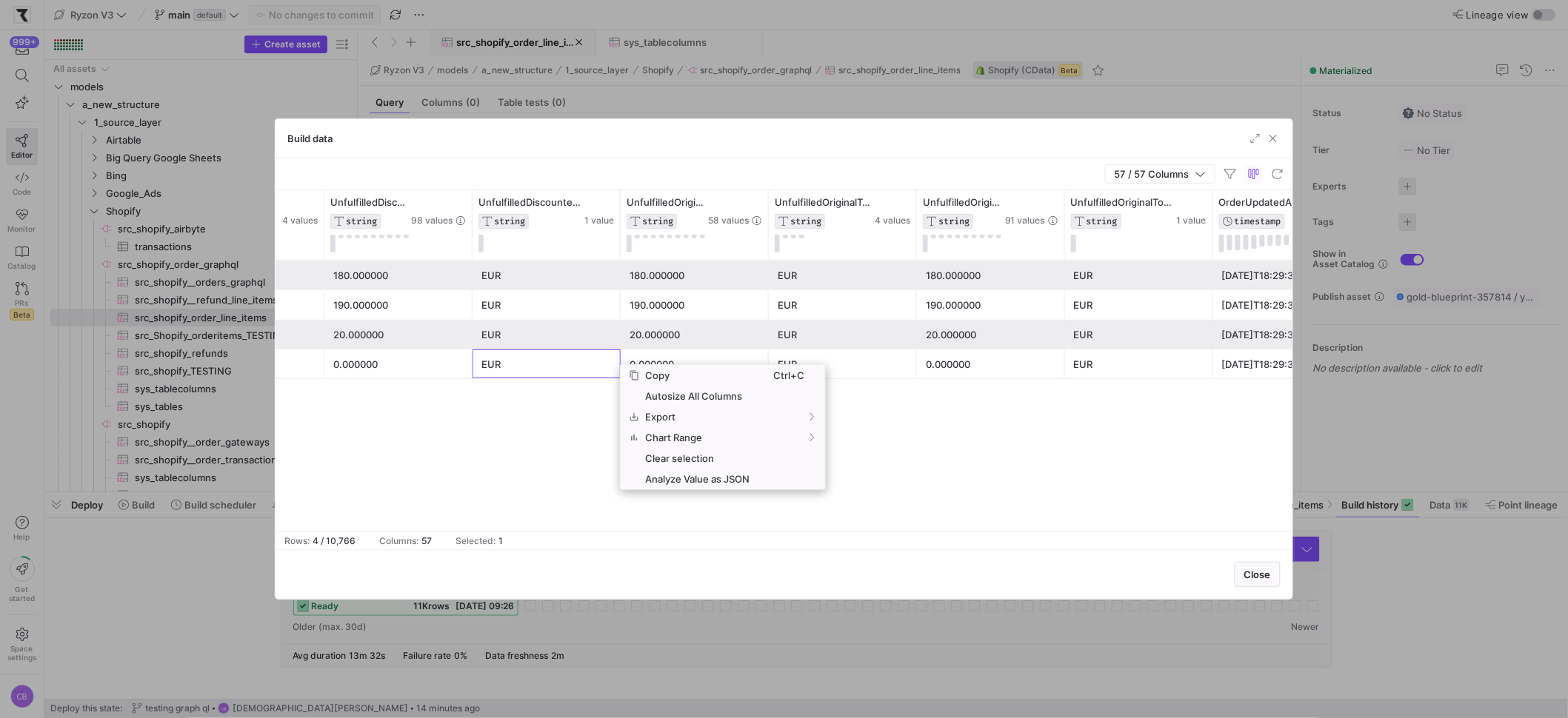
click at [528, 385] on div "180.000000 EUR 180.000000 EUR 180.000000 EUR 2025-09-22T18:29:38.000Z 180.00000…" at bounding box center [784, 396] width 1017 height 271
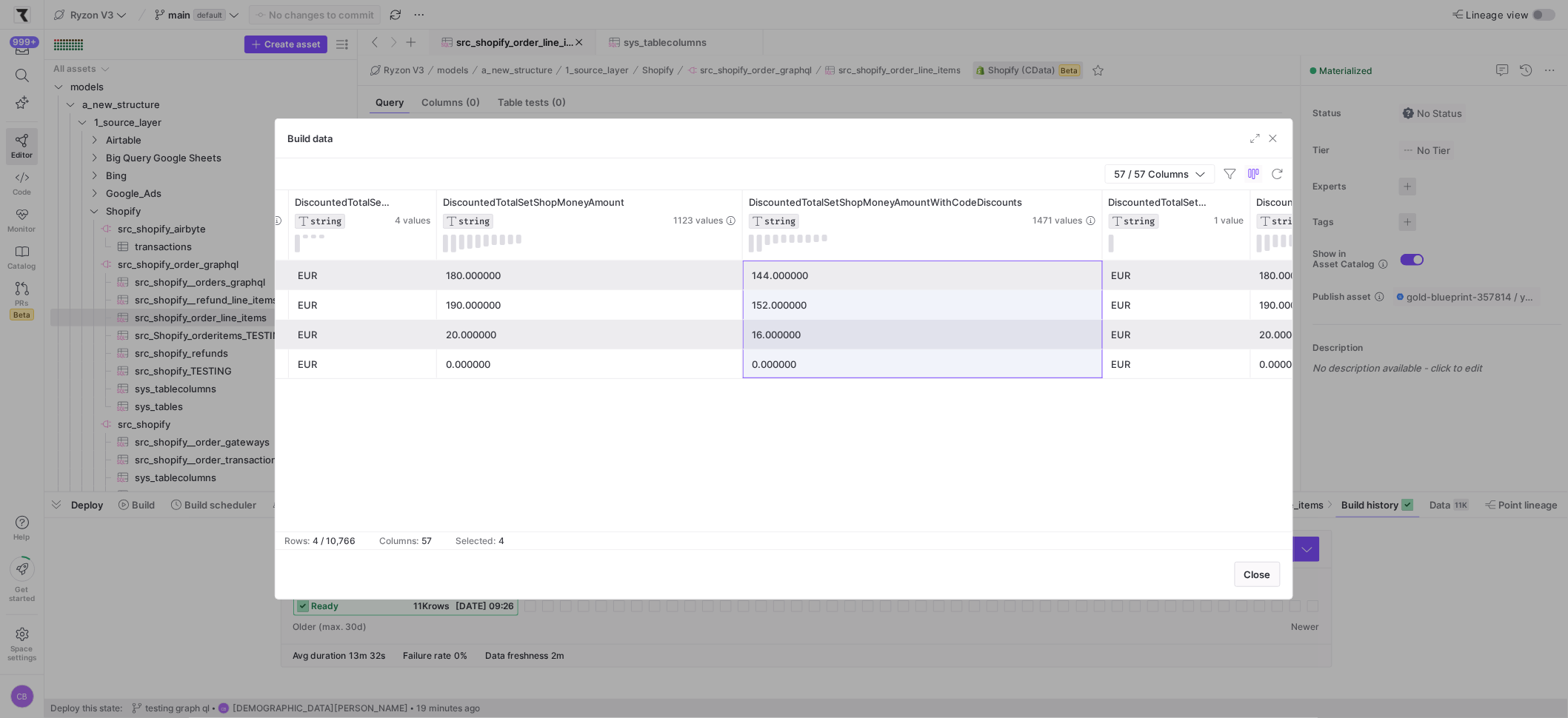
drag, startPoint x: 816, startPoint y: 277, endPoint x: 848, endPoint y: 369, distance: 97.4
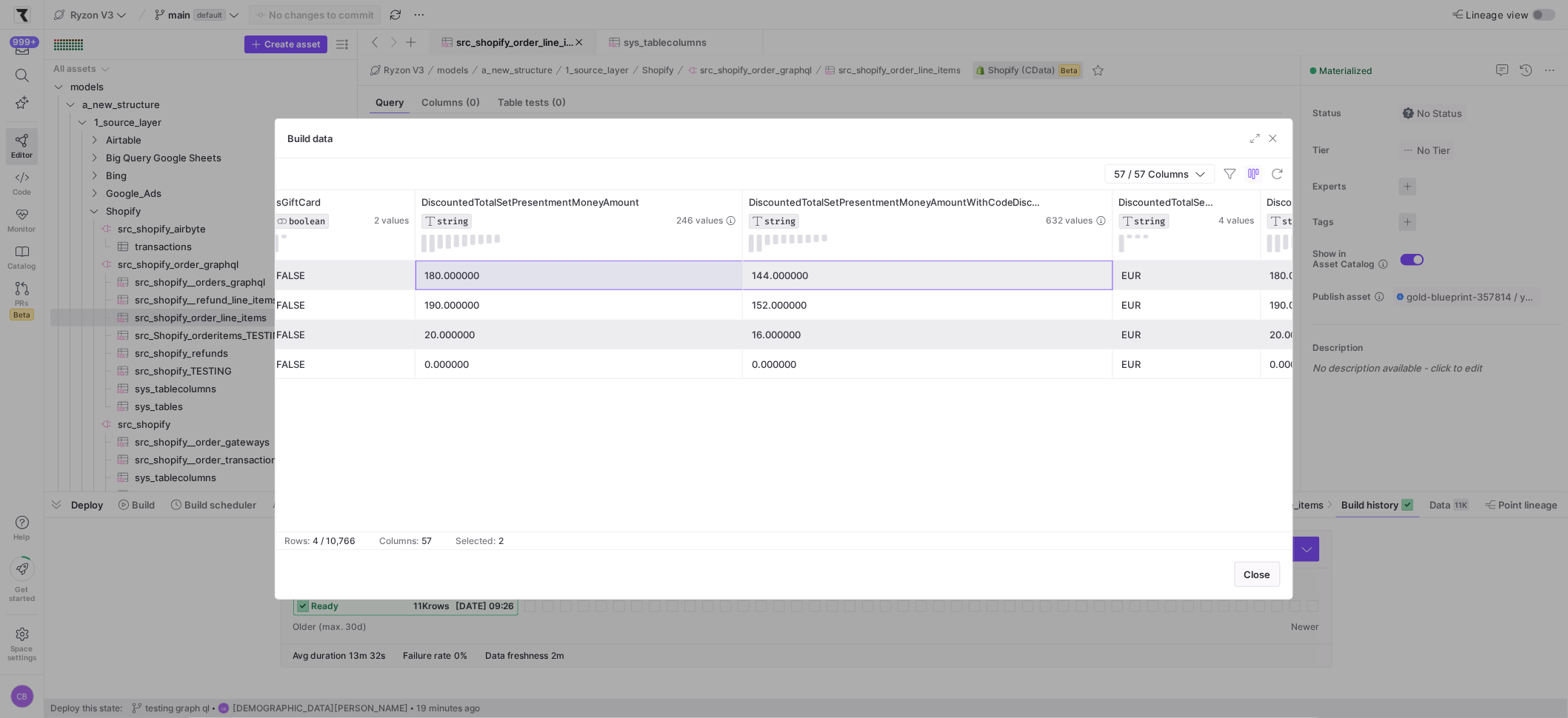
drag, startPoint x: 766, startPoint y: 277, endPoint x: 676, endPoint y: 280, distance: 90.0
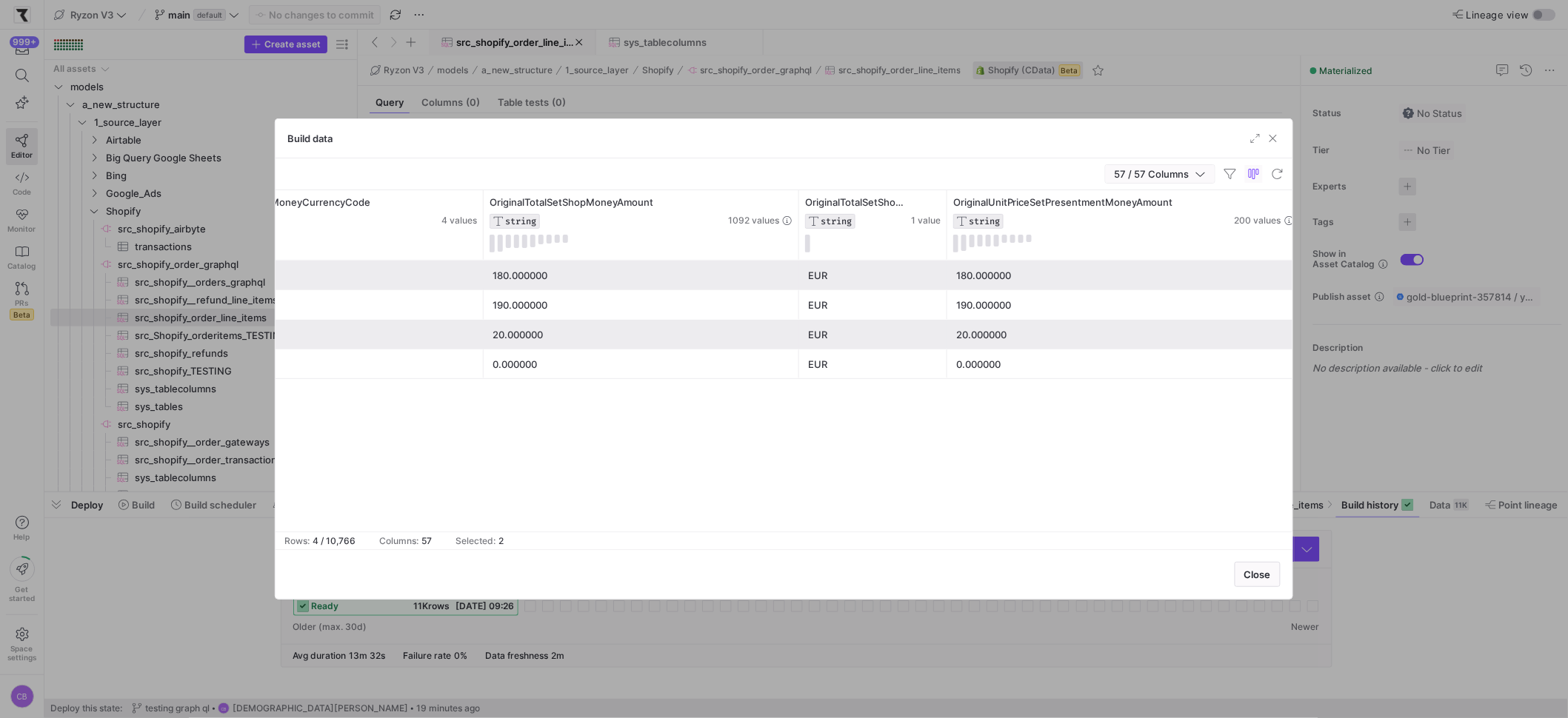
click at [1200, 171] on icon "button" at bounding box center [1201, 174] width 10 height 10
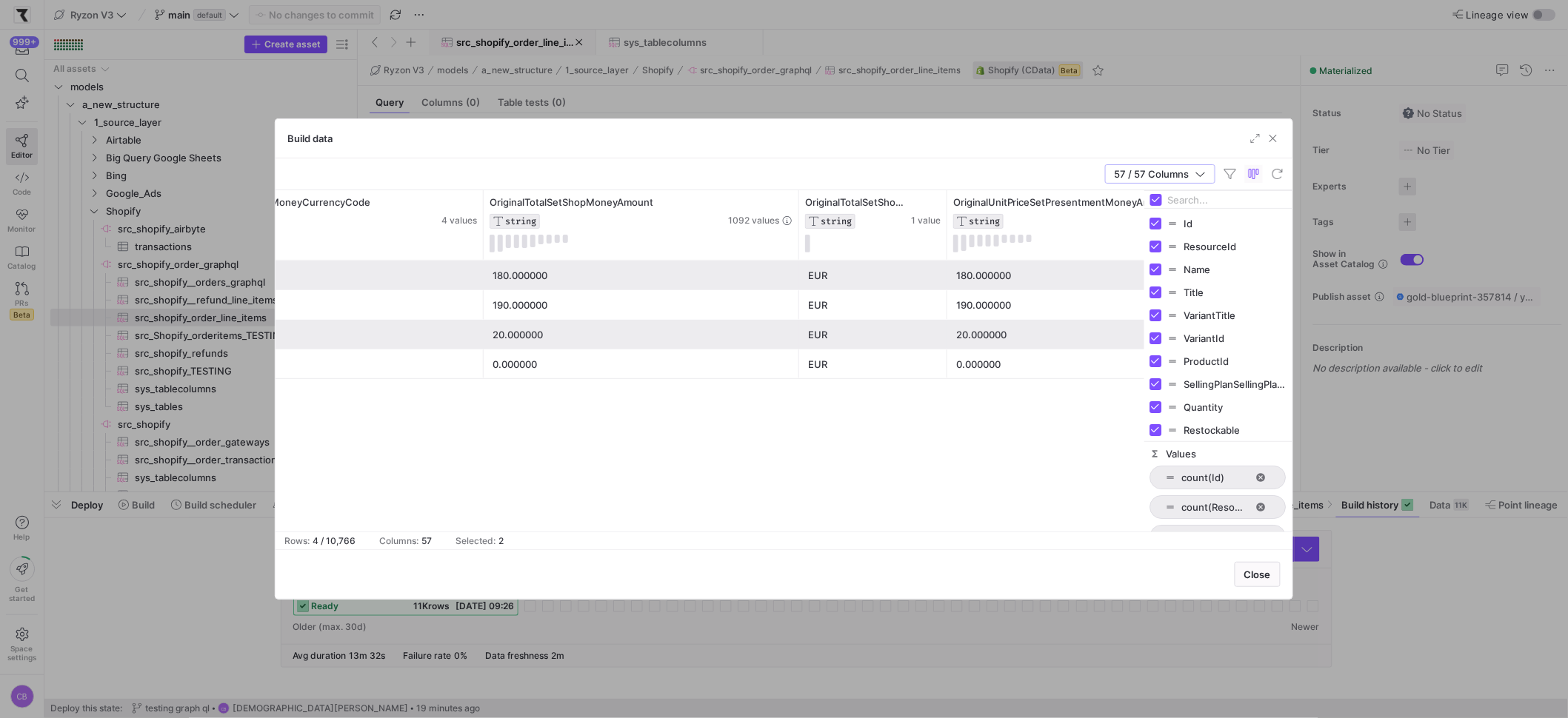
click at [1198, 203] on input "Filter Columns Input" at bounding box center [1227, 200] width 118 height 30
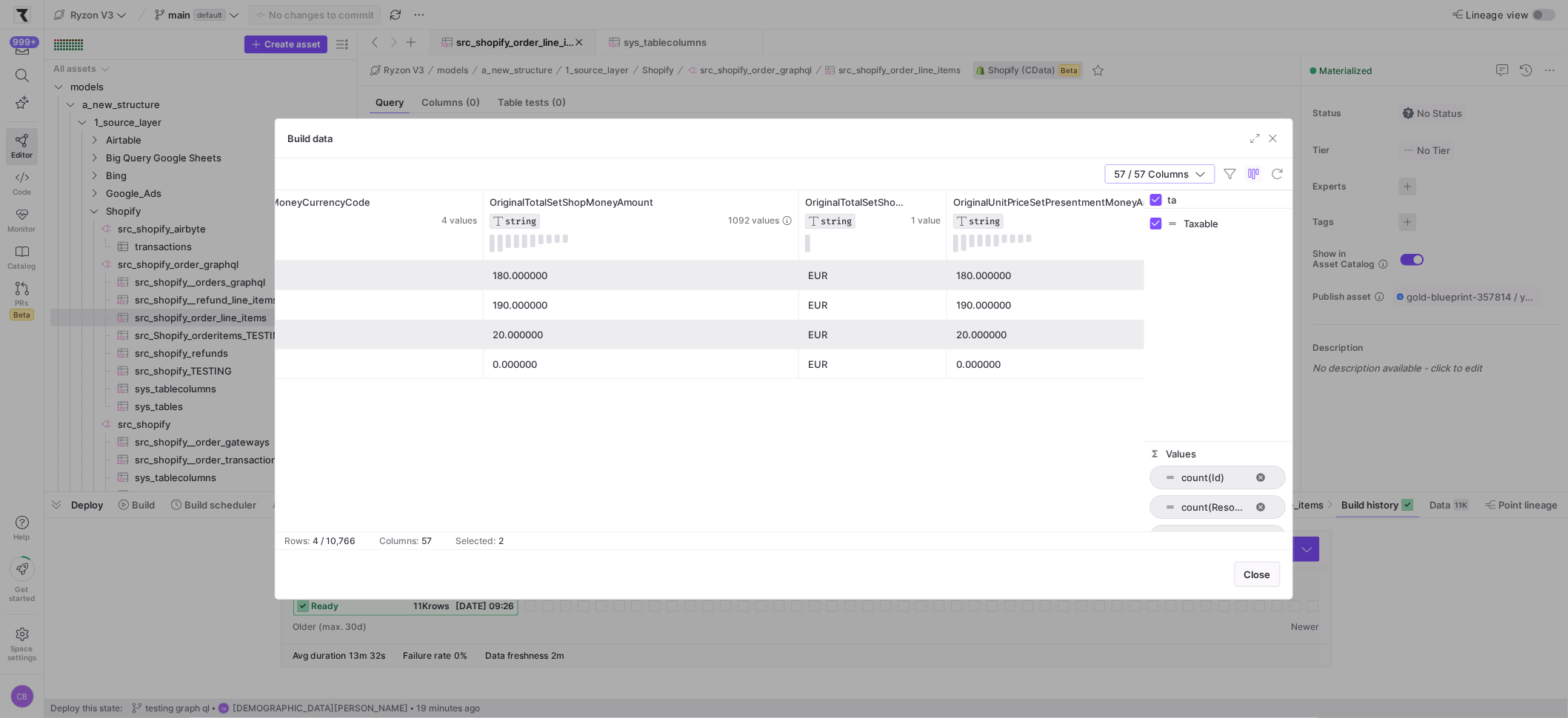
type input "t"
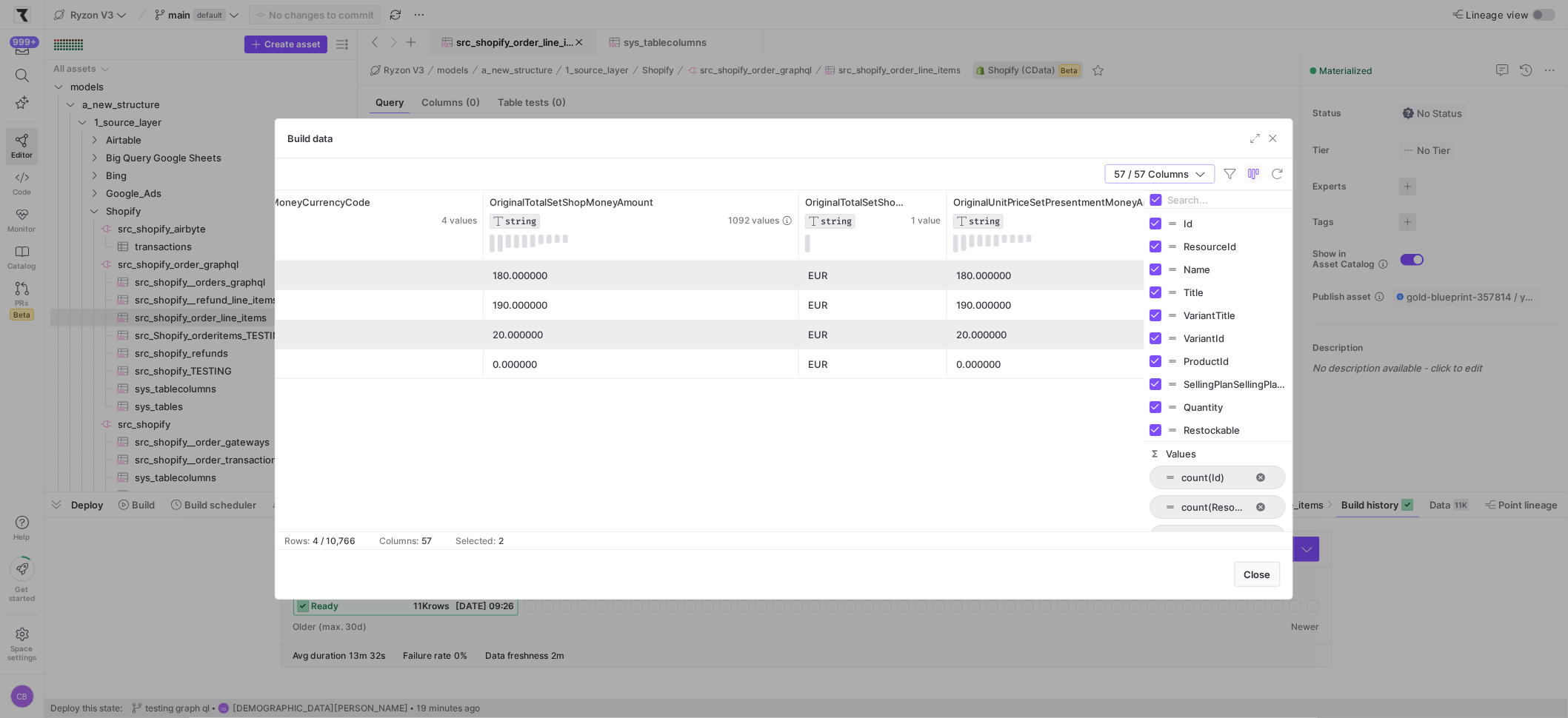
click at [982, 403] on div "144.000000 180.000000 EUR 180.000000 EUR 180.000000 190.000000 EUR 190.000000 E…" at bounding box center [710, 396] width 869 height 271
click at [1207, 173] on span "button" at bounding box center [1160, 174] width 109 height 17
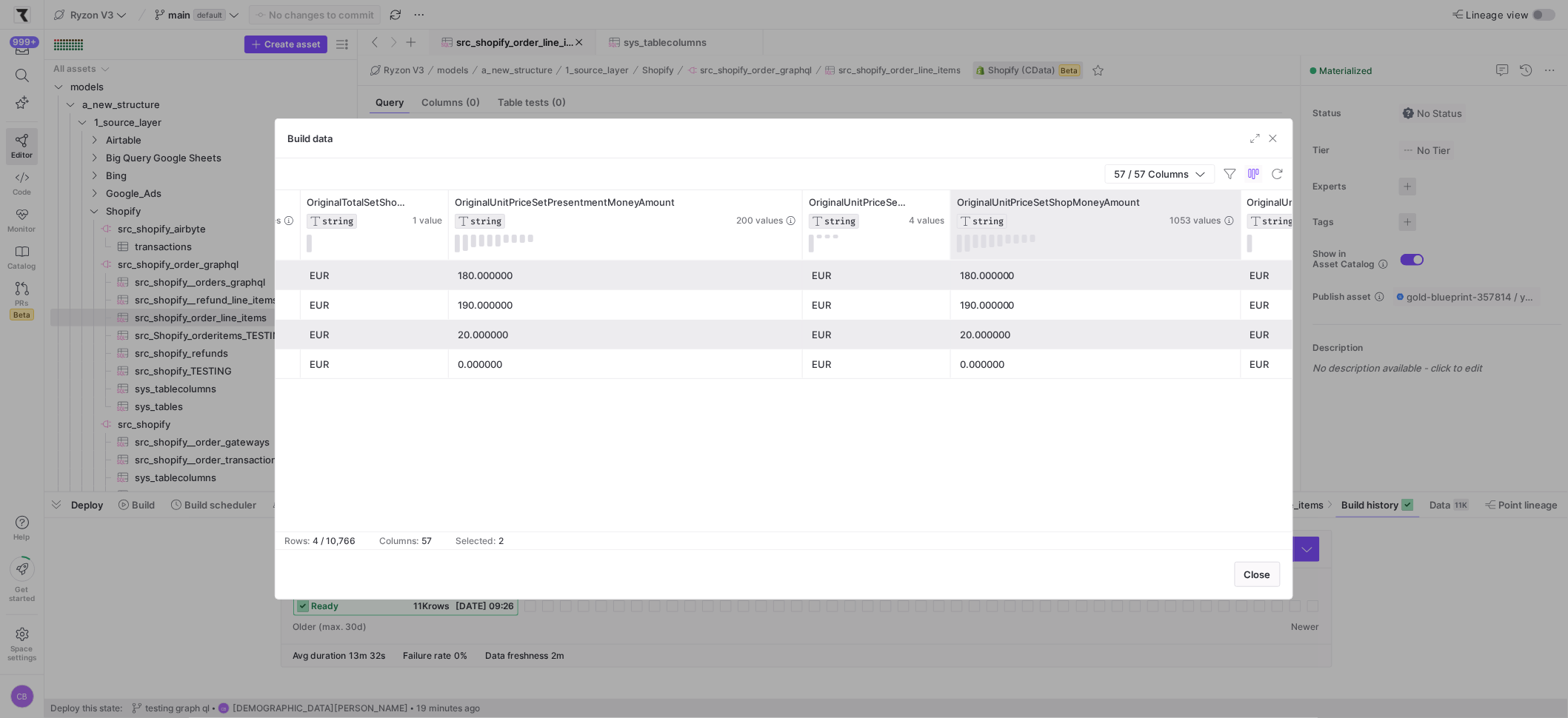
drag, startPoint x: 1106, startPoint y: 235, endPoint x: 1239, endPoint y: 240, distance: 133.1
click at [1239, 240] on div at bounding box center [1241, 225] width 6 height 69
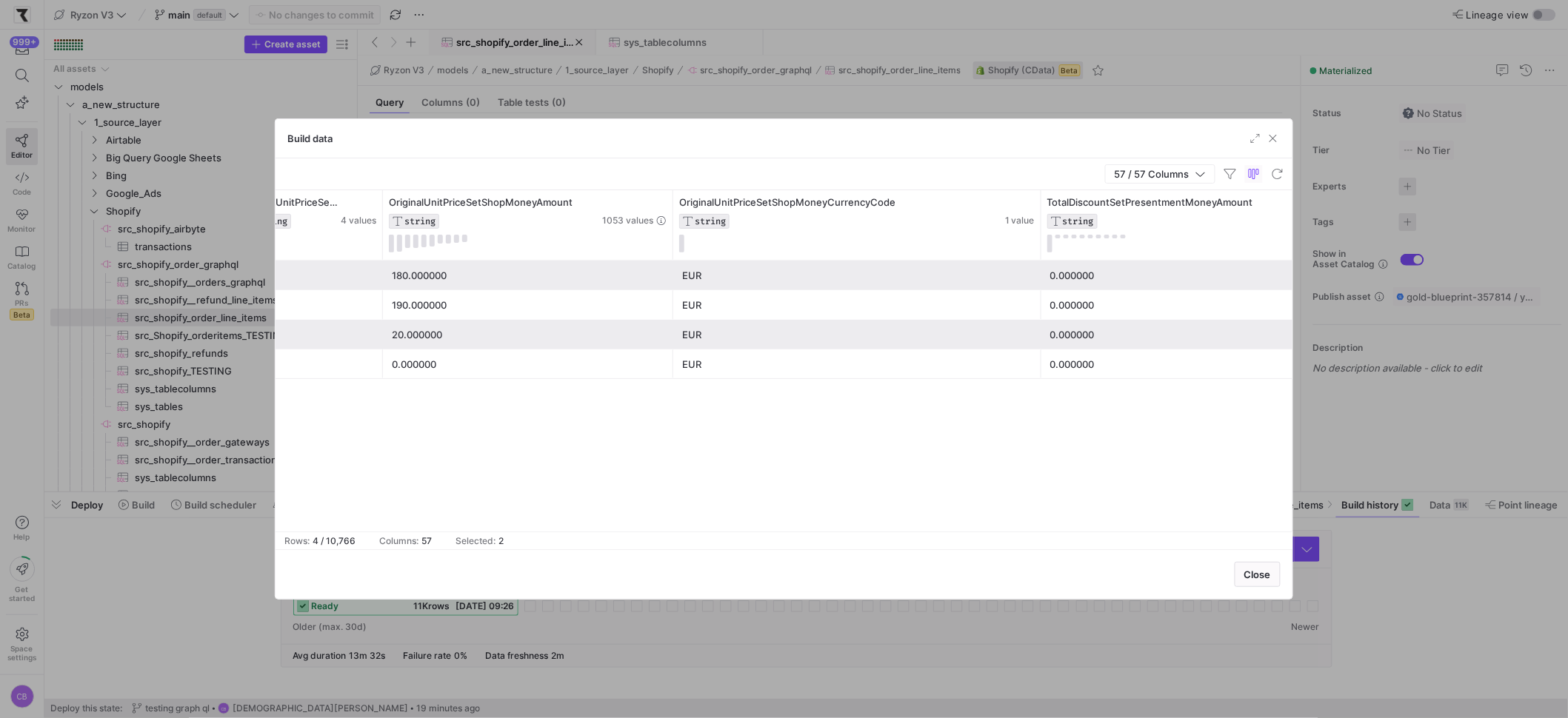
drag, startPoint x: 818, startPoint y: 240, endPoint x: 1053, endPoint y: 267, distance: 236.5
click at [1053, 267] on div "OriginalUnitPriceSetPresentmentMoneyAmount STRING 200 values OriginalUnitPriceS…" at bounding box center [784, 360] width 1017 height 341
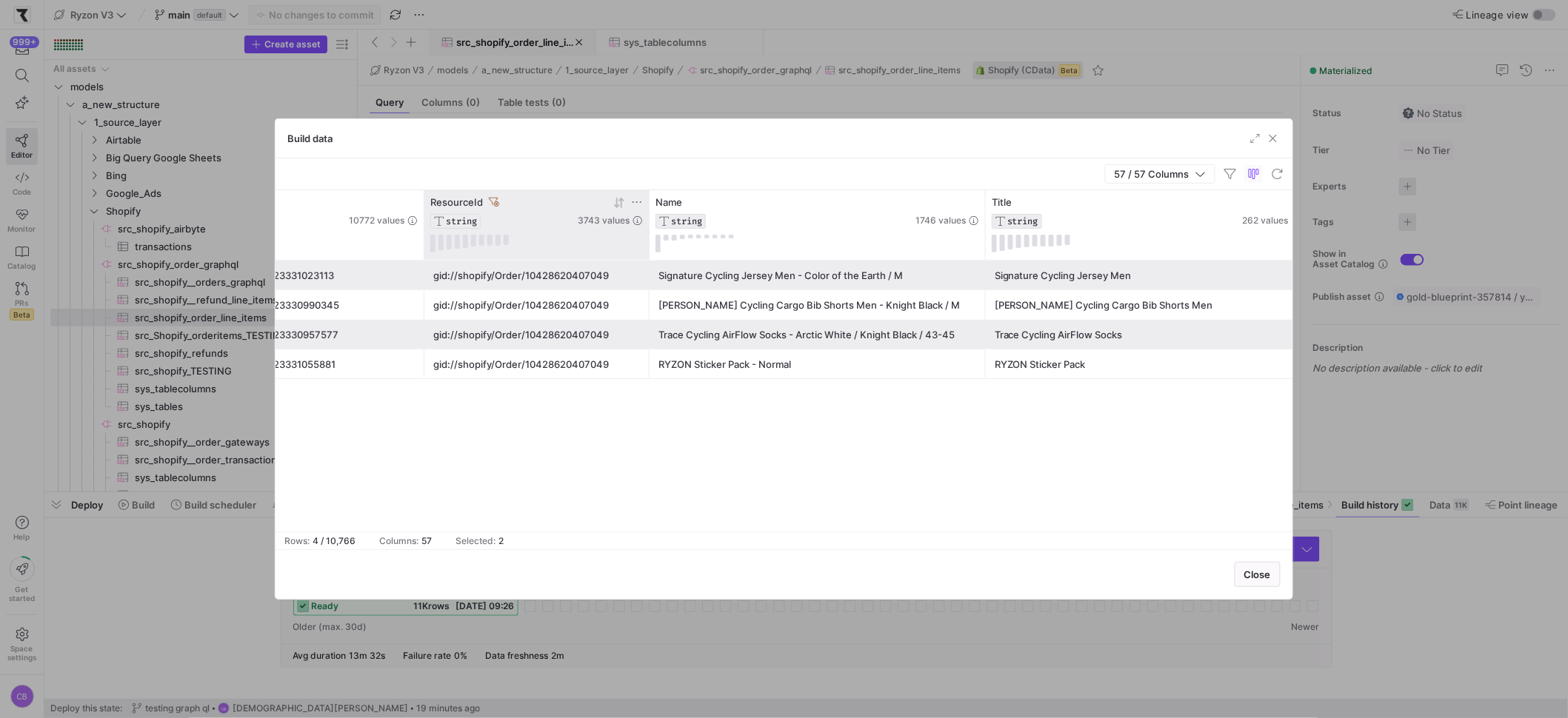
click at [490, 204] on icon at bounding box center [494, 202] width 10 height 10
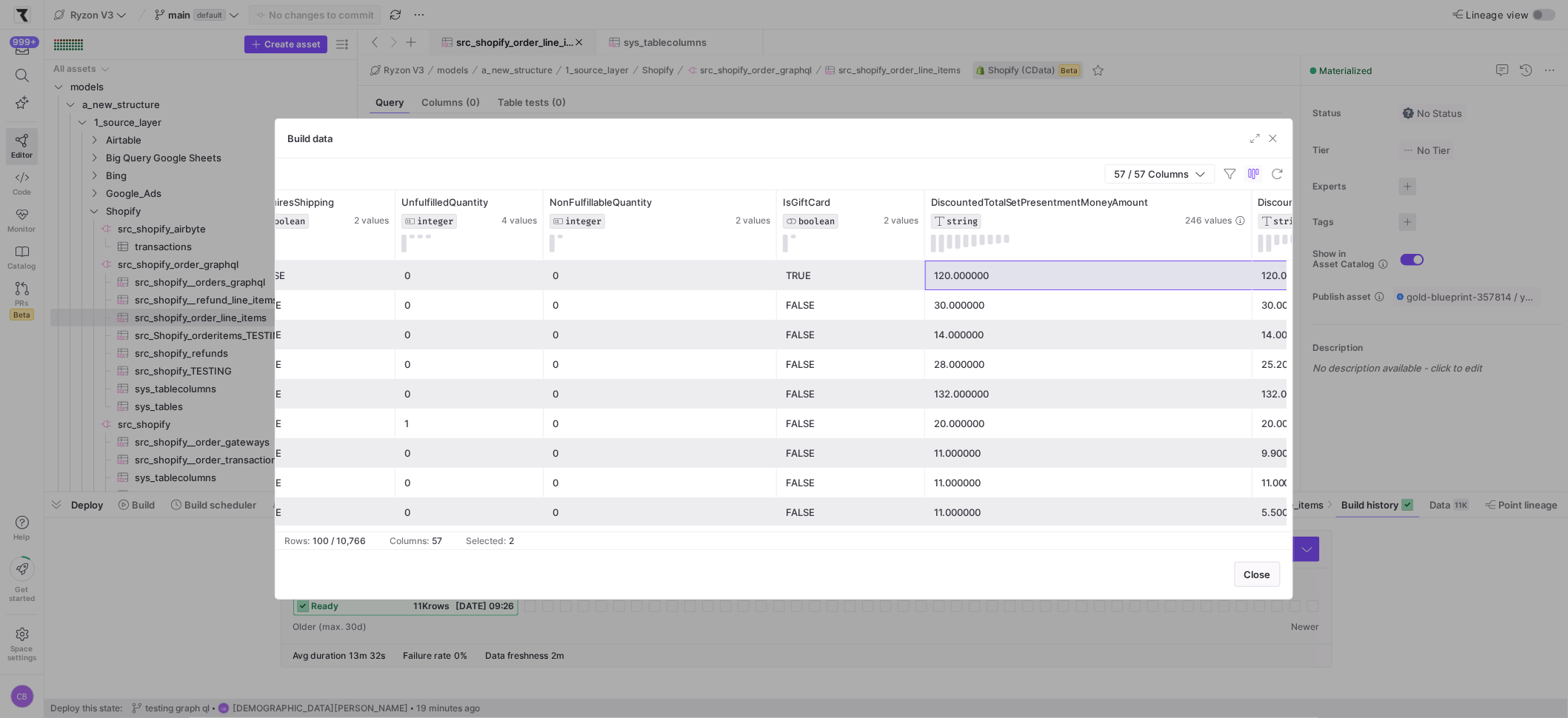
click at [982, 361] on div "28.000000" at bounding box center [1088, 364] width 309 height 29
click at [983, 262] on div "120.000000" at bounding box center [1088, 275] width 309 height 29
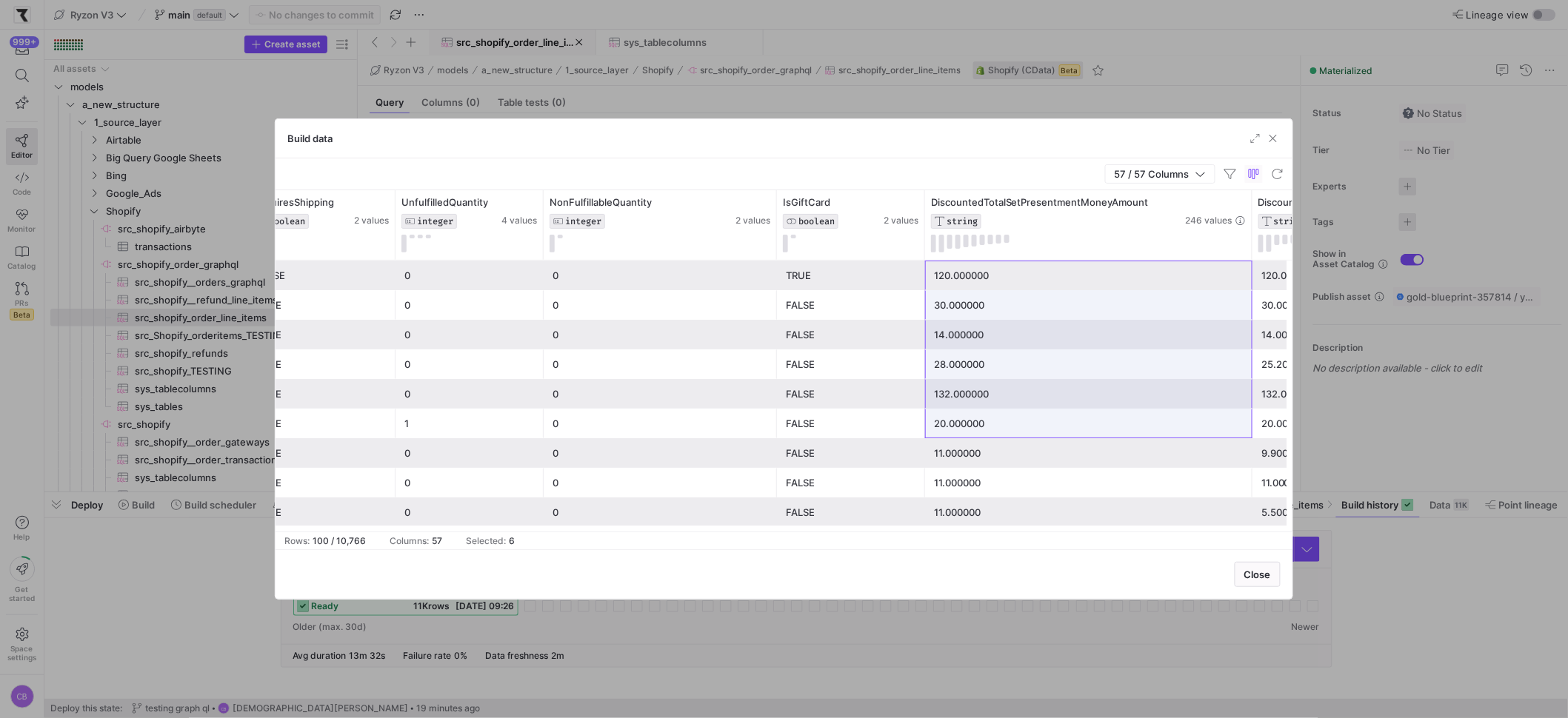
drag, startPoint x: 984, startPoint y: 270, endPoint x: 1017, endPoint y: 431, distance: 164.3
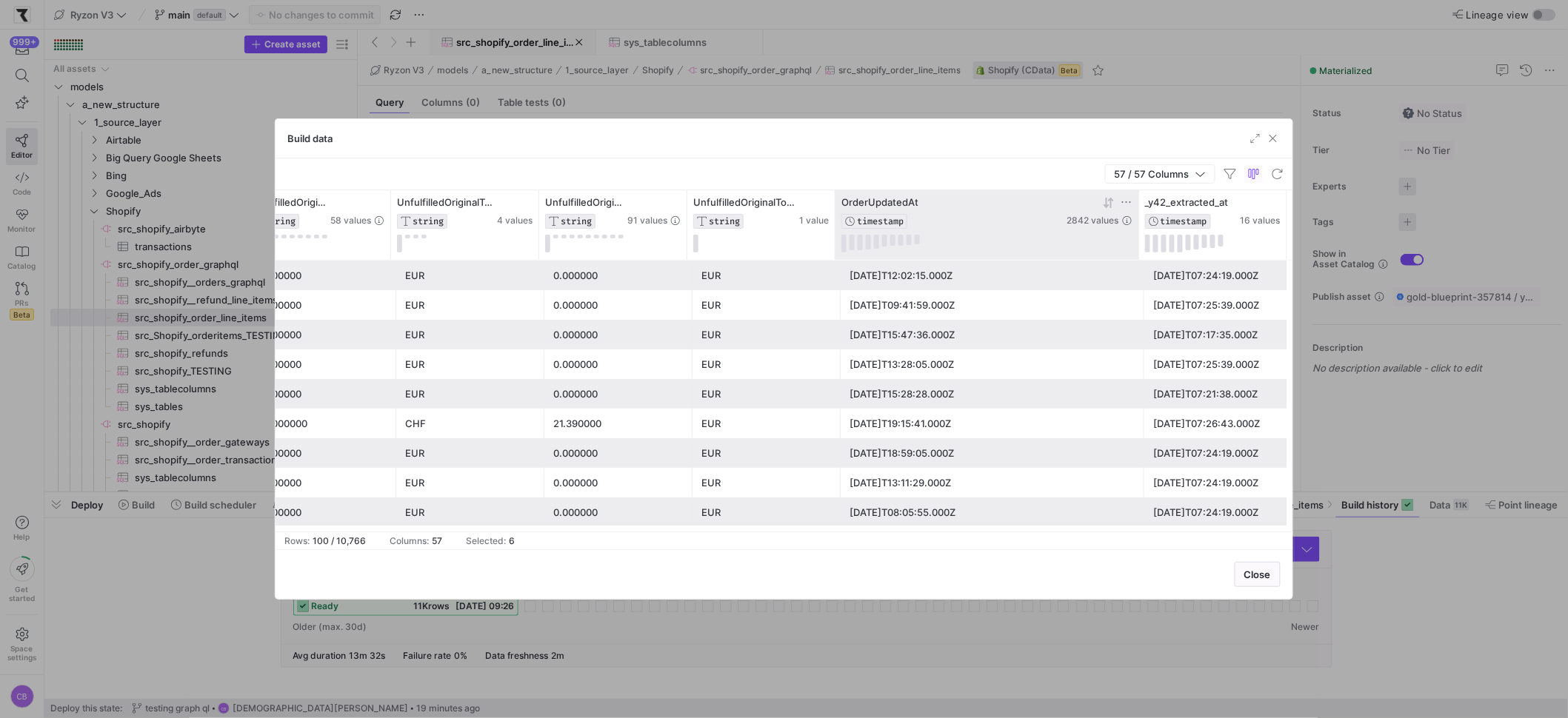
click at [1124, 200] on icon at bounding box center [1127, 202] width 12 height 12
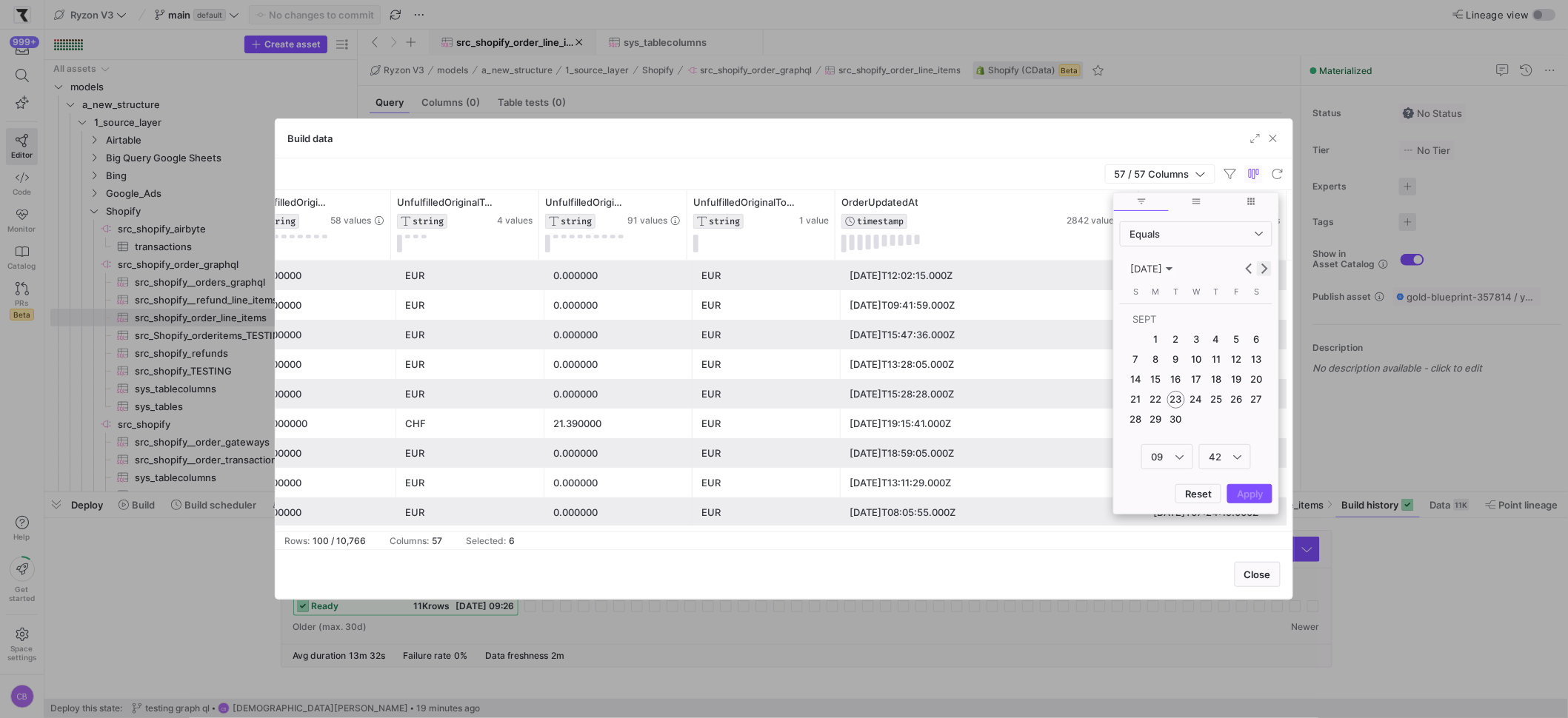
click at [1265, 273] on span "Next month" at bounding box center [1264, 268] width 15 height 15
click at [1248, 273] on span "Previous month" at bounding box center [1249, 268] width 15 height 15
click at [1183, 233] on div "Equals" at bounding box center [1192, 234] width 125 height 12
click at [1174, 353] on span "Greater Than" at bounding box center [1197, 357] width 139 height 12
click at [1237, 225] on div "Greater Than" at bounding box center [1195, 234] width 133 height 23
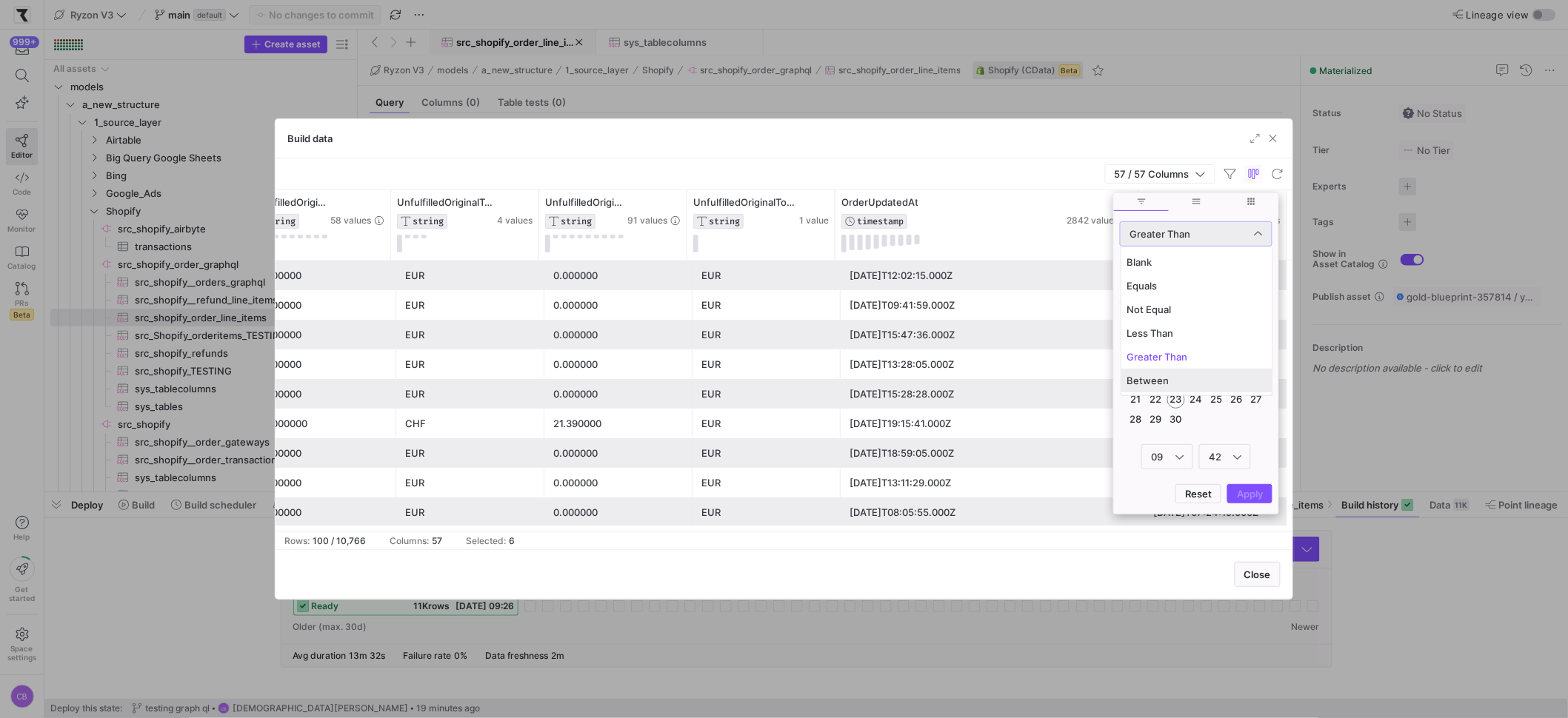
click at [1154, 379] on span "Between" at bounding box center [1197, 380] width 139 height 12
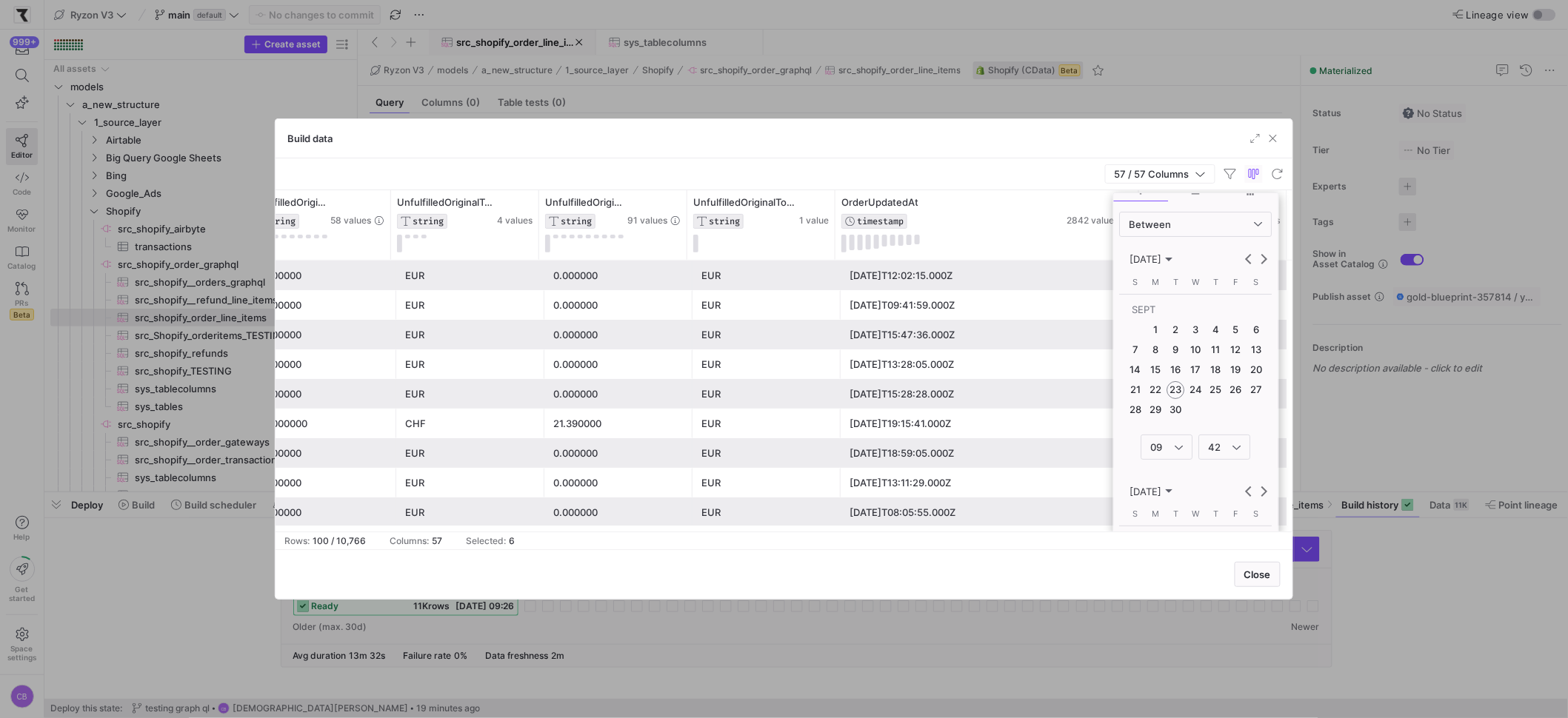
click at [1181, 353] on span "9" at bounding box center [1176, 349] width 17 height 17
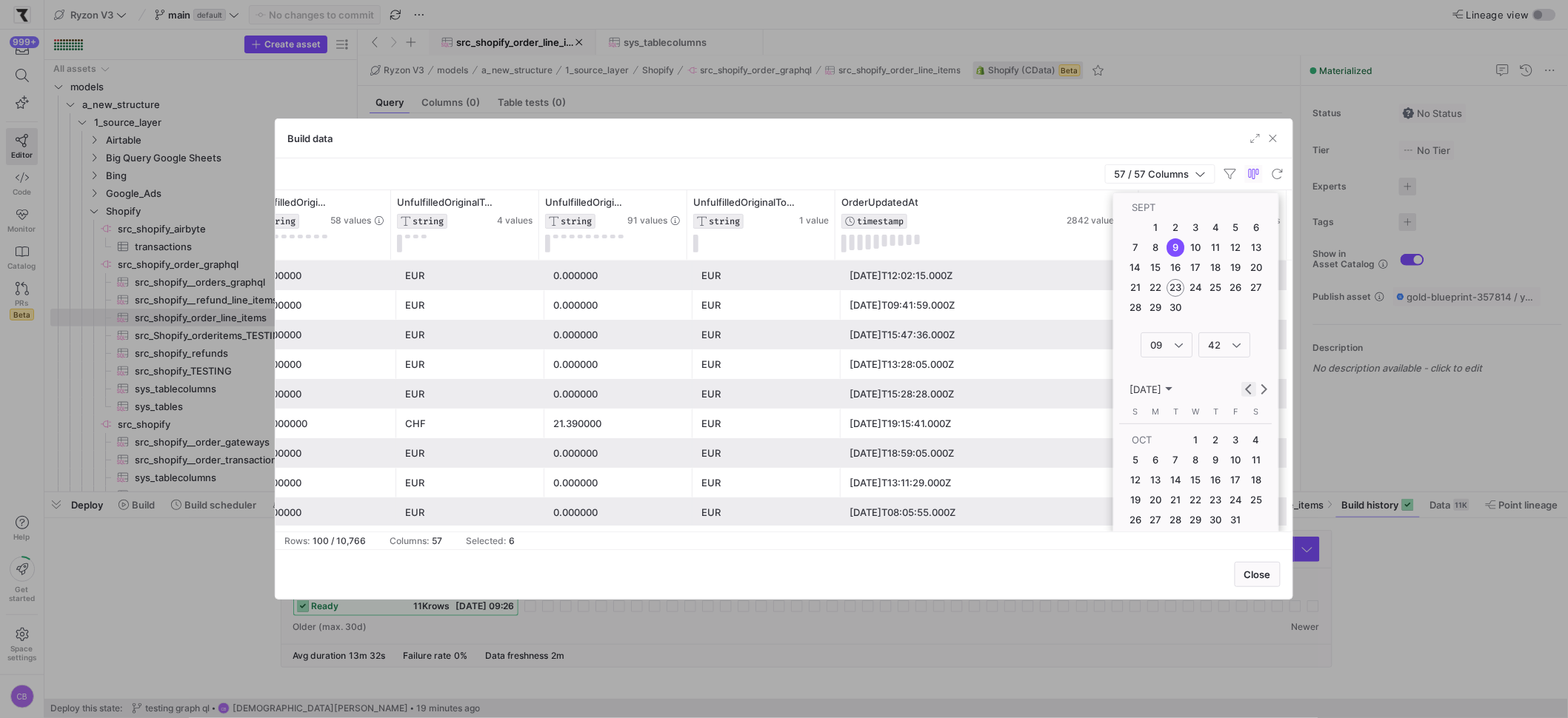
click at [1247, 395] on span "Previous month" at bounding box center [1249, 389] width 15 height 15
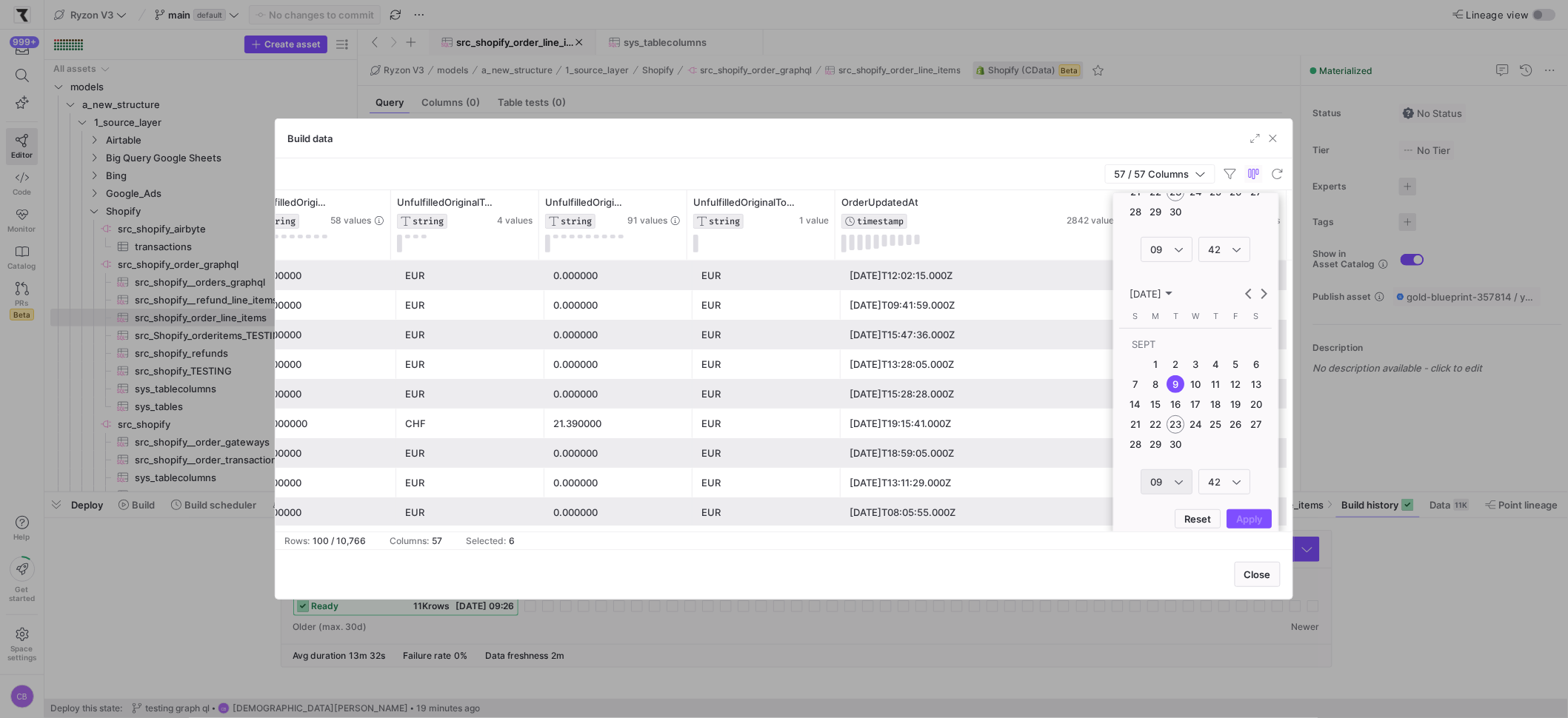
click at [1167, 476] on div "09" at bounding box center [1163, 482] width 24 height 12
click at [1178, 676] on mat-option "23" at bounding box center [1168, 684] width 50 height 23
click at [1250, 515] on div "Reset Apply" at bounding box center [1196, 512] width 153 height 19
click at [1177, 360] on span "9" at bounding box center [1176, 359] width 17 height 17
click at [1193, 359] on span "10" at bounding box center [1196, 359] width 17 height 17
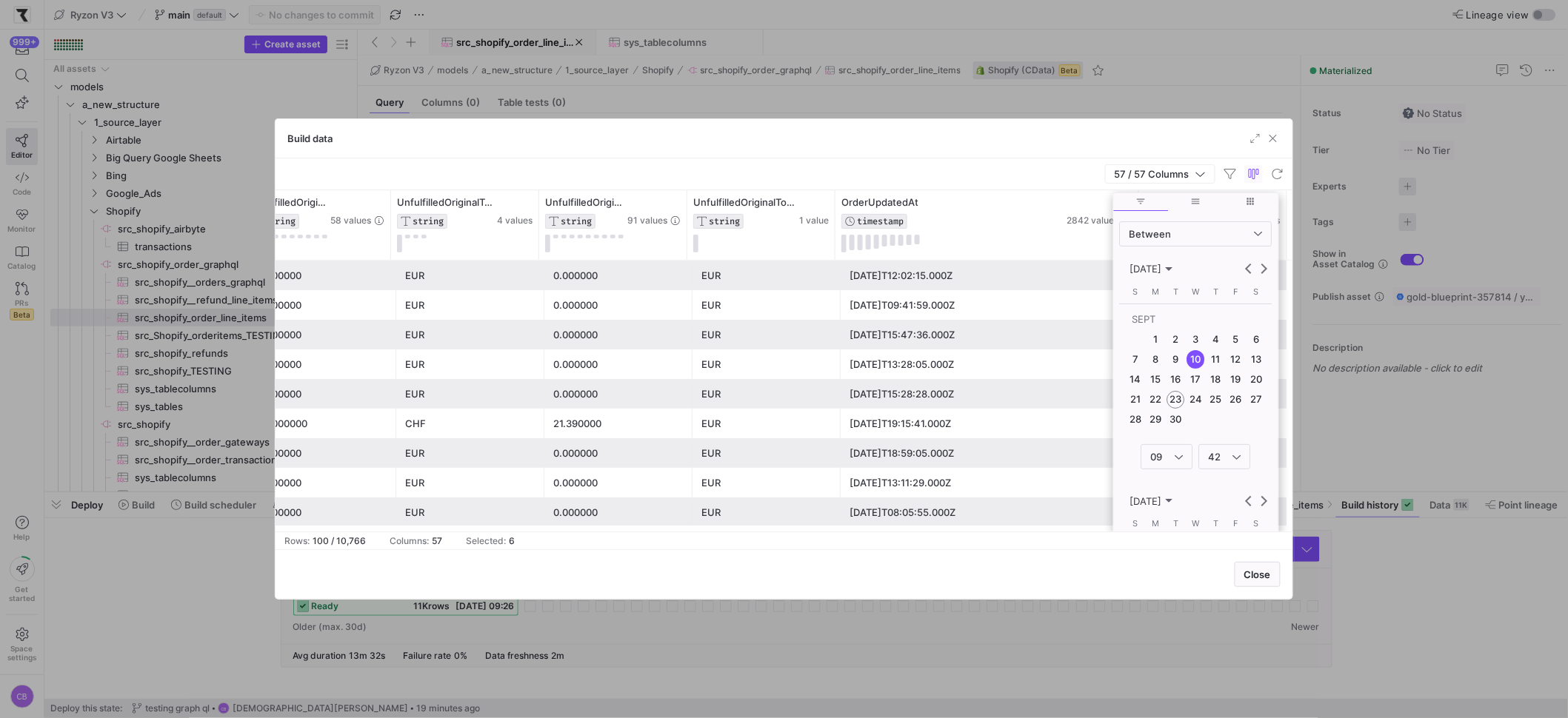
click at [1168, 361] on span "9" at bounding box center [1176, 359] width 17 height 17
click at [1194, 359] on span "10" at bounding box center [1196, 359] width 17 height 17
click at [1254, 524] on span "Apply" at bounding box center [1250, 521] width 26 height 12
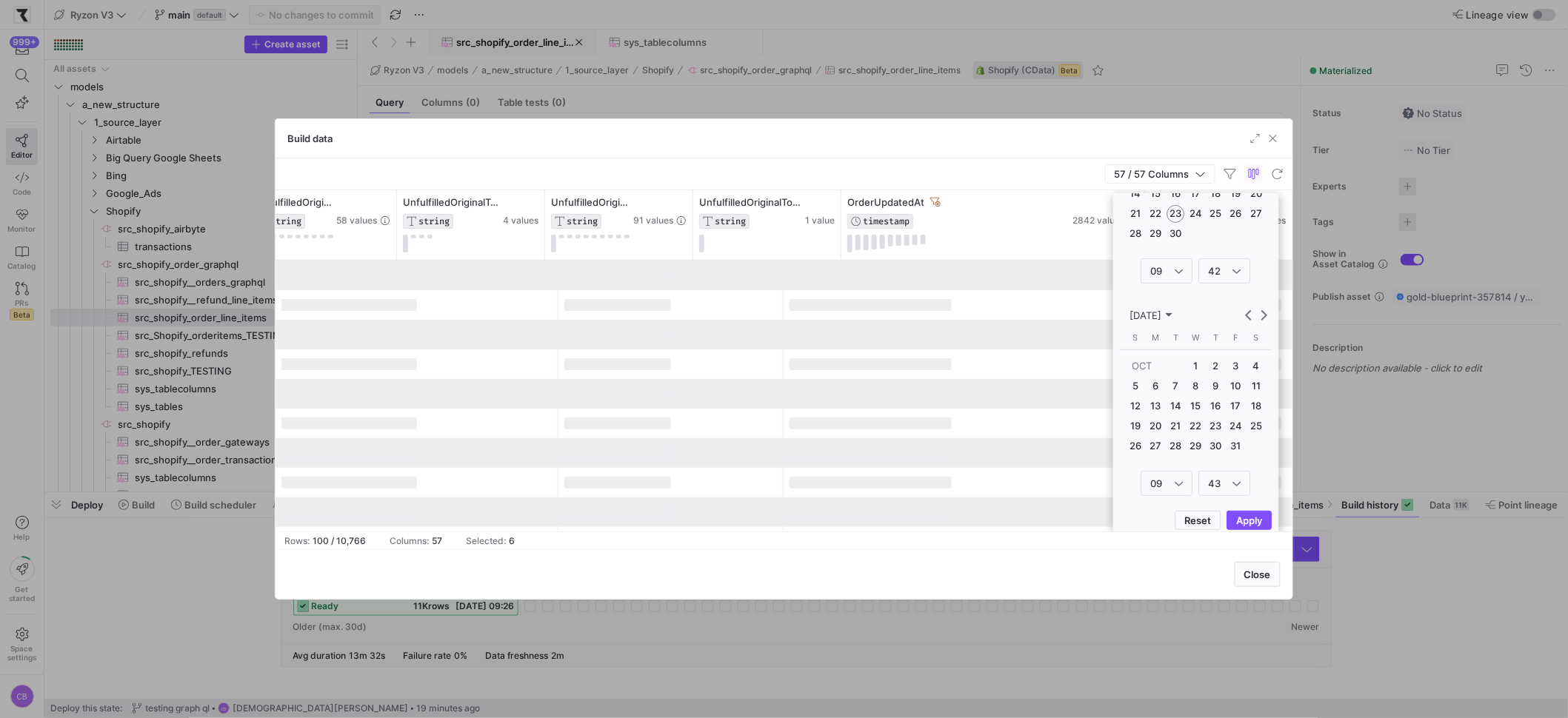
click at [713, 300] on div at bounding box center [671, 305] width 225 height 30
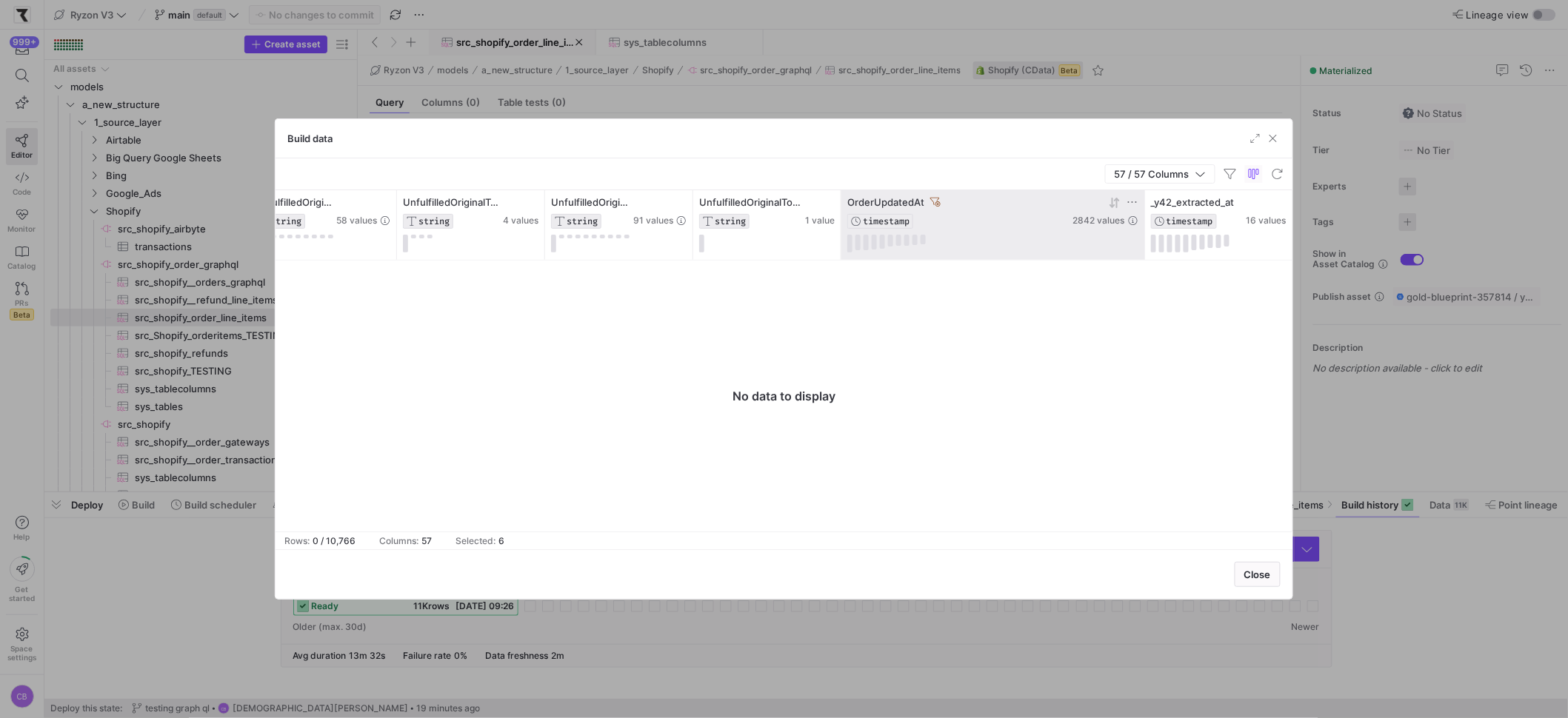
click at [932, 200] on icon at bounding box center [936, 202] width 10 height 10
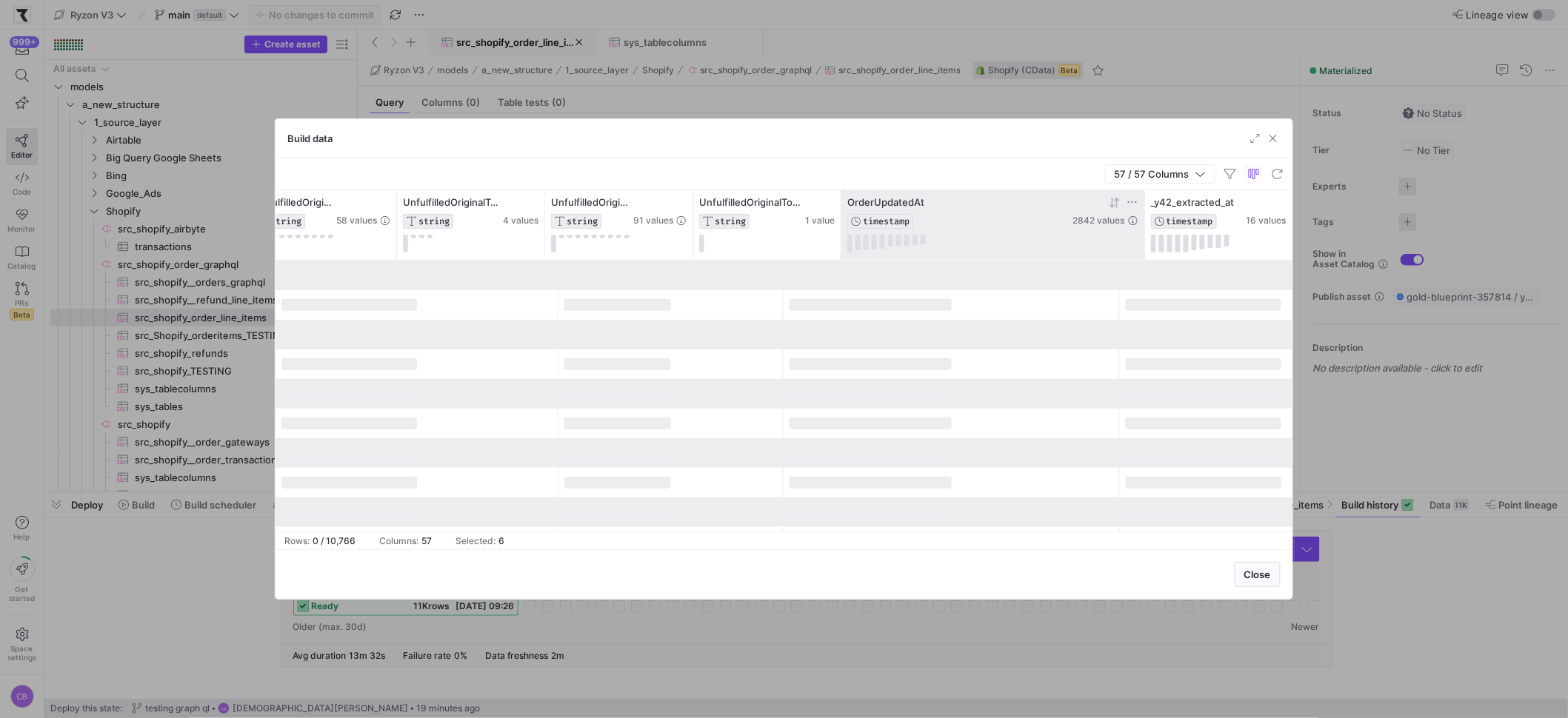
click at [1135, 203] on icon at bounding box center [1133, 202] width 12 height 12
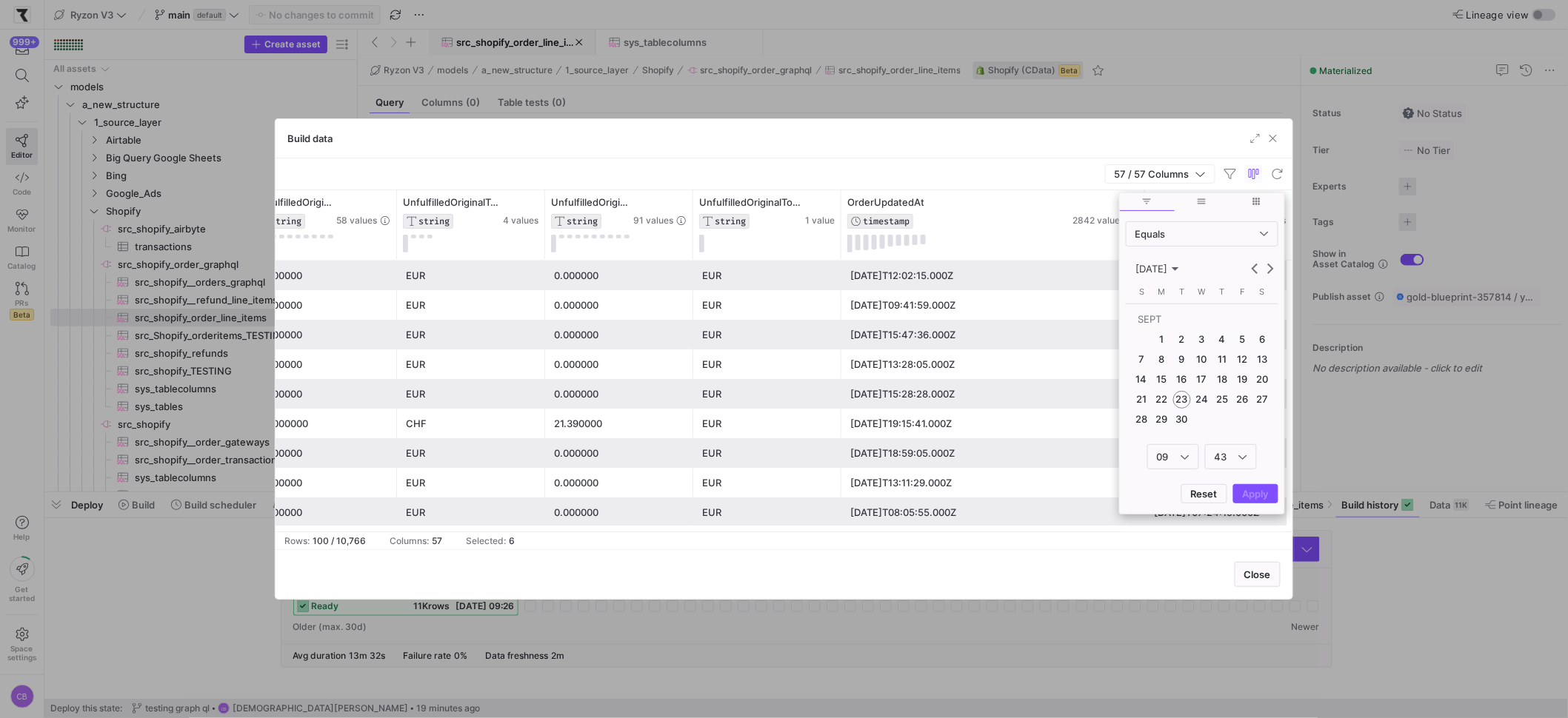
click at [1183, 364] on span "9" at bounding box center [1182, 359] width 17 height 17
click at [1261, 495] on span "Apply" at bounding box center [1256, 494] width 26 height 12
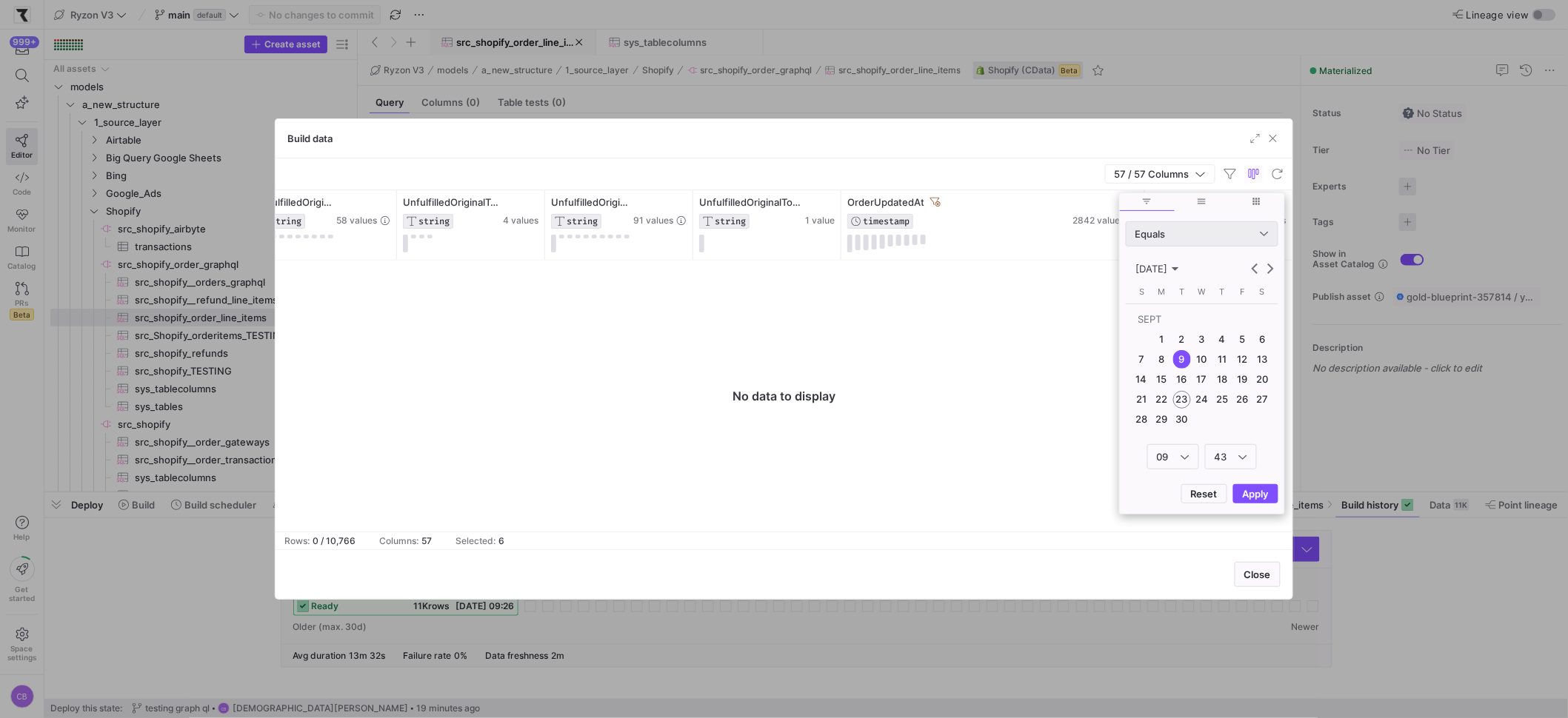
click at [1201, 246] on div "Equals" at bounding box center [1202, 234] width 153 height 25
click at [1193, 352] on span "Greater Than" at bounding box center [1202, 357] width 139 height 12
click at [1164, 356] on span "8" at bounding box center [1162, 359] width 17 height 17
click at [1255, 491] on span "Apply" at bounding box center [1256, 494] width 26 height 12
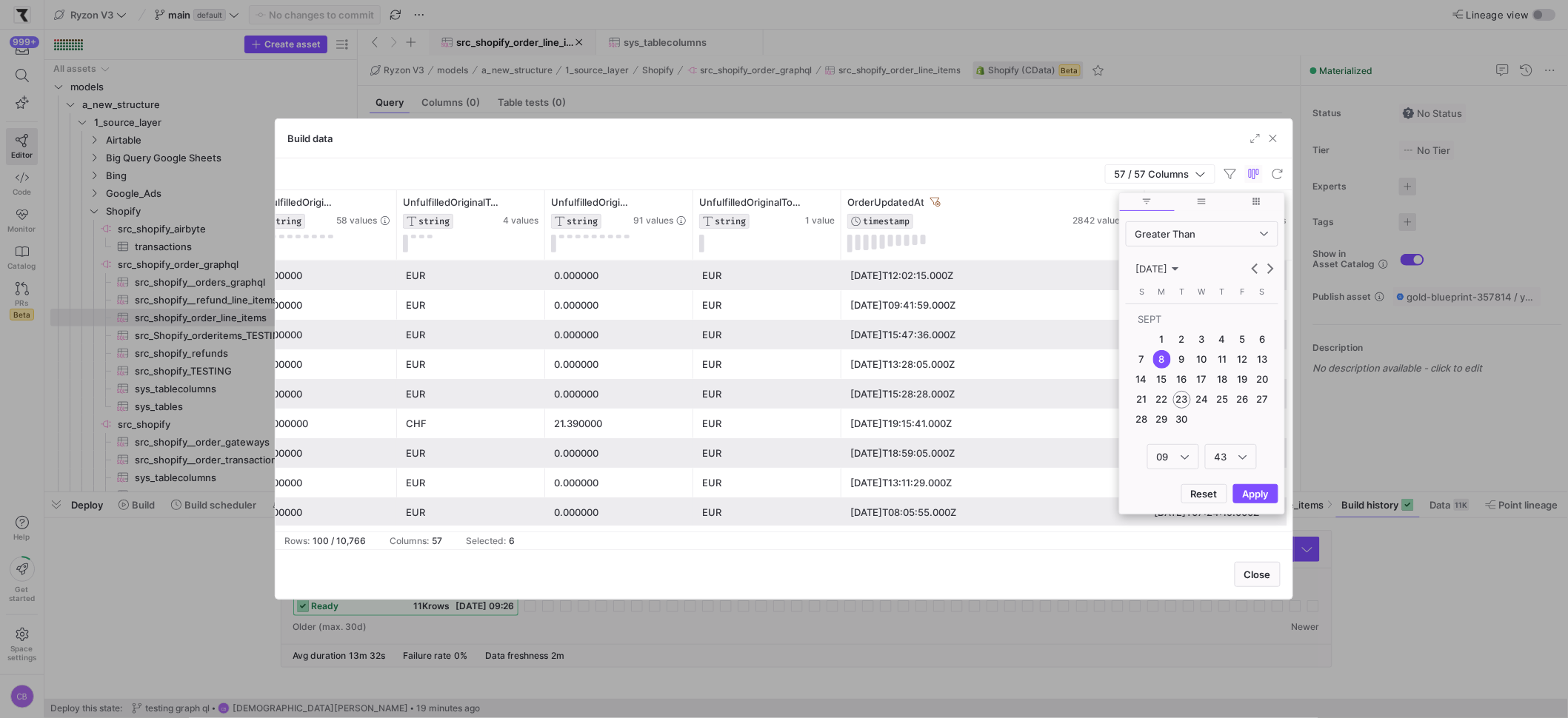
click at [962, 385] on div "2025-09-22T15:28:28.000Z" at bounding box center [993, 393] width 286 height 29
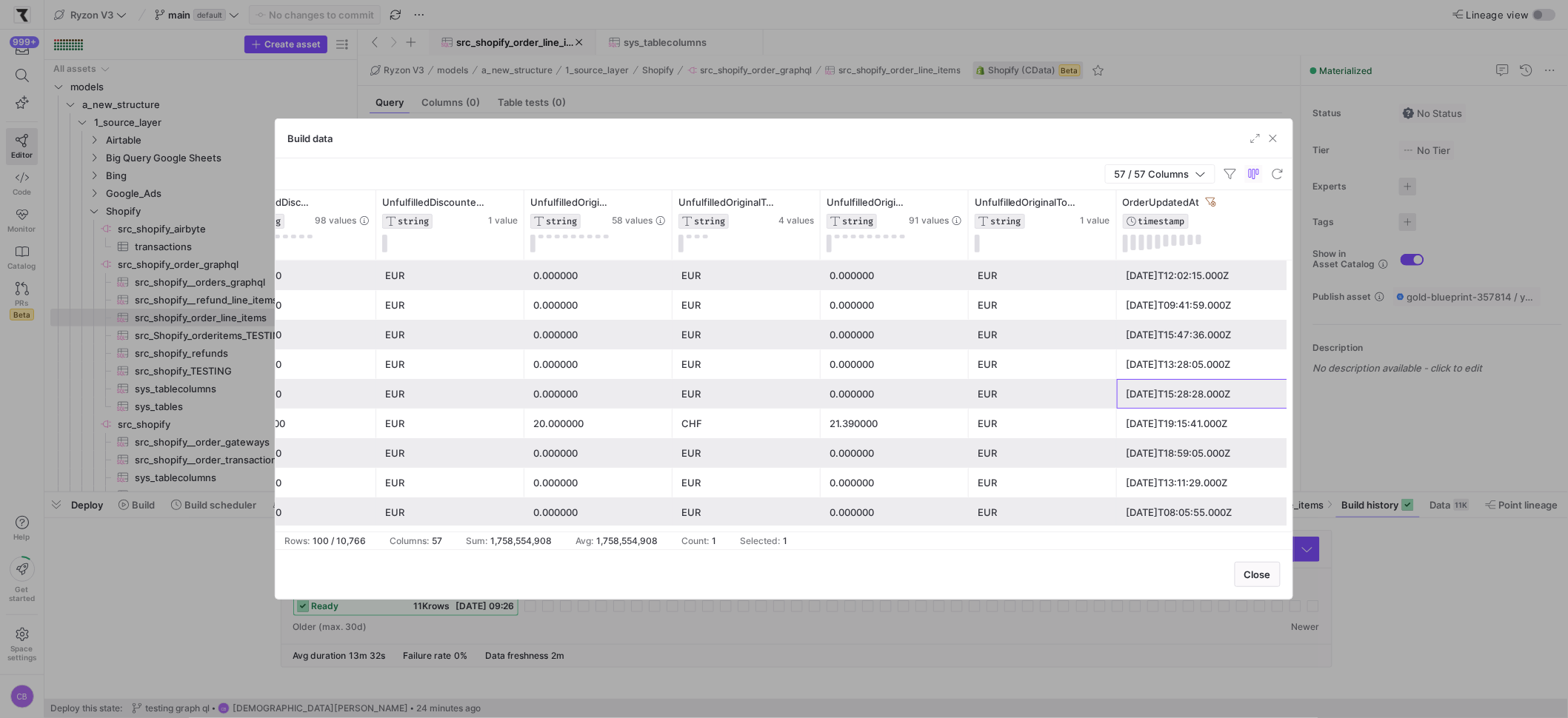
scroll to position [0, 11751]
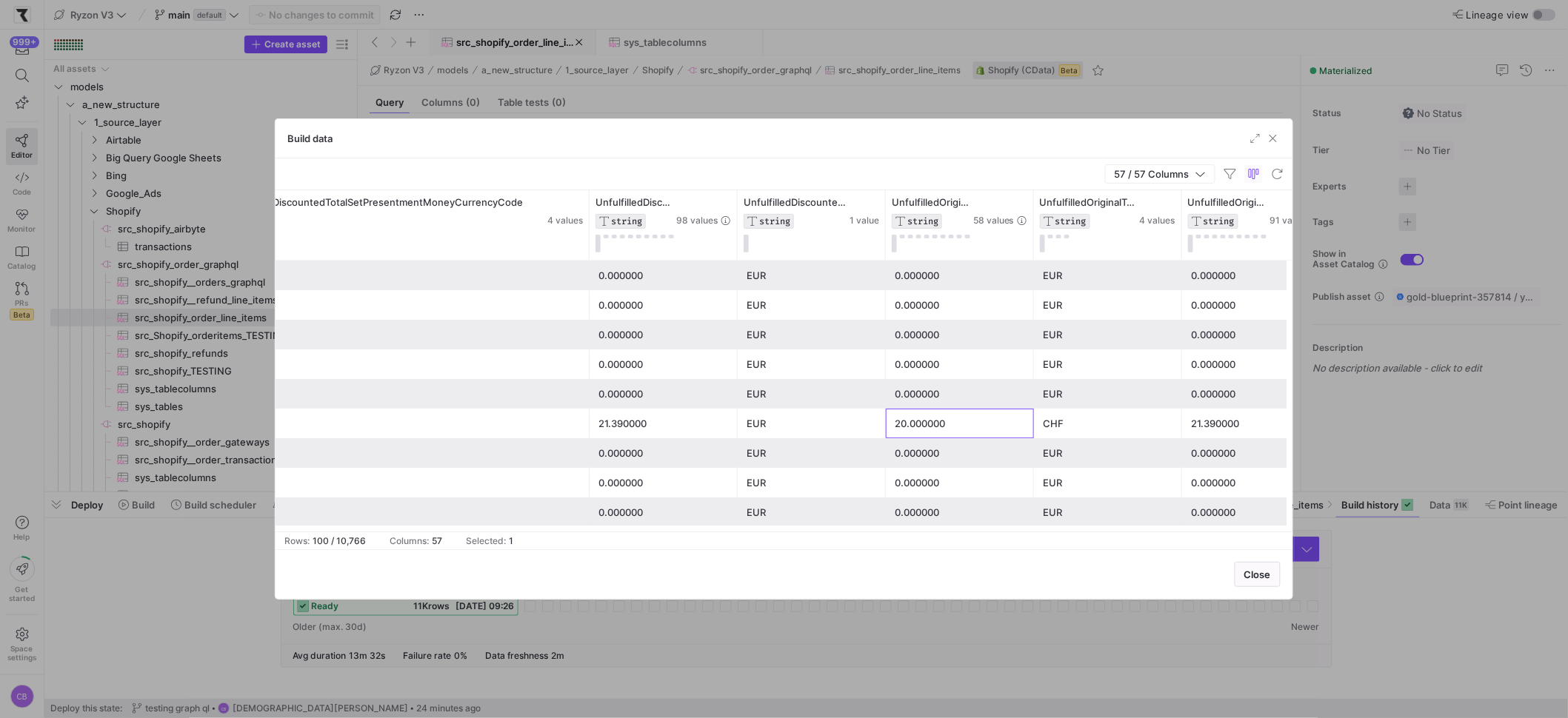
click at [989, 424] on div "20.000000" at bounding box center [960, 423] width 130 height 29
click at [1068, 422] on div "CHF" at bounding box center [1108, 423] width 130 height 29
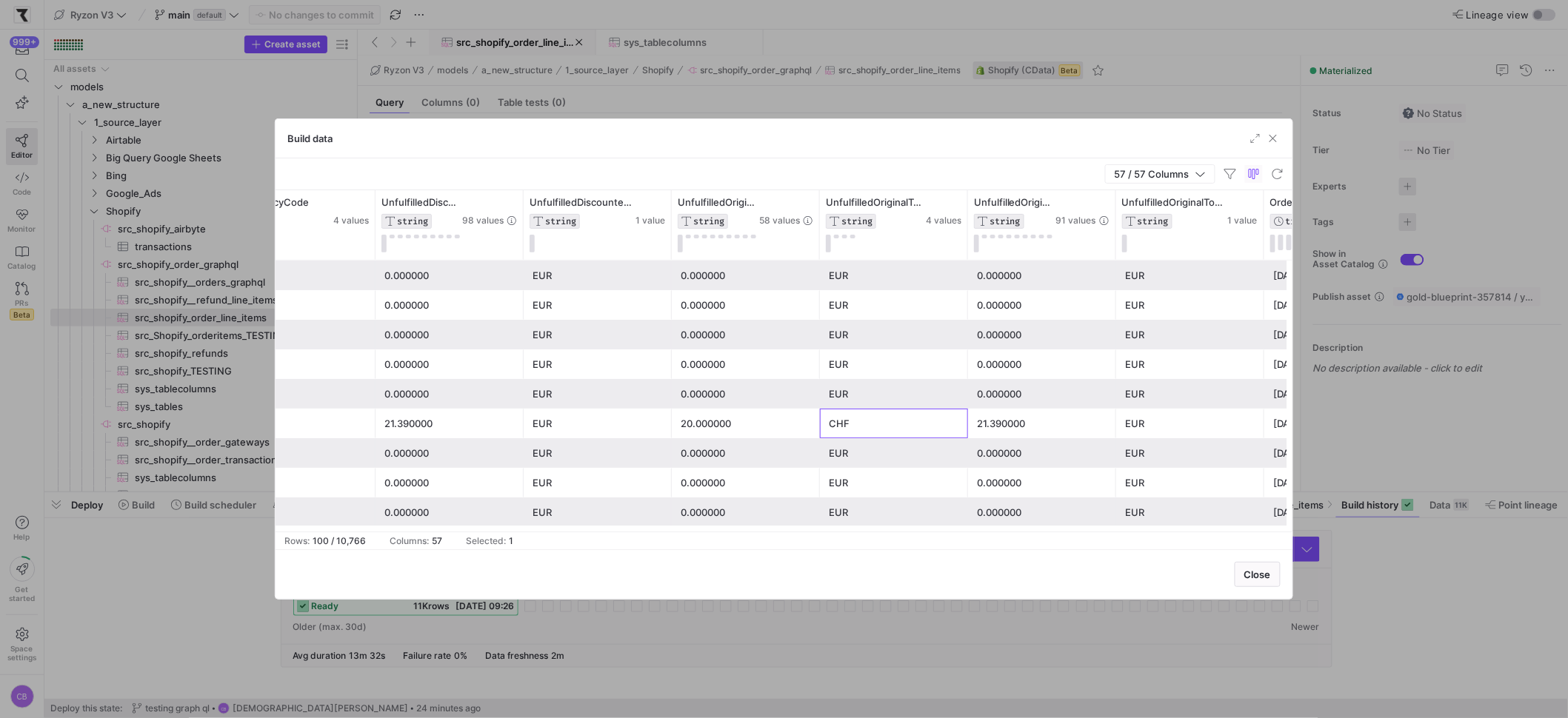
scroll to position [0, 11732]
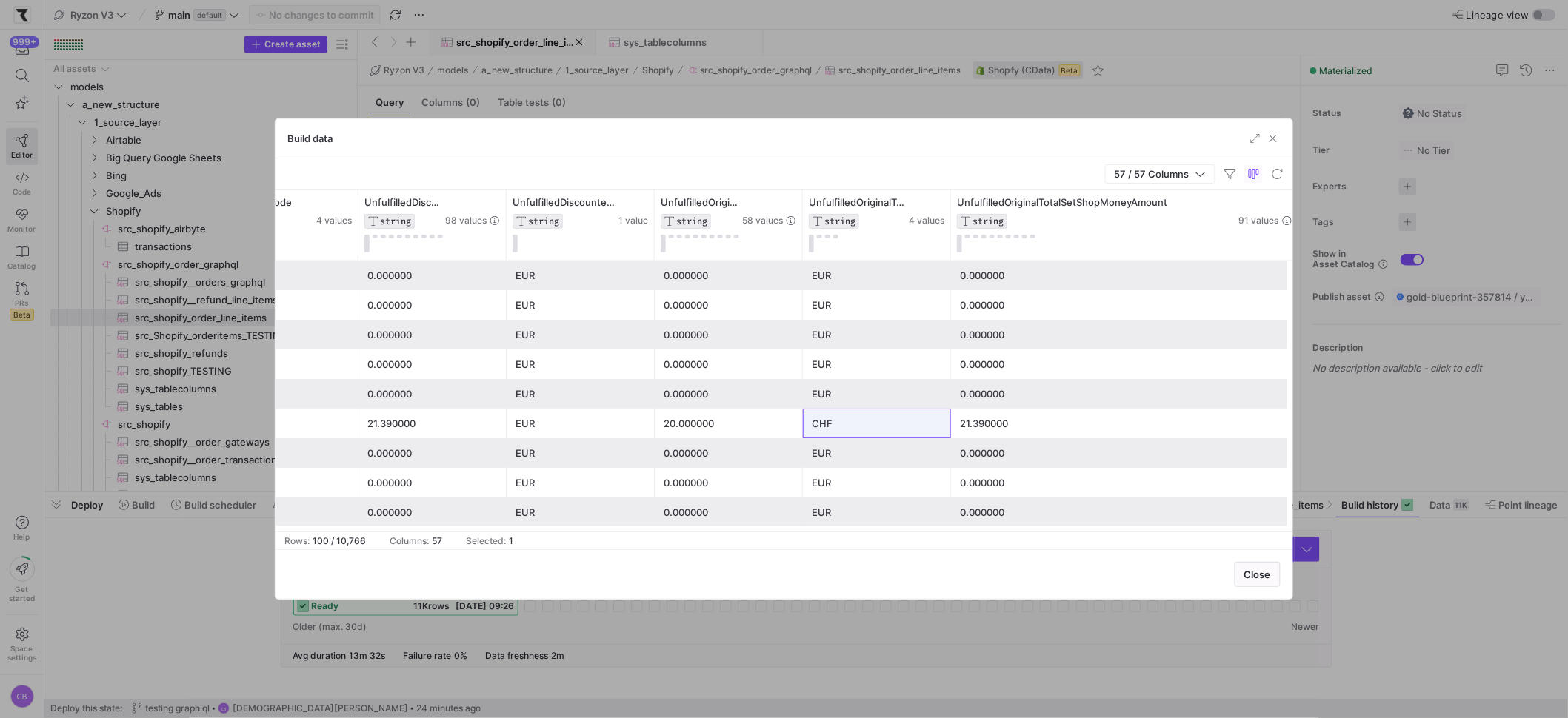
drag, startPoint x: 1096, startPoint y: 241, endPoint x: 1296, endPoint y: 275, distance: 202.9
click at [1296, 275] on div "Build data 57 / 57 Columns Drag here to set row groups Drag here to set column …" at bounding box center [784, 359] width 1568 height 718
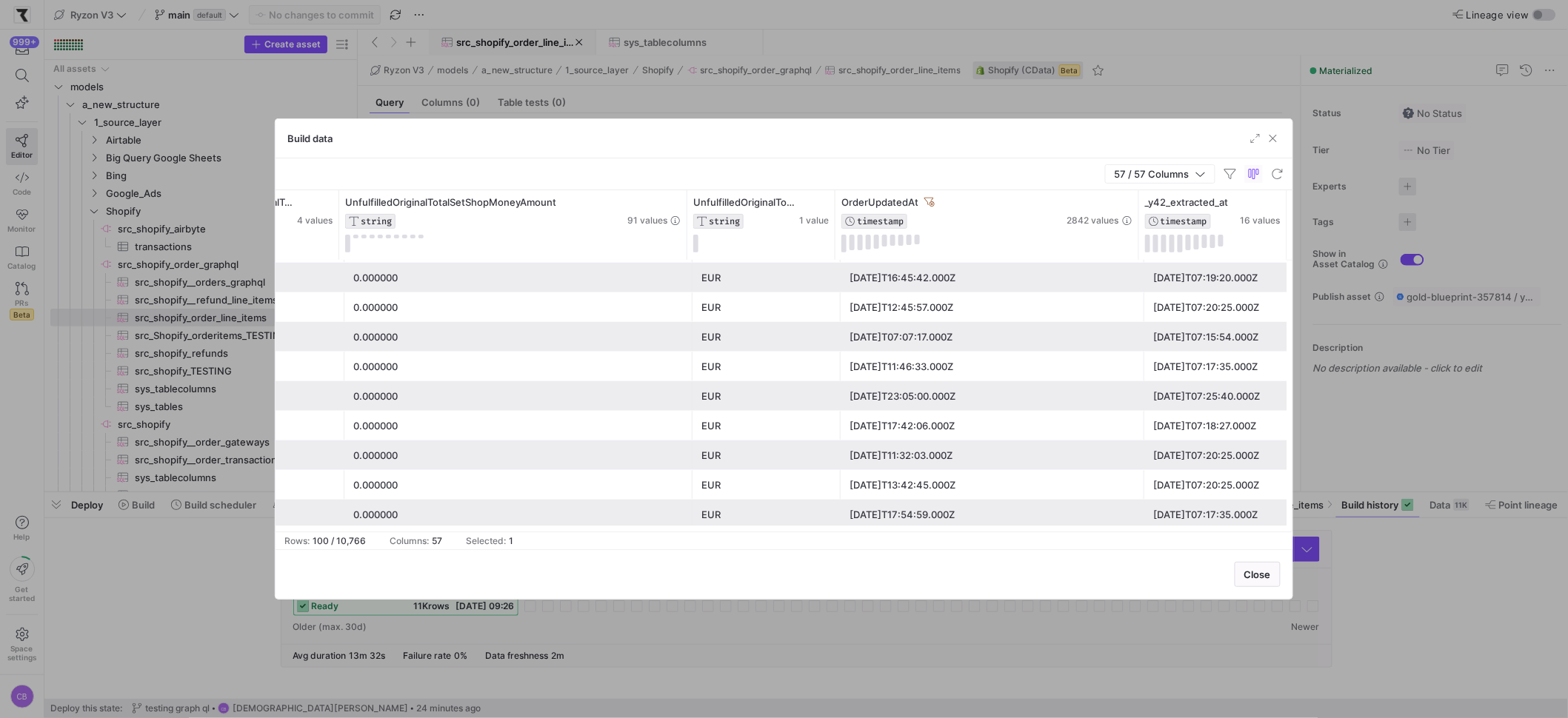
scroll to position [542, 0]
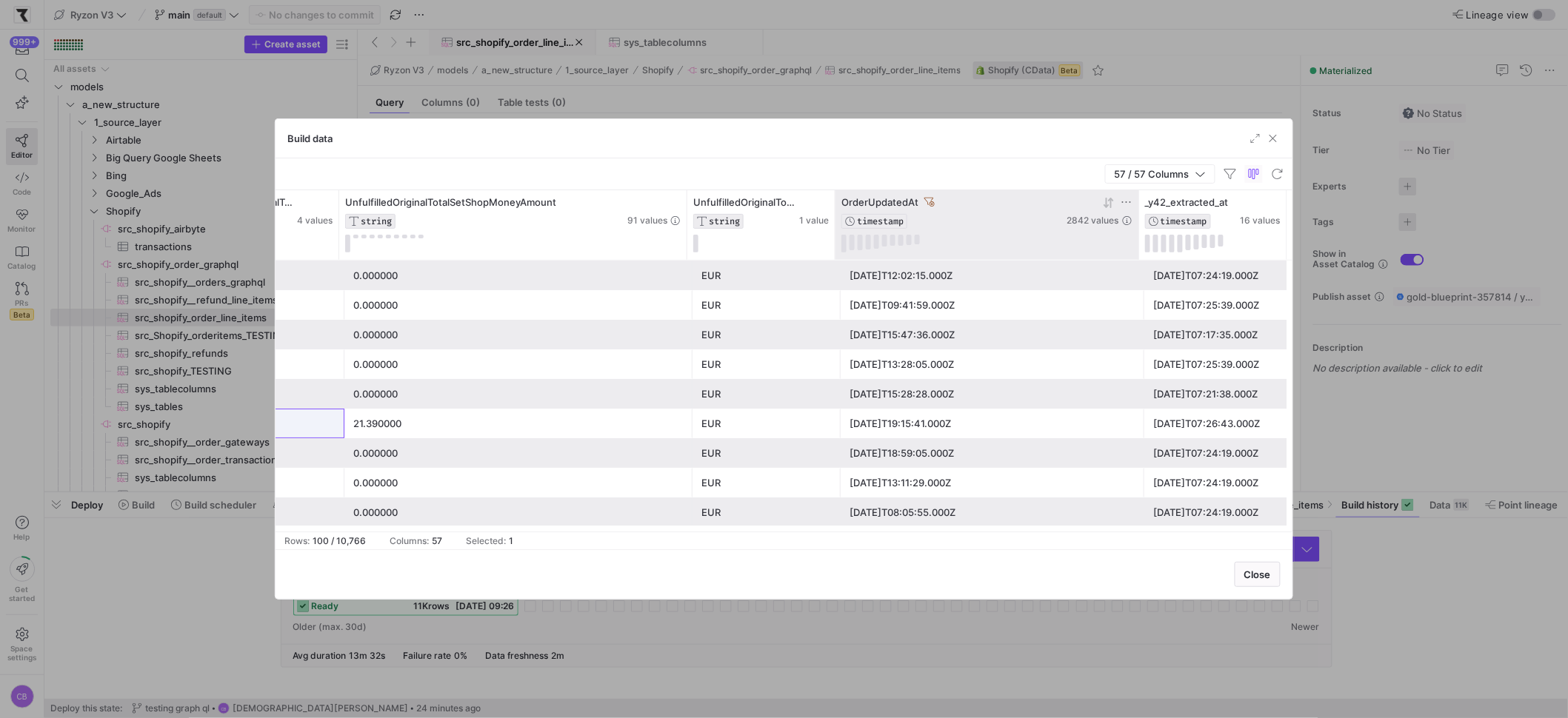
click at [1104, 204] on div at bounding box center [1100, 202] width 65 height 12
click at [1105, 204] on icon at bounding box center [1109, 203] width 12 height 12
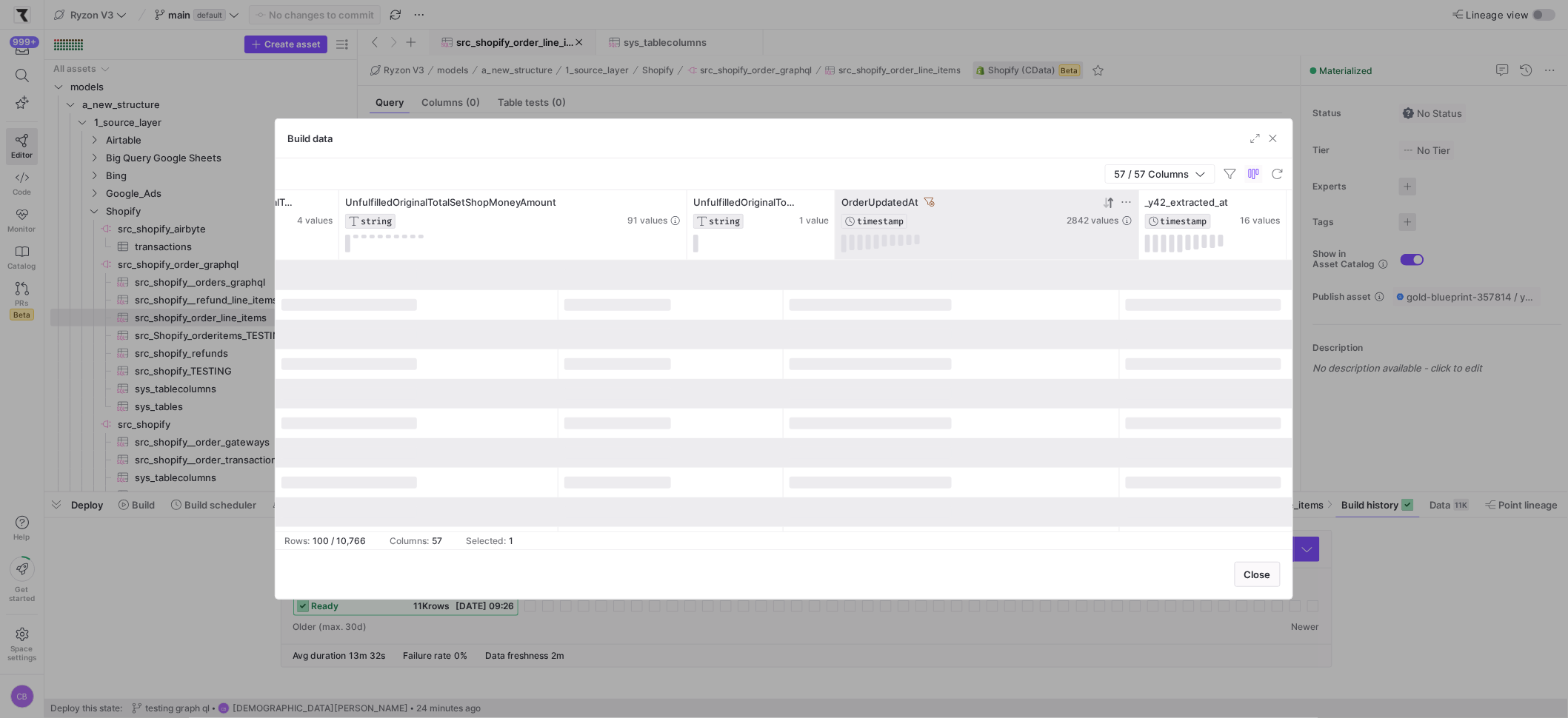
click at [928, 199] on icon at bounding box center [930, 202] width 10 height 10
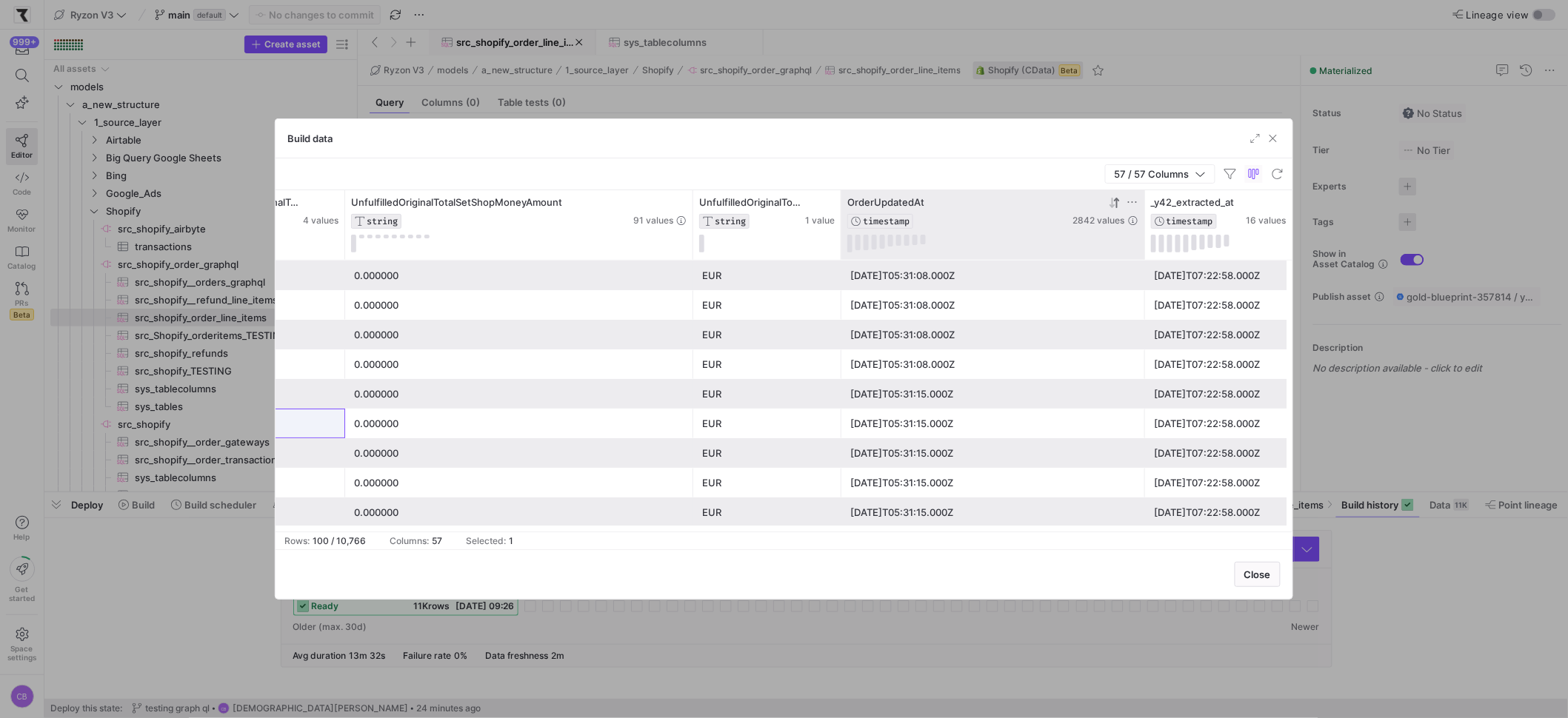
click at [1109, 205] on icon at bounding box center [1112, 203] width 5 height 10
click at [1117, 200] on icon at bounding box center [1116, 202] width 5 height 10
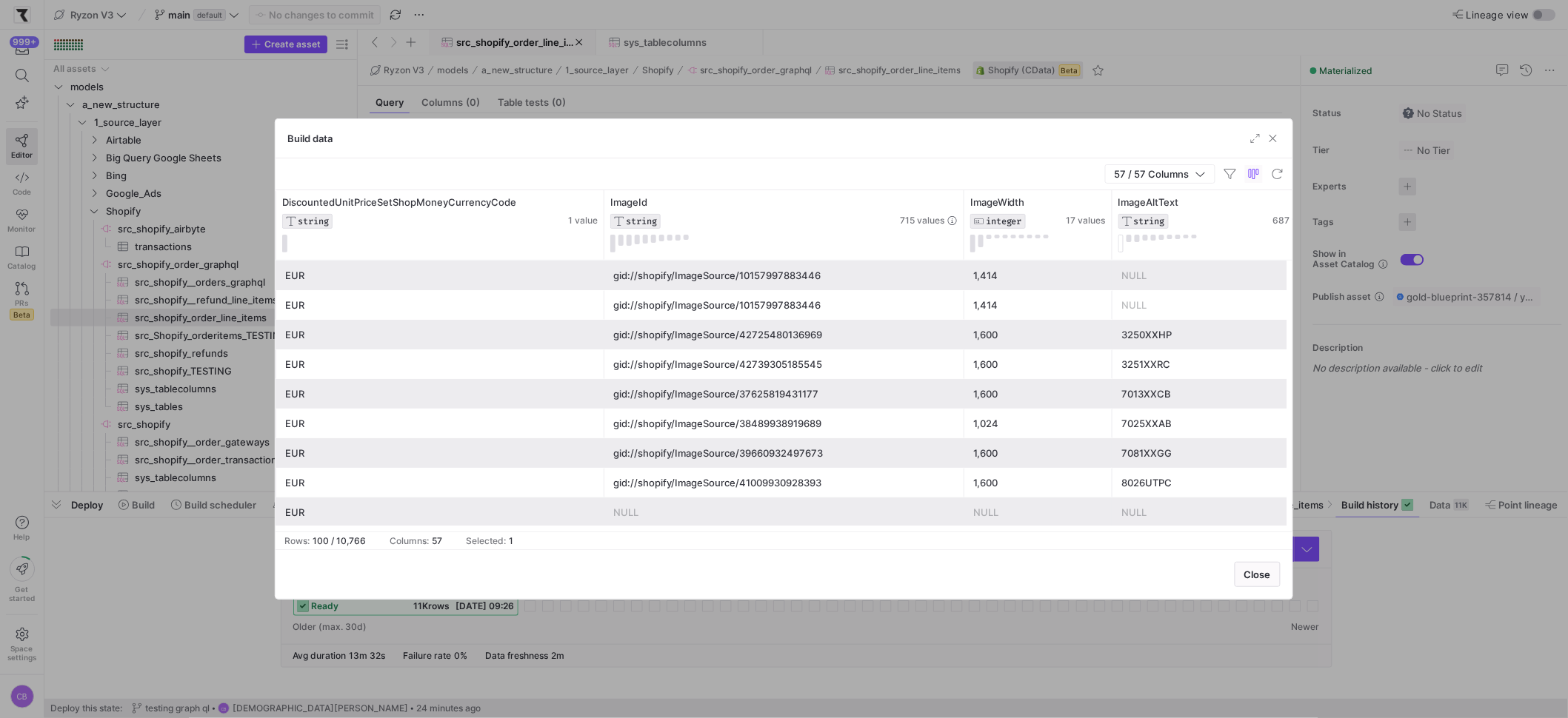
drag, startPoint x: 748, startPoint y: 220, endPoint x: 1010, endPoint y: 275, distance: 267.7
click at [1010, 275] on div "ImageHeight INTEGER 16 values ImageAltText STRING 687 values ImageWidth INTEGER…" at bounding box center [784, 360] width 1017 height 341
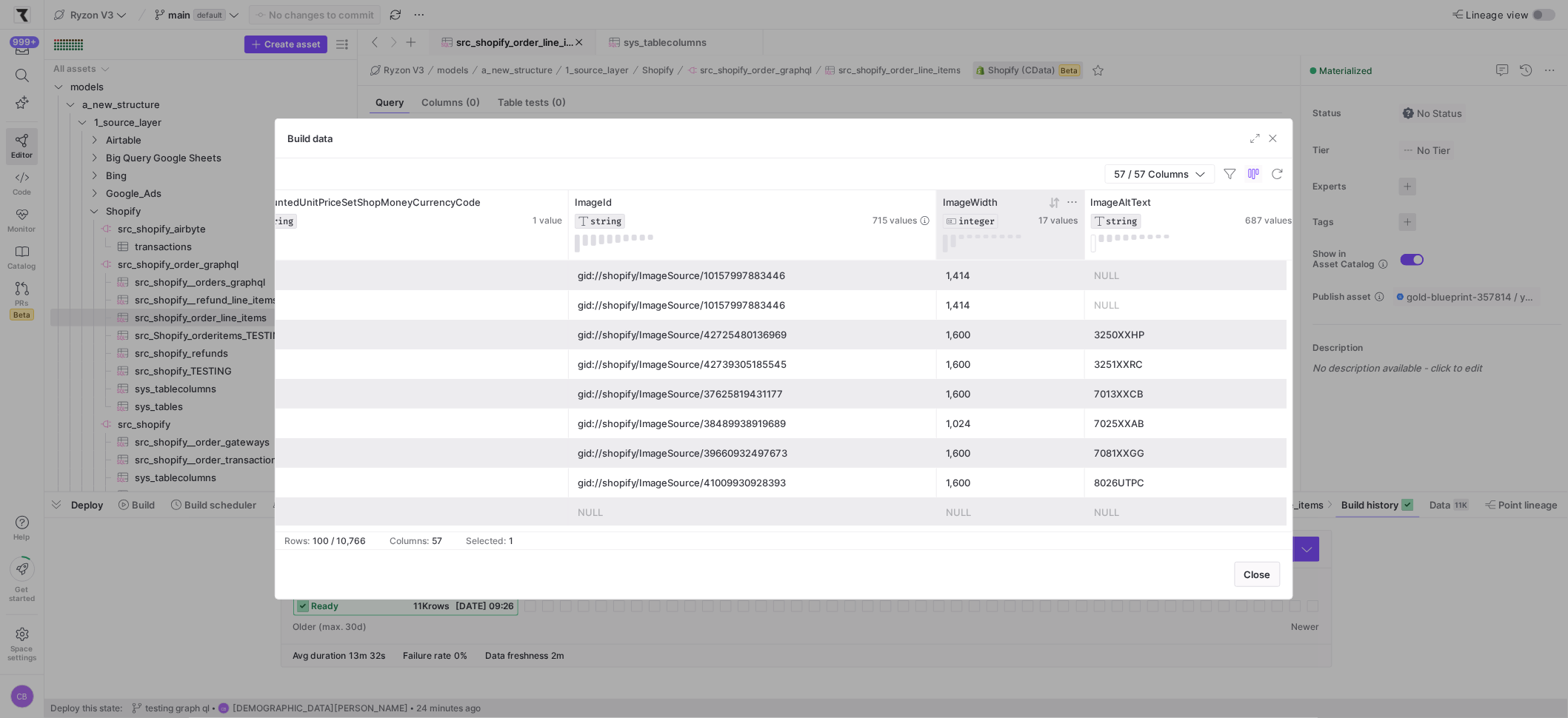
drag, startPoint x: 926, startPoint y: 213, endPoint x: 1043, endPoint y: 227, distance: 117.8
click at [1043, 227] on div "ImageAltText STRING 687 values ImageWidth INTEGER 17 values DiscountedUnitPrice…" at bounding box center [326, 225] width 13575 height 69
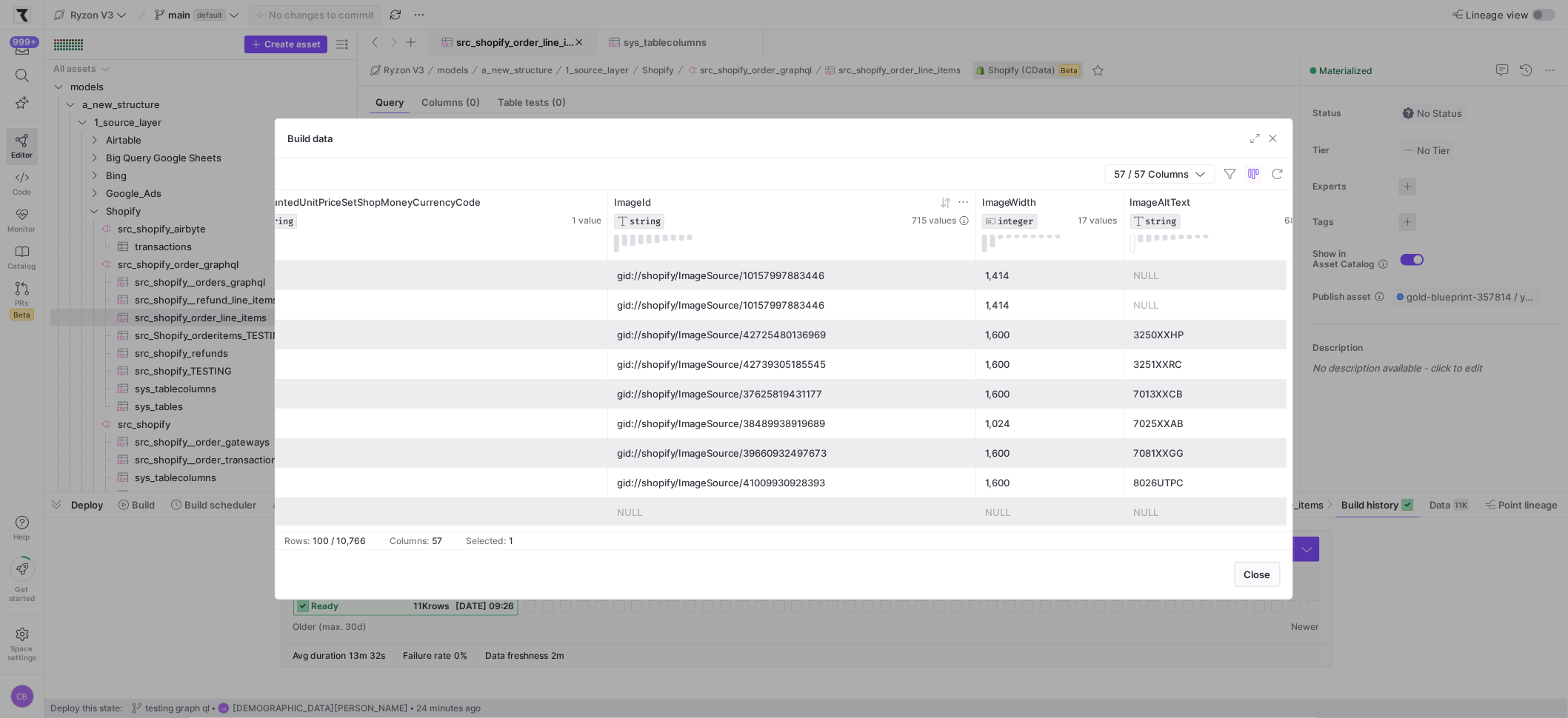
drag, startPoint x: 566, startPoint y: 221, endPoint x: 744, endPoint y: 246, distance: 179.7
click at [744, 246] on div "ImageAltText STRING 687 values ImageWidth INTEGER 17 values DiscountedUnitPrice…" at bounding box center [346, 225] width 13615 height 69
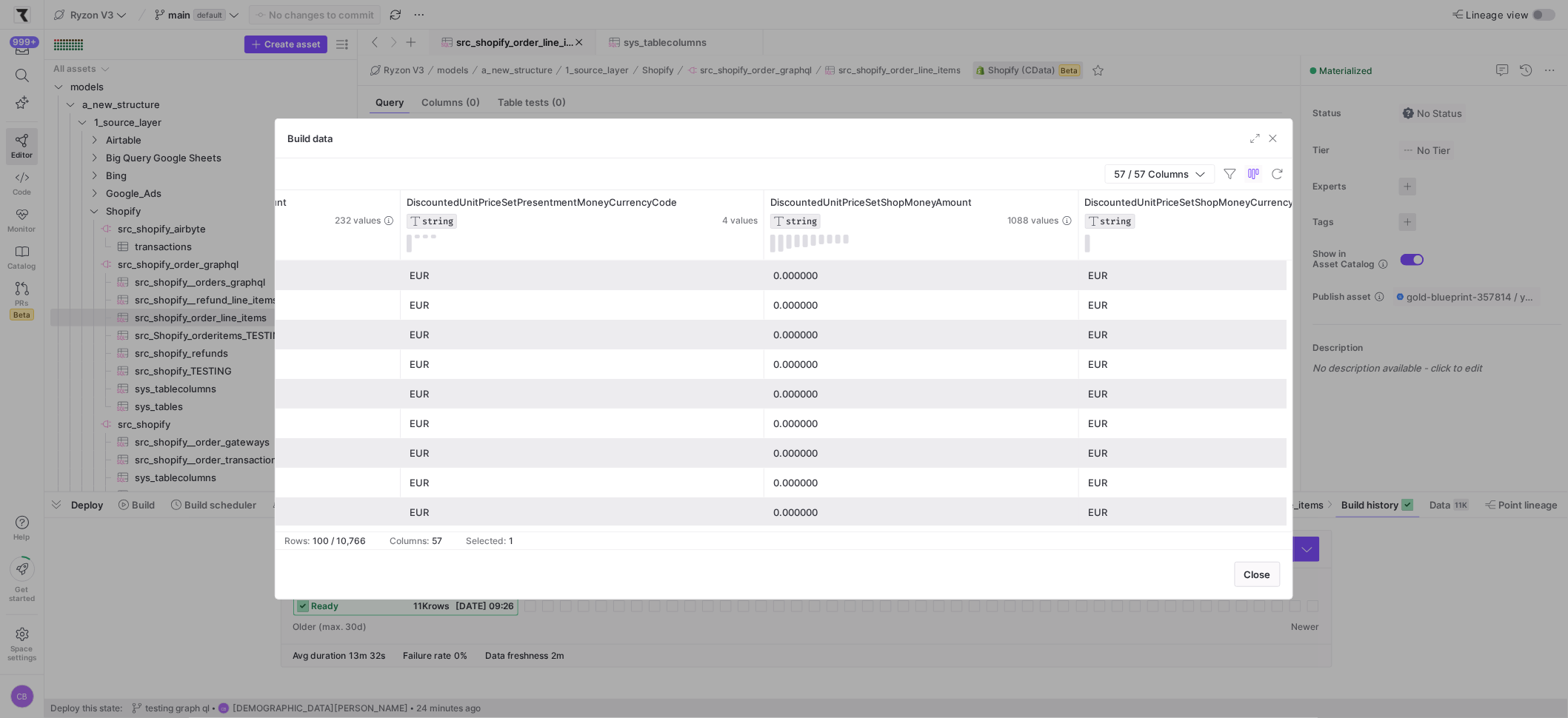
drag, startPoint x: 546, startPoint y: 234, endPoint x: 829, endPoint y: 333, distance: 299.8
click at [829, 333] on div "DiscountedUnitPriceSetShopMoneyCurrencyCode STRING 1 value DiscountedUnitPriceS…" at bounding box center [784, 360] width 1017 height 341
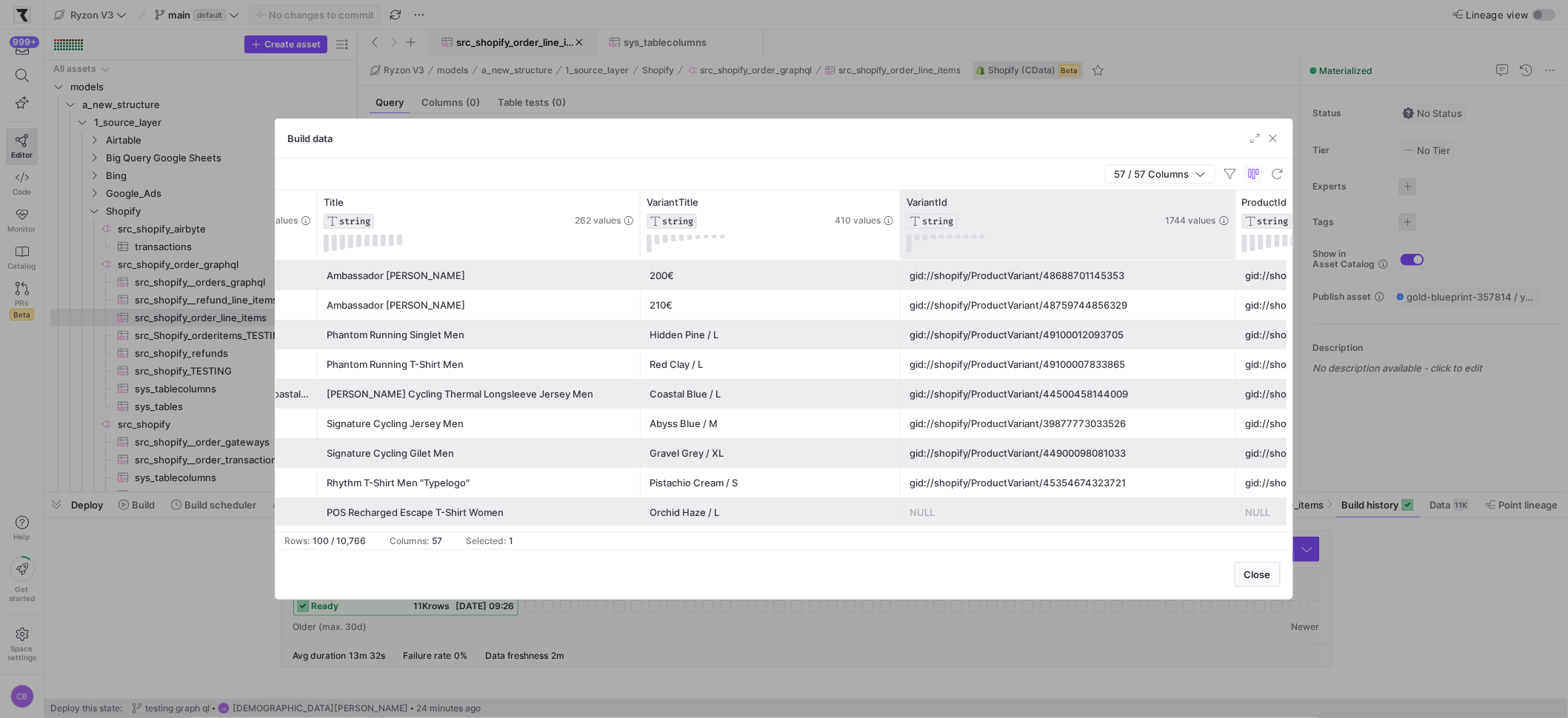
drag, startPoint x: 1046, startPoint y: 232, endPoint x: 1234, endPoint y: 250, distance: 188.9
click at [1234, 250] on div at bounding box center [1235, 225] width 6 height 69
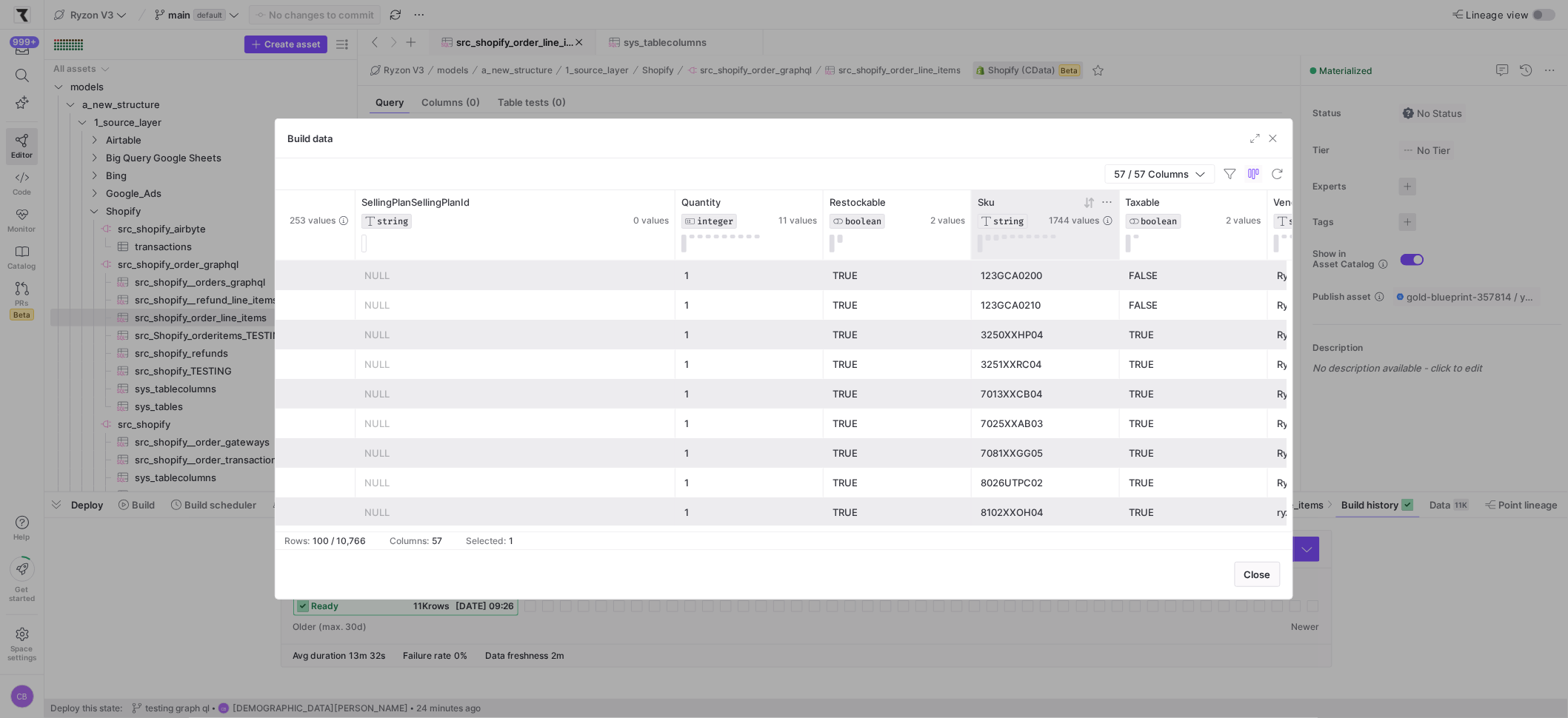
click at [1109, 201] on icon at bounding box center [1108, 202] width 12 height 12
click at [1123, 260] on div "Contains" at bounding box center [1176, 240] width 162 height 54
click at [1121, 254] on input "Filter Value" at bounding box center [1176, 252] width 149 height 17
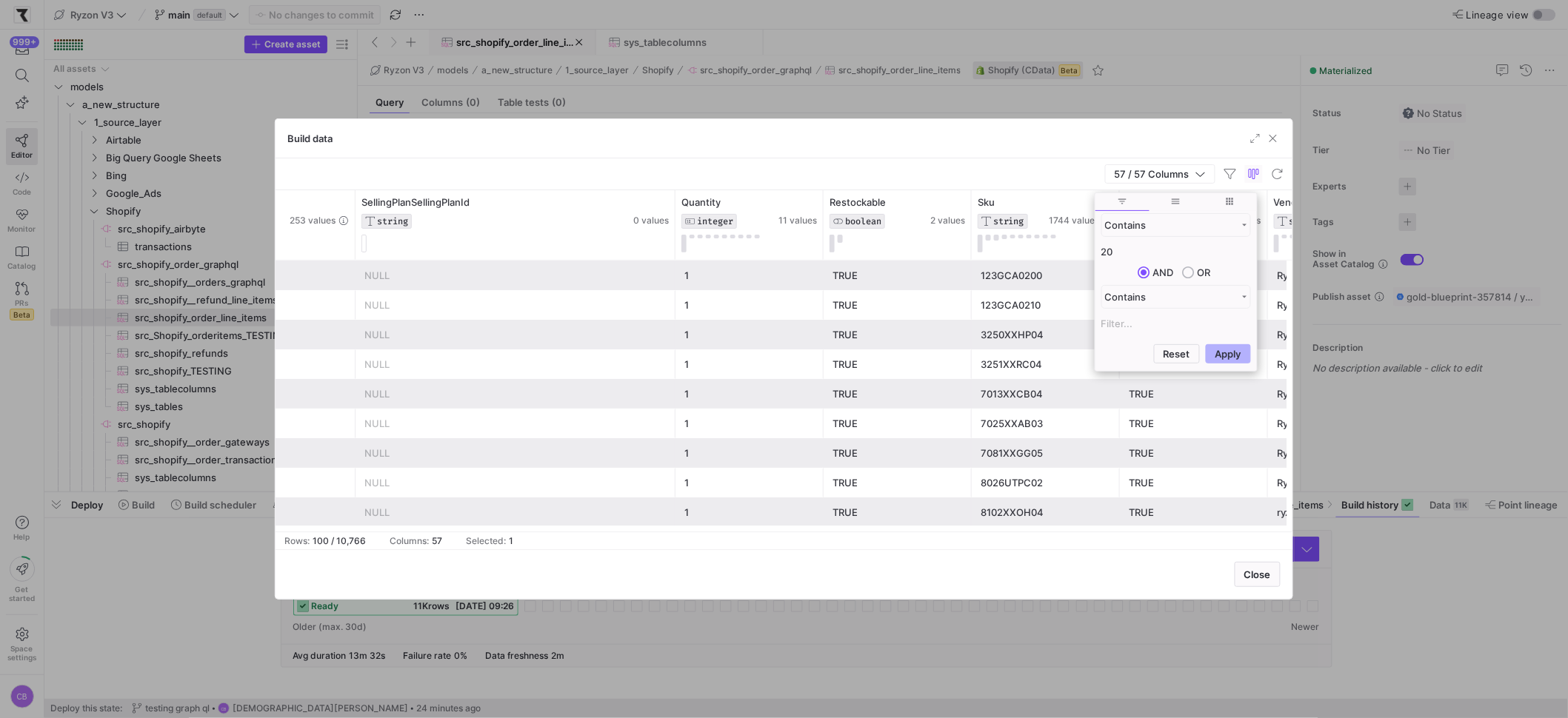
type input "2"
type input "7025"
click at [1227, 359] on button "Apply" at bounding box center [1228, 353] width 45 height 19
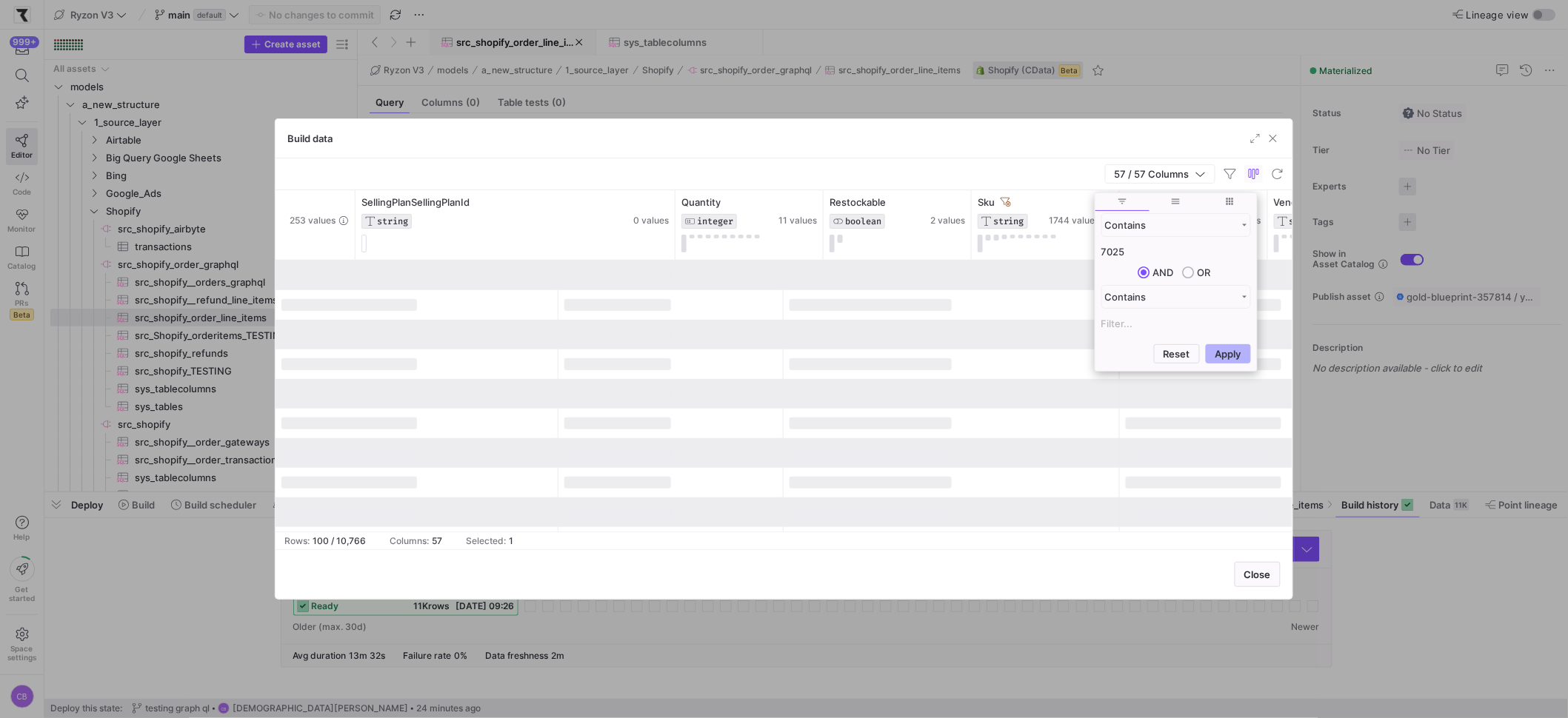
click at [1001, 156] on div "Build data" at bounding box center [784, 138] width 1017 height 39
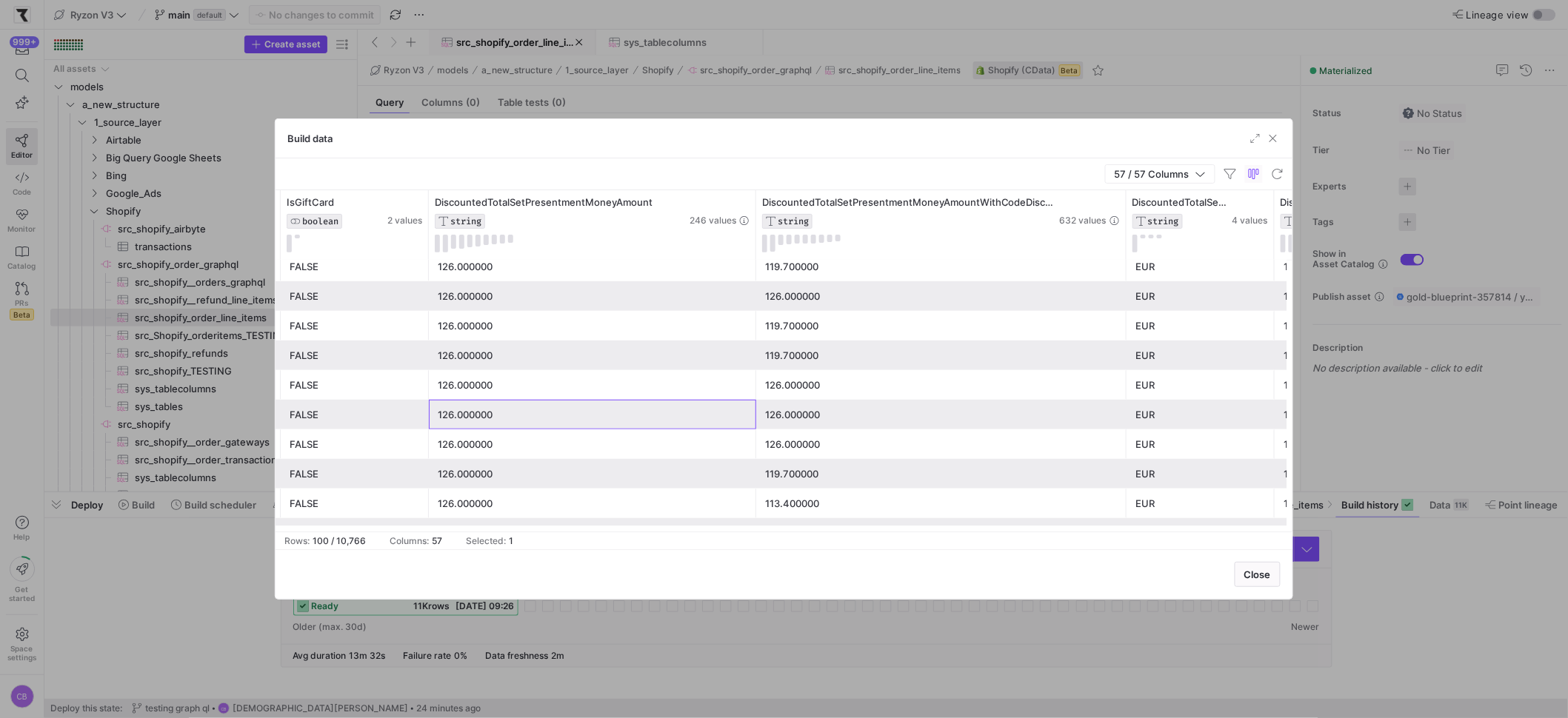
click at [460, 412] on div "126.000000" at bounding box center [592, 414] width 309 height 29
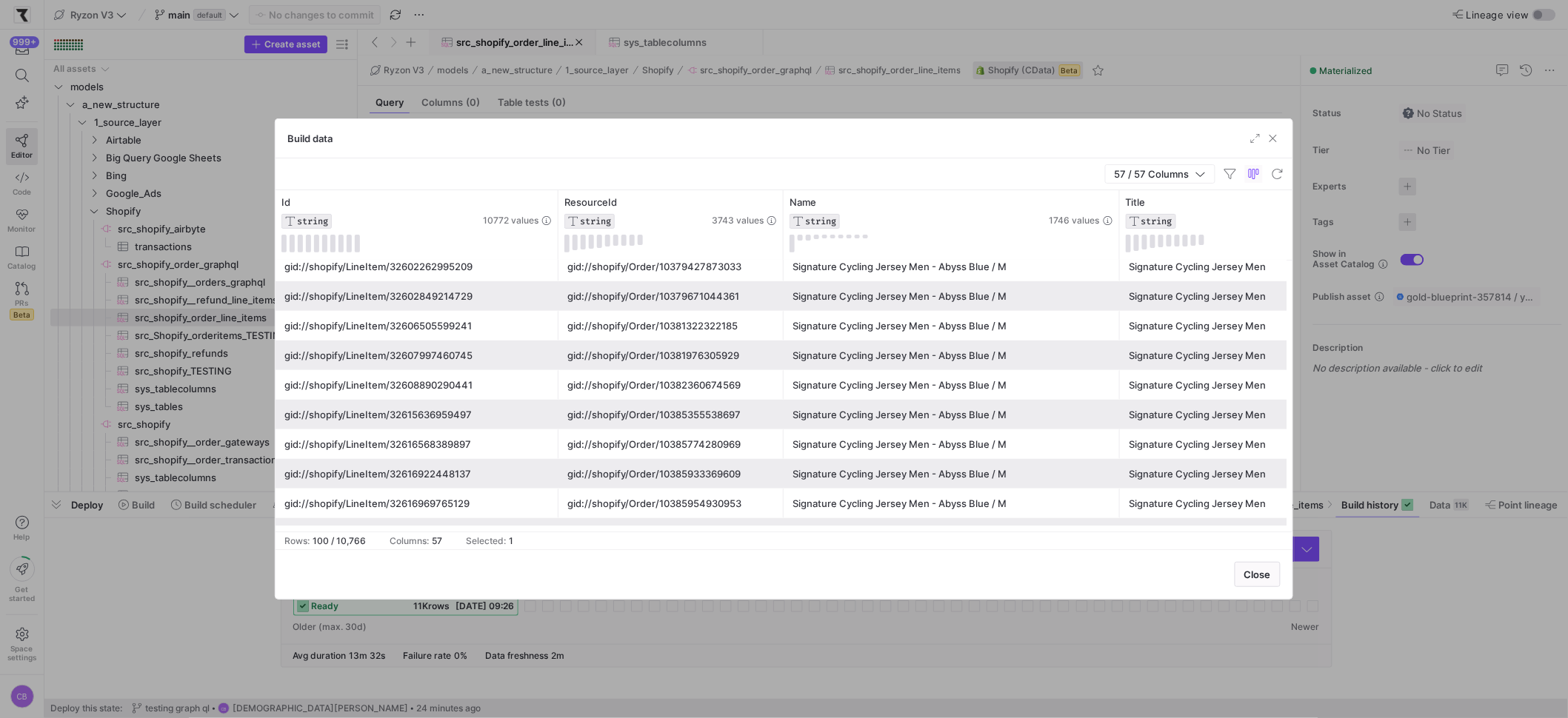
click at [712, 418] on div "gid://shopify/Order/10385355538697" at bounding box center [671, 414] width 208 height 29
click at [770, 201] on icon at bounding box center [771, 202] width 12 height 12
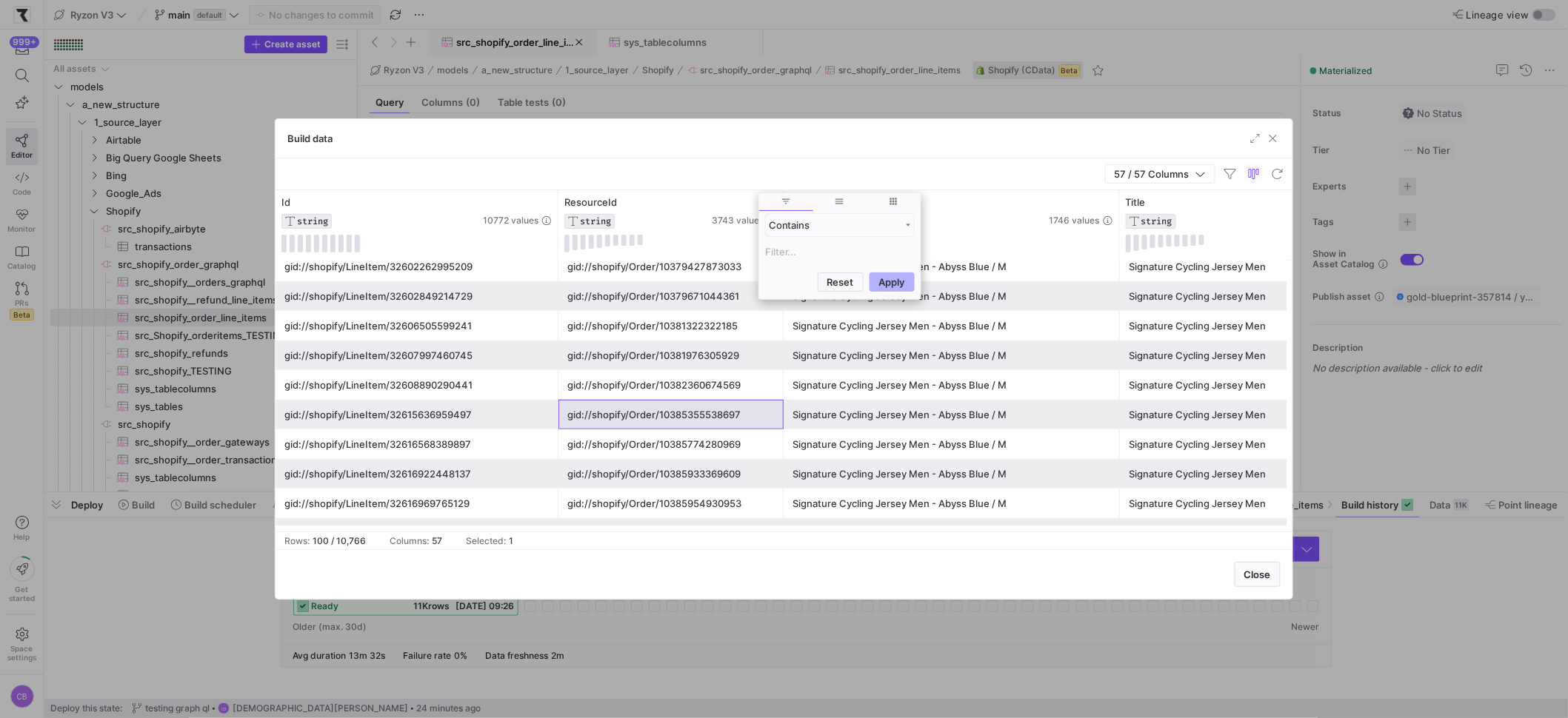
click at [797, 254] on input "Filter Value" at bounding box center [840, 252] width 149 height 17
type input "gid://shopify/Order/10385355538697"
click at [893, 360] on button "Apply" at bounding box center [892, 353] width 45 height 19
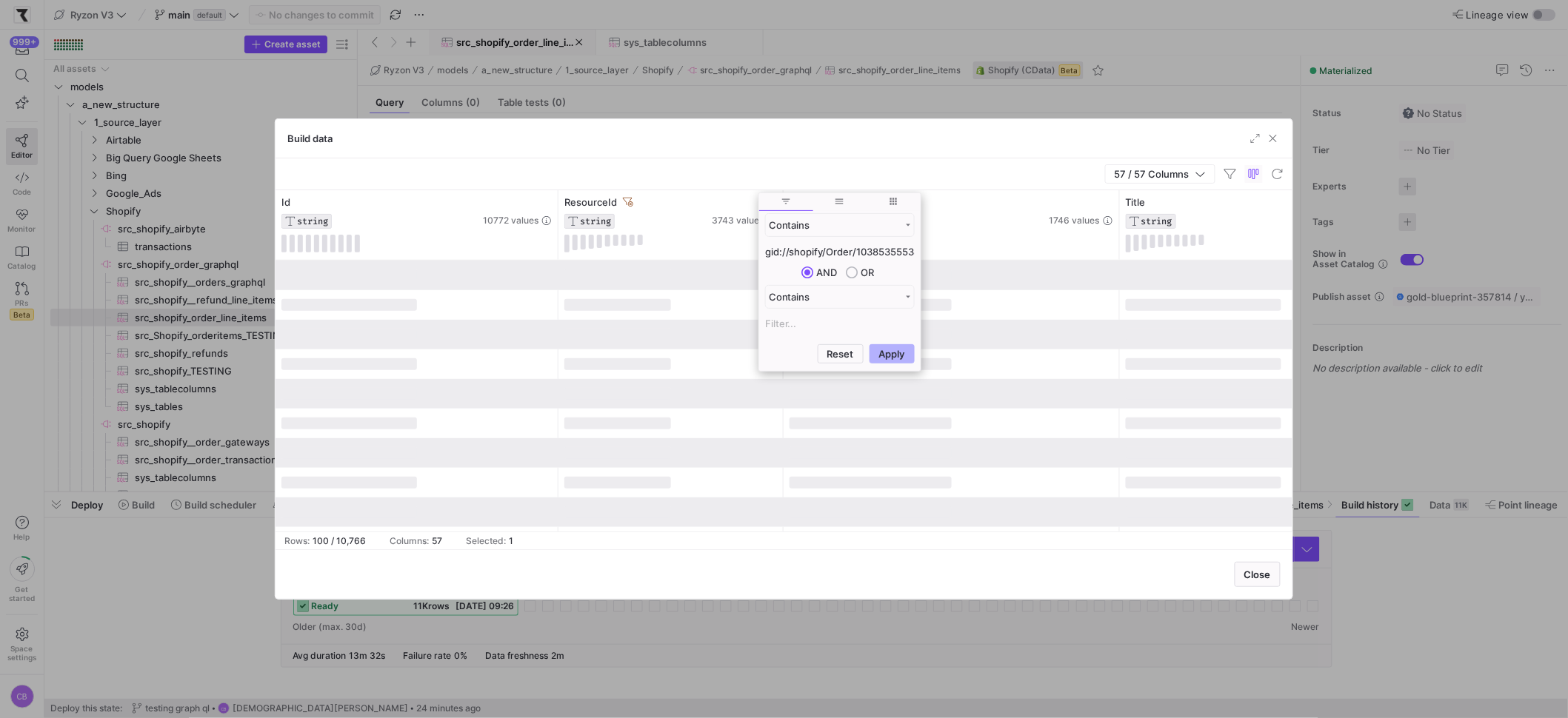
click at [806, 179] on div "57 / 57 Columns" at bounding box center [784, 174] width 1017 height 32
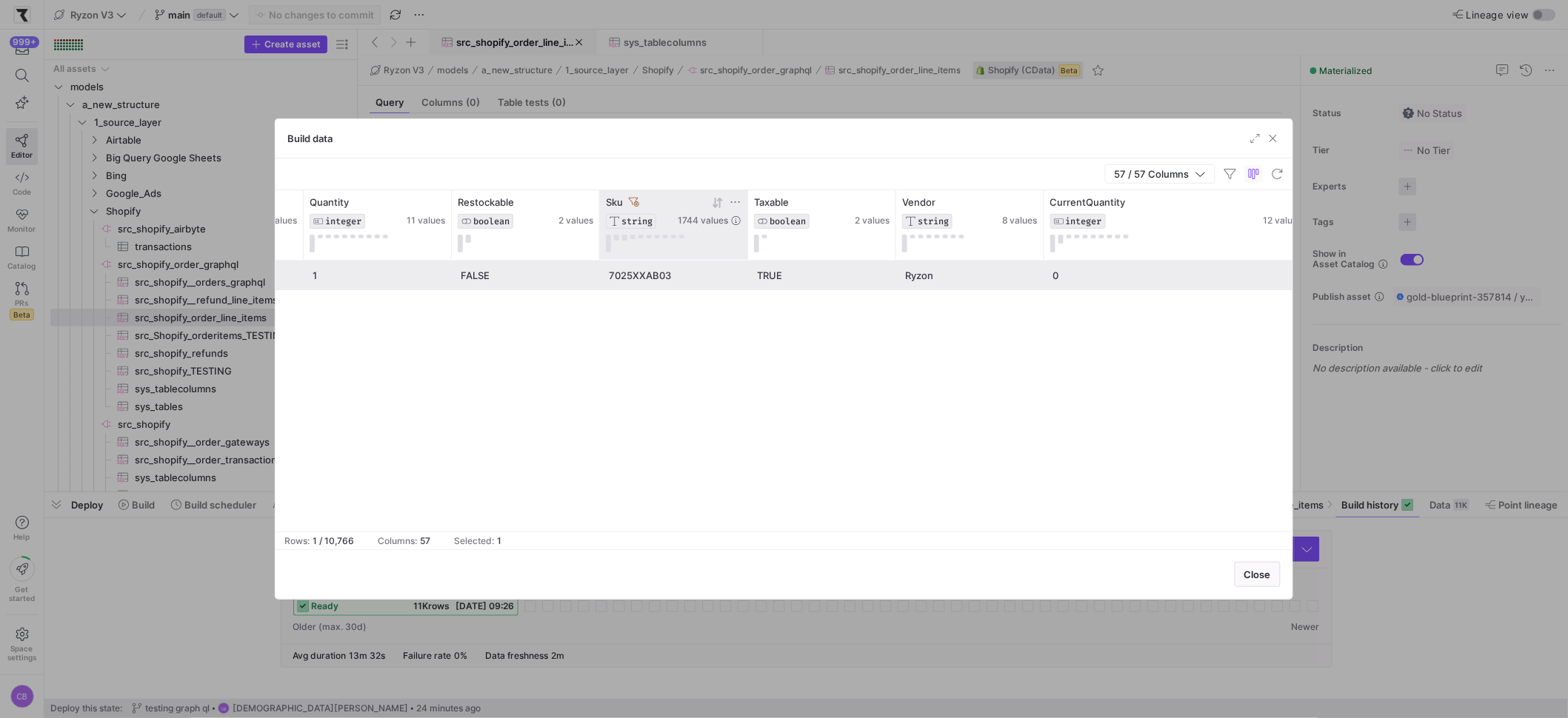
click at [634, 199] on icon at bounding box center [634, 202] width 10 height 10
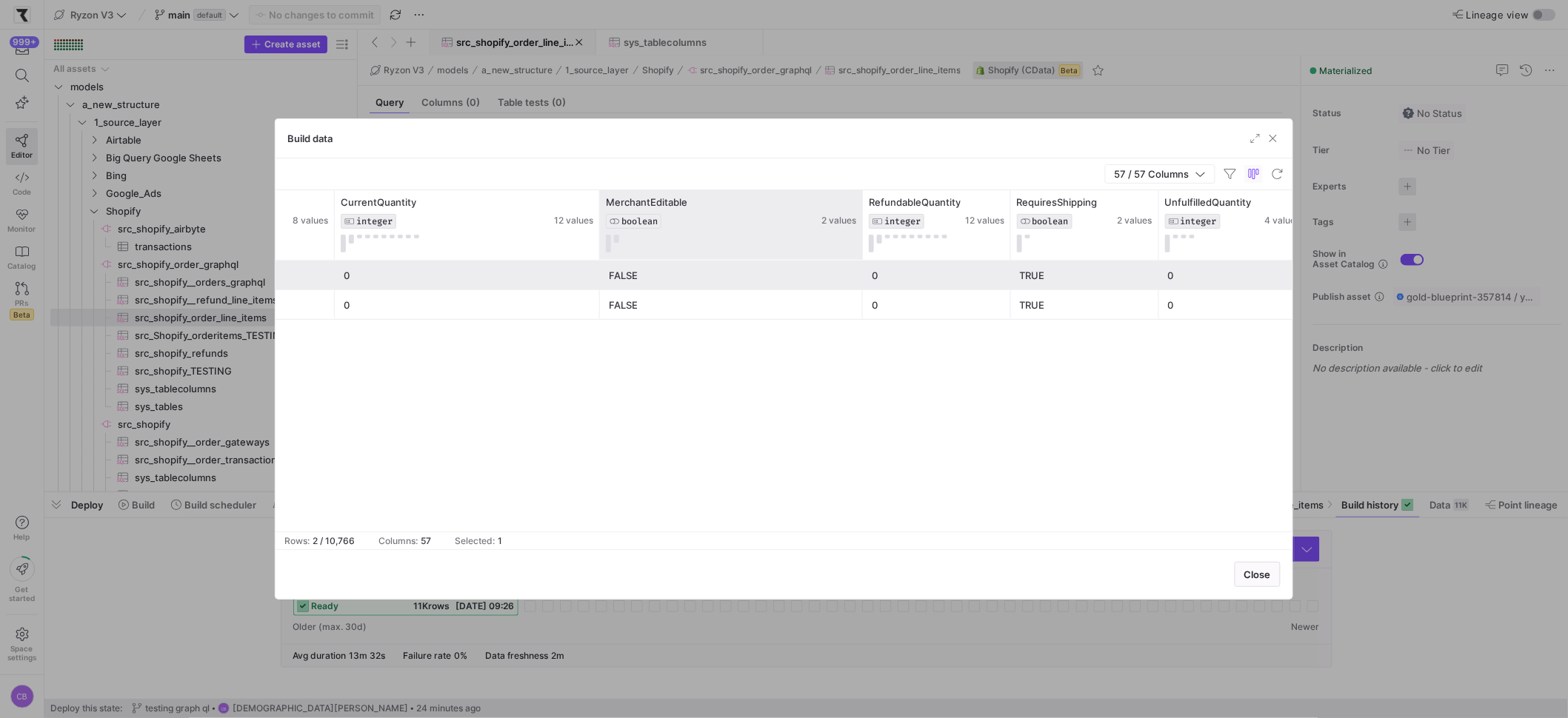
drag, startPoint x: 745, startPoint y: 228, endPoint x: 860, endPoint y: 237, distance: 115.4
click at [860, 237] on div at bounding box center [862, 225] width 6 height 69
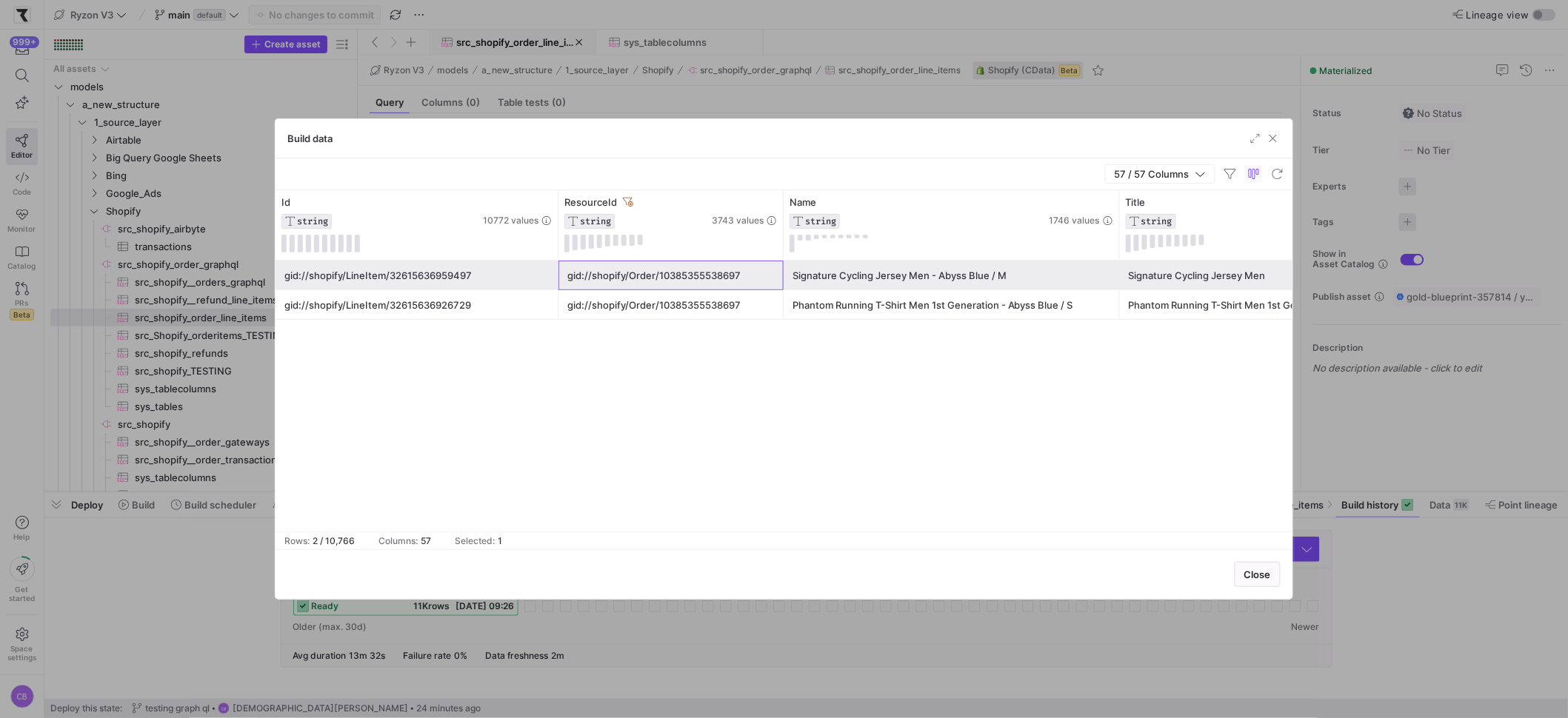
click at [676, 274] on div "gid://shopify/Order/10385355538697" at bounding box center [671, 275] width 208 height 29
drag, startPoint x: 661, startPoint y: 273, endPoint x: 743, endPoint y: 274, distance: 82.0
click at [743, 274] on div "gid://shopify/Order/10385355538697" at bounding box center [671, 275] width 208 height 29
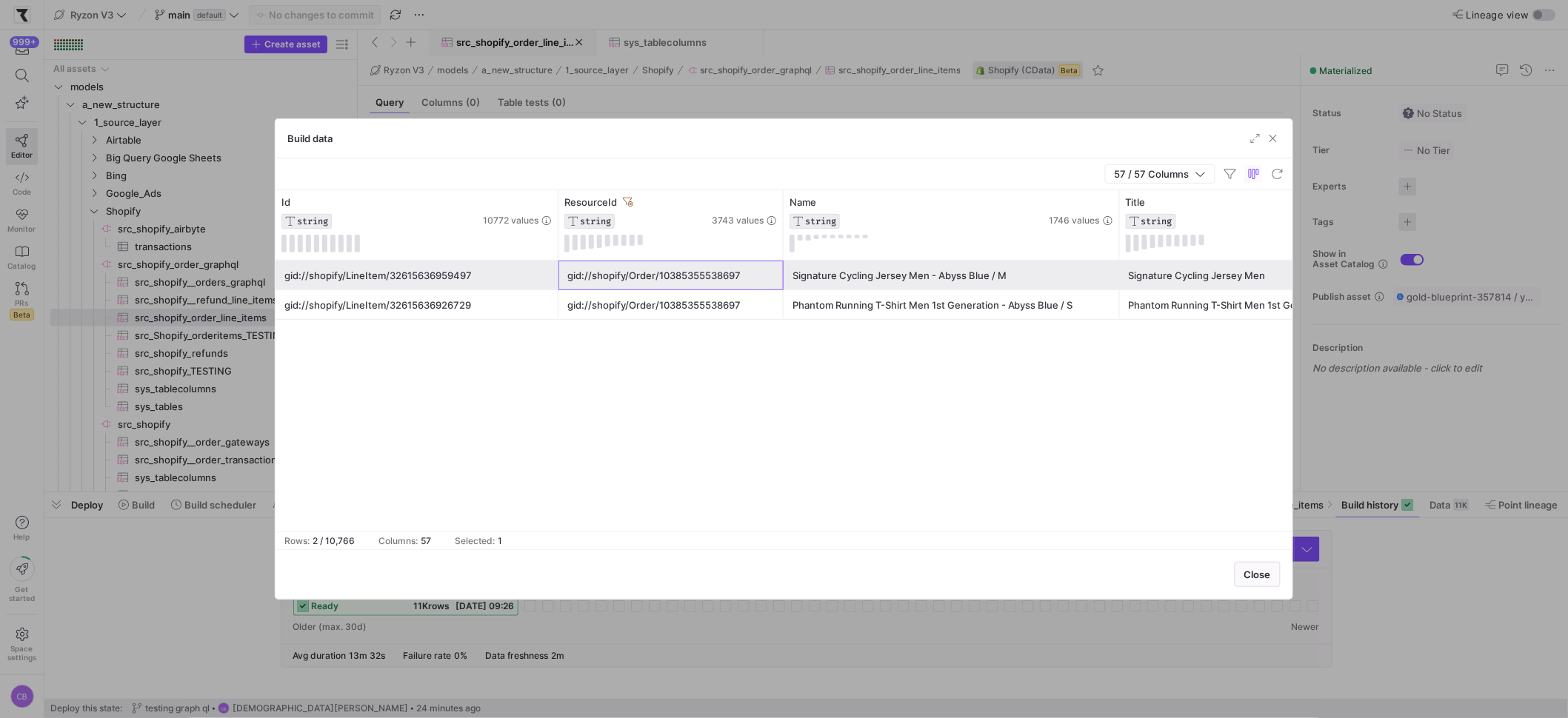
click at [743, 274] on div "gid://shopify/Order/10385355538697" at bounding box center [671, 275] width 208 height 29
click at [732, 321] on div "Signature Cycling Jersey Men Signature Cycling Jersey Men - Abyss Blue / M gid:…" at bounding box center [784, 396] width 1017 height 271
click at [731, 313] on div "gid://shopify/Order/10385355538697" at bounding box center [671, 305] width 208 height 29
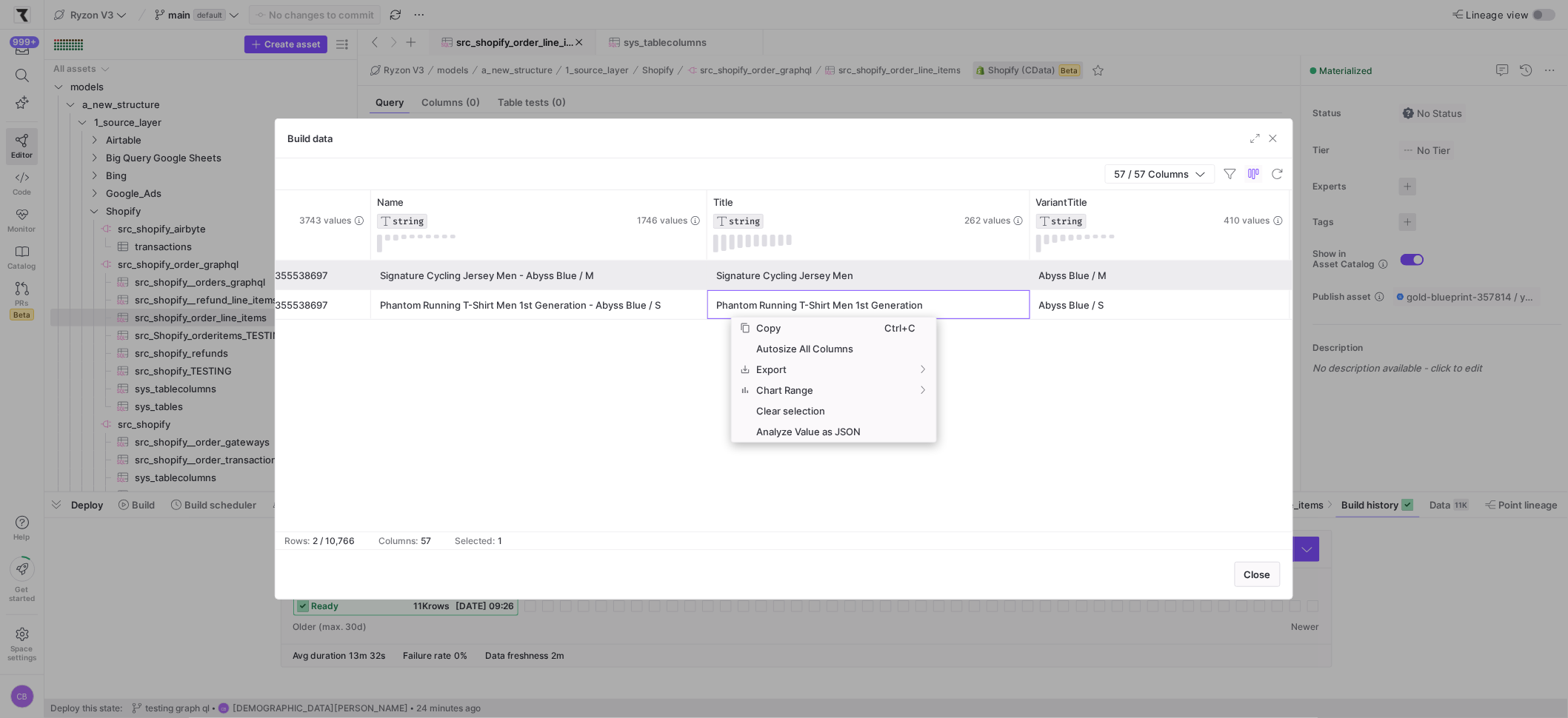
click at [670, 367] on div "Signature Cycling Jersey Men Signature Cycling Jersey Men - Abyss Blue / M gid:…" at bounding box center [784, 396] width 1017 height 271
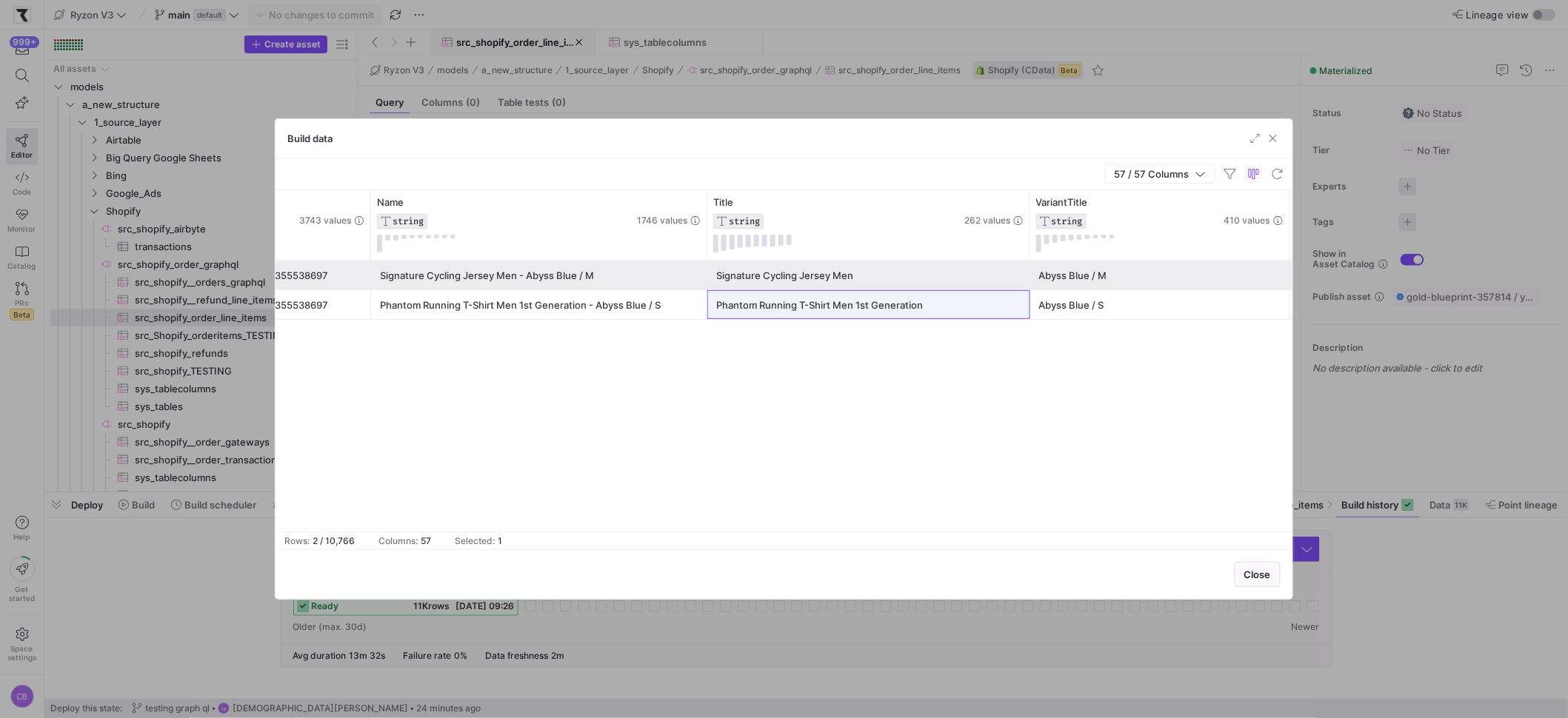
click at [666, 365] on div "Signature Cycling Jersey Men Signature Cycling Jersey Men - Abyss Blue / M gid:…" at bounding box center [784, 396] width 1017 height 271
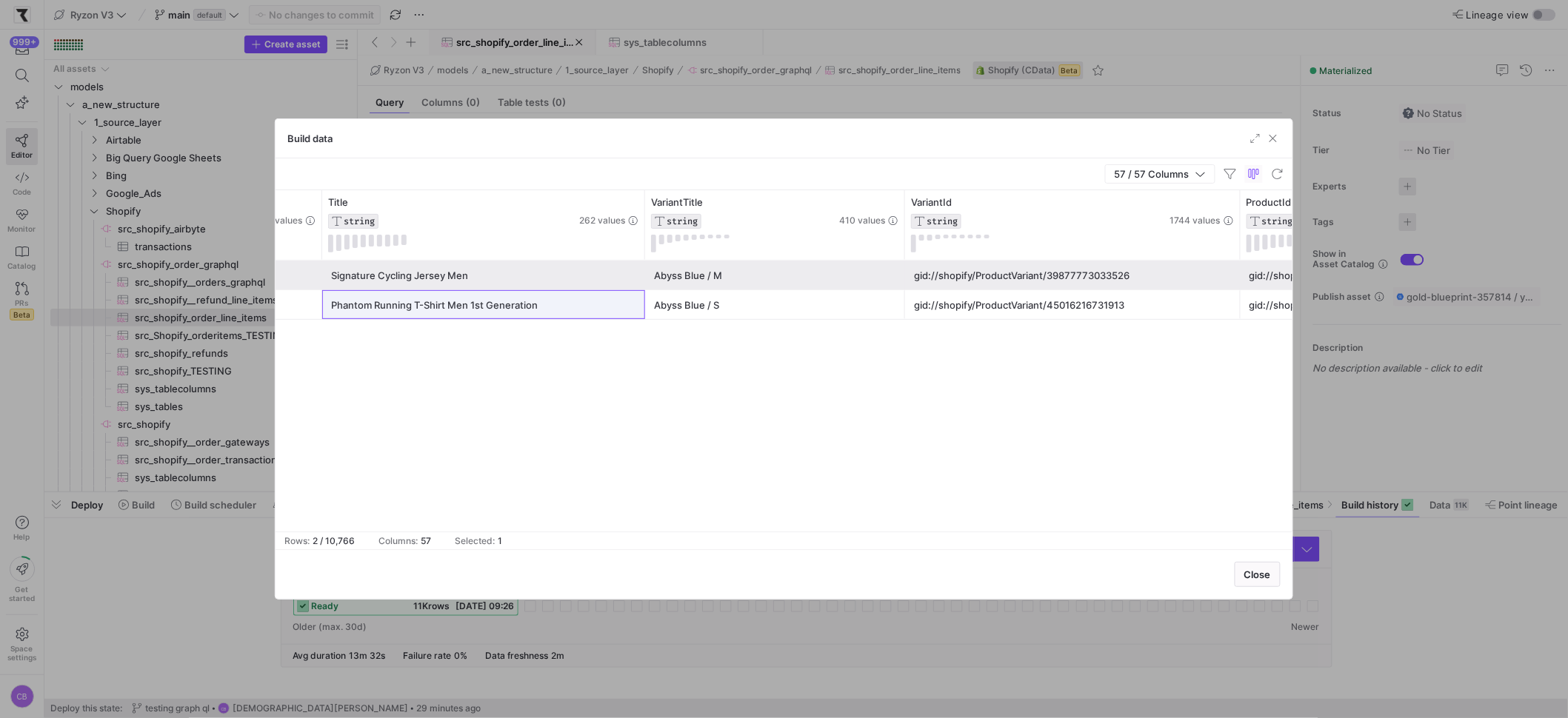
scroll to position [0, 721]
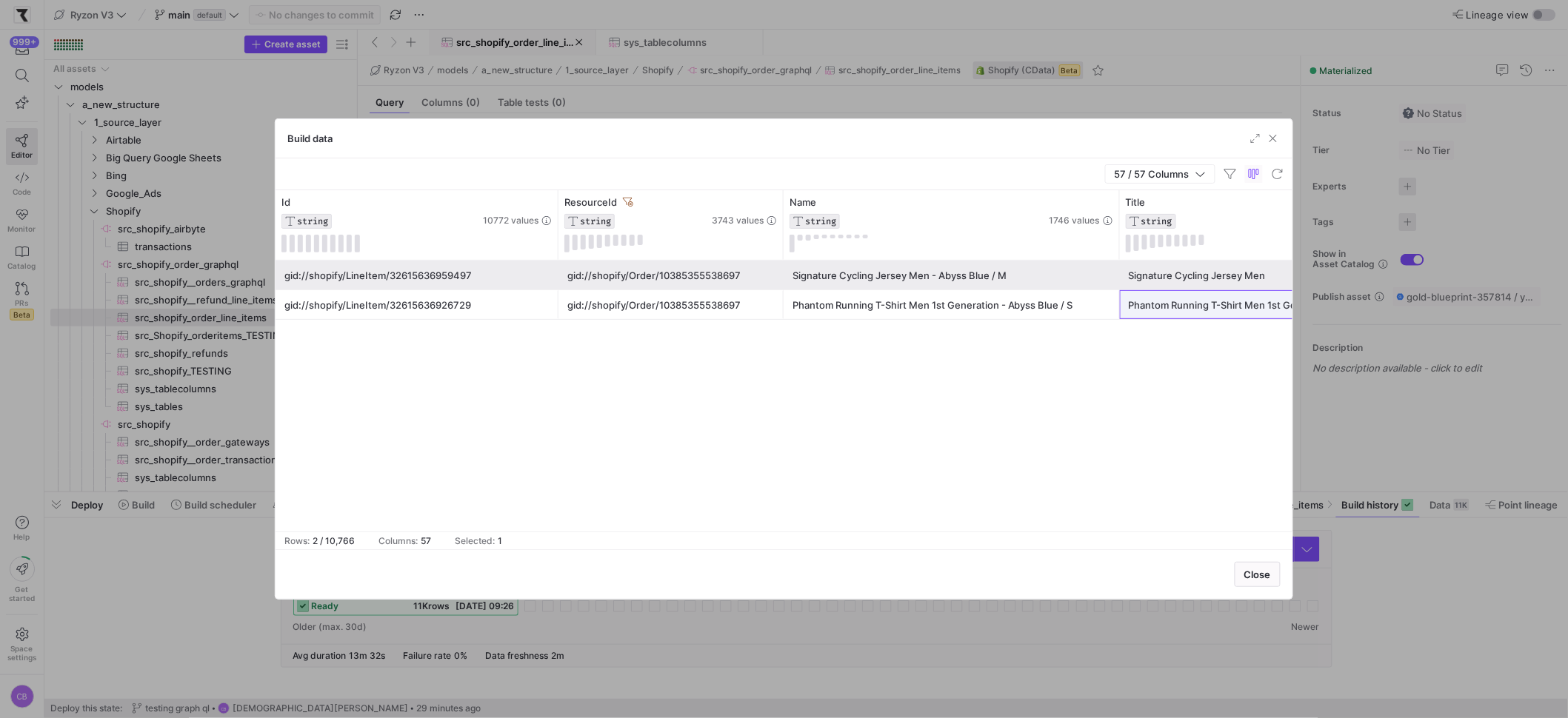
click at [652, 306] on div "gid://shopify/Order/10385355538697" at bounding box center [671, 305] width 208 height 29
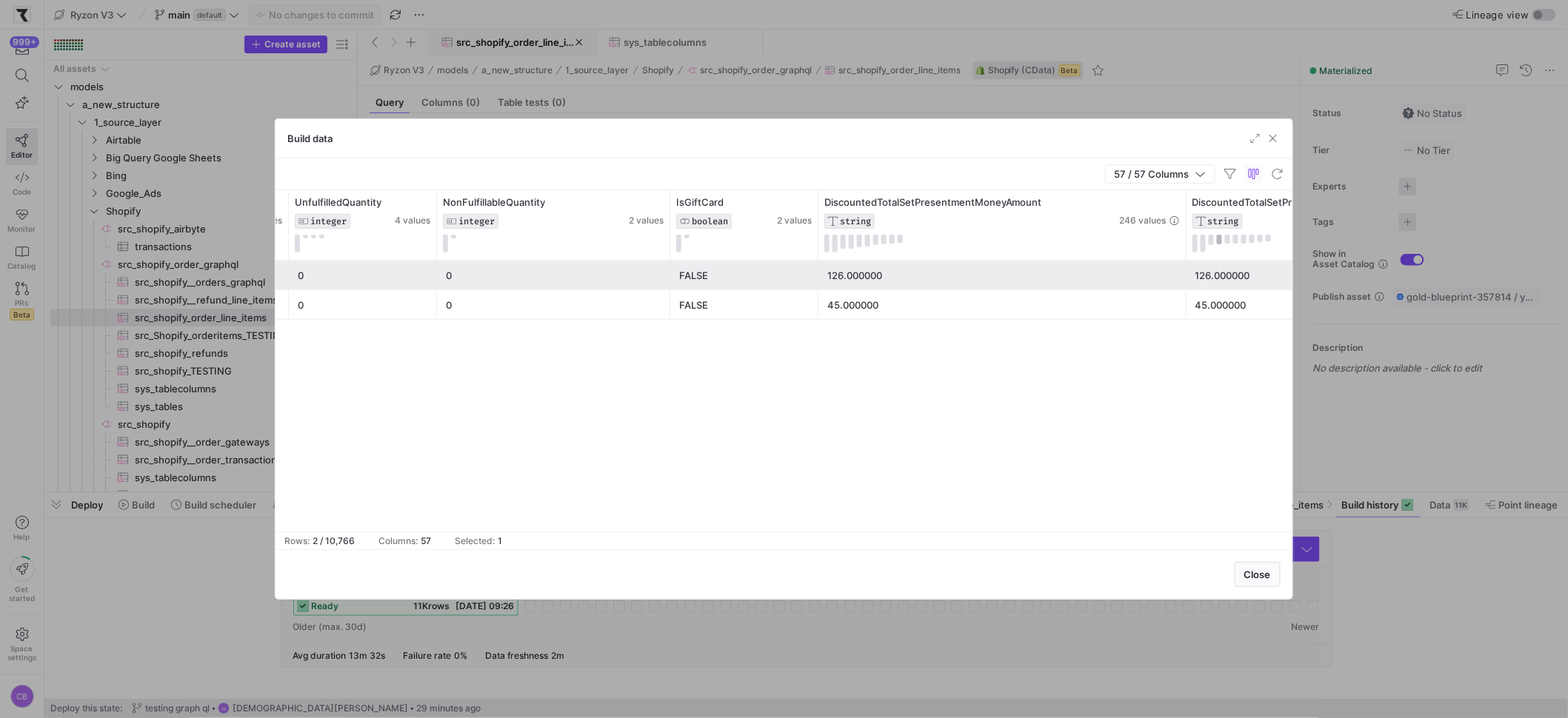
drag, startPoint x: 1142, startPoint y: 228, endPoint x: 1216, endPoint y: 241, distance: 75.1
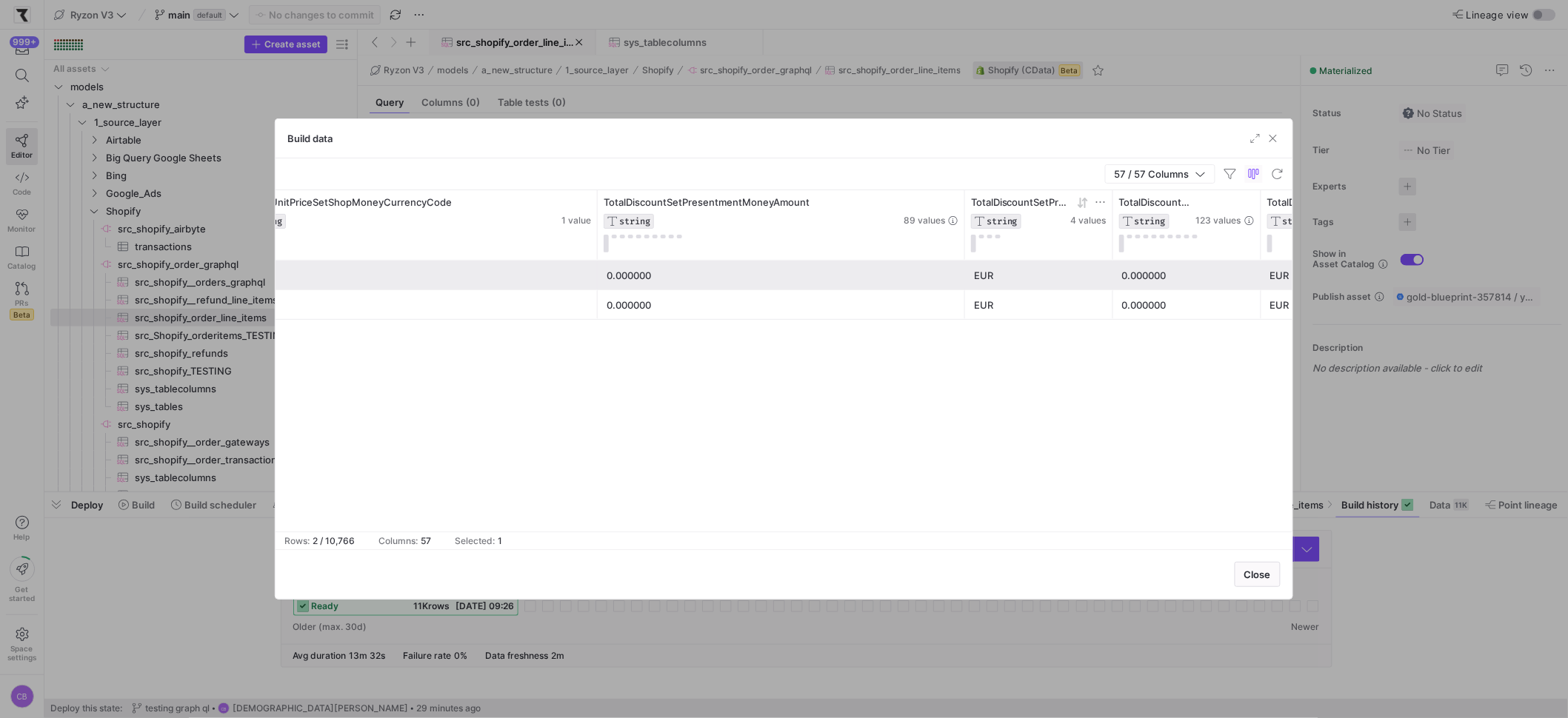
drag, startPoint x: 915, startPoint y: 228, endPoint x: 1012, endPoint y: 248, distance: 99.0
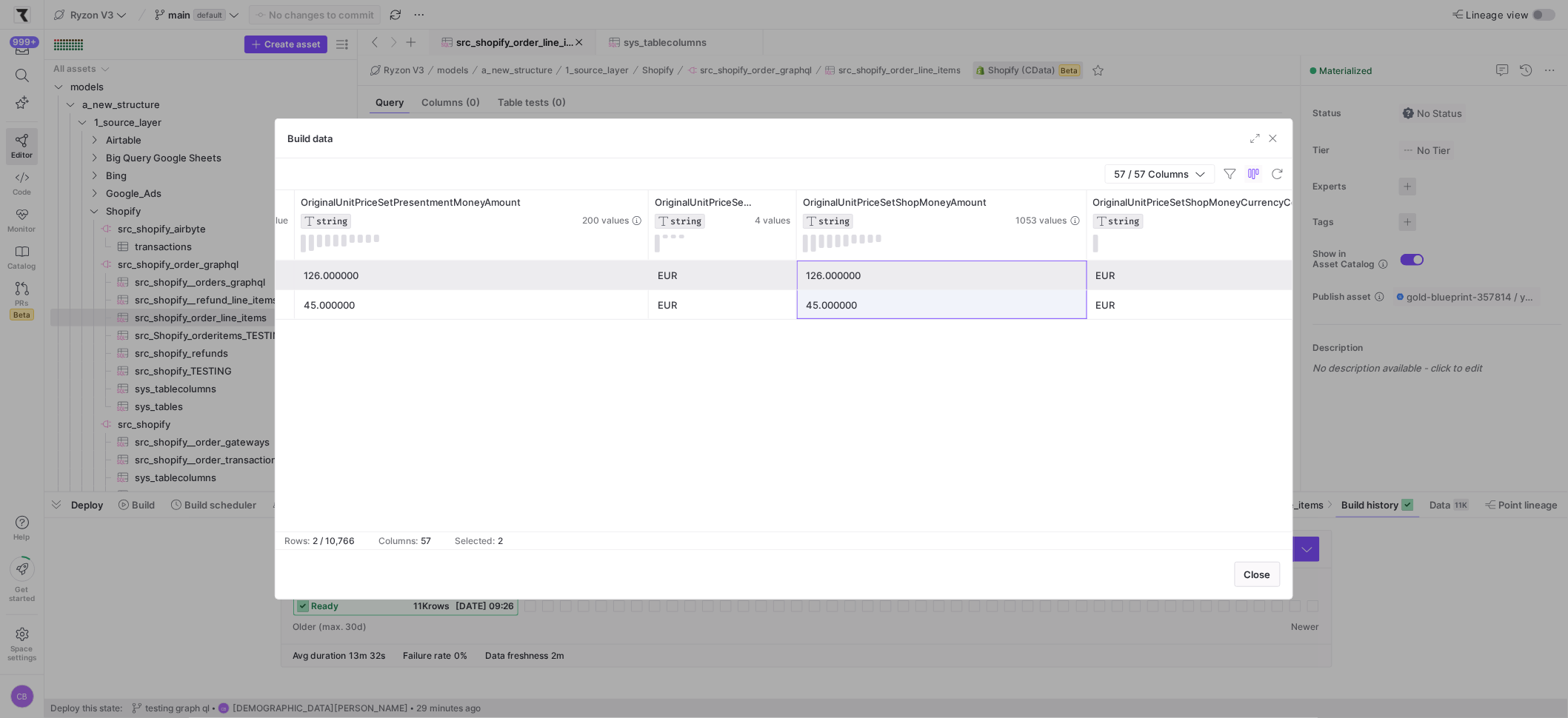
drag, startPoint x: 847, startPoint y: 283, endPoint x: 855, endPoint y: 317, distance: 34.9
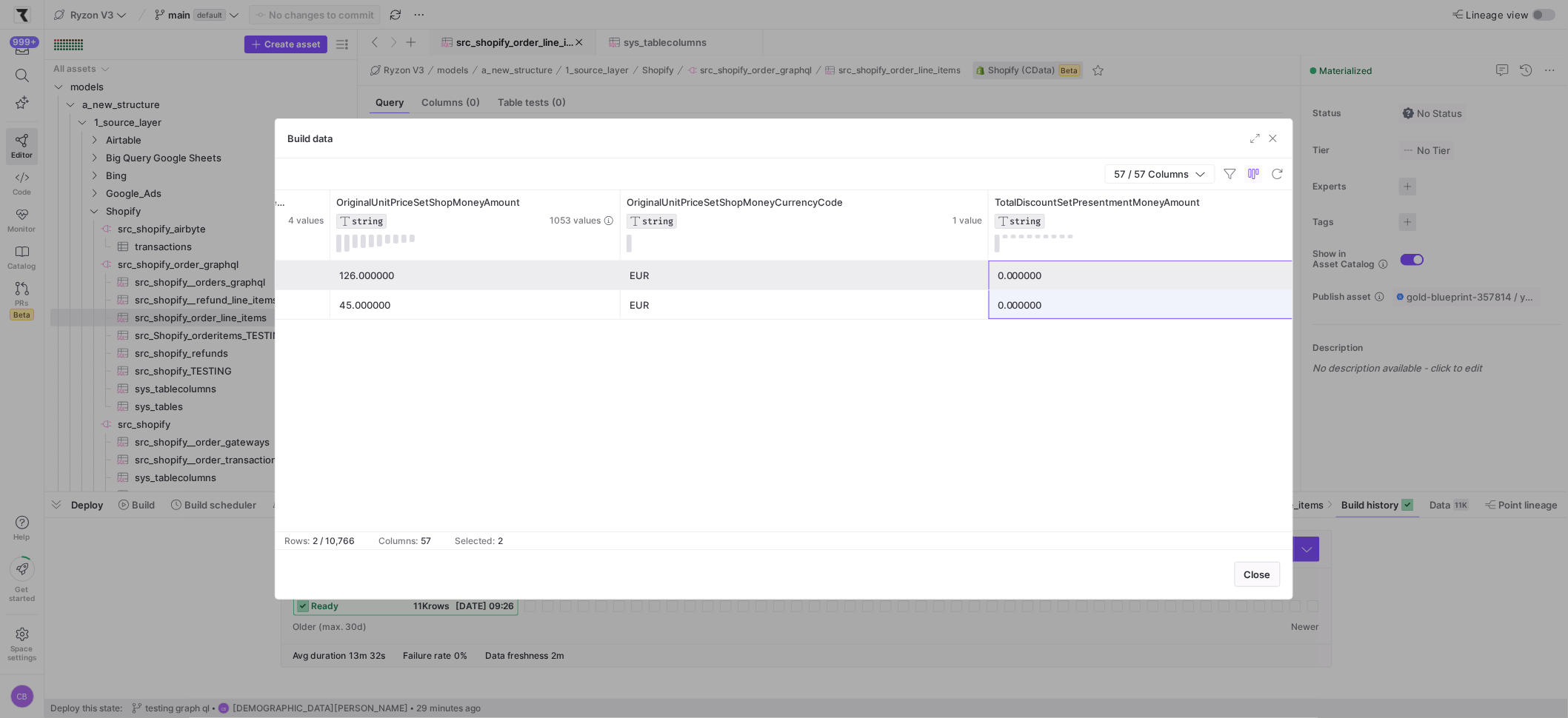
drag, startPoint x: 1042, startPoint y: 280, endPoint x: 1043, endPoint y: 301, distance: 21.0
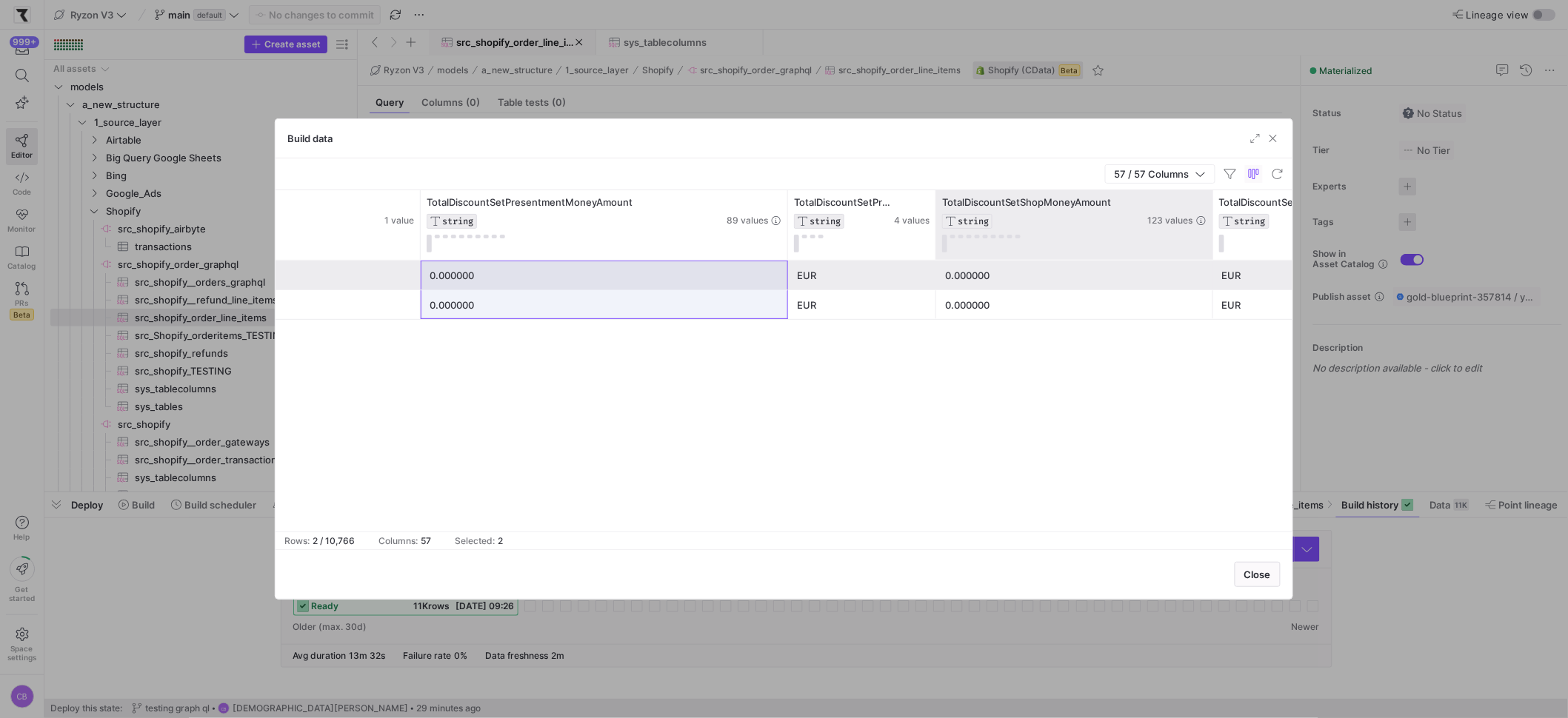
drag, startPoint x: 1082, startPoint y: 230, endPoint x: 1211, endPoint y: 240, distance: 129.4
click at [1211, 240] on div at bounding box center [1212, 225] width 6 height 69
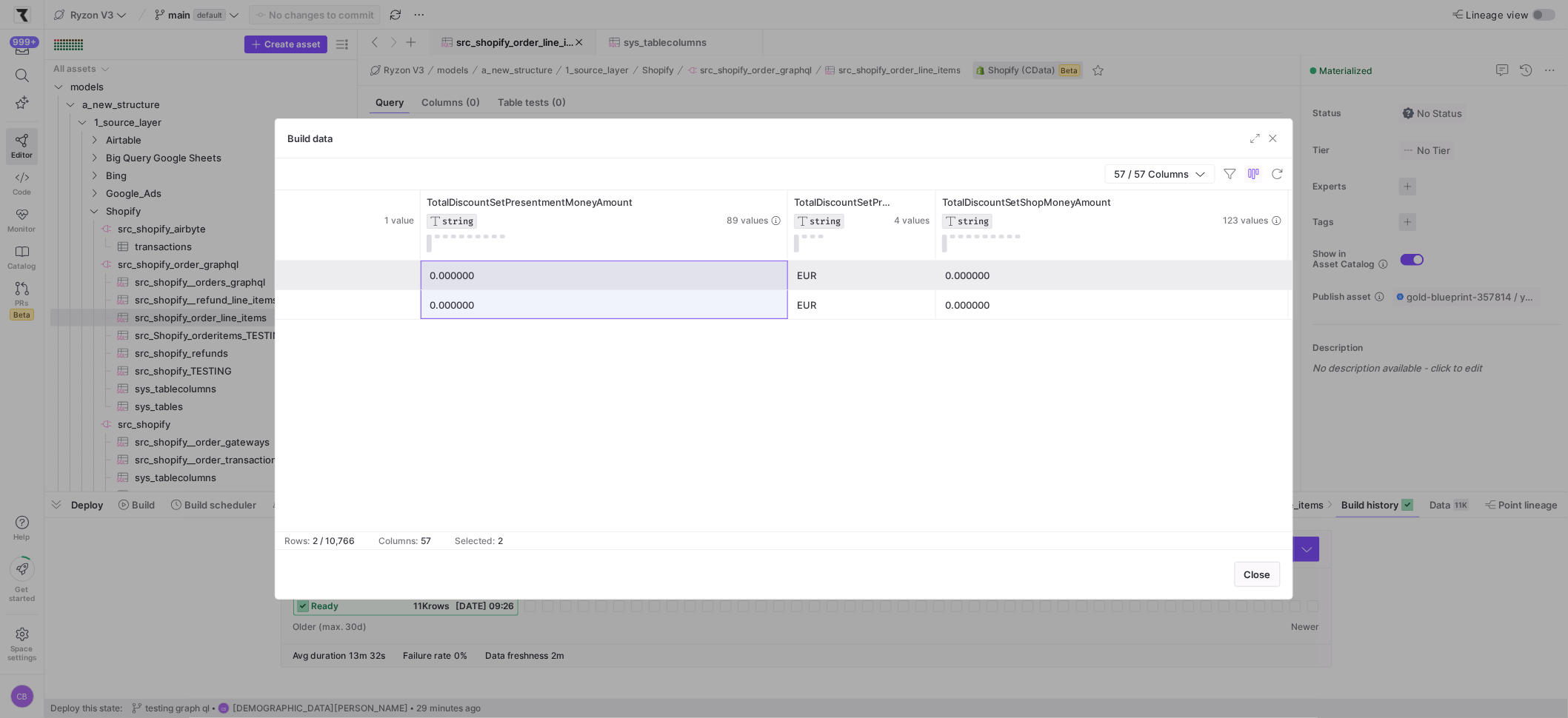
drag, startPoint x: 1212, startPoint y: 234, endPoint x: 1287, endPoint y: 255, distance: 77.9
click at [1287, 255] on div at bounding box center [1287, 225] width 6 height 69
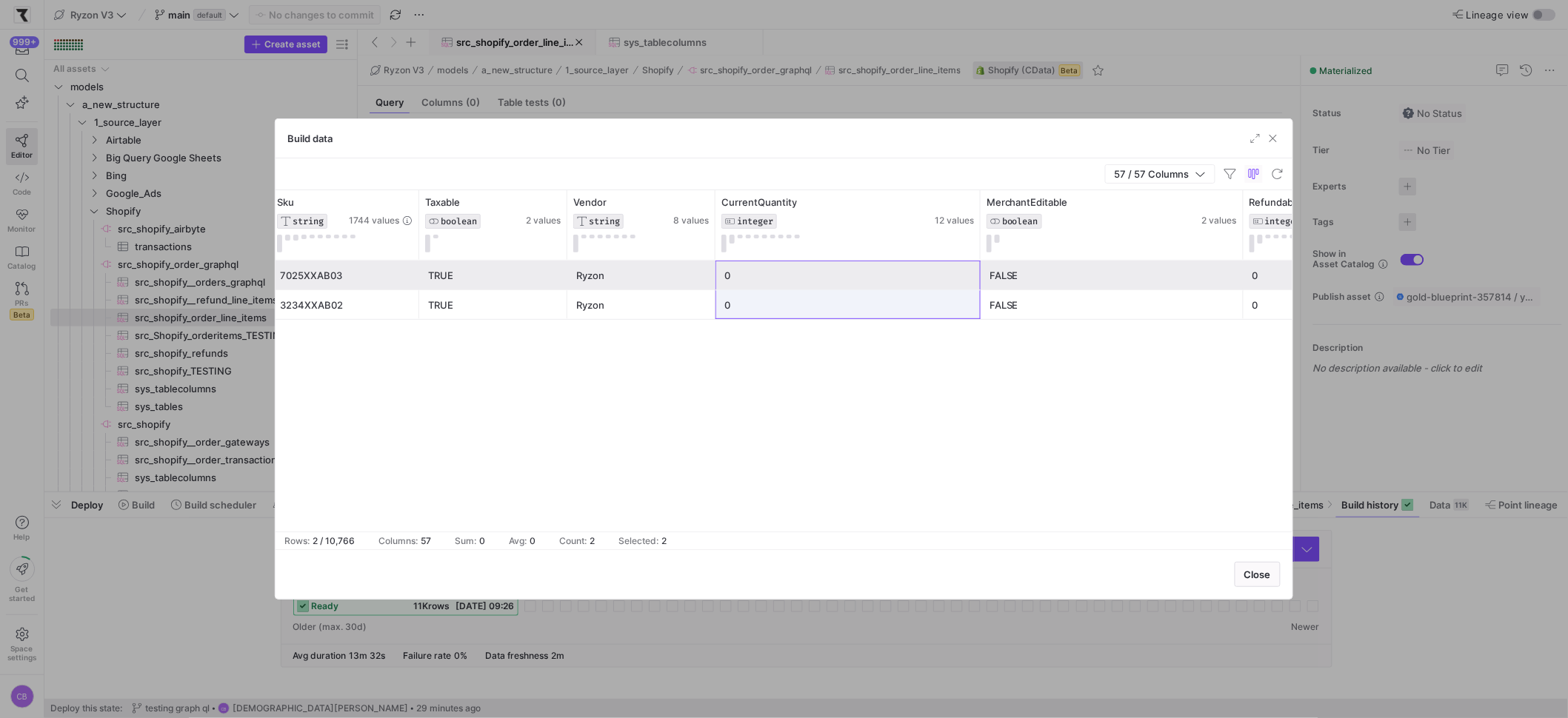
drag, startPoint x: 910, startPoint y: 282, endPoint x: 910, endPoint y: 325, distance: 43.0
click at [910, 325] on div "0.000000 TRUE 0 FALSE 0 Ryzon TRUE 7025XXAB03 FALSE TRUE 0 FALSE 0 Ryzon TRUE 3…" at bounding box center [784, 396] width 1017 height 271
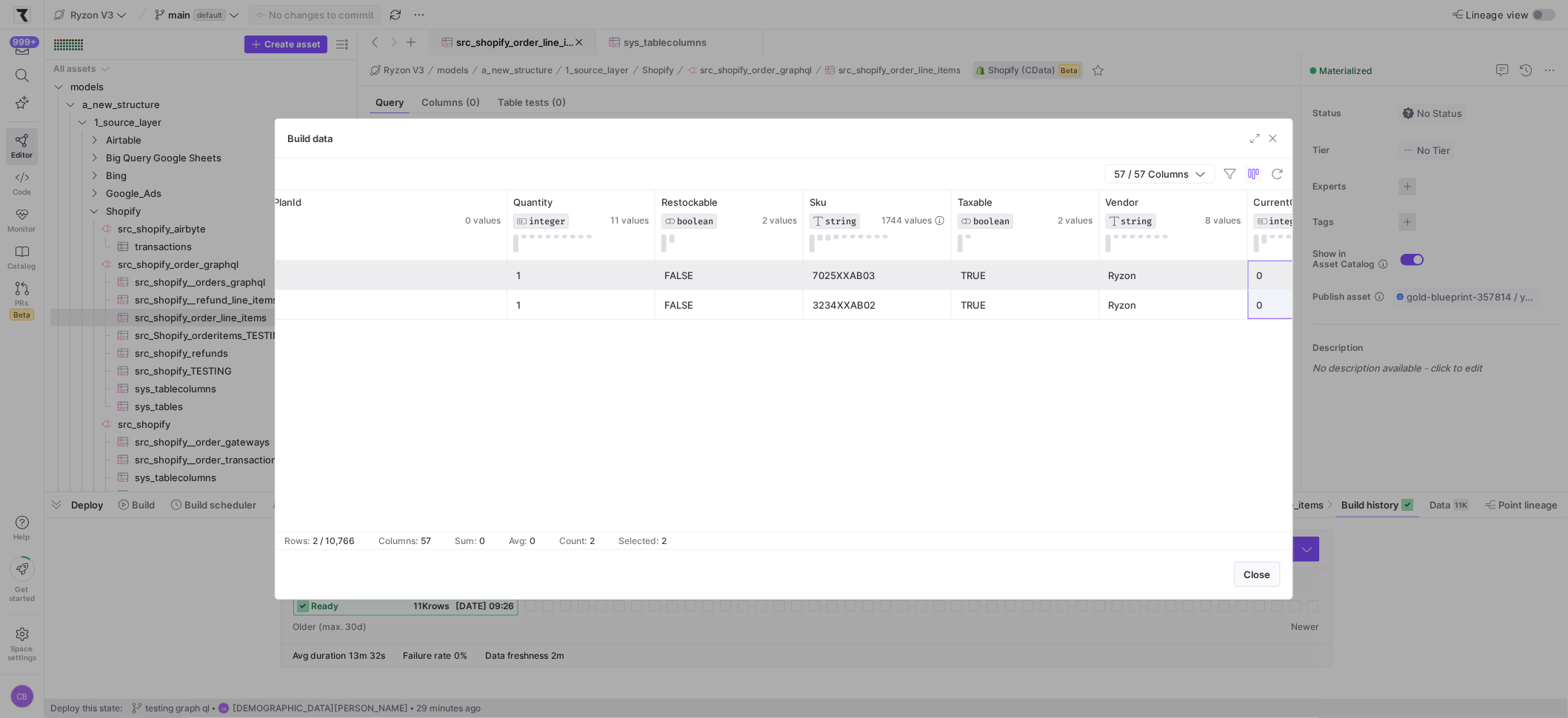
scroll to position [0, 2173]
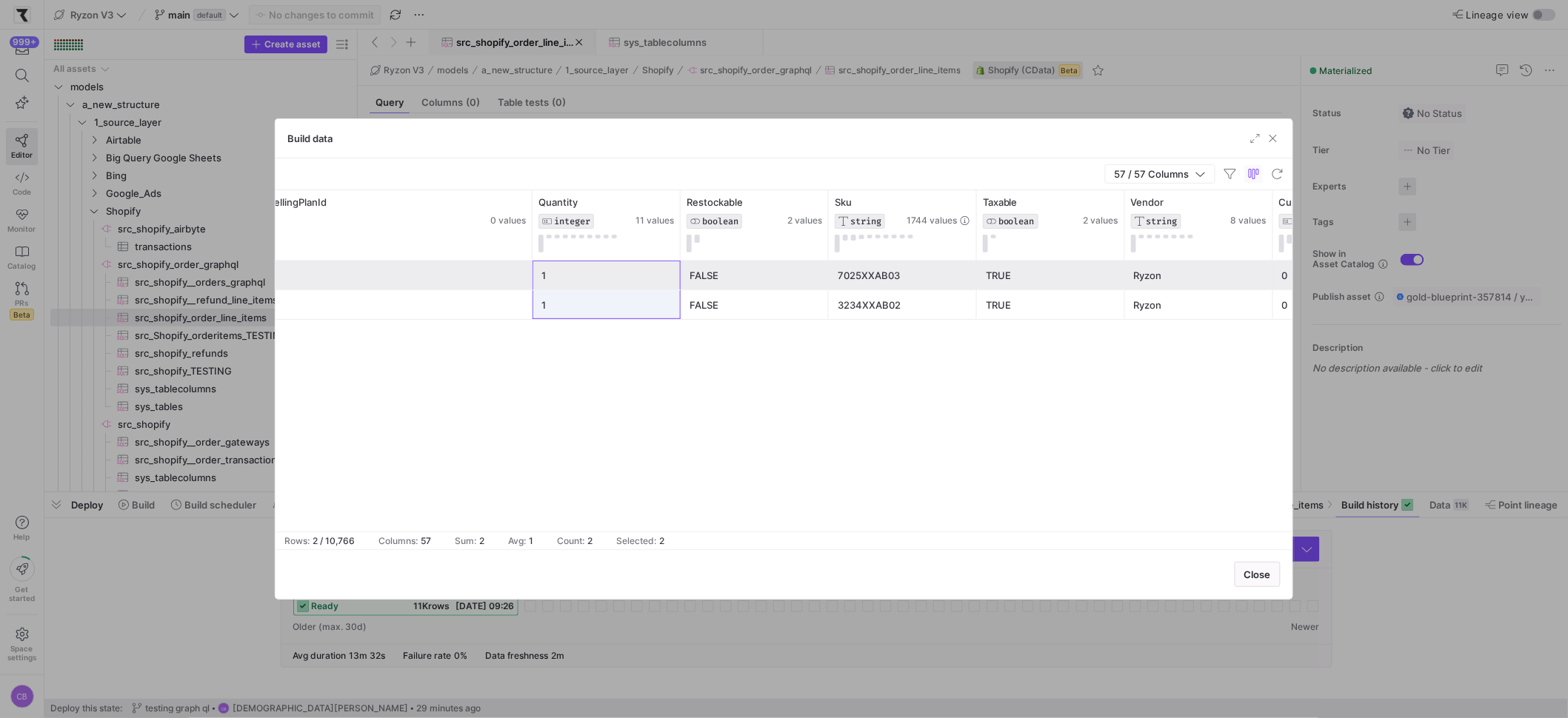
drag, startPoint x: 665, startPoint y: 278, endPoint x: 665, endPoint y: 311, distance: 33.0
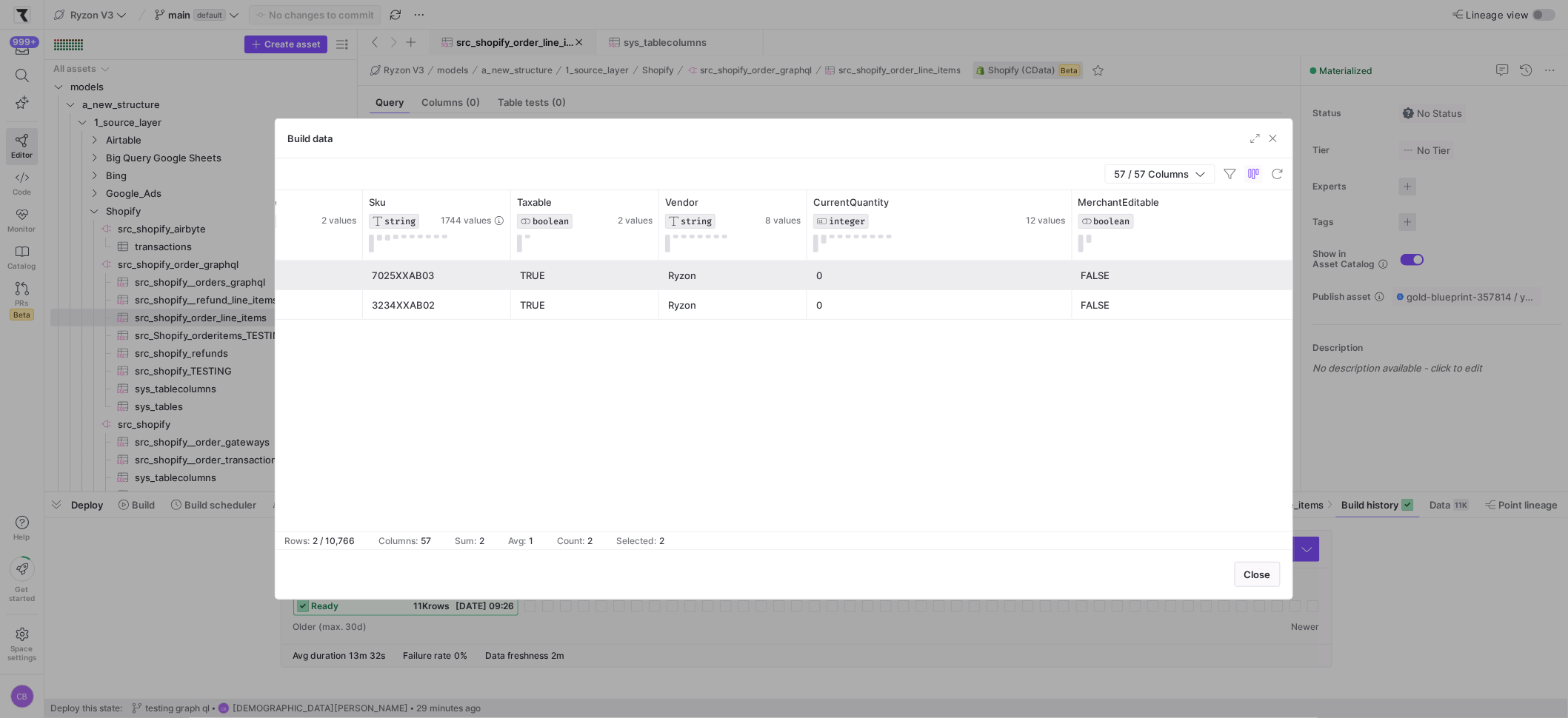
scroll to position [0, 0]
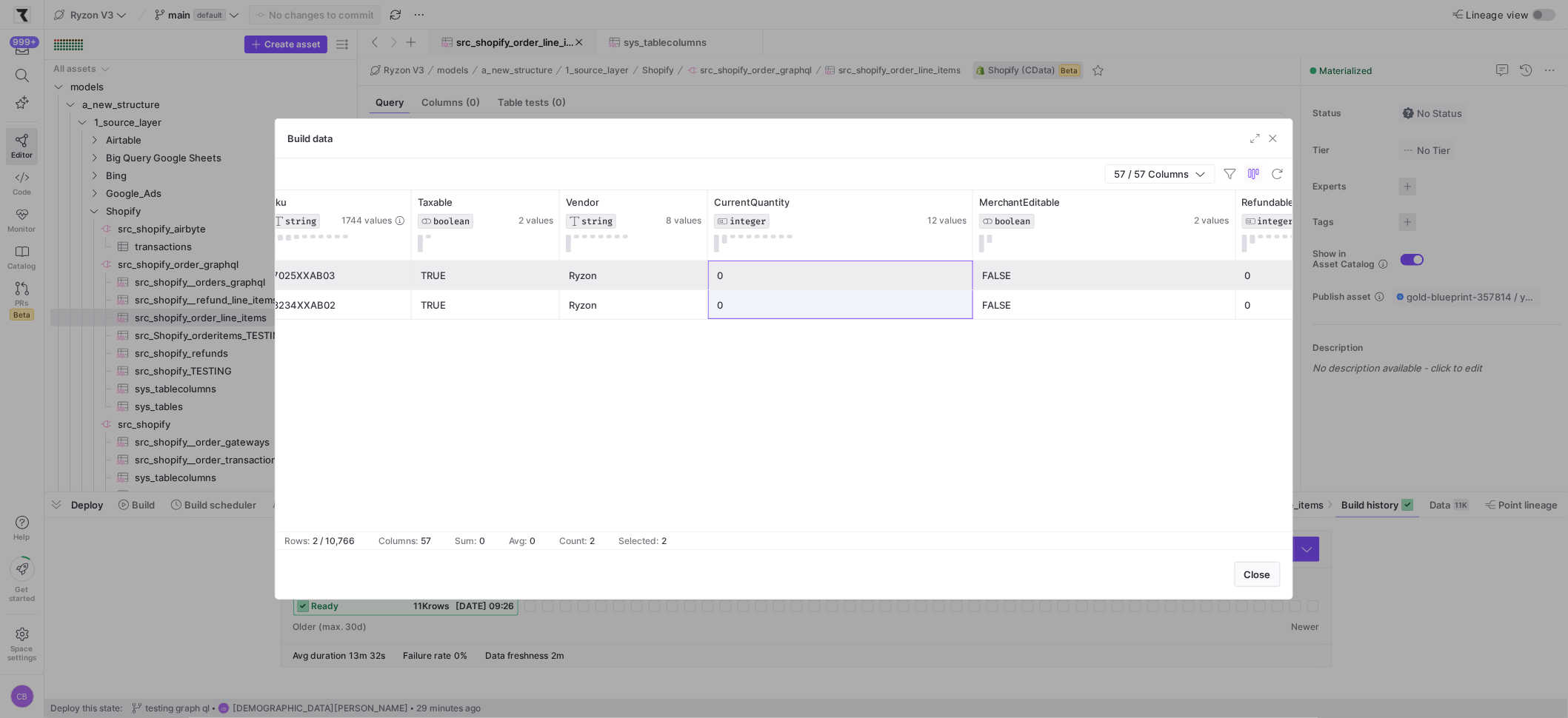
drag, startPoint x: 875, startPoint y: 277, endPoint x: 881, endPoint y: 304, distance: 27.7
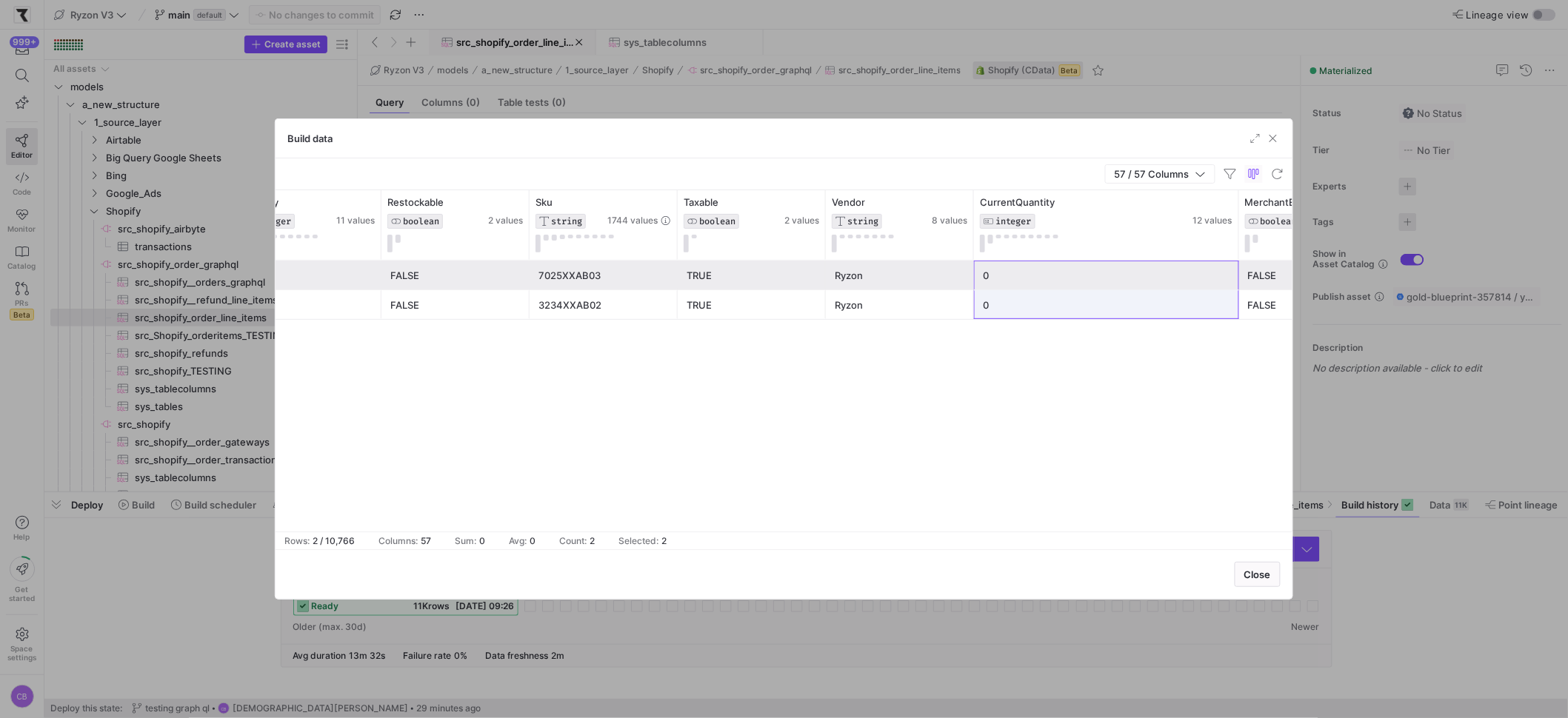
scroll to position [0, 2391]
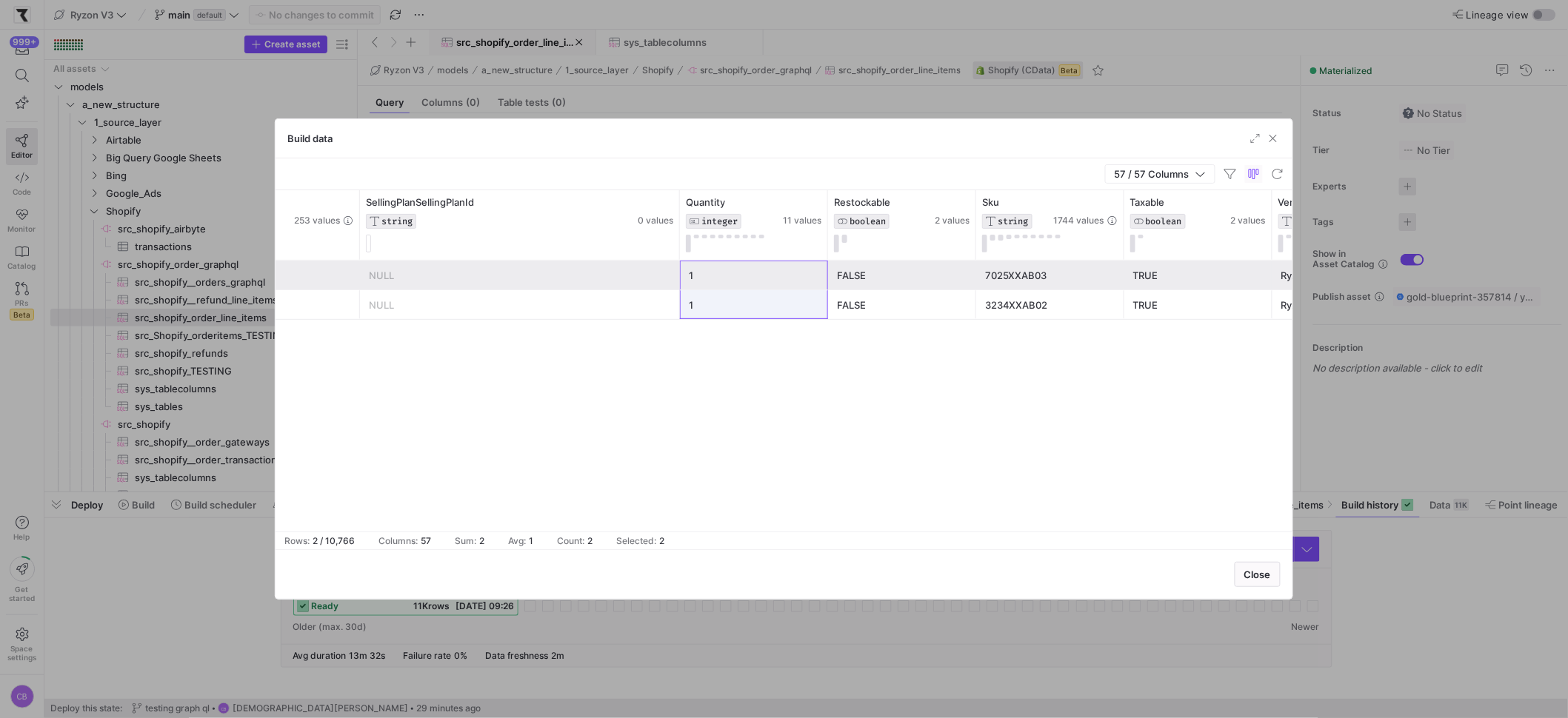
drag, startPoint x: 751, startPoint y: 267, endPoint x: 768, endPoint y: 313, distance: 49.0
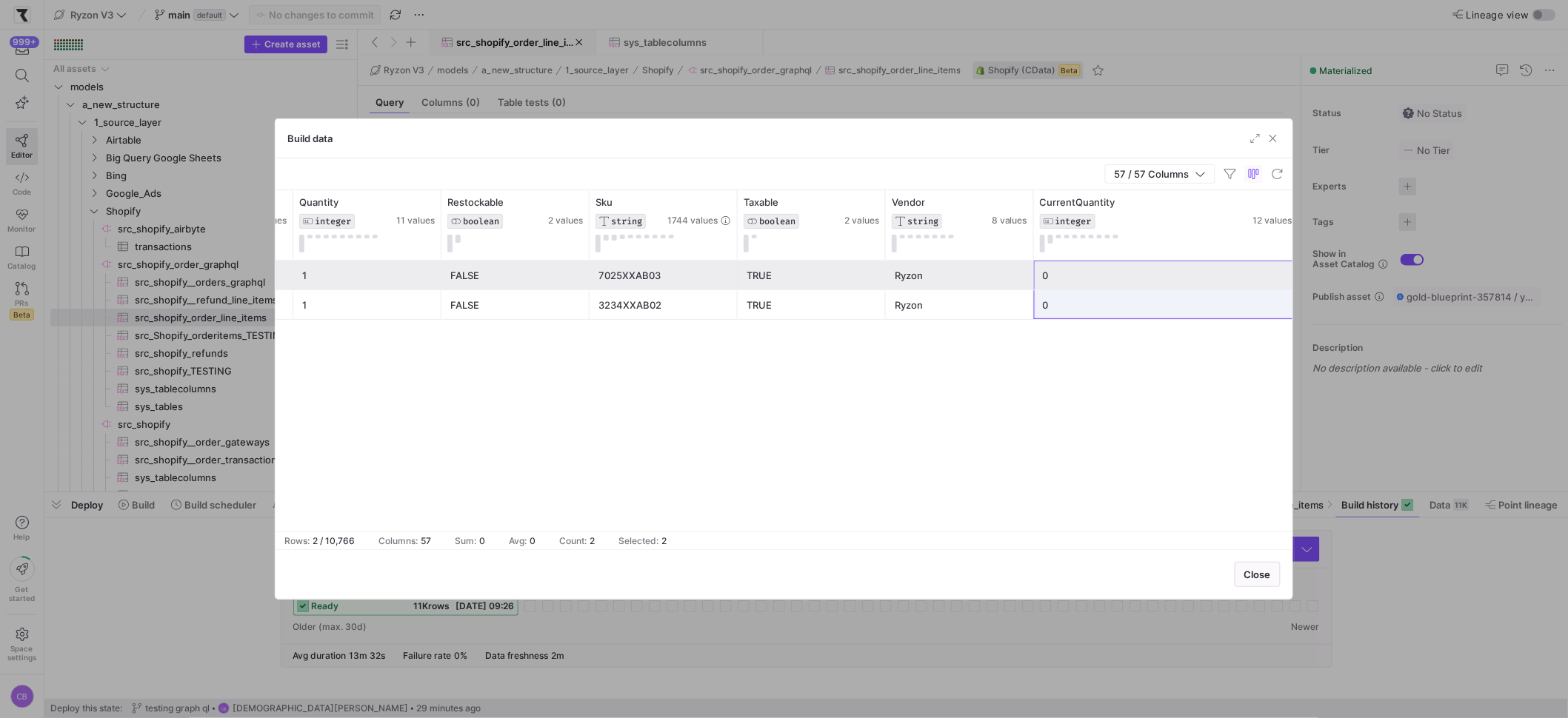
drag, startPoint x: 1151, startPoint y: 289, endPoint x: 1149, endPoint y: 319, distance: 30.1
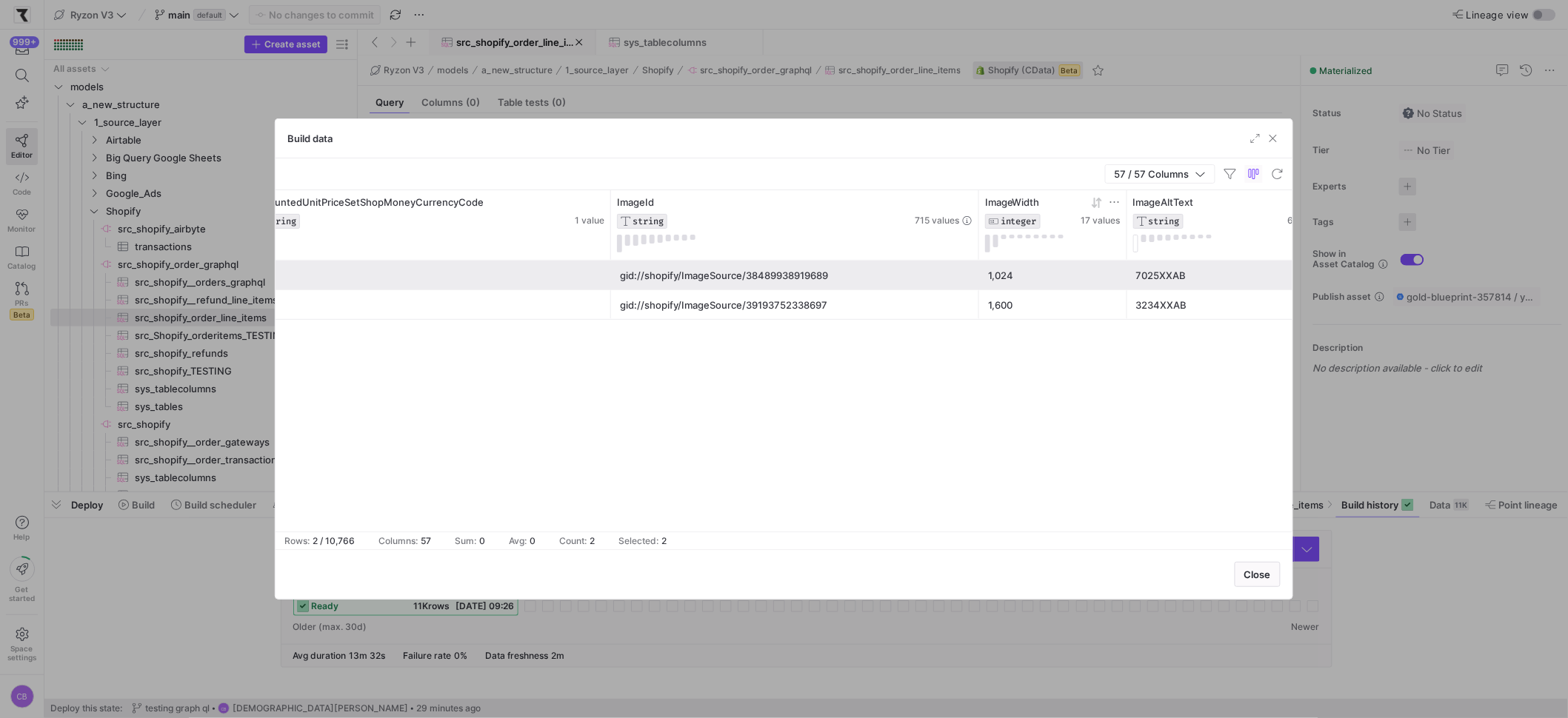
drag, startPoint x: 977, startPoint y: 229, endPoint x: 1105, endPoint y: 238, distance: 128.3
click at [1105, 238] on div "DiscountedUnitPriceSetShopMoneyAmount STRING 1088 values DiscountedUnitPriceSet…" at bounding box center [195, 225] width 14425 height 69
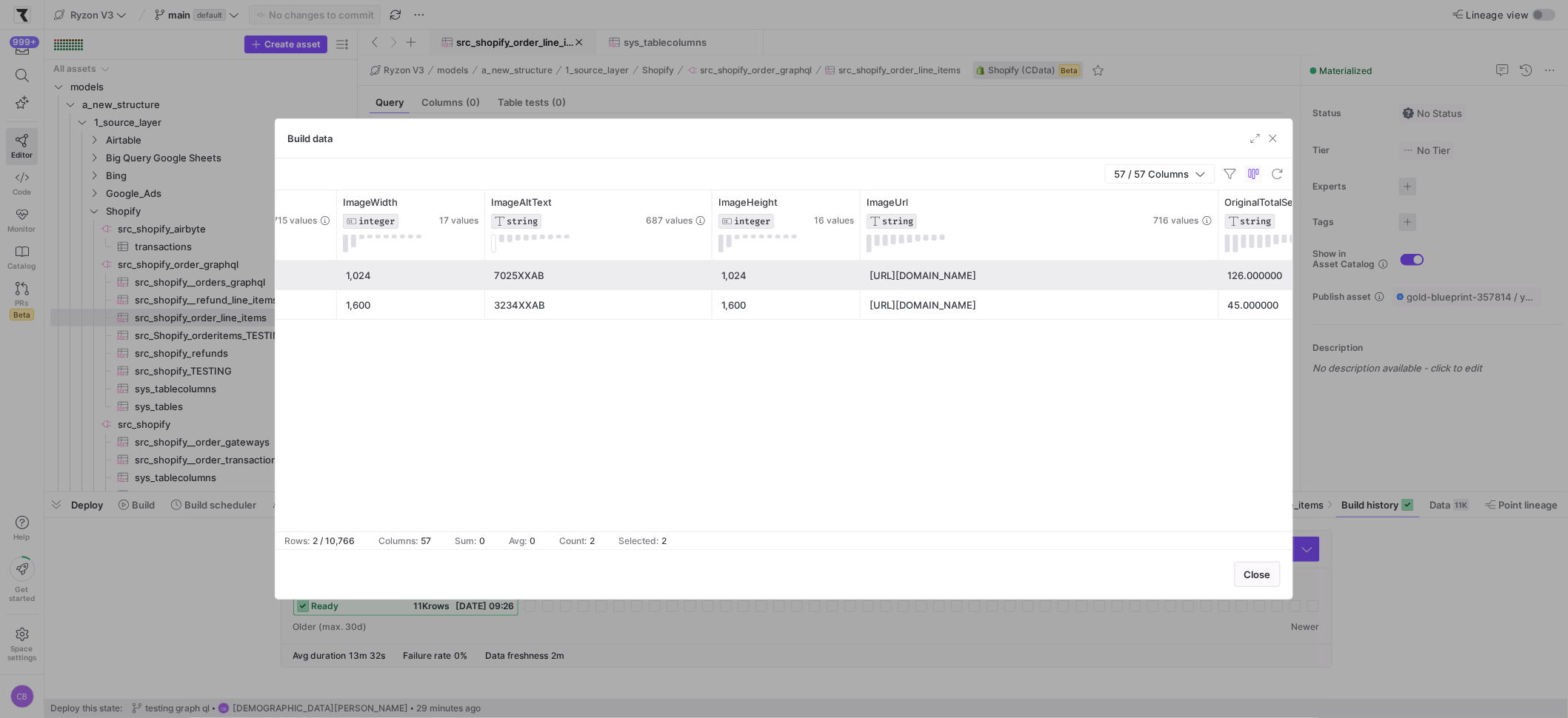
drag, startPoint x: 1157, startPoint y: 241, endPoint x: 1338, endPoint y: 264, distance: 182.5
click at [1338, 264] on div "Build data 57 / 57 Columns Drag here to set row groups Drag here to set column …" at bounding box center [784, 359] width 1568 height 718
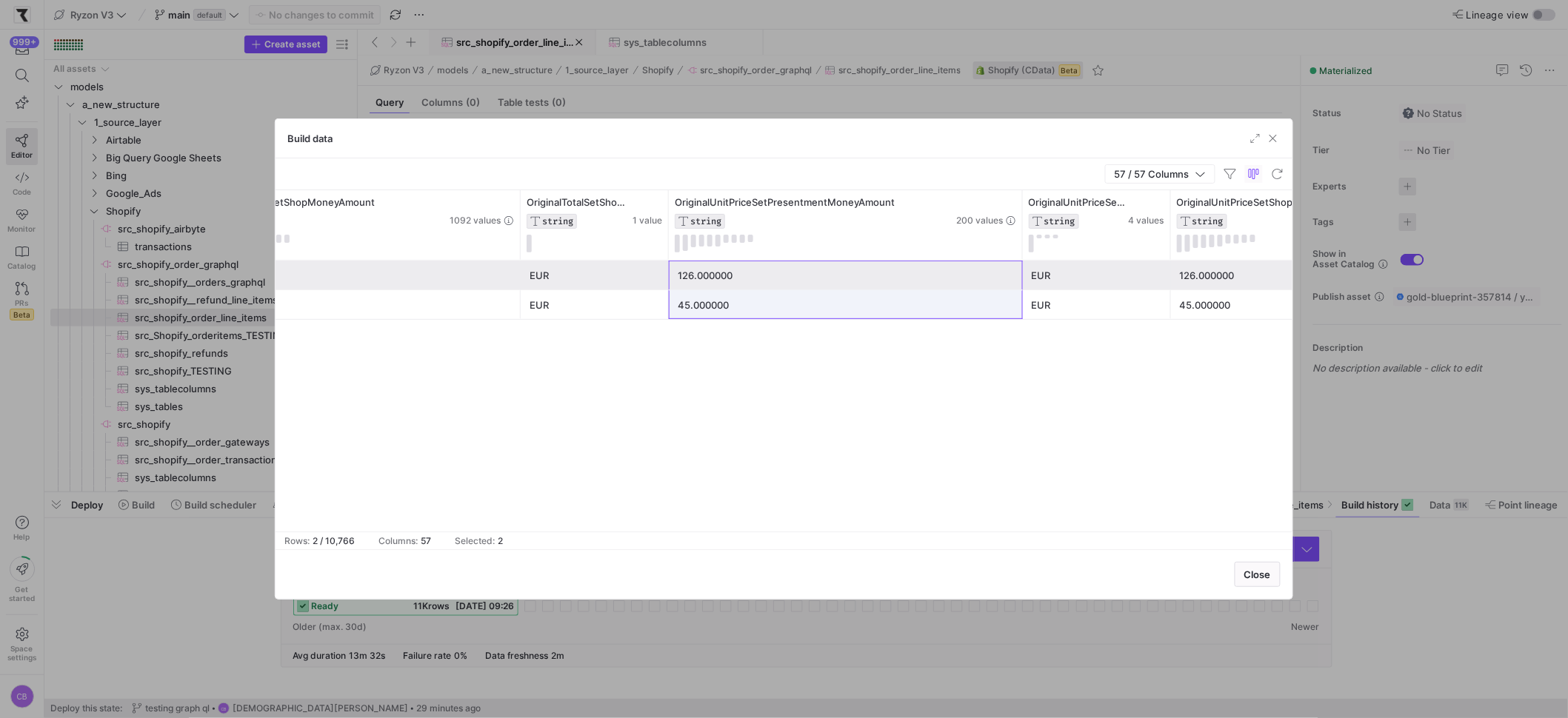
drag, startPoint x: 874, startPoint y: 283, endPoint x: 870, endPoint y: 313, distance: 30.3
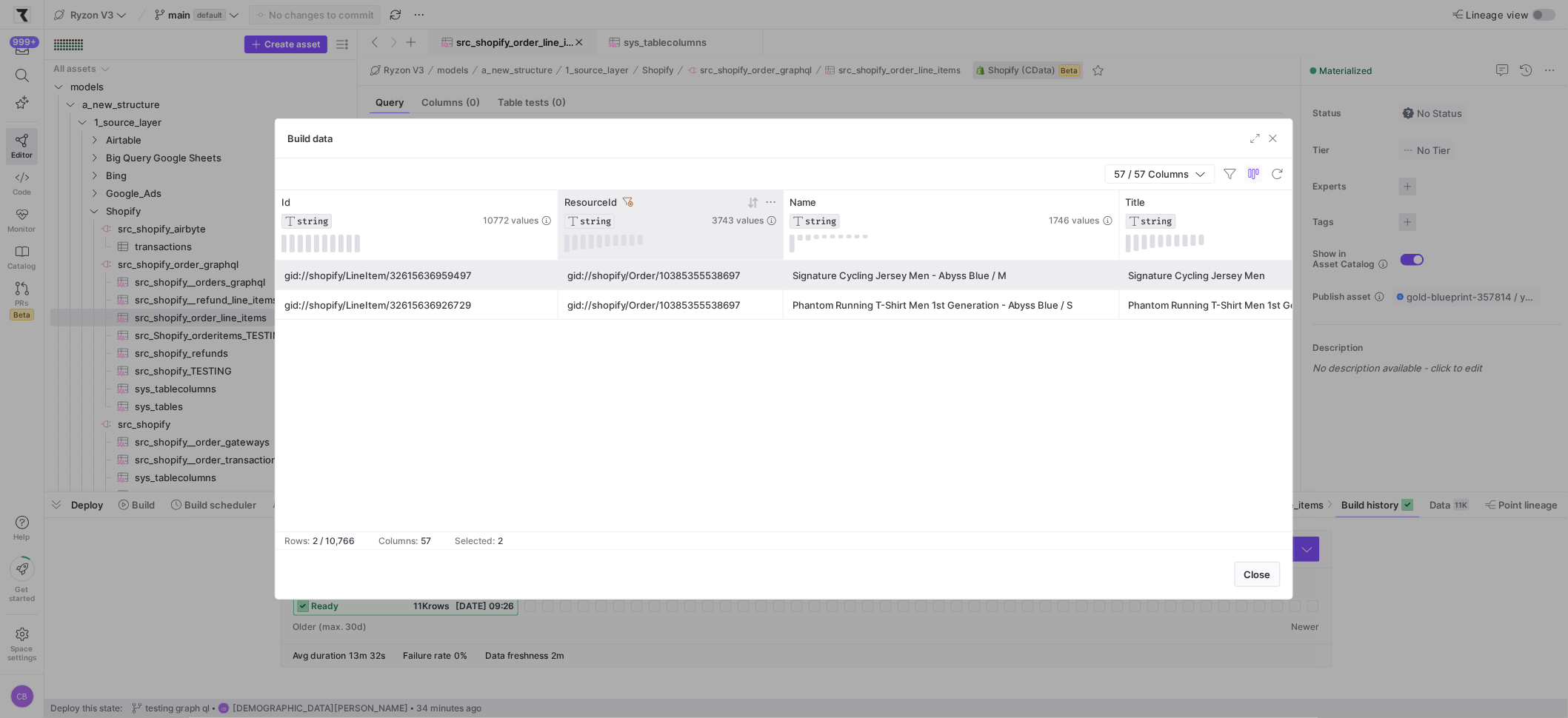
click at [627, 201] on icon at bounding box center [628, 202] width 10 height 10
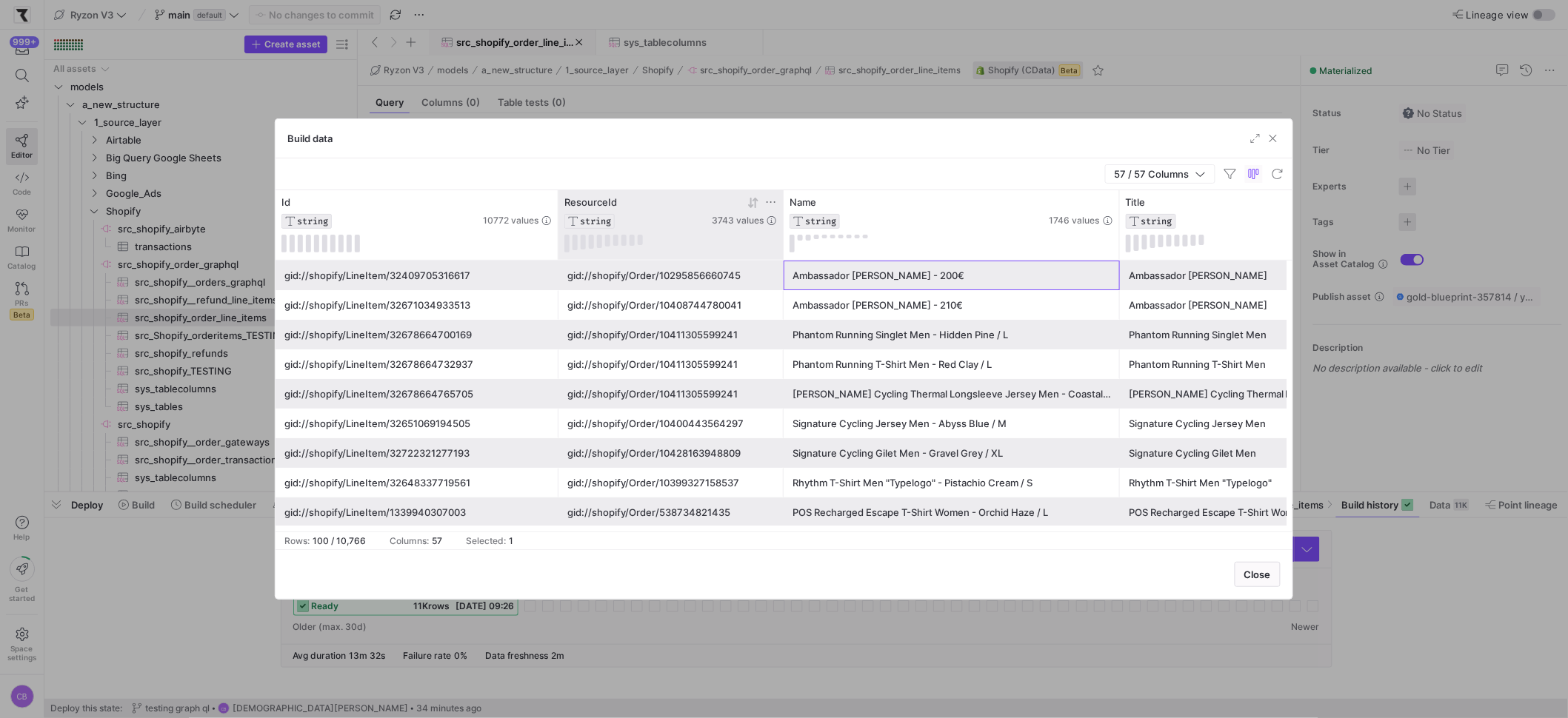
click at [824, 277] on div "Ambassador [PERSON_NAME] - 200€" at bounding box center [951, 275] width 319 height 29
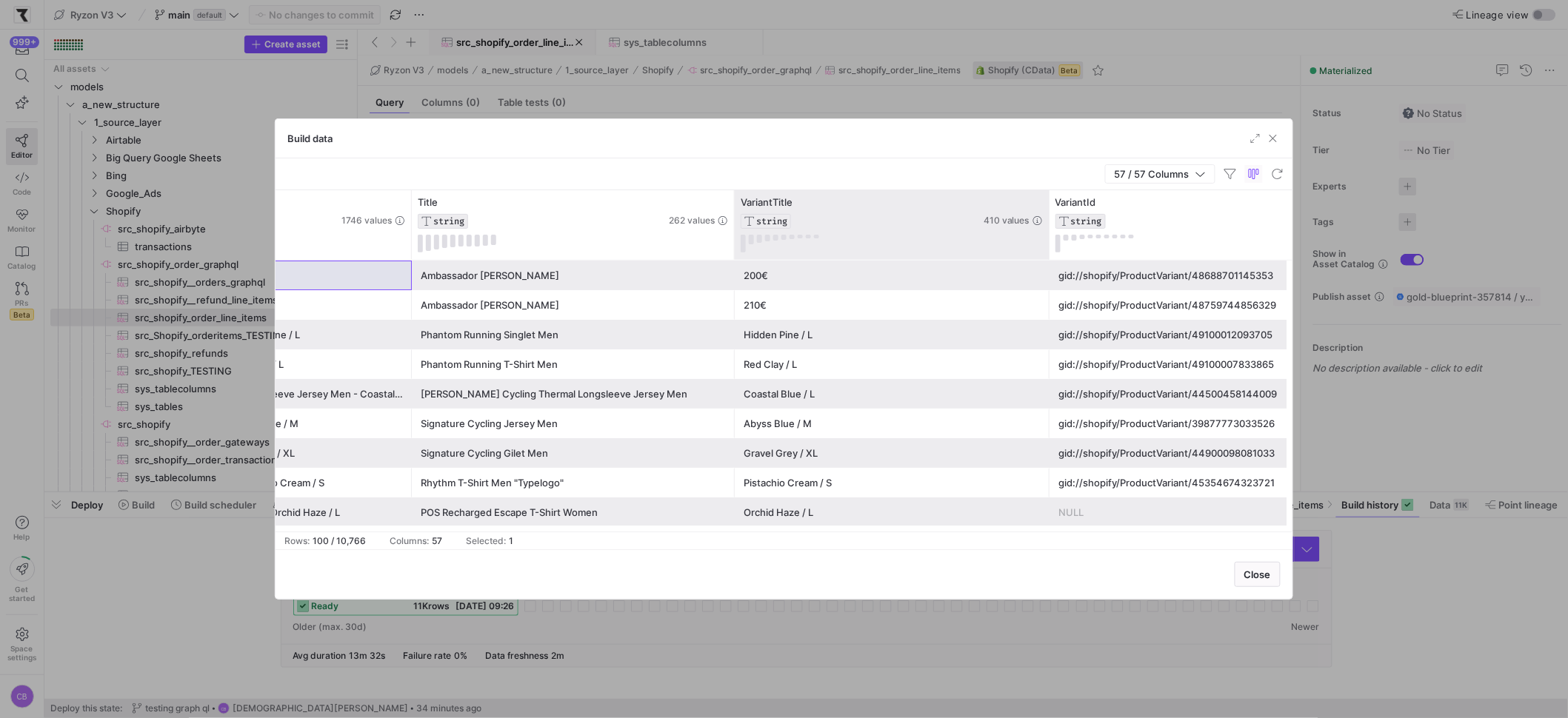
drag, startPoint x: 993, startPoint y: 247, endPoint x: 1062, endPoint y: 253, distance: 69.3
click at [1052, 253] on div at bounding box center [1049, 225] width 6 height 69
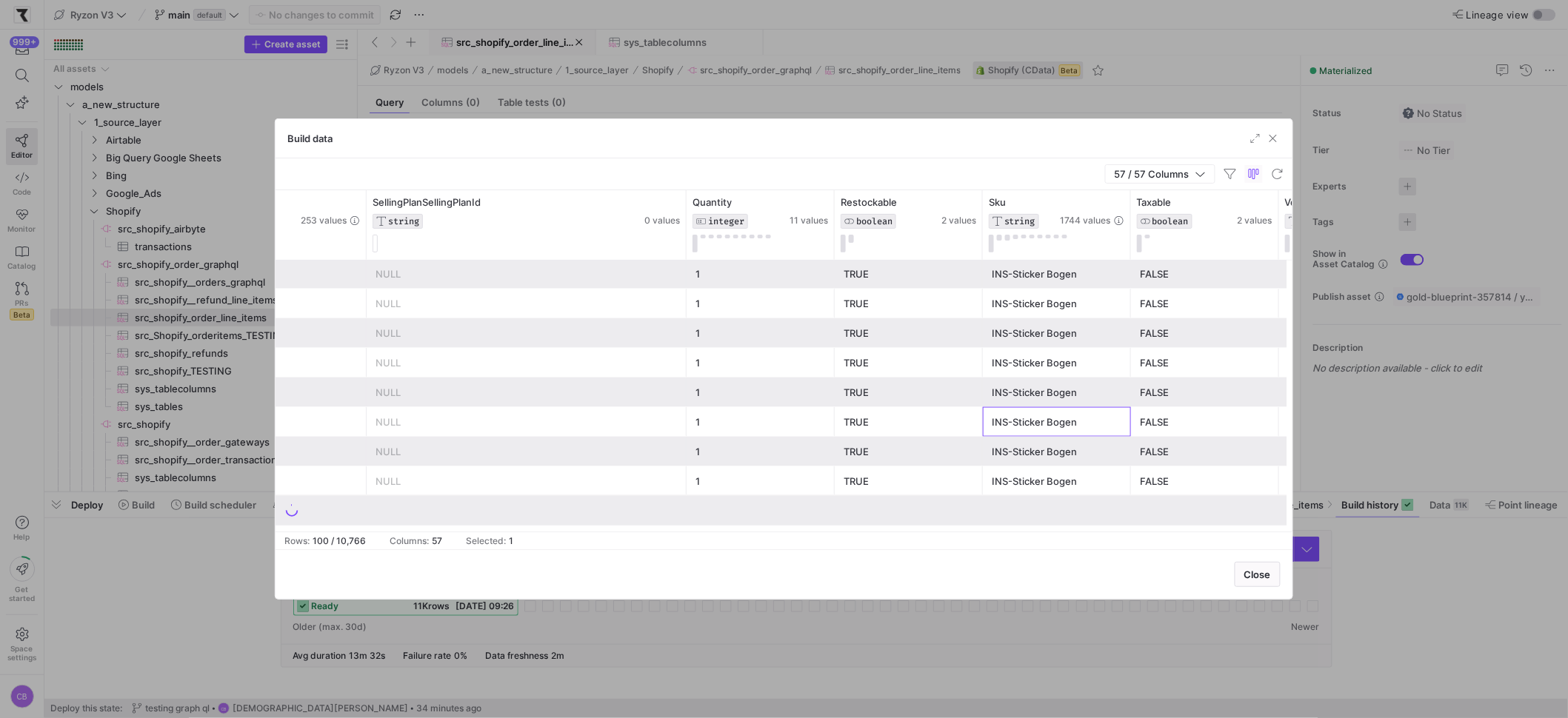
click at [1073, 408] on div "INS-Sticker Bogen" at bounding box center [1057, 422] width 130 height 29
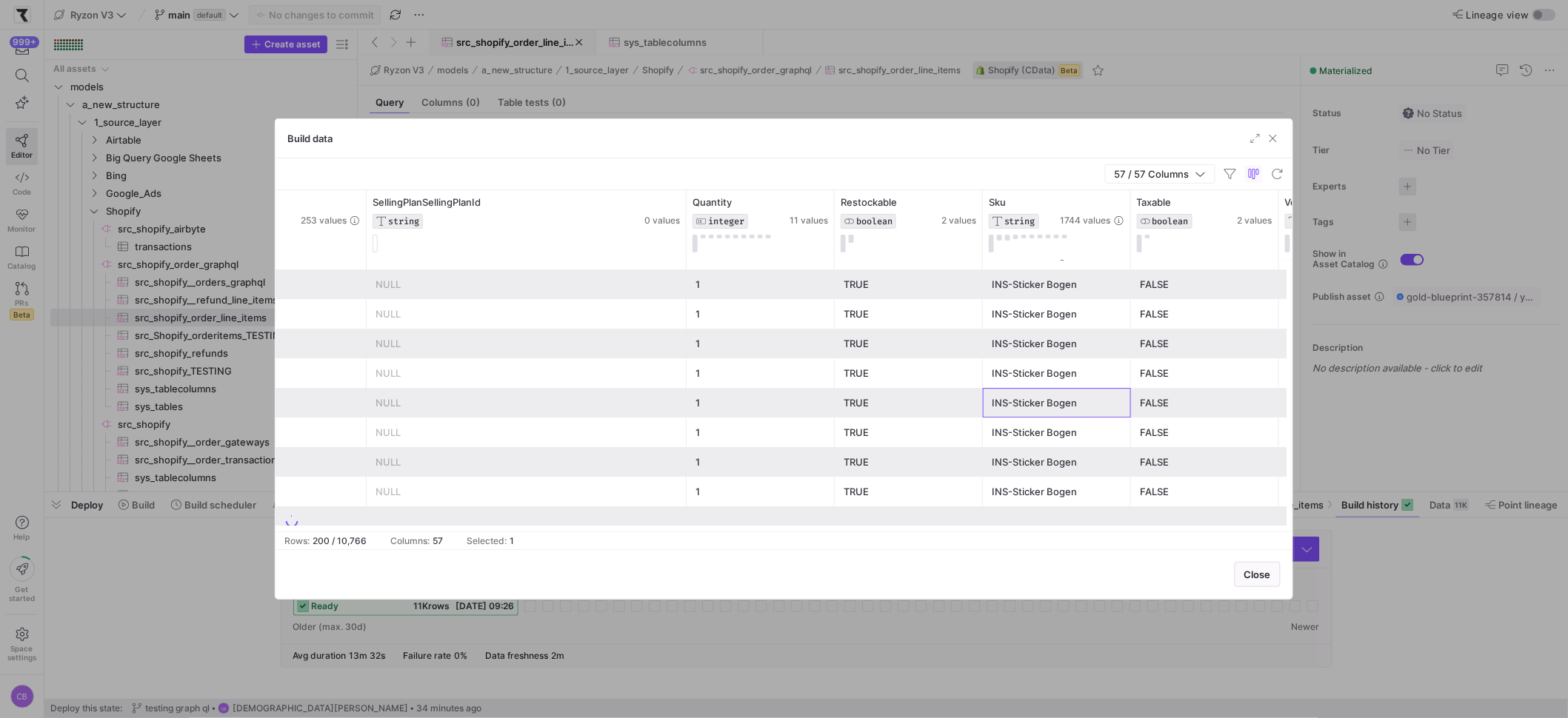
click at [1059, 389] on div "INS-Sticker Bogen" at bounding box center [1057, 403] width 130 height 29
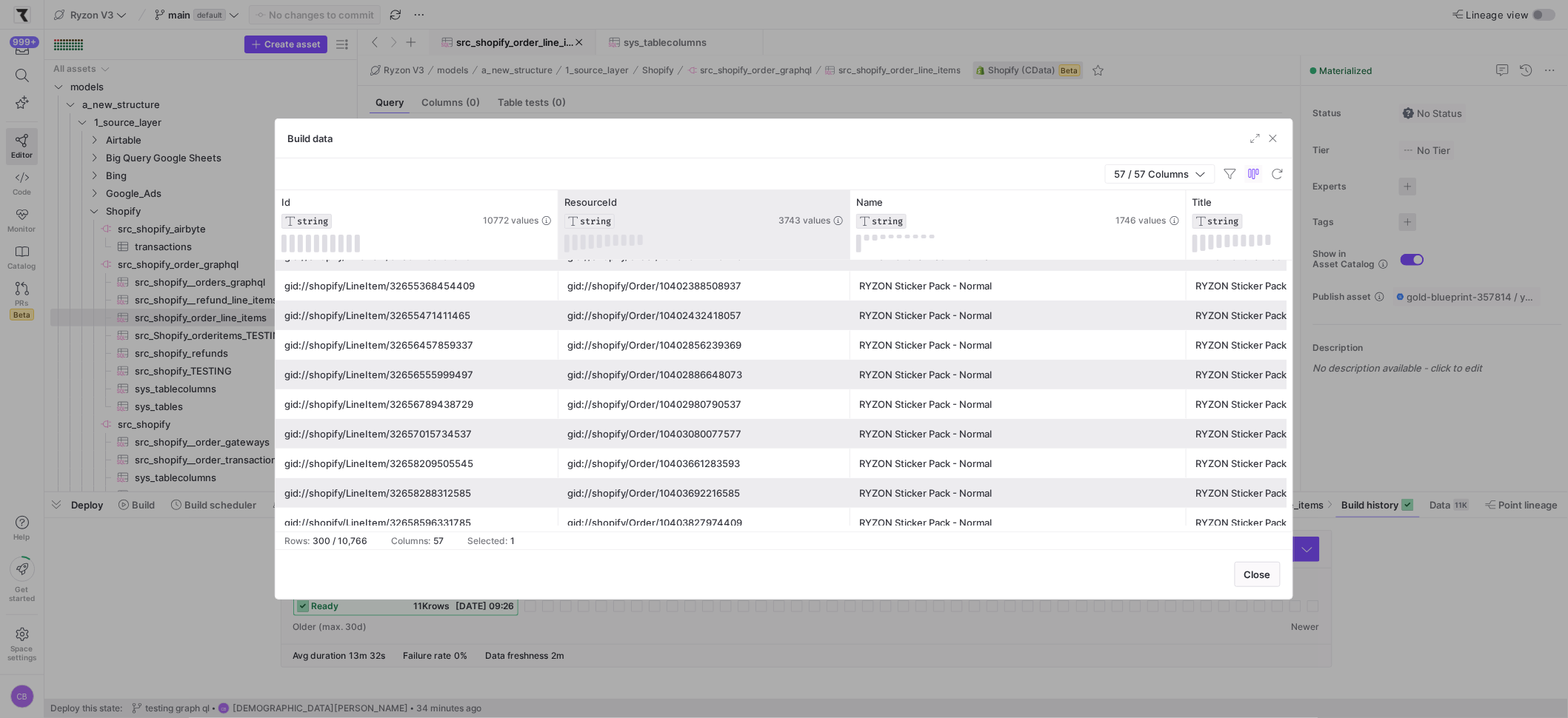
drag, startPoint x: 783, startPoint y: 237, endPoint x: 850, endPoint y: 235, distance: 67.0
click at [850, 235] on div "ResourceId STRING 3743 values" at bounding box center [705, 225] width 292 height 69
click at [607, 242] on button at bounding box center [608, 240] width 5 height 12
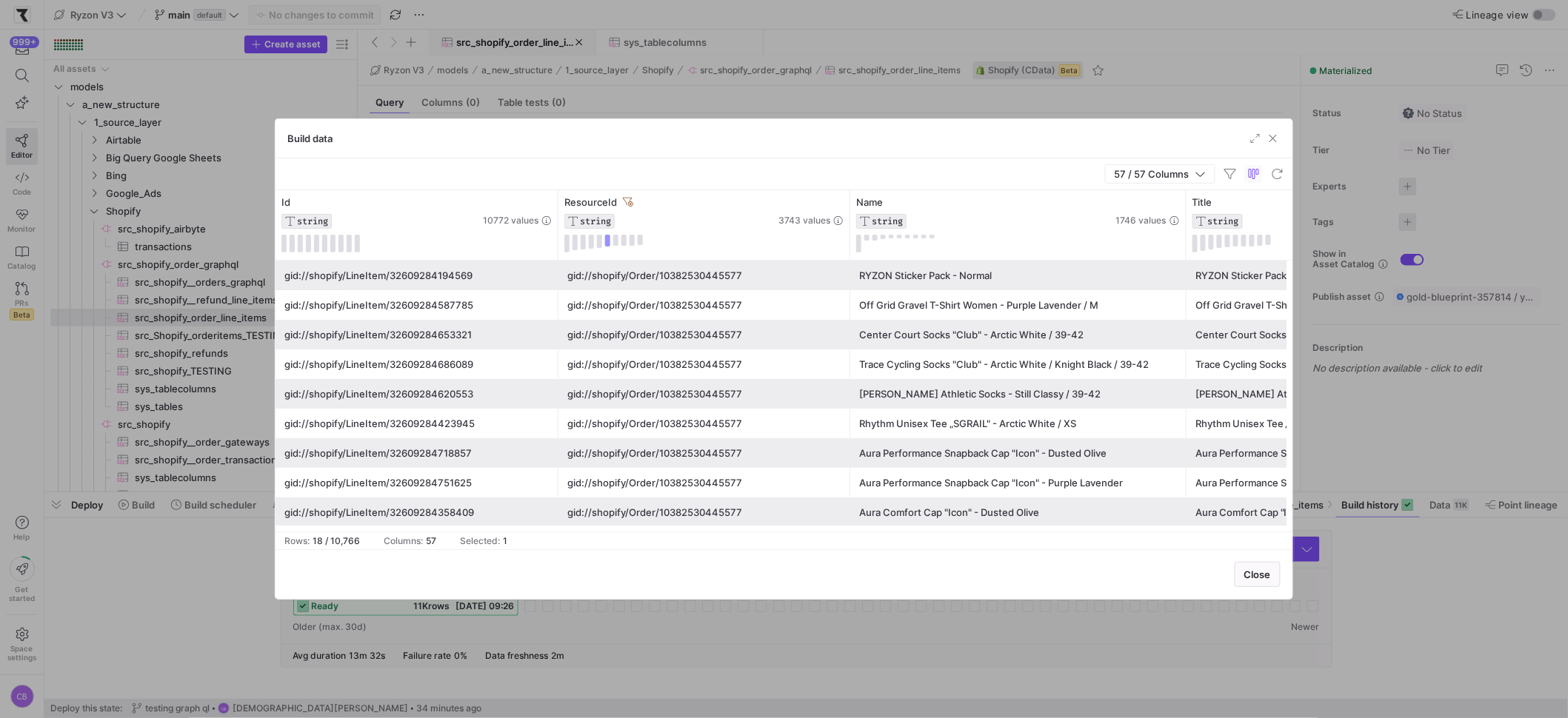
click at [703, 274] on div "gid://shopify/Order/10382530445577" at bounding box center [704, 275] width 274 height 29
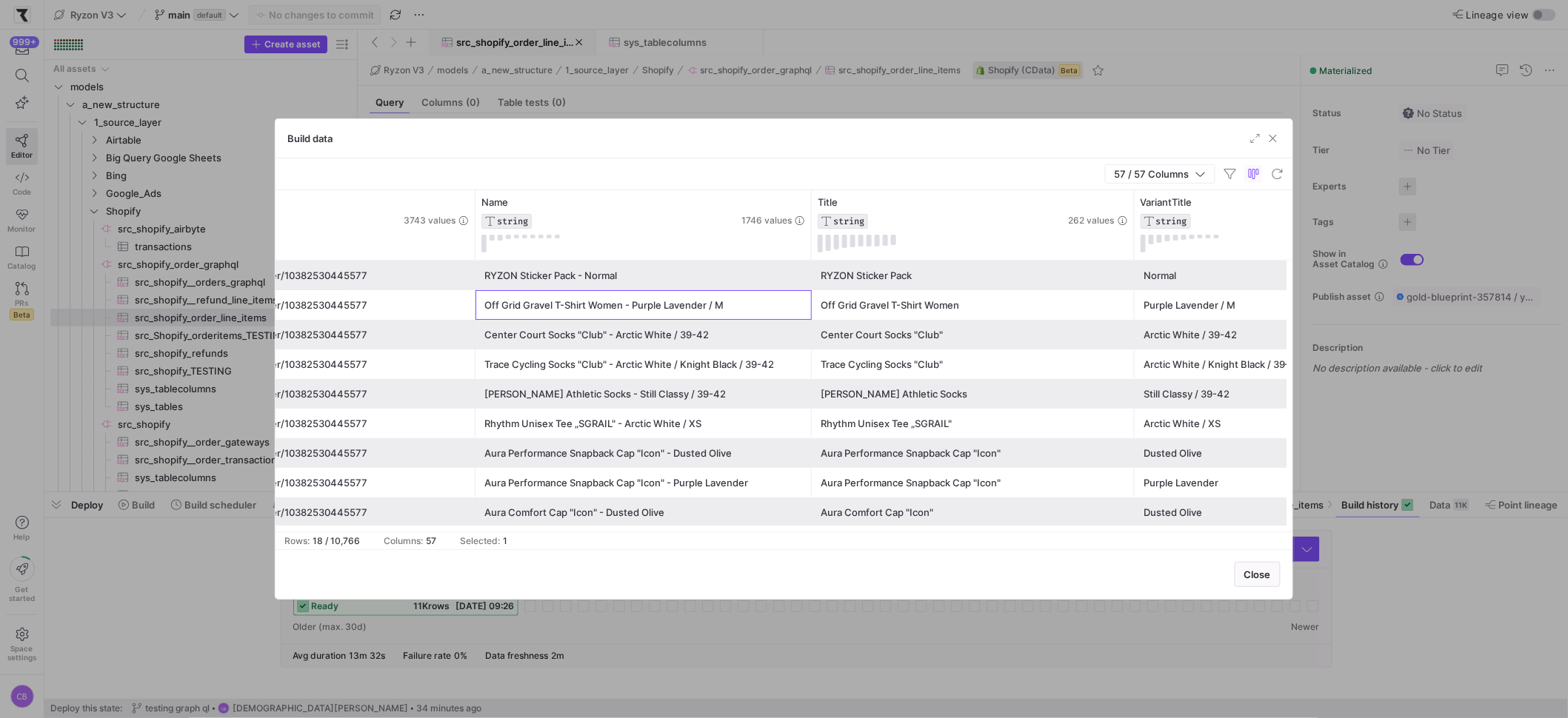
click at [682, 313] on div "Off Grid Gravel T-Shirt Women - Purple Lavender / M" at bounding box center [644, 305] width 319 height 29
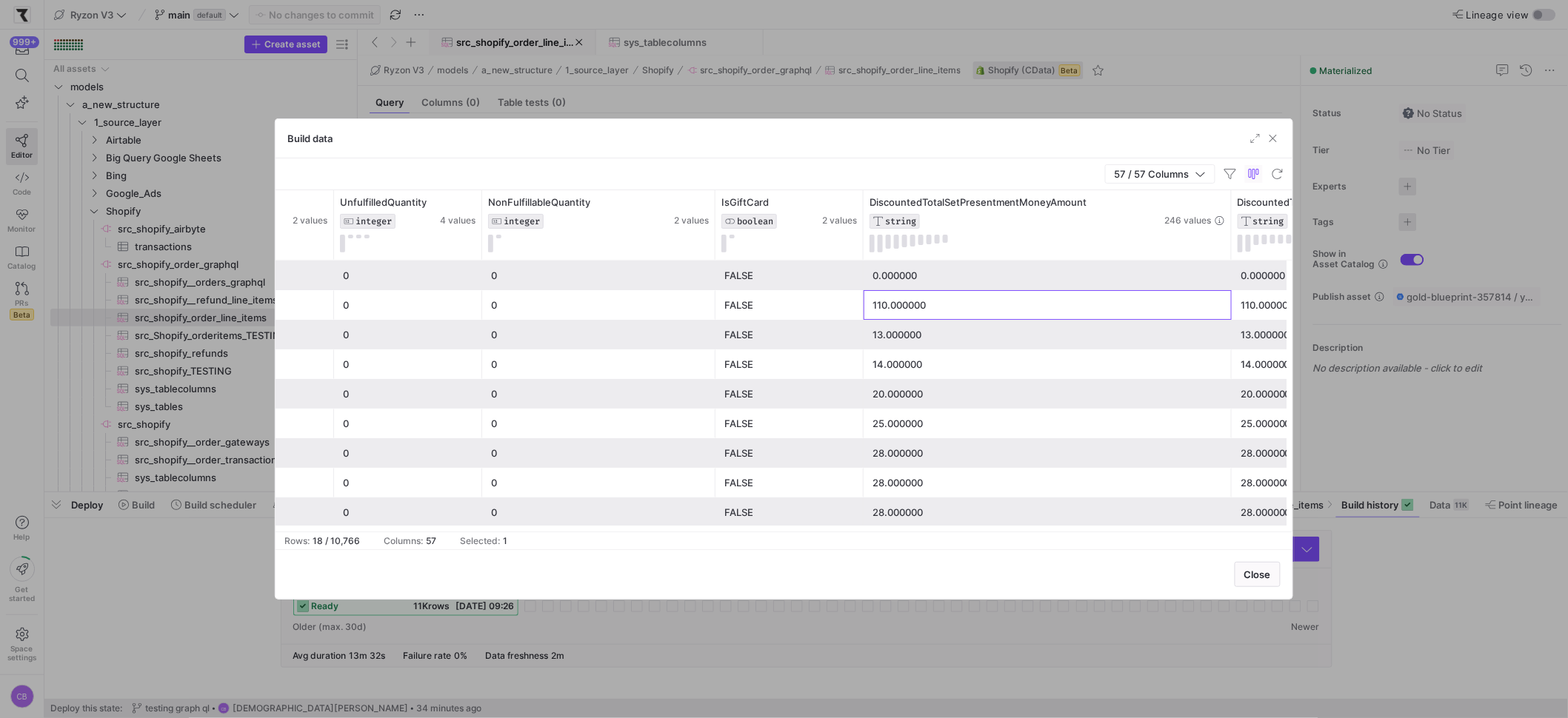
click at [902, 306] on div "110.000000" at bounding box center [1047, 305] width 350 height 29
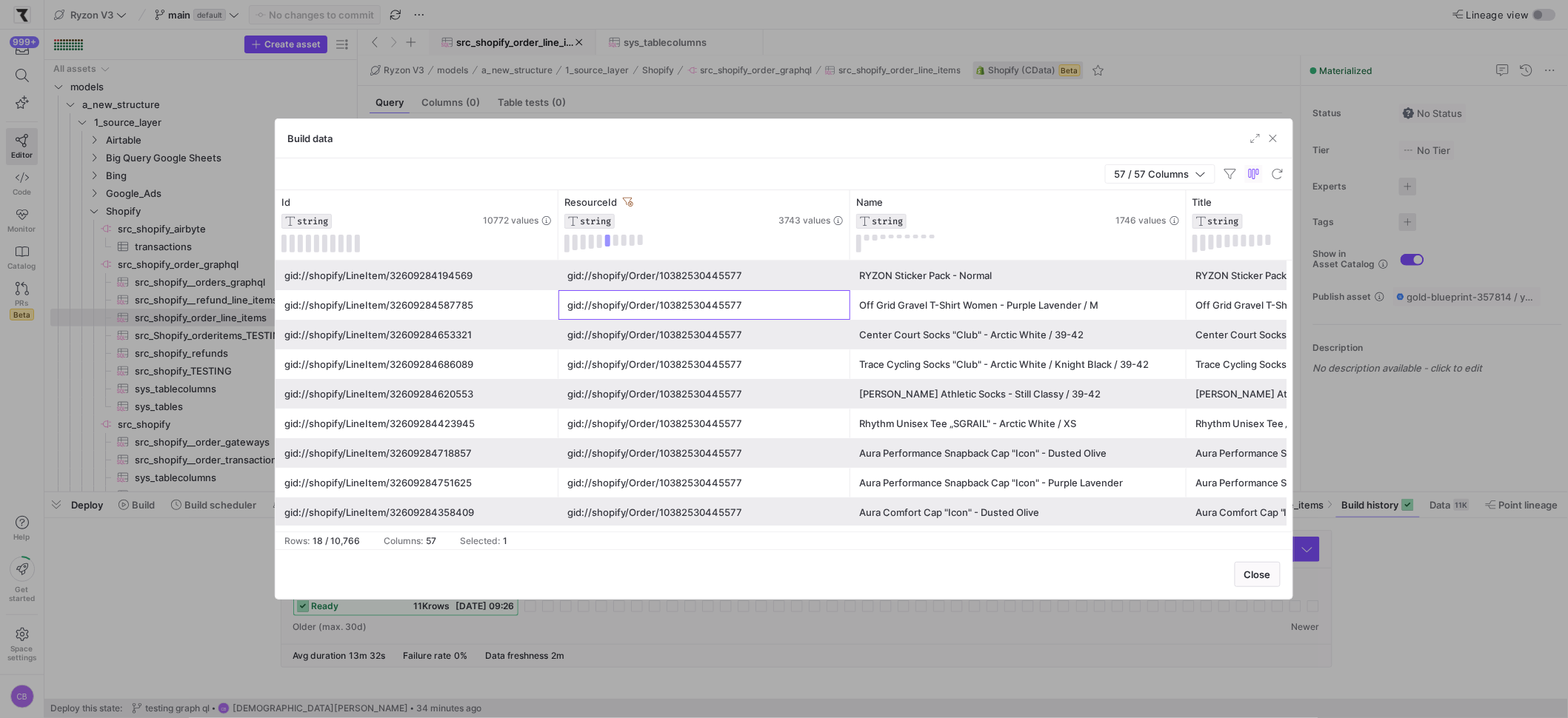
click at [716, 304] on div "gid://shopify/Order/10382530445577" at bounding box center [704, 305] width 274 height 29
click at [667, 310] on div "gid://shopify/Order/10382530445577" at bounding box center [704, 305] width 274 height 29
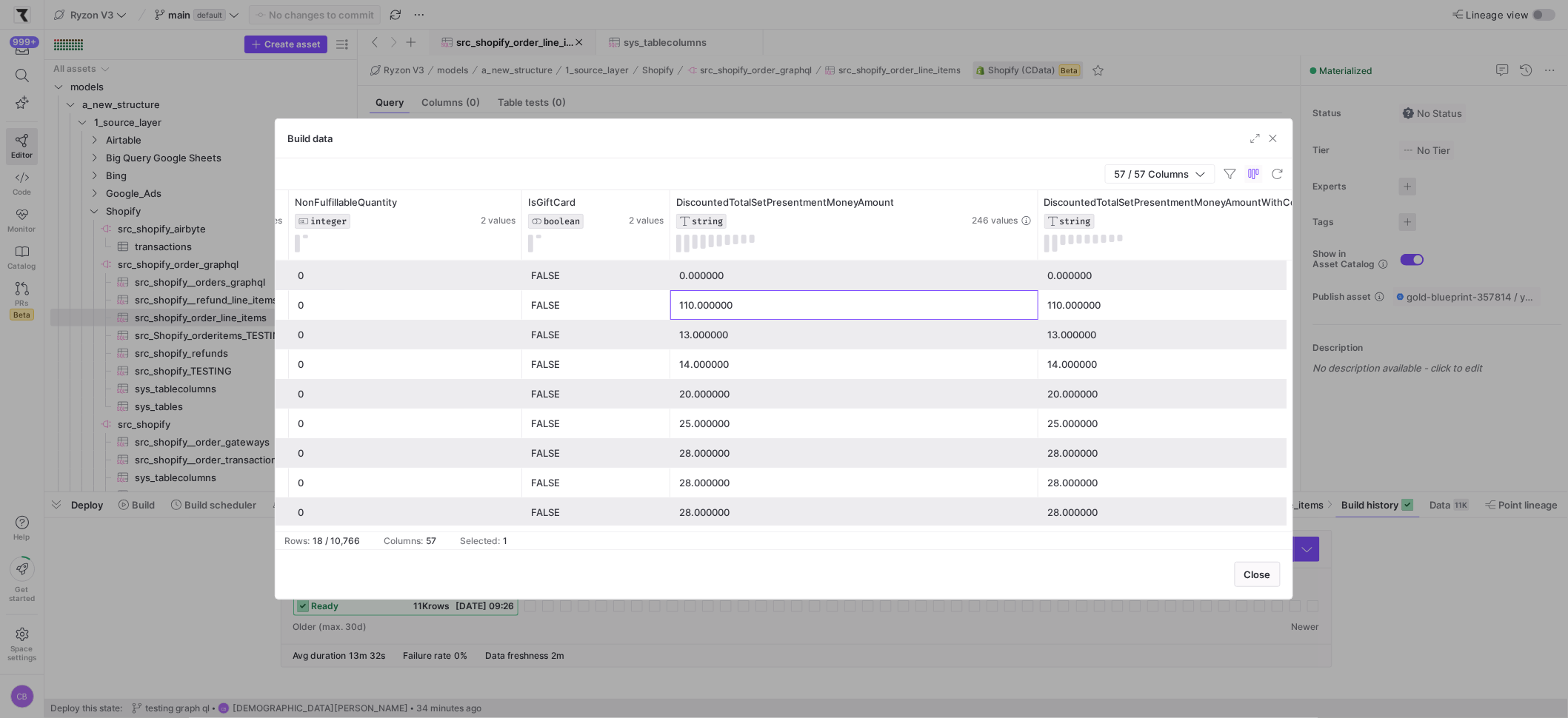
click at [782, 312] on div "110.000000" at bounding box center [854, 305] width 350 height 29
click at [783, 301] on div "110.000000" at bounding box center [854, 305] width 350 height 29
click at [791, 287] on div "0.000000" at bounding box center [854, 275] width 350 height 29
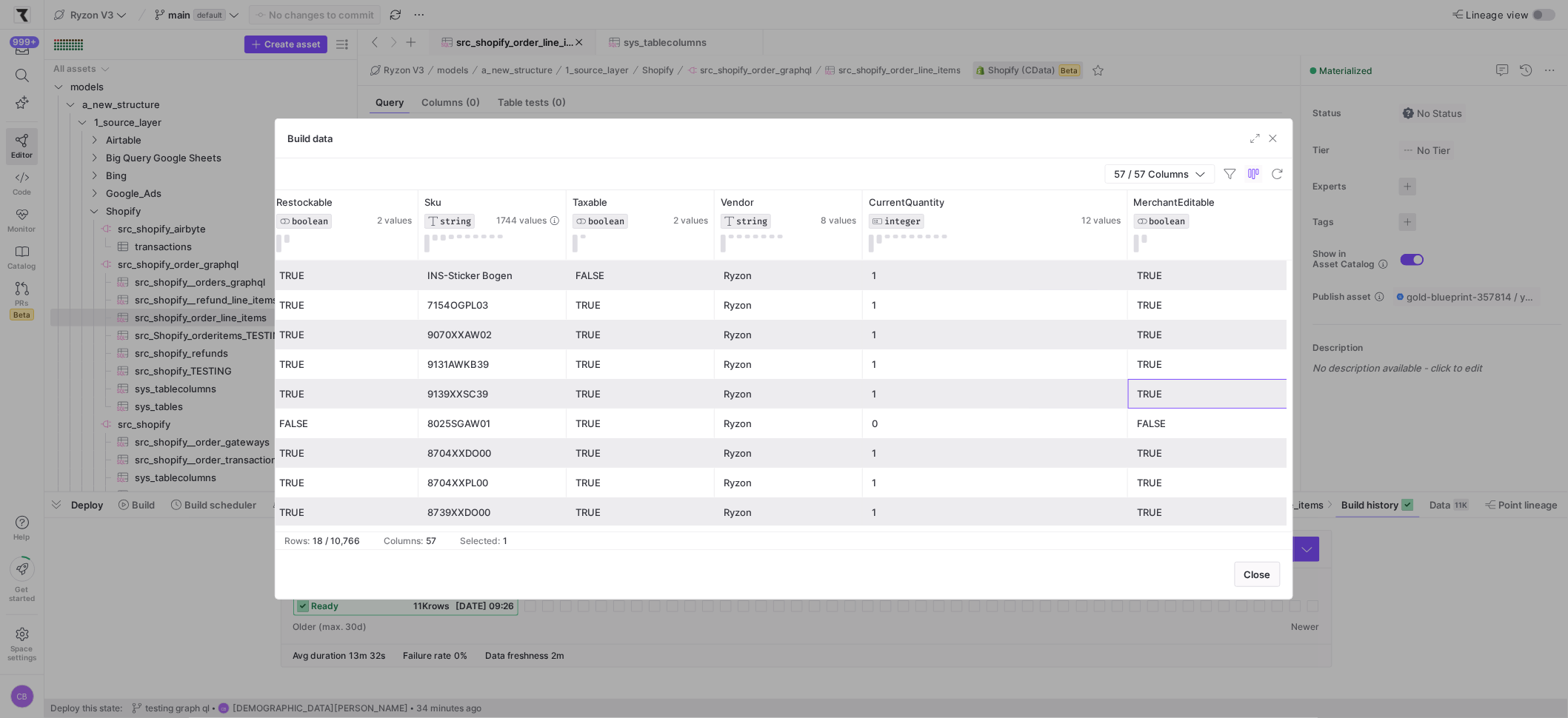
click at [1151, 398] on div "TRUE" at bounding box center [1260, 393] width 245 height 29
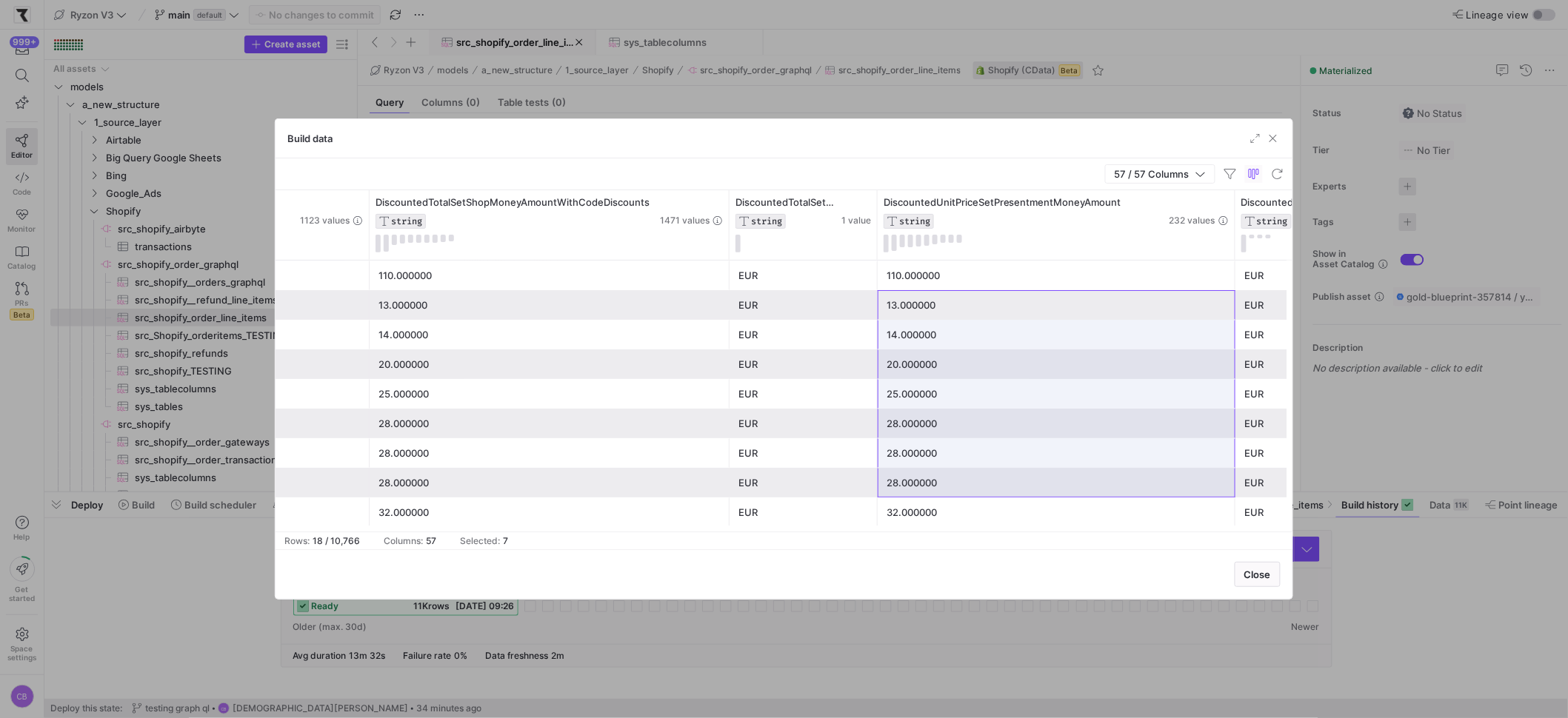
drag, startPoint x: 966, startPoint y: 326, endPoint x: 984, endPoint y: 511, distance: 185.9
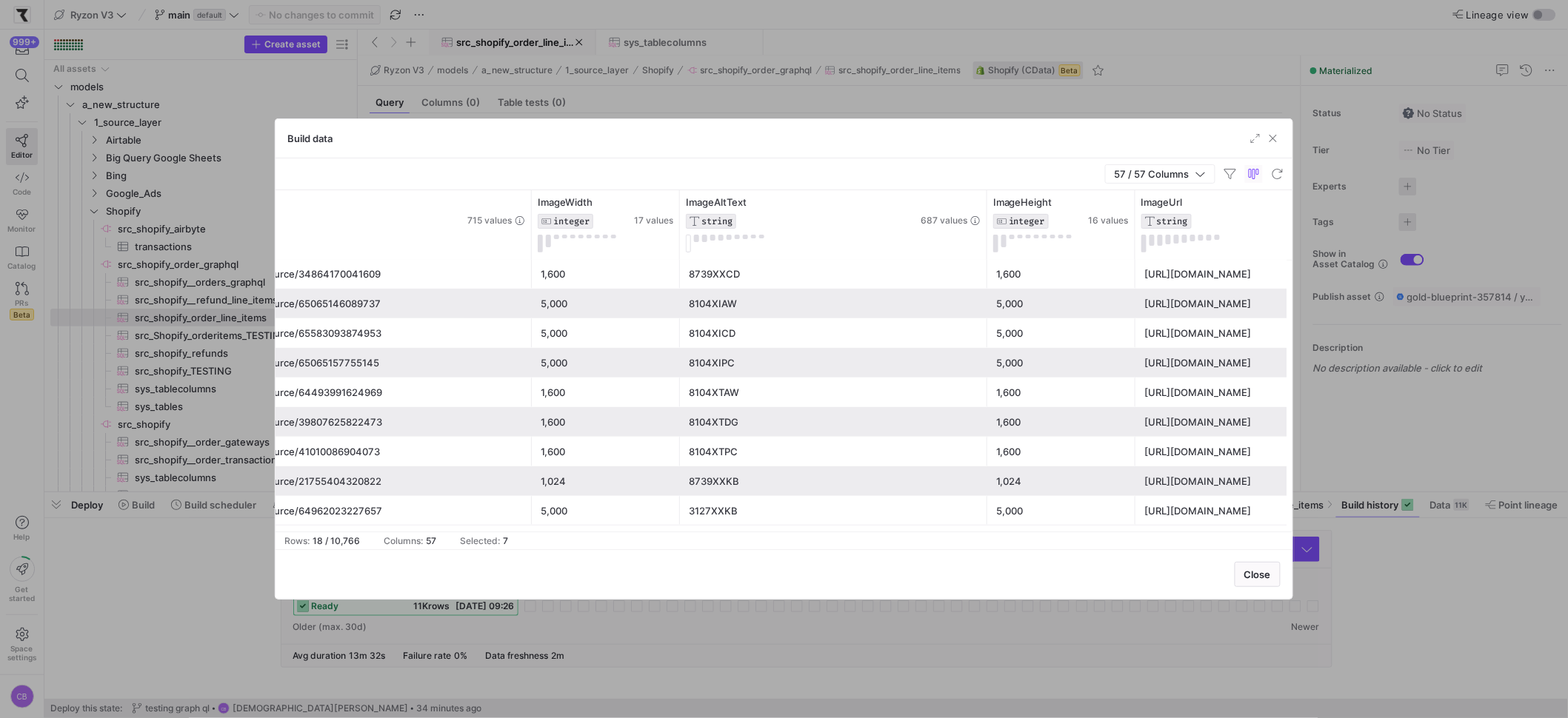
drag, startPoint x: 903, startPoint y: 248, endPoint x: 979, endPoint y: 277, distance: 81.3
click at [985, 271] on div "DiscountedUnitPriceSetShopMoneyCurrencyCode STRING 1 value ImageId STRING 715 v…" at bounding box center [784, 360] width 1017 height 341
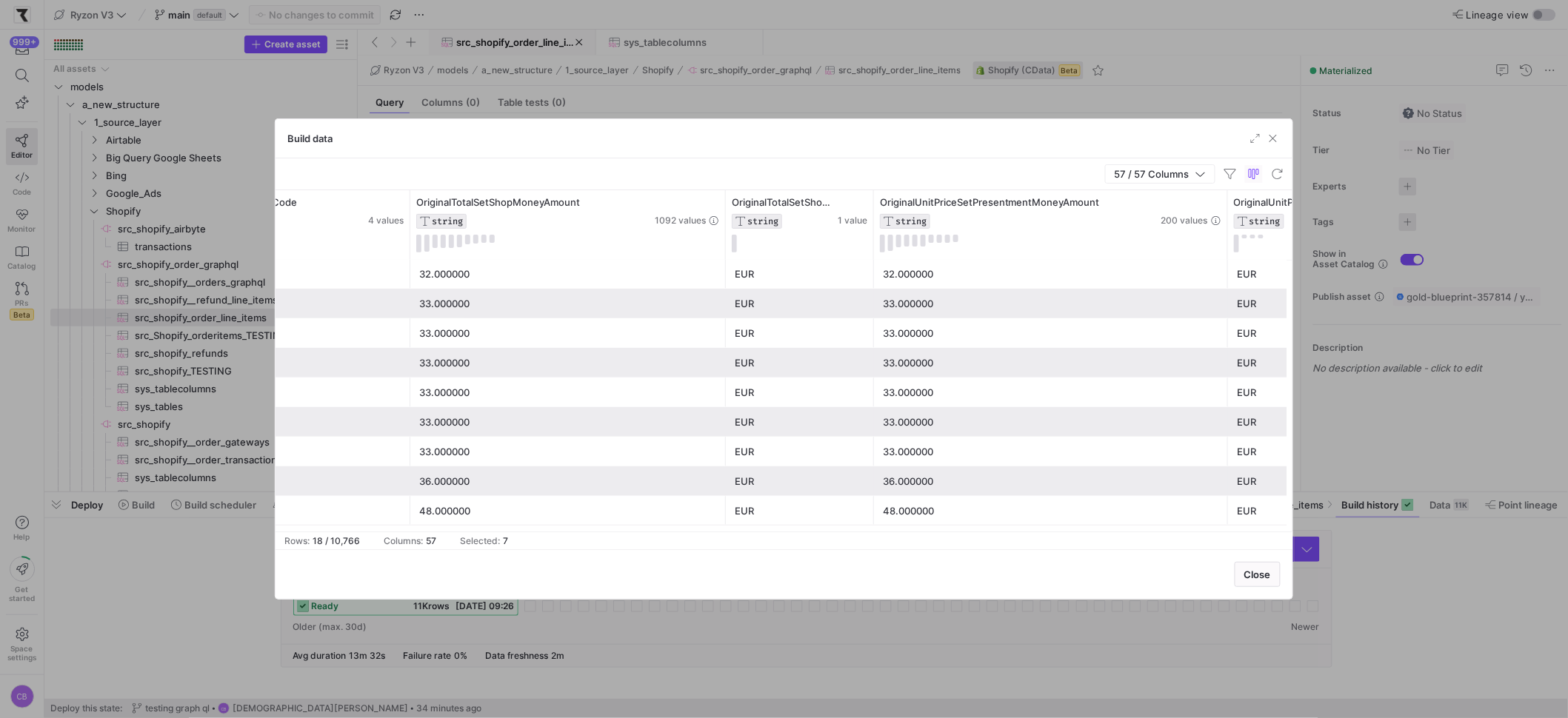
click at [957, 374] on div "33.000000" at bounding box center [1050, 363] width 336 height 29
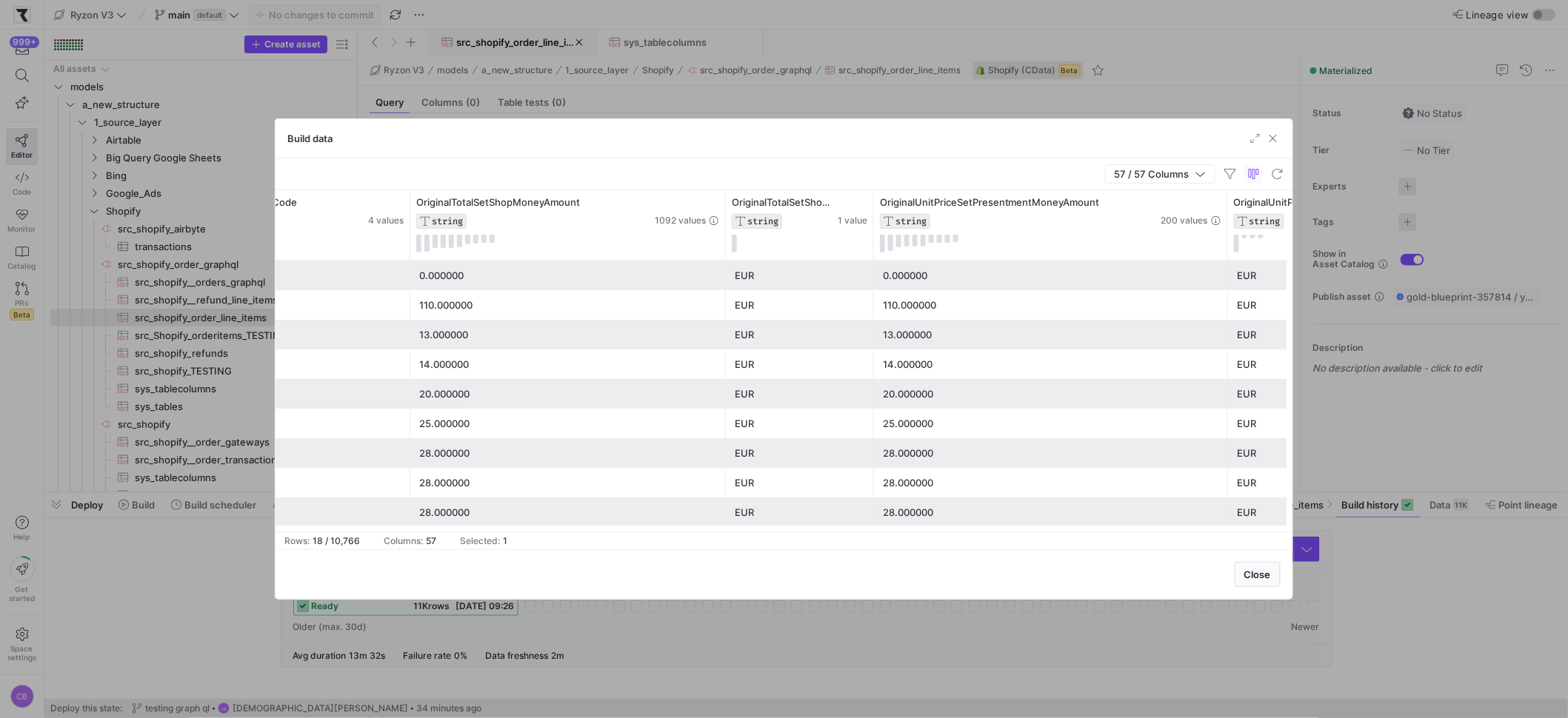
click at [951, 312] on div "110.000000" at bounding box center [1050, 305] width 336 height 29
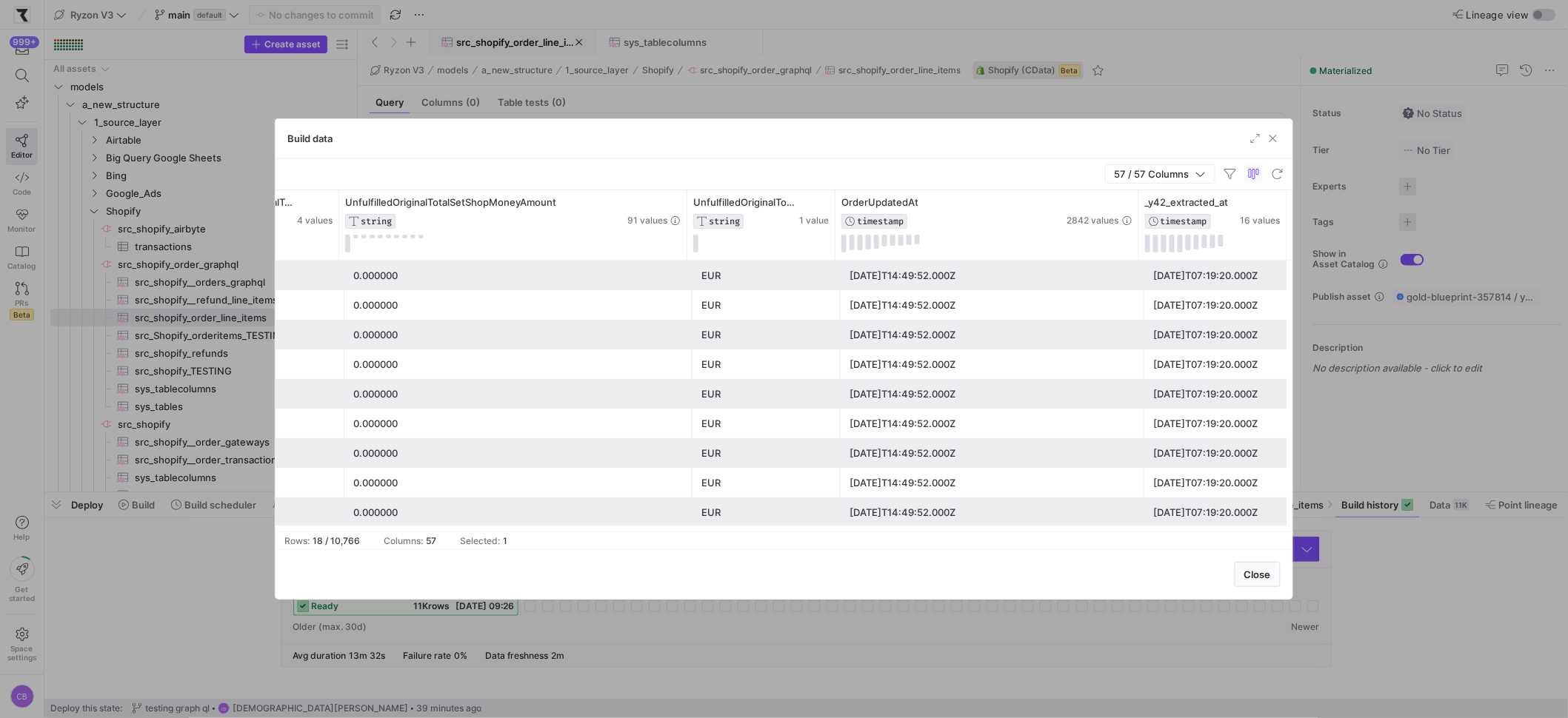
click at [510, 405] on div "0.000000" at bounding box center [519, 393] width 330 height 29
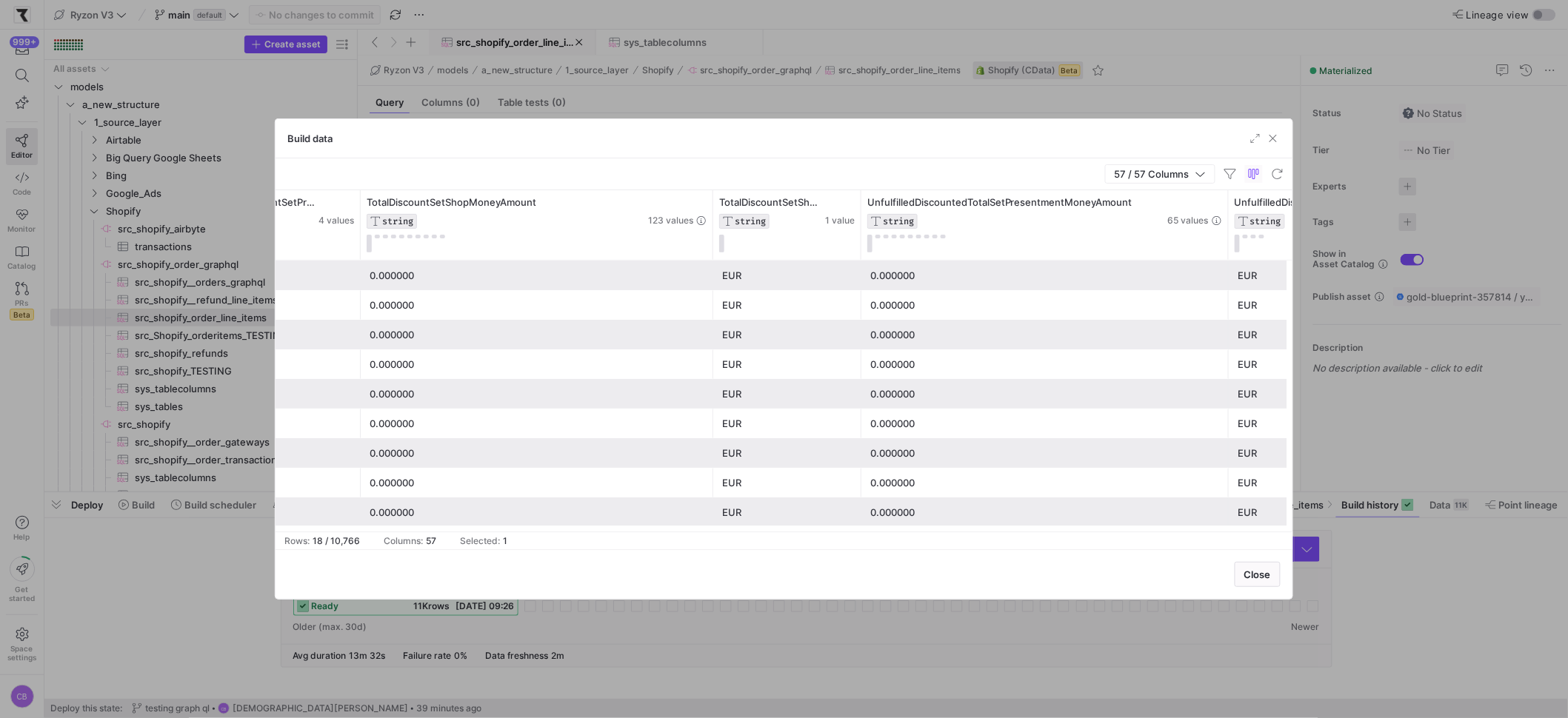
scroll to position [0, 11572]
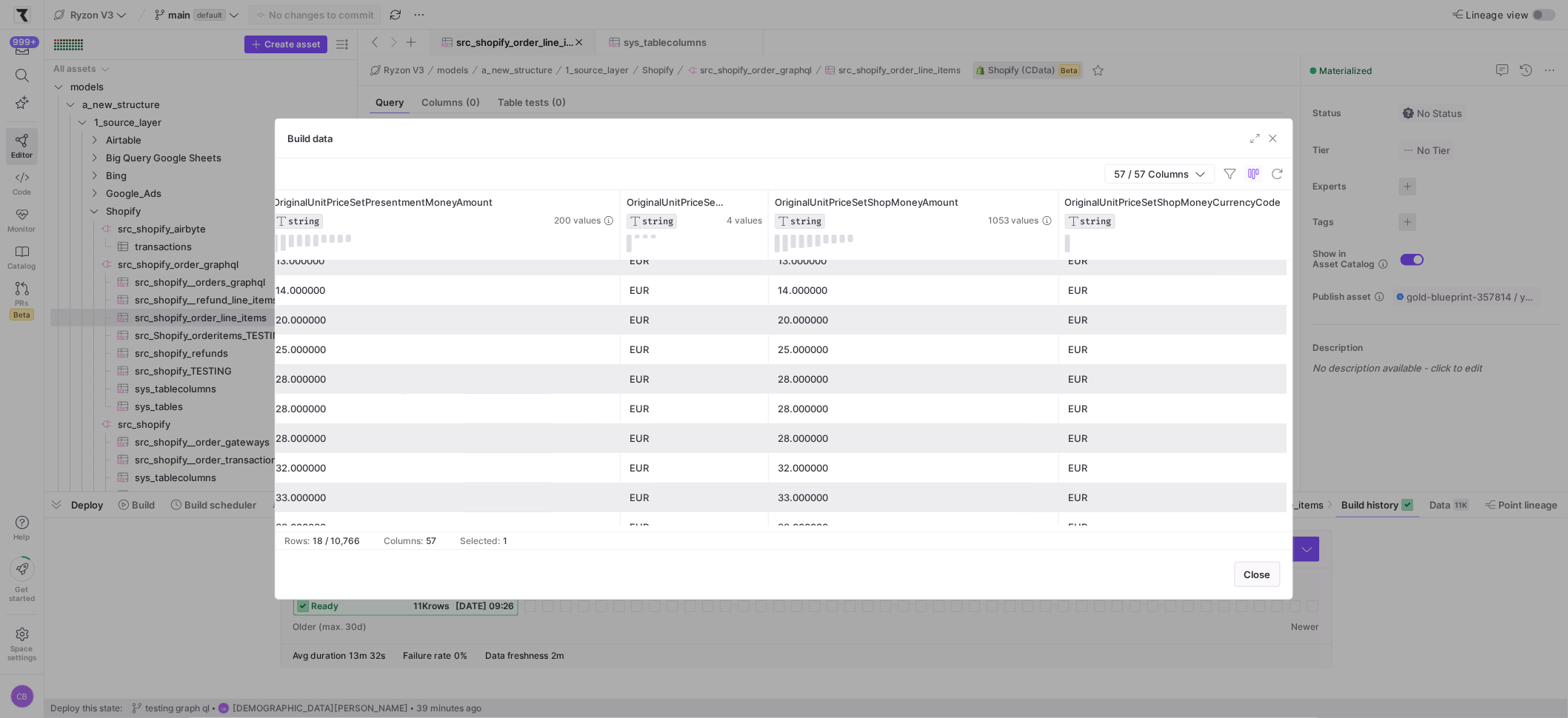
click at [794, 438] on div "28.000000" at bounding box center [914, 438] width 273 height 29
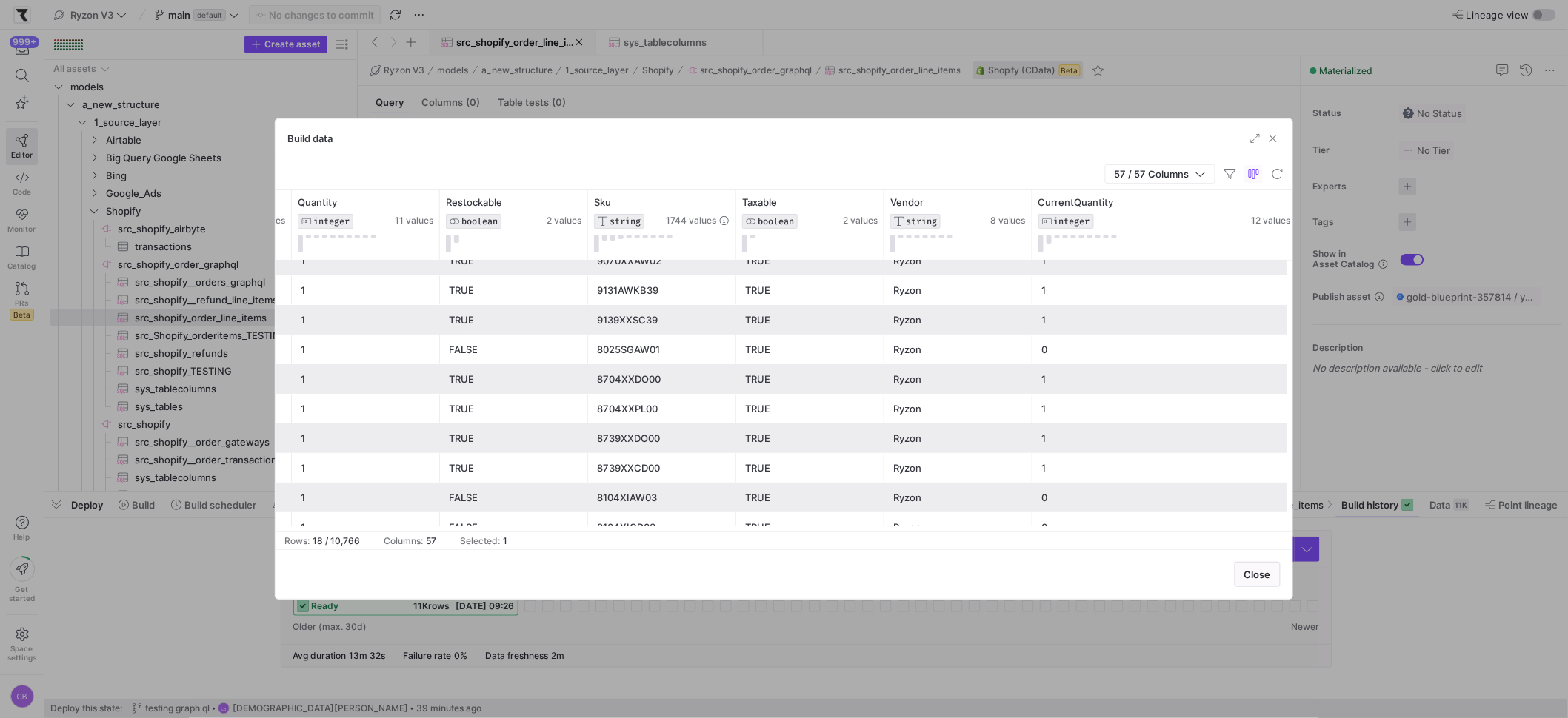
click at [651, 442] on div "8739XXDO00" at bounding box center [662, 438] width 130 height 29
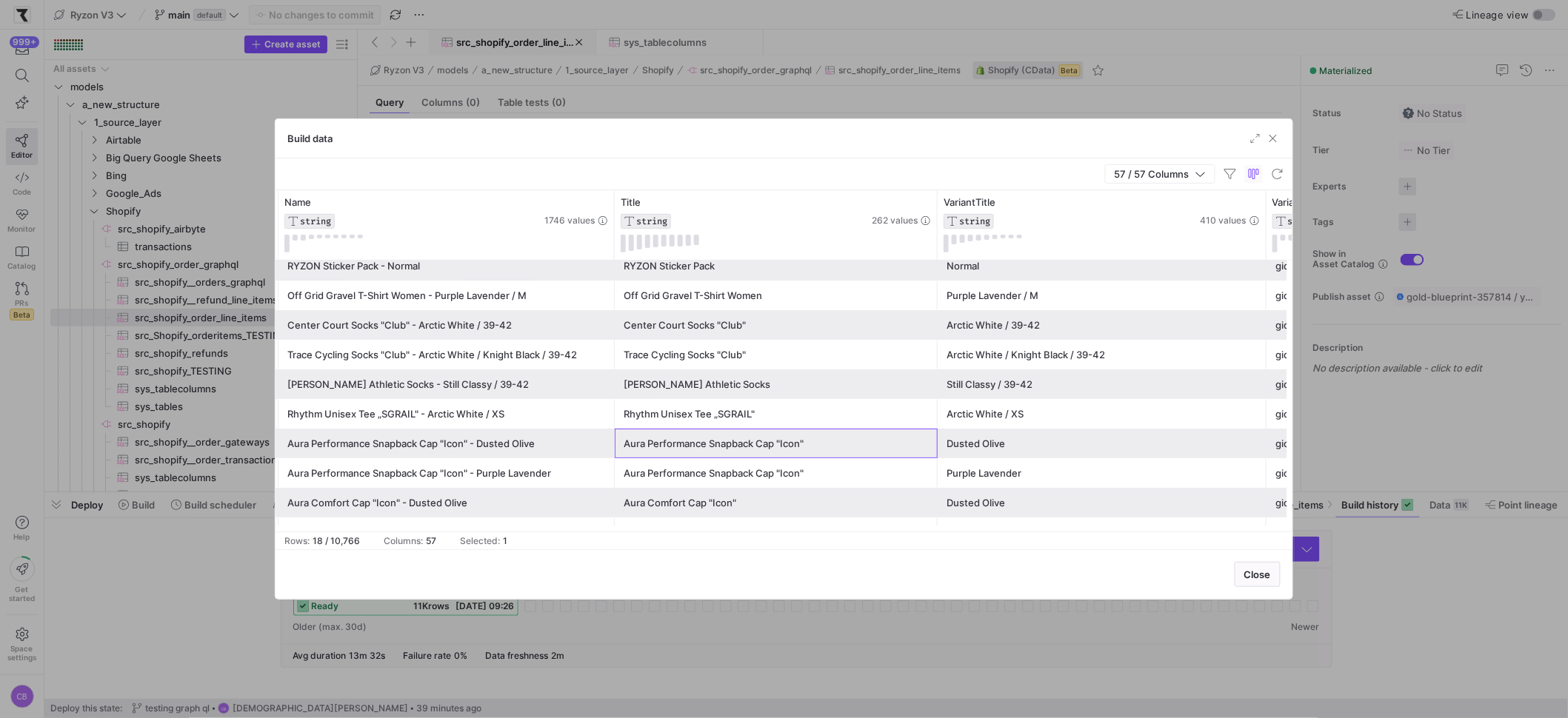
click at [706, 448] on div "Aura Performance Snapback Cap "Icon"" at bounding box center [776, 444] width 305 height 29
click at [873, 451] on div "Aura Performance Snapback Cap "Icon"" at bounding box center [776, 444] width 305 height 29
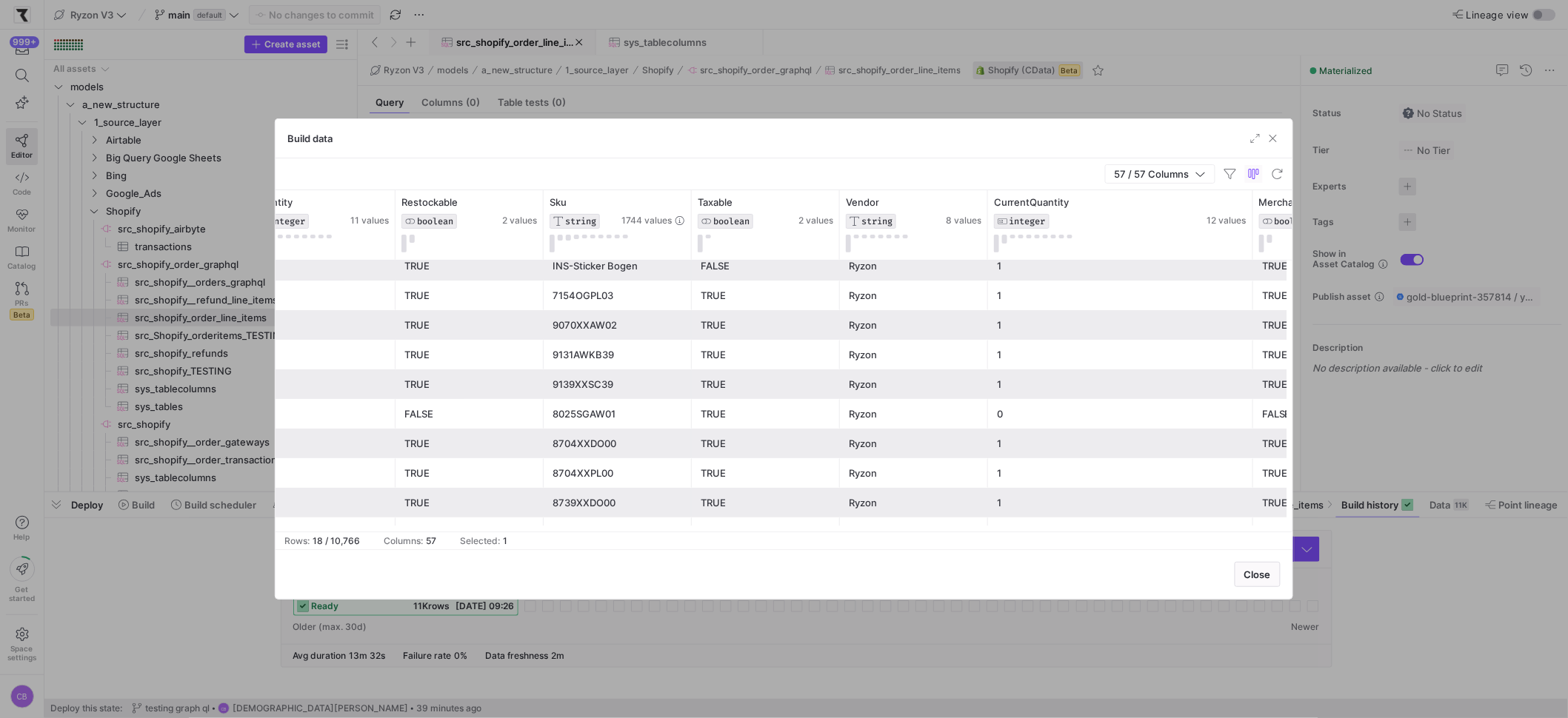
click at [1001, 412] on div "0" at bounding box center [1121, 413] width 248 height 29
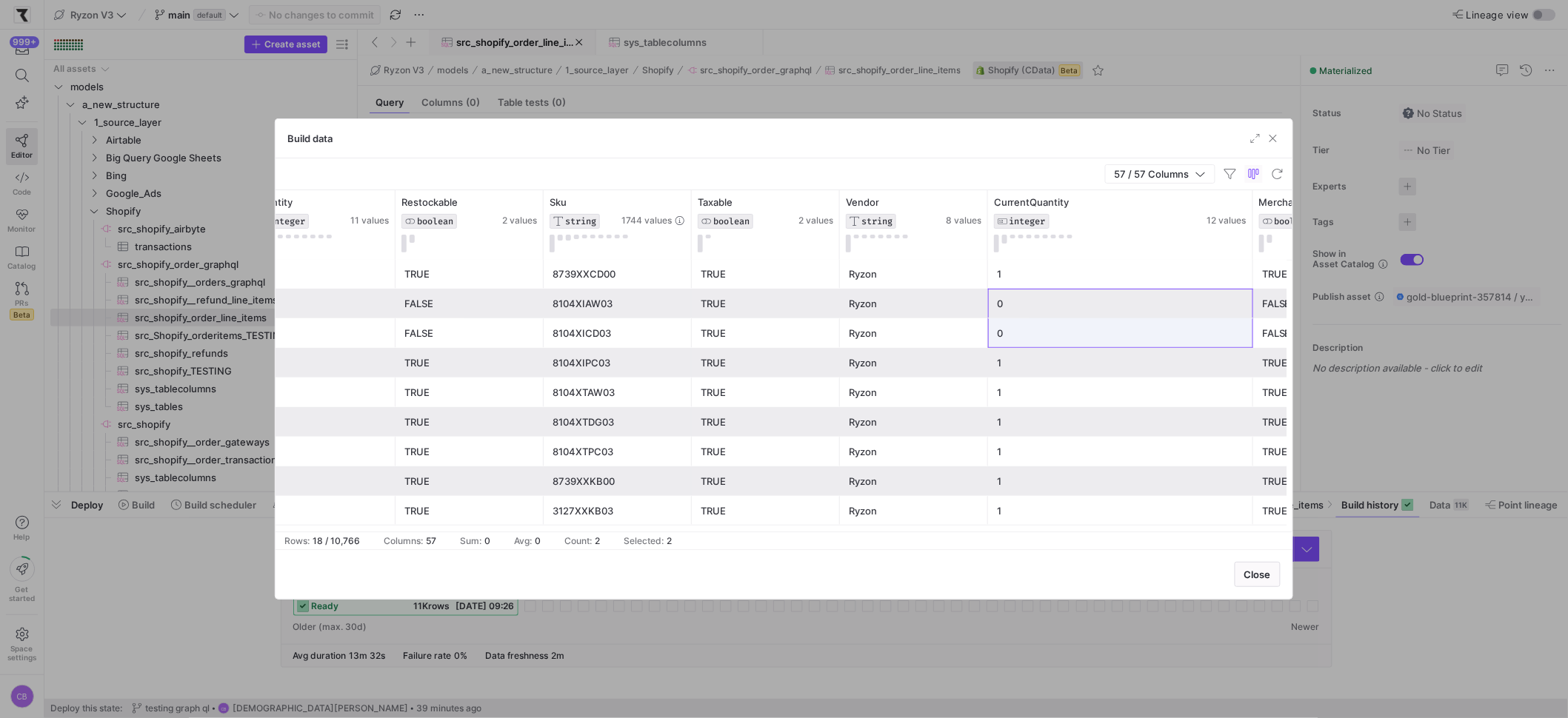
drag, startPoint x: 1037, startPoint y: 307, endPoint x: 1037, endPoint y: 344, distance: 37.0
click at [1244, 198] on icon at bounding box center [1241, 202] width 12 height 12
click at [1210, 248] on input "Filter Value" at bounding box center [1211, 252] width 149 height 17
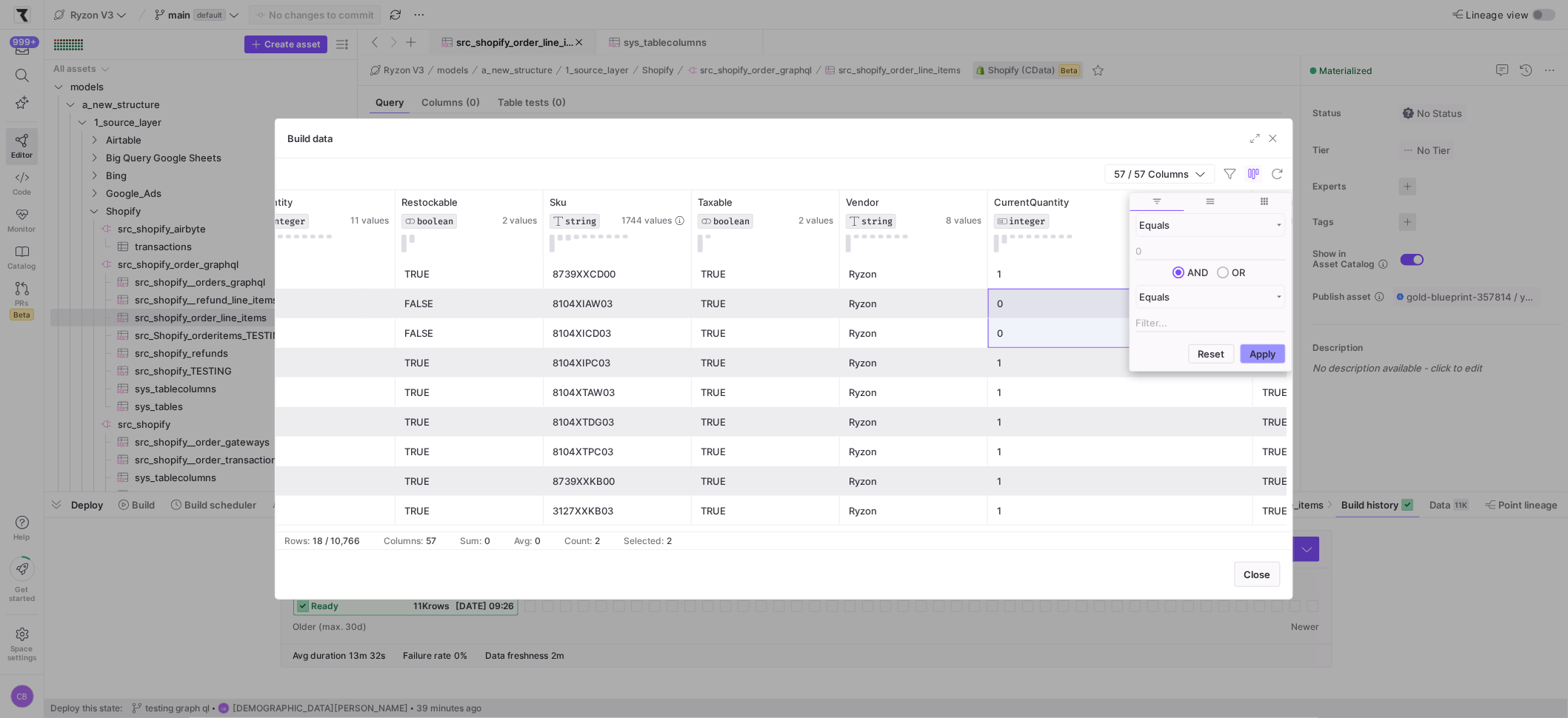
type input "0"
click at [1279, 352] on button "Apply" at bounding box center [1263, 353] width 45 height 19
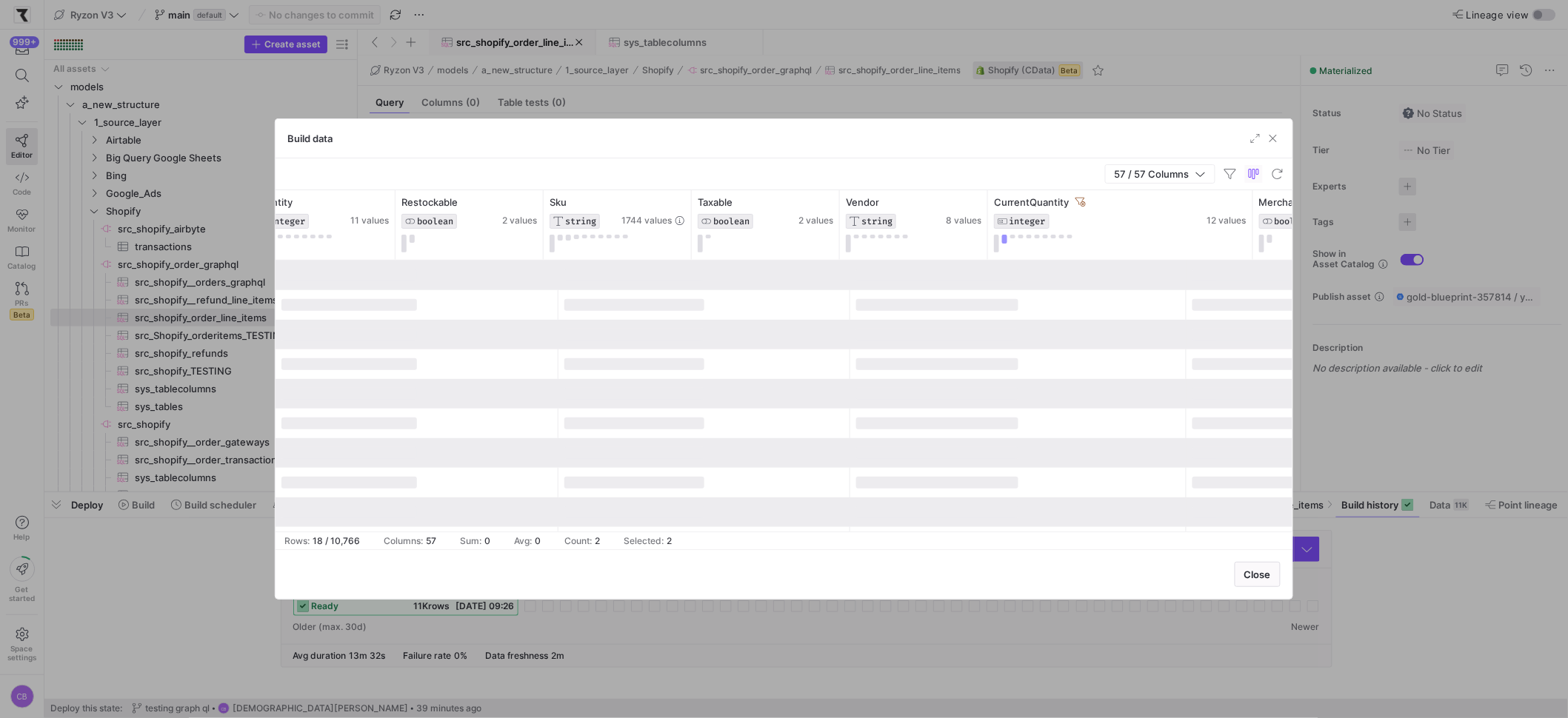
click at [1088, 165] on div "57 / 57 Columns" at bounding box center [784, 174] width 1017 height 32
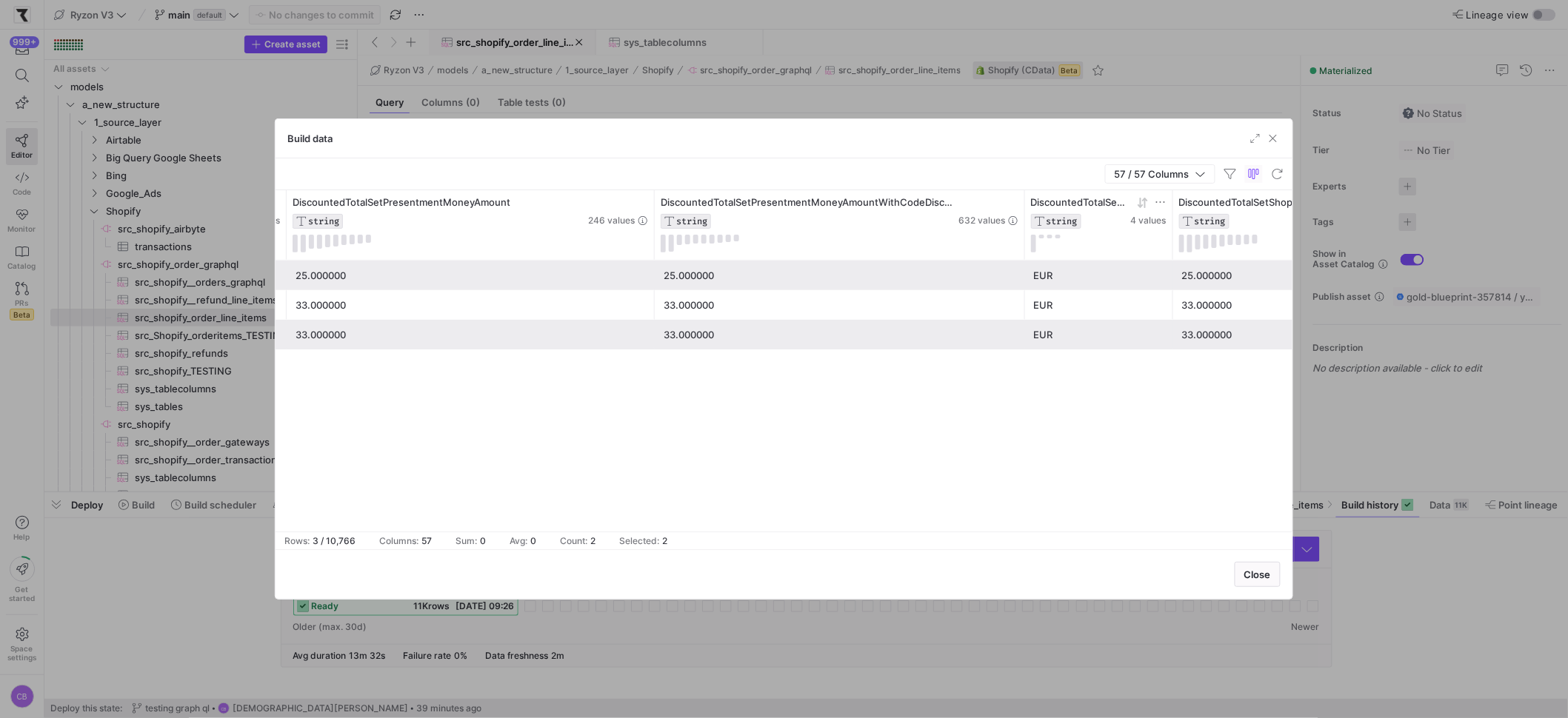
drag, startPoint x: 1021, startPoint y: 239, endPoint x: 1093, endPoint y: 240, distance: 72.0
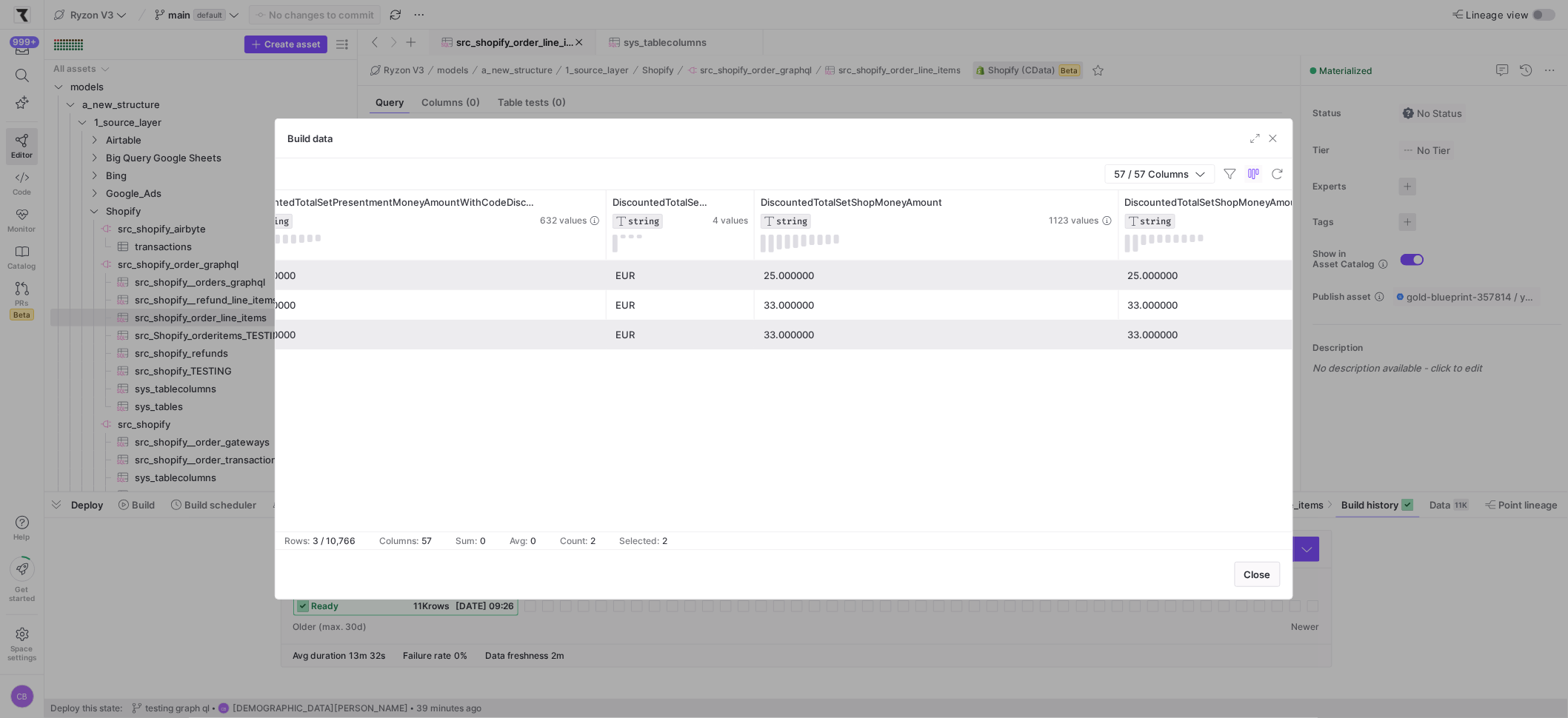
drag, startPoint x: 1058, startPoint y: 233, endPoint x: 1203, endPoint y: 258, distance: 147.1
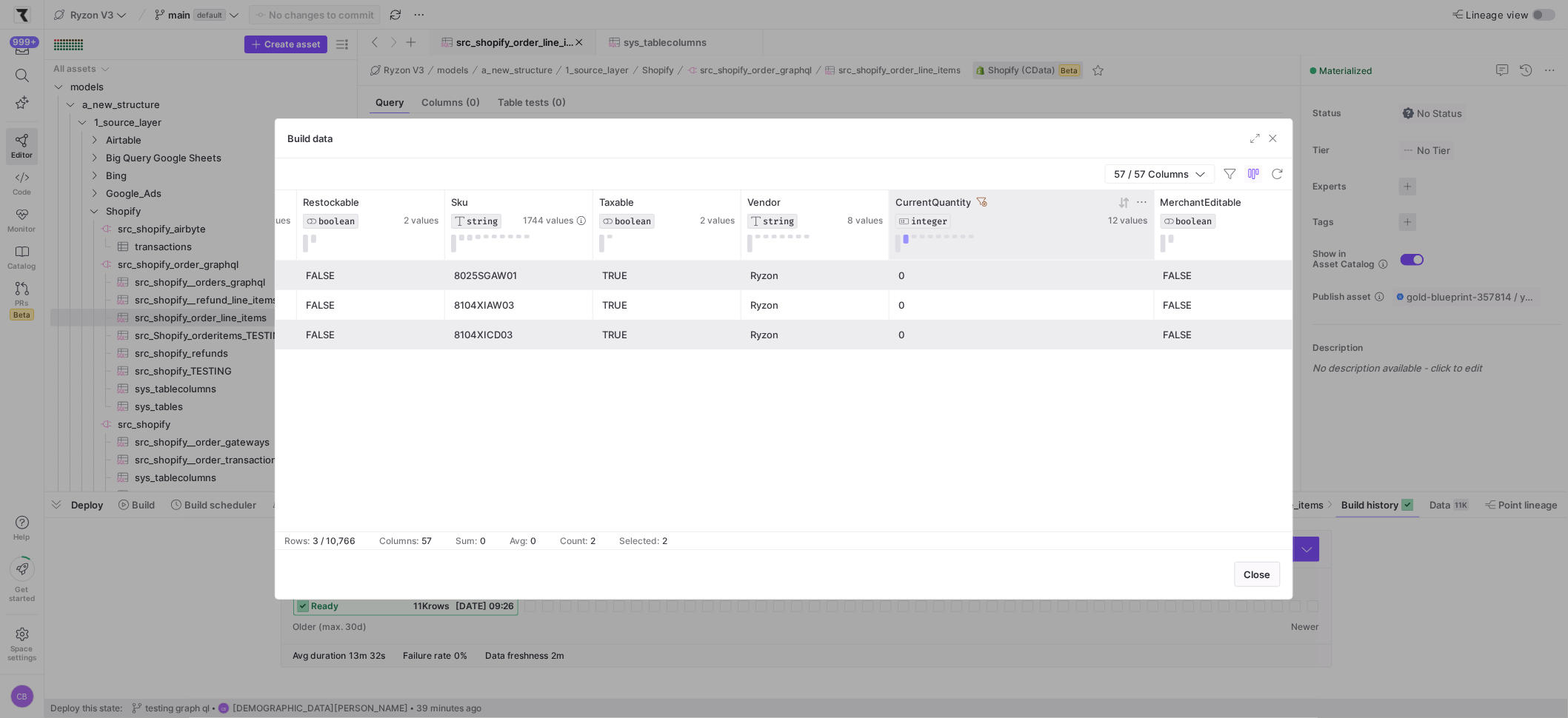
click at [974, 201] on div "CurrentQuantity" at bounding box center [1001, 202] width 210 height 12
click at [983, 201] on icon at bounding box center [982, 202] width 10 height 10
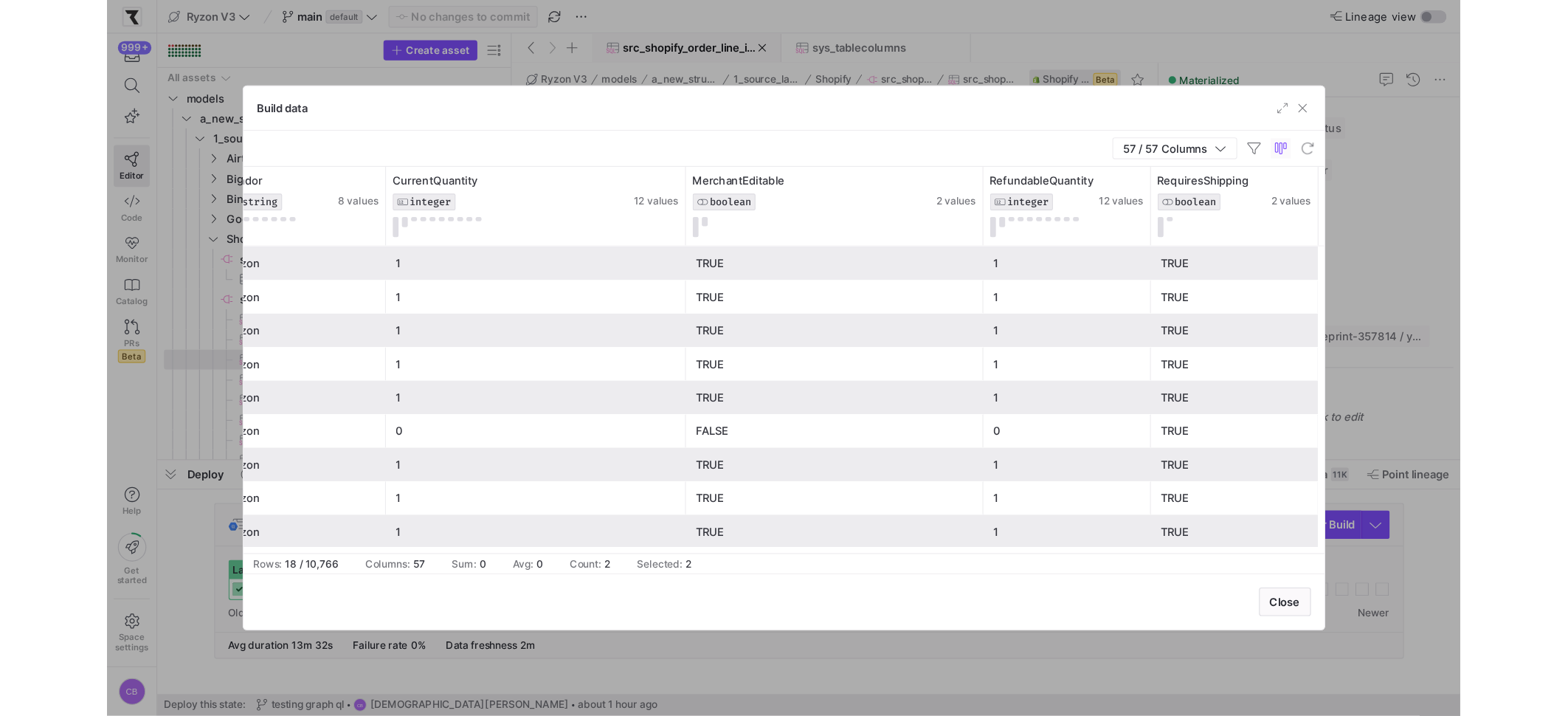
scroll to position [0, 3166]
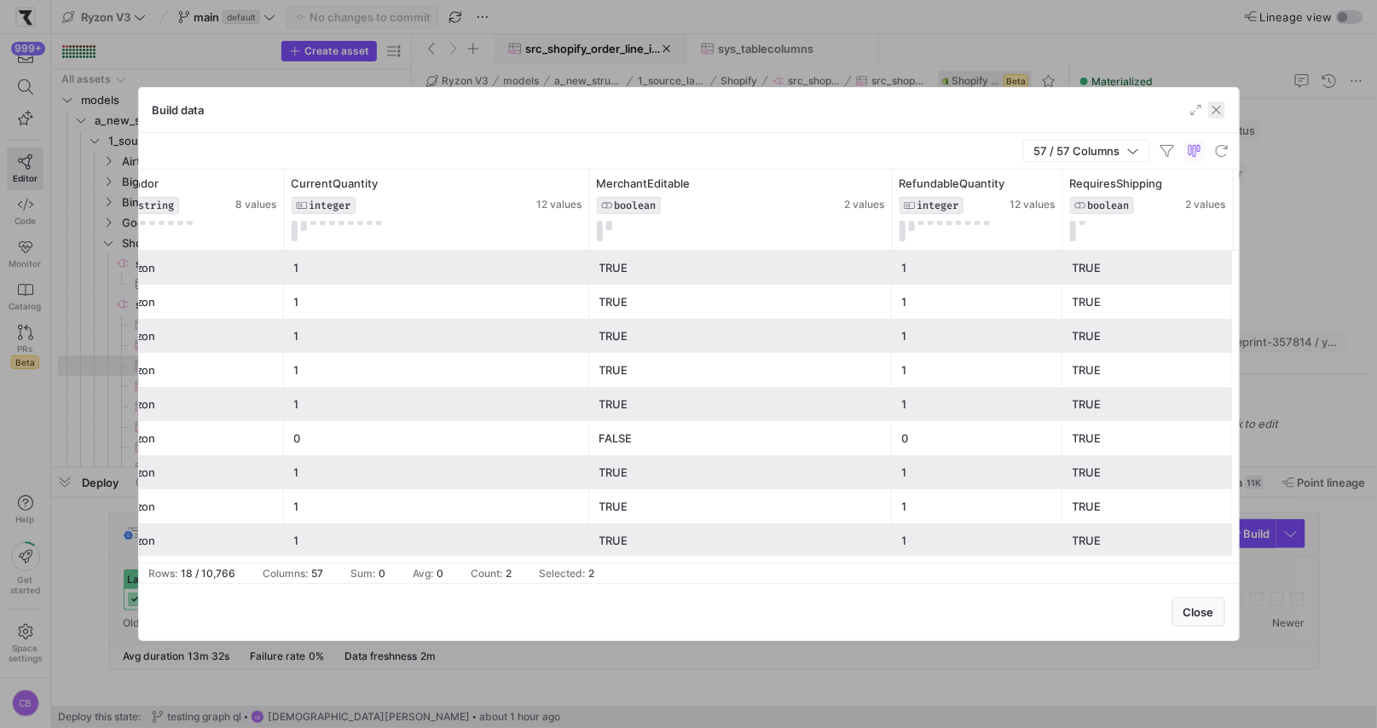
click at [1224, 110] on span "button" at bounding box center [1216, 109] width 17 height 17
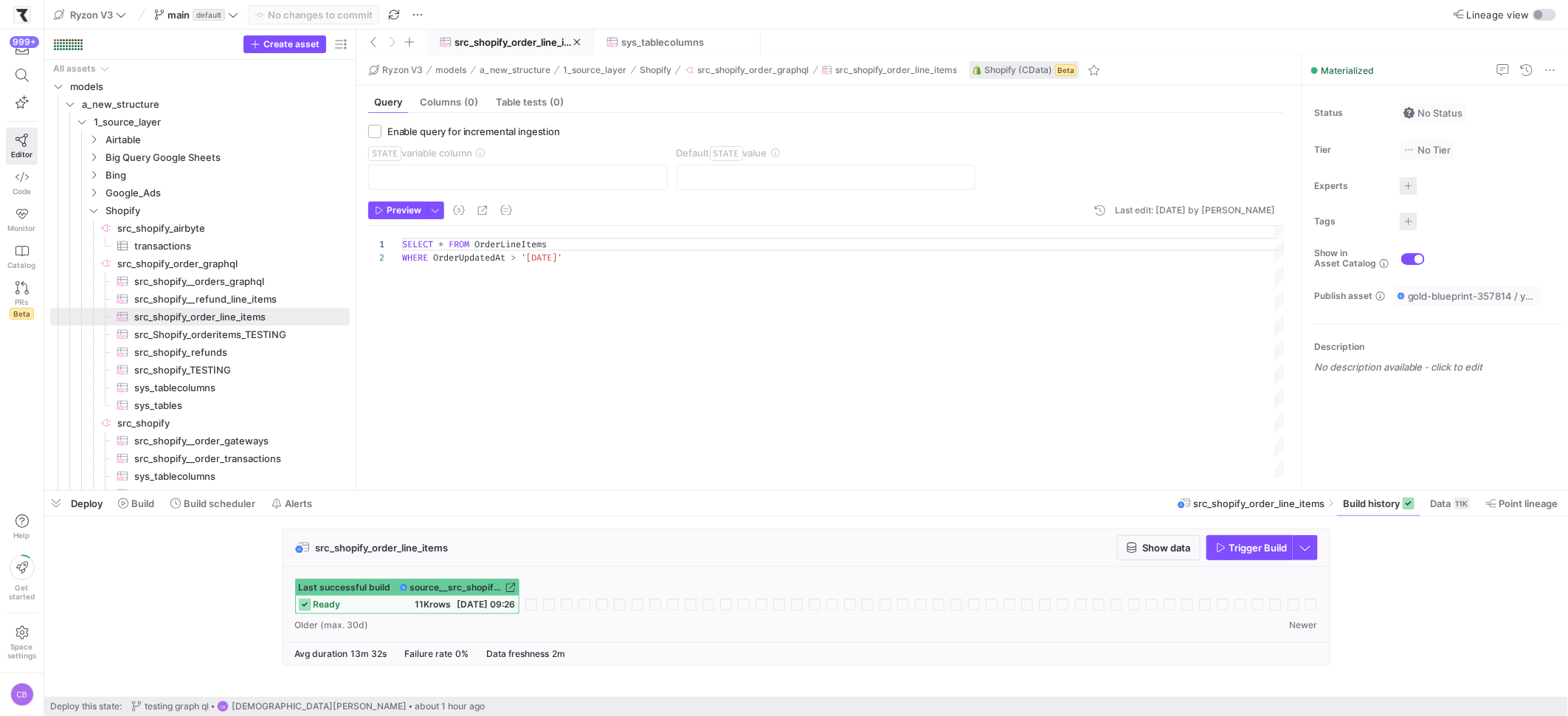
click at [701, 501] on div "Deploy Build Build scheduler Alerts src_shopify_order_line_items Build history …" at bounding box center [806, 503] width 1524 height 25
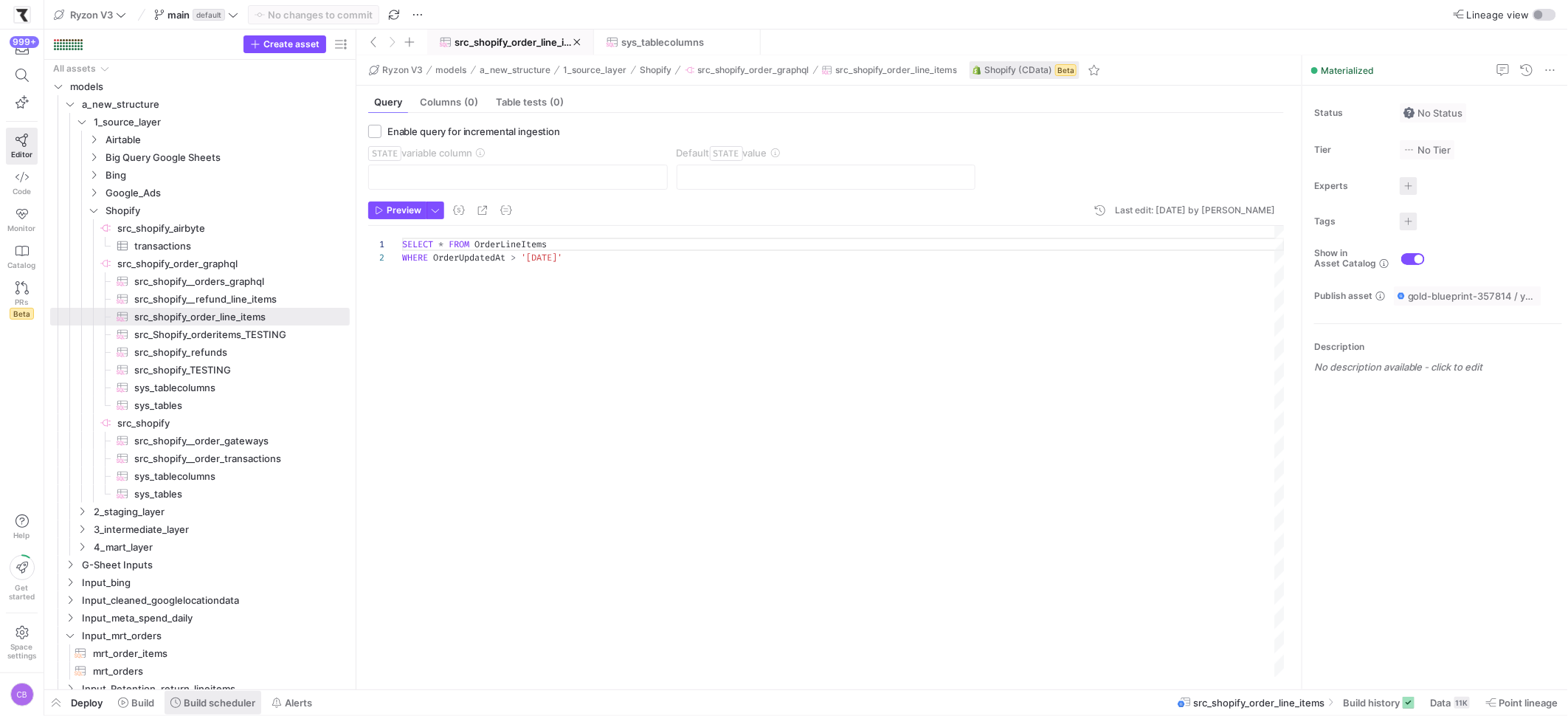
click at [250, 705] on span "Build scheduler" at bounding box center [219, 703] width 72 height 12
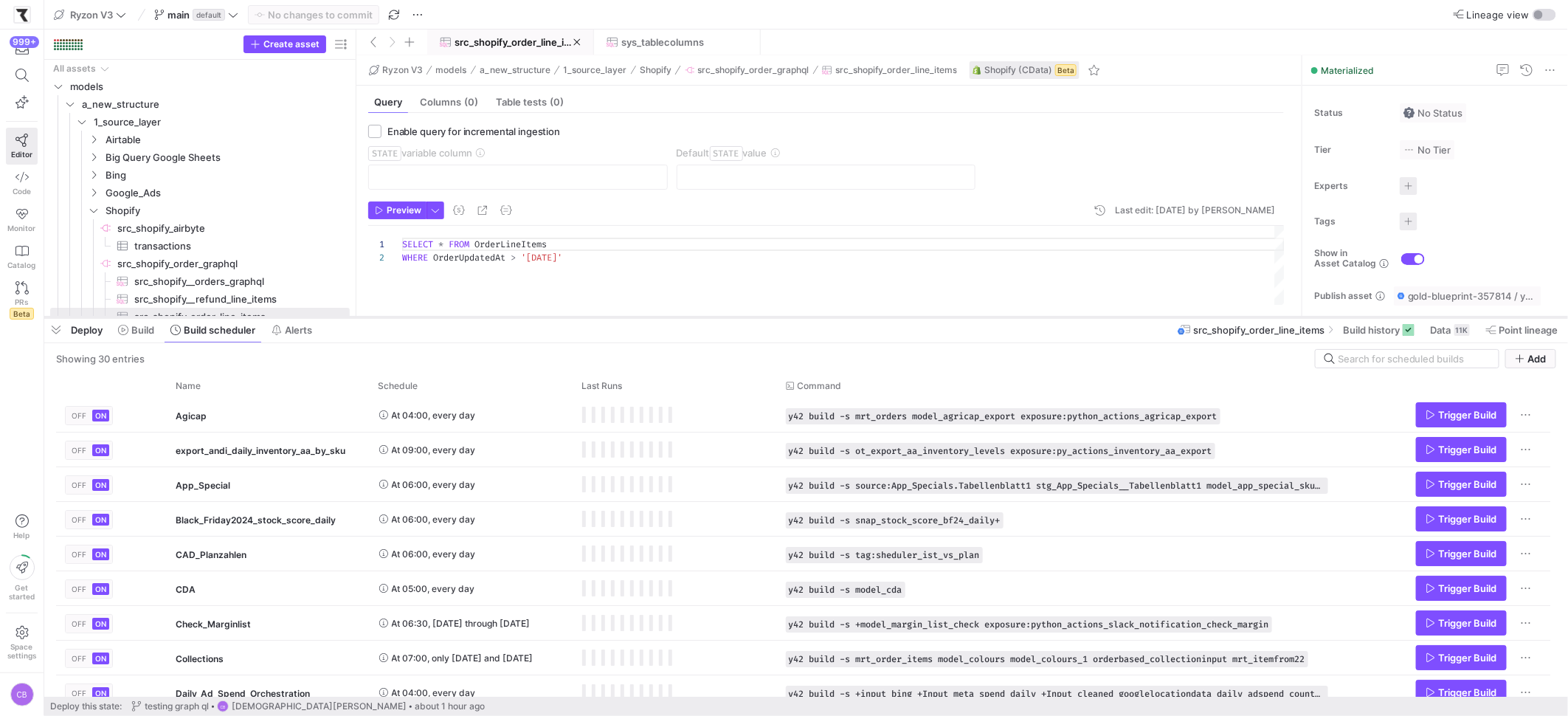
drag, startPoint x: 413, startPoint y: 447, endPoint x: 459, endPoint y: 318, distance: 137.0
click at [459, 318] on div at bounding box center [806, 317] width 1524 height 6
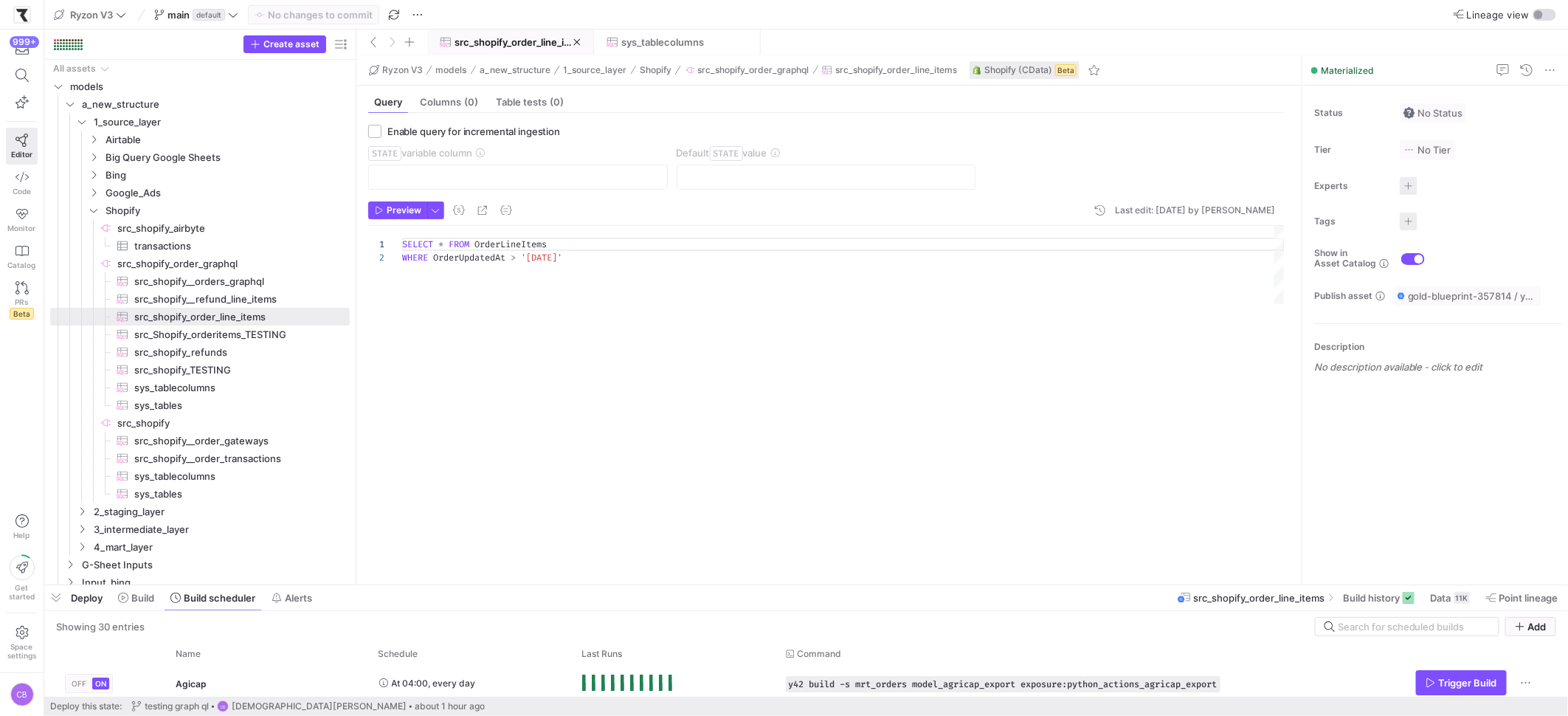
drag, startPoint x: 576, startPoint y: 317, endPoint x: 573, endPoint y: 545, distance: 228.0
click at [630, 584] on div at bounding box center [806, 585] width 1524 height 6
